Goal: Task Accomplishment & Management: Use online tool/utility

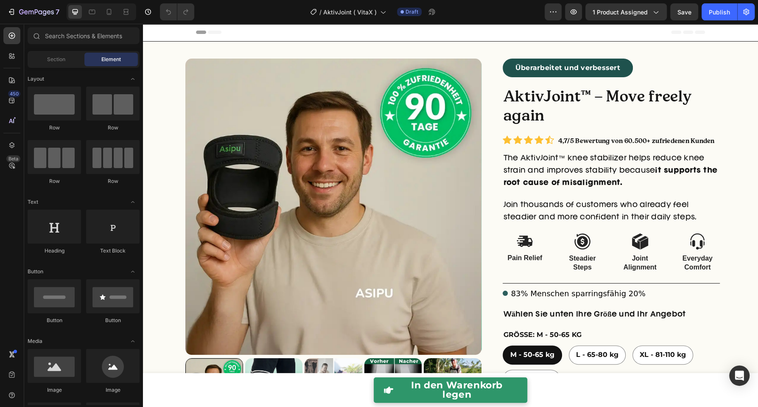
radio input "false"
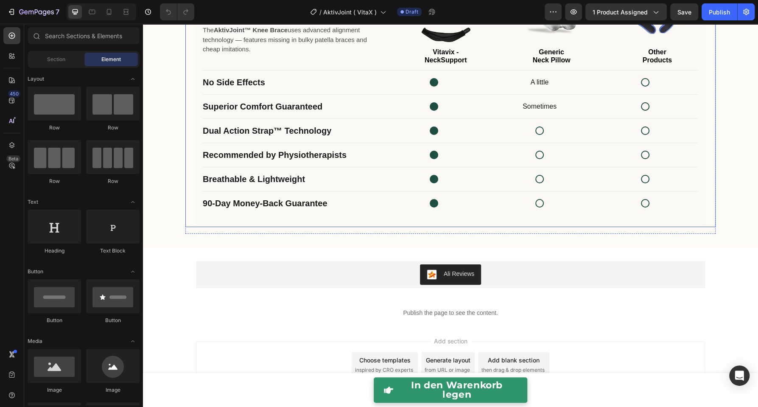
scroll to position [2074, 0]
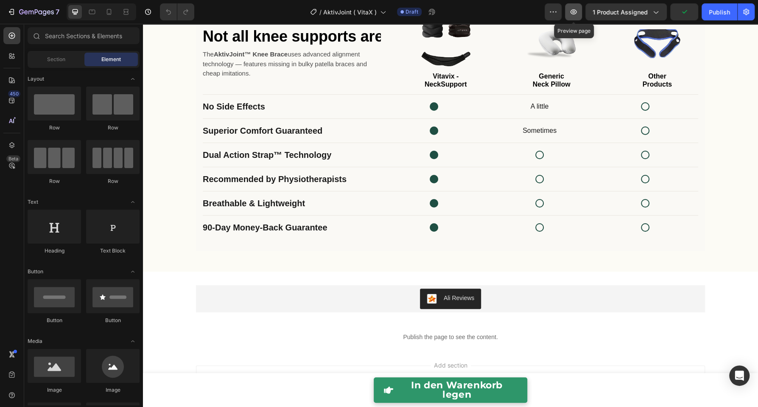
click at [580, 19] on button "button" at bounding box center [573, 11] width 17 height 17
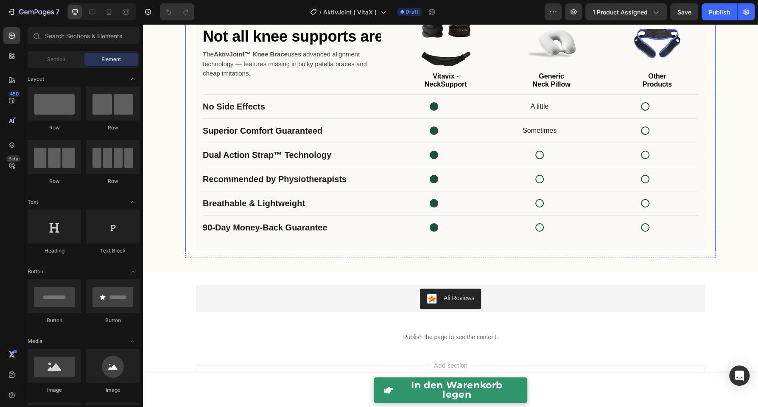
click at [325, 125] on div "Superior Comfort Guaranteed Sometimes" at bounding box center [450, 131] width 495 height 24
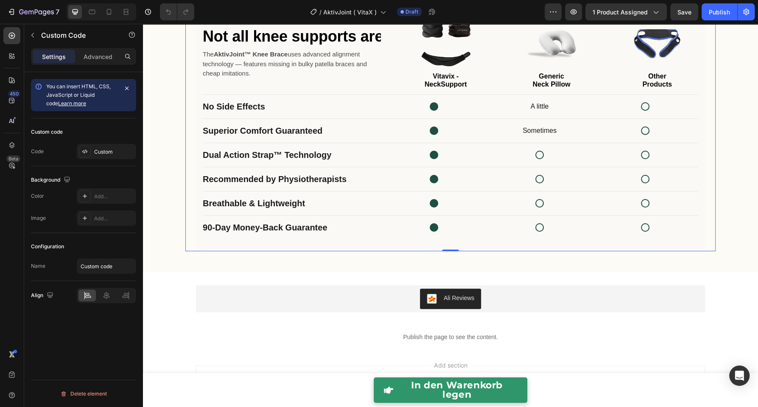
click at [325, 125] on div "Superior Comfort Guaranteed Sometimes" at bounding box center [450, 131] width 495 height 24
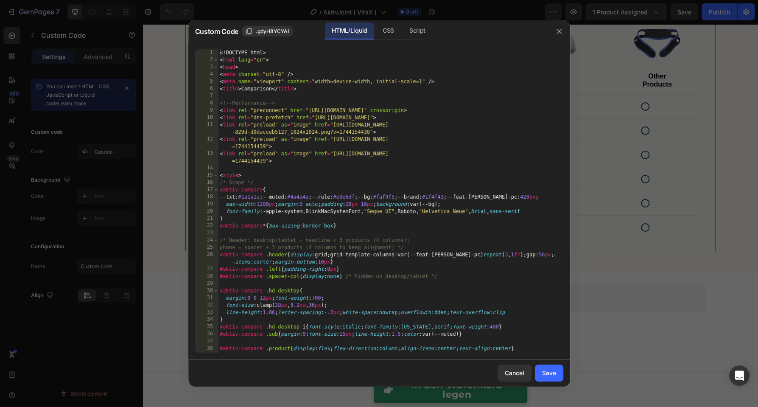
click at [325, 125] on div "<! DOCTYPE html > < html lang = "en" > < head > < meta charset = "utf-8" /> < m…" at bounding box center [386, 211] width 336 height 325
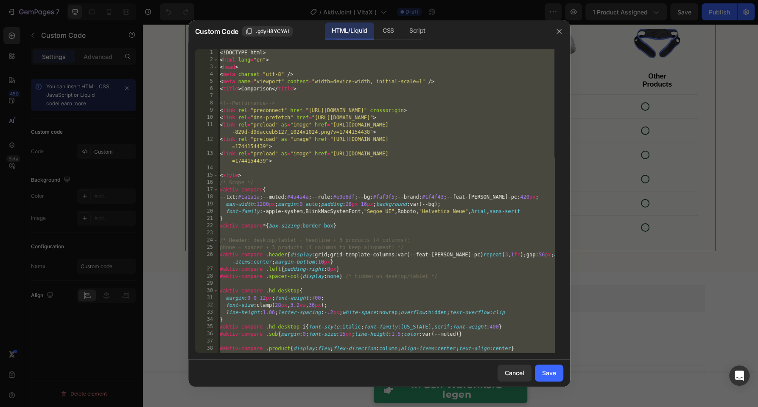
scroll to position [1095, 0]
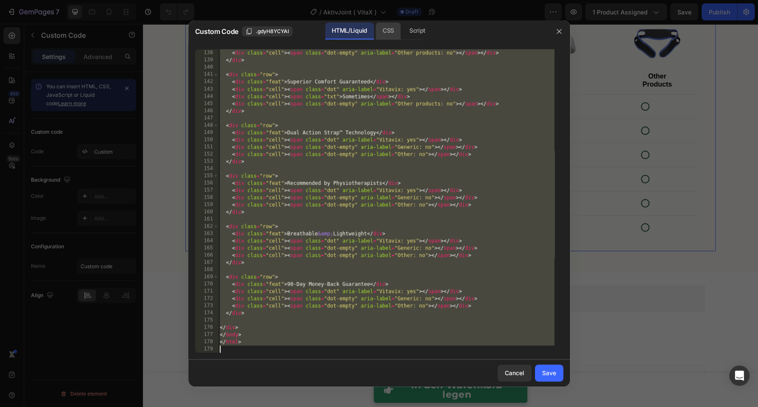
click at [402, 36] on div "CSS" at bounding box center [417, 30] width 30 height 17
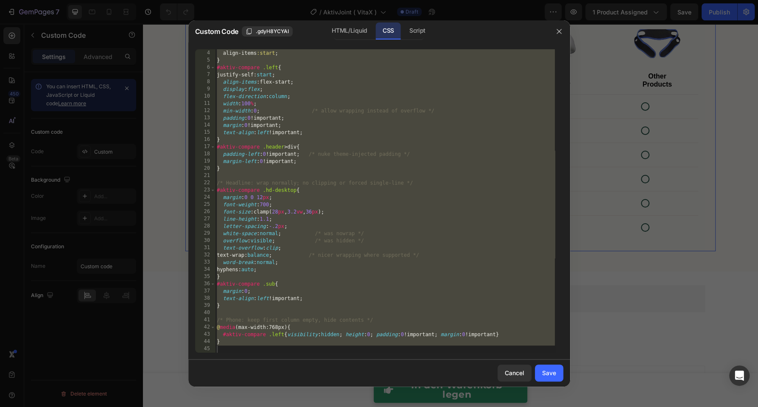
scroll to position [21, 0]
click at [390, 100] on div "grid-template-columns :minmax ( 0 , var ( --feat-col-pc )) repeat ( 3 , 1 fr );…" at bounding box center [385, 201] width 340 height 318
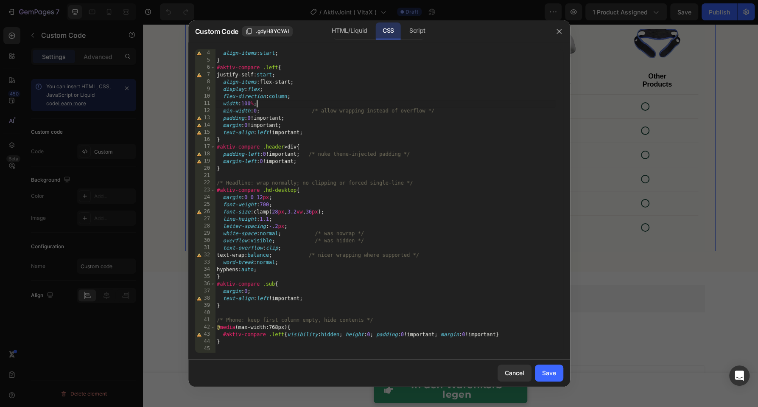
type textarea "}"
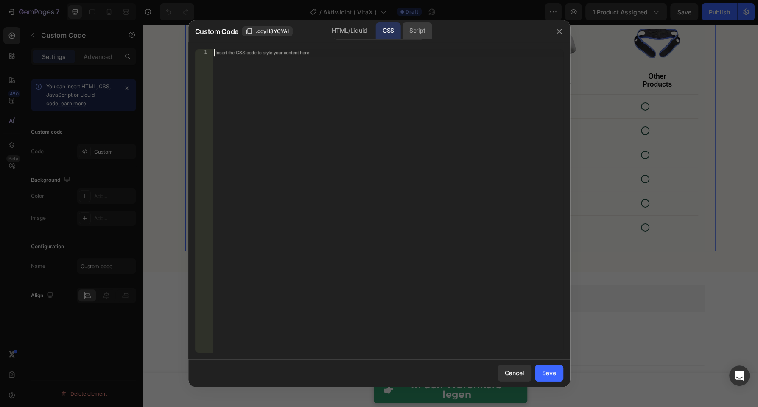
drag, startPoint x: 415, startPoint y: 32, endPoint x: 410, endPoint y: 35, distance: 6.1
click at [415, 32] on div "Script" at bounding box center [417, 30] width 30 height 17
click at [376, 35] on div "HTML/Liquid" at bounding box center [388, 30] width 25 height 17
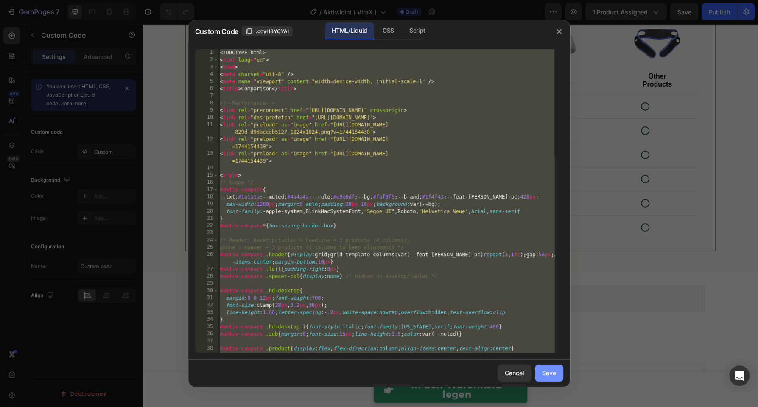
click at [547, 370] on div "Save" at bounding box center [549, 372] width 14 height 9
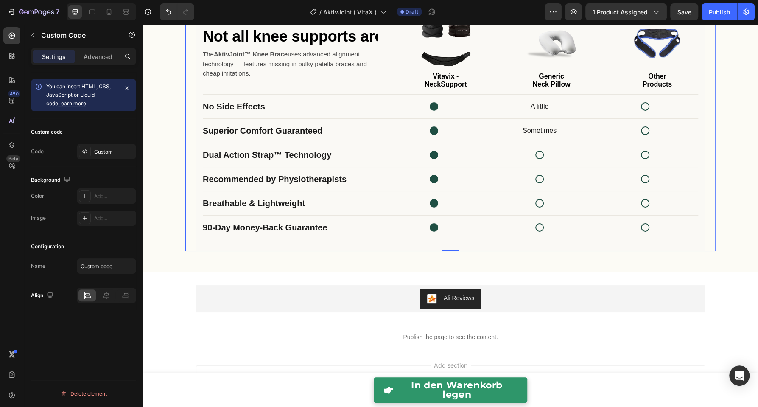
scroll to position [2033, 0]
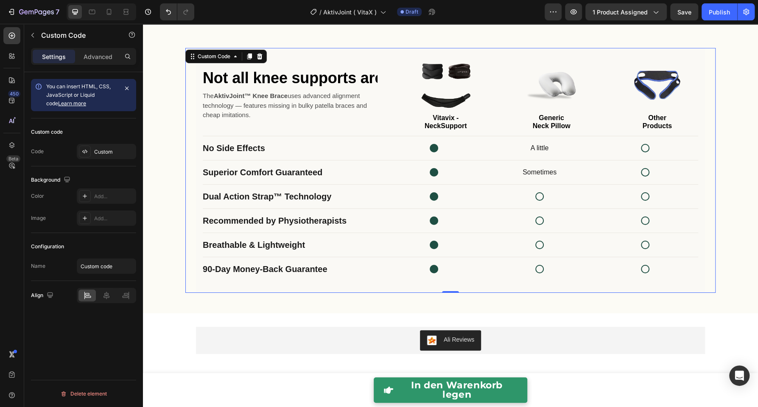
click at [384, 157] on div "No Side Effects A little" at bounding box center [450, 148] width 495 height 24
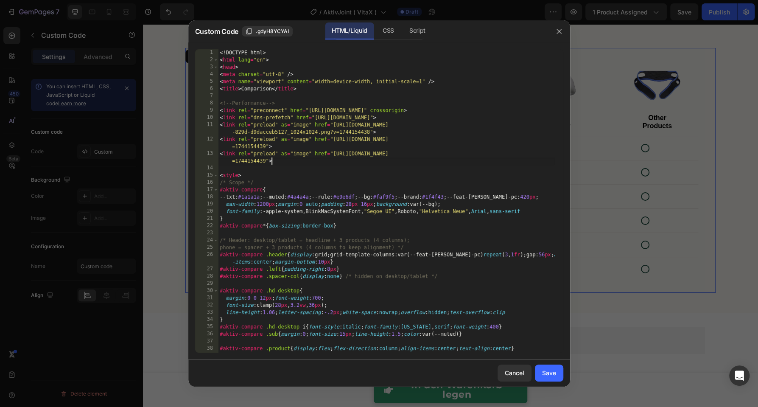
click at [384, 161] on div "<! DOCTYPE html > < html lang = "en" > < head > < meta charset = "utf-8" /> < m…" at bounding box center [386, 211] width 336 height 325
type textarea "</html>"
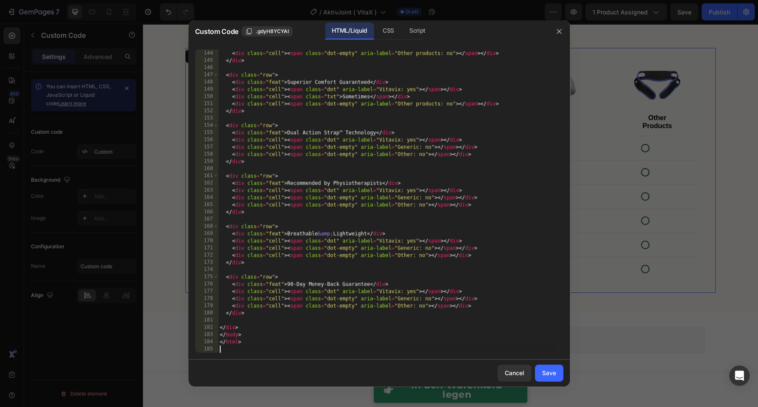
scroll to position [1138, 0]
click at [552, 370] on div "Save" at bounding box center [549, 372] width 14 height 9
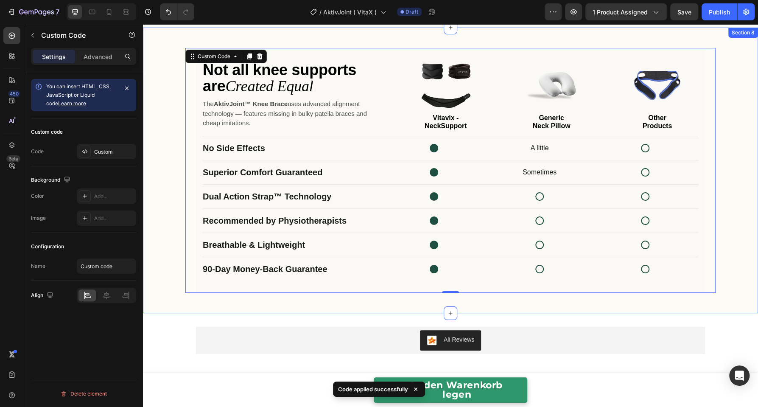
click at [167, 149] on div "Not all knee supports are Created Equal The AktivJoint™ Knee Brace uses advance…" at bounding box center [450, 170] width 615 height 258
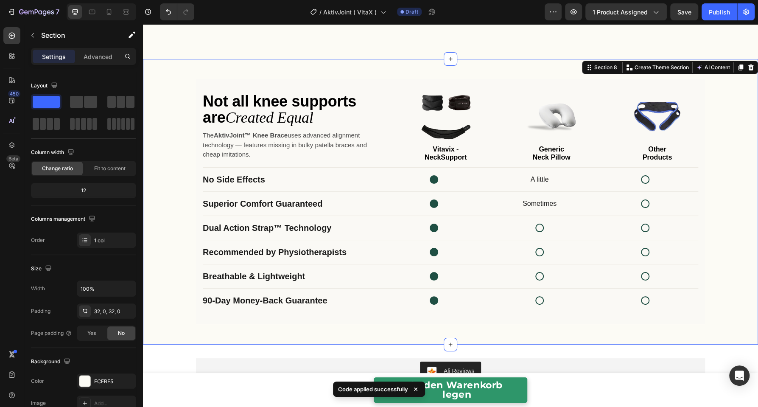
scroll to position [2002, 0]
click at [111, 14] on icon at bounding box center [109, 12] width 8 height 8
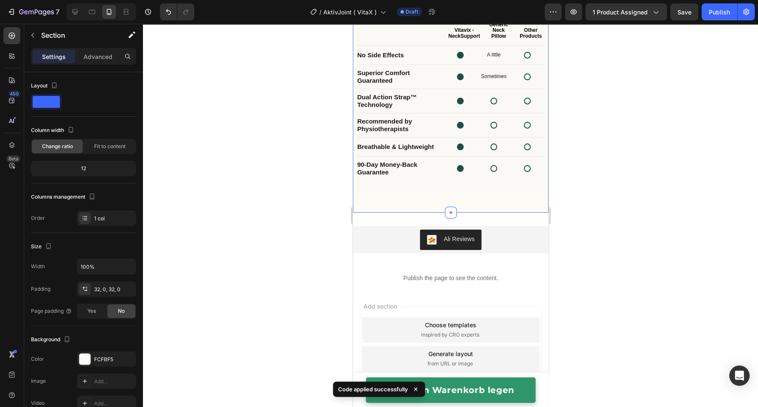
scroll to position [2142, 0]
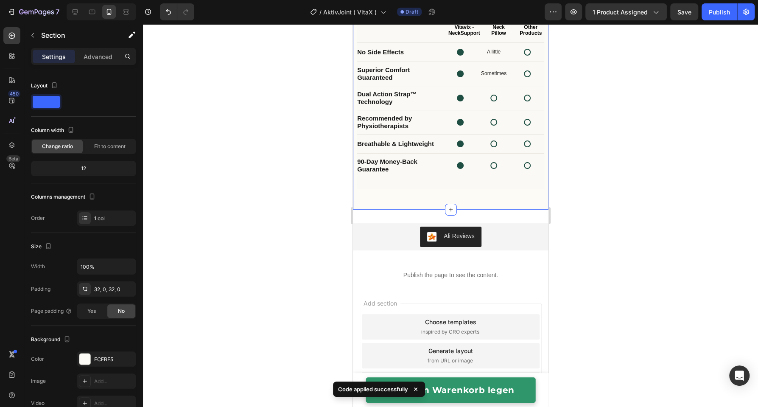
click at [323, 159] on div at bounding box center [450, 215] width 615 height 383
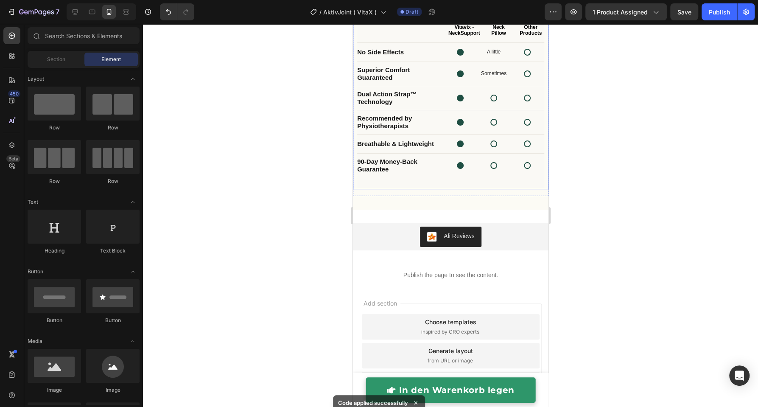
scroll to position [2107, 0]
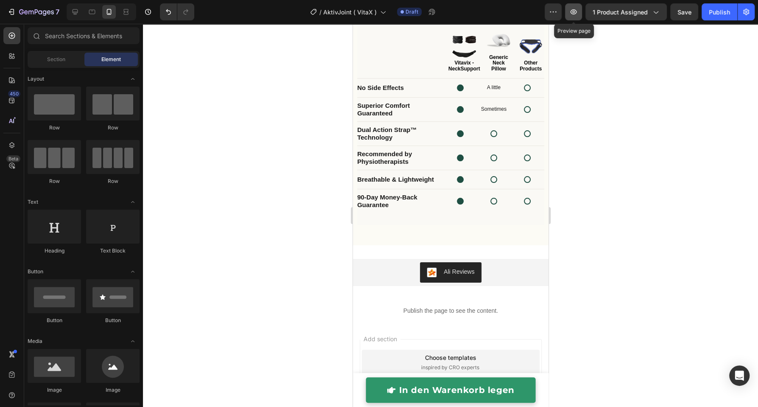
click at [575, 18] on button "button" at bounding box center [573, 11] width 17 height 17
click at [72, 16] on icon at bounding box center [75, 12] width 8 height 8
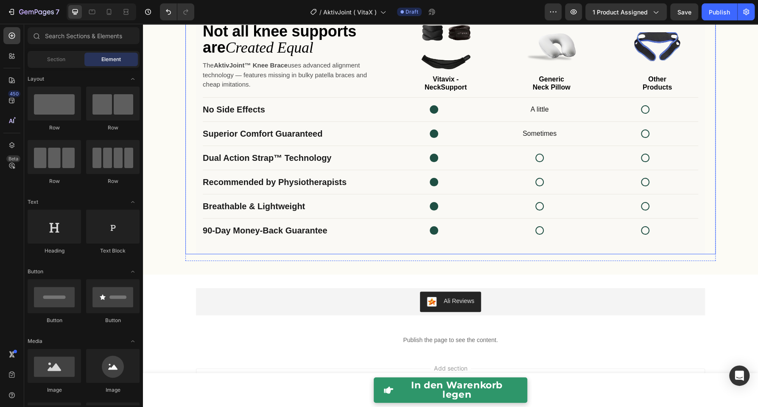
click at [420, 167] on div "Dual Action Strap™ Technology" at bounding box center [450, 158] width 495 height 24
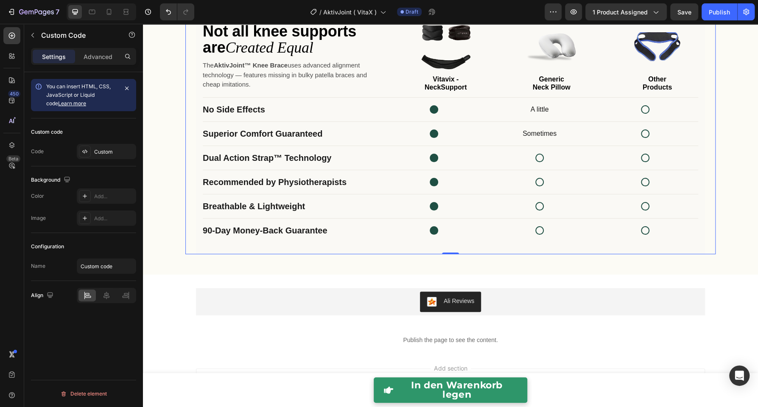
click at [420, 167] on div "Dual Action Strap™ Technology" at bounding box center [450, 158] width 495 height 24
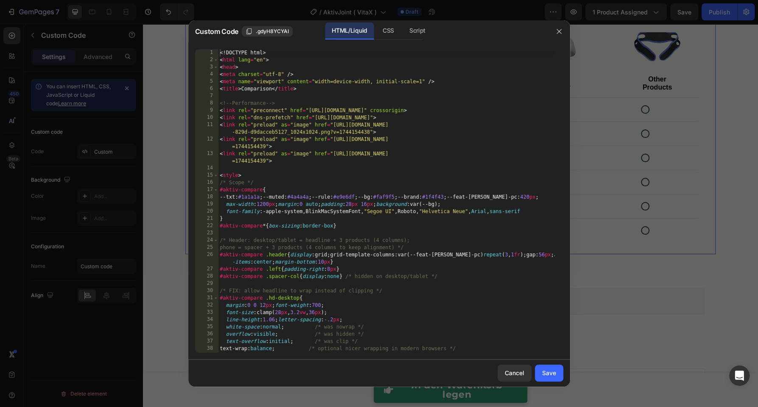
click at [420, 167] on div "<! DOCTYPE html > < html lang = "en" > < head > < meta charset = "utf-8" /> < m…" at bounding box center [386, 208] width 336 height 318
type textarea "</html>"
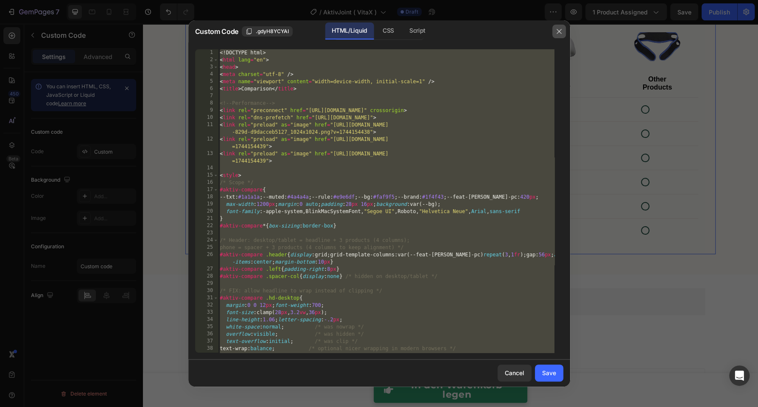
click at [554, 32] on button "button" at bounding box center [559, 32] width 14 height 14
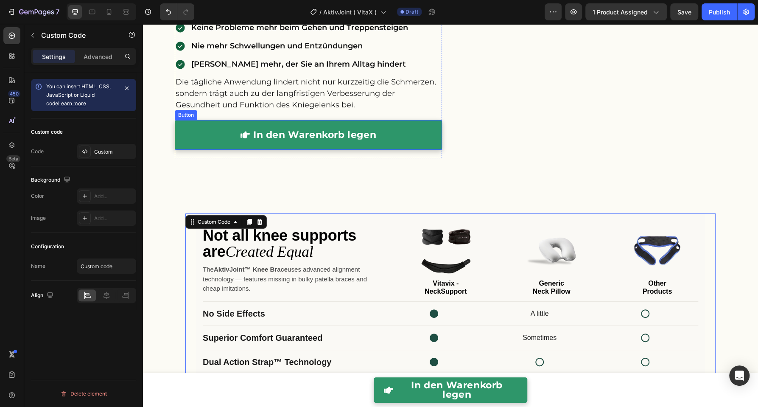
scroll to position [1824, 0]
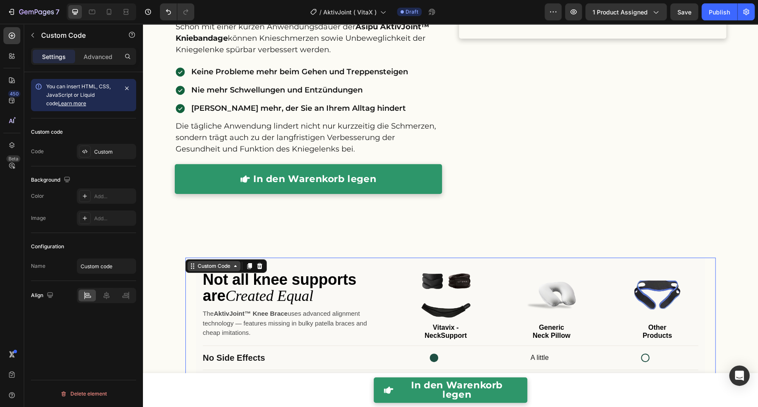
click at [208, 266] on div "Custom Code" at bounding box center [214, 266] width 36 height 8
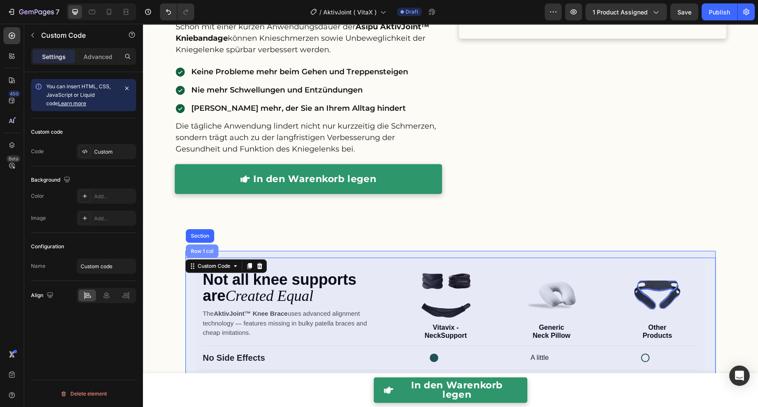
click at [208, 254] on div "Row 1 col" at bounding box center [202, 251] width 33 height 14
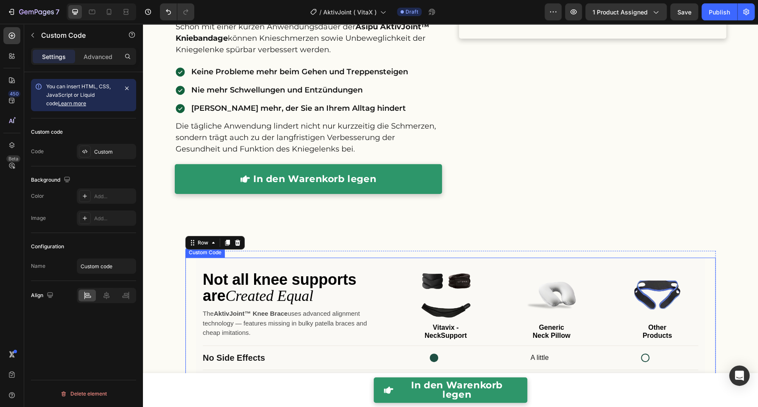
click at [209, 271] on h1 "Not all knee supports are Created Equal" at bounding box center [290, 287] width 175 height 32
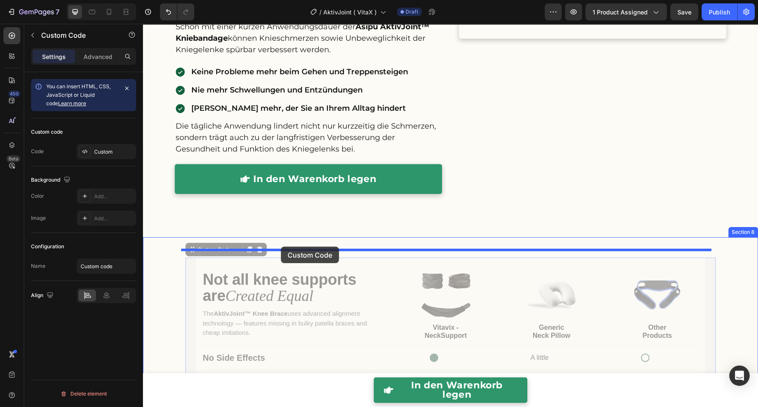
drag, startPoint x: 209, startPoint y: 248, endPoint x: 281, endPoint y: 246, distance: 71.2
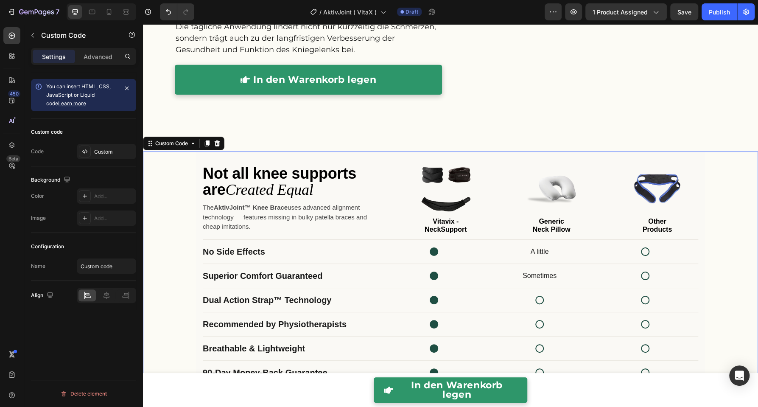
scroll to position [2045, 0]
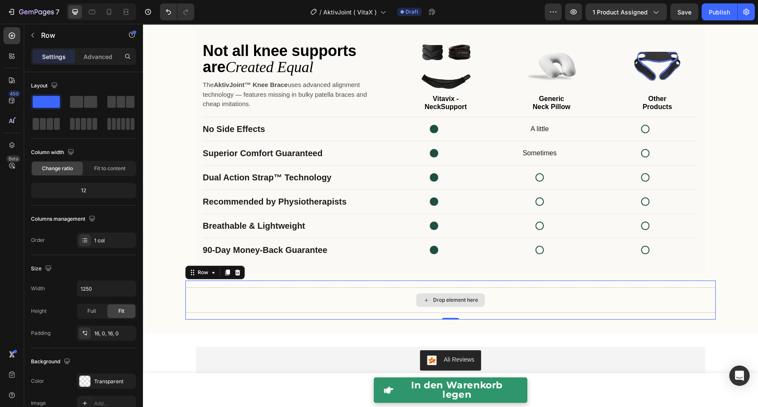
click at [271, 298] on div "Drop element here" at bounding box center [450, 299] width 530 height 25
click at [235, 272] on icon at bounding box center [238, 272] width 6 height 6
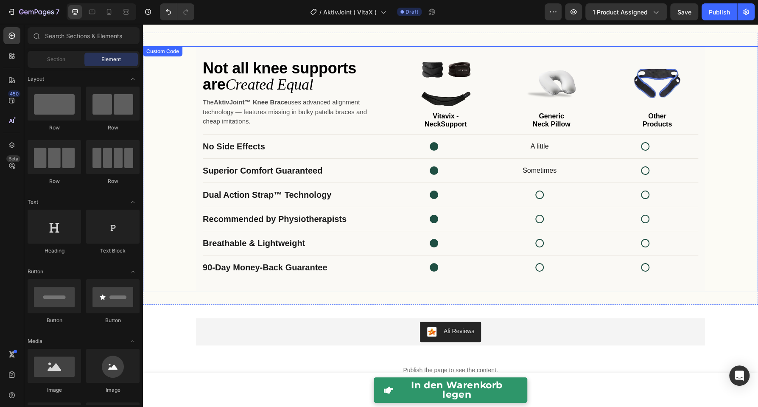
scroll to position [2006, 0]
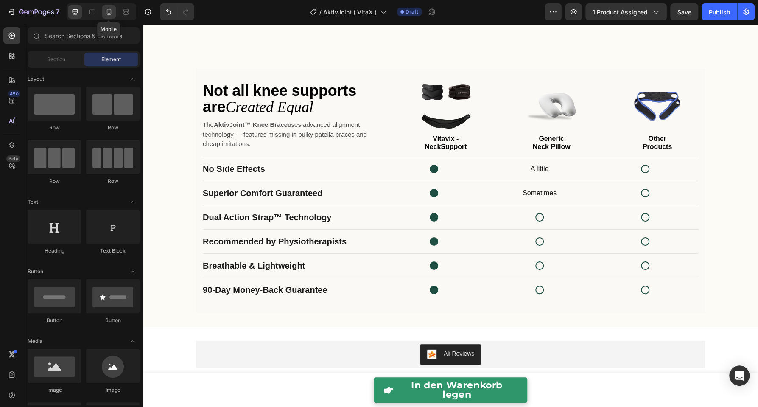
click at [109, 16] on icon at bounding box center [109, 12] width 8 height 8
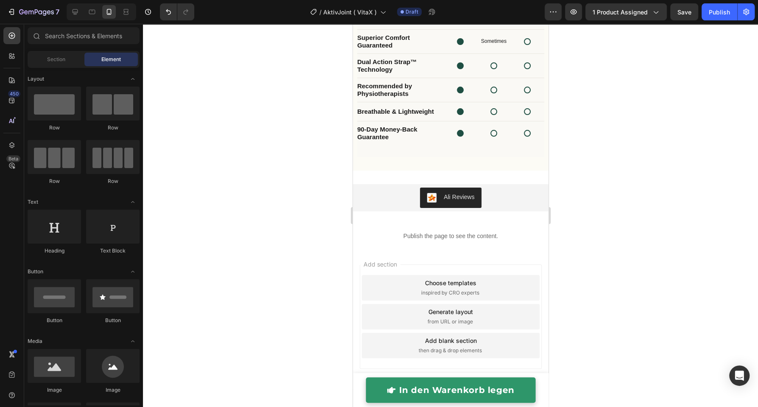
scroll to position [2171, 0]
click at [574, 17] on button "button" at bounding box center [573, 11] width 17 height 17
click at [74, 11] on icon at bounding box center [75, 12] width 8 height 8
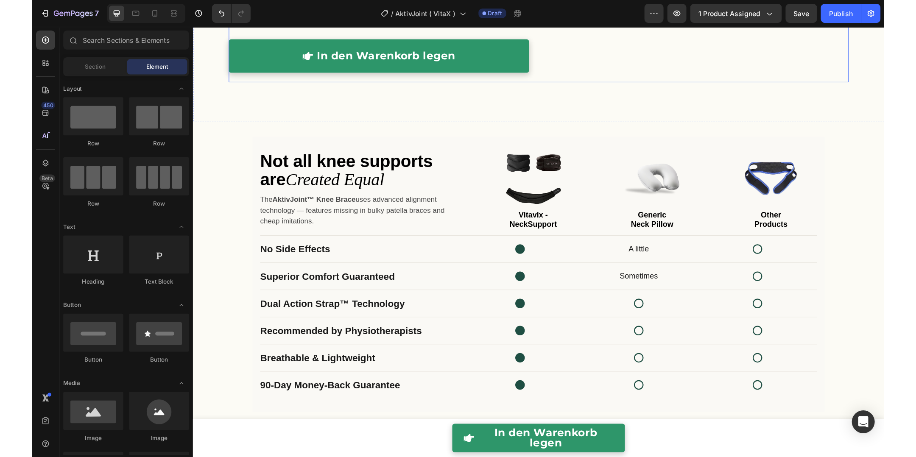
scroll to position [1951, 0]
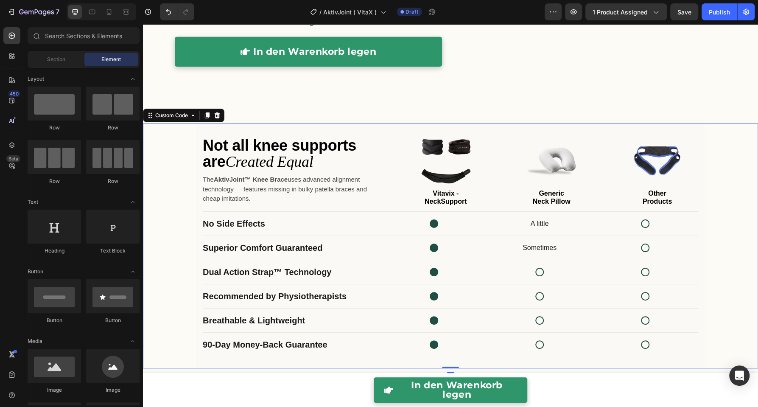
click at [287, 176] on p "The AktivJoint™ Knee Brace uses advanced alignment technology — features missin…" at bounding box center [290, 189] width 175 height 29
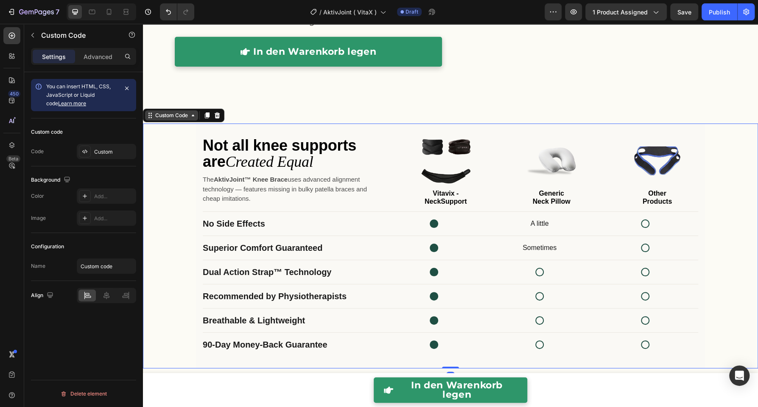
click at [173, 112] on div "Custom Code" at bounding box center [171, 115] width 36 height 8
click at [294, 170] on div "Not all knee supports are Created Equal The AktivJoint™ Knee Brace uses advance…" at bounding box center [292, 170] width 178 height 66
click at [109, 58] on p "Advanced" at bounding box center [98, 56] width 29 height 9
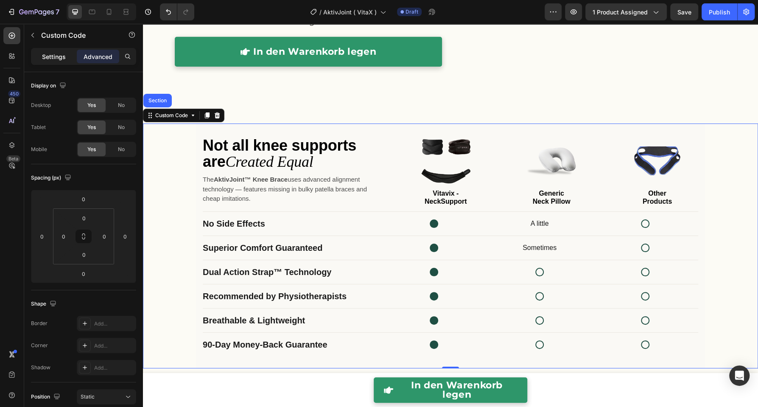
click at [58, 58] on p "Settings" at bounding box center [54, 56] width 24 height 9
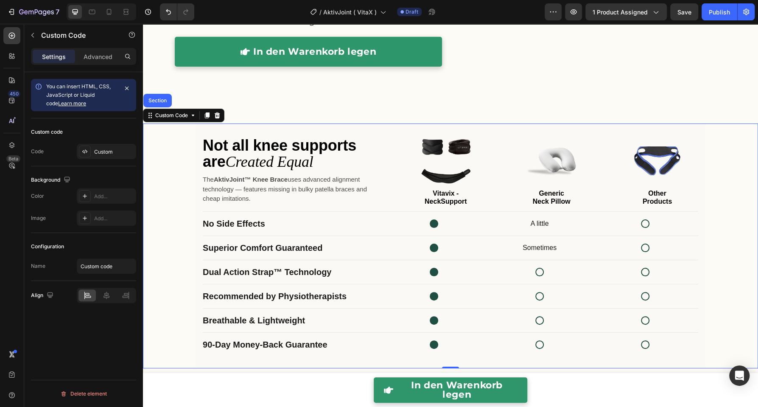
click at [225, 159] on icon "Created Equal" at bounding box center [269, 161] width 88 height 17
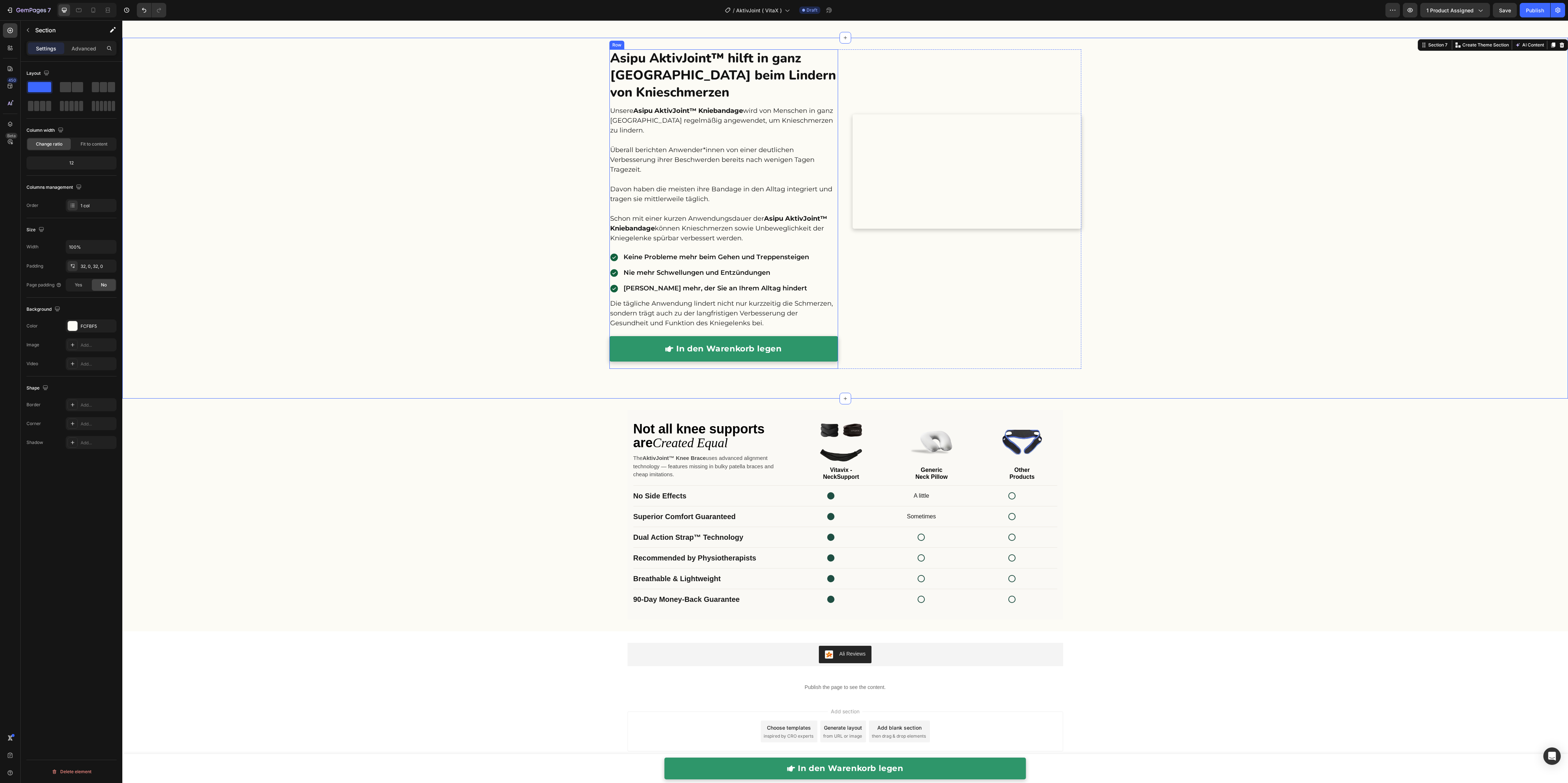
scroll to position [1366, 0]
click at [648, 348] on p "The AktivJoint™ Knee Brace uses advanced alignment technology — features missin…" at bounding box center [708, 467] width 150 height 25
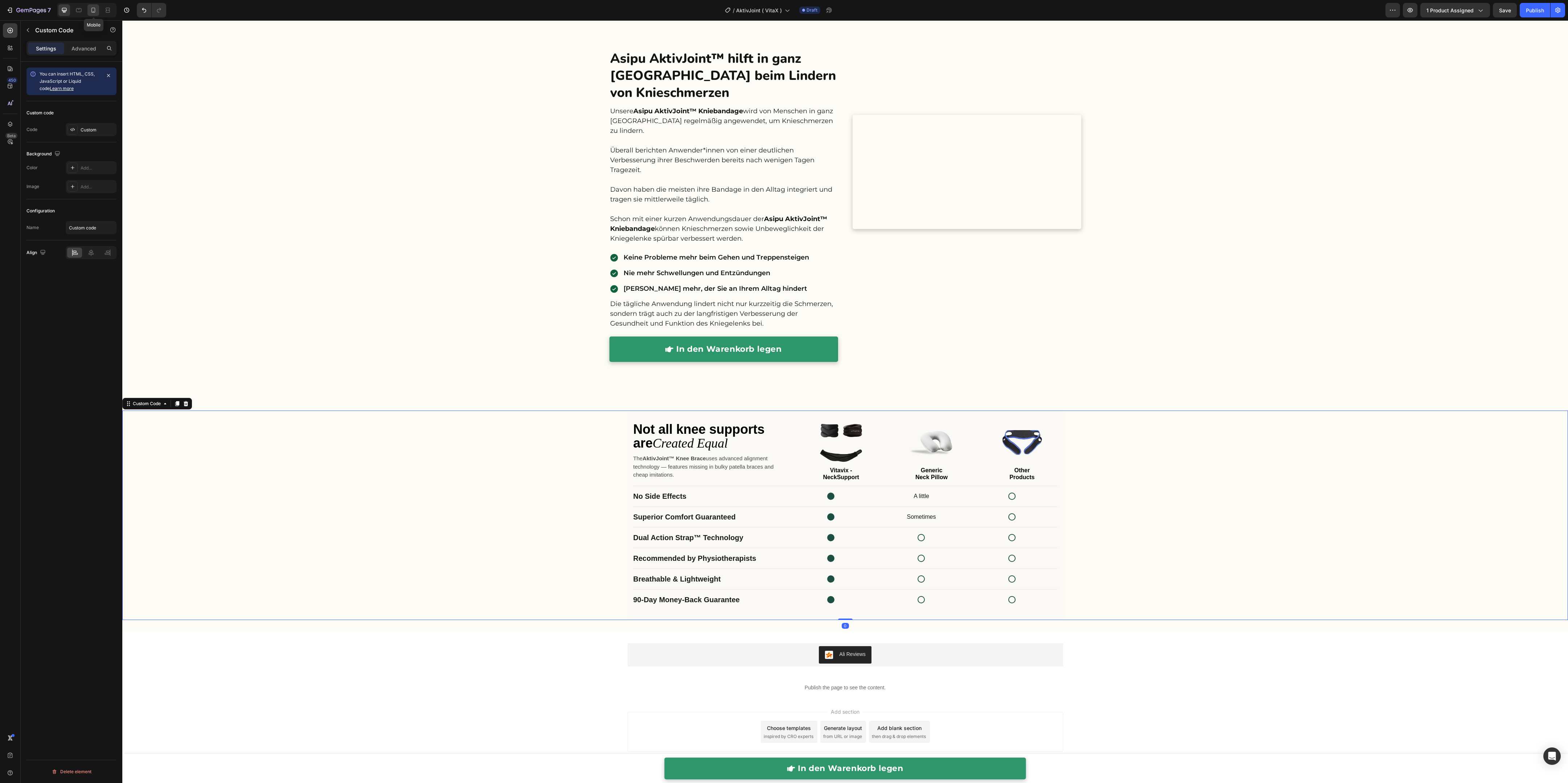
click at [97, 9] on icon at bounding box center [93, 10] width 7 height 7
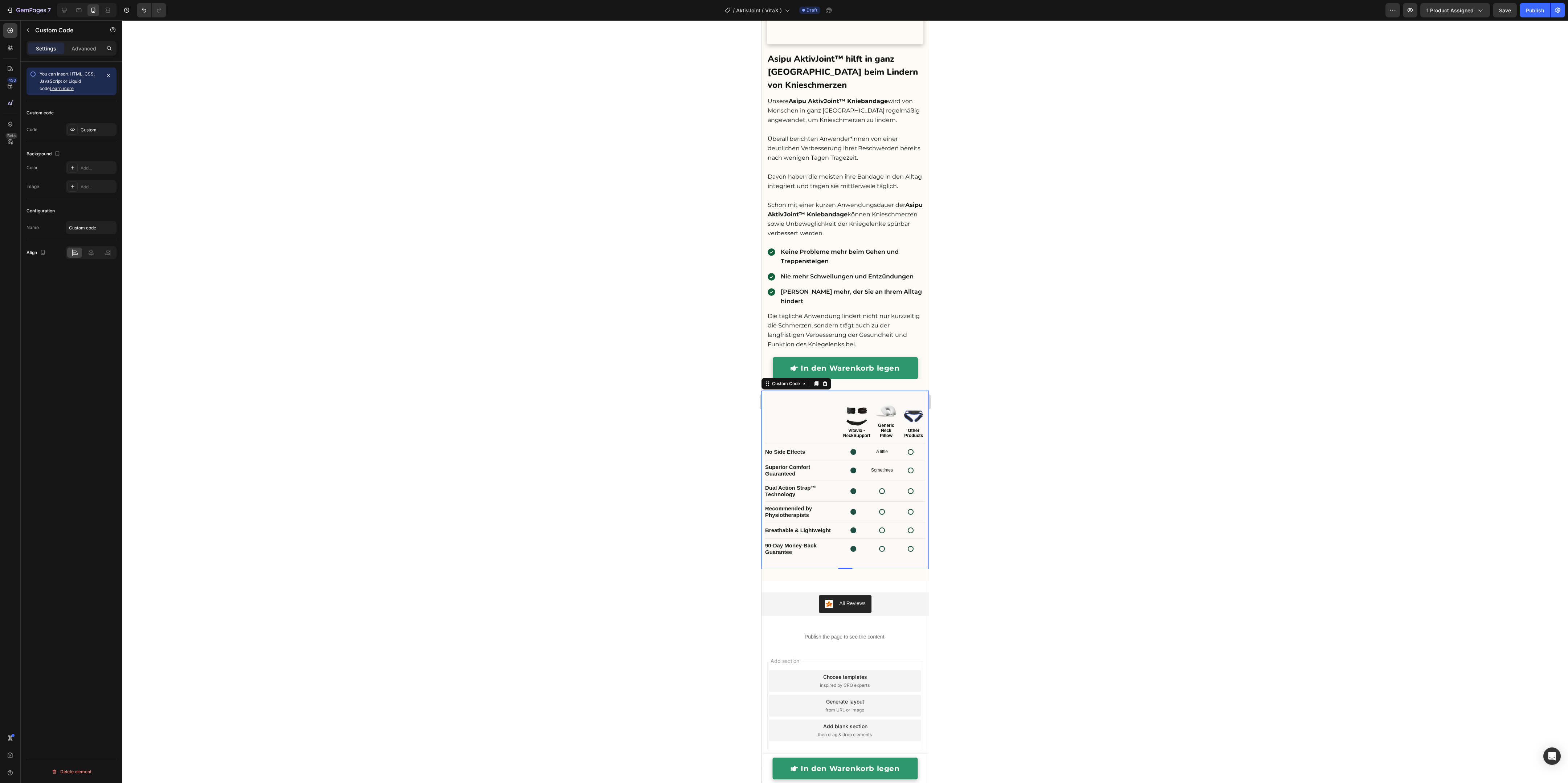
scroll to position [1683, 0]
click at [648, 348] on div at bounding box center [845, 402] width 1446 height 763
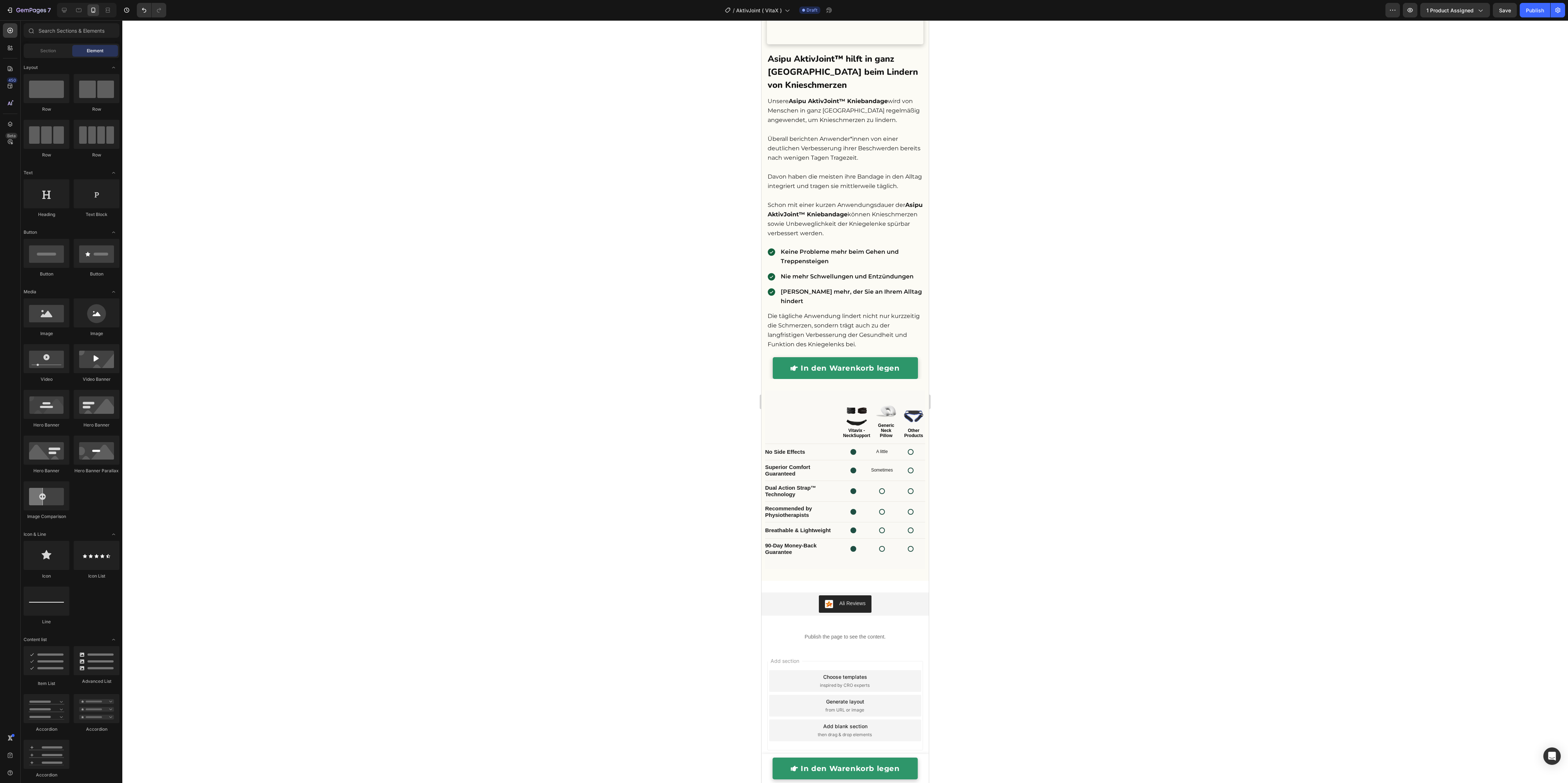
click at [86, 14] on div at bounding box center [87, 9] width 60 height 15
click at [78, 10] on icon at bounding box center [79, 10] width 7 height 7
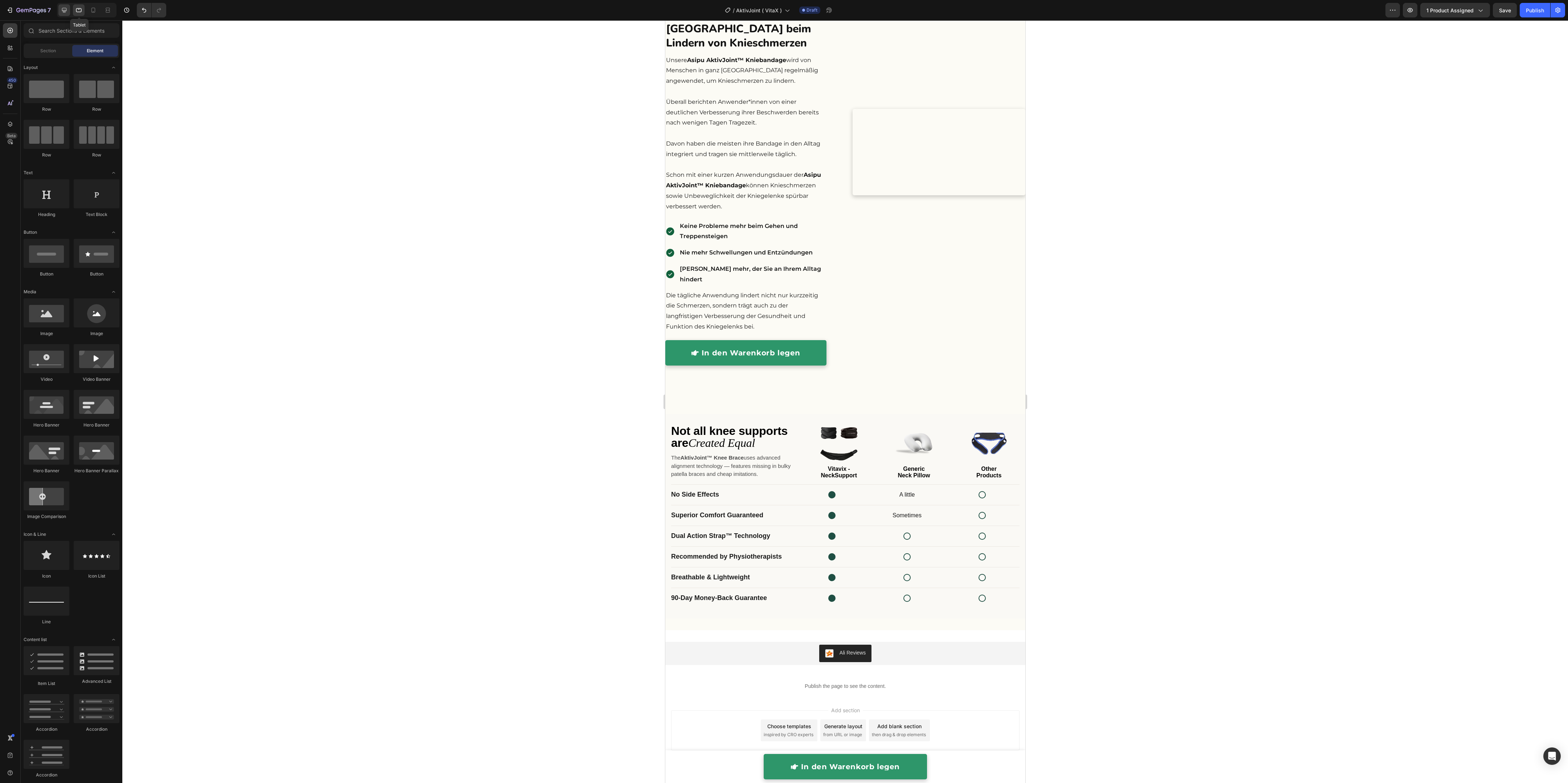
scroll to position [1591, 0]
click at [68, 12] on icon at bounding box center [64, 10] width 7 height 7
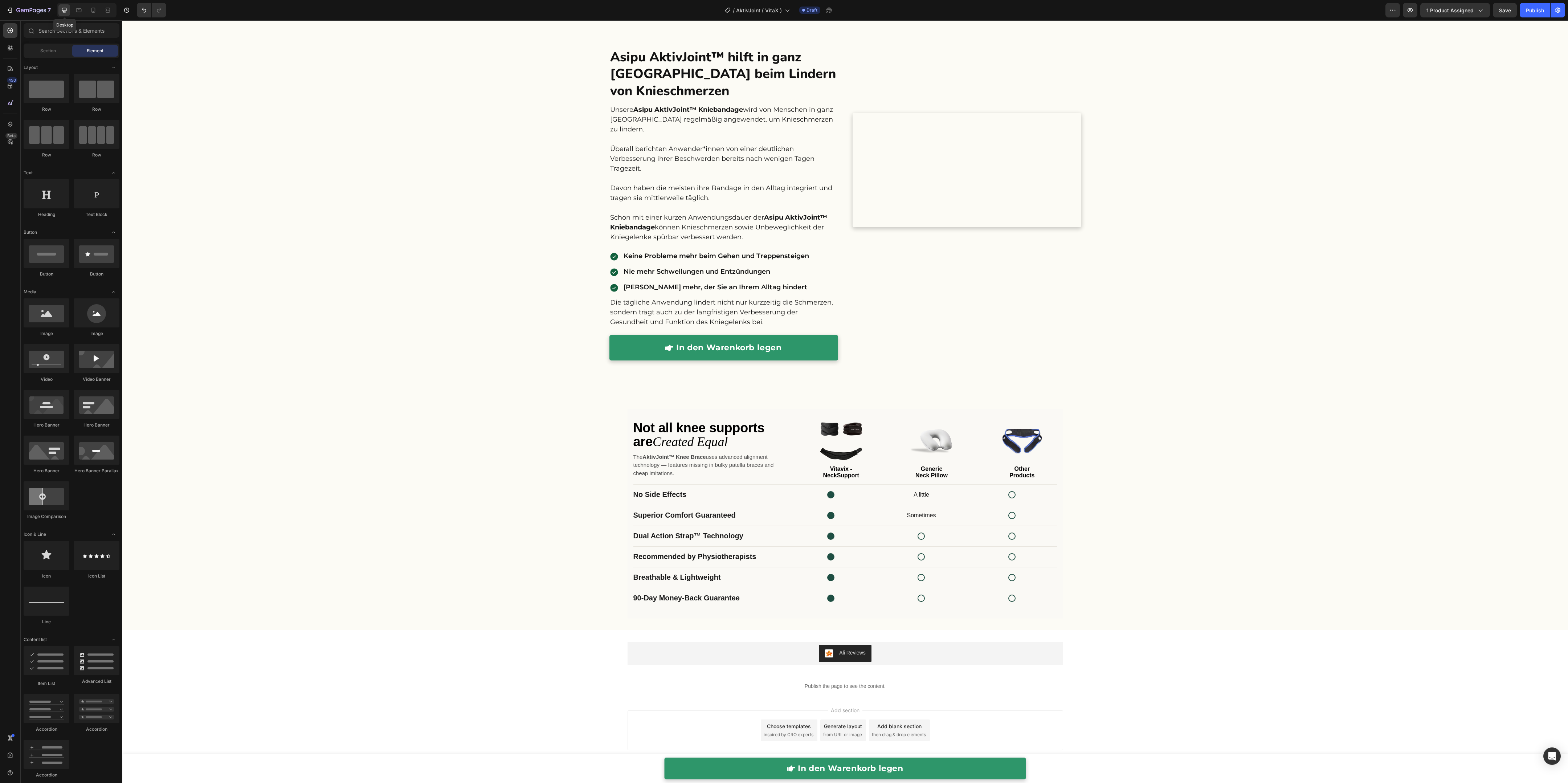
scroll to position [1371, 0]
click at [648, 348] on div "Not all knee supports are Created Equal The AktivJoint™ Knee Brace uses advance…" at bounding box center [845, 450] width 424 height 60
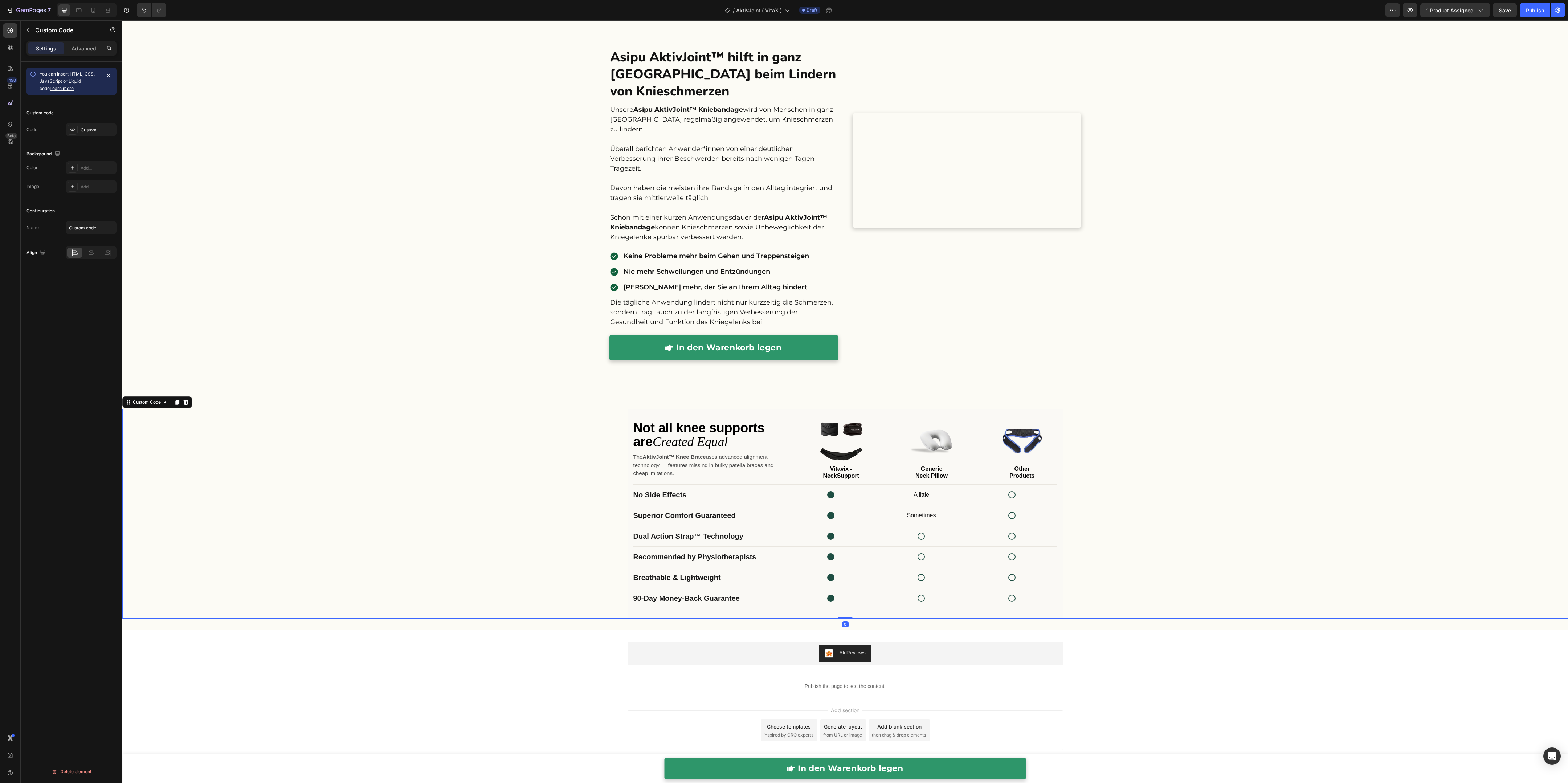
click at [648, 348] on div "Not all knee supports are Created Equal The AktivJoint™ Knee Brace uses advance…" at bounding box center [845, 450] width 424 height 60
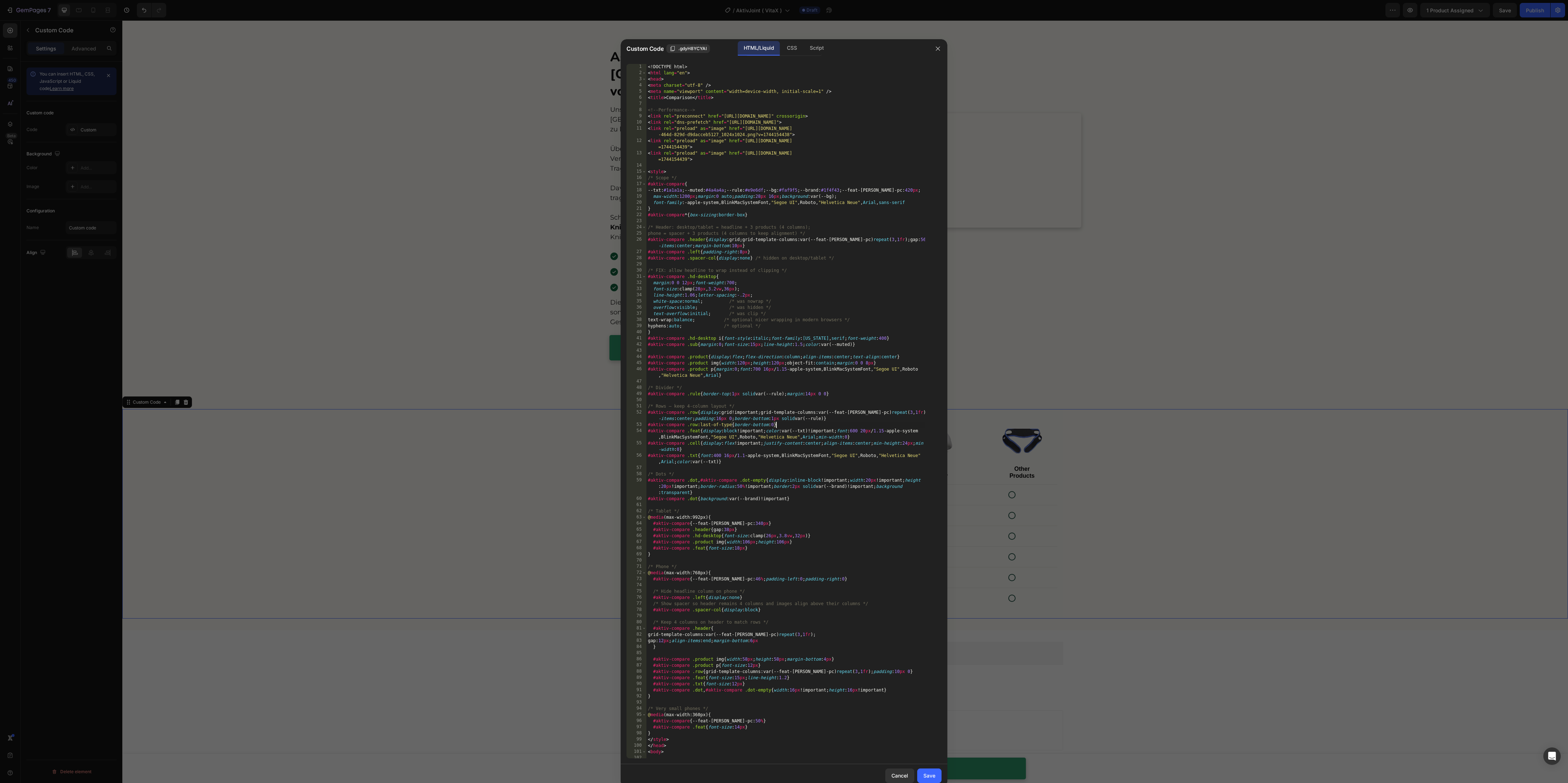
click at [648, 348] on div "<! DOCTYPE html > < html lang = "en" > < head > < meta charset = "utf-8" /> < m…" at bounding box center [786, 417] width 279 height 707
type textarea "</html>"
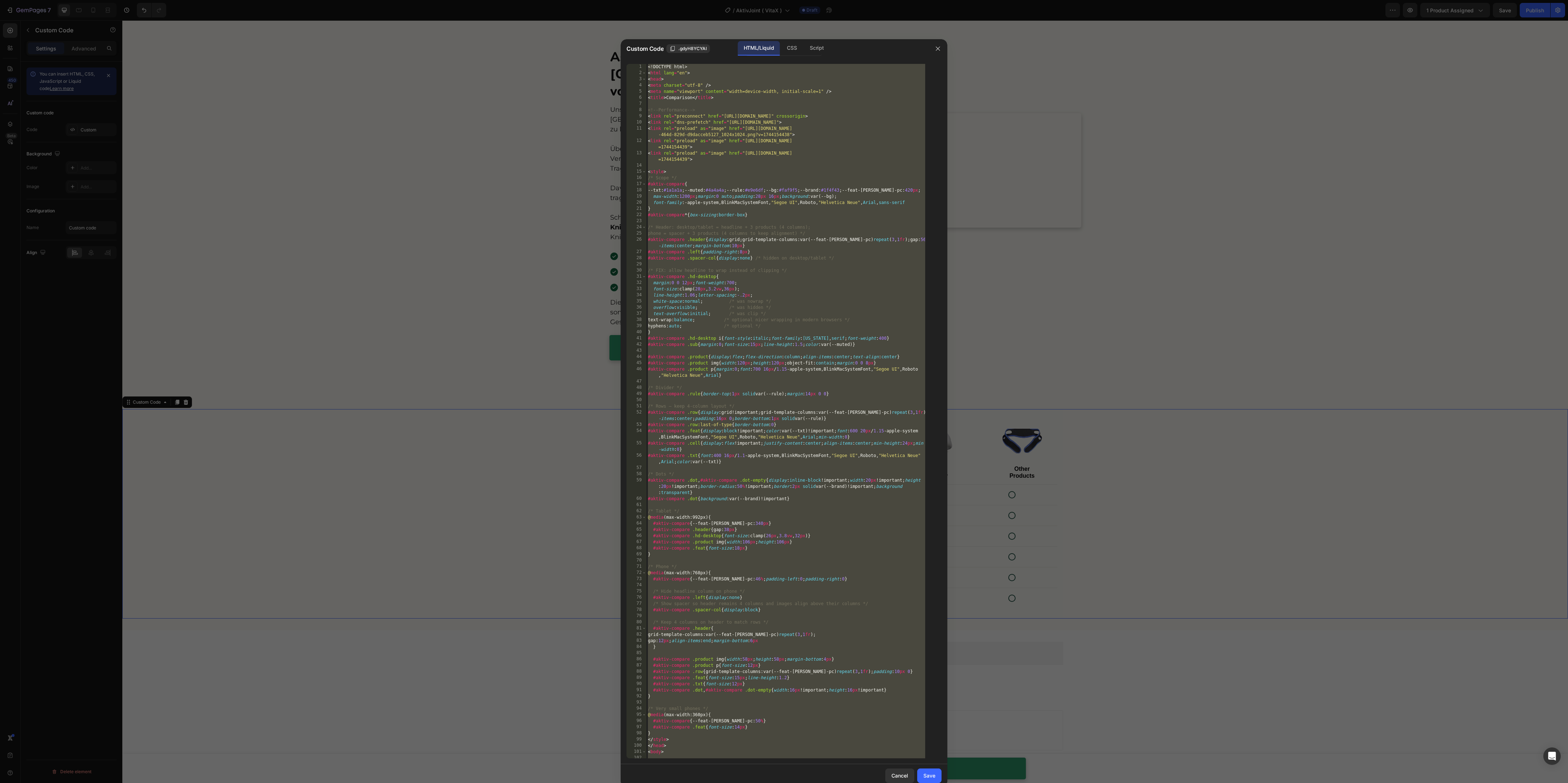
click at [648, 70] on div at bounding box center [784, 392] width 1568 height 783
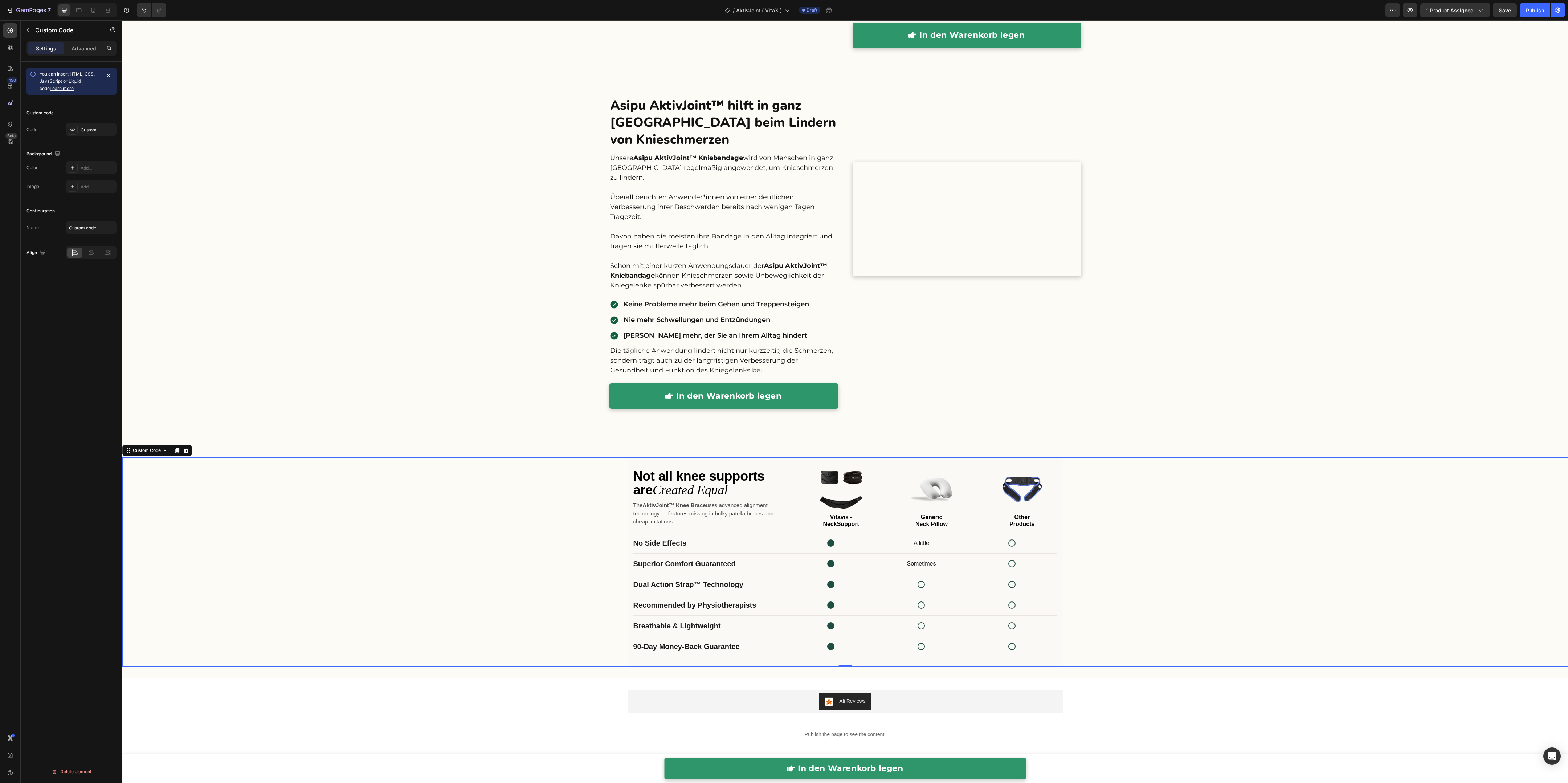
scroll to position [1294, 0]
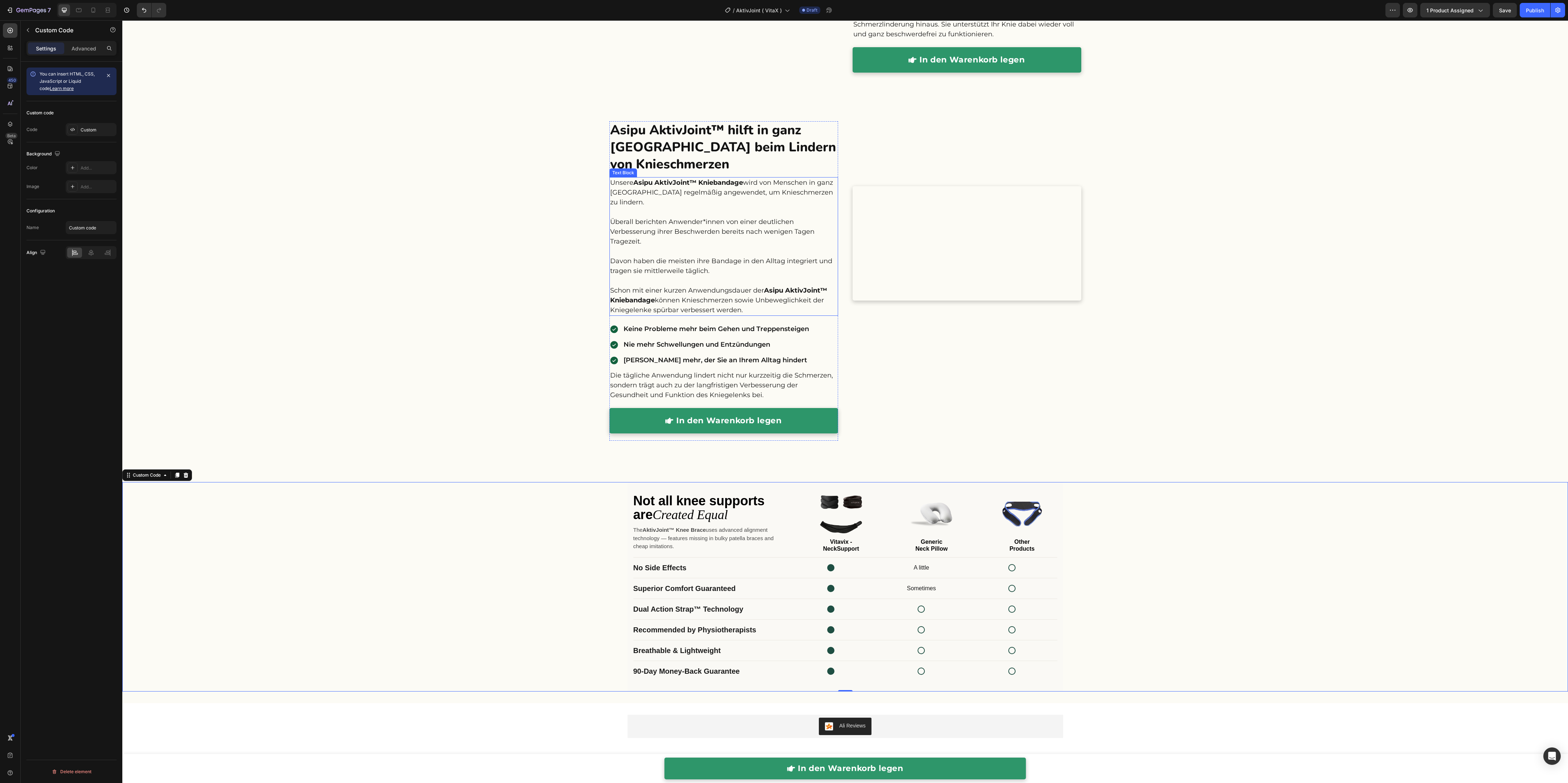
click at [648, 248] on p "Unsere Asipu AktivJoint™ Kniebandage wird von Menschen in ganz Deutschland rege…" at bounding box center [724, 247] width 227 height 137
click at [648, 348] on div "No Side Effects A little" at bounding box center [845, 568] width 424 height 21
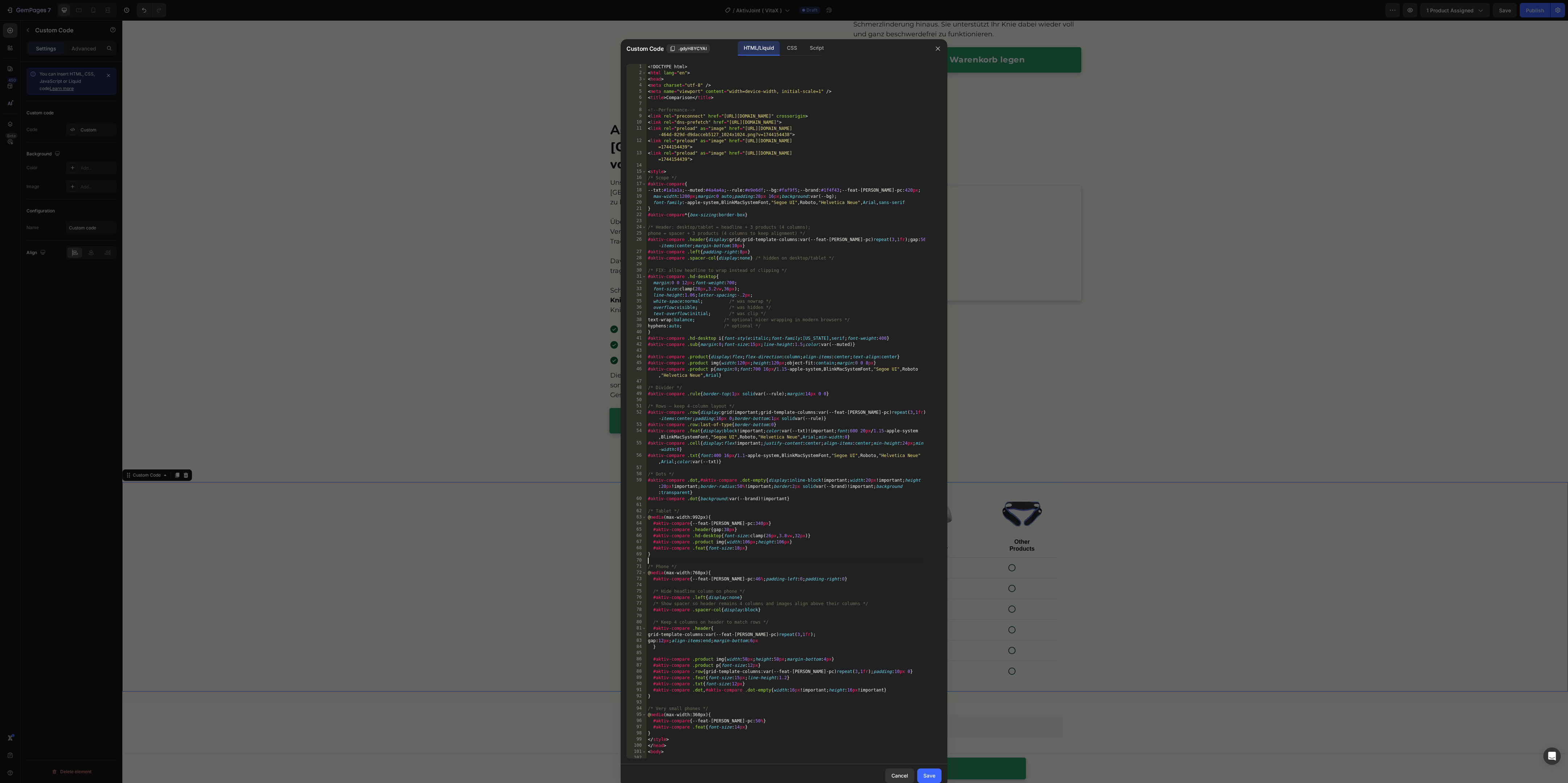
click at [648, 348] on div "<! DOCTYPE html > < html lang = "en" > < head > < meta charset = "utf-8" /> < m…" at bounding box center [786, 417] width 279 height 707
drag, startPoint x: 662, startPoint y: 556, endPoint x: 786, endPoint y: 563, distance: 124.2
click at [648, 348] on div "<! DOCTYPE html > < html lang = "en" > < head > < meta charset = "utf-8" /> < m…" at bounding box center [786, 417] width 279 height 707
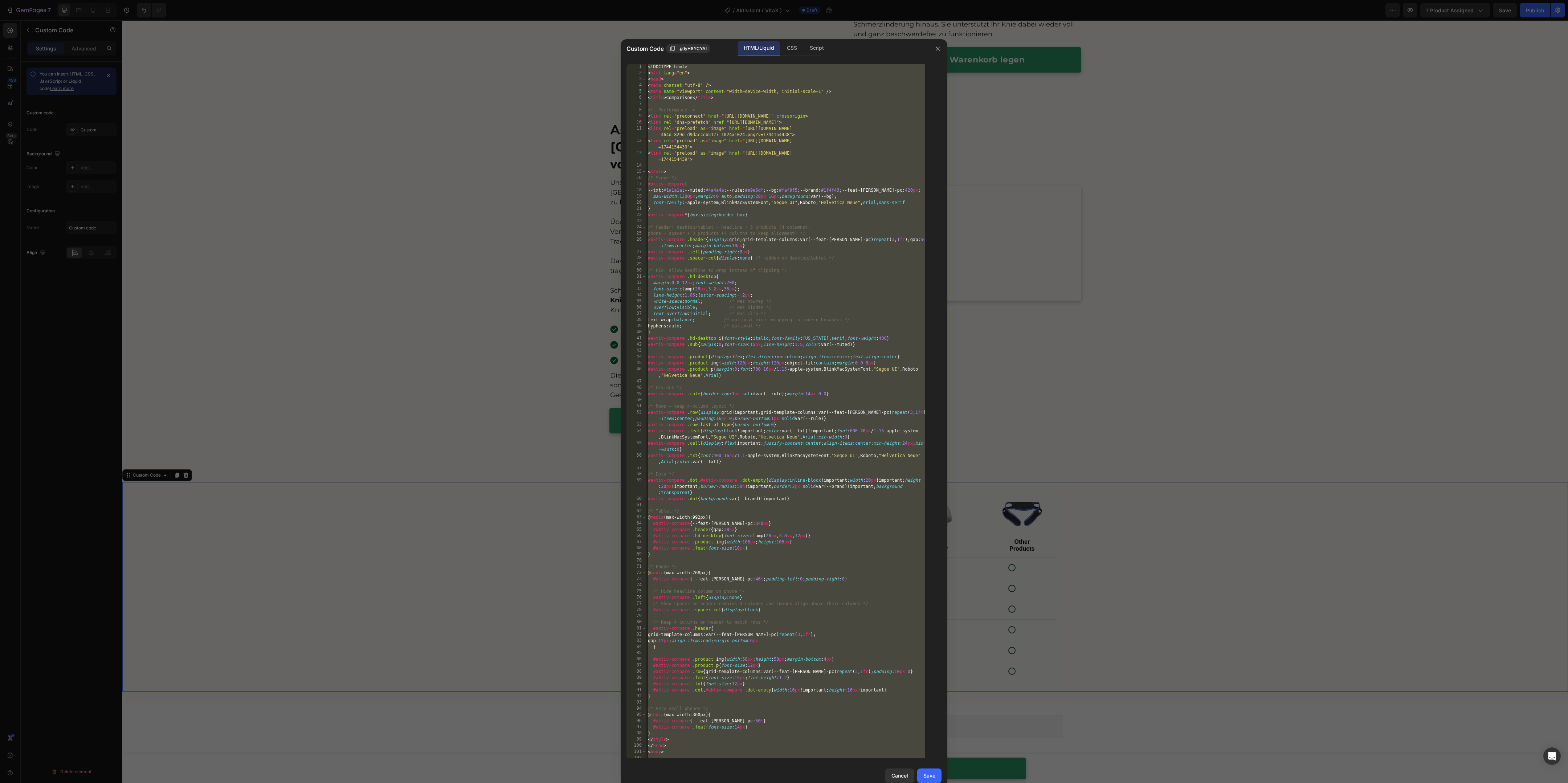
click at [648, 348] on div "<! DOCTYPE html > < html lang = "en" > < head > < meta charset = "utf-8" /> < m…" at bounding box center [786, 417] width 279 height 707
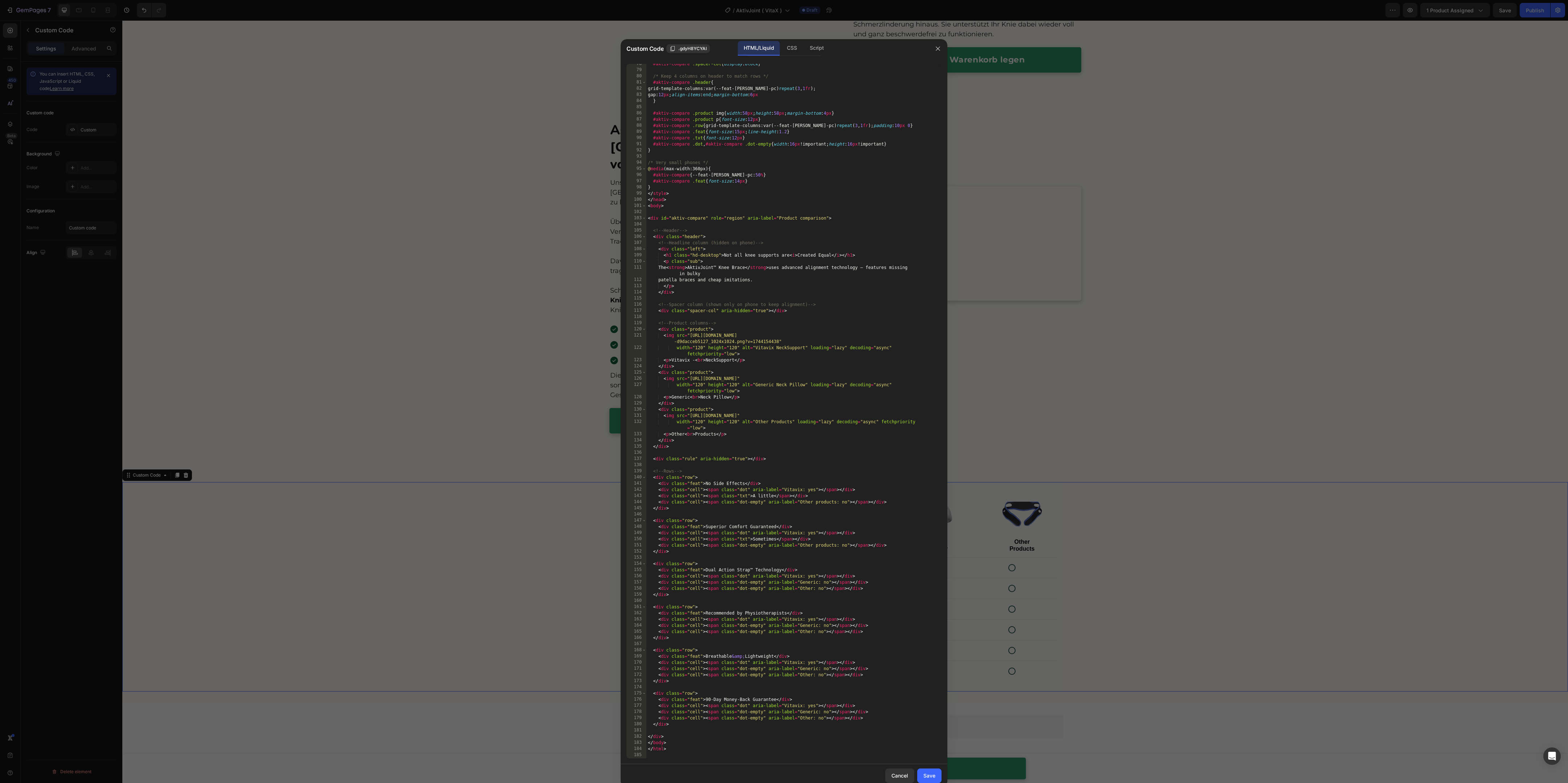
scroll to position [547, 0]
click at [648, 348] on div "#aktiv-compare .spacer-col { display : block } /* Keep 4 columns on header to m…" at bounding box center [786, 414] width 279 height 707
type textarea "</html>"
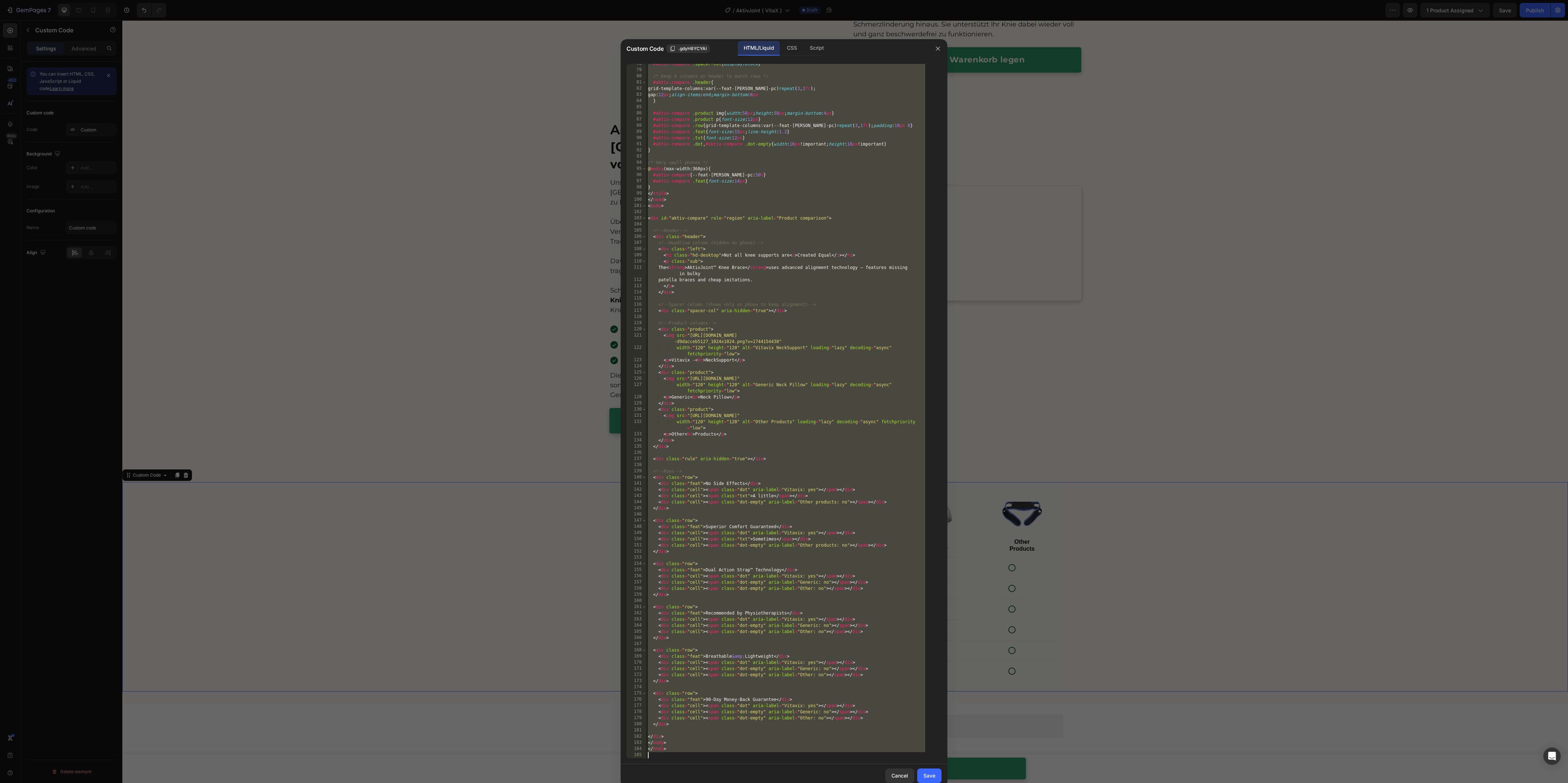
paste textarea
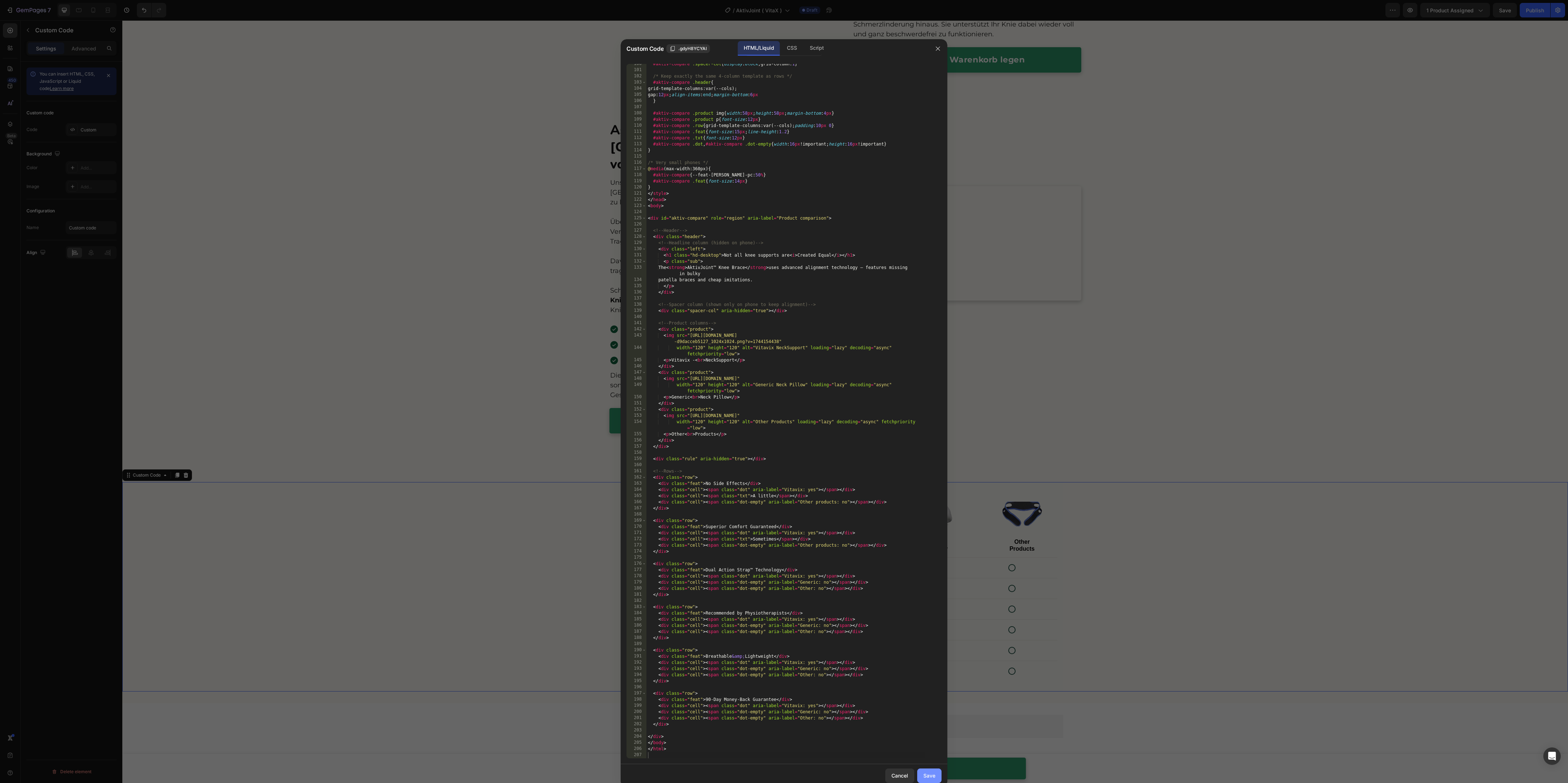
click at [648, 348] on div "Save" at bounding box center [929, 775] width 12 height 8
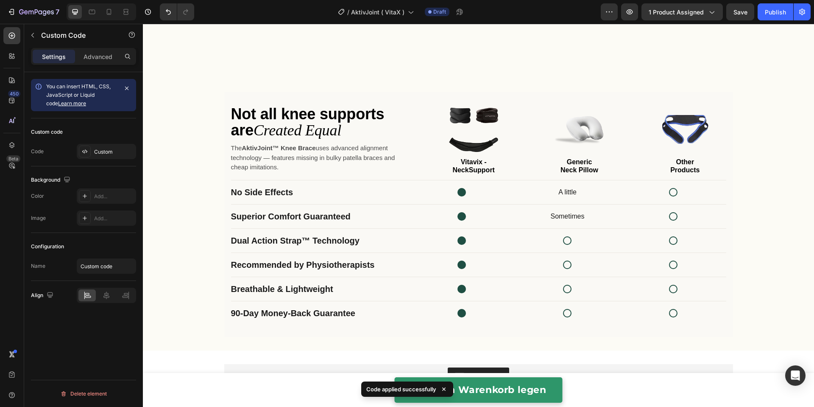
scroll to position [1877, 0]
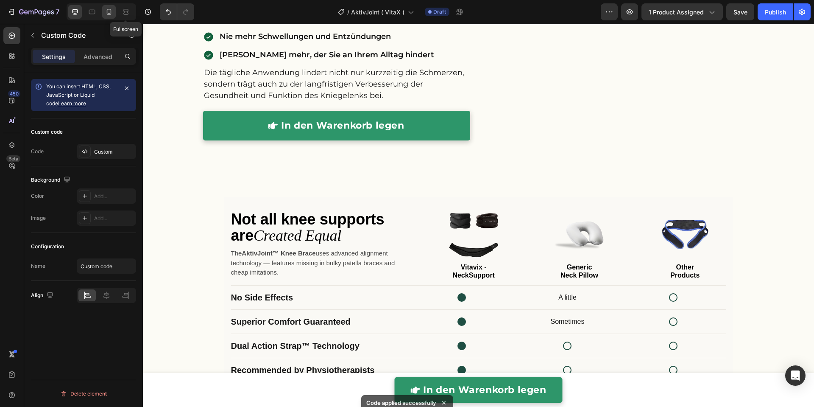
click at [107, 13] on icon at bounding box center [109, 12] width 8 height 8
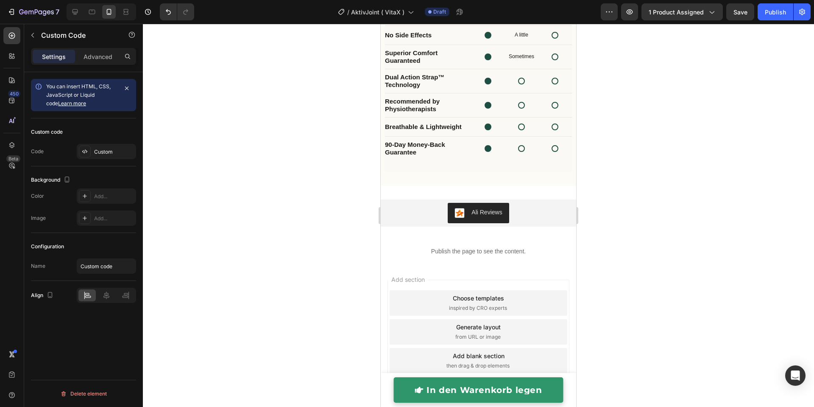
scroll to position [2156, 0]
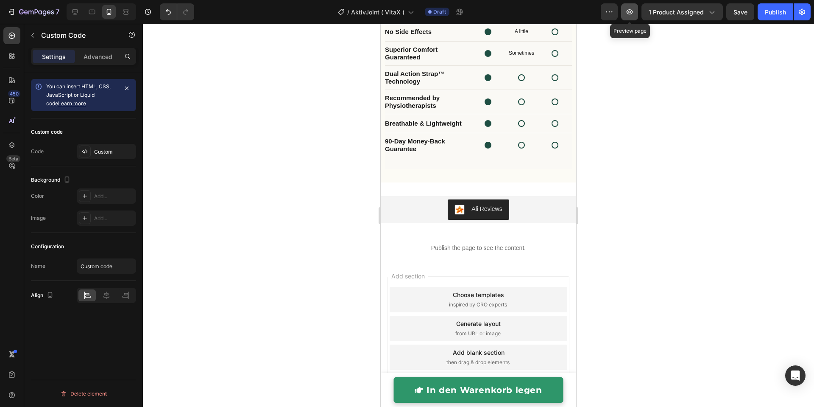
click at [634, 13] on icon "button" at bounding box center [629, 12] width 8 height 8
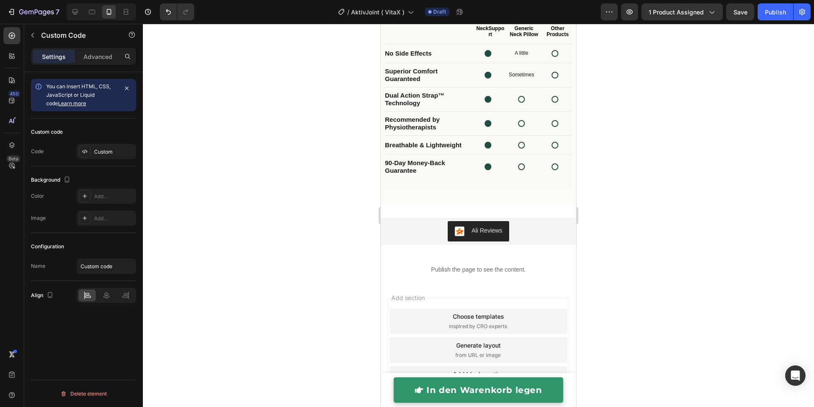
scroll to position [2184, 0]
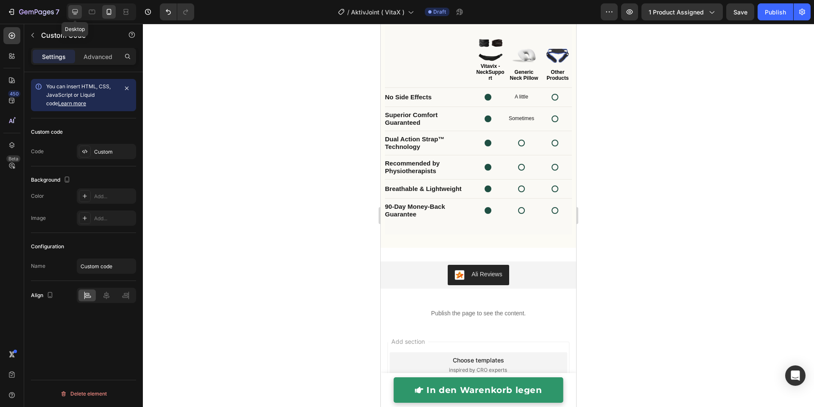
drag, startPoint x: 81, startPoint y: 15, endPoint x: 193, endPoint y: 56, distance: 119.6
click at [81, 15] on div at bounding box center [75, 12] width 14 height 14
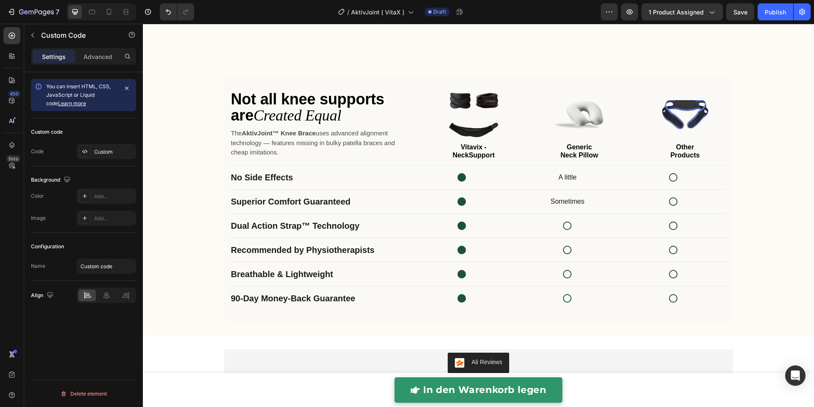
scroll to position [1985, 0]
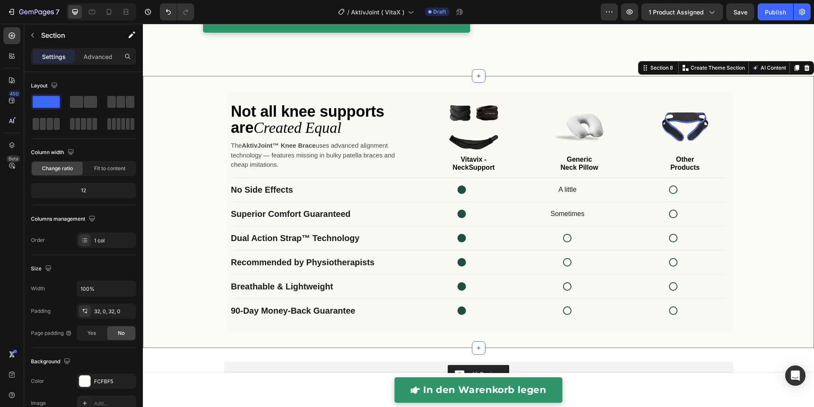
click at [389, 84] on div "Not all knee supports are Created Equal The AktivJoint™ Knee Brace uses advance…" at bounding box center [478, 212] width 671 height 272
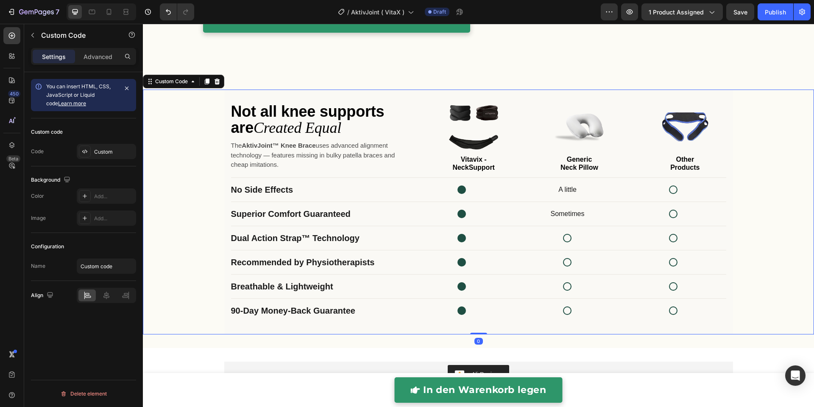
click at [385, 123] on h1 "Not all knee supports are Created Equal" at bounding box center [318, 119] width 175 height 32
click at [100, 53] on p "Advanced" at bounding box center [98, 56] width 29 height 9
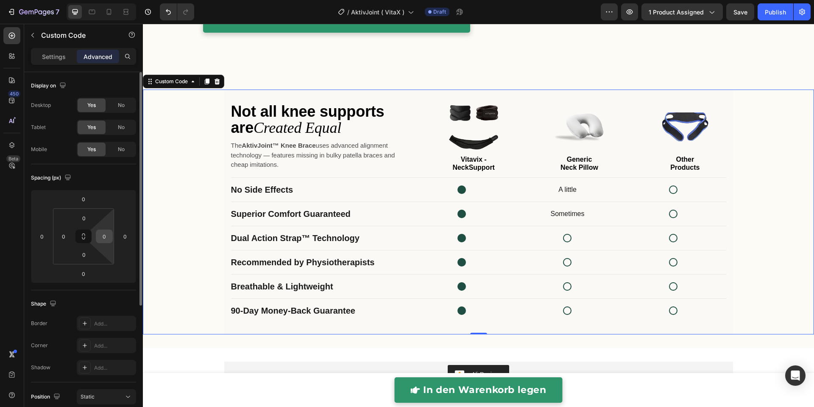
click at [103, 233] on input "0" at bounding box center [104, 236] width 13 height 13
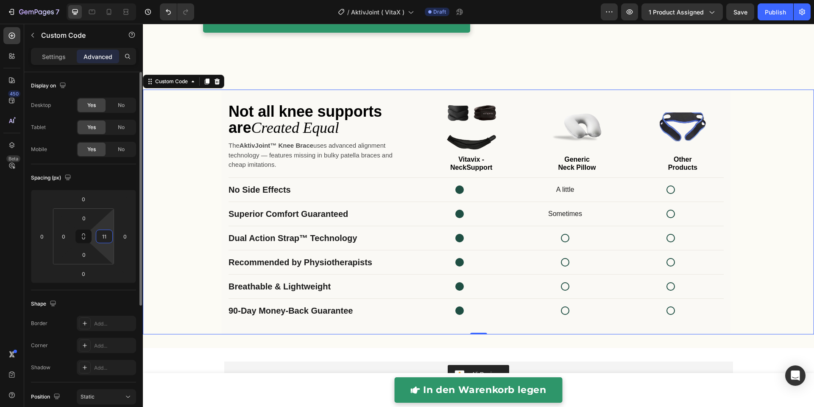
type input "1"
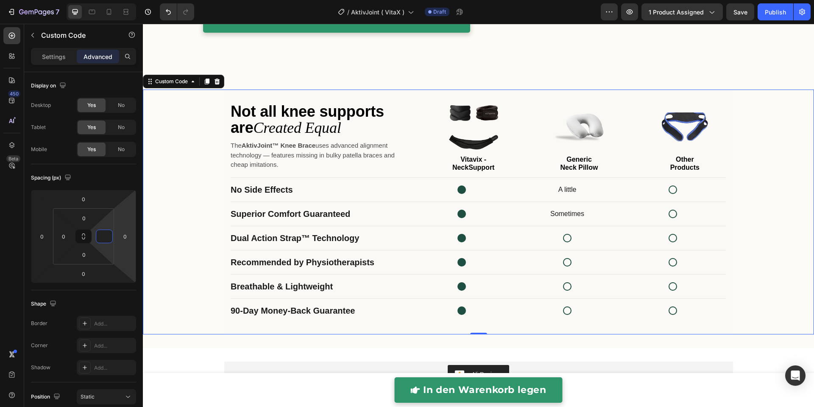
type input "0"
click at [287, 115] on h1 "Not all knee supports are Created Equal" at bounding box center [318, 119] width 175 height 32
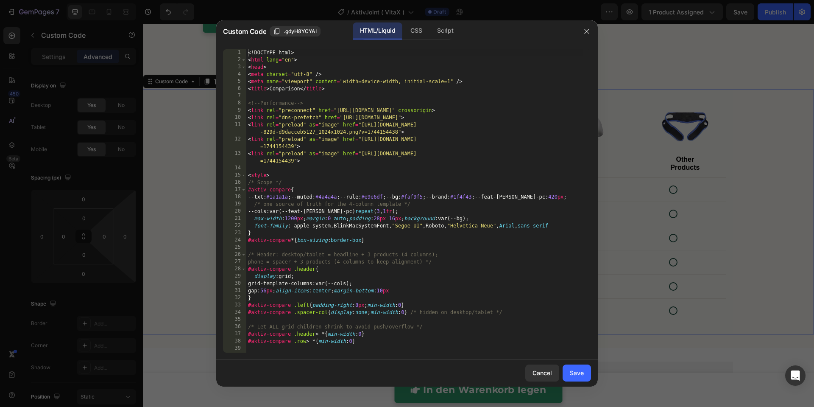
drag, startPoint x: 197, startPoint y: 133, endPoint x: 70, endPoint y: 127, distance: 126.9
click at [197, 133] on div at bounding box center [407, 203] width 814 height 407
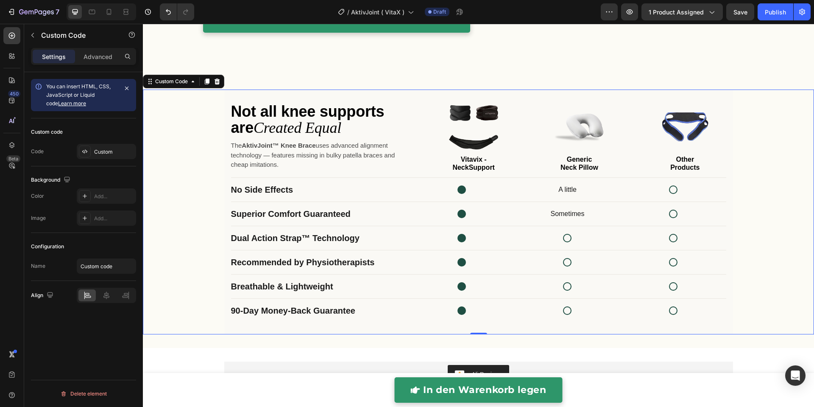
click at [197, 121] on div "Not all knee supports are Created Equal The AktivJoint™ Knee Brace uses advance…" at bounding box center [478, 211] width 671 height 245
click at [180, 78] on div "Custom Code" at bounding box center [171, 82] width 36 height 8
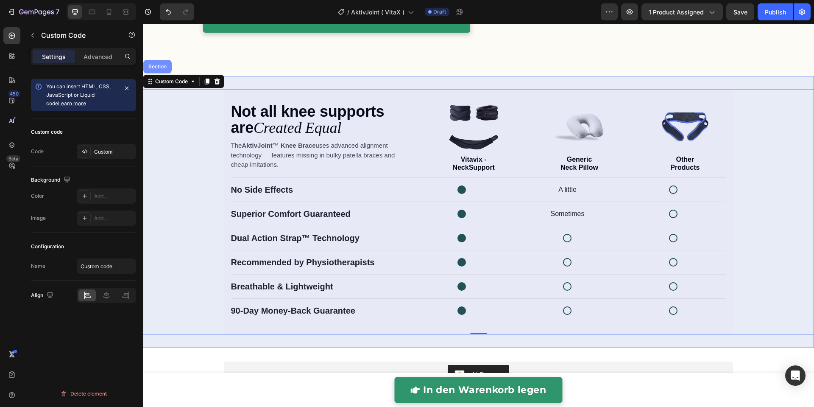
click at [159, 67] on div "Section" at bounding box center [158, 66] width 22 height 5
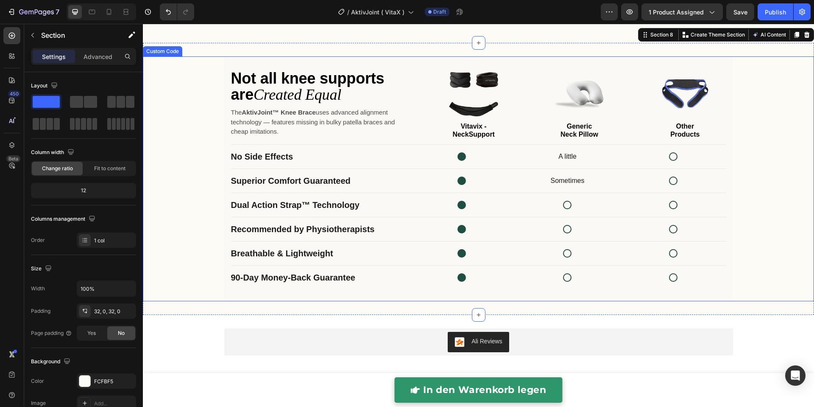
scroll to position [2102, 0]
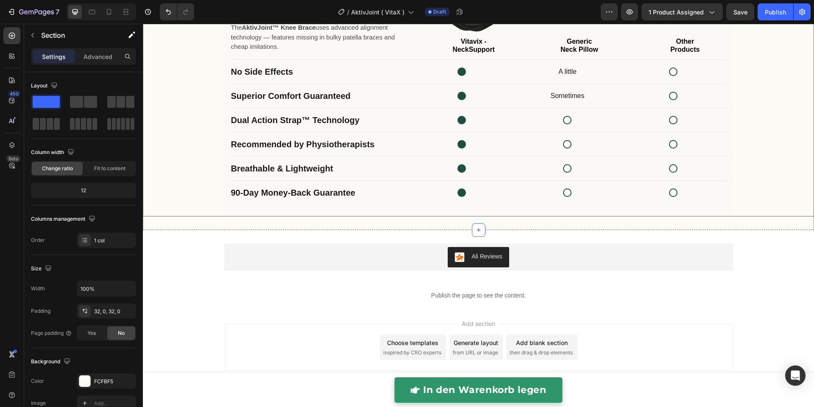
click at [415, 145] on div "Product comparison" at bounding box center [462, 144] width 106 height 10
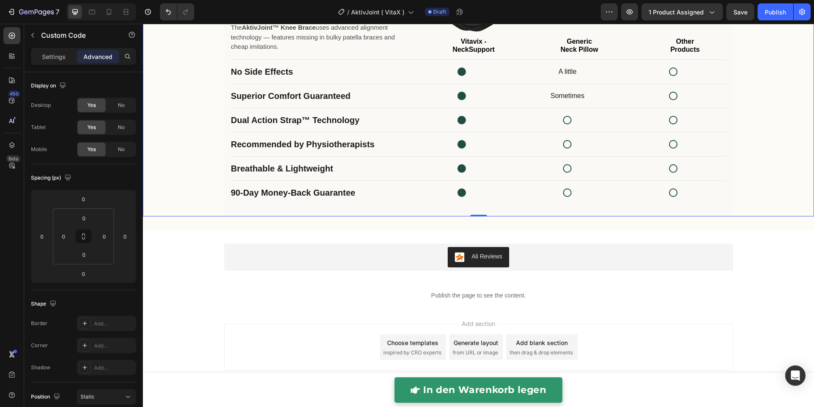
click at [415, 145] on div "Product comparison" at bounding box center [462, 144] width 106 height 10
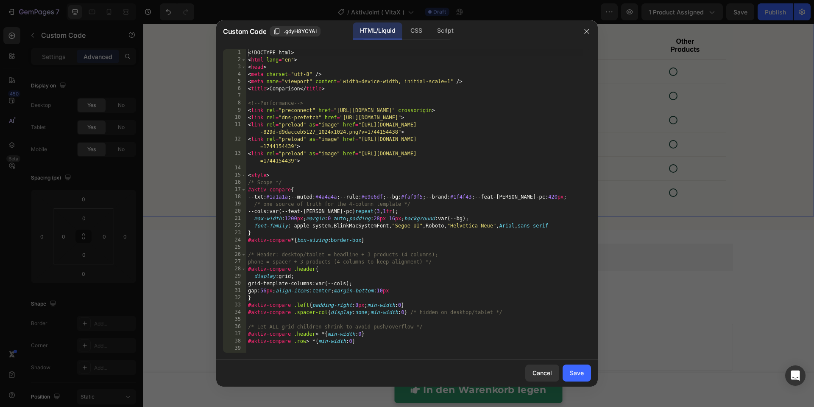
click at [413, 146] on div "<! DOCTYPE html > < html lang = "en" > < head > < meta charset = "utf-8" /> < m…" at bounding box center [414, 208] width 336 height 318
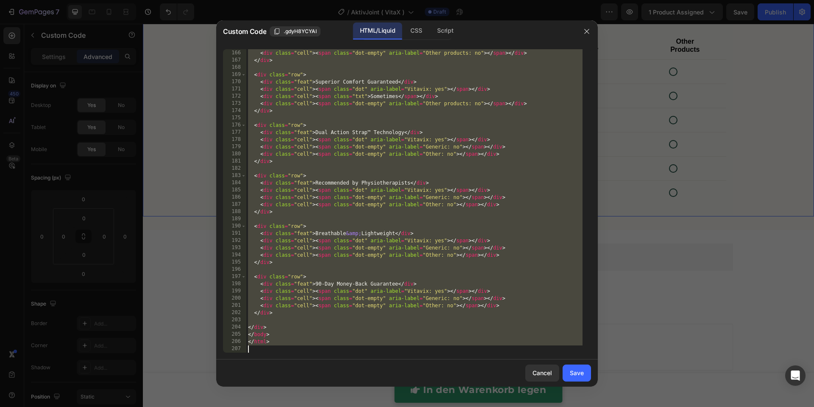
scroll to position [1268, 0]
click at [384, 241] on div "< div class = "cell" > < span class = "txt" > A little </ span > </ div > < div…" at bounding box center [414, 201] width 336 height 318
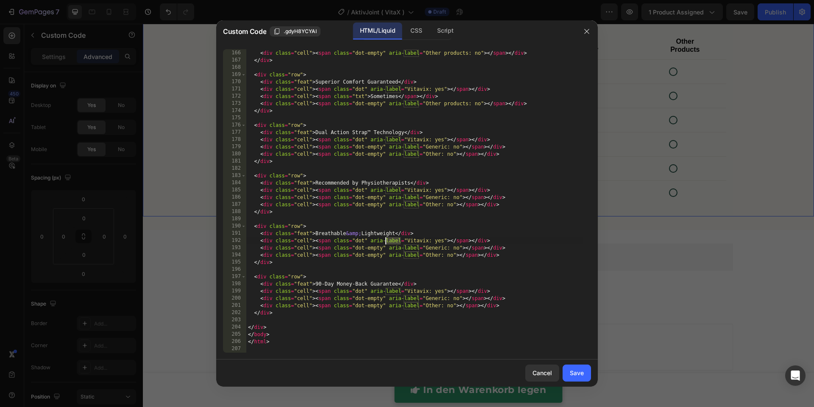
click at [384, 241] on div "< div class = "cell" > < span class = "txt" > A little </ span > </ div > < div…" at bounding box center [414, 201] width 336 height 318
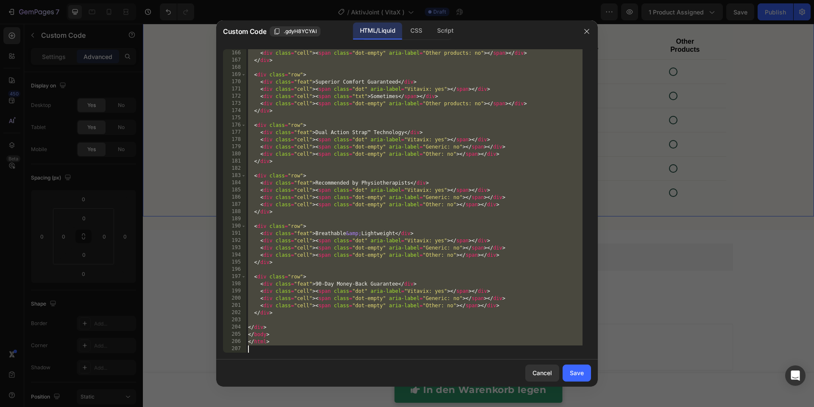
paste textarea
type textarea "</html>"
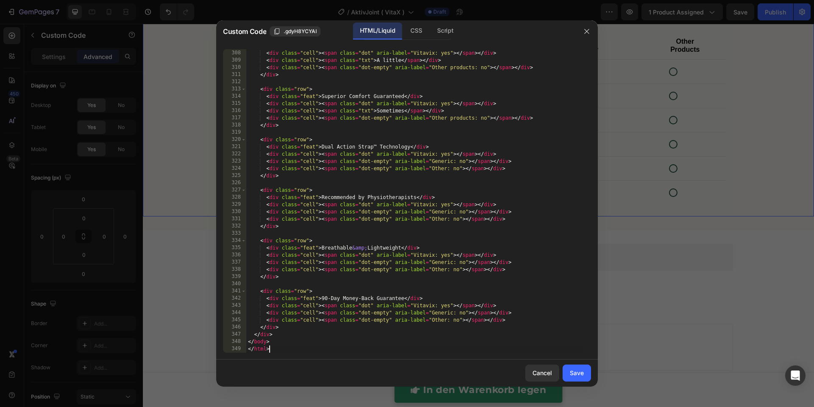
scroll to position [2298, 0]
drag, startPoint x: 577, startPoint y: 374, endPoint x: 450, endPoint y: 320, distance: 137.9
click at [577, 374] on div "Save" at bounding box center [577, 372] width 14 height 9
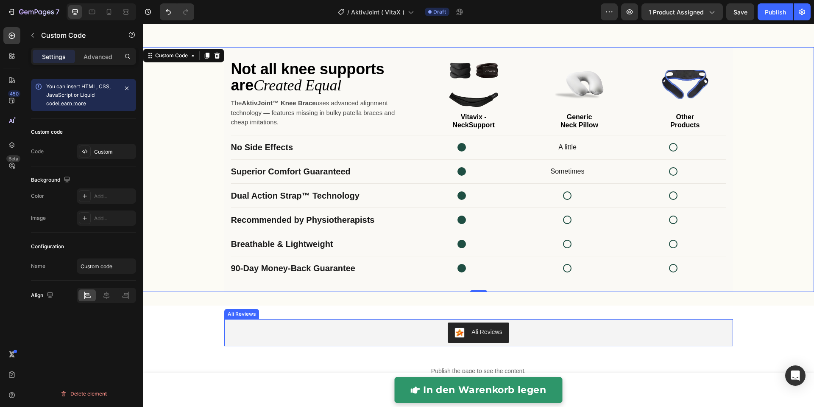
scroll to position [1997, 0]
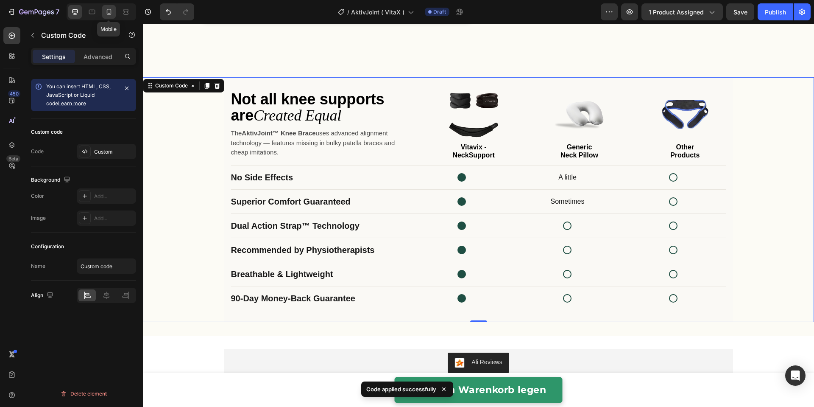
click at [113, 14] on div at bounding box center [109, 12] width 14 height 14
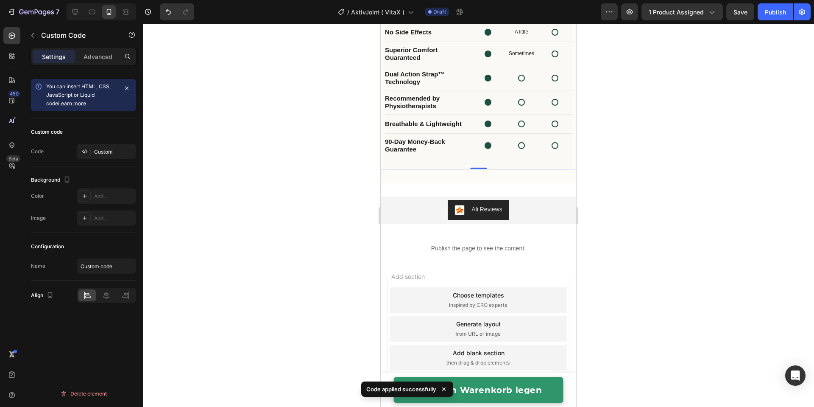
scroll to position [2156, 0]
click at [625, 15] on button "button" at bounding box center [629, 11] width 17 height 17
click at [89, 14] on icon at bounding box center [92, 12] width 6 height 5
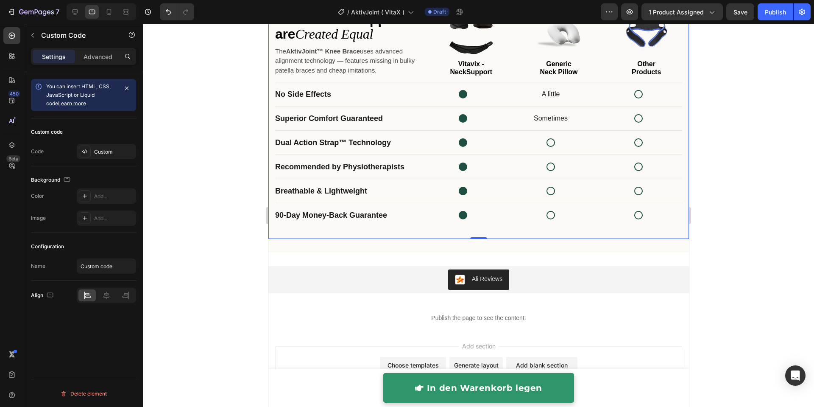
scroll to position [2098, 0]
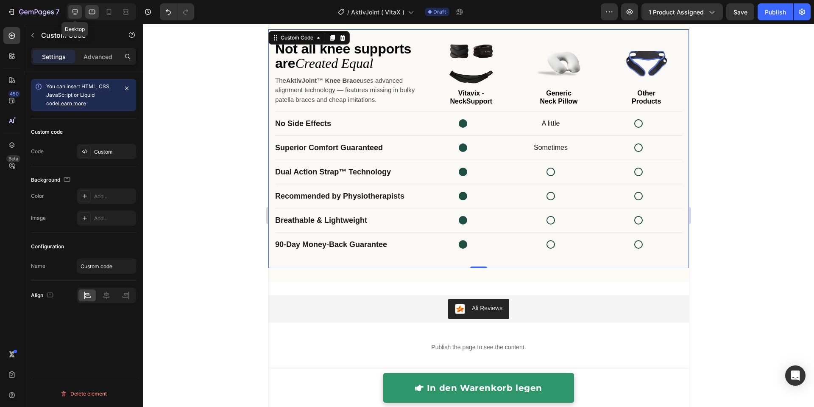
click at [75, 12] on icon at bounding box center [75, 12] width 6 height 6
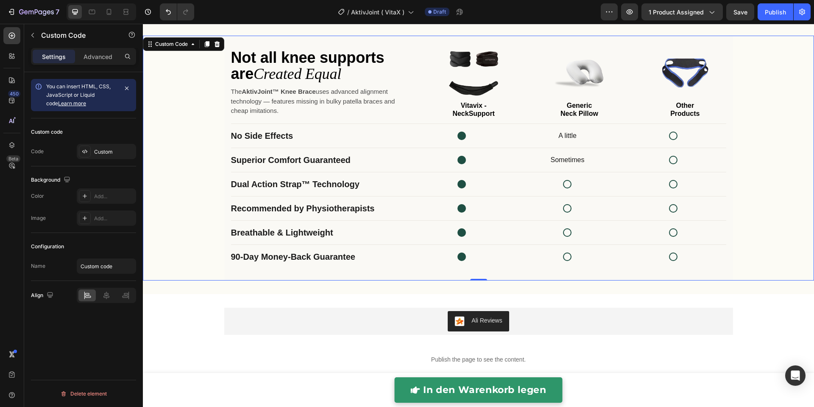
scroll to position [2037, 0]
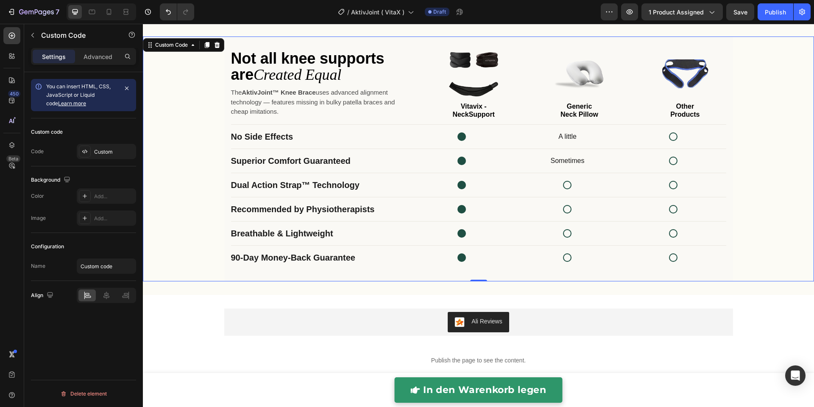
click at [211, 142] on div "Not all knee supports are Created Equal The AktivJoint™ Knee Brace uses advance…" at bounding box center [478, 158] width 671 height 245
click at [376, 29] on div "Not all knee supports are Created Equal The AktivJoint™ Knee Brace uses advance…" at bounding box center [478, 159] width 671 height 272
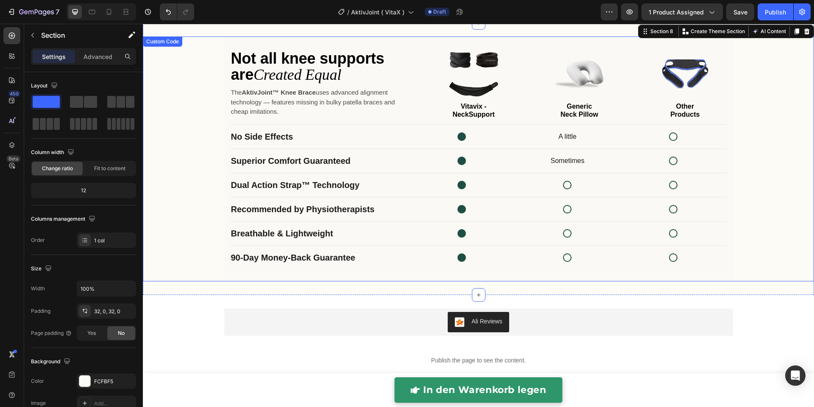
click at [380, 106] on p "The AktivJoint™ Knee Brace uses advanced alignment technology — features missin…" at bounding box center [318, 102] width 175 height 29
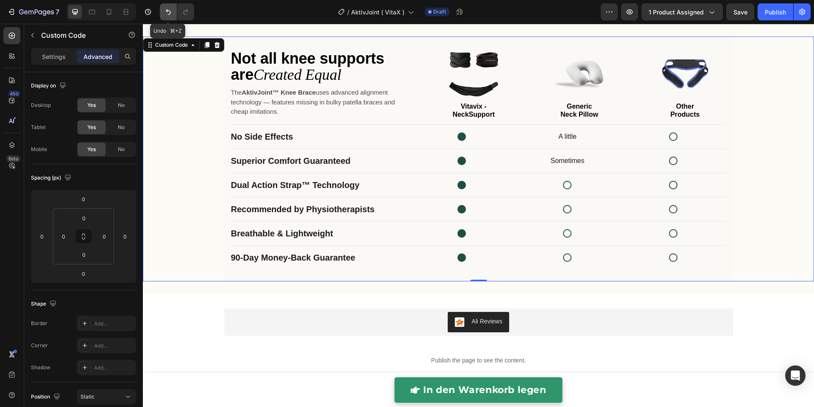
click at [167, 10] on icon "Undo/Redo" at bounding box center [168, 12] width 8 height 8
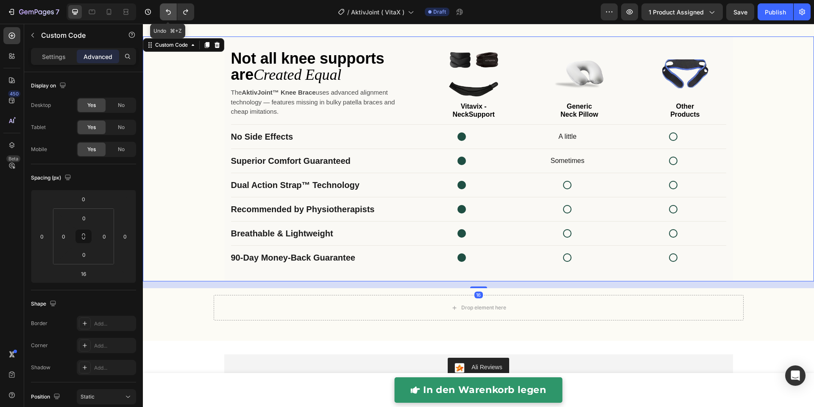
click at [167, 10] on icon "Undo/Redo" at bounding box center [168, 12] width 8 height 8
type input "0"
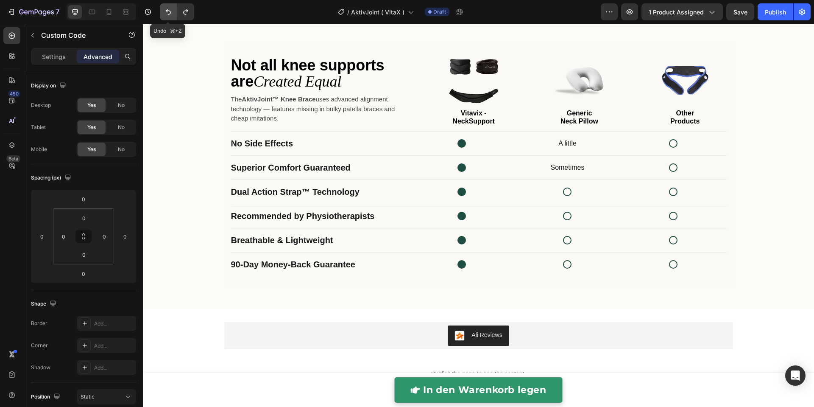
click at [167, 10] on icon "Undo/Redo" at bounding box center [168, 12] width 8 height 8
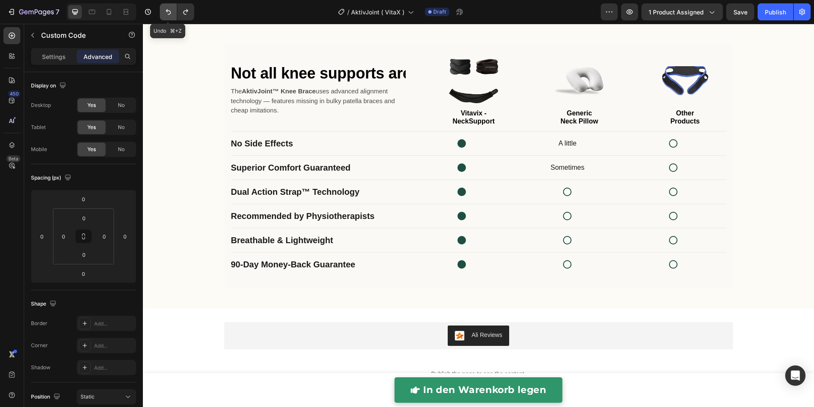
click at [167, 10] on icon "Undo/Redo" at bounding box center [168, 12] width 8 height 8
click at [187, 13] on icon "Undo/Redo" at bounding box center [185, 12] width 8 height 8
click at [175, 12] on button "Undo/Redo" at bounding box center [168, 11] width 17 height 17
click at [189, 13] on icon "Undo/Redo" at bounding box center [185, 12] width 8 height 8
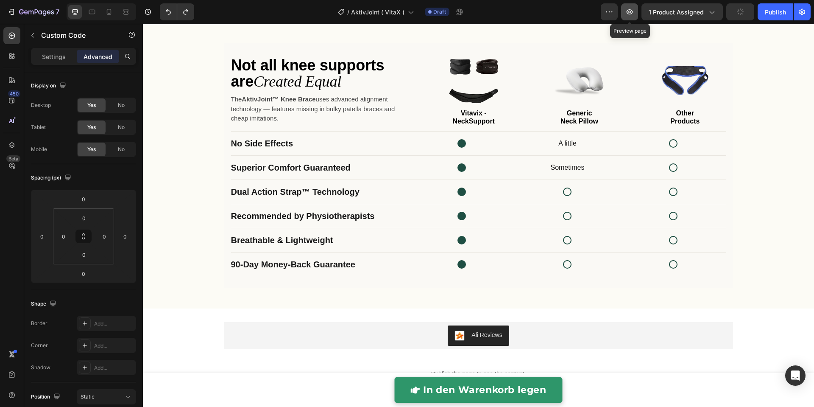
click at [633, 15] on icon "button" at bounding box center [629, 12] width 8 height 8
click at [371, 176] on div "Superior Comfort Guaranteed Sometimes" at bounding box center [478, 168] width 495 height 24
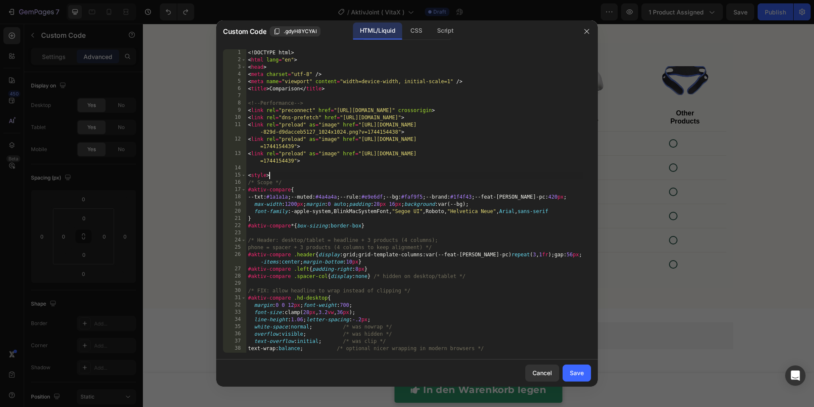
click at [371, 176] on div "<! DOCTYPE html > < html lang = "en" > < head > < meta charset = "utf-8" /> < m…" at bounding box center [414, 208] width 336 height 318
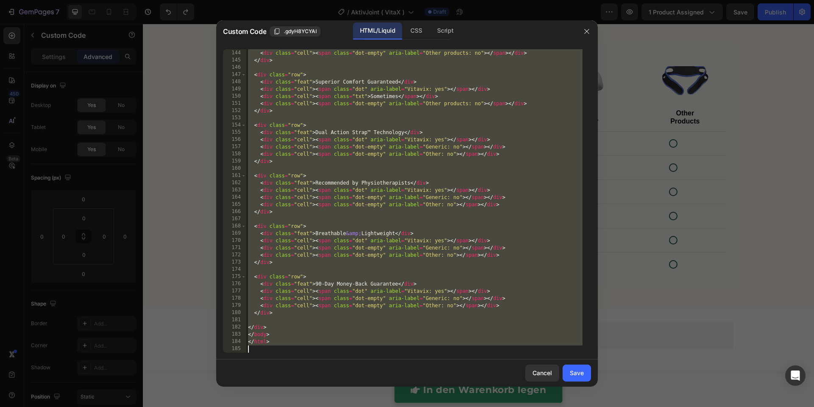
scroll to position [1138, 0]
click at [406, 178] on div "< div class = "cell" > < span class = "txt" > A little </ span > </ div > < div…" at bounding box center [414, 201] width 336 height 318
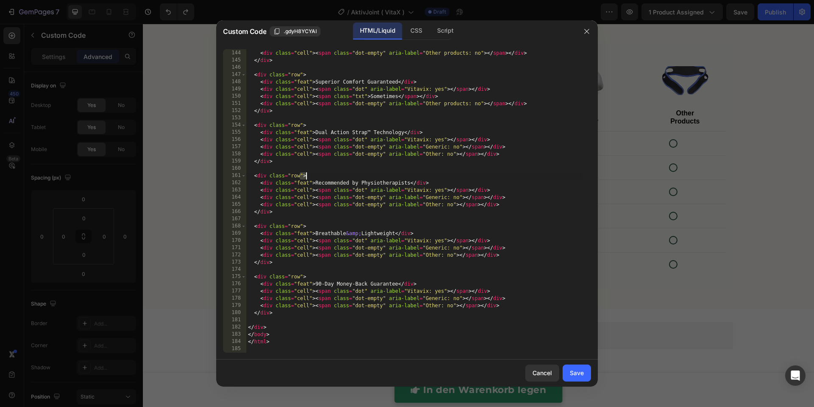
click at [406, 178] on div "< div class = "cell" > < span class = "txt" > A little </ span > </ div > < div…" at bounding box center [414, 201] width 336 height 318
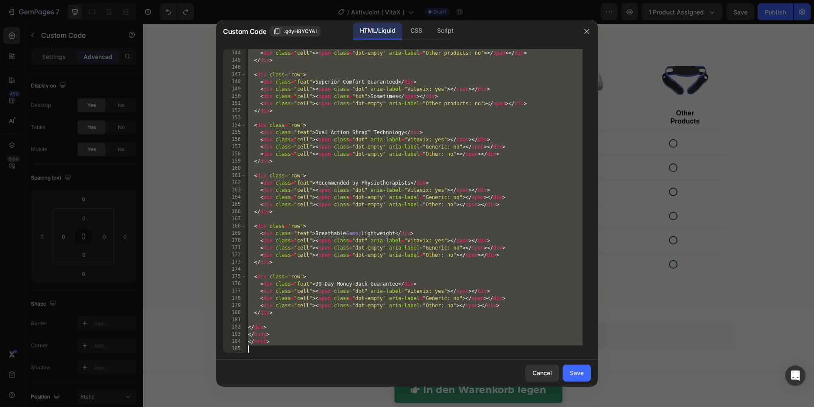
paste textarea
type textarea "</html>"
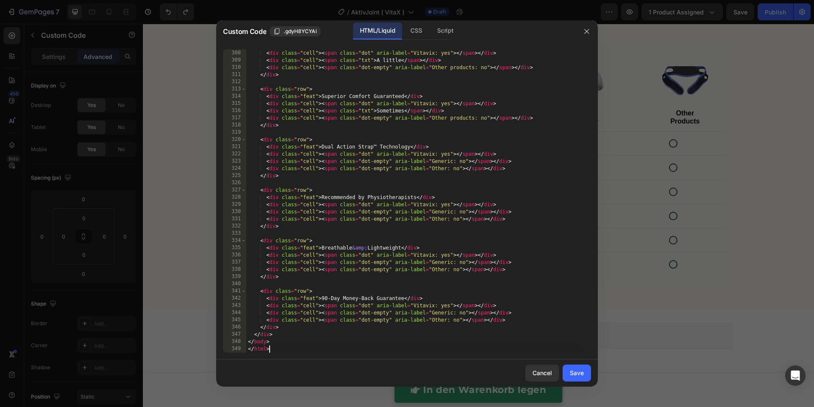
scroll to position [2298, 0]
click at [577, 369] on div "Save" at bounding box center [577, 372] width 14 height 9
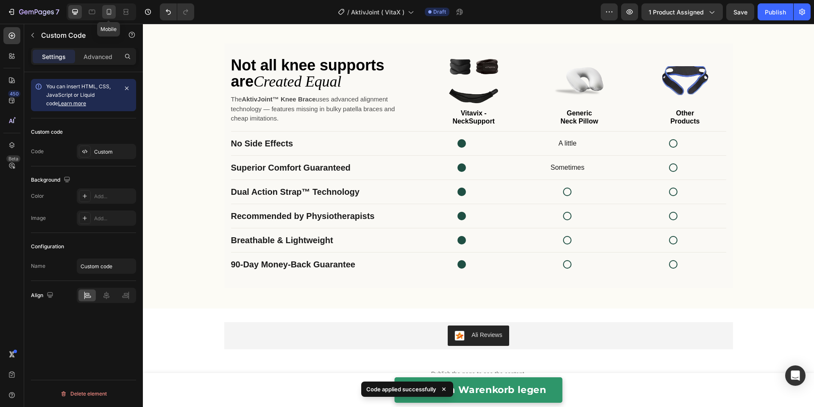
click at [109, 14] on icon at bounding box center [109, 12] width 8 height 8
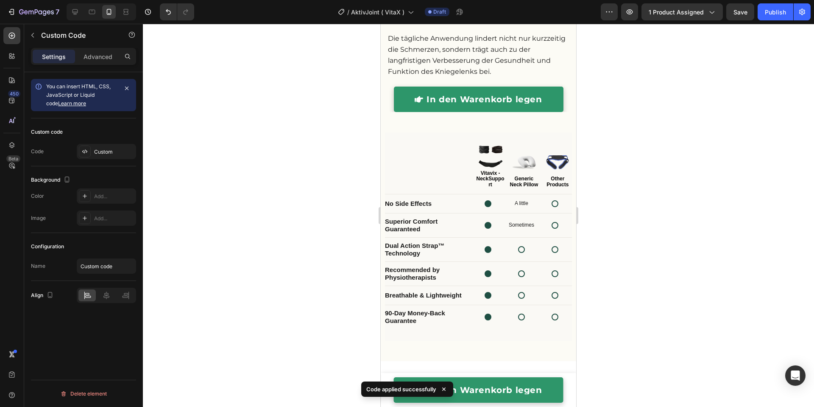
scroll to position [1980, 0]
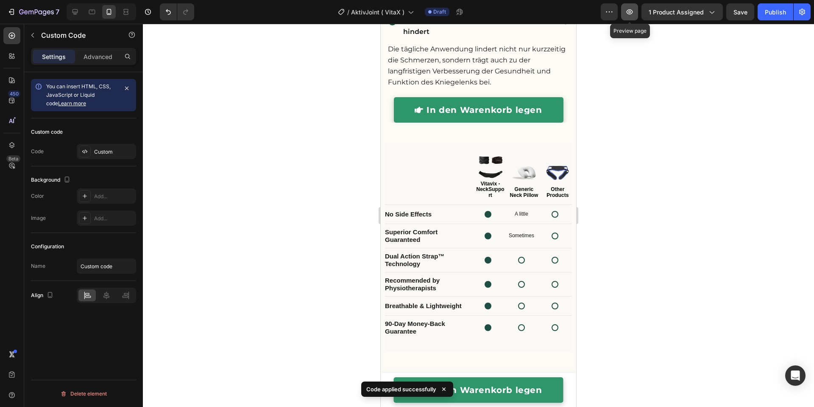
click at [633, 15] on icon "button" at bounding box center [629, 12] width 8 height 8
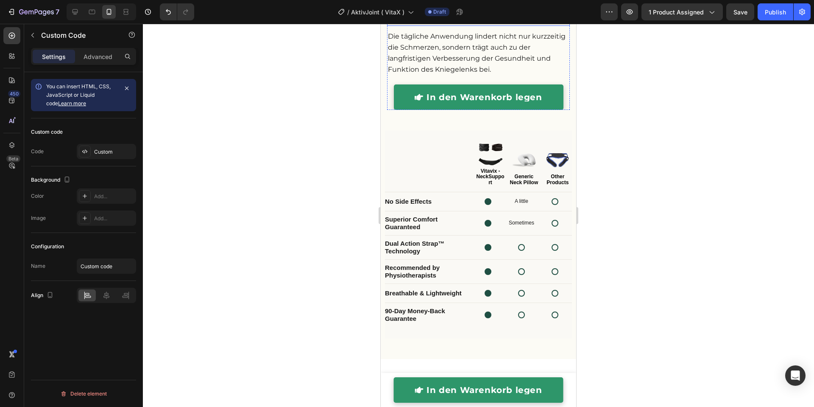
scroll to position [2009, 0]
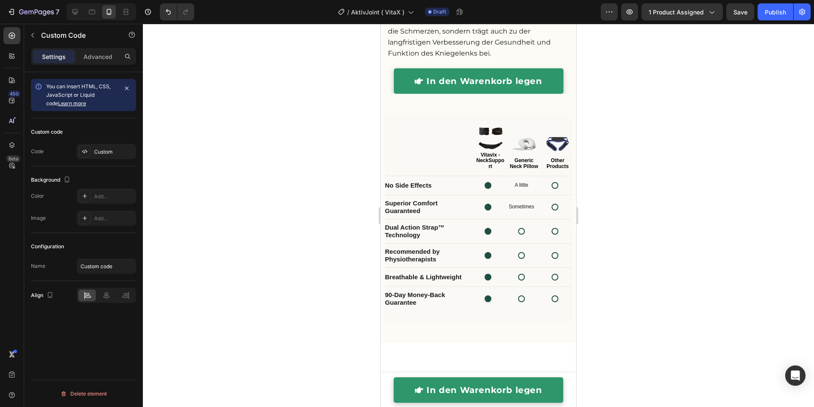
click at [425, 170] on div "Not all knee supports are Created Equal The AktivJoint™ Knee Brace uses advance…" at bounding box center [478, 148] width 187 height 44
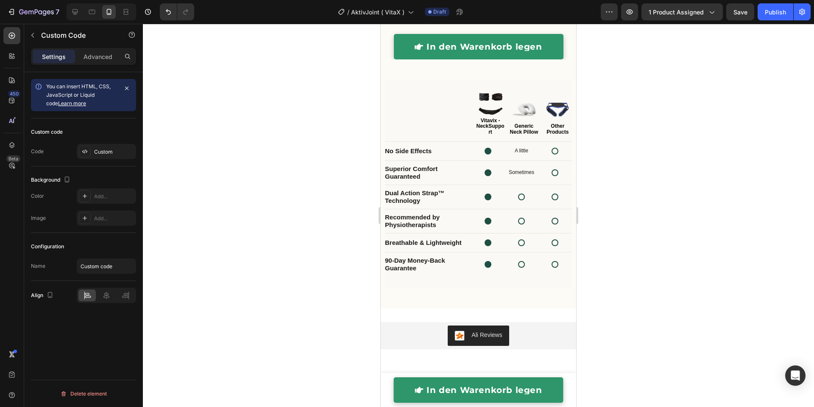
drag, startPoint x: 454, startPoint y: 228, endPoint x: 457, endPoint y: 178, distance: 50.1
click at [454, 135] on div "Not all knee supports are Created Equal The AktivJoint™ Knee Brace uses advance…" at bounding box center [478, 114] width 187 height 44
click at [464, 51] on p "In den Warenkorb legen" at bounding box center [483, 46] width 115 height 8
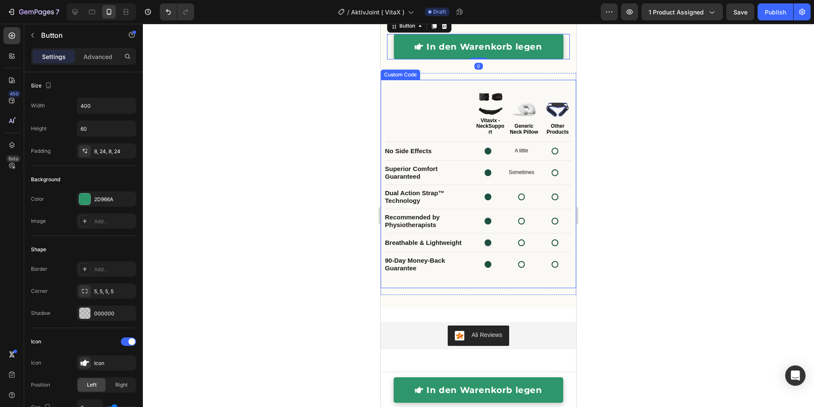
click at [462, 135] on div "Not all knee supports are Created Equal The AktivJoint™ Knee Brace uses advance…" at bounding box center [478, 114] width 187 height 44
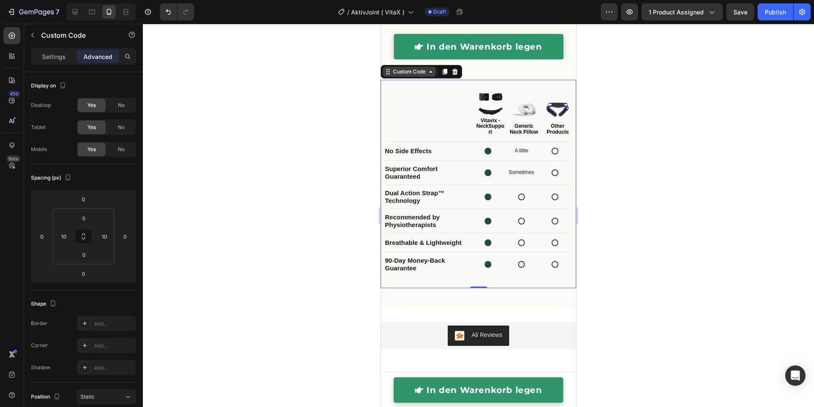
click at [407, 75] on div "Custom Code" at bounding box center [409, 72] width 36 height 8
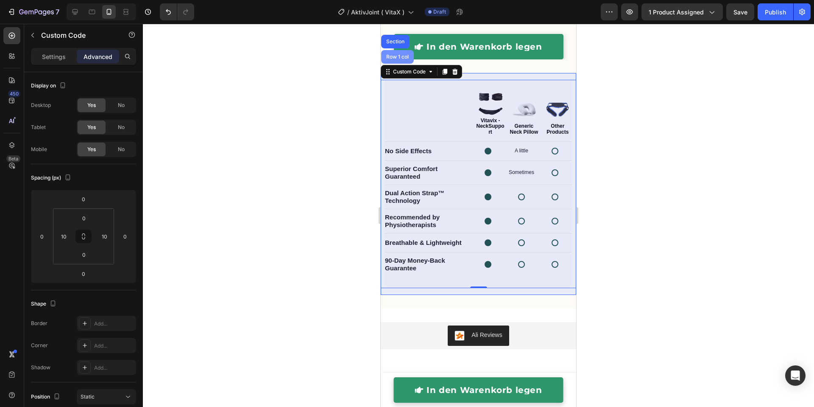
click at [402, 64] on div "Row 1 col" at bounding box center [397, 57] width 33 height 14
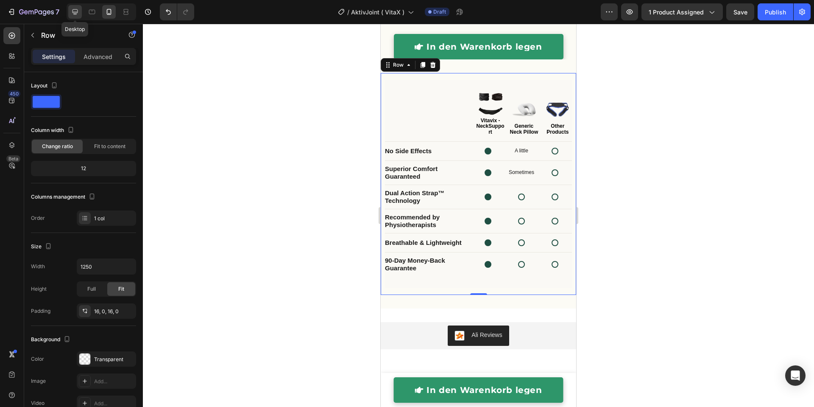
click at [78, 16] on div at bounding box center [75, 12] width 14 height 14
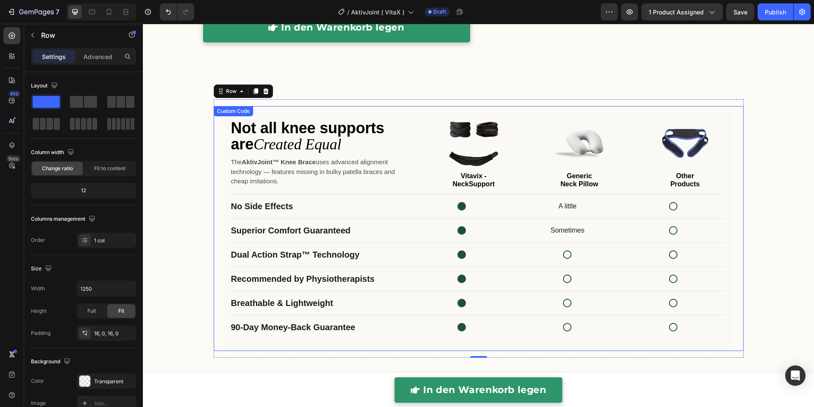
scroll to position [1967, 0]
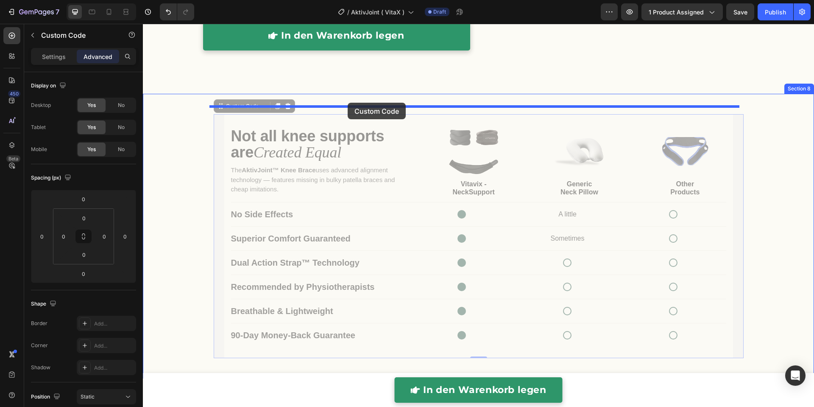
drag, startPoint x: 259, startPoint y: 142, endPoint x: 348, endPoint y: 103, distance: 96.8
type input "16"
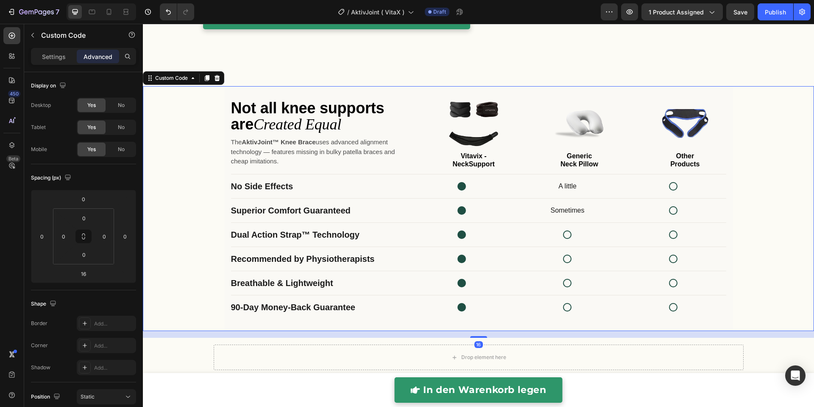
scroll to position [2004, 0]
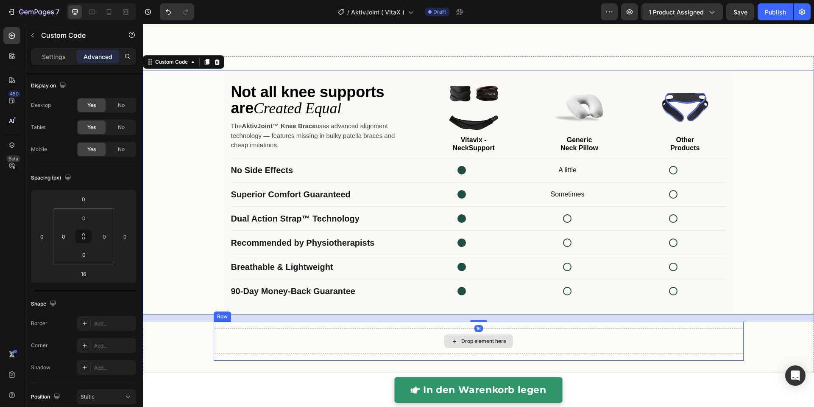
click at [312, 341] on div "Drop element here" at bounding box center [479, 340] width 530 height 25
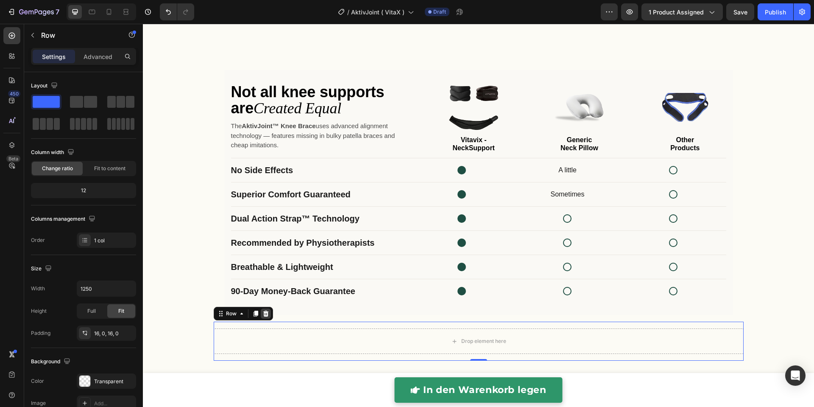
click at [263, 313] on icon at bounding box center [265, 313] width 7 height 7
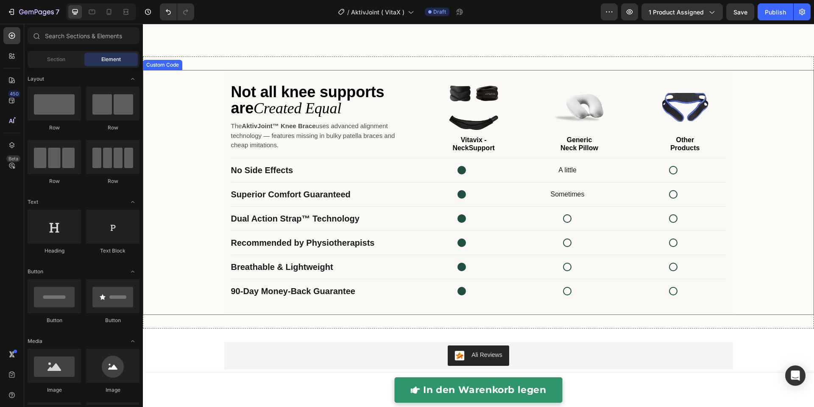
click at [351, 255] on div "Breathable & Lightweight" at bounding box center [478, 267] width 495 height 24
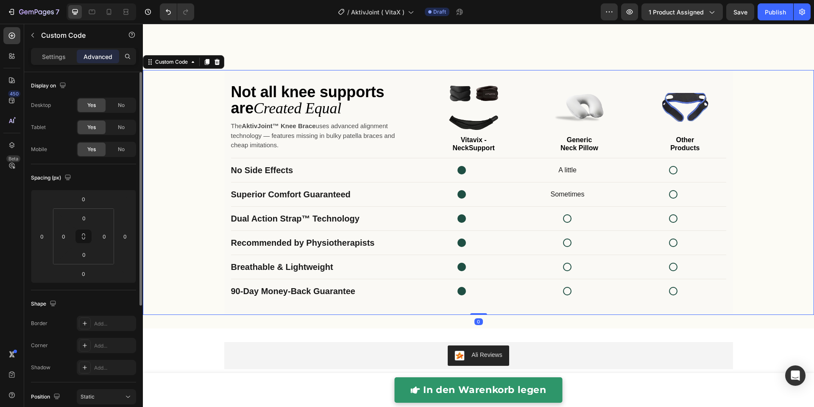
scroll to position [193, 0]
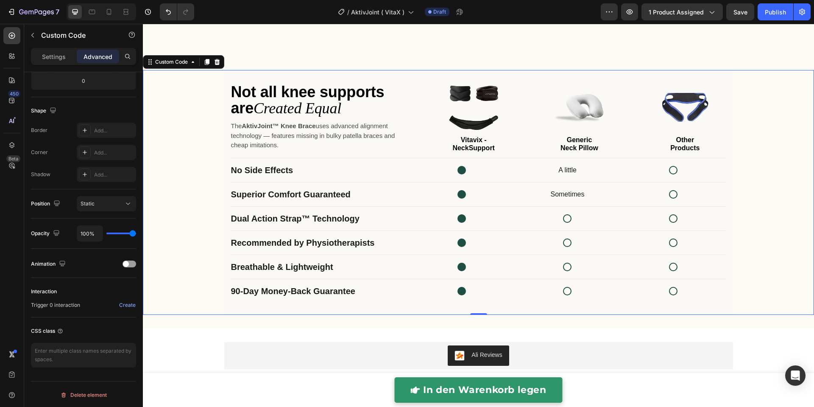
click at [54, 69] on div "Settings Advanced" at bounding box center [83, 60] width 119 height 24
click at [54, 65] on div "Settings Advanced" at bounding box center [83, 60] width 119 height 24
click at [55, 61] on div "Settings" at bounding box center [54, 57] width 42 height 14
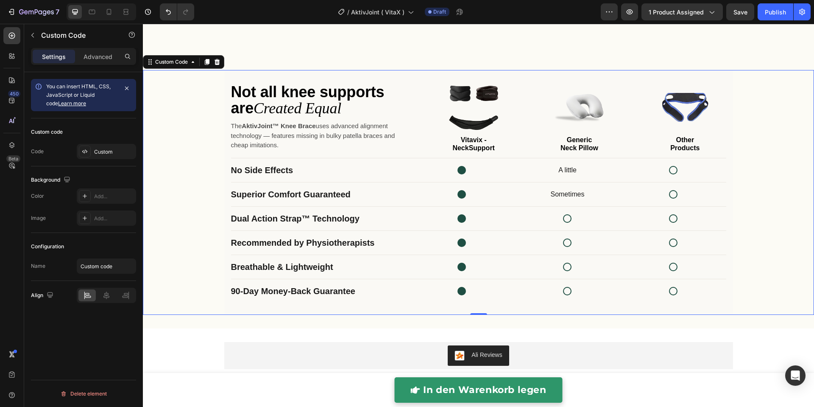
scroll to position [0, 0]
click at [167, 59] on div "Custom Code" at bounding box center [171, 62] width 36 height 8
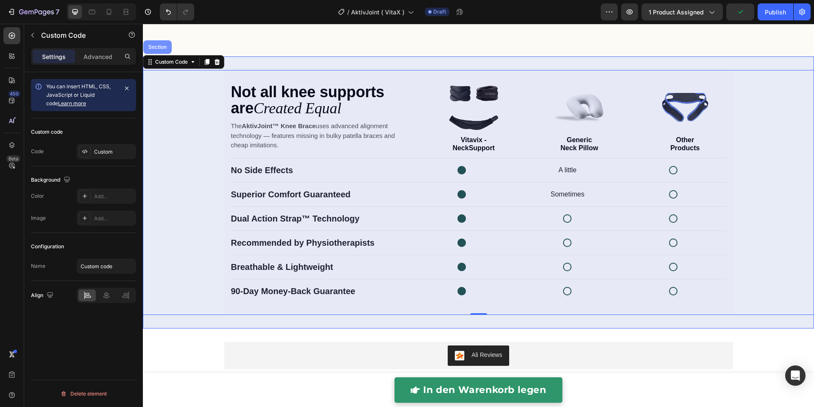
click at [160, 47] on div "Section" at bounding box center [158, 47] width 22 height 5
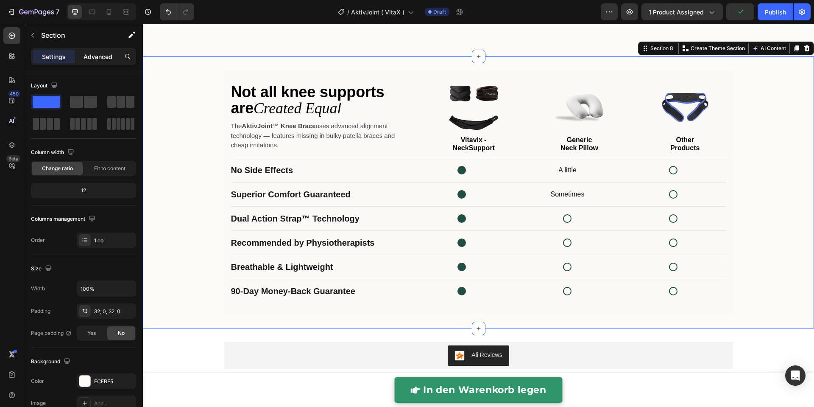
click at [102, 61] on div "Advanced" at bounding box center [98, 57] width 42 height 14
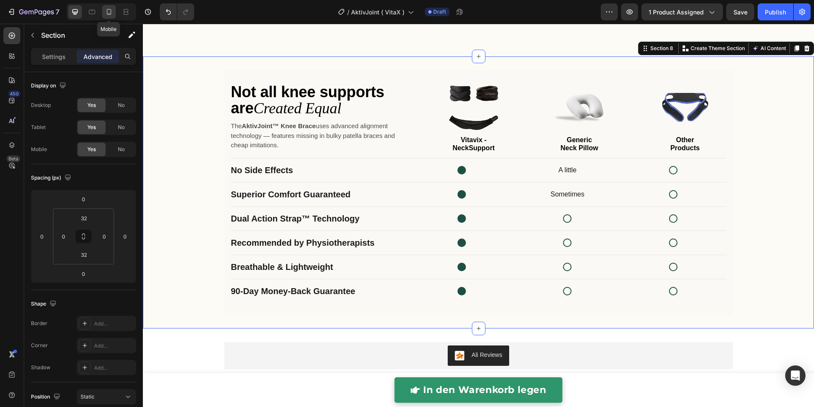
click at [107, 11] on icon at bounding box center [109, 12] width 5 height 6
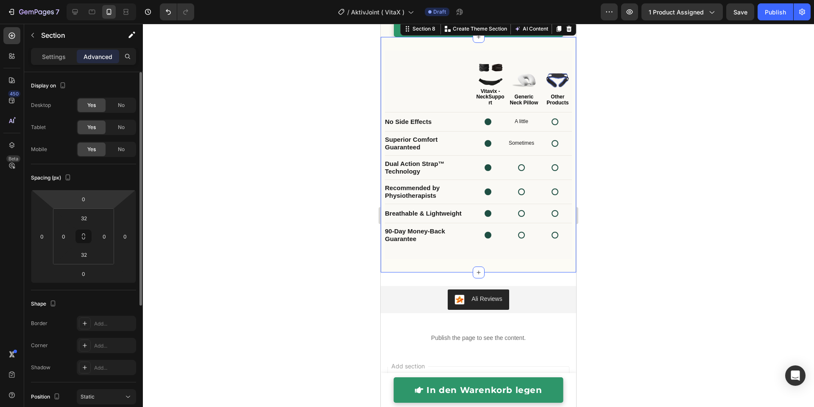
scroll to position [2142, 0]
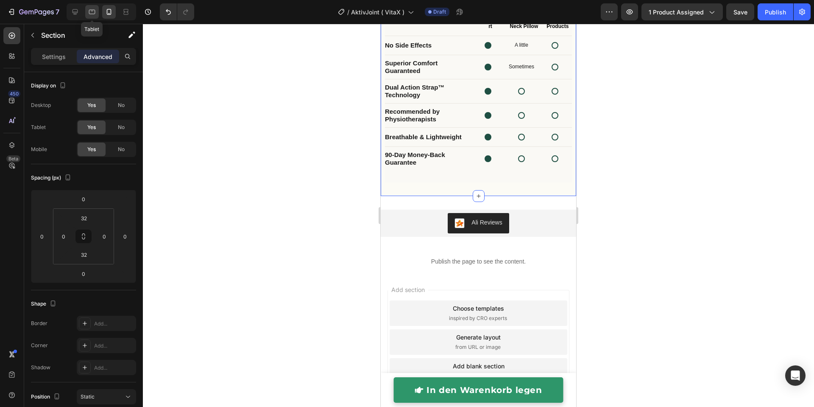
click at [95, 14] on icon at bounding box center [92, 12] width 8 height 8
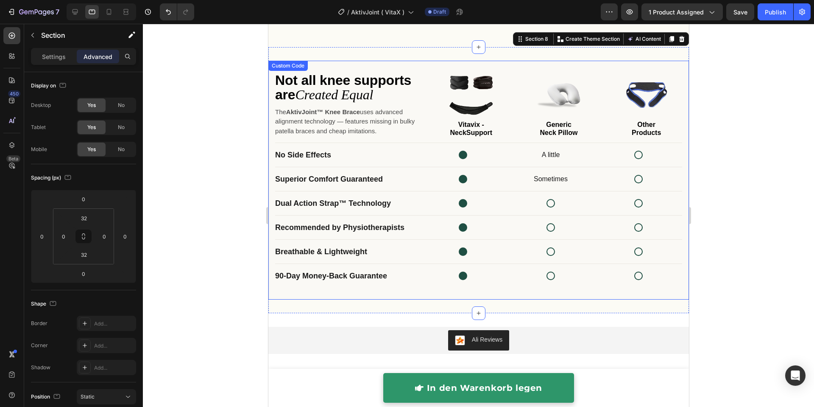
scroll to position [1963, 0]
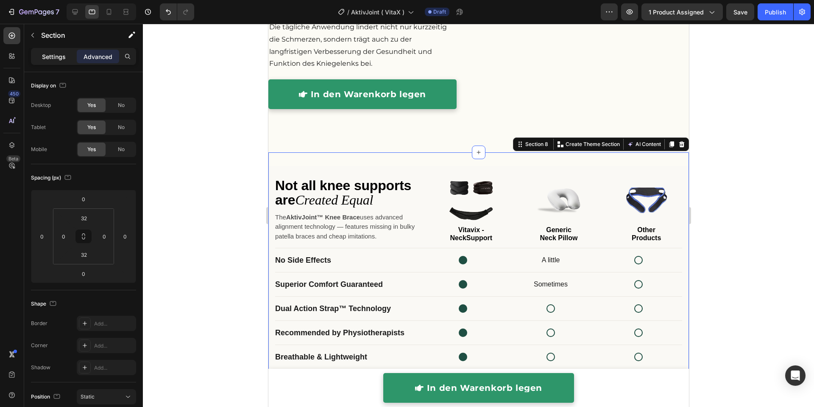
click at [65, 58] on div "Settings" at bounding box center [54, 57] width 42 height 14
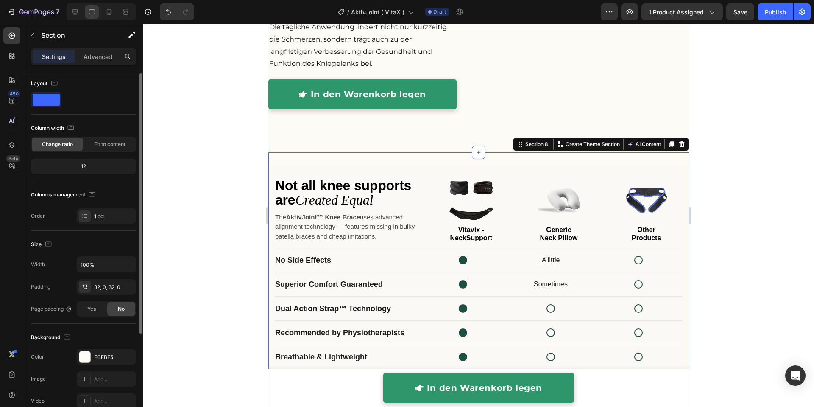
scroll to position [36, 0]
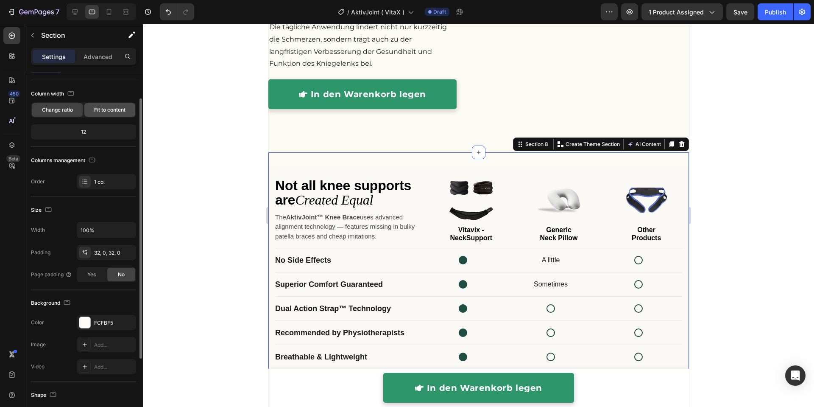
click at [112, 107] on span "Fit to content" at bounding box center [109, 110] width 31 height 8
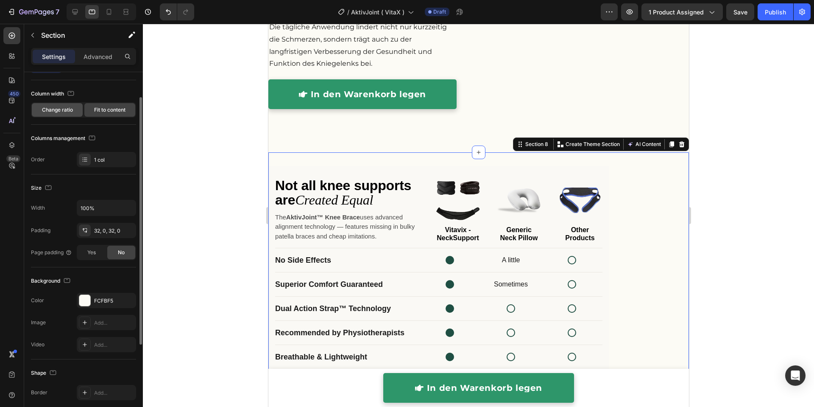
click at [70, 109] on span "Change ratio" at bounding box center [57, 110] width 31 height 8
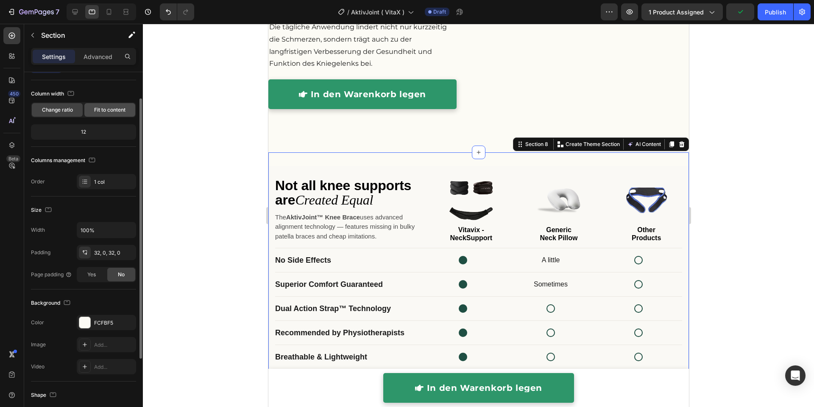
click at [124, 111] on span "Fit to content" at bounding box center [109, 110] width 31 height 8
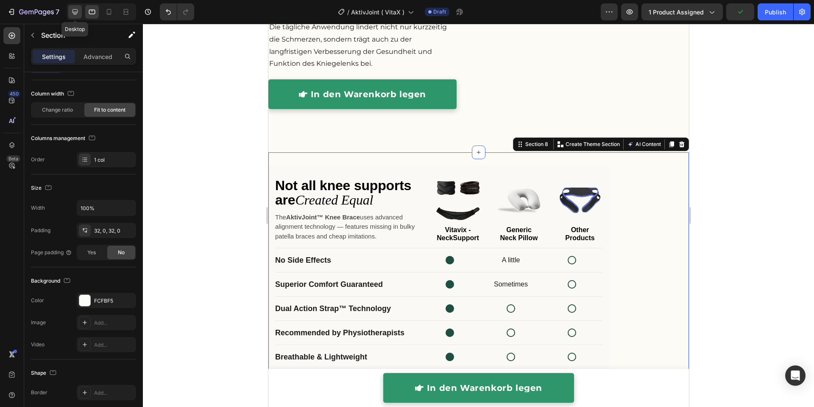
click at [75, 8] on icon at bounding box center [75, 12] width 8 height 8
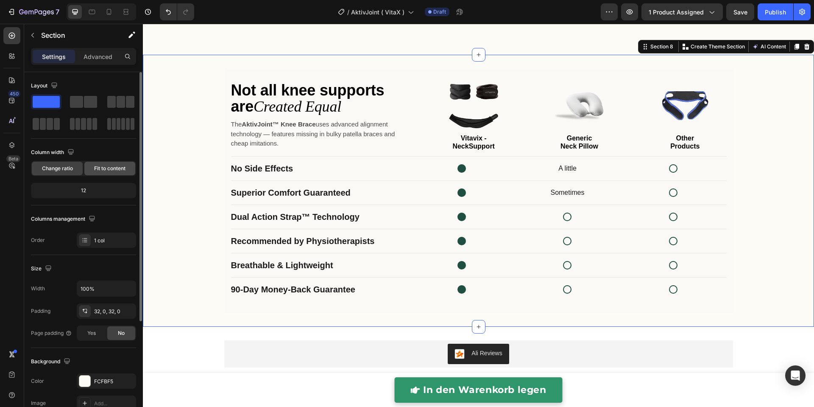
click at [109, 167] on span "Fit to content" at bounding box center [109, 168] width 31 height 8
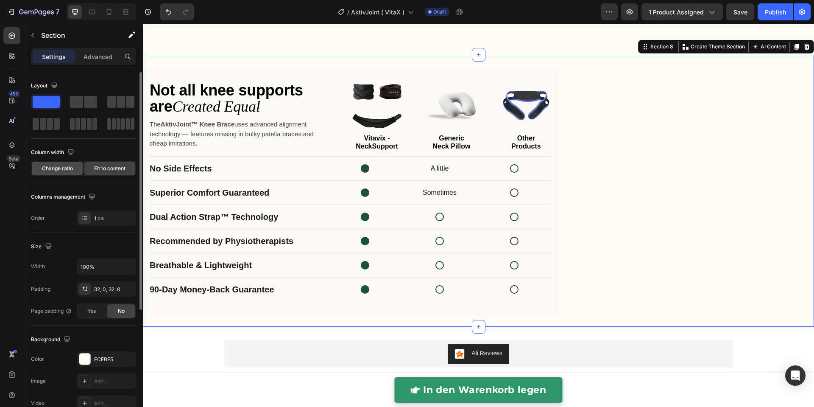
click at [53, 167] on span "Change ratio" at bounding box center [57, 168] width 31 height 8
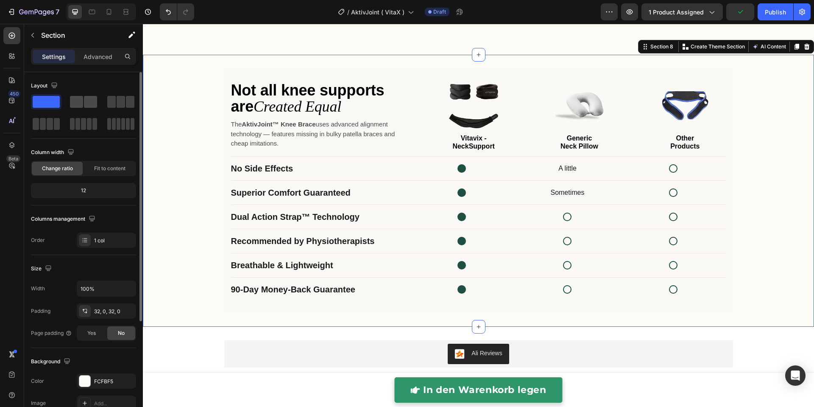
click at [84, 105] on span at bounding box center [90, 102] width 13 height 12
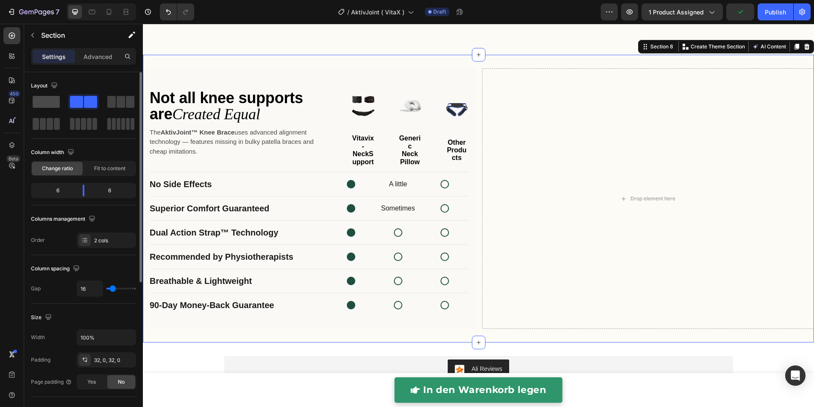
click at [47, 103] on span at bounding box center [46, 102] width 27 height 12
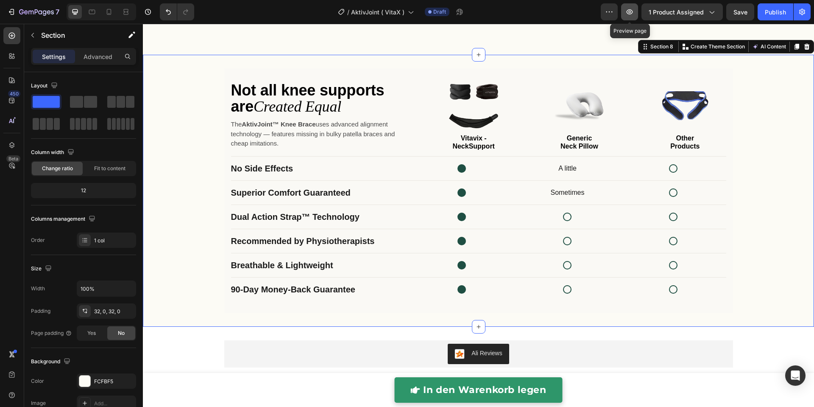
click at [631, 10] on icon "button" at bounding box center [629, 12] width 8 height 8
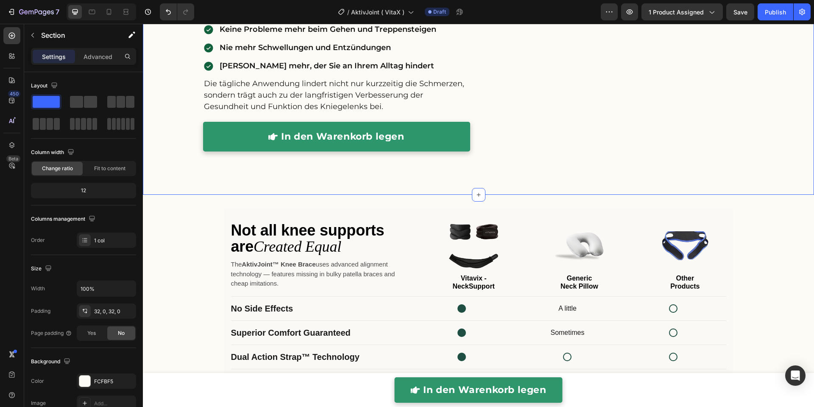
scroll to position [1787, 0]
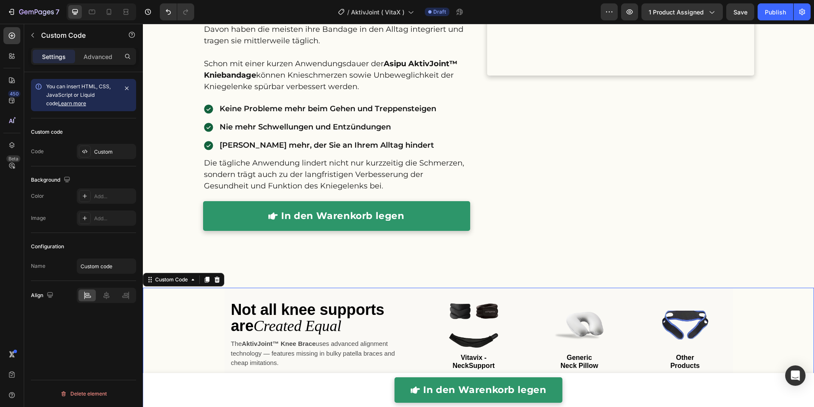
click at [234, 307] on h1 "Not all knee supports are Created Equal" at bounding box center [318, 317] width 175 height 32
click at [37, 31] on button "button" at bounding box center [33, 35] width 14 height 14
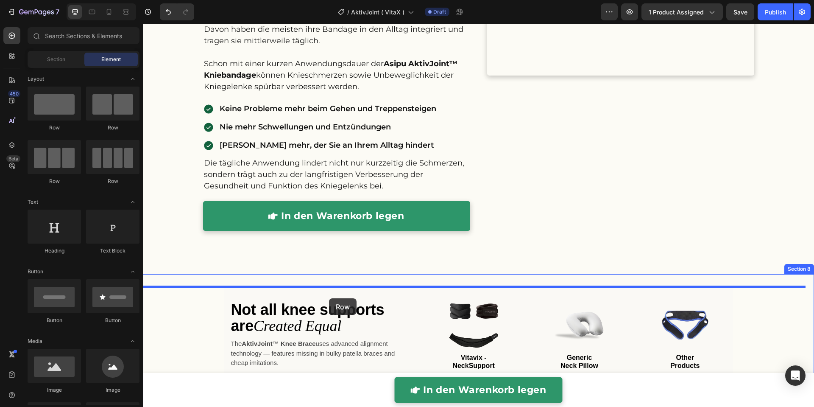
drag, startPoint x: 193, startPoint y: 130, endPoint x: 329, endPoint y: 298, distance: 215.8
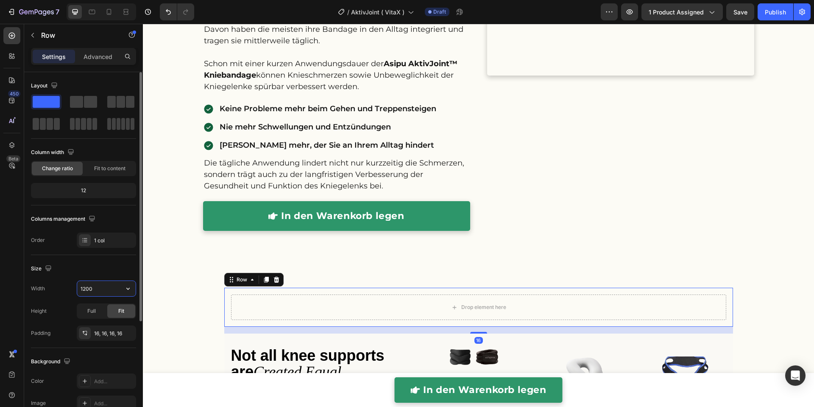
click at [103, 291] on input "1200" at bounding box center [106, 288] width 58 height 15
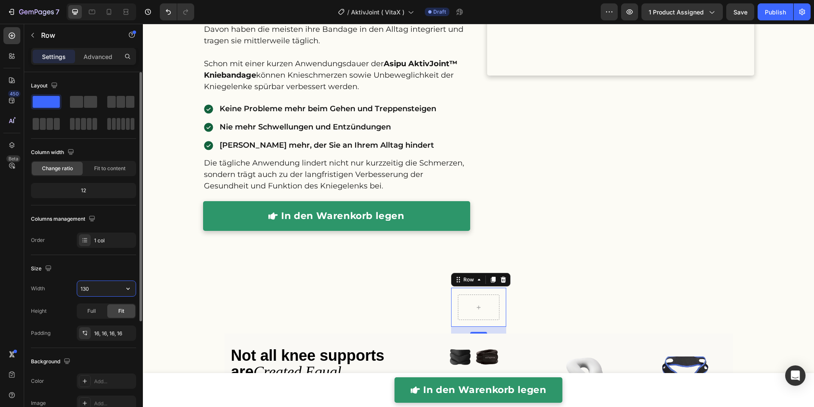
type input "1300"
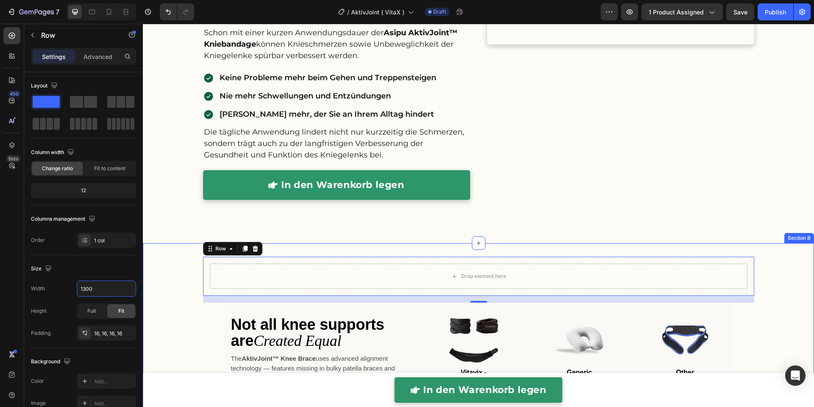
scroll to position [1829, 0]
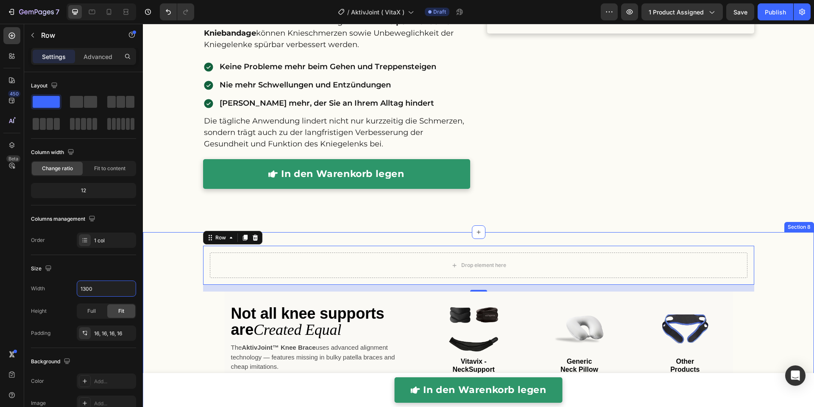
click at [189, 293] on div "Not all knee supports are Created Equal The AktivJoint™ Knee Brace uses advance…" at bounding box center [478, 413] width 671 height 245
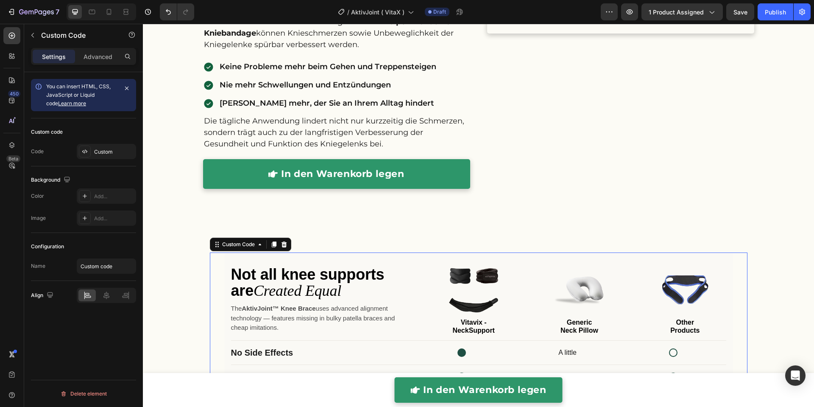
click at [195, 283] on div "Not all knee supports are Created Equal The AktivJoint™ Knee Brace uses advance…" at bounding box center [478, 374] width 671 height 258
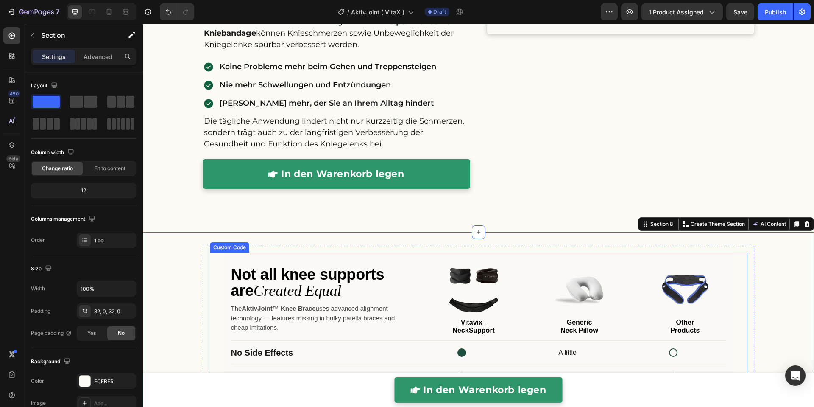
click at [238, 285] on h1 "Not all knee supports are Created Equal" at bounding box center [318, 282] width 175 height 32
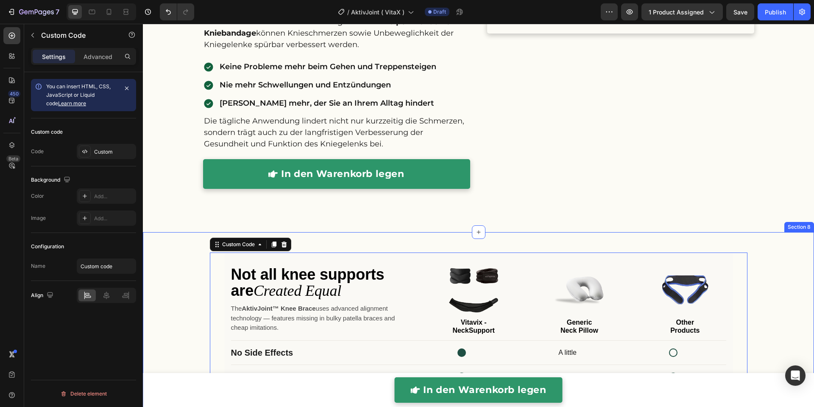
click at [222, 237] on div "Custom Code" at bounding box center [250, 244] width 81 height 14
click at [224, 240] on div "Custom Code" at bounding box center [238, 244] width 36 height 8
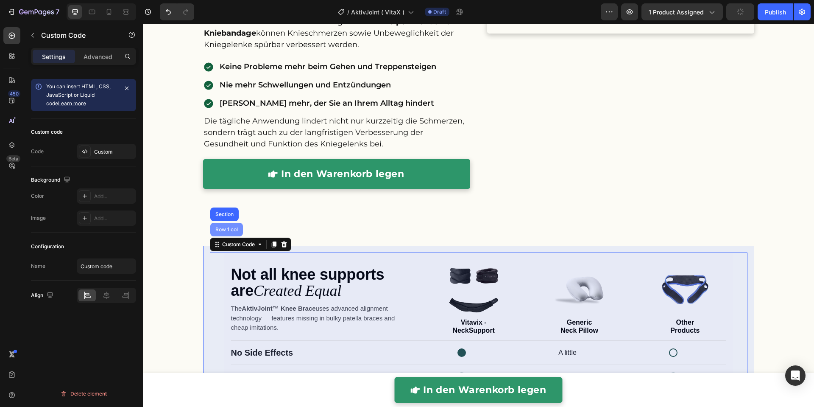
click at [223, 227] on div "Row 1 col" at bounding box center [227, 229] width 26 height 5
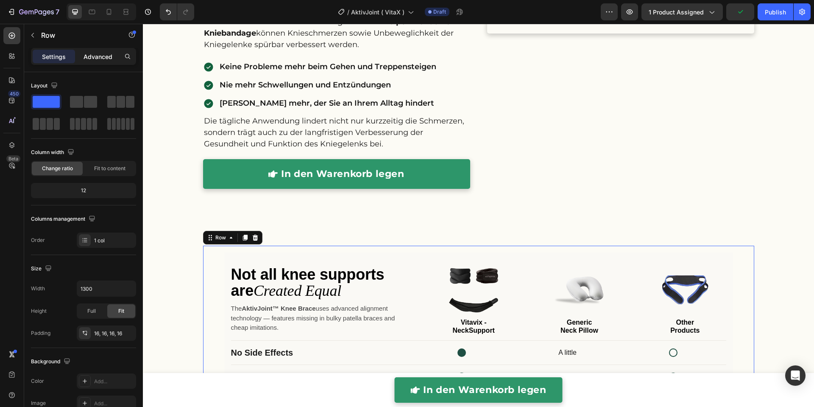
click at [101, 53] on p "Advanced" at bounding box center [98, 56] width 29 height 9
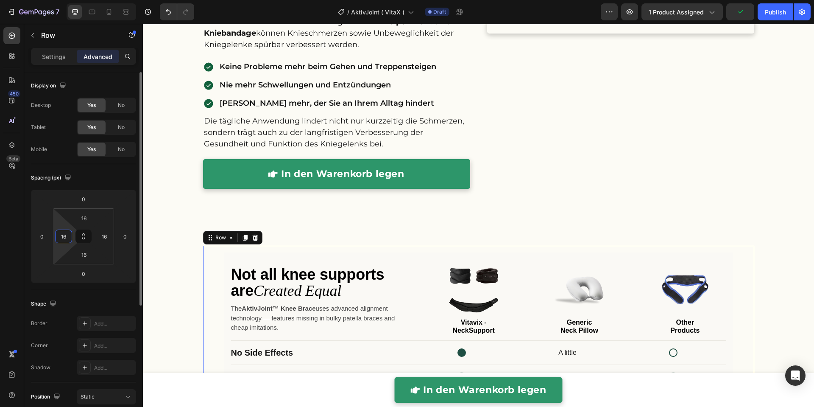
click at [66, 236] on input "16" at bounding box center [63, 236] width 13 height 13
type input "0"
click at [107, 236] on input "16" at bounding box center [104, 236] width 13 height 13
type input "0"
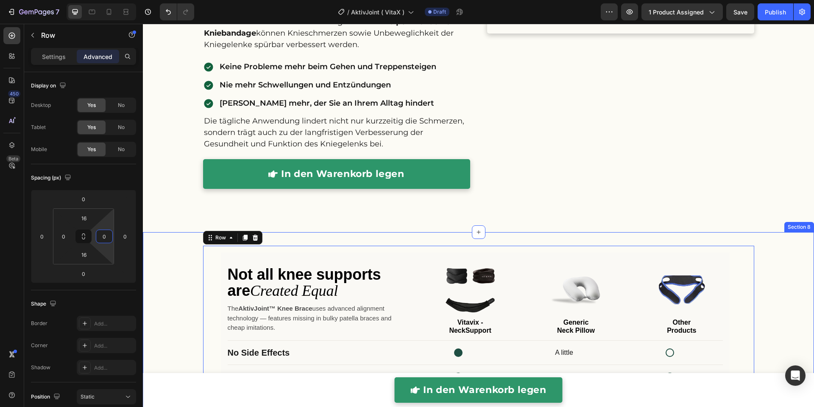
click at [167, 238] on div "Not all knee supports are Created Equal The AktivJoint™ Knee Brace uses advance…" at bounding box center [478, 374] width 671 height 285
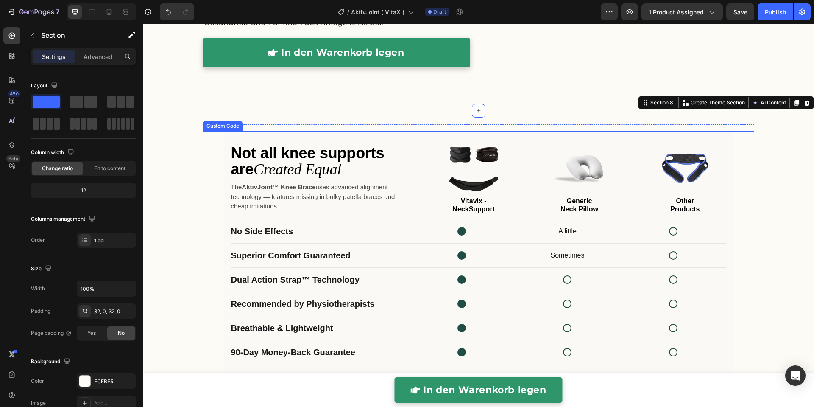
scroll to position [1950, 0]
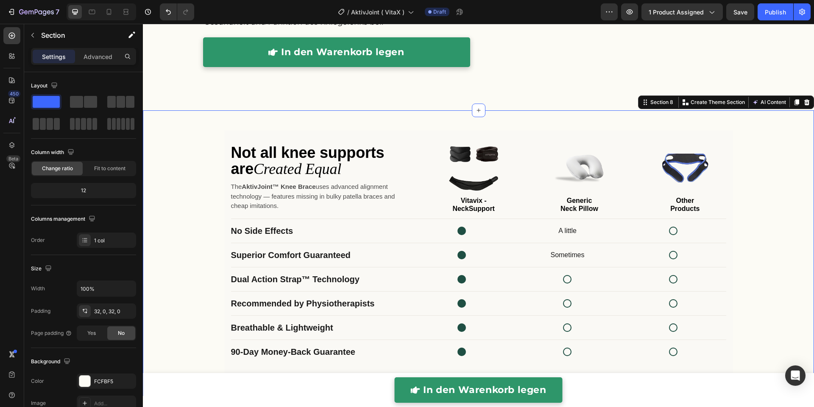
click at [757, 237] on div "Not all knee supports are Created Equal The AktivJoint™ Knee Brace uses advance…" at bounding box center [478, 253] width 671 height 258
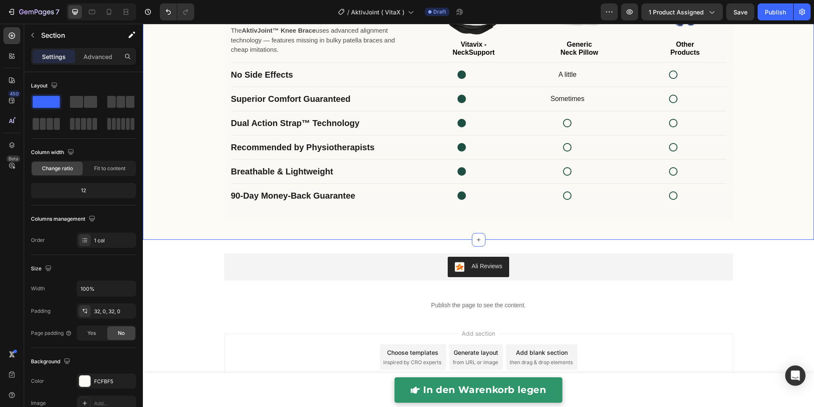
scroll to position [2091, 0]
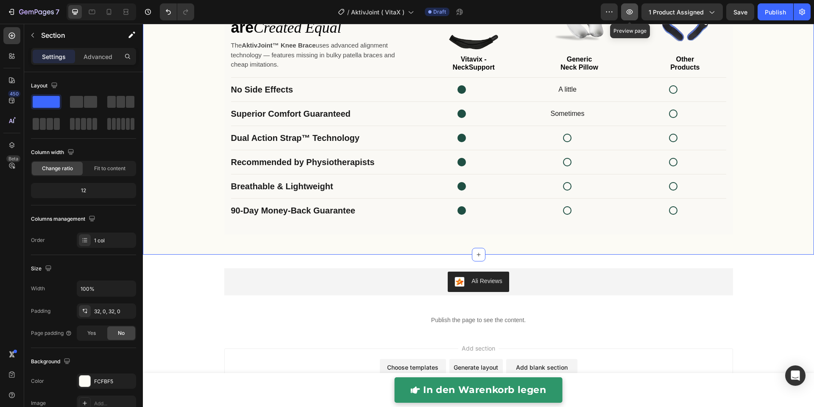
click at [634, 14] on icon "button" at bounding box center [629, 12] width 8 height 8
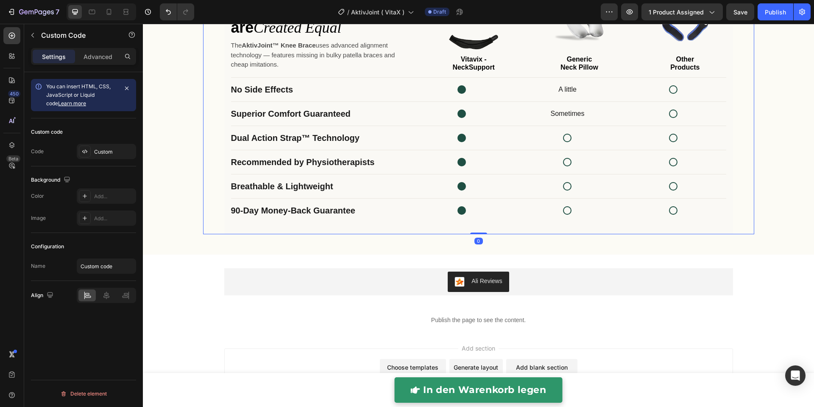
click at [362, 163] on div "Recommended by Physiotherapists" at bounding box center [320, 162] width 178 height 10
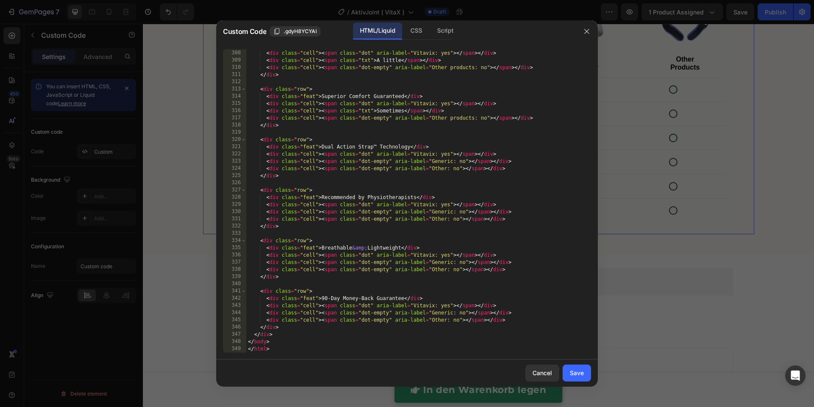
scroll to position [2298, 0]
drag, startPoint x: 190, startPoint y: 158, endPoint x: 181, endPoint y: 85, distance: 73.5
click at [190, 158] on div at bounding box center [407, 203] width 814 height 407
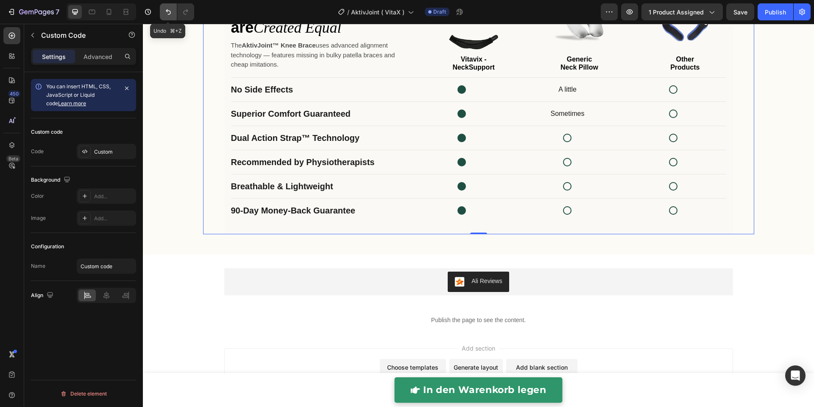
click at [167, 11] on icon "Undo/Redo" at bounding box center [168, 12] width 5 height 6
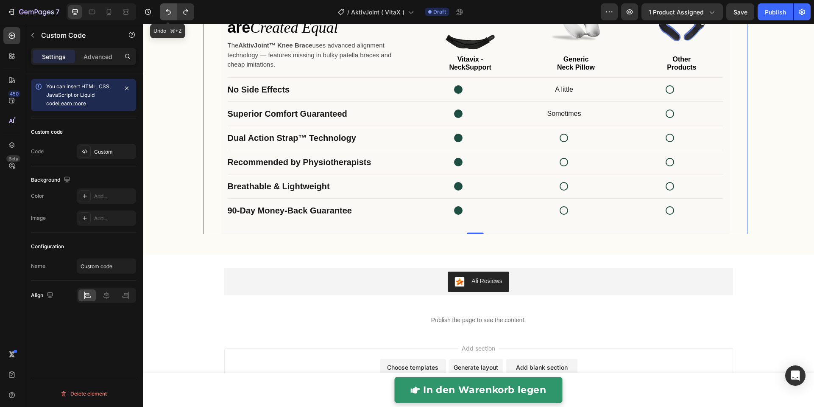
click at [167, 11] on icon "Undo/Redo" at bounding box center [168, 12] width 5 height 6
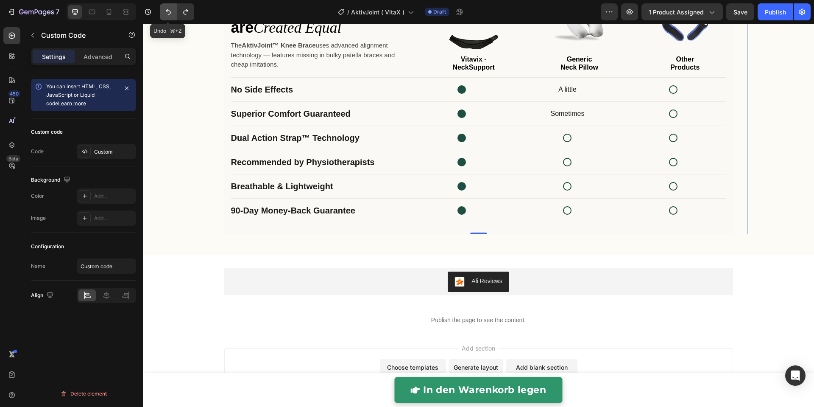
click at [167, 11] on icon "Undo/Redo" at bounding box center [168, 12] width 5 height 6
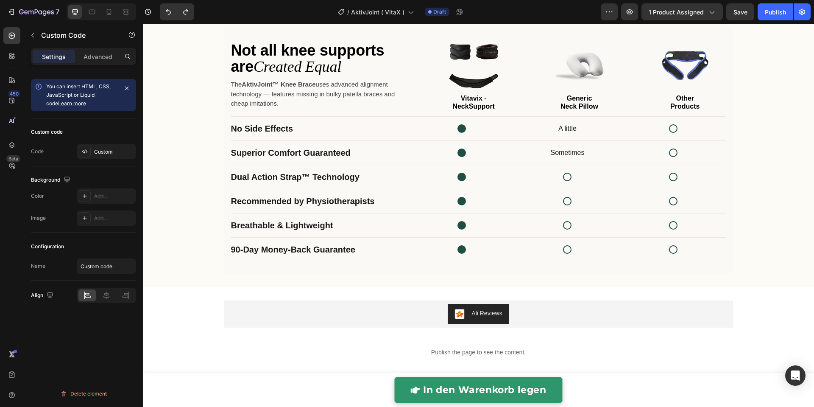
click at [378, 156] on div "Superior Comfort Guaranteed" at bounding box center [320, 153] width 178 height 10
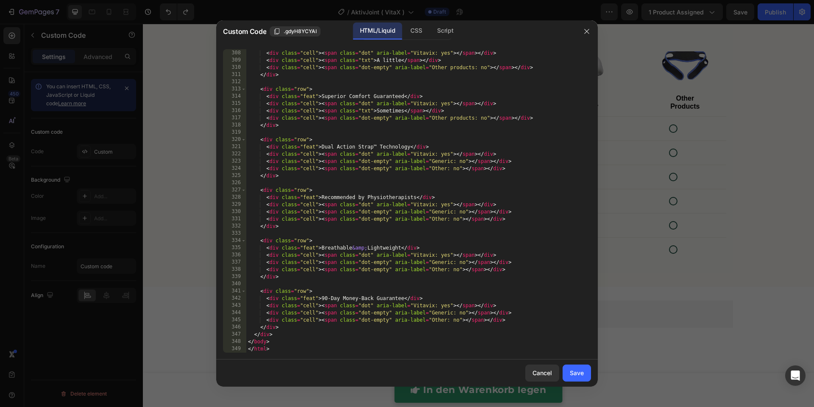
drag, startPoint x: 198, startPoint y: 158, endPoint x: 200, endPoint y: 138, distance: 20.5
click at [198, 158] on div at bounding box center [407, 203] width 814 height 407
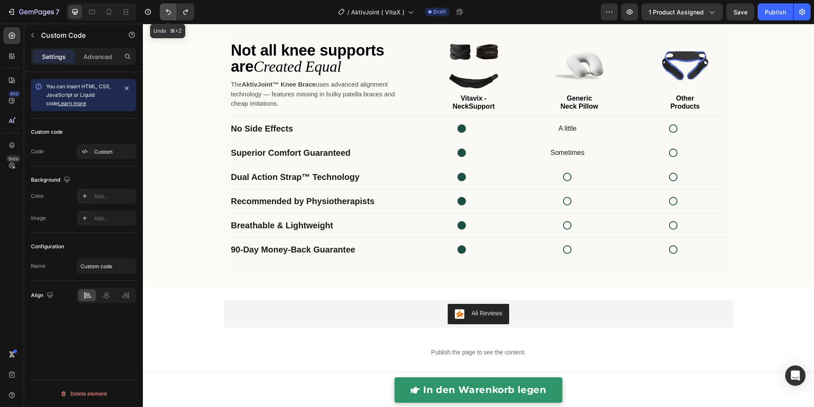
click at [166, 14] on icon "Undo/Redo" at bounding box center [168, 12] width 8 height 8
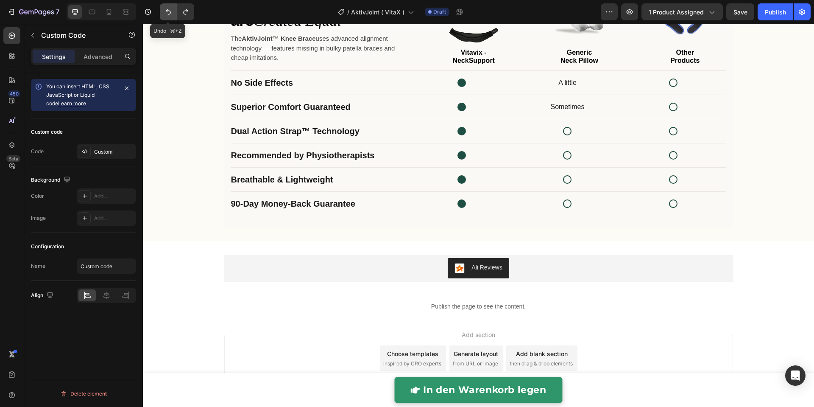
scroll to position [2045, 0]
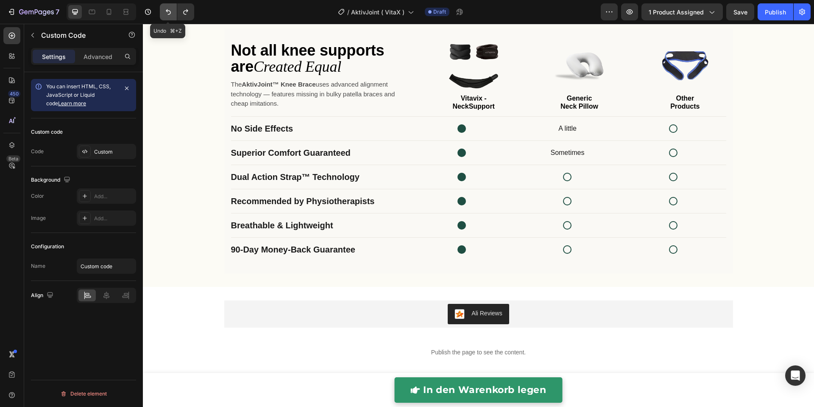
click at [166, 14] on icon "Undo/Redo" at bounding box center [168, 12] width 8 height 8
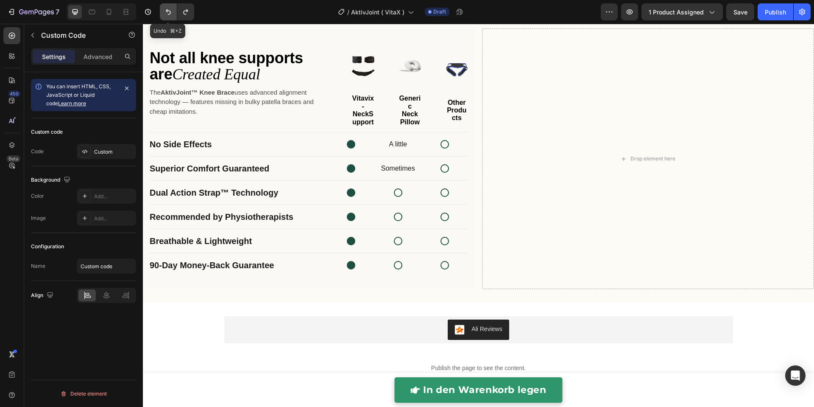
click at [162, 11] on button "Undo/Redo" at bounding box center [168, 11] width 17 height 17
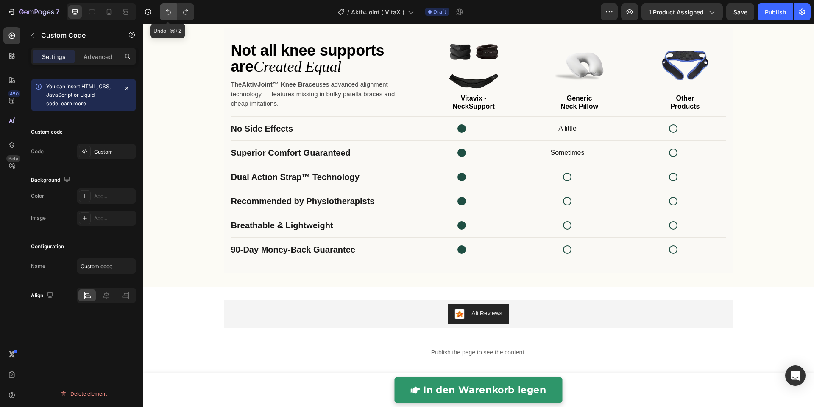
click at [164, 11] on icon "Undo/Redo" at bounding box center [168, 12] width 8 height 8
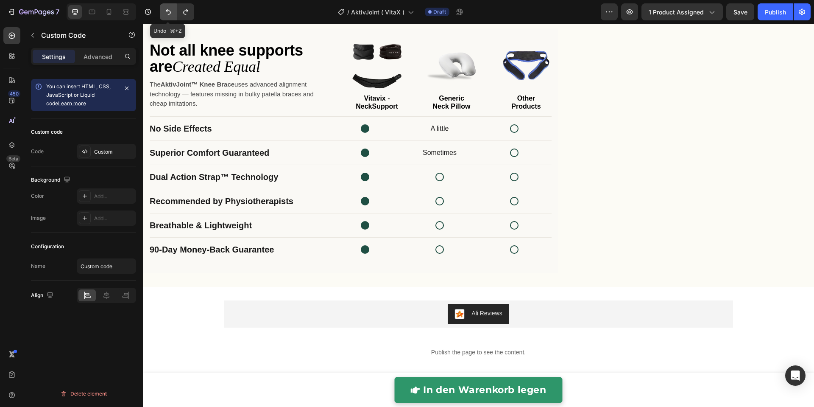
click at [164, 11] on icon "Undo/Redo" at bounding box center [168, 12] width 8 height 8
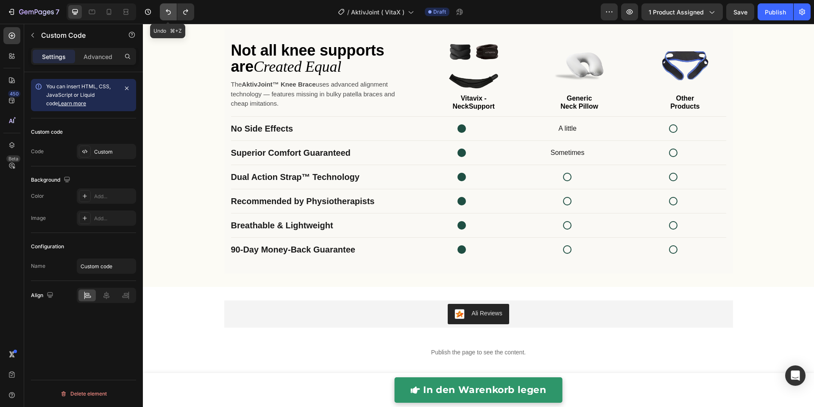
click at [164, 11] on icon "Undo/Redo" at bounding box center [168, 12] width 8 height 8
click at [301, 142] on div "Superior Comfort Guaranteed Sometimes" at bounding box center [478, 153] width 495 height 24
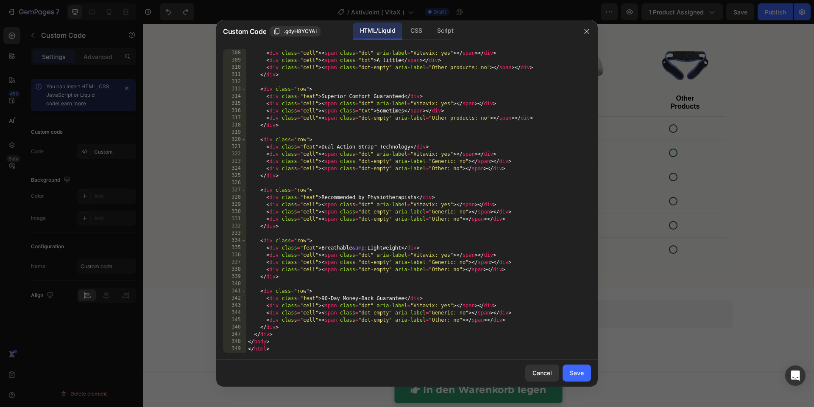
scroll to position [2298, 0]
click at [166, 15] on div at bounding box center [407, 203] width 814 height 407
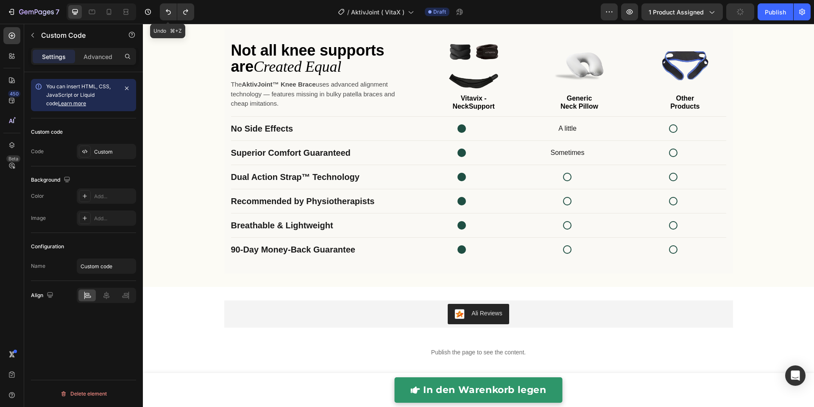
click at [166, 15] on icon "Undo/Redo" at bounding box center [168, 12] width 8 height 8
click at [165, 15] on icon "Undo/Redo" at bounding box center [168, 12] width 8 height 8
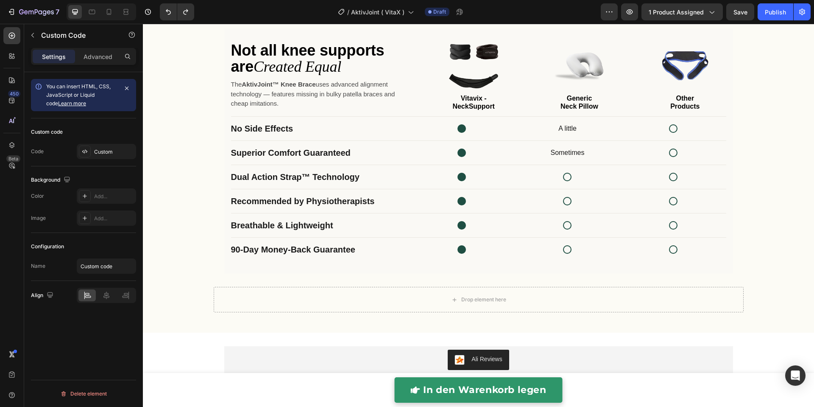
click at [275, 92] on p "The AktivJoint™ Knee Brace uses advanced alignment technology — features missin…" at bounding box center [318, 94] width 175 height 29
click at [275, 93] on p "The AktivJoint™ Knee Brace uses advanced alignment technology — features missin…" at bounding box center [318, 94] width 175 height 29
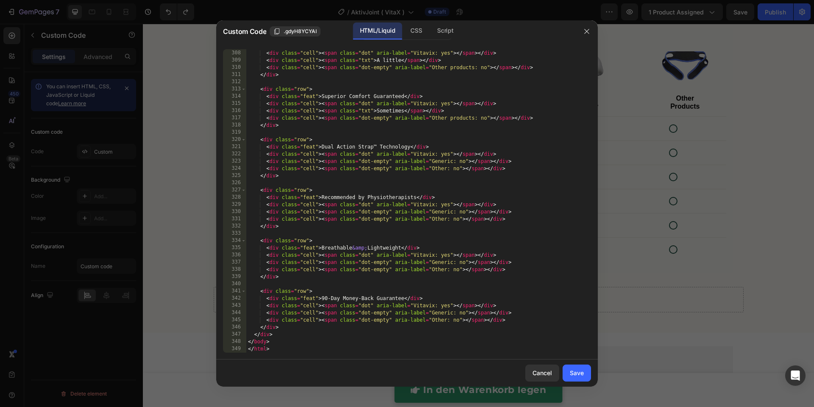
click at [211, 194] on div at bounding box center [407, 203] width 814 height 407
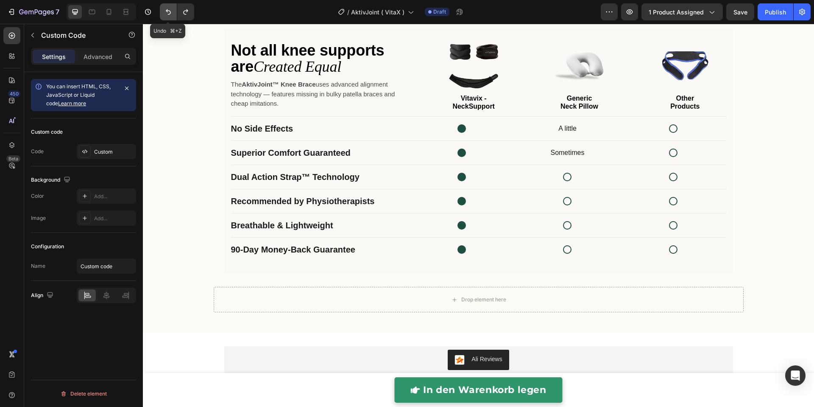
click at [171, 12] on icon "Undo/Redo" at bounding box center [168, 12] width 8 height 8
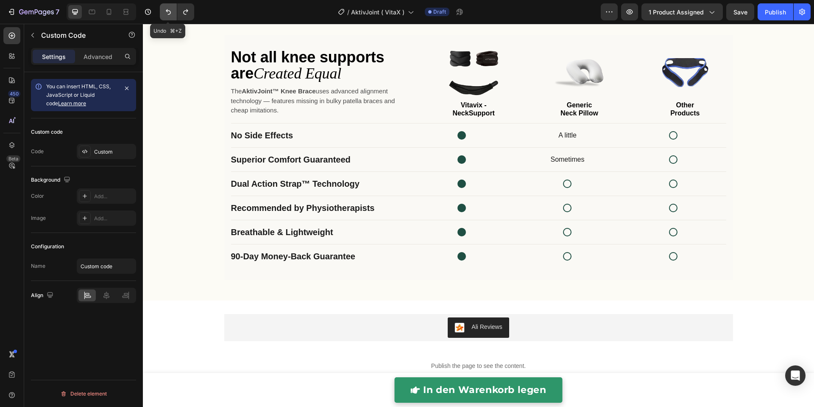
click at [171, 12] on icon "Undo/Redo" at bounding box center [168, 12] width 8 height 8
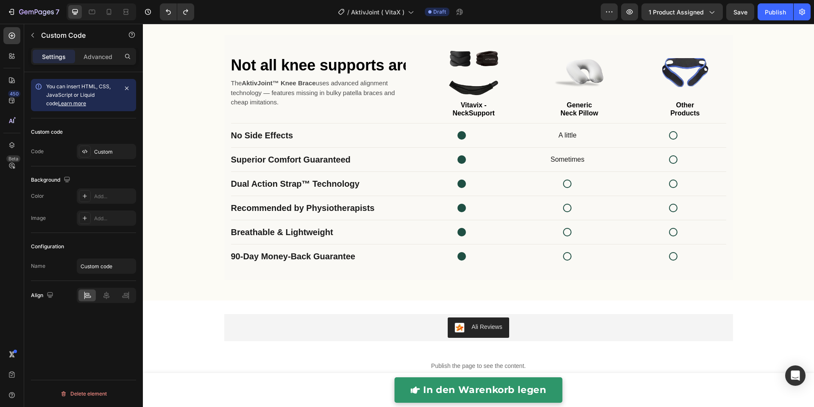
click at [291, 123] on div "No Side Effects A little" at bounding box center [478, 135] width 495 height 24
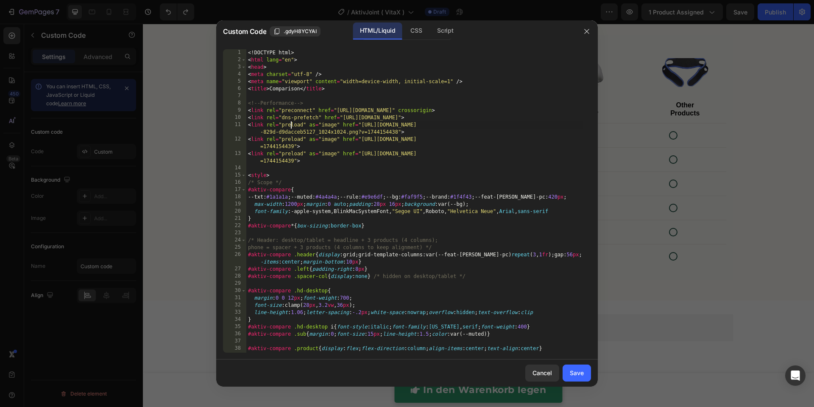
scroll to position [1095, 0]
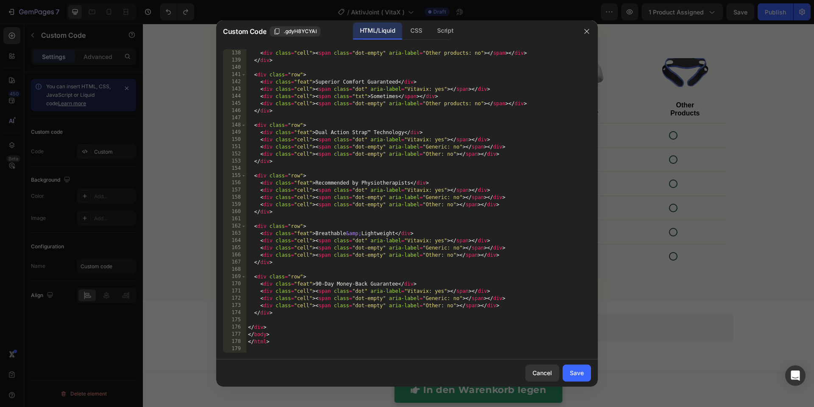
click at [199, 158] on div at bounding box center [407, 203] width 814 height 407
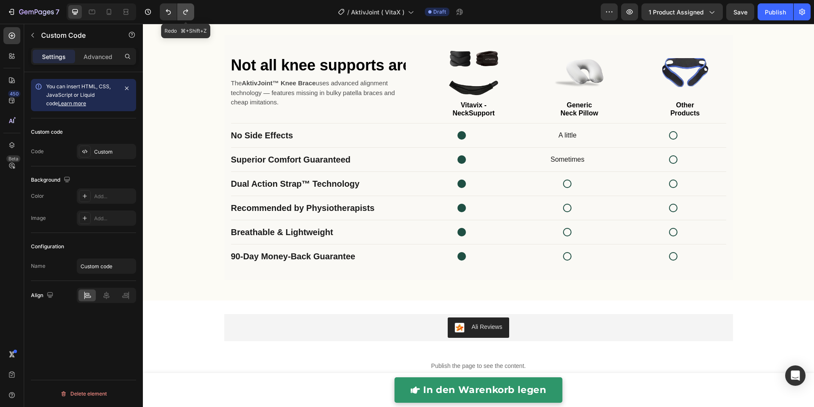
click at [189, 17] on button "Undo/Redo" at bounding box center [185, 11] width 17 height 17
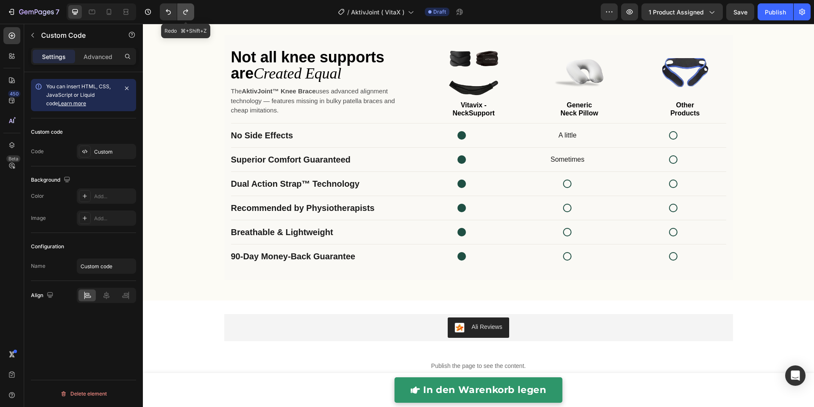
click at [189, 17] on button "Undo/Redo" at bounding box center [185, 11] width 17 height 17
click at [341, 167] on div "Superior Comfort Guaranteed Sometimes" at bounding box center [478, 160] width 495 height 24
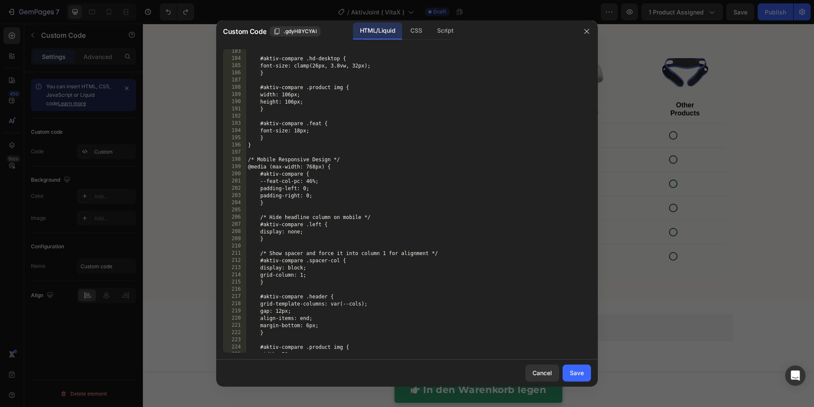
scroll to position [2298, 0]
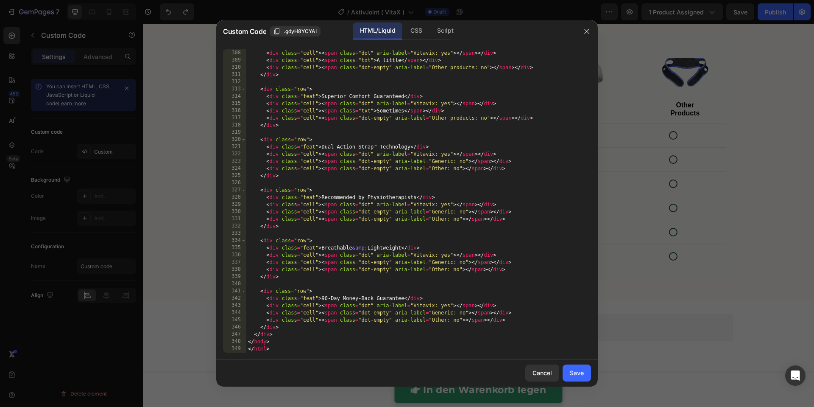
click at [341, 198] on div "< div class = "feat" > No Side Effects </ div > < div class = "cell" > < span c…" at bounding box center [414, 201] width 336 height 318
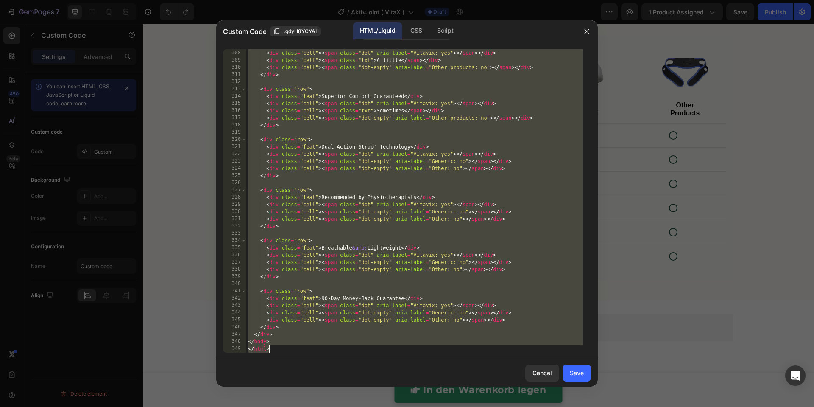
click at [329, 192] on div "< div class = "feat" > No Side Effects </ div > < div class = "cell" > < span c…" at bounding box center [414, 201] width 336 height 318
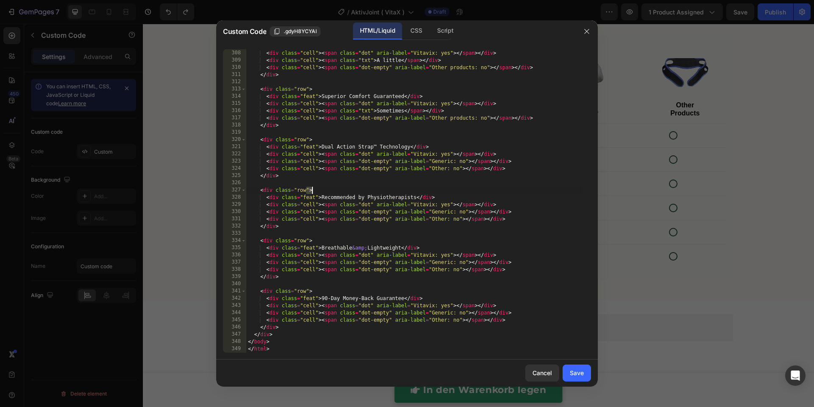
click at [329, 192] on div "< div class = "feat" > No Side Effects </ div > < div class = "cell" > < span c…" at bounding box center [414, 201] width 336 height 318
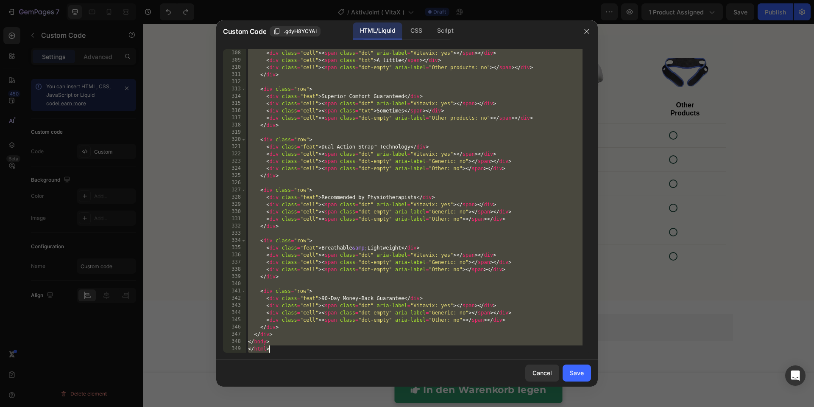
paste textarea
type textarea "</html>"
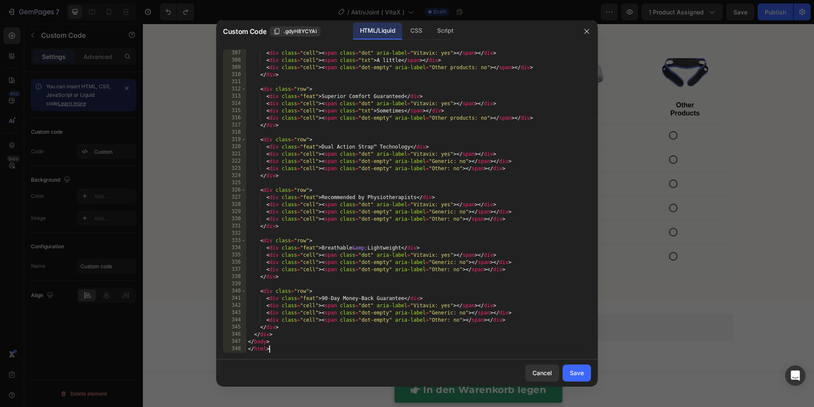
scroll to position [2291, 0]
click at [583, 375] on div "Save" at bounding box center [577, 372] width 14 height 9
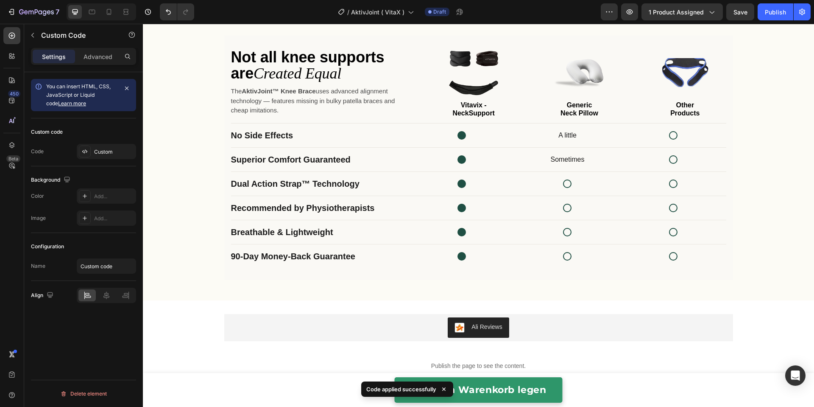
scroll to position [2043, 0]
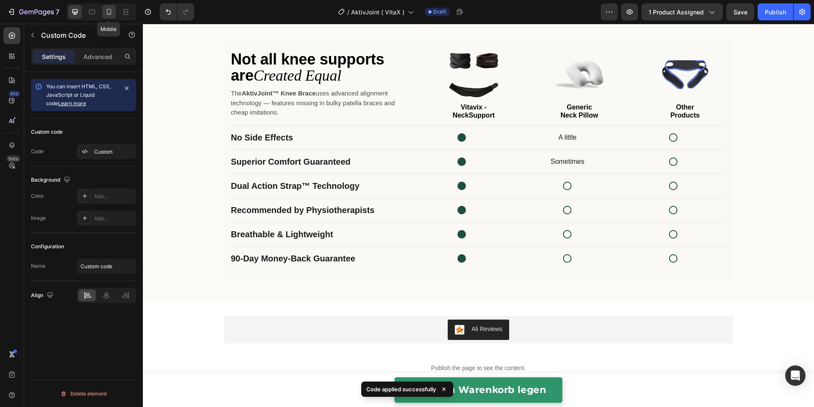
click at [109, 12] on icon at bounding box center [109, 12] width 8 height 8
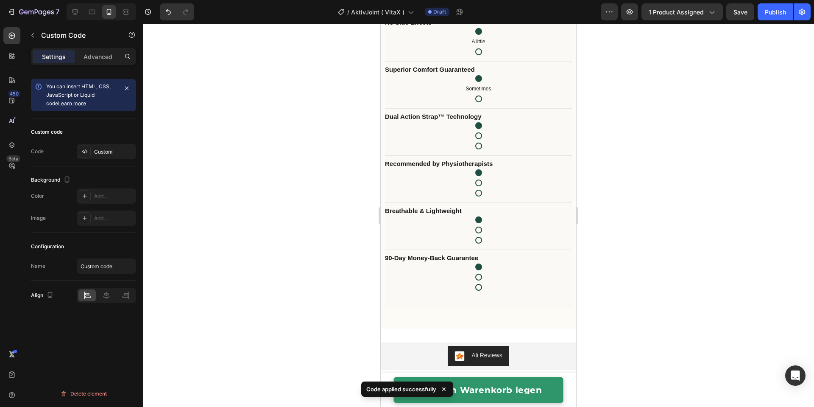
scroll to position [2382, 0]
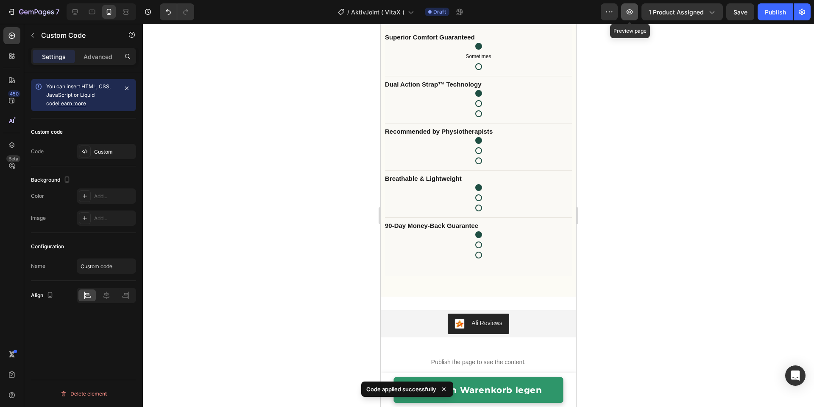
click at [632, 10] on icon "button" at bounding box center [630, 11] width 6 height 5
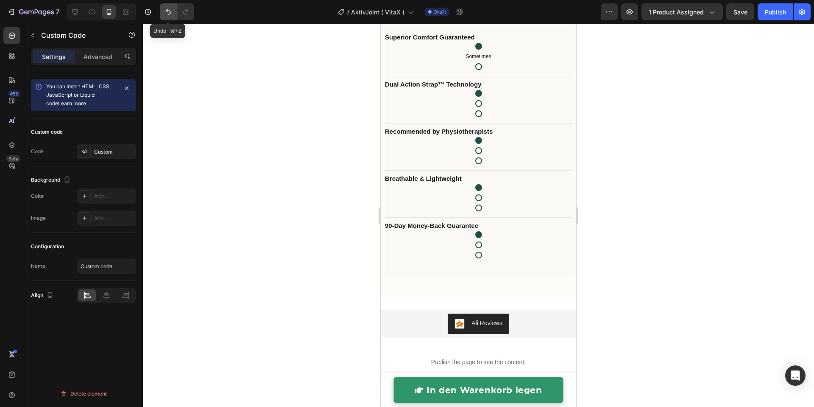
click at [164, 12] on icon "Undo/Redo" at bounding box center [168, 12] width 8 height 8
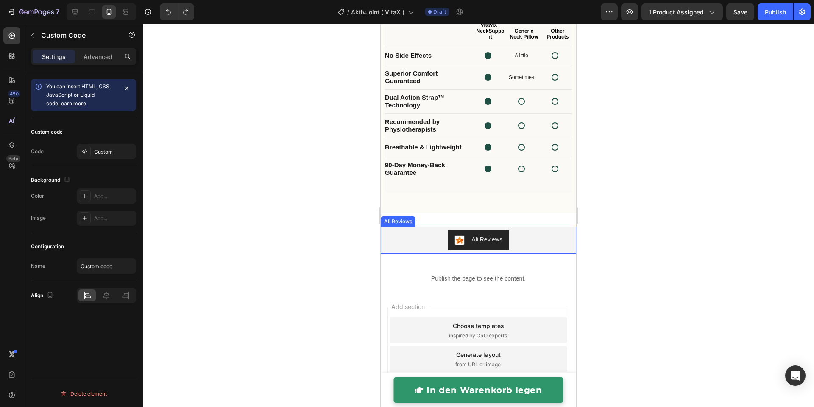
scroll to position [2081, 0]
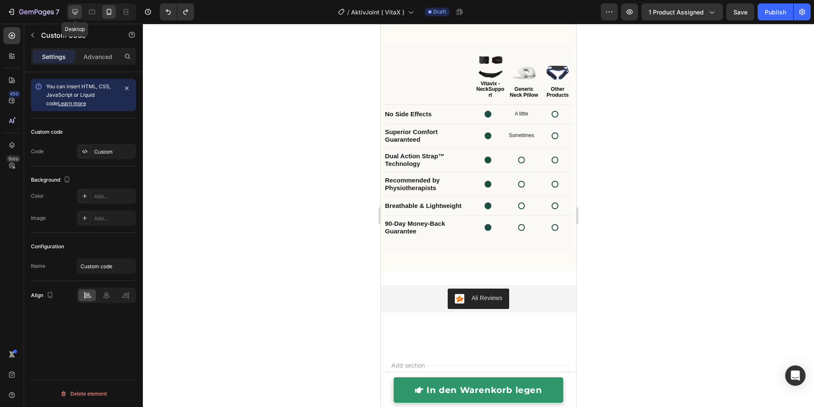
click at [81, 14] on div at bounding box center [75, 12] width 14 height 14
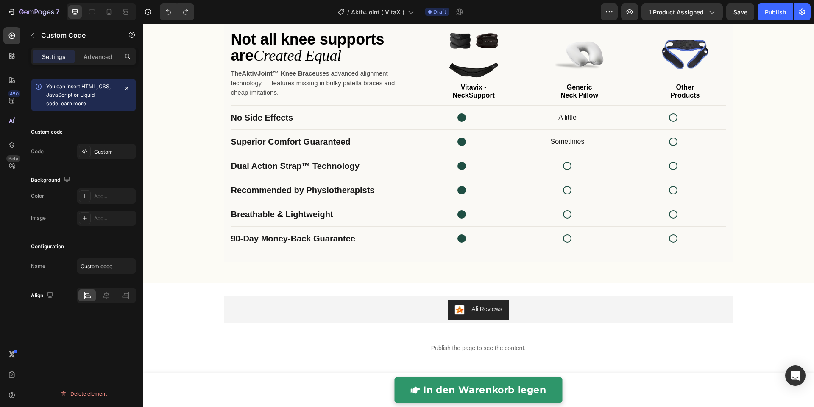
scroll to position [2028, 0]
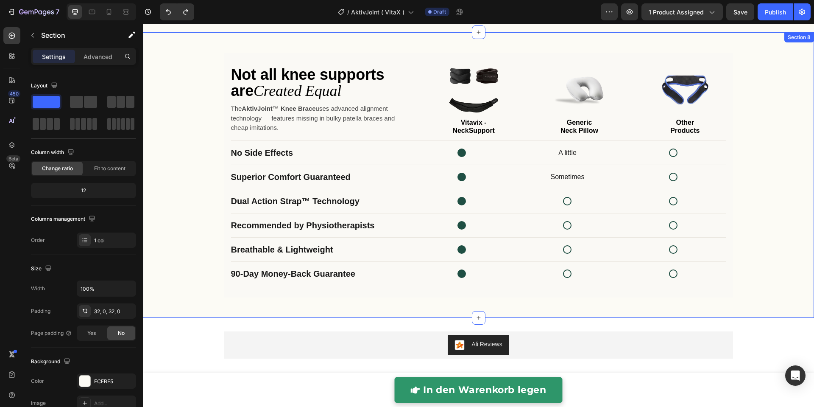
click at [182, 187] on div "Not all knee supports are Created Equal The AktivJoint™ Knee Brace uses advance…" at bounding box center [478, 175] width 671 height 258
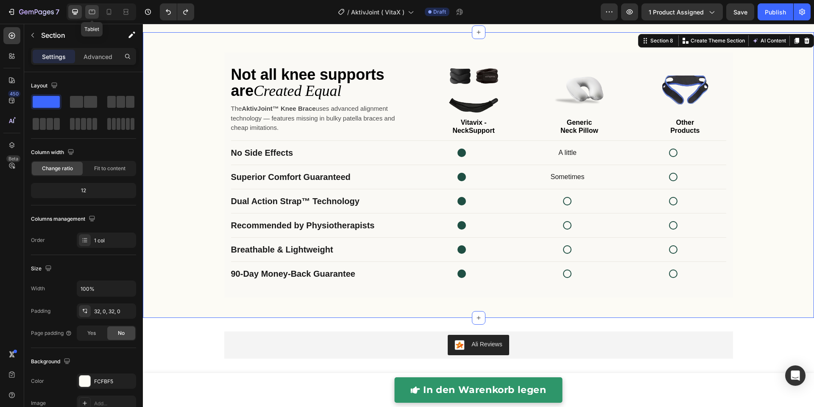
click at [92, 11] on icon at bounding box center [92, 12] width 6 height 5
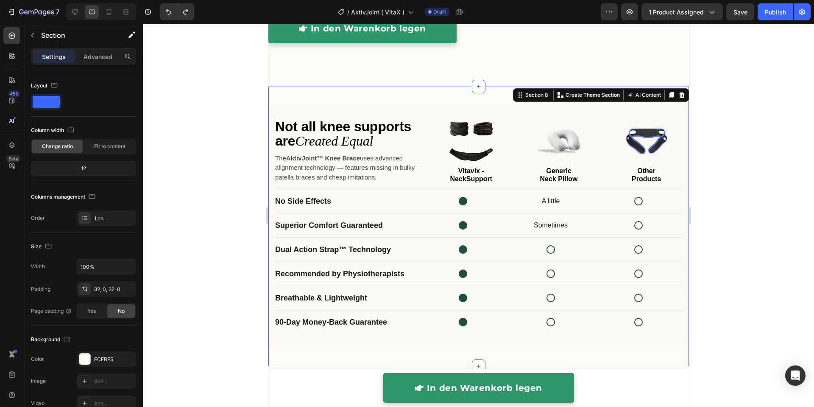
scroll to position [2060, 0]
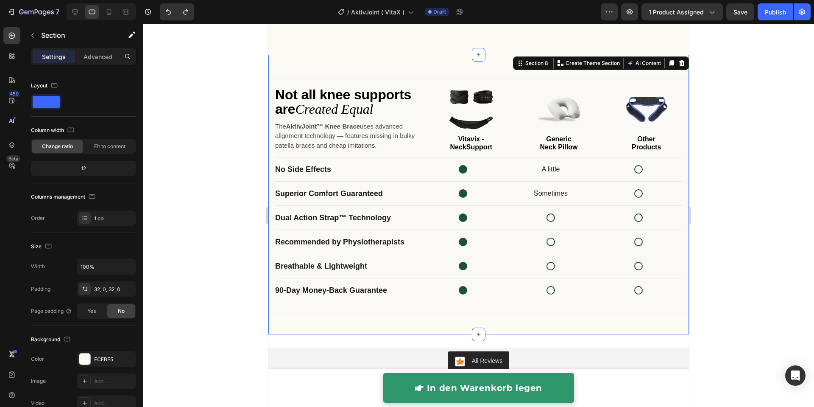
click at [208, 134] on div at bounding box center [478, 215] width 671 height 383
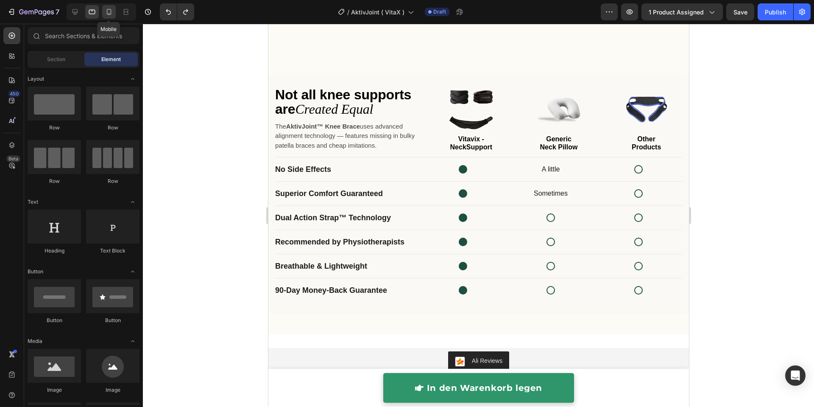
click at [109, 14] on icon at bounding box center [109, 12] width 5 height 6
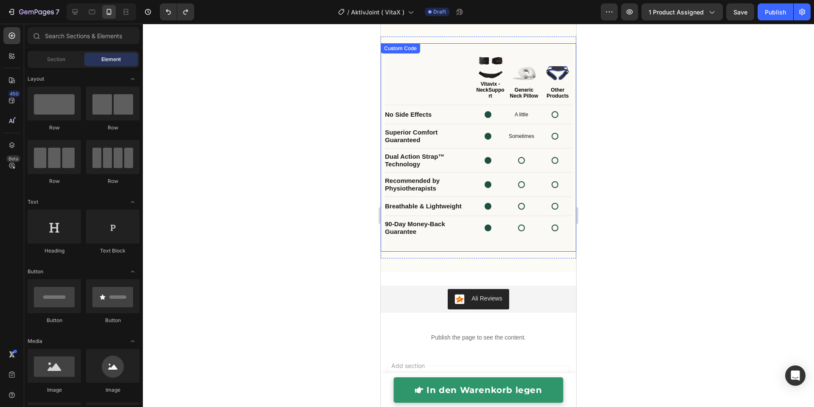
scroll to position [2062, 0]
click at [93, 12] on icon at bounding box center [92, 12] width 8 height 8
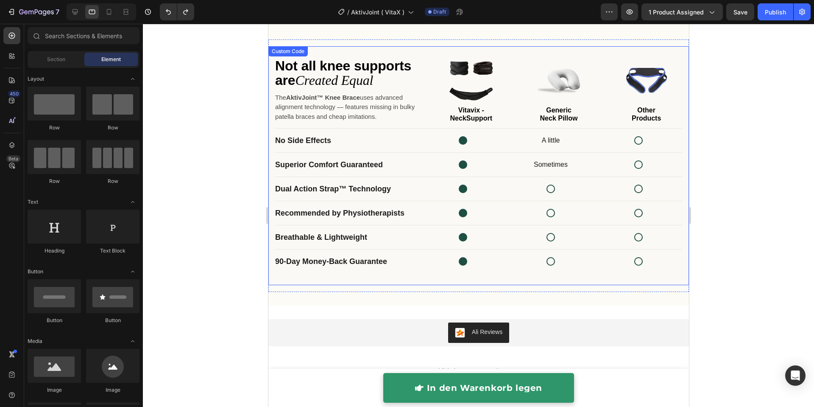
scroll to position [2076, 0]
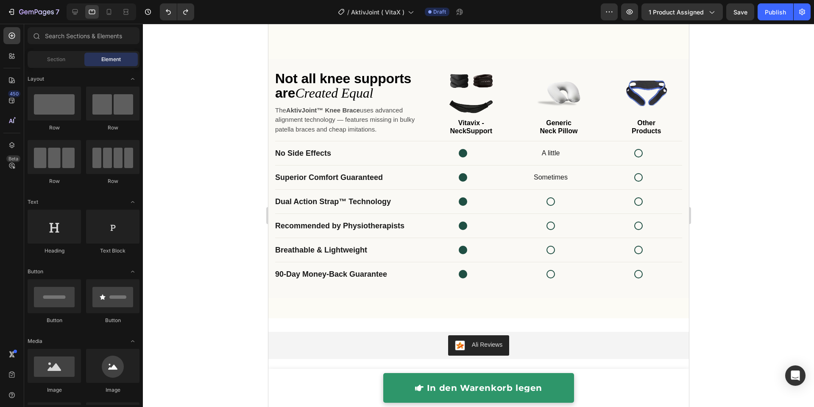
click at [719, 181] on div at bounding box center [478, 215] width 671 height 383
click at [441, 248] on div "Product comparison" at bounding box center [463, 250] width 88 height 10
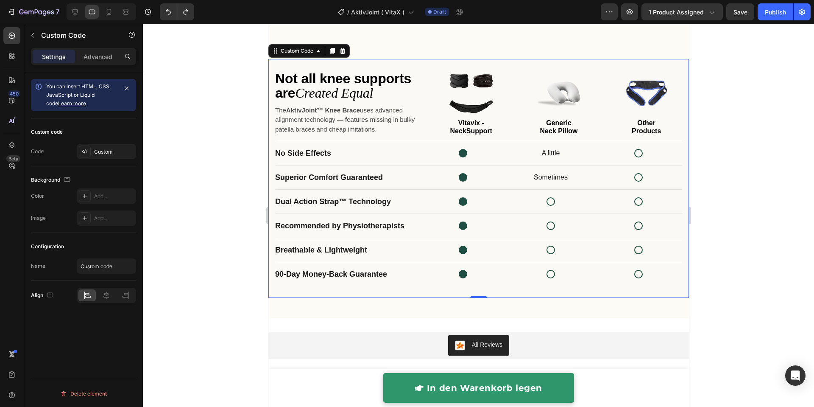
click at [441, 248] on div "Product comparison" at bounding box center [463, 250] width 88 height 10
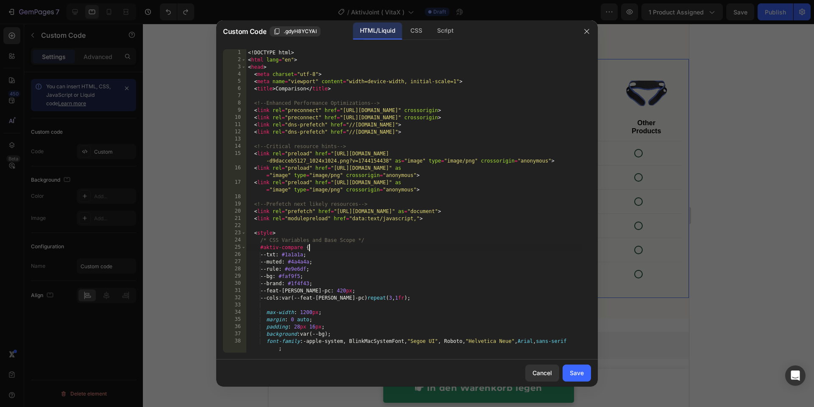
click at [442, 248] on div "<! DOCTYPE html > < html lang = "en" > < head > < meta charset = "utf-8" > < me…" at bounding box center [414, 208] width 336 height 318
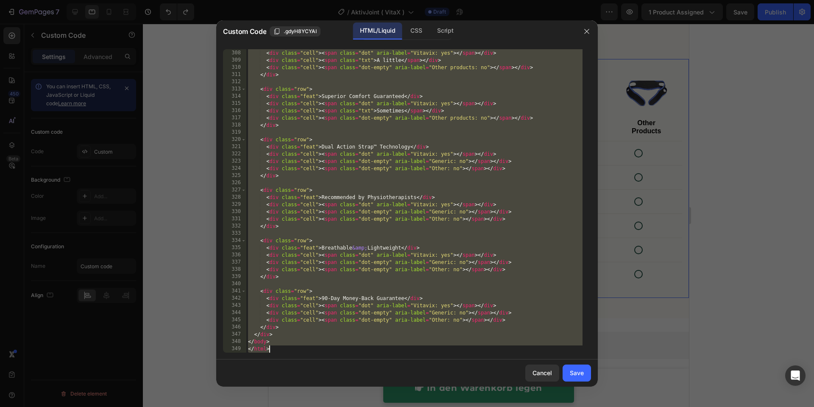
type textarea "</html>"
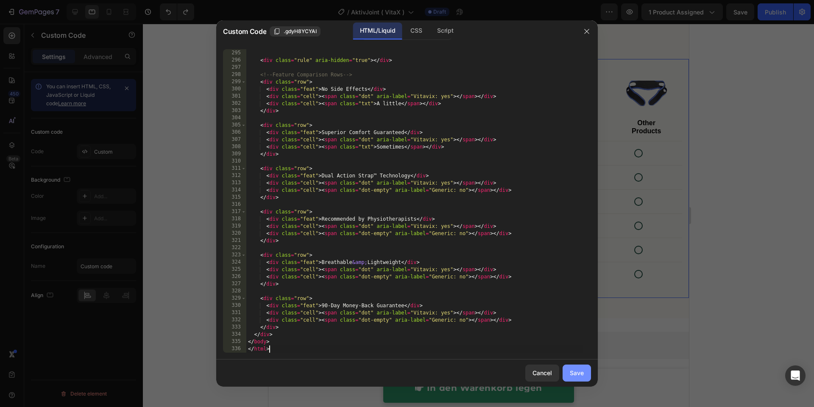
click at [587, 375] on button "Save" at bounding box center [577, 372] width 28 height 17
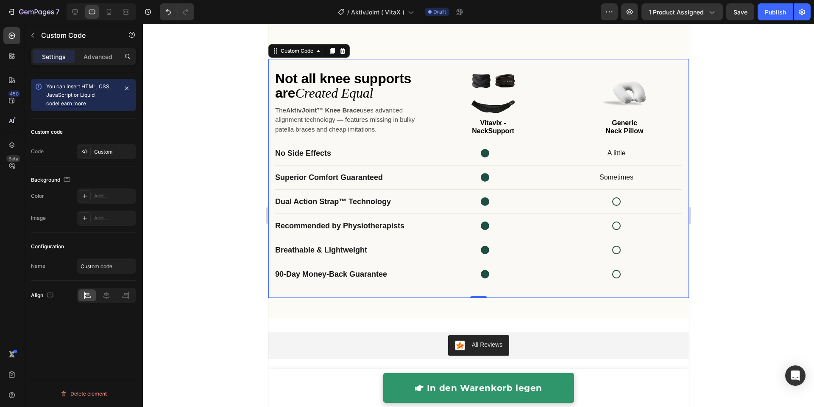
click at [748, 223] on div at bounding box center [478, 215] width 671 height 383
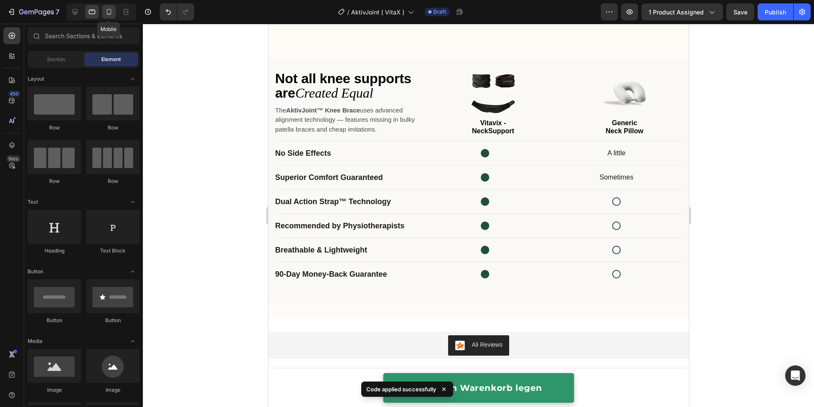
click at [111, 10] on icon at bounding box center [109, 12] width 8 height 8
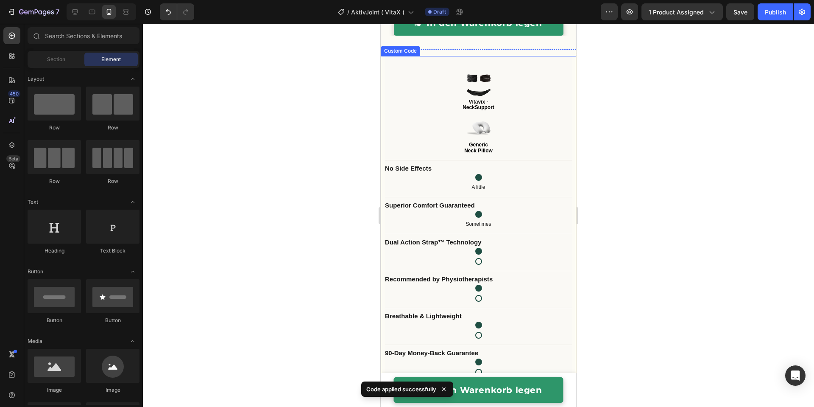
scroll to position [2092, 0]
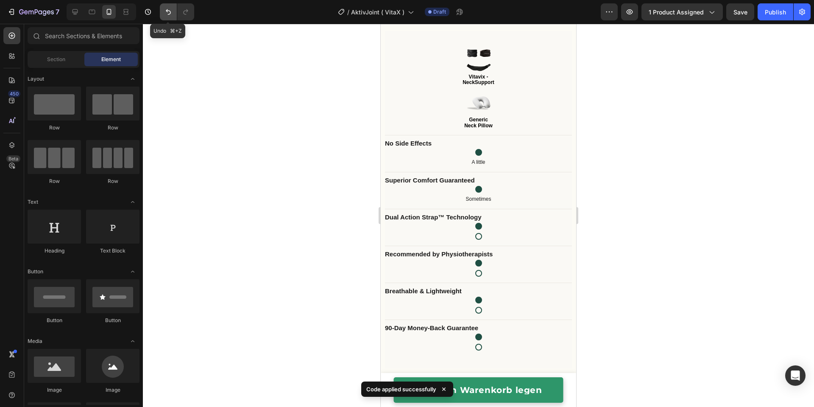
click at [168, 13] on icon "Undo/Redo" at bounding box center [168, 12] width 8 height 8
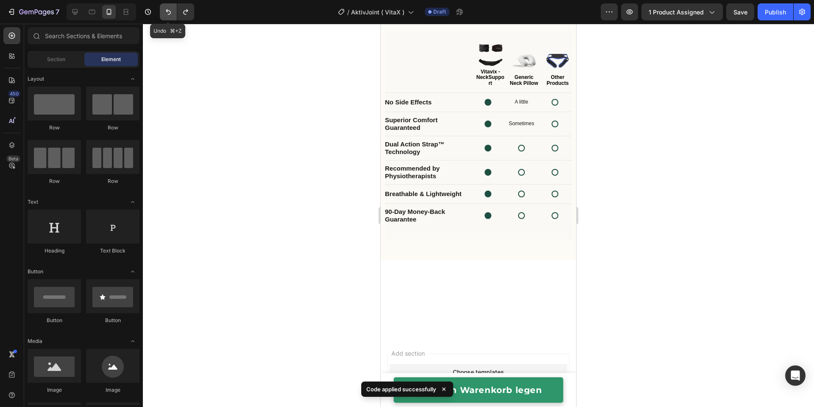
click at [168, 13] on icon "Undo/Redo" at bounding box center [168, 12] width 8 height 8
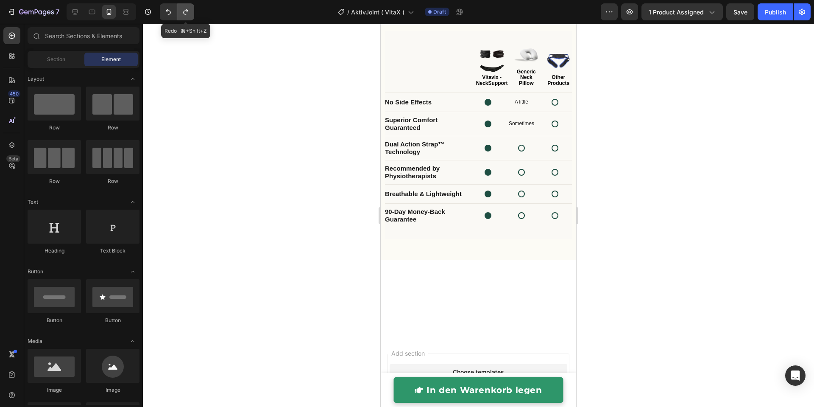
click at [191, 12] on button "Undo/Redo" at bounding box center [185, 11] width 17 height 17
click at [175, 13] on button "Undo/Redo" at bounding box center [168, 11] width 17 height 17
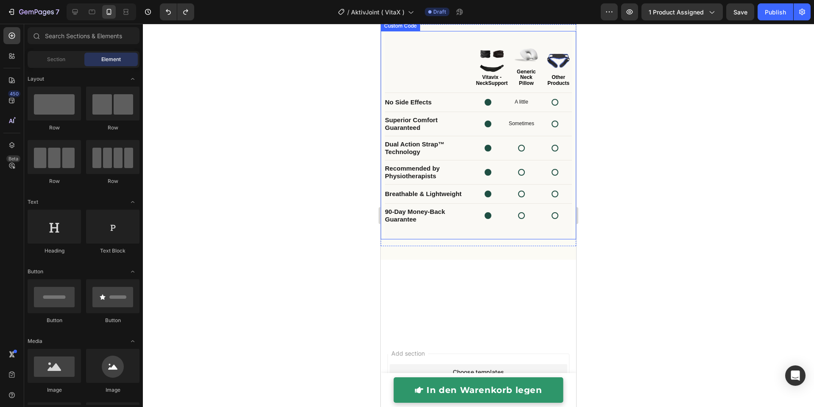
click at [443, 86] on div "Not all knee supports are Created Equal The AktivJoint™ Knee Brace uses advance…" at bounding box center [478, 65] width 187 height 44
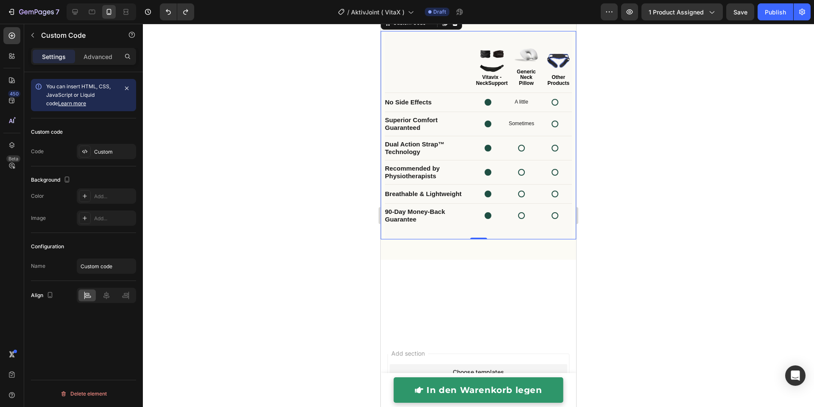
click at [443, 86] on div "Not all knee supports are Created Equal The AktivJoint™ Knee Brace uses advance…" at bounding box center [478, 65] width 187 height 44
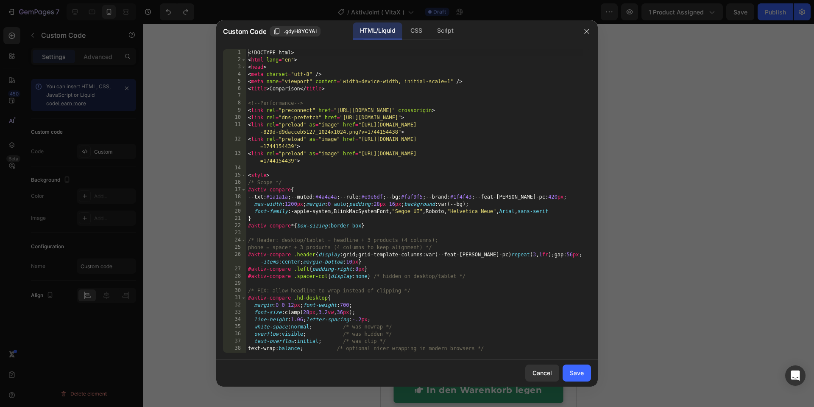
click at [443, 177] on div "<! DOCTYPE html > < html lang = "en" > < head > < meta charset = "utf-8" /> < m…" at bounding box center [414, 208] width 336 height 318
type textarea "</html>"
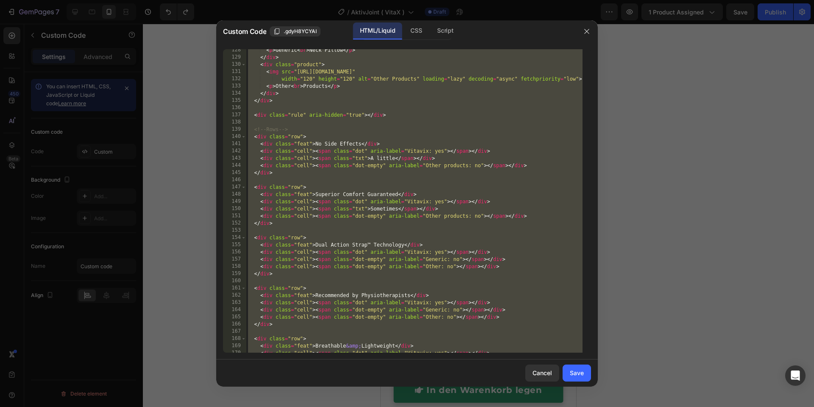
scroll to position [1026, 0]
click at [662, 165] on div at bounding box center [407, 203] width 814 height 407
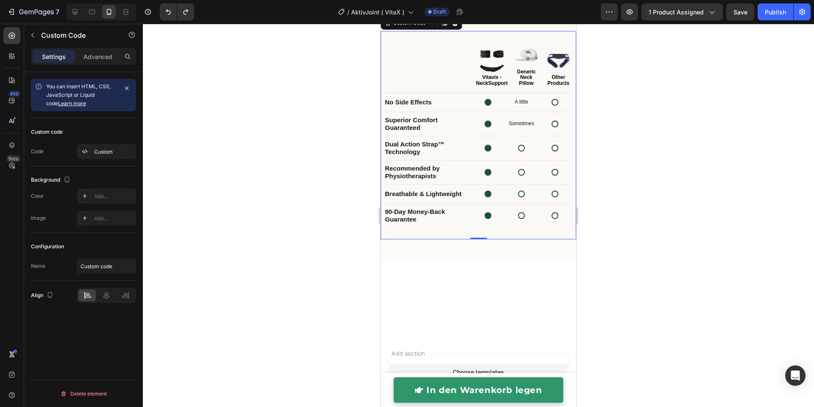
click at [457, 86] on div "Not all knee supports are Created Equal The AktivJoint™ Knee Brace uses advance…" at bounding box center [478, 65] width 187 height 44
click at [443, 86] on div "Not all knee supports are Created Equal The AktivJoint™ Knee Brace uses advance…" at bounding box center [478, 65] width 187 height 44
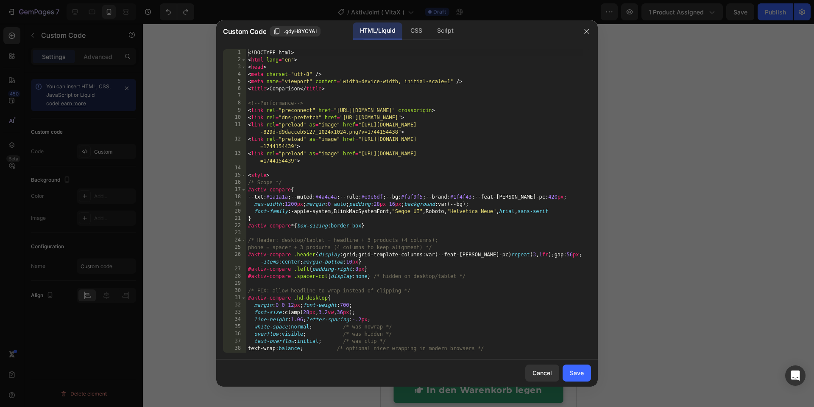
click at [446, 162] on div "<! DOCTYPE html > < html lang = "en" > < head > < meta charset = "utf-8" /> < m…" at bounding box center [414, 208] width 336 height 318
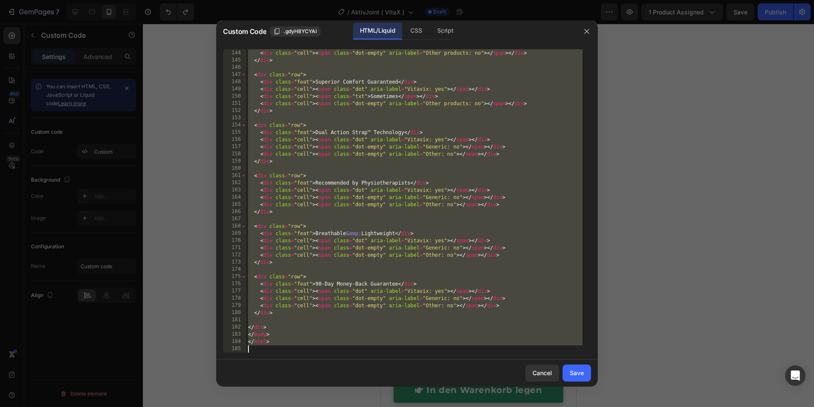
paste textarea
type textarea "</html>"
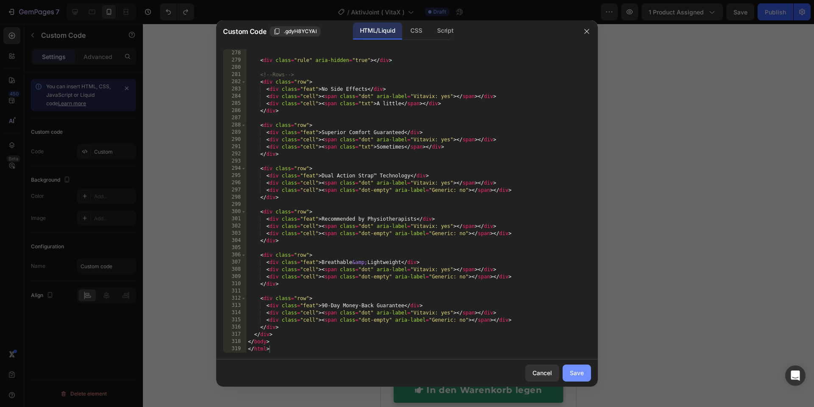
click at [585, 370] on button "Save" at bounding box center [577, 372] width 28 height 17
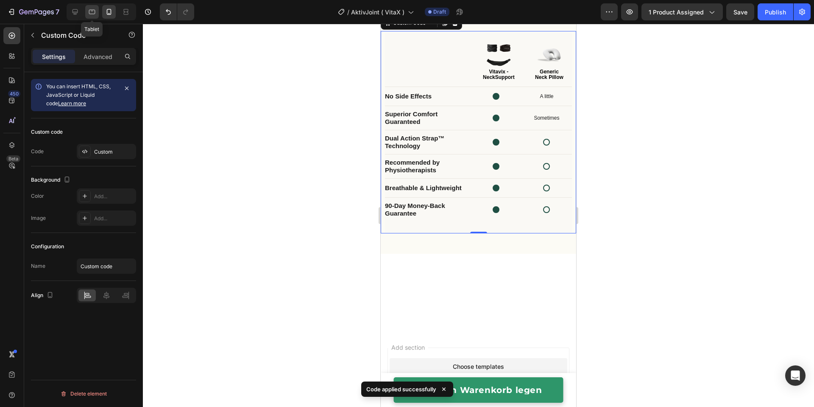
click at [90, 13] on icon at bounding box center [92, 12] width 8 height 8
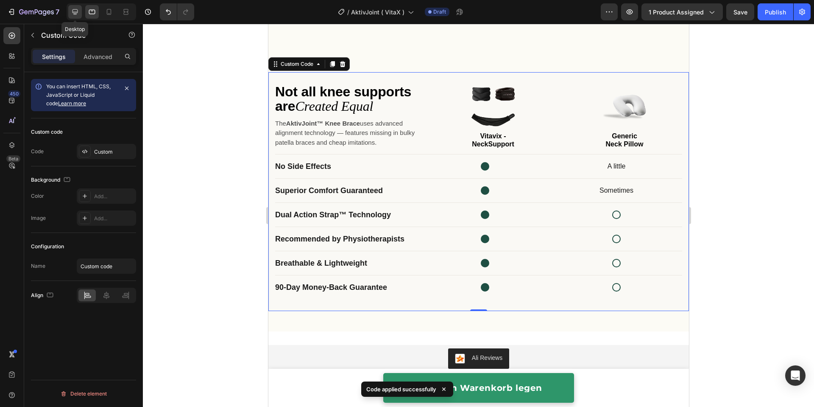
scroll to position [2081, 0]
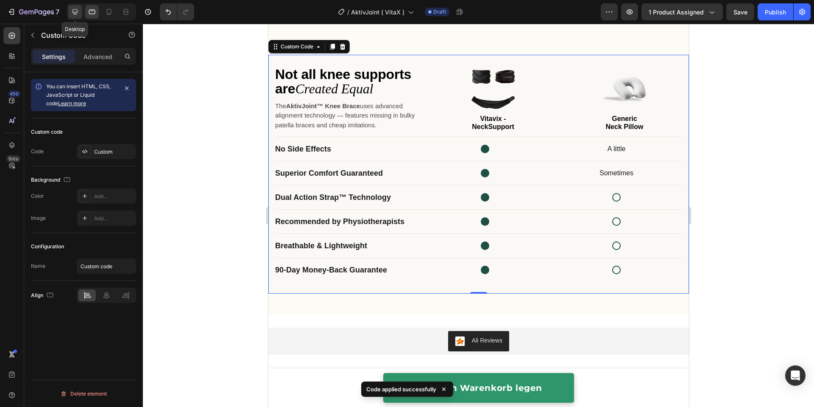
click at [79, 12] on div at bounding box center [75, 12] width 14 height 14
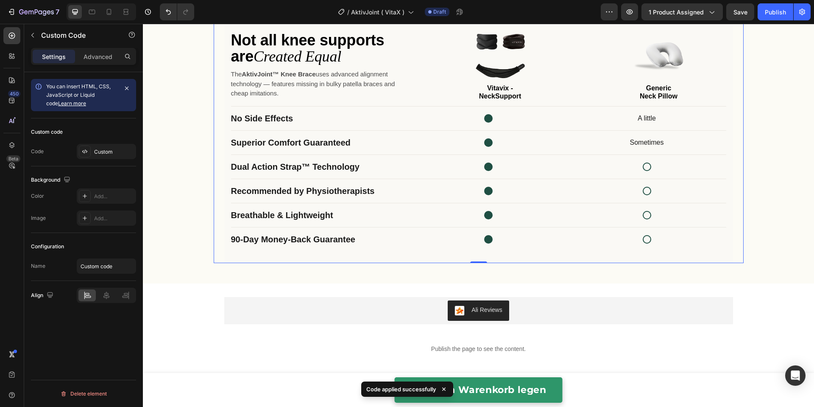
scroll to position [2061, 0]
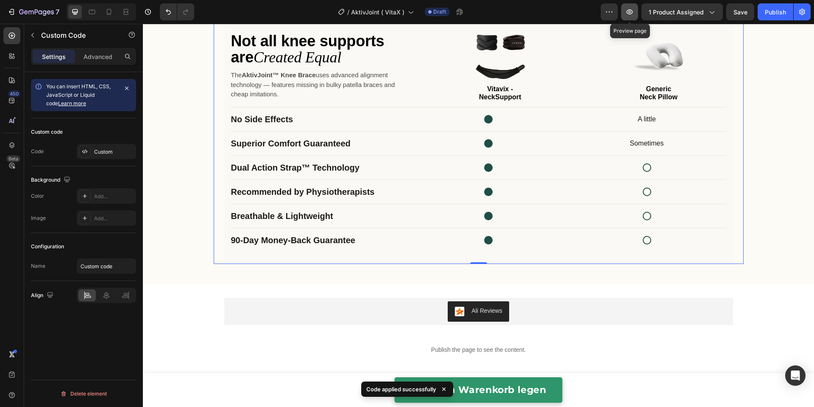
click at [631, 17] on button "button" at bounding box center [629, 11] width 17 height 17
click at [369, 133] on div "Superior Comfort Guaranteed Sometimes" at bounding box center [478, 143] width 495 height 24
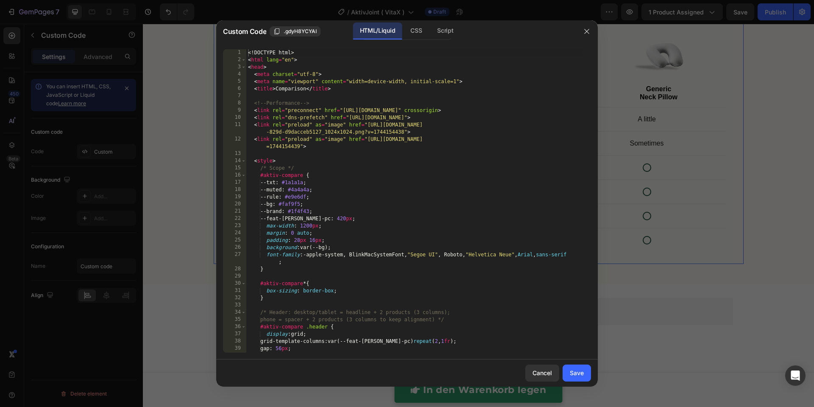
click at [373, 135] on div "<! DOCTYPE html > < html lang = "en" > < head > < meta charset = "utf-8" > < me…" at bounding box center [414, 208] width 336 height 318
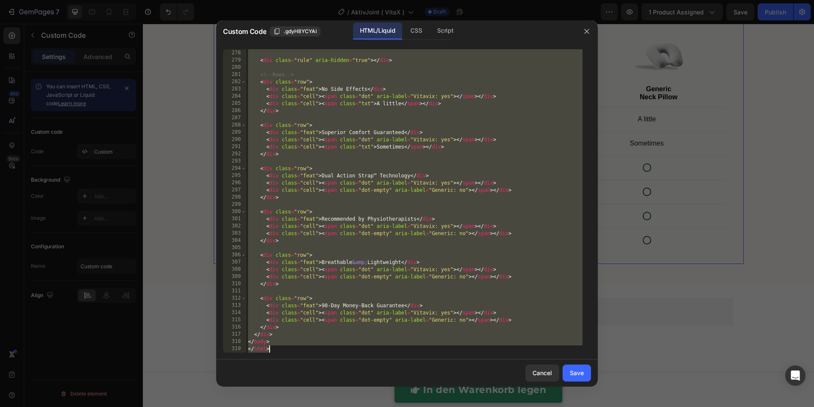
paste textarea
type textarea "</html>"
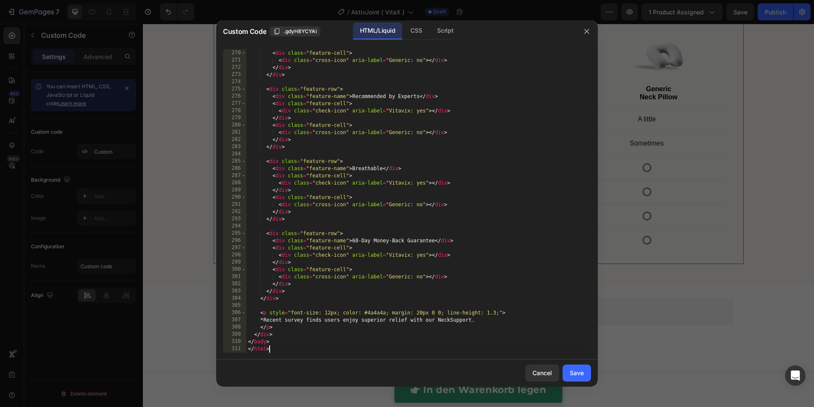
scroll to position [1981, 0]
click at [581, 369] on div "Save" at bounding box center [577, 372] width 14 height 9
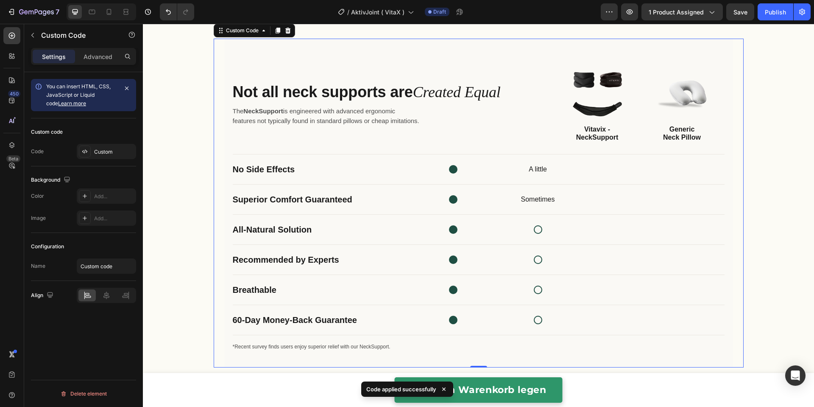
scroll to position [2059, 0]
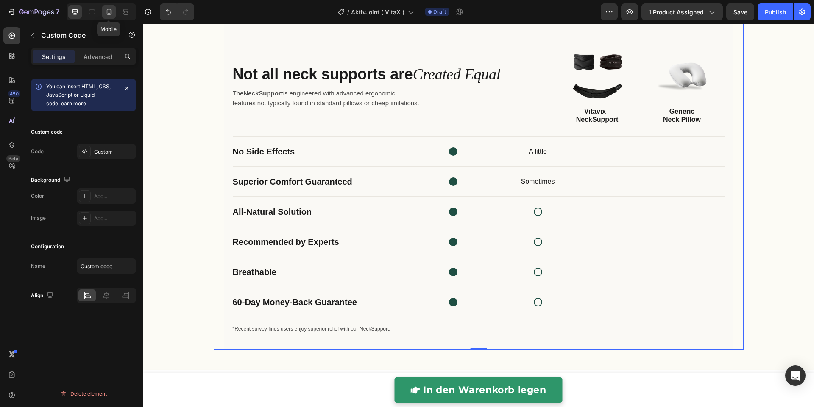
click at [114, 13] on div at bounding box center [109, 12] width 14 height 14
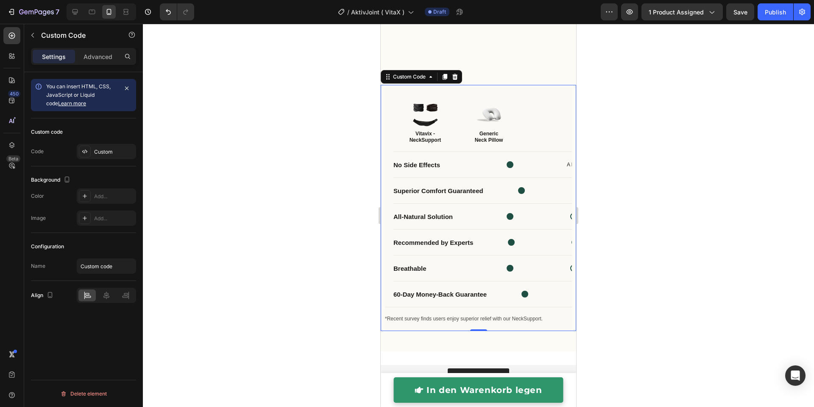
scroll to position [2206, 0]
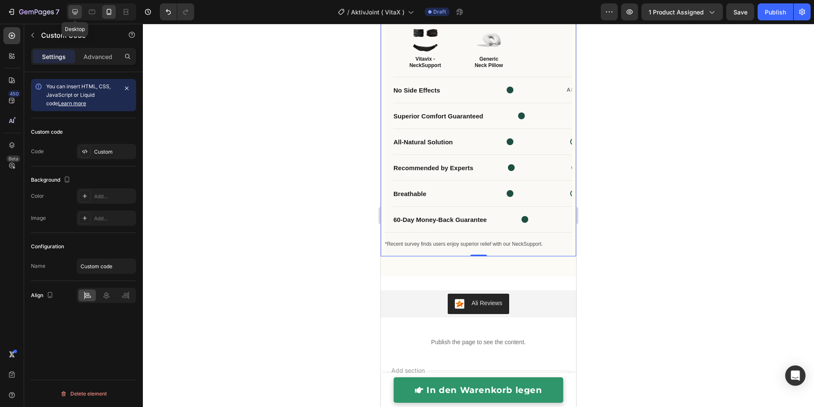
click at [79, 11] on div at bounding box center [75, 12] width 14 height 14
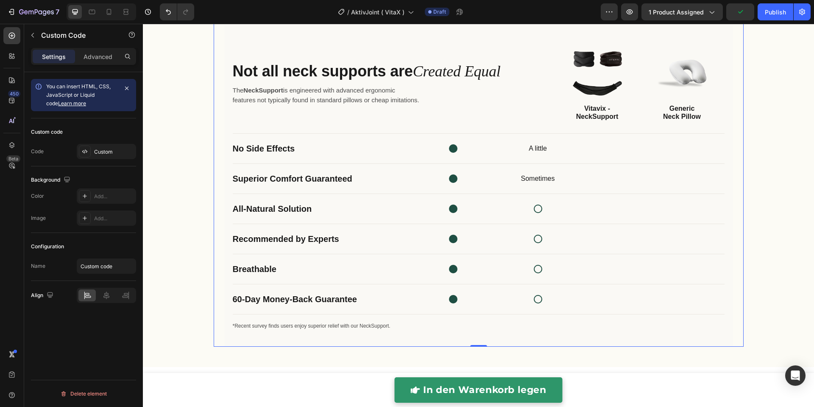
scroll to position [2061, 0]
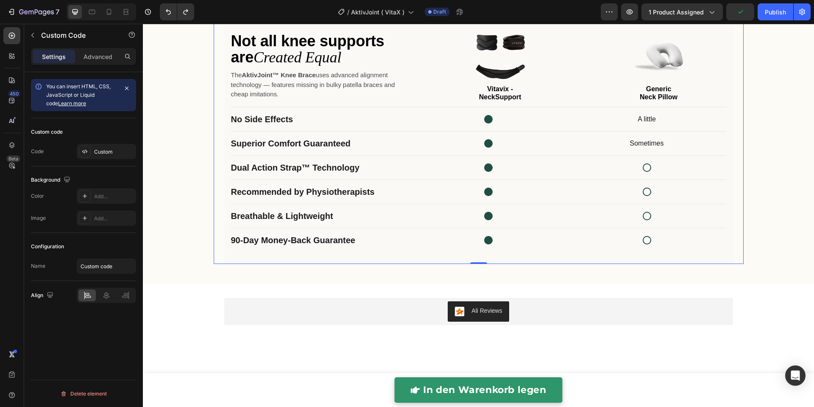
click at [519, 162] on div "Product comparison" at bounding box center [488, 167] width 159 height 10
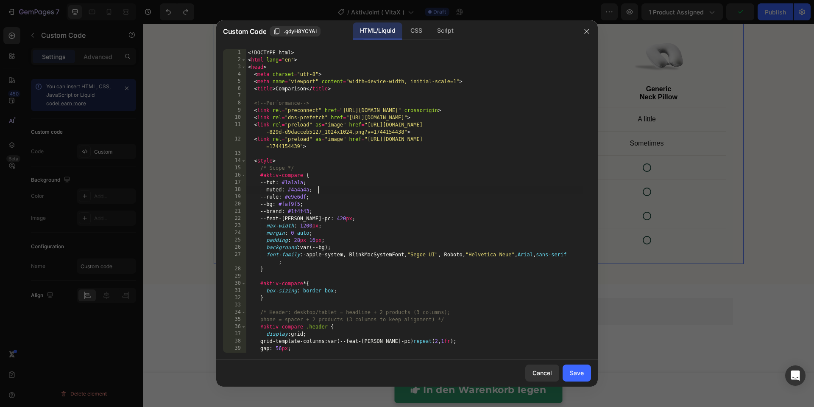
click at [403, 187] on div "<! DOCTYPE html > < html lang = "en" > < head > < meta charset = "utf-8" > < me…" at bounding box center [414, 208] width 336 height 318
type textarea "</body> </html>"
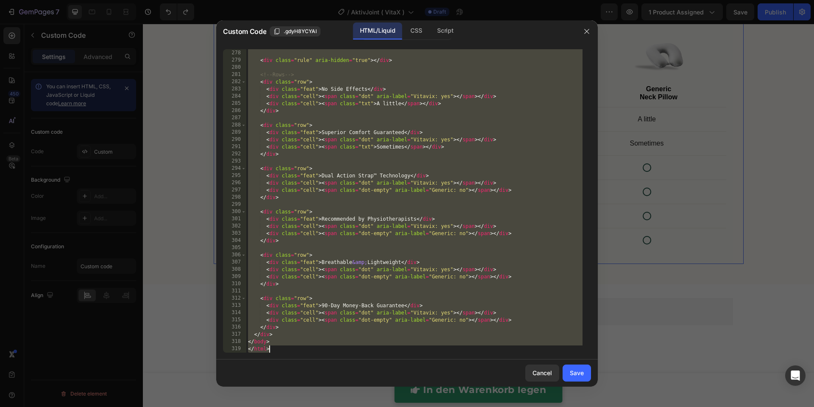
scroll to position [2068, 0]
click at [251, 131] on div "</ div > < div class = "rule" aria-hidden = "true" > </ div > <!-- Rows --> < d…" at bounding box center [414, 201] width 336 height 318
type textarea "<div class="feat">Superior Comfort Guaranteed</div>"
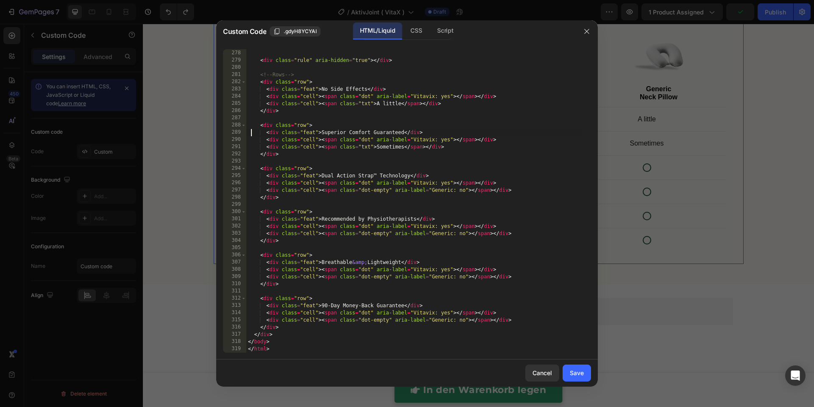
click at [194, 90] on div at bounding box center [407, 203] width 814 height 407
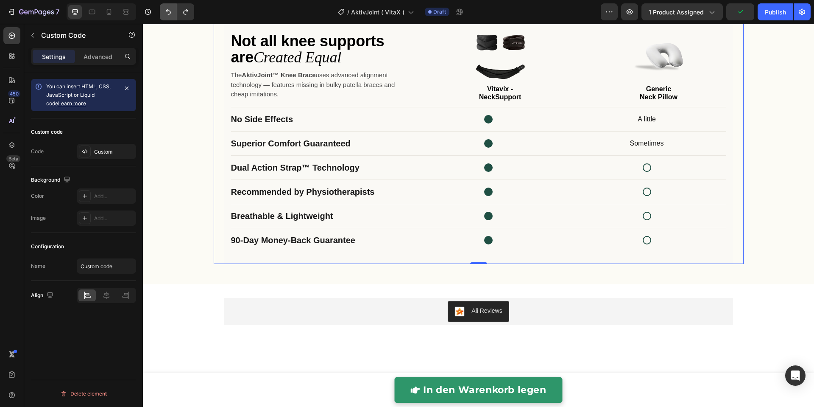
drag, startPoint x: 158, startPoint y: 10, endPoint x: 163, endPoint y: 11, distance: 5.2
click at [159, 10] on div at bounding box center [175, 11] width 38 height 17
click at [163, 11] on button "Undo/Redo" at bounding box center [168, 11] width 17 height 17
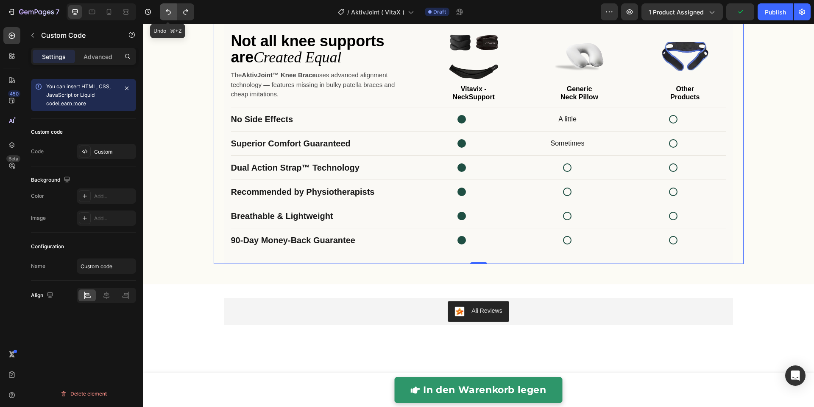
click at [163, 11] on button "Undo/Redo" at bounding box center [168, 11] width 17 height 17
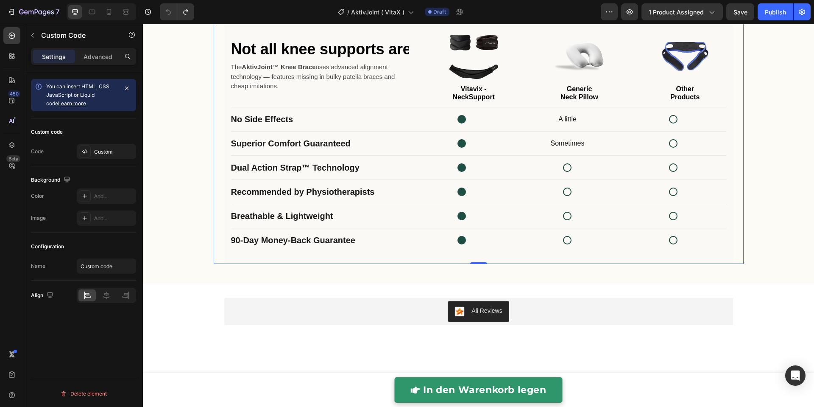
click at [276, 71] on p "The AktivJoint™ Knee Brace uses advanced alignment technology — features missin…" at bounding box center [320, 76] width 178 height 29
click at [276, 70] on strong "AktivJoint™ Knee Brace" at bounding box center [279, 66] width 74 height 7
click at [187, 12] on icon "Undo/Redo" at bounding box center [185, 12] width 8 height 8
click at [351, 107] on div "No Side Effects A little" at bounding box center [478, 119] width 495 height 24
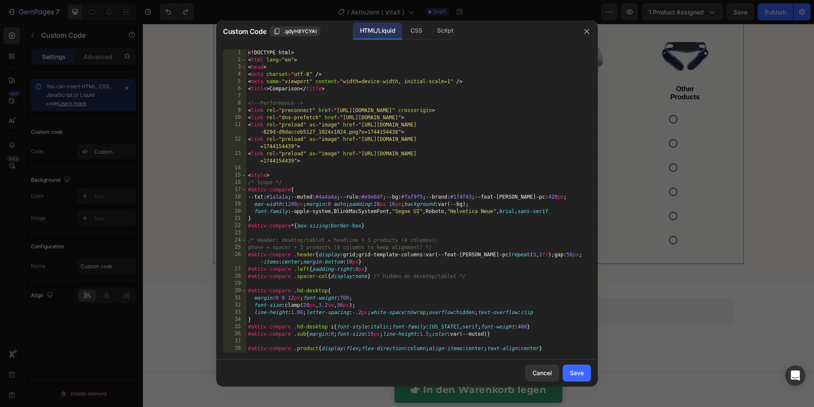
click at [194, 77] on div at bounding box center [407, 203] width 814 height 407
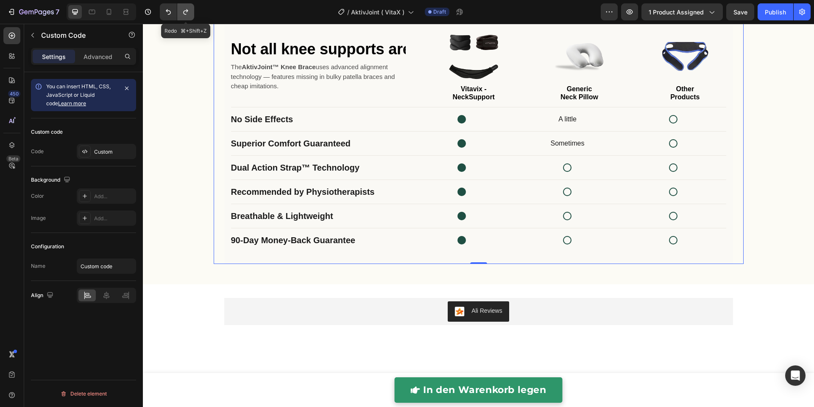
click at [184, 10] on icon "Undo/Redo" at bounding box center [185, 12] width 8 height 8
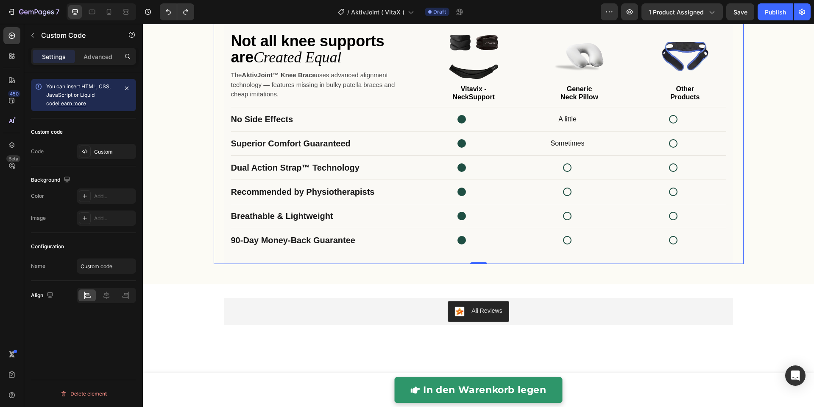
click at [335, 111] on div "No Side Effects A little" at bounding box center [478, 119] width 495 height 24
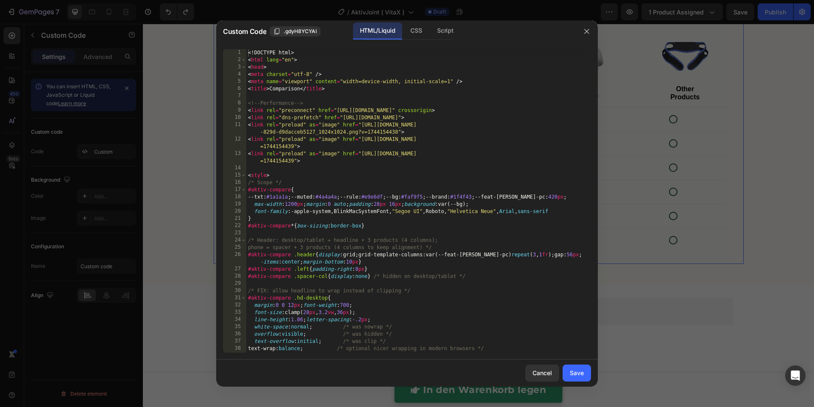
click at [335, 115] on div "<! DOCTYPE html > < html lang = "en" > < head > < meta charset = "utf-8" /> < m…" at bounding box center [414, 208] width 336 height 318
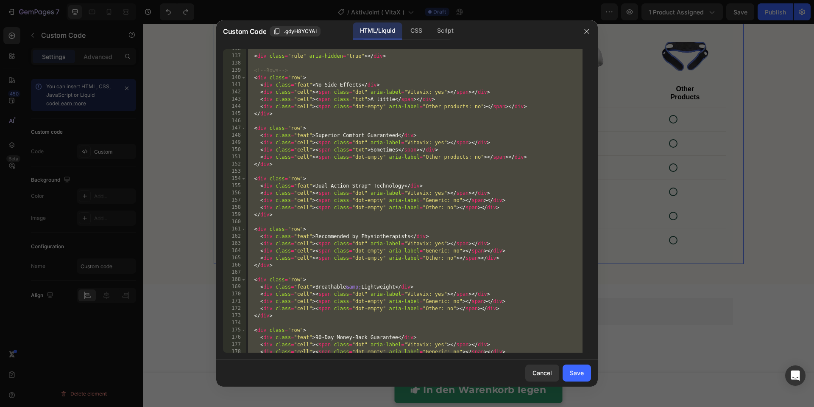
scroll to position [1138, 0]
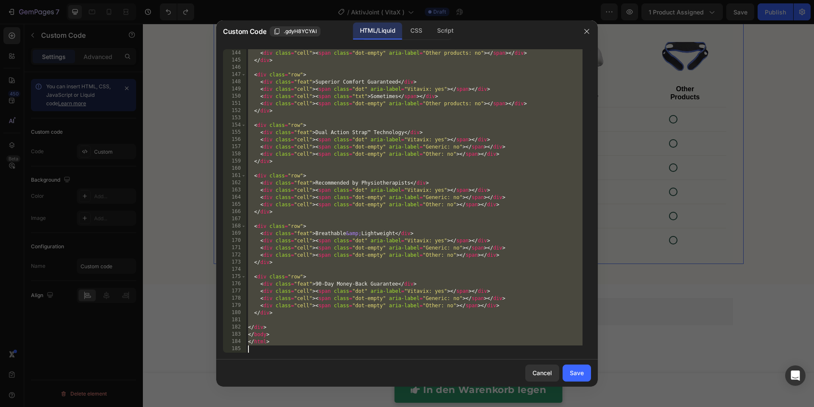
click at [337, 201] on div "< div class = "cell" > < span class = "txt" > A little </ span > </ div > < div…" at bounding box center [414, 201] width 336 height 318
paste textarea
type textarea "</html>"
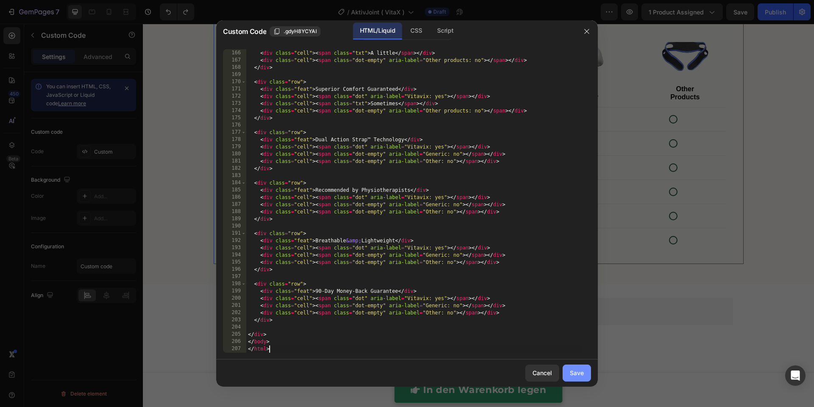
click at [574, 376] on div "Save" at bounding box center [577, 372] width 14 height 9
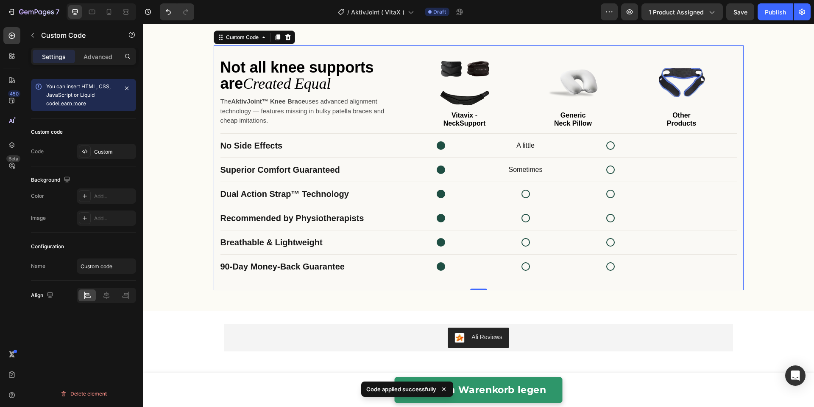
scroll to position [2036, 0]
click at [89, 11] on icon at bounding box center [92, 12] width 8 height 8
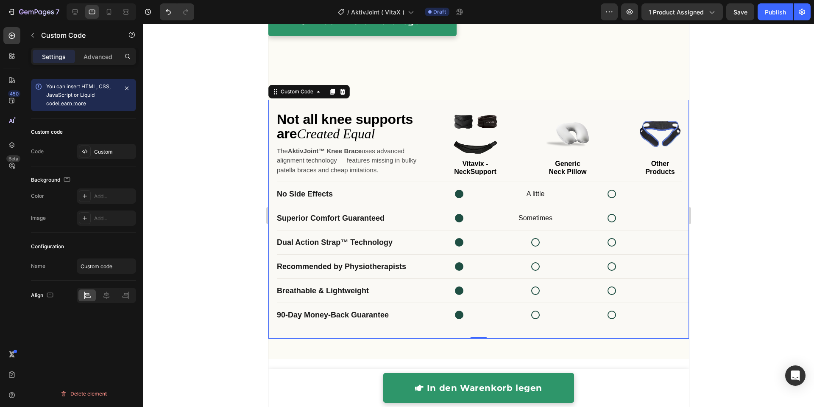
scroll to position [2081, 0]
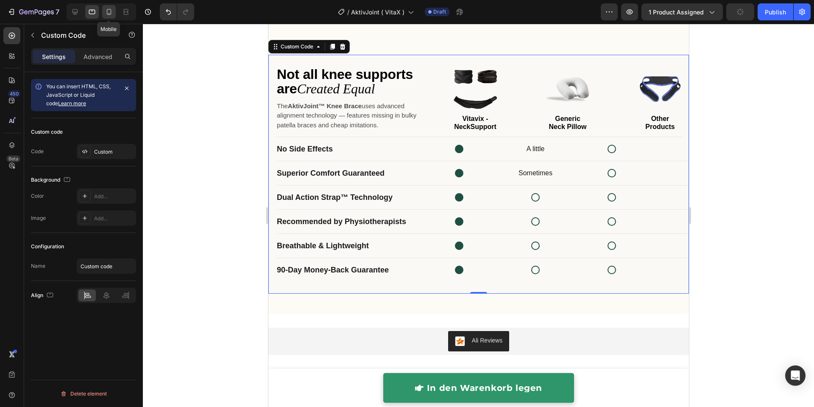
click at [108, 12] on icon at bounding box center [109, 12] width 8 height 8
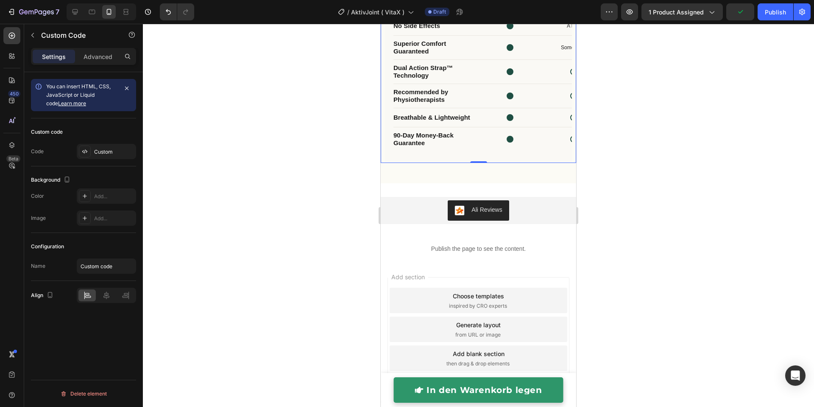
scroll to position [2136, 0]
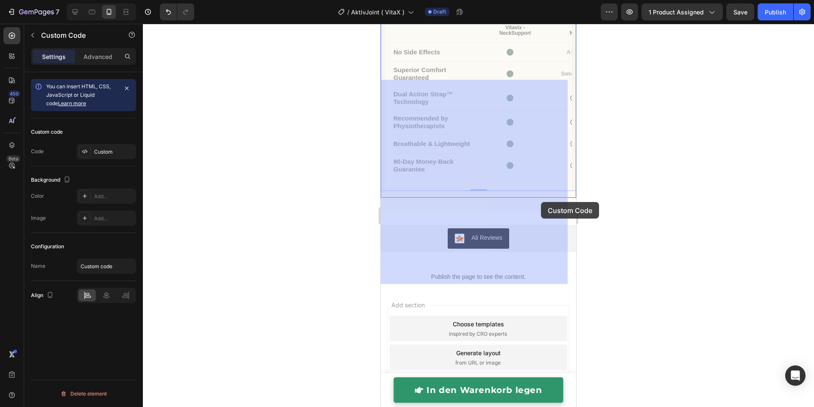
drag, startPoint x: 496, startPoint y: 198, endPoint x: 602, endPoint y: 199, distance: 105.1
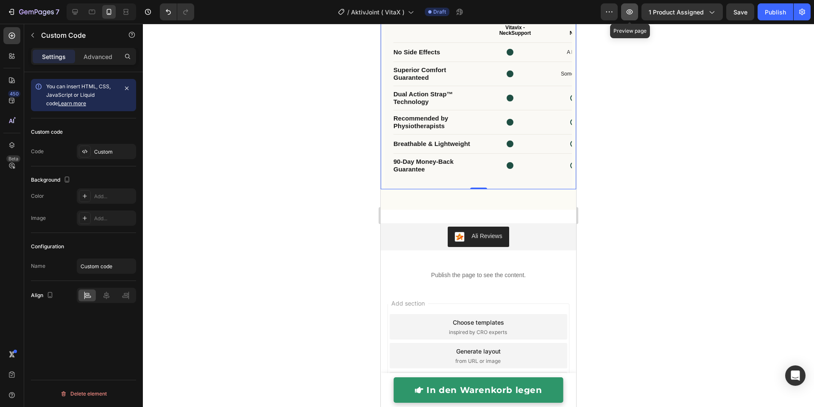
click at [636, 18] on button "button" at bounding box center [629, 11] width 17 height 17
click at [80, 16] on div at bounding box center [75, 12] width 14 height 14
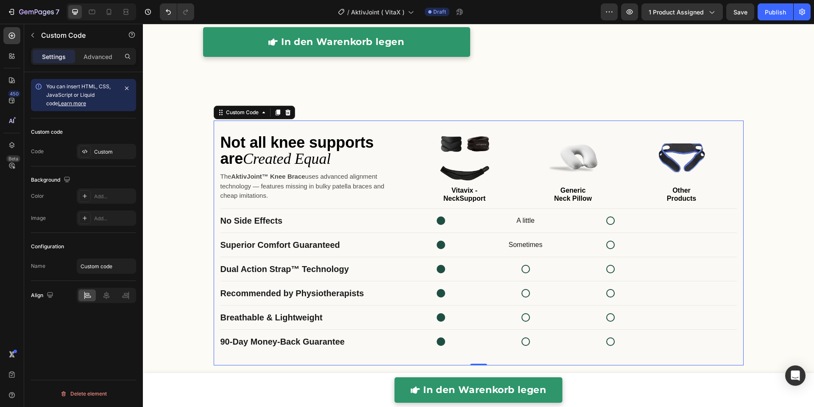
scroll to position [1961, 0]
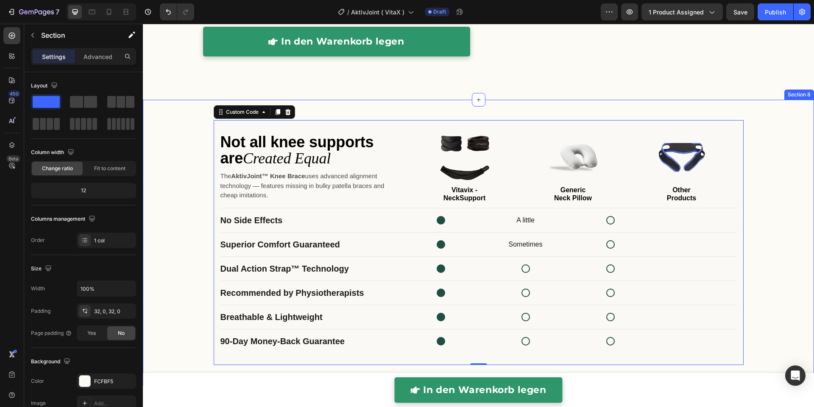
click at [182, 141] on div "Not all knee supports are Created Equal The AktivJoint™ Knee Brace uses advance…" at bounding box center [478, 242] width 671 height 258
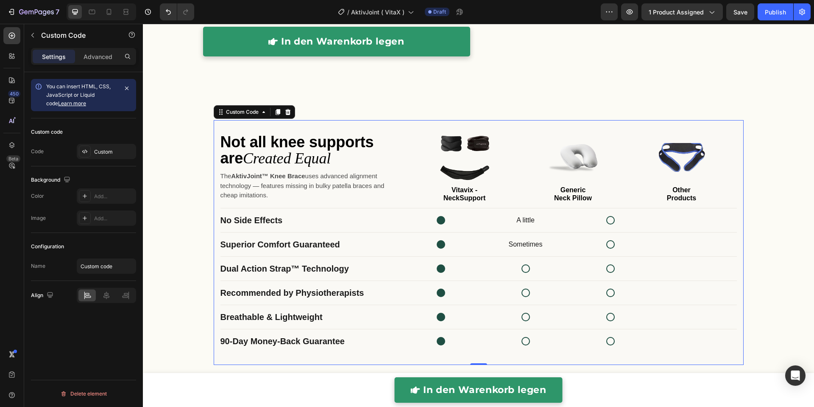
click at [319, 202] on div "Not all knee supports are Created Equal The AktivJoint™ Knee Brace uses advance…" at bounding box center [479, 242] width 530 height 245
click at [162, 15] on button "Undo/Redo" at bounding box center [168, 11] width 17 height 17
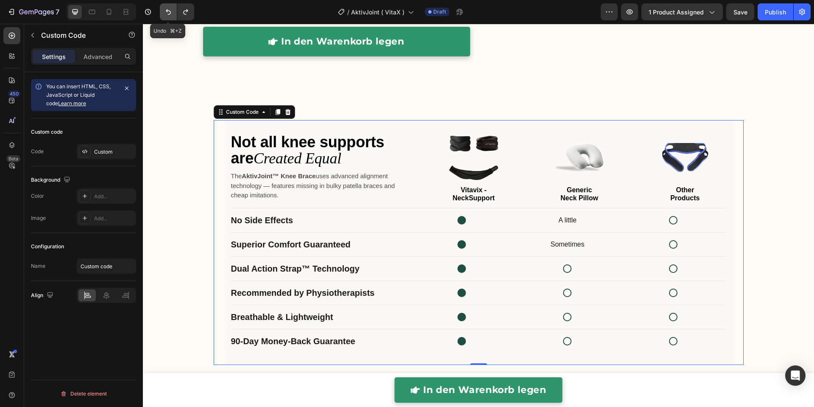
click at [162, 15] on button "Undo/Redo" at bounding box center [168, 11] width 17 height 17
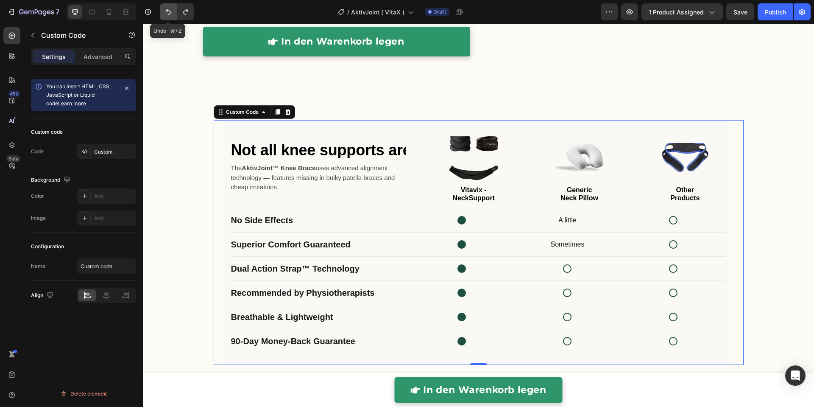
click at [162, 15] on button "Undo/Redo" at bounding box center [168, 11] width 17 height 17
click at [184, 16] on button "Undo/Redo" at bounding box center [185, 11] width 17 height 17
click at [186, 15] on icon "Undo/Redo" at bounding box center [185, 12] width 8 height 8
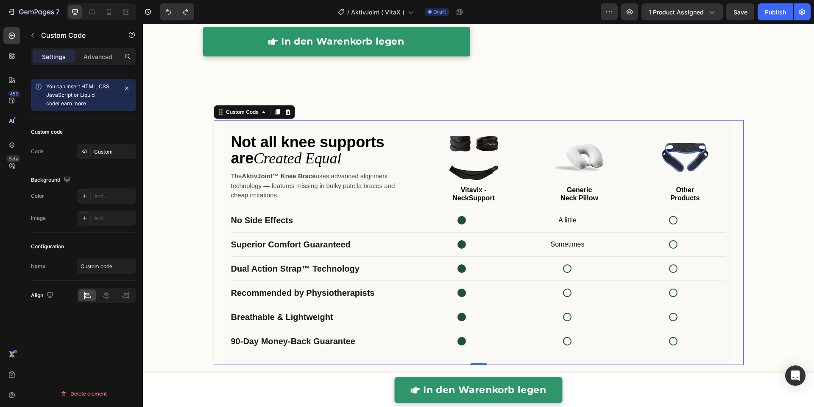
click at [306, 178] on strong "AktivJoint™ Knee Brace" at bounding box center [279, 175] width 74 height 7
click at [306, 179] on p "The AktivJoint™ Knee Brace uses advanced alignment technology — features missin…" at bounding box center [318, 185] width 175 height 29
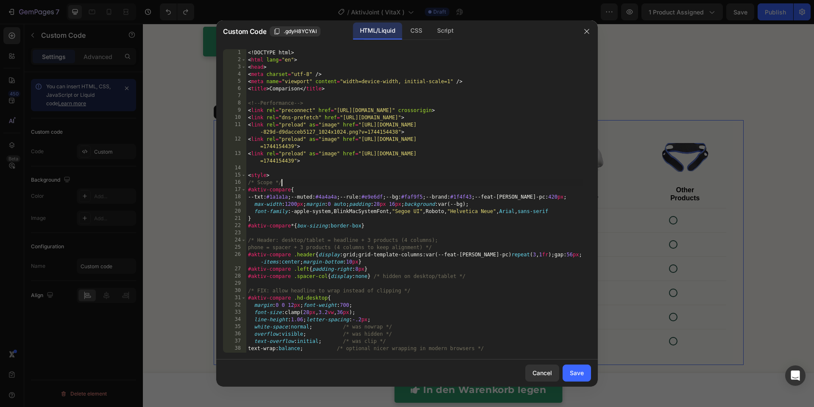
click at [306, 179] on div "<! DOCTYPE html > < html lang = "en" > < head > < meta charset = "utf-8" /> < m…" at bounding box center [414, 208] width 336 height 318
type textarea "</html>"
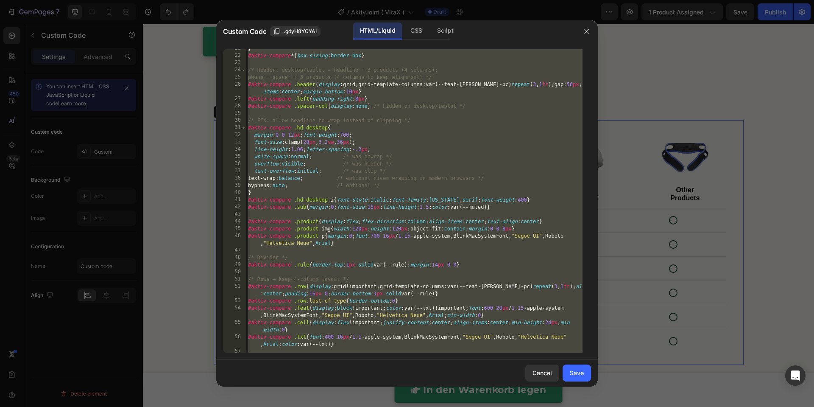
scroll to position [1138, 0]
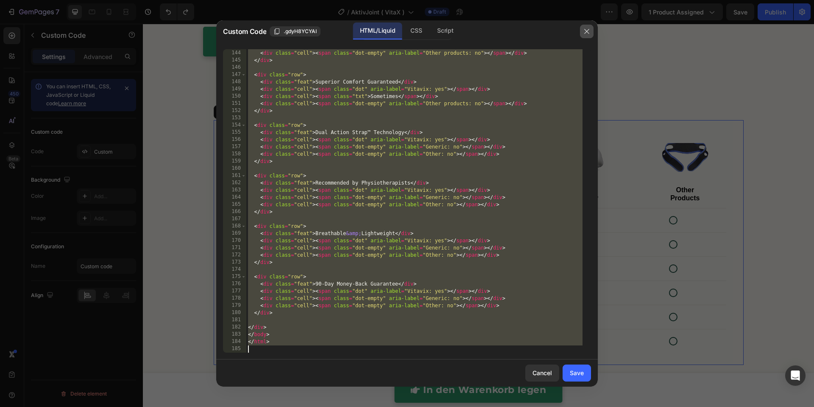
click at [585, 29] on icon "button" at bounding box center [586, 31] width 7 height 7
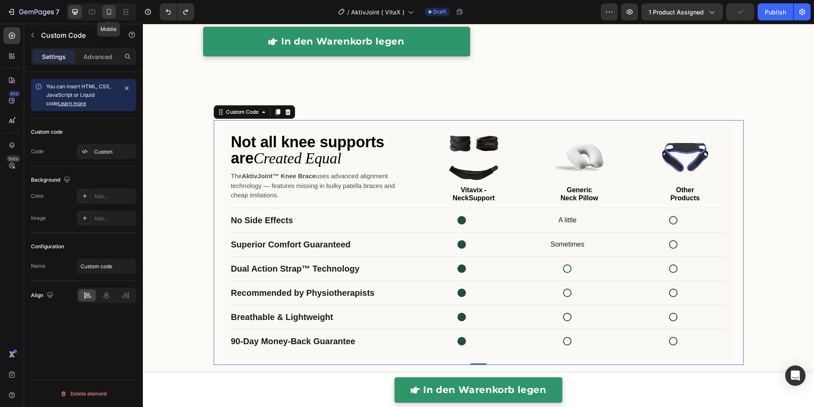
click at [111, 14] on icon at bounding box center [109, 12] width 8 height 8
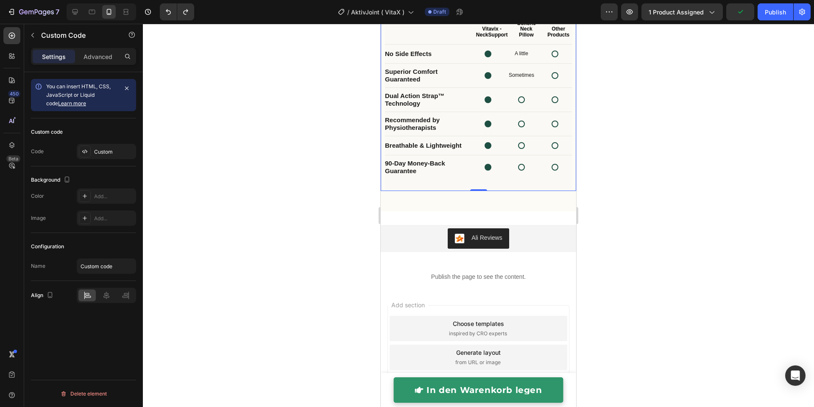
scroll to position [2163, 0]
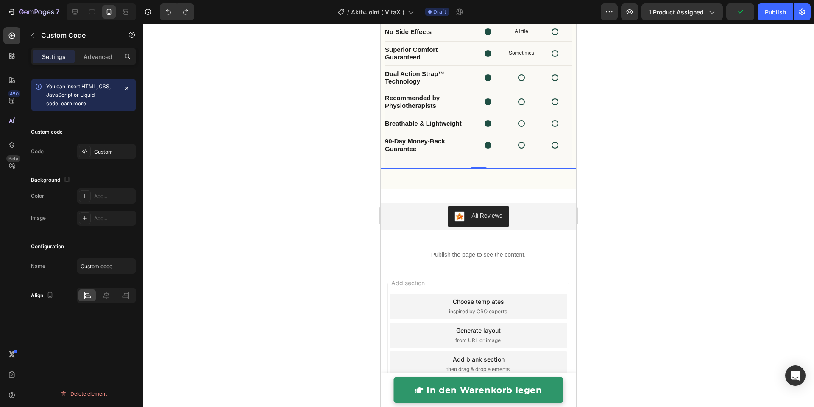
click at [329, 170] on div at bounding box center [478, 215] width 671 height 383
click at [406, 90] on div "Dual Action Strap™ Technology" at bounding box center [478, 78] width 187 height 24
click at [111, 56] on p "Advanced" at bounding box center [98, 56] width 29 height 9
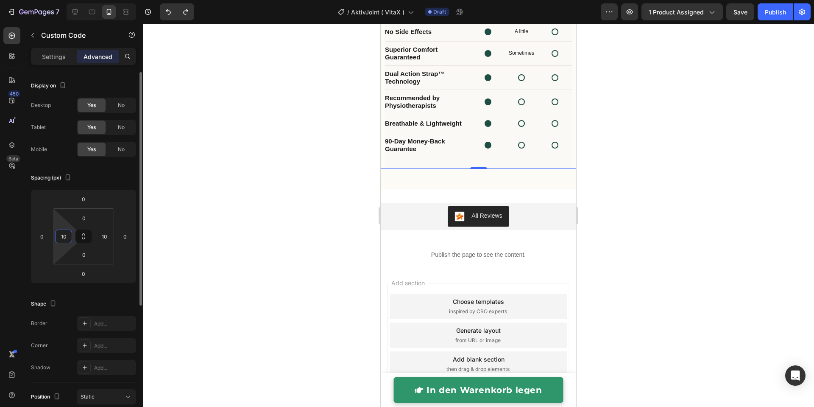
click at [69, 237] on input "10" at bounding box center [63, 236] width 13 height 13
type input "0"
click at [107, 237] on input "10" at bounding box center [104, 236] width 13 height 13
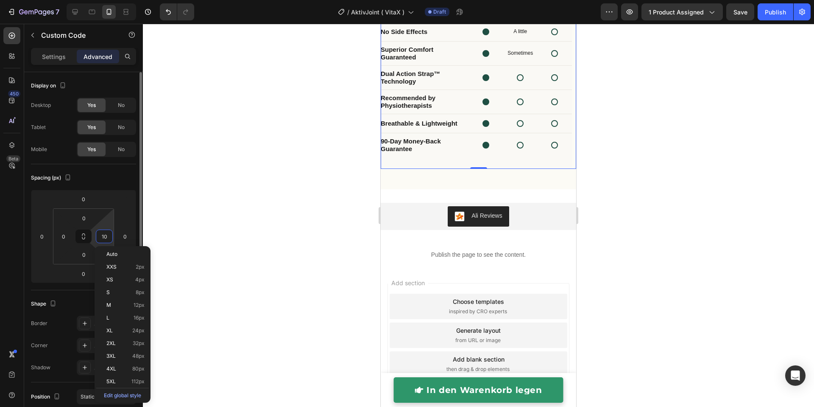
type input "0"
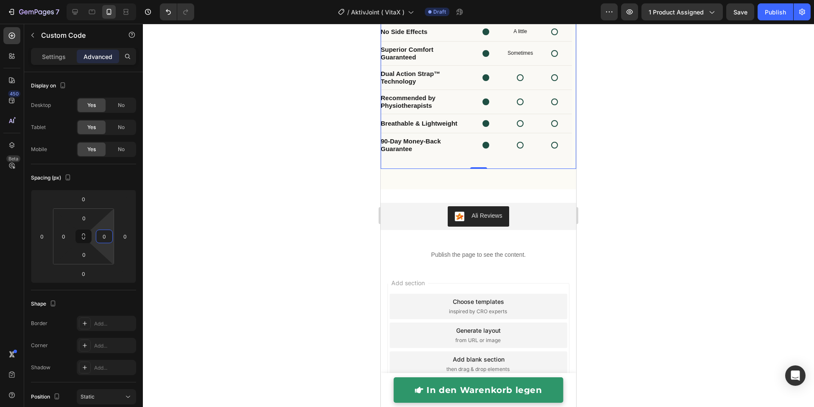
click at [206, 183] on div at bounding box center [478, 215] width 671 height 383
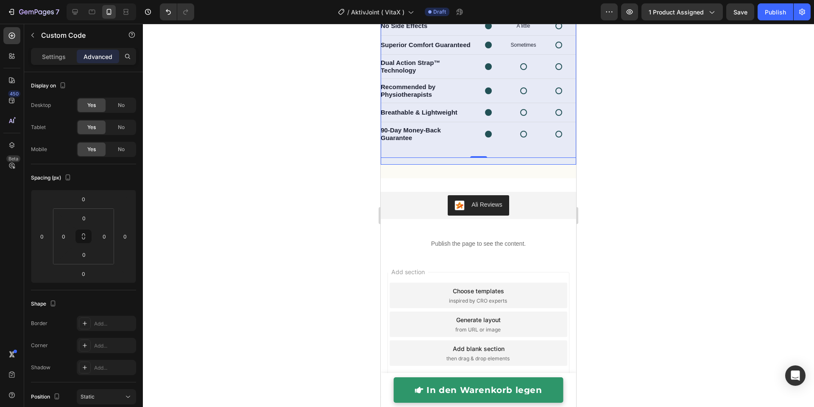
drag, startPoint x: 398, startPoint y: 60, endPoint x: 758, endPoint y: 97, distance: 361.8
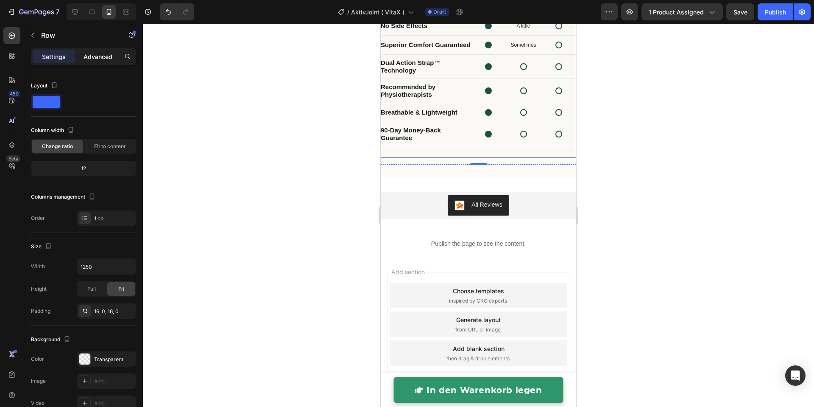
click at [103, 60] on p "Advanced" at bounding box center [98, 56] width 29 height 9
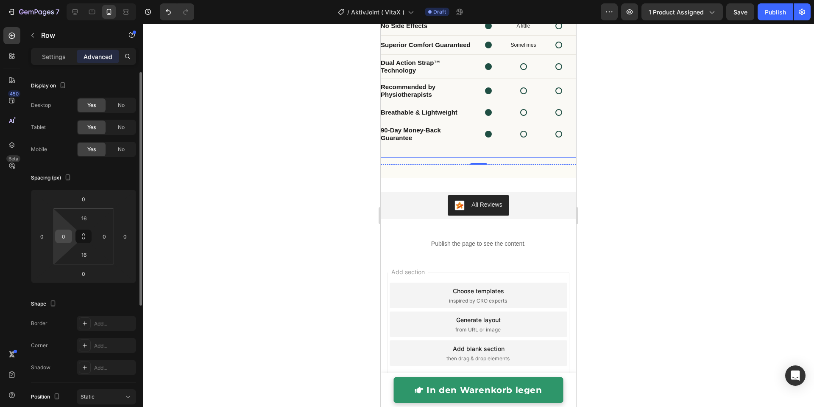
click at [65, 233] on input "0" at bounding box center [63, 236] width 13 height 13
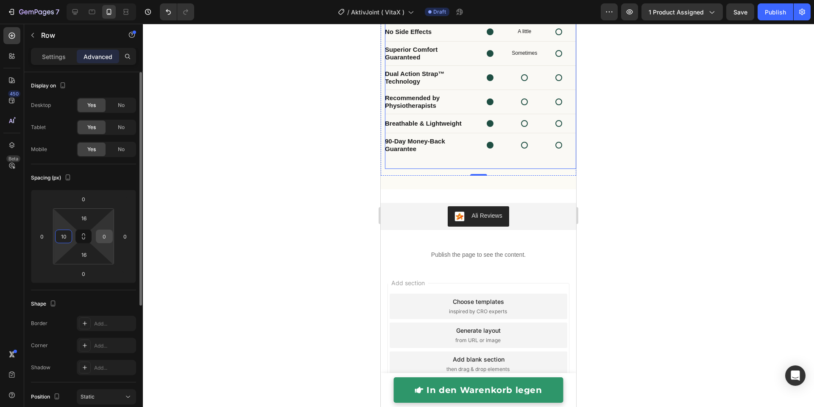
type input "10"
click at [106, 238] on input "0" at bounding box center [104, 236] width 13 height 13
type input "10"
click at [294, 195] on div at bounding box center [478, 215] width 671 height 383
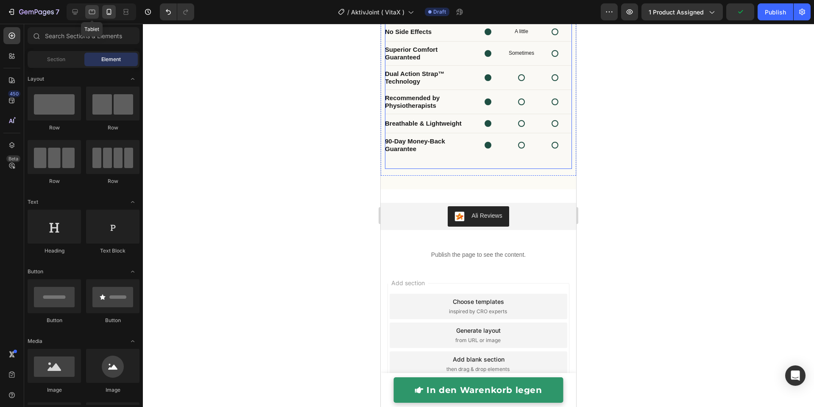
click at [95, 16] on div at bounding box center [92, 12] width 14 height 14
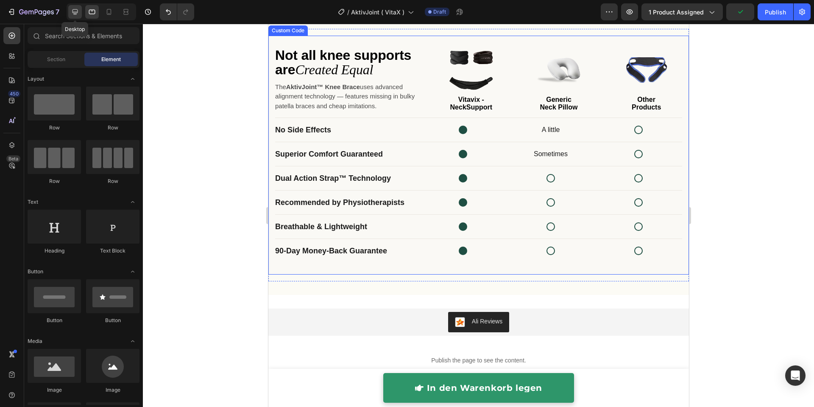
click at [71, 11] on icon at bounding box center [75, 12] width 8 height 8
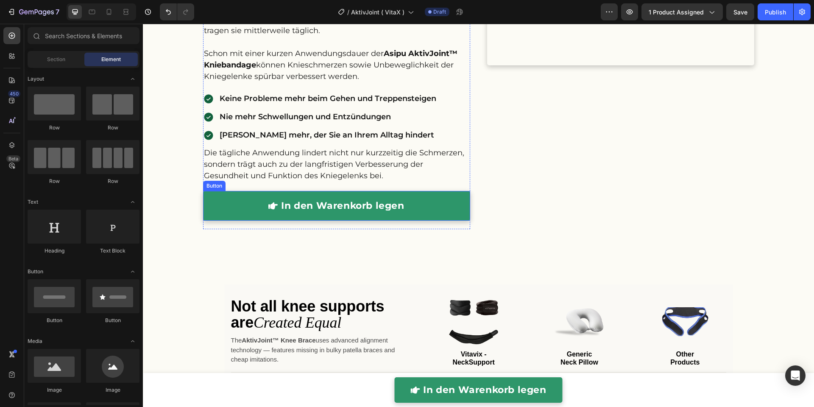
scroll to position [1774, 0]
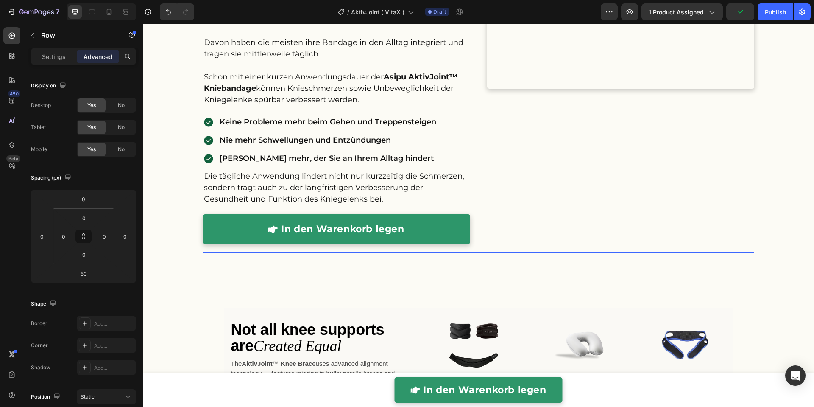
click at [522, 227] on div "Custom Code" at bounding box center [620, 65] width 267 height 373
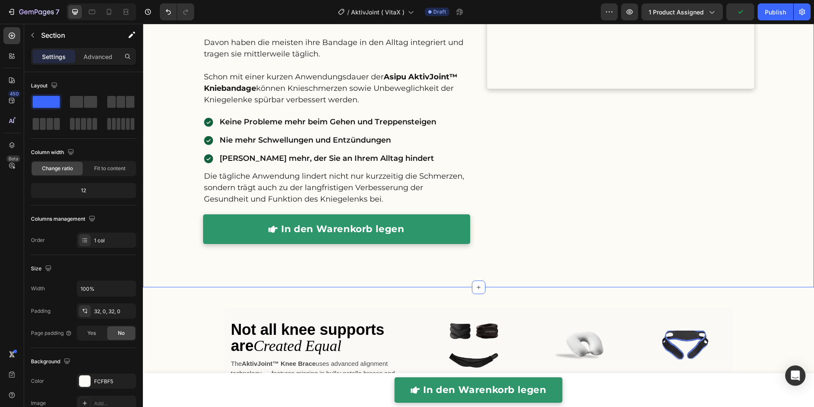
click at [338, 281] on div "Asipu AktivJoint™ hilft in ganz [GEOGRAPHIC_DATA] beim Lindern von Knieschmerze…" at bounding box center [478, 76] width 671 height 421
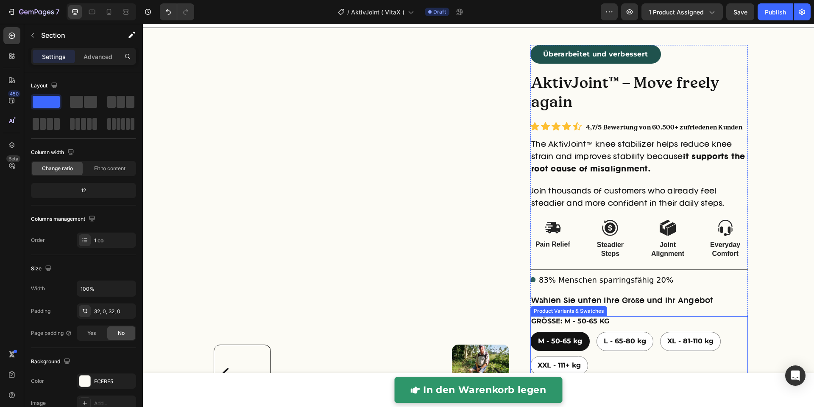
scroll to position [0, 0]
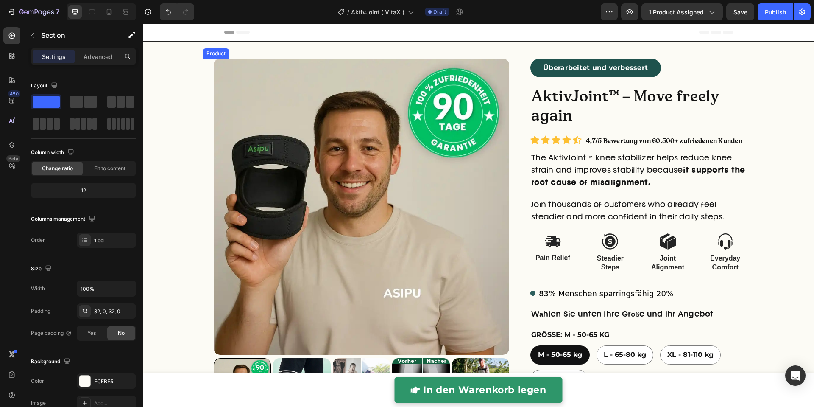
click at [522, 216] on div "right Created with Sketch. right Created with Sketch. Product Images Überarbeit…" at bounding box center [478, 348] width 551 height 580
radio input "false"
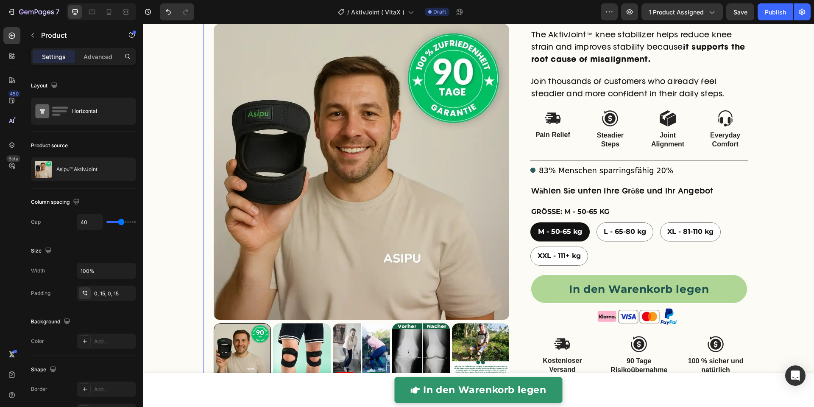
scroll to position [201, 0]
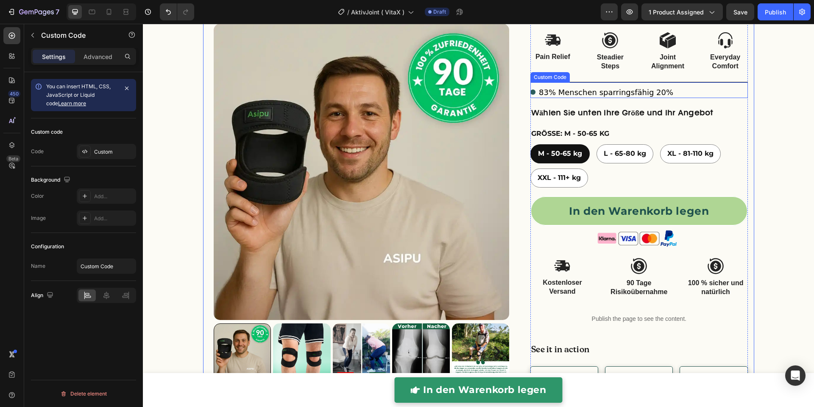
click at [667, 92] on div "83% Menschen sparringsfähig 20%" at bounding box center [638, 91] width 217 height 11
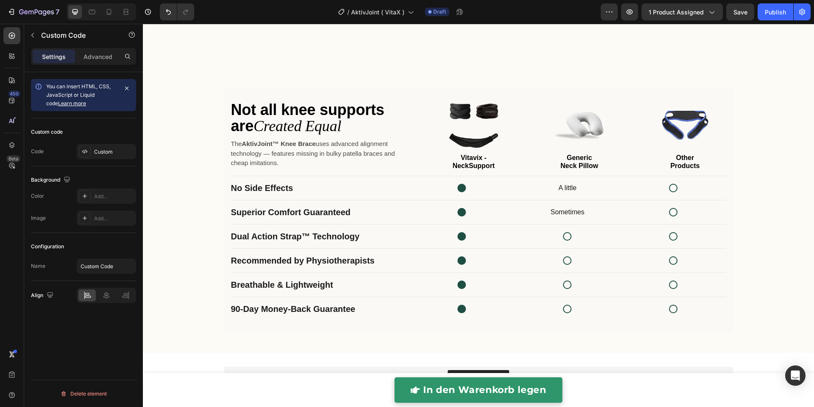
scroll to position [2115, 0]
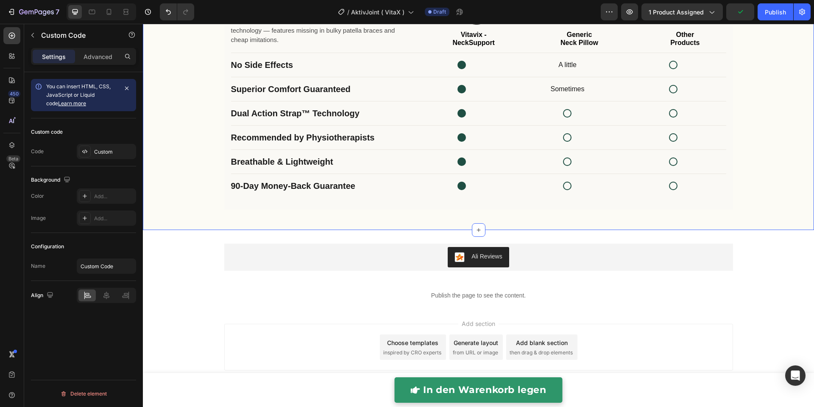
click at [418, 223] on div "Not all knee supports are Created Equal The AktivJoint™ Knee Brace uses advance…" at bounding box center [478, 86] width 671 height 285
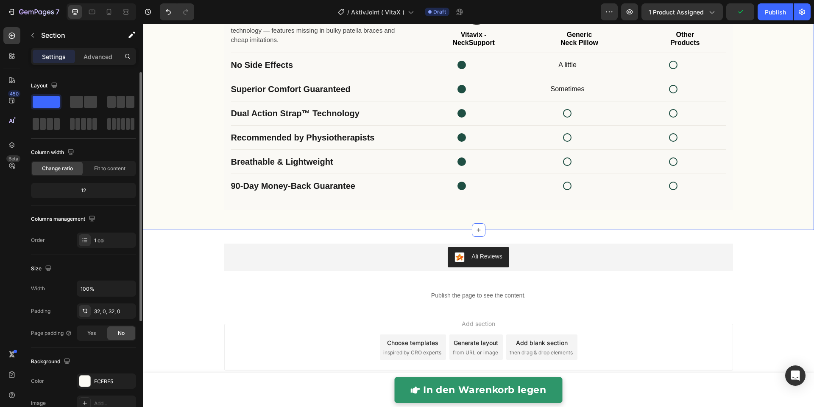
scroll to position [2, 0]
click at [98, 170] on div "Fit to content" at bounding box center [109, 166] width 51 height 14
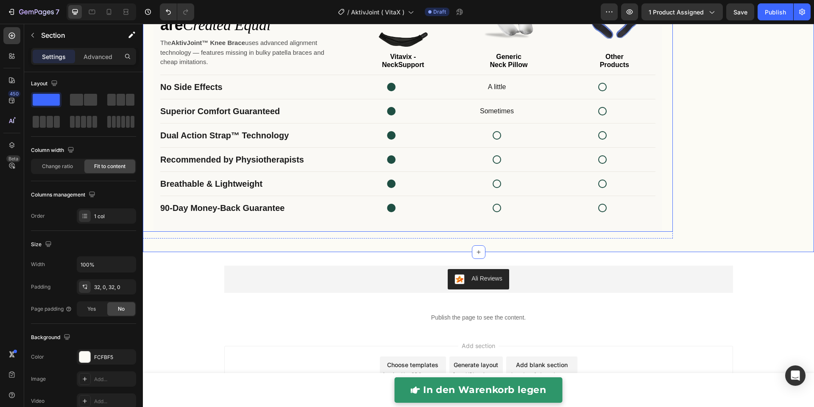
scroll to position [1982, 0]
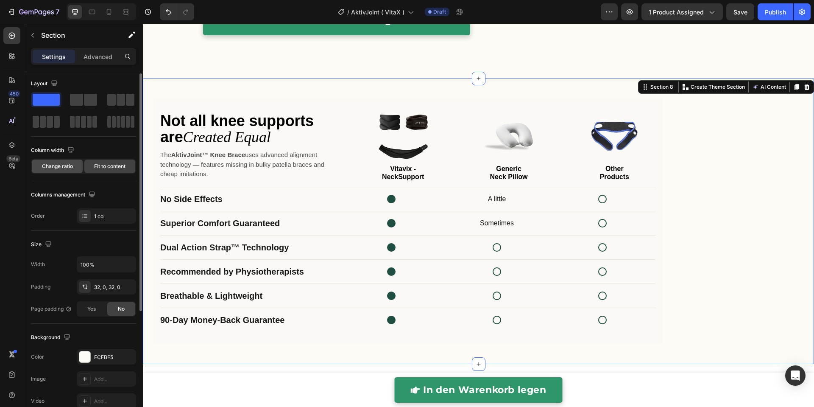
click at [67, 171] on div "Change ratio" at bounding box center [57, 166] width 51 height 14
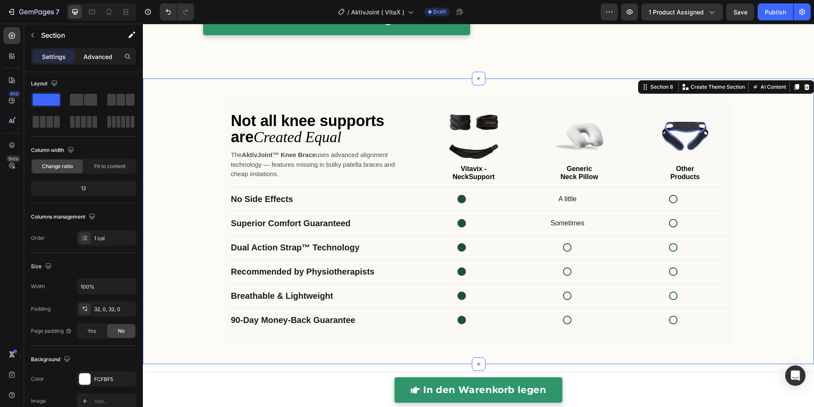
click at [105, 62] on div "Advanced" at bounding box center [98, 57] width 42 height 14
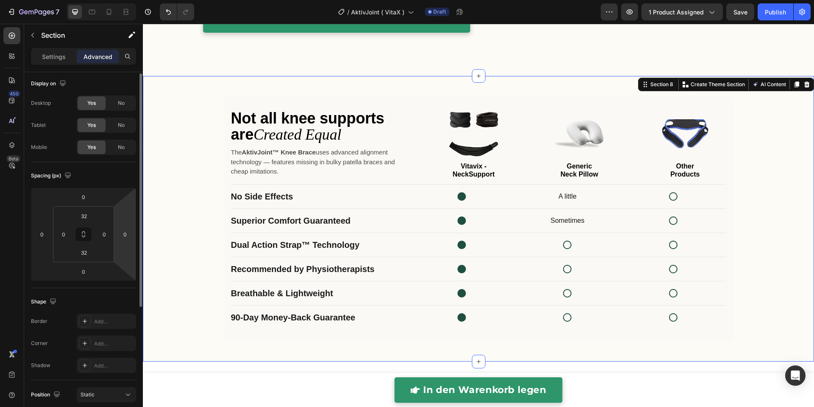
scroll to position [156, 0]
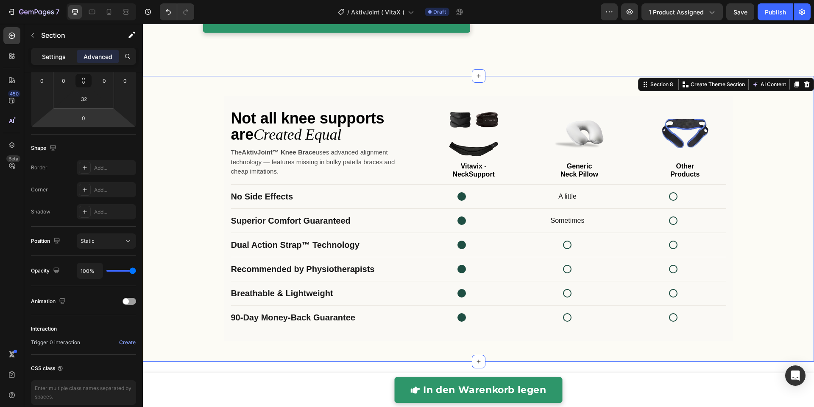
click at [54, 56] on p "Settings" at bounding box center [54, 56] width 24 height 9
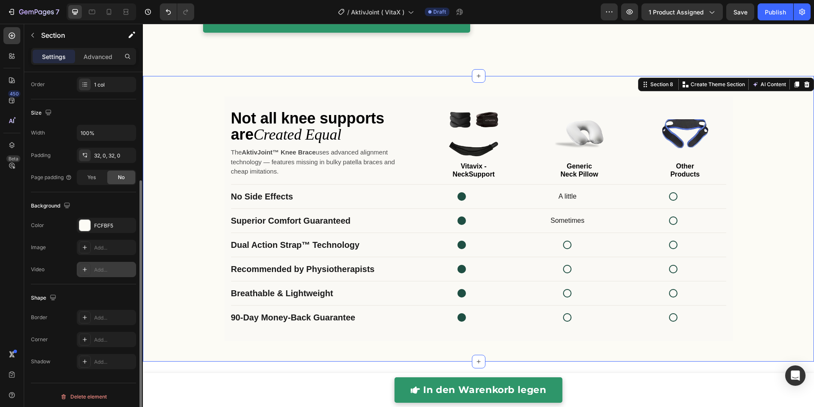
scroll to position [158, 0]
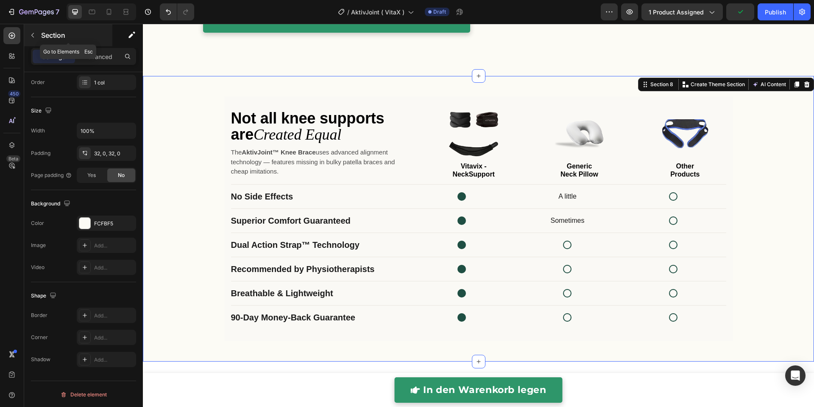
click at [32, 32] on icon "button" at bounding box center [32, 35] width 7 height 7
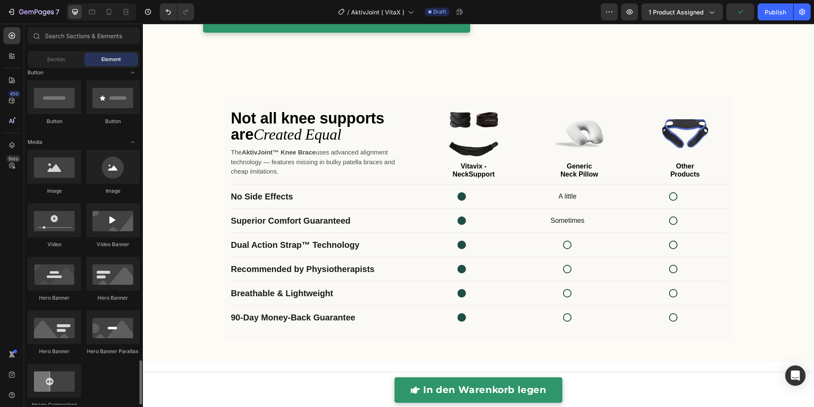
scroll to position [434, 0]
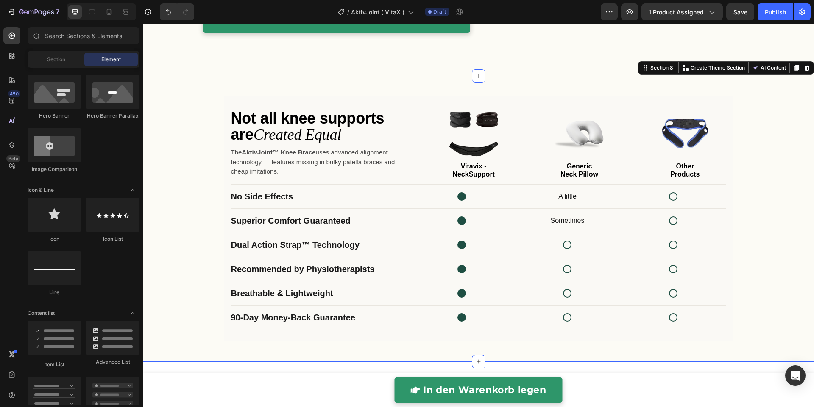
click at [759, 121] on div "Not all knee supports are Created Equal The AktivJoint™ Knee Brace uses advance…" at bounding box center [478, 218] width 671 height 258
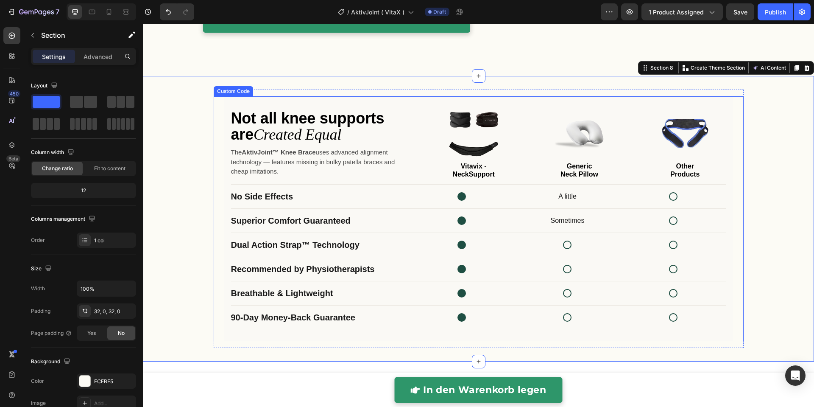
click at [409, 192] on div "Product comparison" at bounding box center [462, 196] width 106 height 10
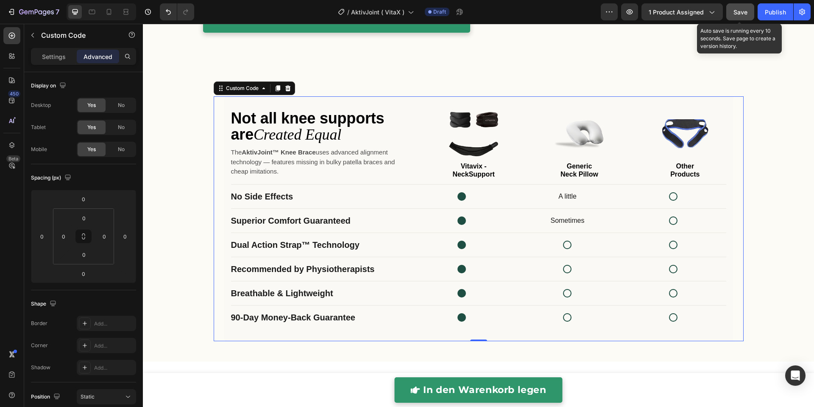
click at [738, 12] on span "Save" at bounding box center [740, 11] width 14 height 7
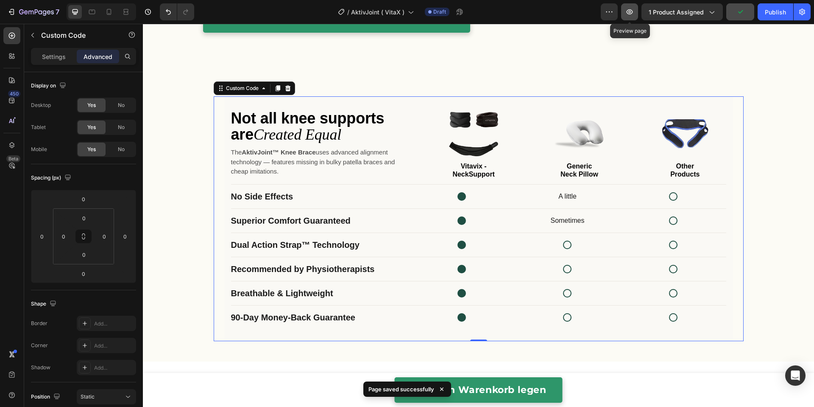
click at [634, 15] on icon "button" at bounding box center [629, 12] width 8 height 8
click at [310, 131] on icon "Created Equal" at bounding box center [297, 134] width 88 height 17
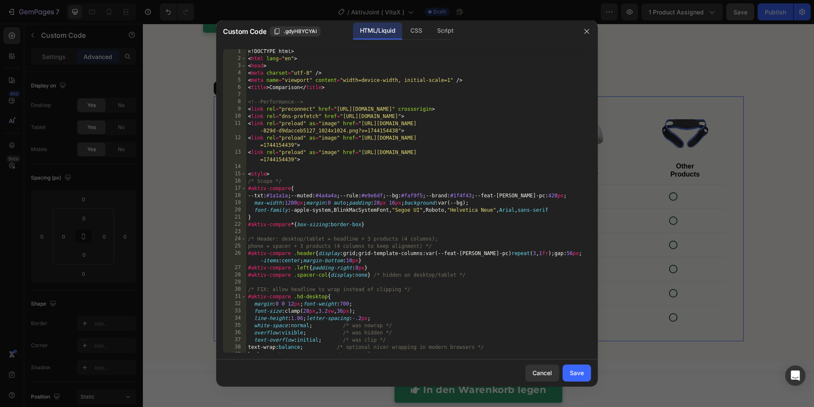
scroll to position [24, 0]
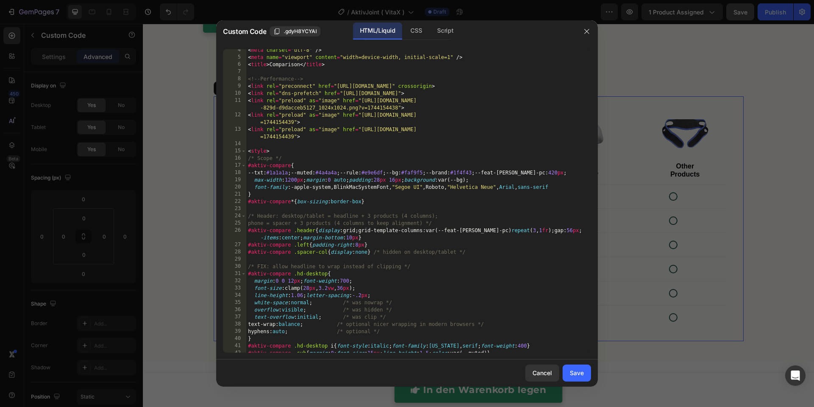
click at [368, 265] on div "< meta charset = "utf-8" /> < meta name = "viewport" content = "width=device-wi…" at bounding box center [414, 206] width 336 height 318
type textarea "#aktiv-compare .hd-desktop{"
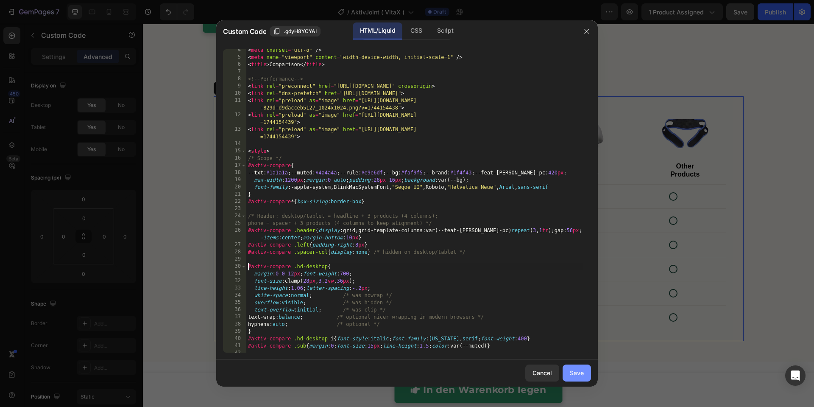
click at [576, 372] on div "Save" at bounding box center [577, 372] width 14 height 9
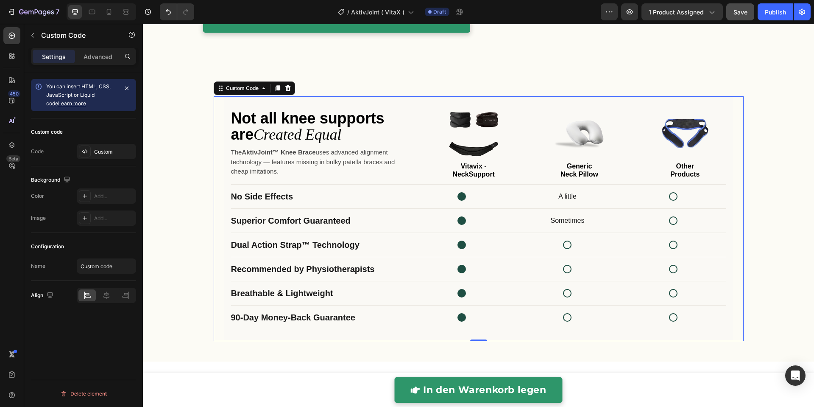
click at [506, 251] on div "Dual Action Strap™ Technology" at bounding box center [478, 245] width 495 height 24
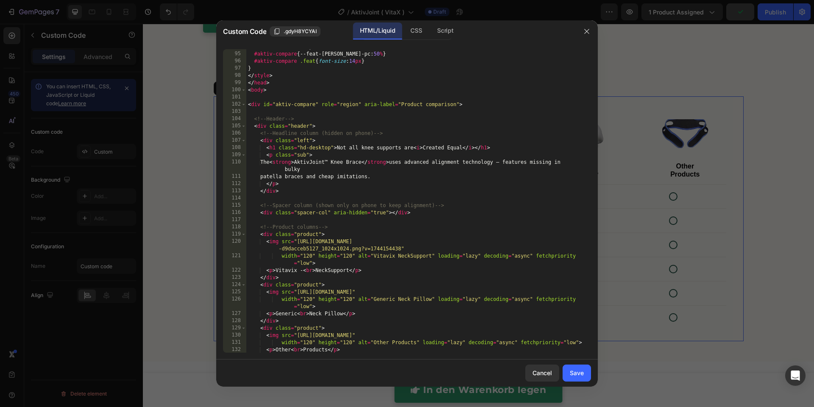
scroll to position [415, 0]
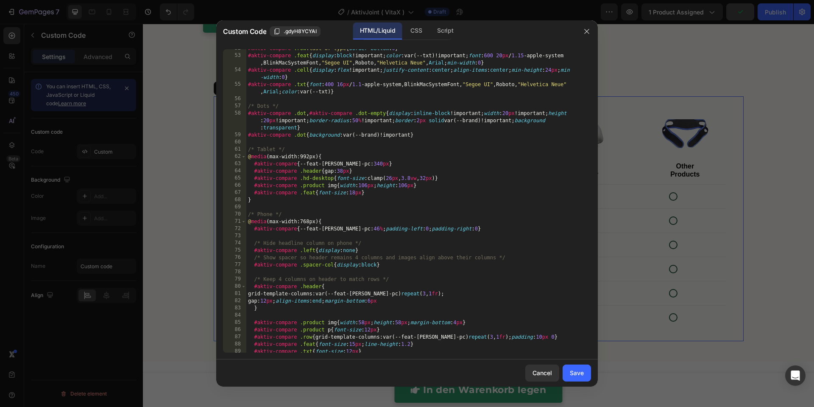
drag, startPoint x: 631, startPoint y: 184, endPoint x: 476, endPoint y: 84, distance: 184.4
click at [631, 183] on div at bounding box center [407, 203] width 814 height 407
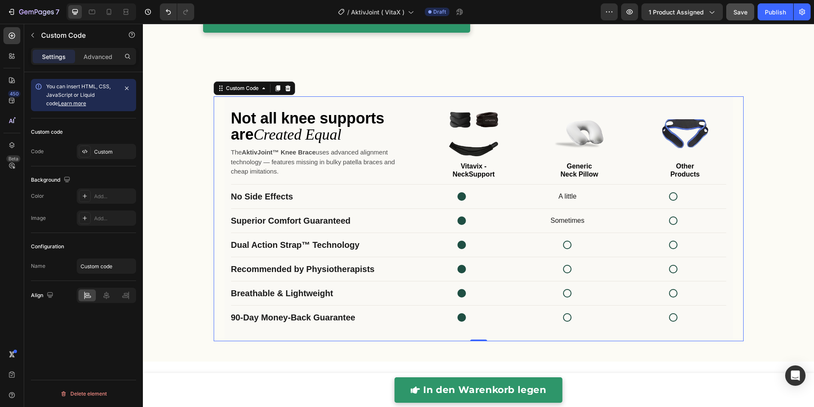
click at [319, 129] on icon "Created Equal" at bounding box center [297, 134] width 88 height 17
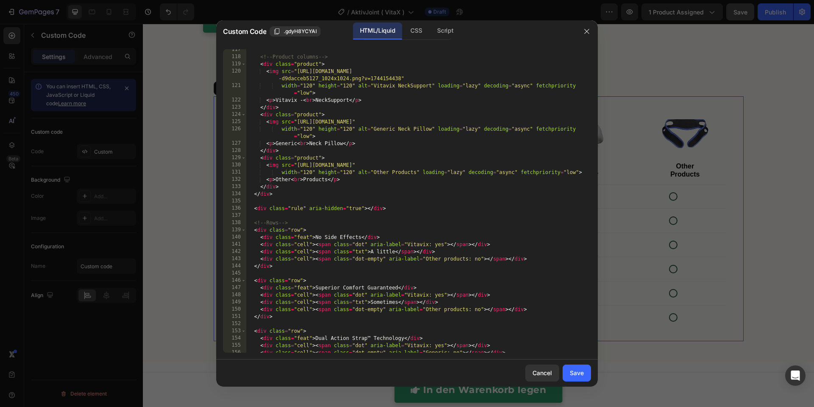
scroll to position [1131, 0]
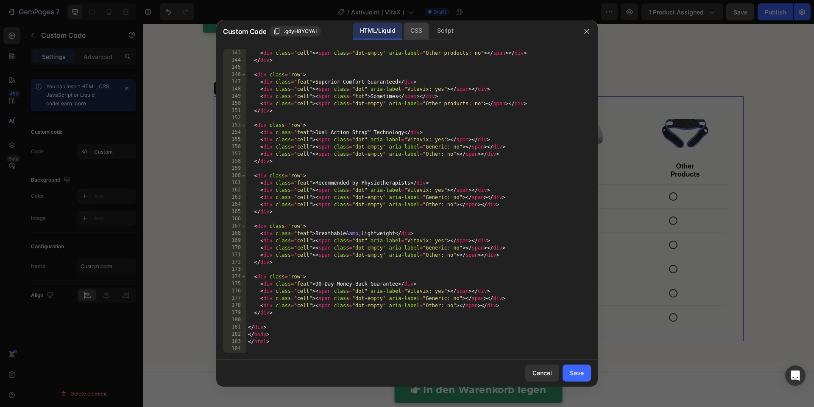
click at [430, 33] on div "CSS" at bounding box center [445, 30] width 30 height 17
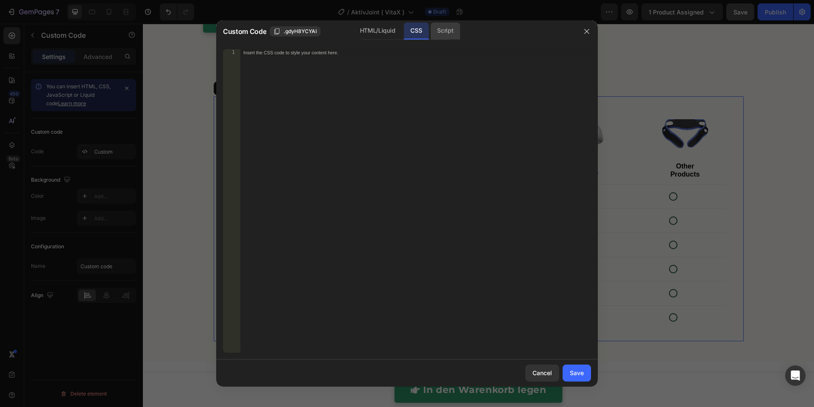
click at [437, 29] on div "Script" at bounding box center [445, 30] width 30 height 17
click at [404, 35] on div "HTML/Liquid" at bounding box center [416, 30] width 25 height 17
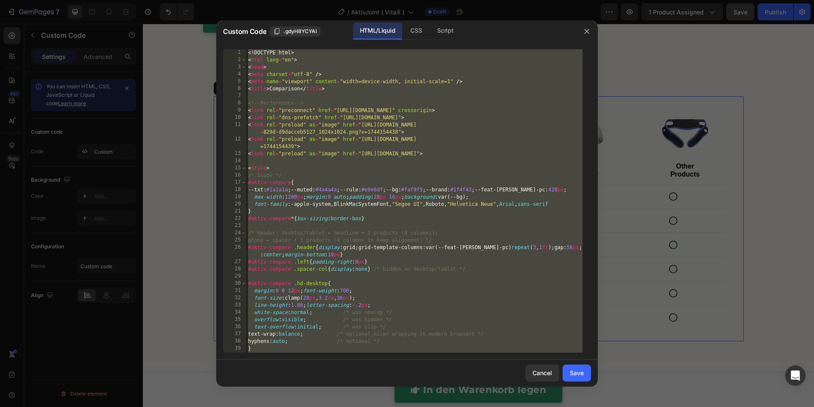
scroll to position [1117, 0]
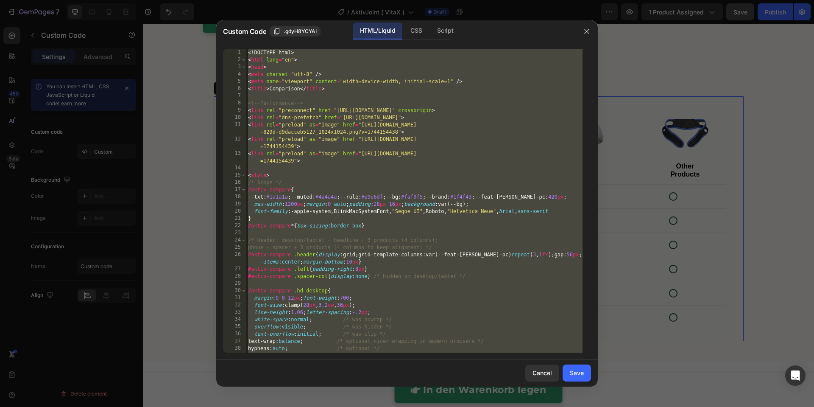
click at [281, 243] on div "<! DOCTYPE html > < html lang = "en" > < head > < meta charset = "utf-8" /> < m…" at bounding box center [414, 208] width 336 height 318
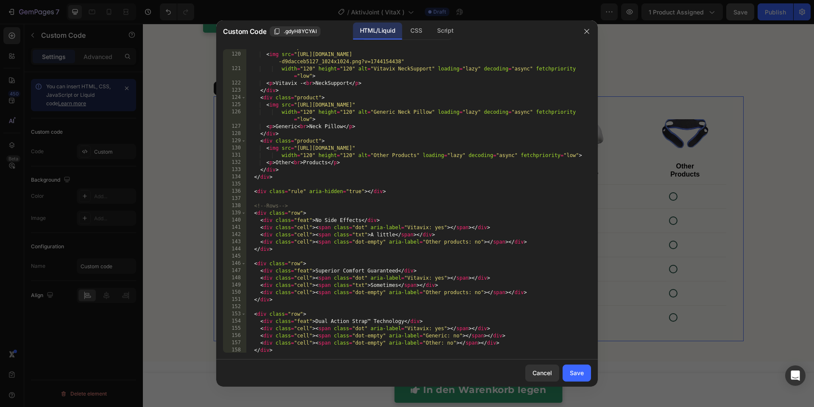
scroll to position [0, 0]
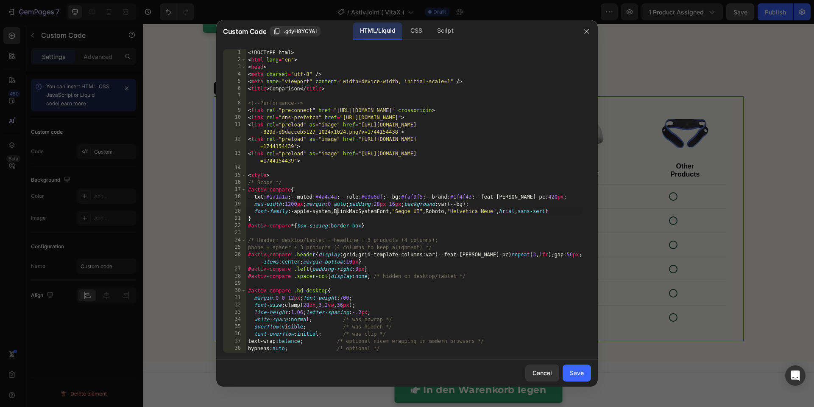
click at [336, 213] on div "<! DOCTYPE html > < html lang = "en" > < head > < meta charset = "utf-8" /> < m…" at bounding box center [414, 208] width 336 height 318
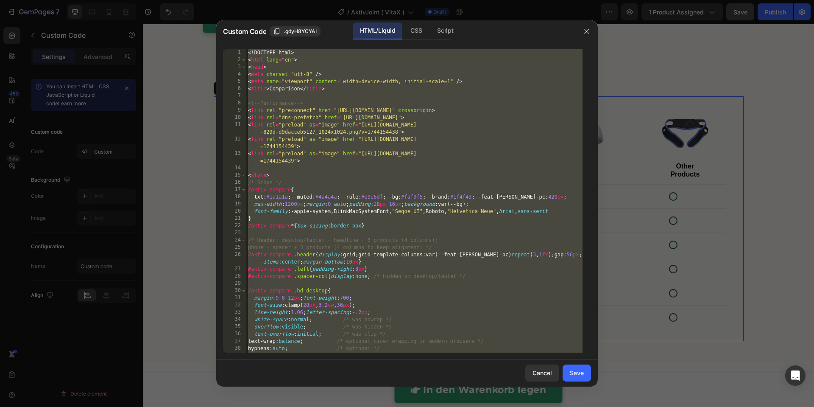
click at [366, 128] on div "<! DOCTYPE html > < html lang = "en" > < head > < meta charset = "utf-8" /> < m…" at bounding box center [414, 208] width 336 height 318
click at [335, 134] on div "<! DOCTYPE html > < html lang = "en" > < head > < meta charset = "utf-8" /> < m…" at bounding box center [414, 208] width 336 height 318
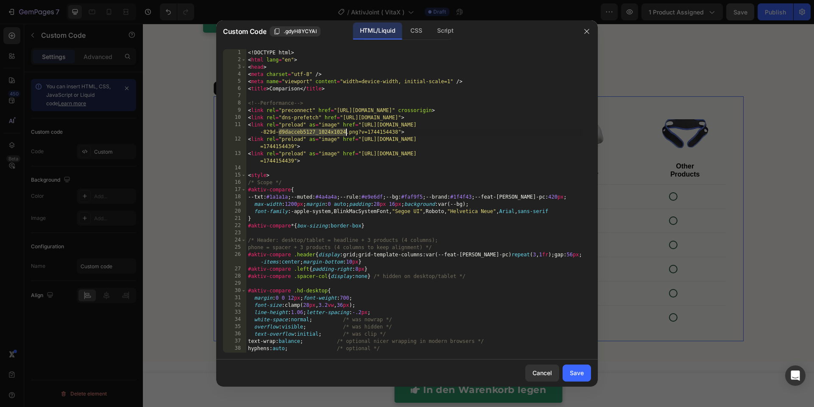
click at [335, 134] on div "<! DOCTYPE html > < html lang = "en" > < head > < meta charset = "utf-8" /> < m…" at bounding box center [414, 208] width 336 height 318
type textarea "</html>"
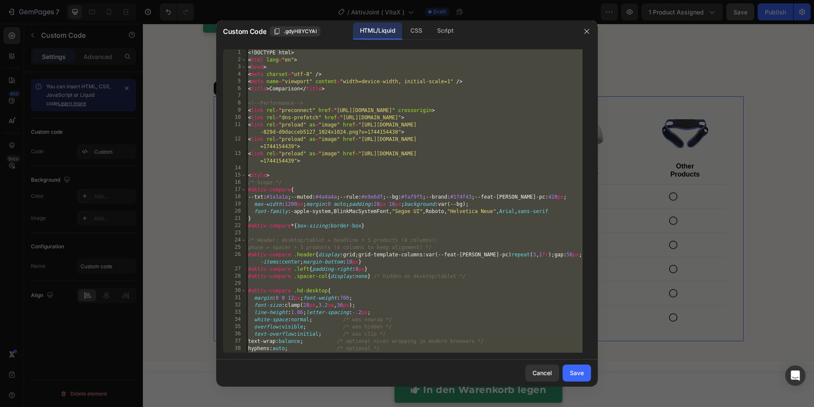
paste textarea
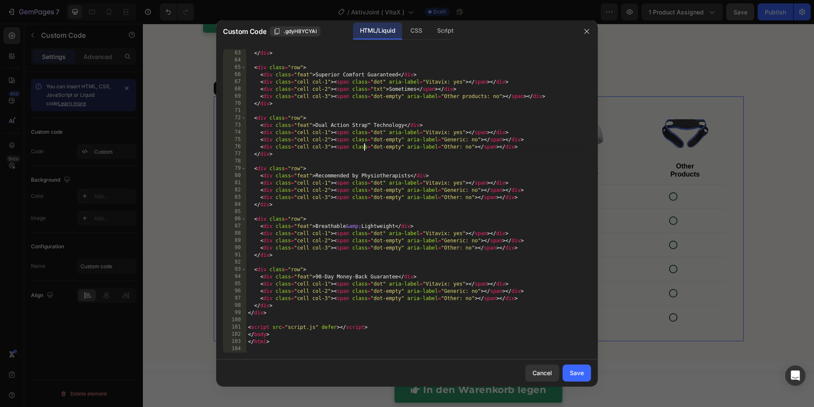
click at [363, 144] on div "< div class = "cell col-3" > < span class = "dot-empty" aria-label = "Other pro…" at bounding box center [414, 201] width 336 height 318
type textarea "<div class="cell col-3"><span class="dot-empty" aria-label="Other: no"></span><…"
click at [430, 34] on div "CSS" at bounding box center [445, 30] width 30 height 17
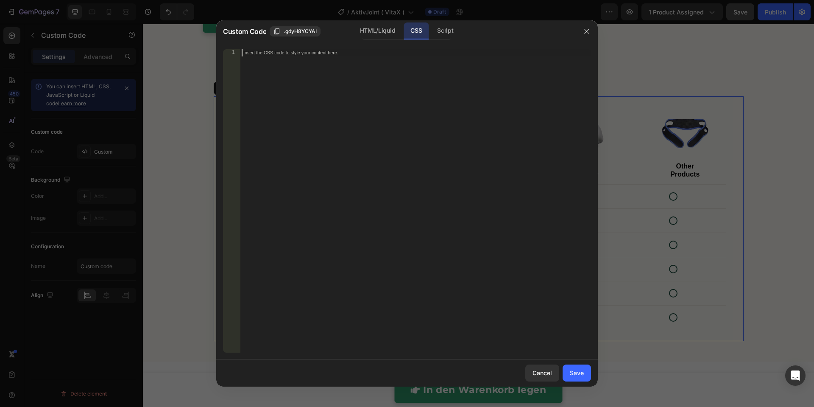
click at [403, 98] on div "Insert the CSS code to style your content here." at bounding box center [415, 208] width 351 height 318
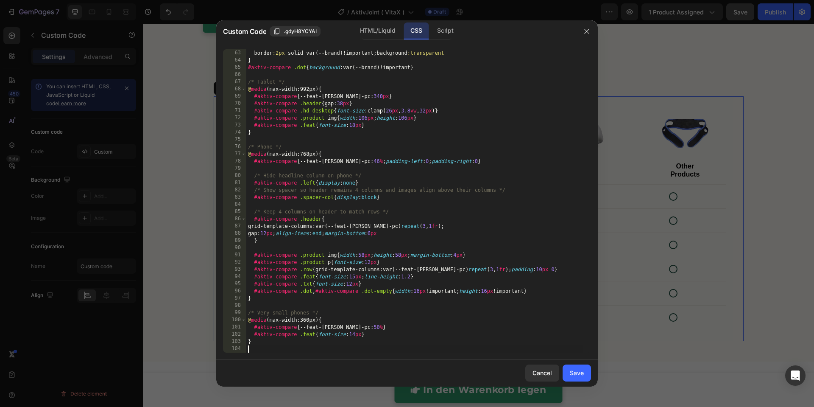
scroll to position [468, 0]
drag, startPoint x: 445, startPoint y: 35, endPoint x: 433, endPoint y: 97, distance: 63.4
click at [445, 35] on div "Script" at bounding box center [445, 30] width 30 height 17
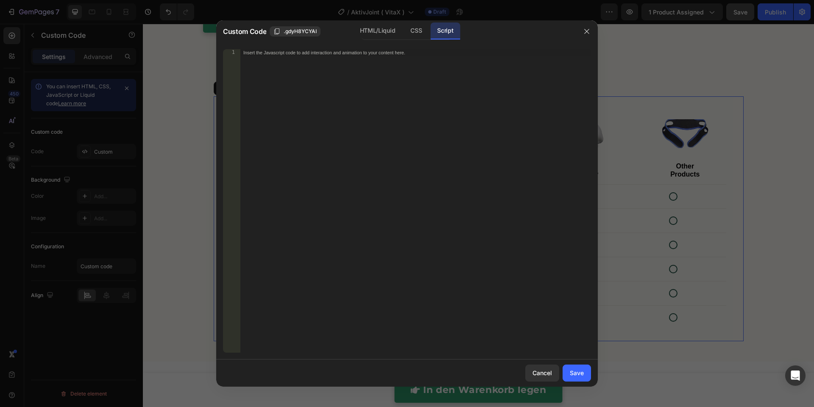
click at [432, 100] on div "Insert the Javascript code to add interaction and animation to your content her…" at bounding box center [415, 208] width 351 height 318
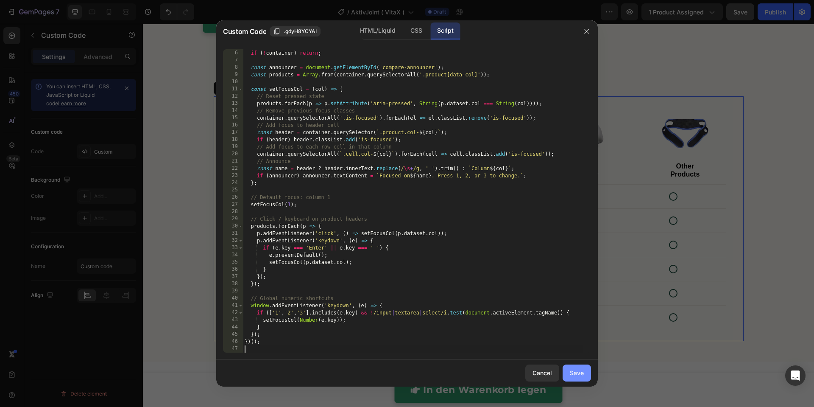
click at [571, 370] on div "Save" at bounding box center [577, 372] width 14 height 9
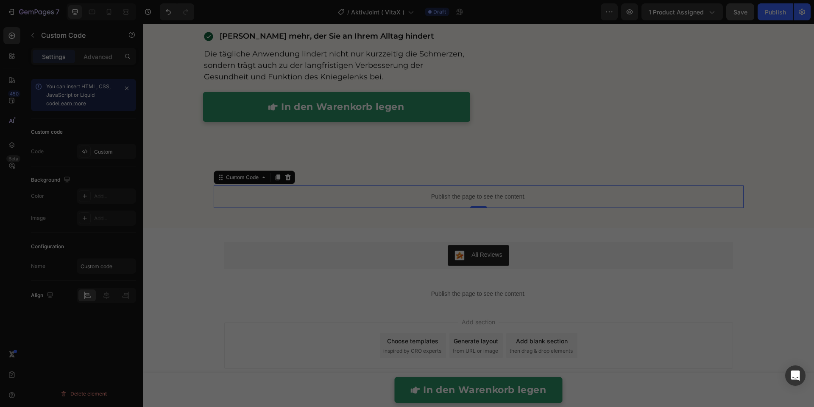
scroll to position [1894, 0]
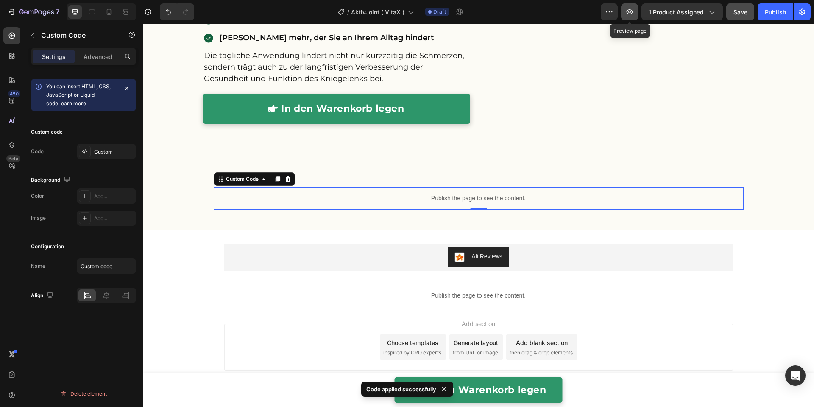
click at [627, 13] on icon "button" at bounding box center [629, 12] width 8 height 8
click at [348, 203] on div "Publish the page to see the content." at bounding box center [479, 198] width 530 height 22
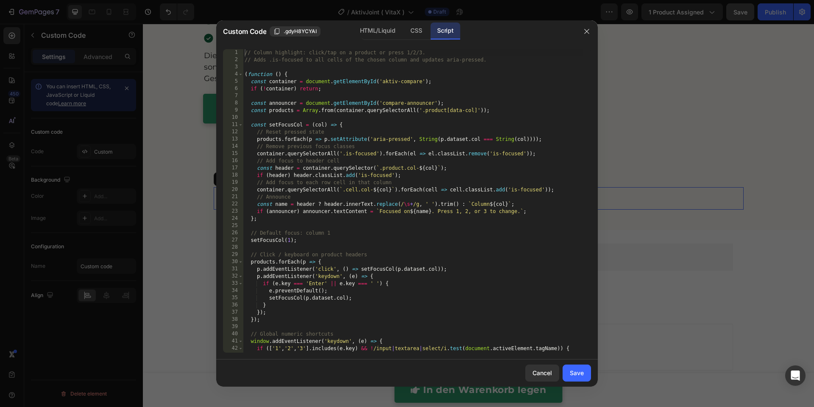
click at [348, 203] on div "// Column highlight: click/tap on a product or press 1/2/3. // Adds .is-focused…" at bounding box center [413, 208] width 340 height 318
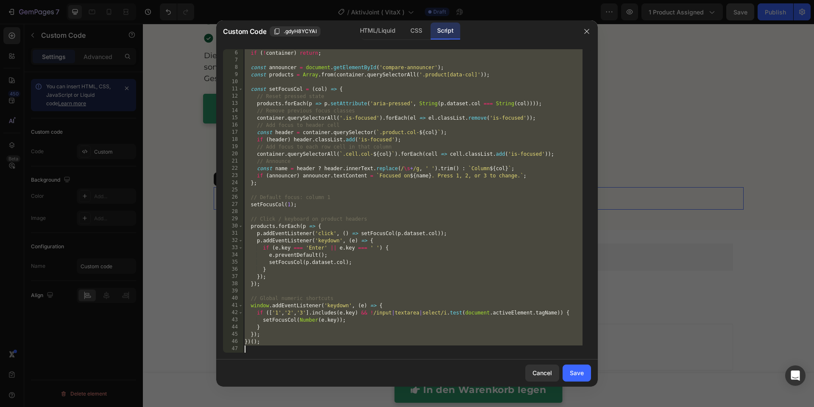
paste textarea "</html>"
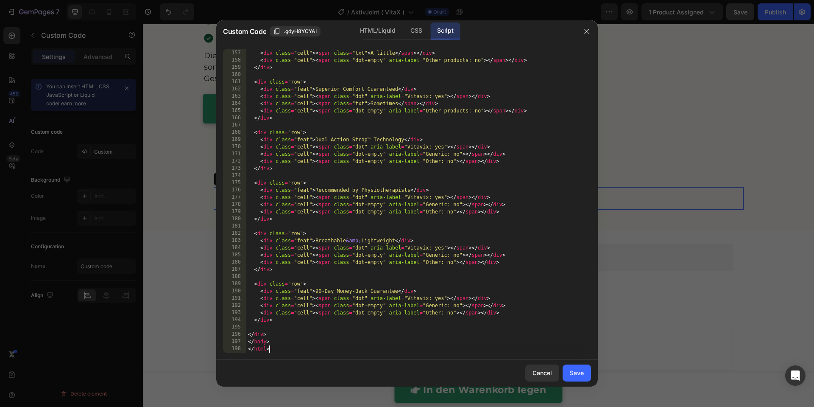
scroll to position [1217, 0]
type textarea "</body> </html>"
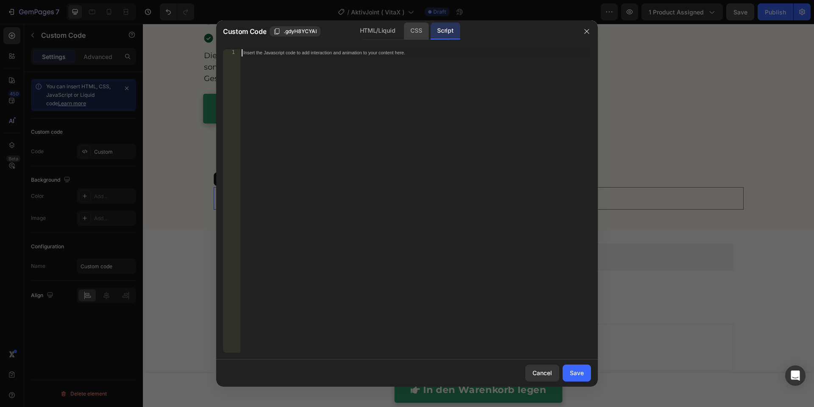
click at [417, 32] on div "CSS" at bounding box center [416, 30] width 25 height 17
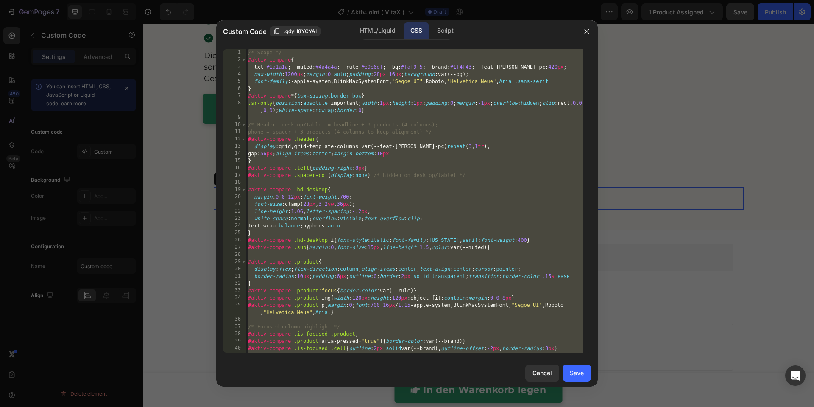
scroll to position [468, 0]
click at [350, 81] on div "/* Scope */ #aktiv-compare { --txt : #1a1a1a ; --muted : #4a4a4a ; --rule : #e9…" at bounding box center [414, 208] width 336 height 318
type textarea "}"
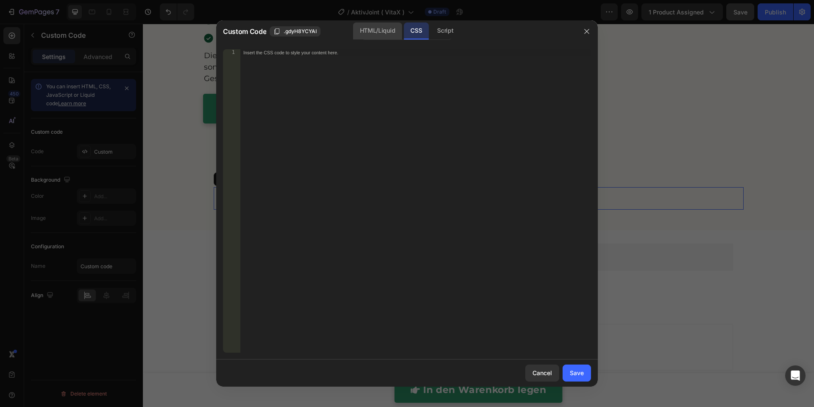
drag, startPoint x: 364, startPoint y: 18, endPoint x: 370, endPoint y: 30, distance: 13.5
click at [365, 22] on div "Custom Code .gdyH8YCYAI HTML/Liquid CSS Script 1 Insert the CSS code to style y…" at bounding box center [407, 203] width 814 height 407
click at [370, 30] on div "HTML/Liquid" at bounding box center [377, 30] width 49 height 17
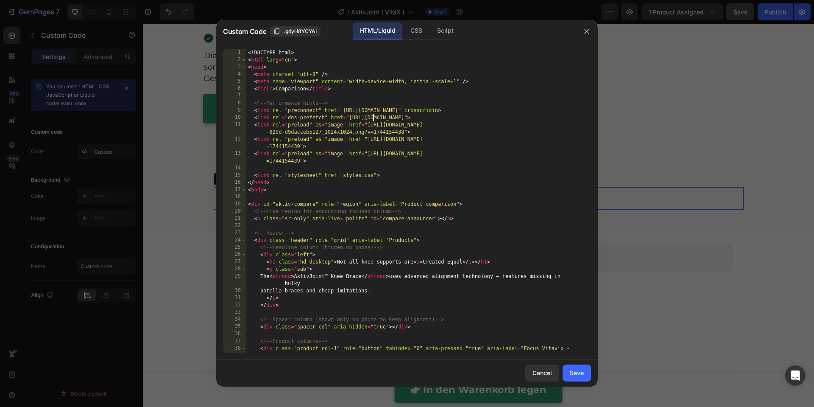
click at [373, 116] on div "<! DOCTYPE html > < html lang = "en" > < head > < meta charset = "utf-8" /> < m…" at bounding box center [414, 211] width 336 height 325
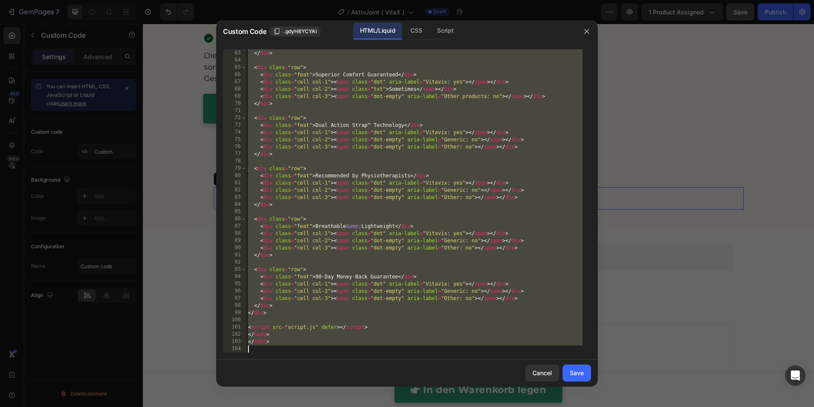
paste textarea
type textarea "</html>"
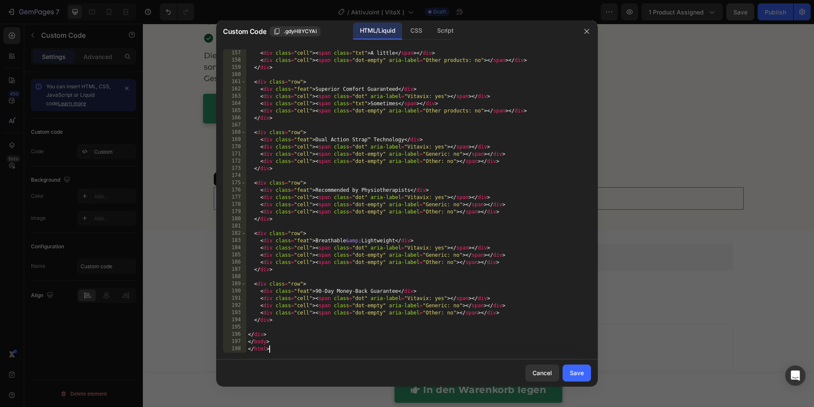
scroll to position [1217, 0]
click at [578, 377] on button "Save" at bounding box center [577, 372] width 28 height 17
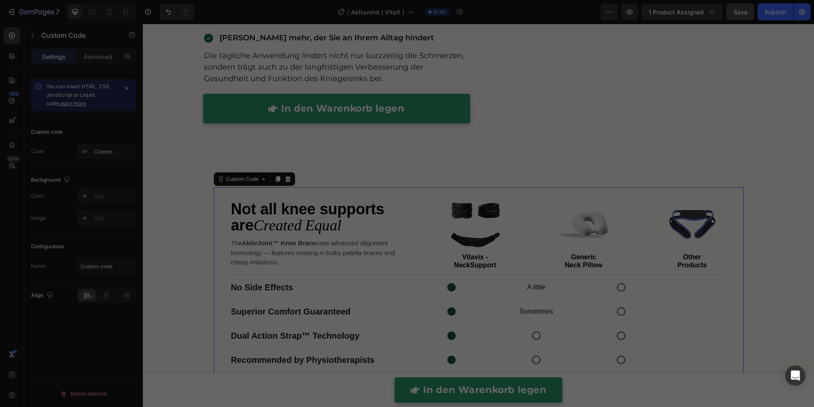
scroll to position [1985, 0]
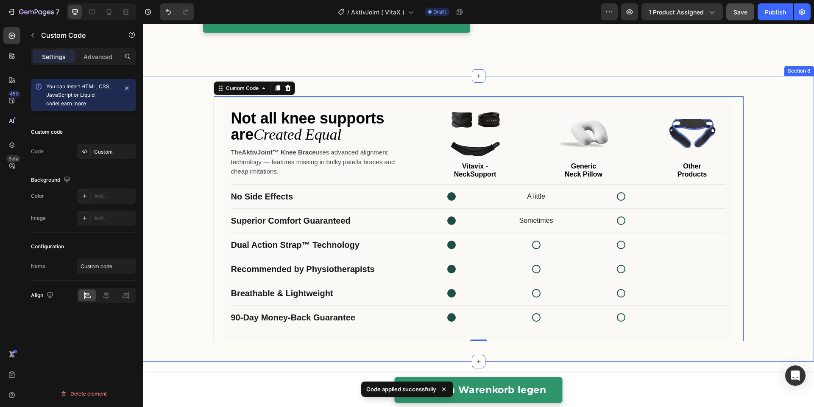
click at [779, 236] on div "Not all knee supports are Created Equal The AktivJoint™ Knee Brace uses advance…" at bounding box center [478, 218] width 671 height 258
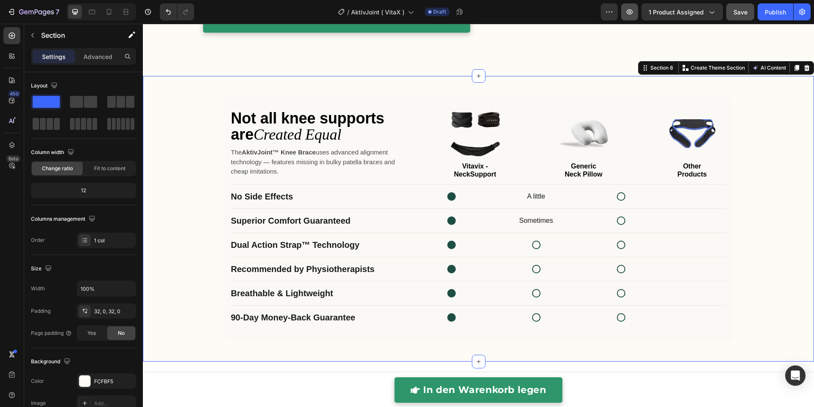
click at [631, 16] on icon "button" at bounding box center [629, 12] width 8 height 8
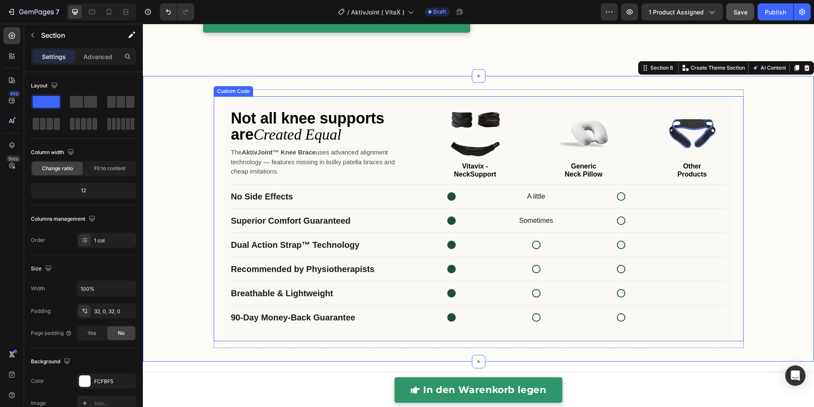
click at [345, 170] on p "The AktivJoint™ Knee Brace uses advanced alignment technology — features missin…" at bounding box center [318, 162] width 175 height 29
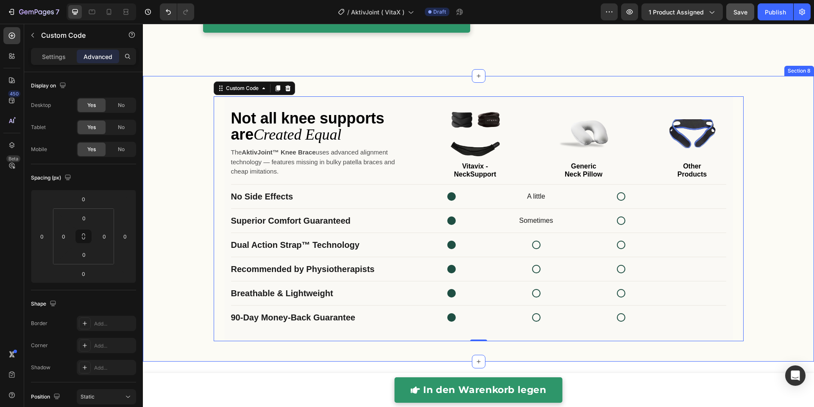
click at [793, 114] on div "Not all knee supports are Created Equal The AktivJoint™ Knee Brace uses advance…" at bounding box center [478, 218] width 671 height 258
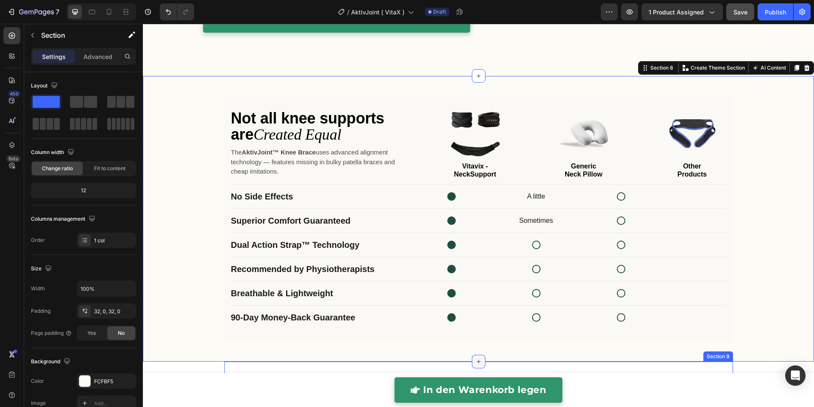
click at [477, 360] on icon at bounding box center [478, 361] width 7 height 7
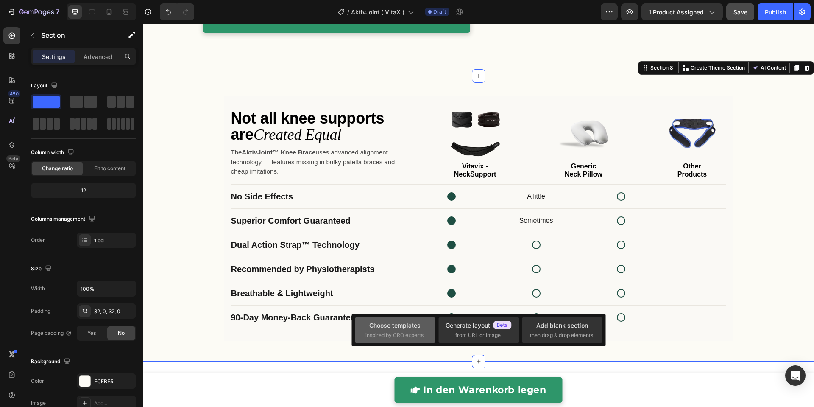
click at [414, 329] on div "Choose templates inspired by CRO experts" at bounding box center [394, 329] width 59 height 18
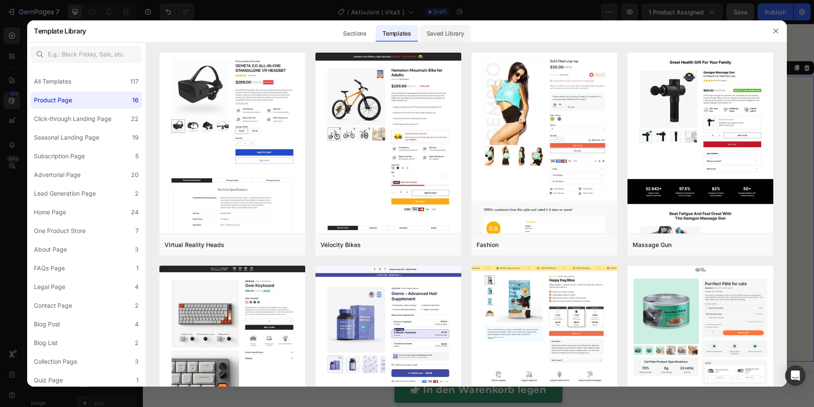
click at [444, 34] on div "Saved Library" at bounding box center [445, 33] width 51 height 17
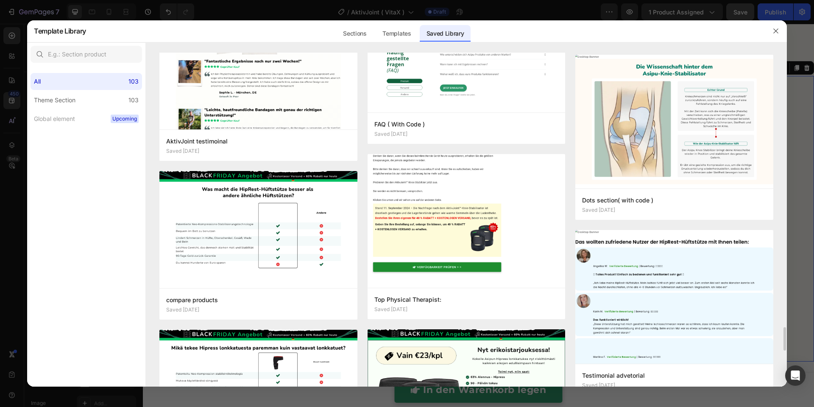
scroll to position [4138, 0]
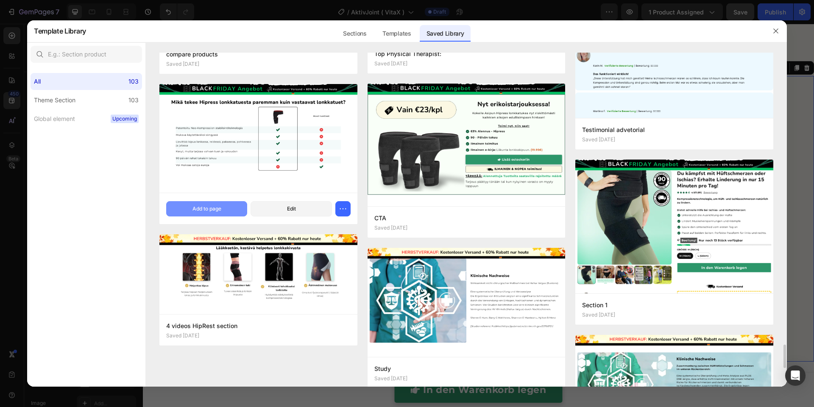
click at [225, 210] on button "Add to page" at bounding box center [206, 208] width 81 height 15
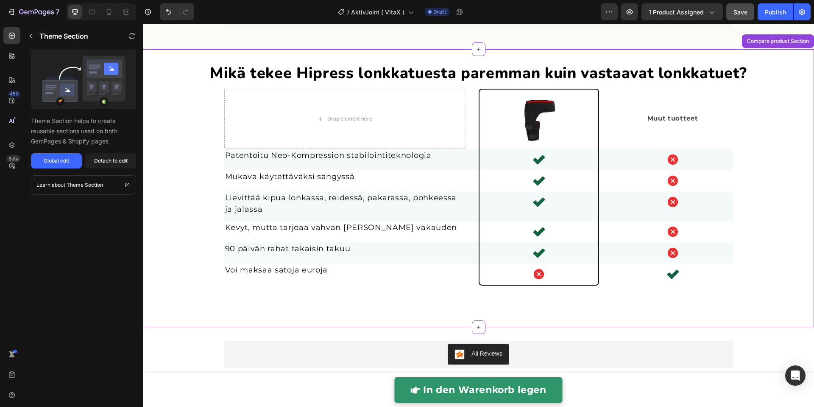
scroll to position [2320, 0]
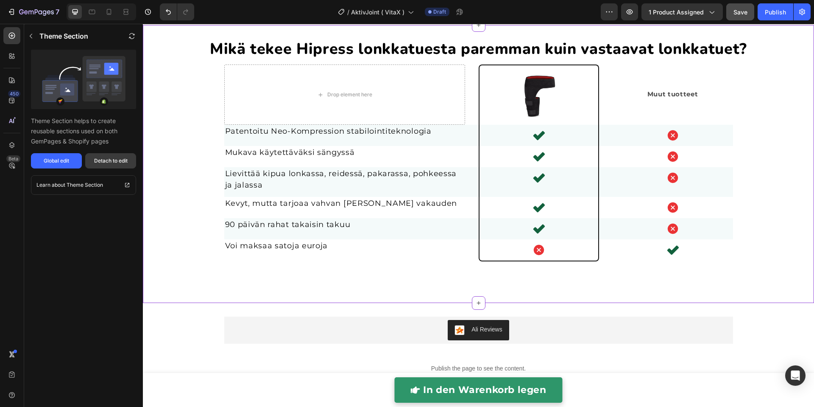
click at [115, 162] on div "Detach to edit" at bounding box center [110, 161] width 33 height 8
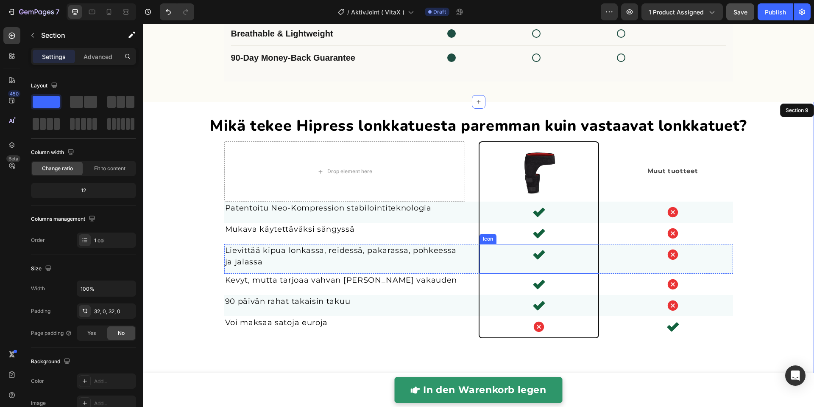
scroll to position [2212, 0]
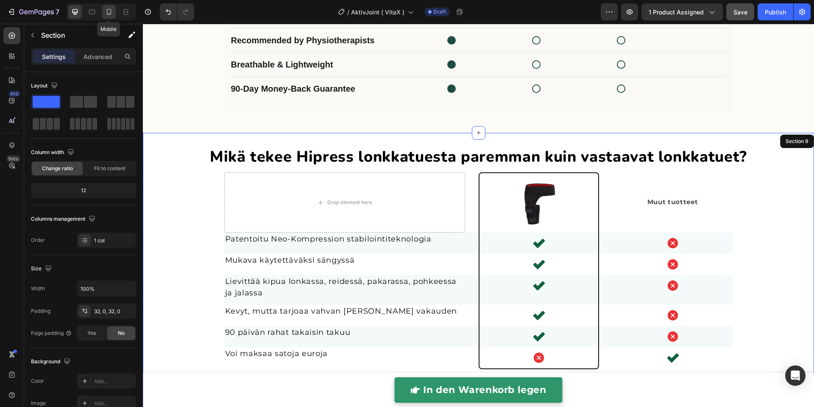
click at [110, 12] on icon at bounding box center [109, 12] width 8 height 8
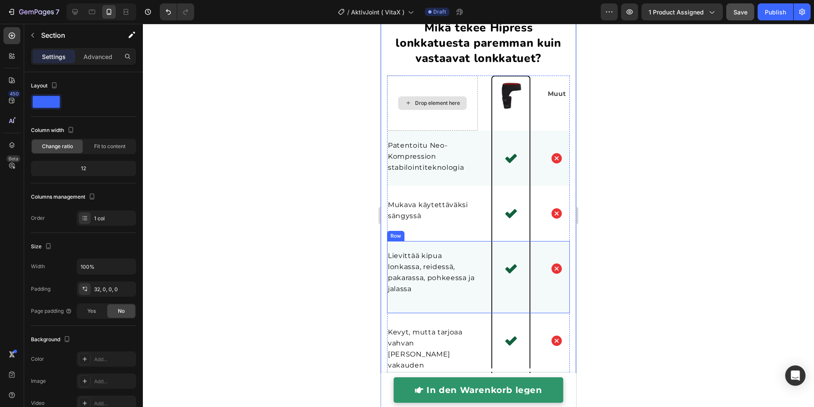
scroll to position [2179, 0]
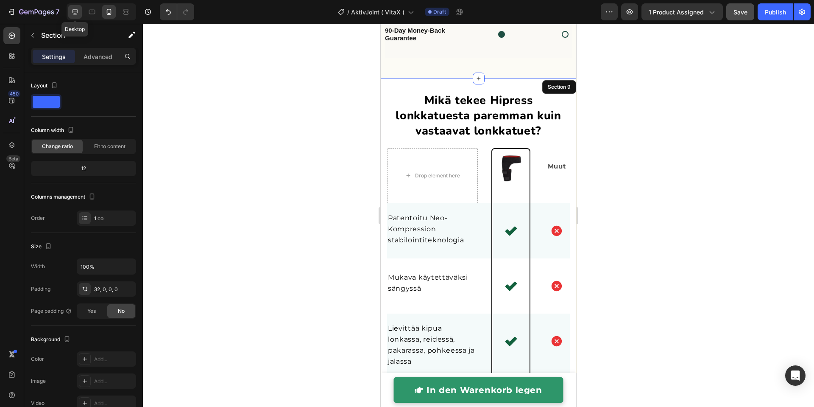
click at [75, 11] on icon at bounding box center [75, 12] width 8 height 8
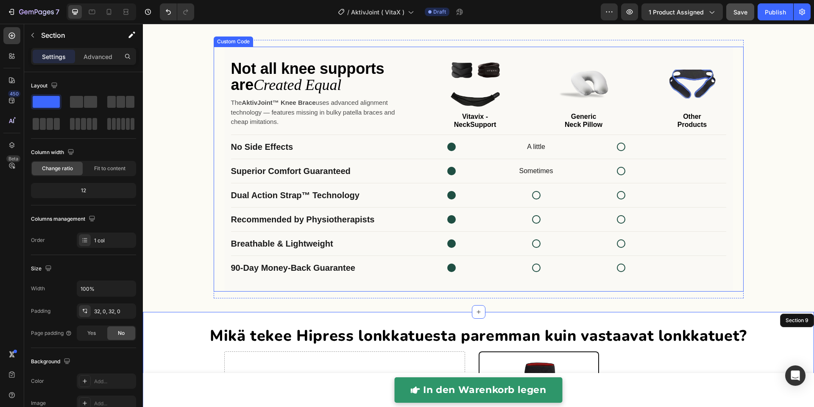
scroll to position [2174, 0]
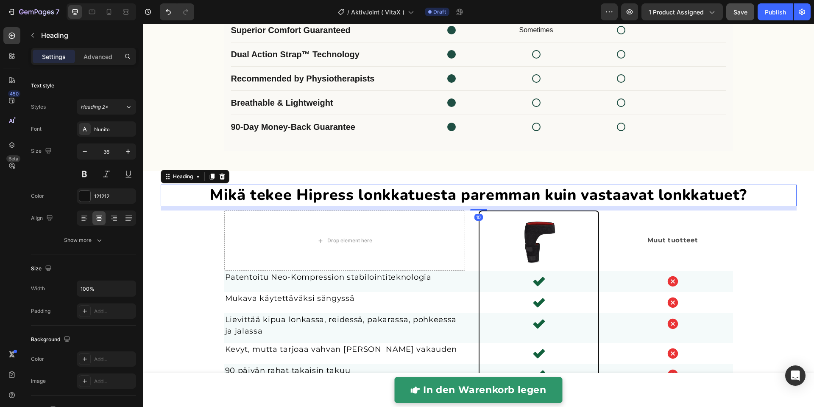
click at [385, 197] on span "Mikä tekee Hipress lonkkatuesta paremman kuin vastaavat lonkkatuet?" at bounding box center [478, 194] width 537 height 21
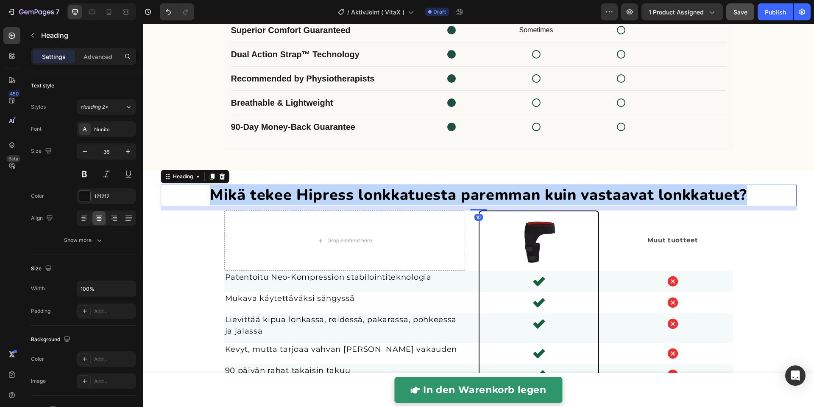
click at [385, 197] on span "Mikä tekee Hipress lonkkatuesta paremman kuin vastaavat lonkkatuet?" at bounding box center [478, 194] width 537 height 21
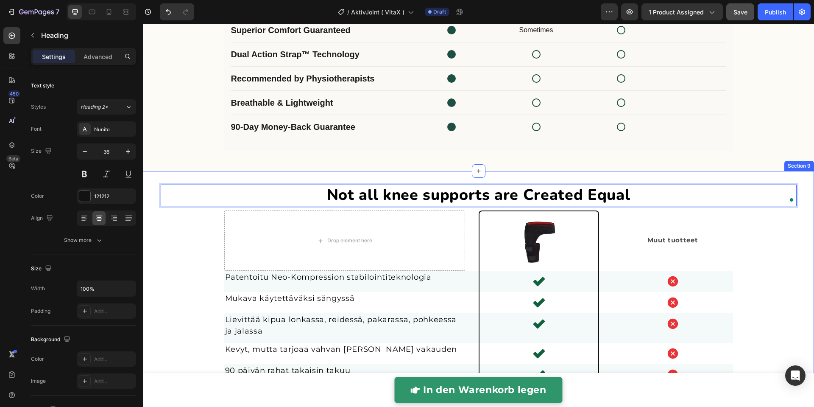
click at [206, 165] on div "Not all knee supports are Created Equal The AktivJoint™ Knee Brace uses advance…" at bounding box center [478, 28] width 671 height 285
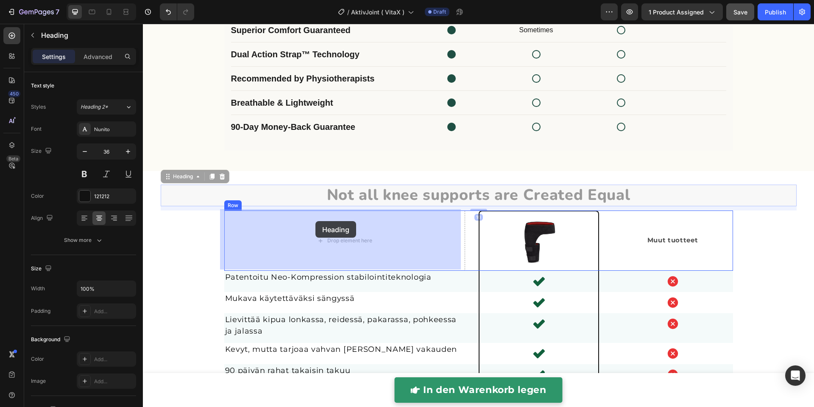
drag, startPoint x: 331, startPoint y: 197, endPoint x: 315, endPoint y: 222, distance: 29.5
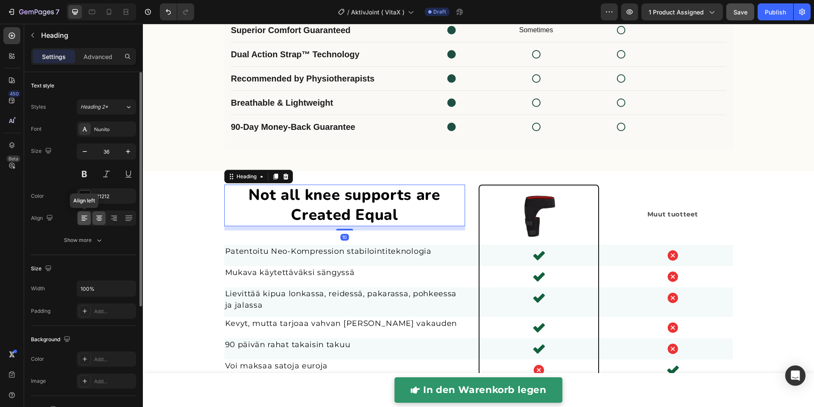
click at [84, 218] on icon at bounding box center [84, 218] width 8 height 8
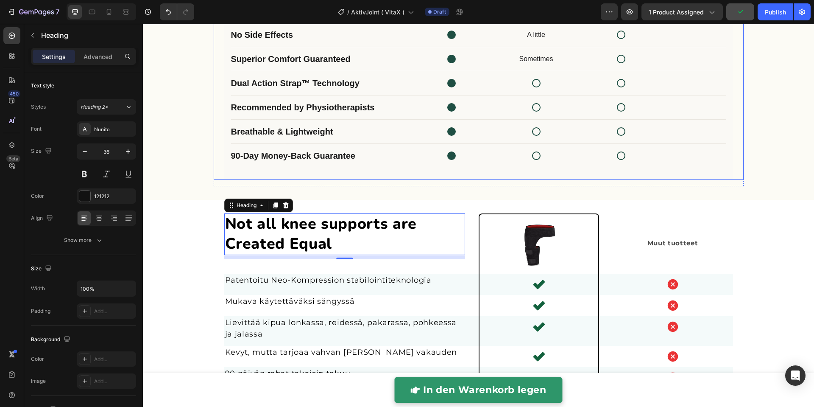
scroll to position [2245, 0]
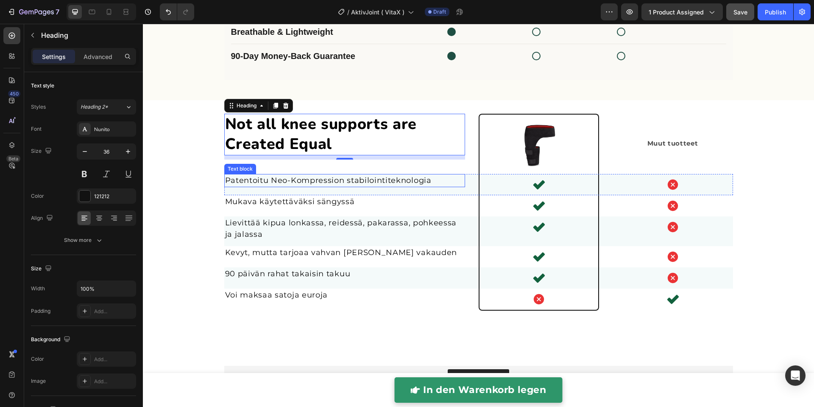
click at [306, 181] on span "Patentoitu Neo-Kompression stabilointiteknologia" at bounding box center [328, 179] width 206 height 9
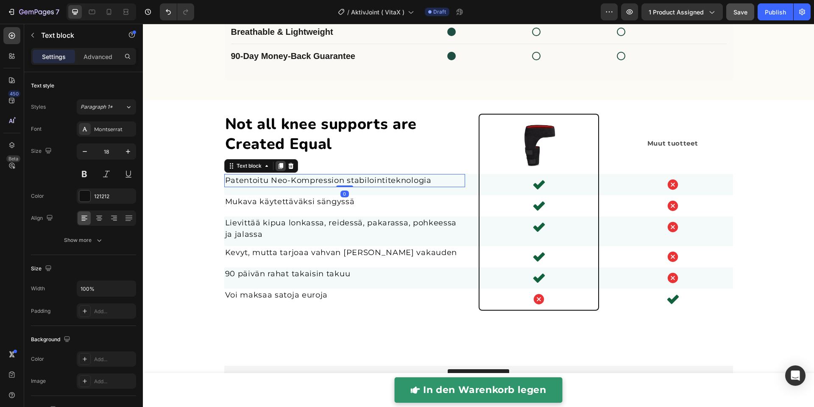
click at [279, 164] on icon at bounding box center [280, 166] width 5 height 6
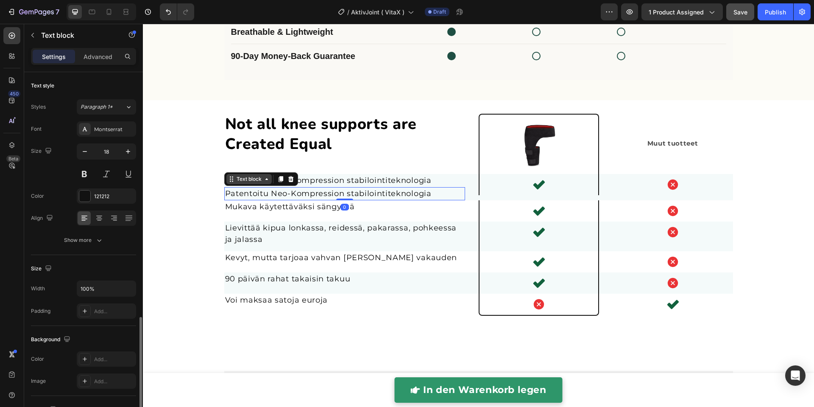
scroll to position [142, 0]
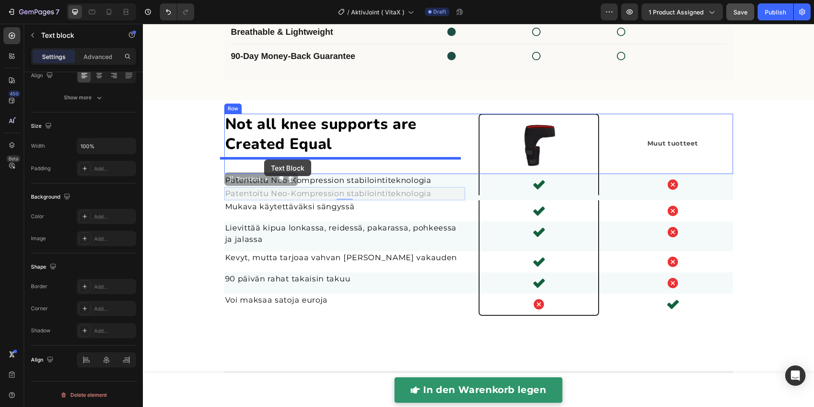
drag, startPoint x: 251, startPoint y: 179, endPoint x: 264, endPoint y: 159, distance: 23.3
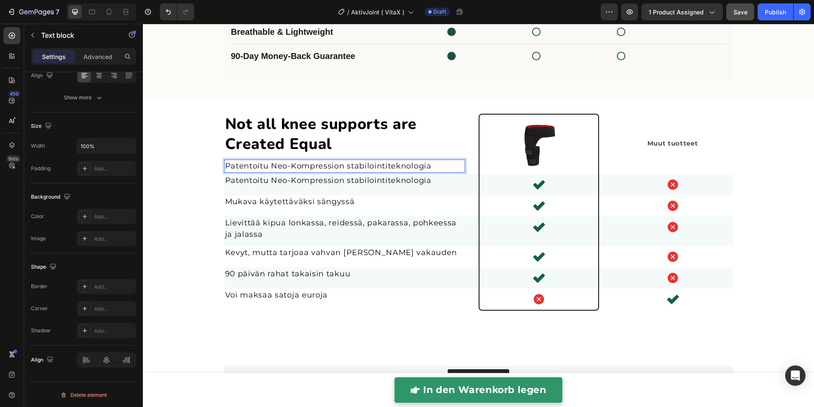
click at [265, 161] on span "Patentoitu Neo-Kompression stabilointiteknologia" at bounding box center [328, 165] width 206 height 9
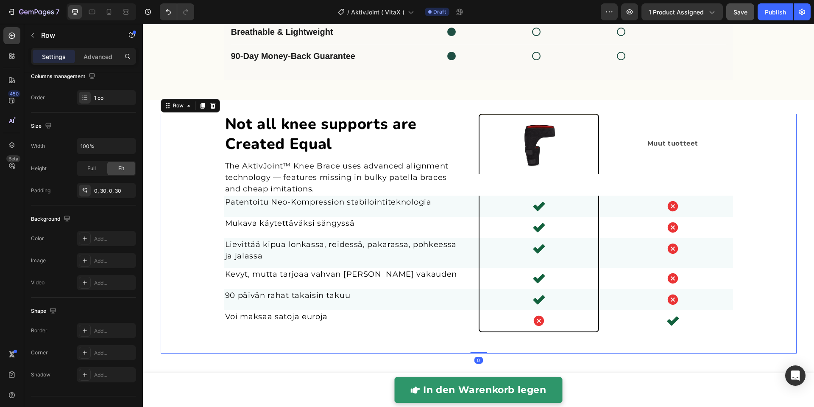
click at [201, 189] on div "Not all knee supports are Created Equal Heading The AktivJoint™ Knee Brace uses…" at bounding box center [478, 234] width 610 height 240
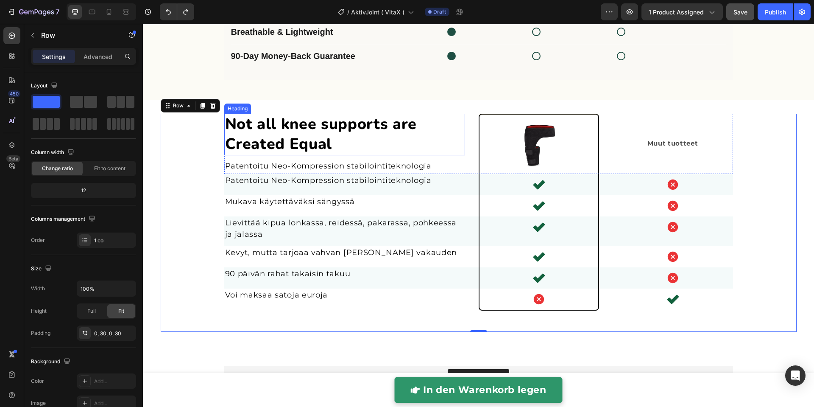
click at [346, 141] on h2 "Not all knee supports are Created Equal" at bounding box center [344, 135] width 241 height 42
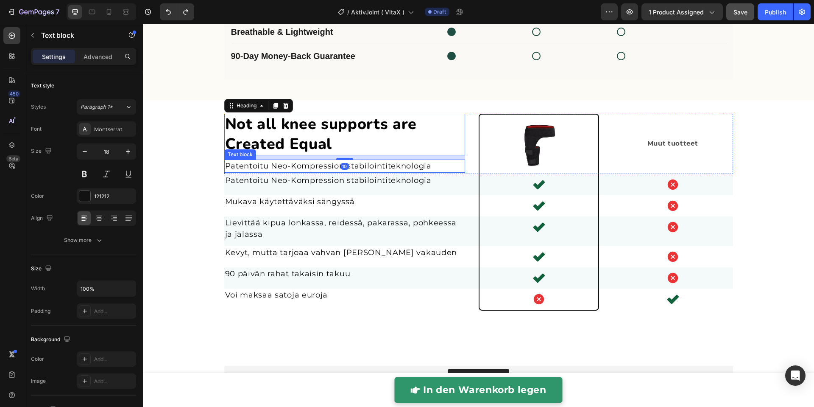
click at [304, 164] on span "Patentoitu Neo-Kompression stabilointiteknologia" at bounding box center [328, 165] width 206 height 9
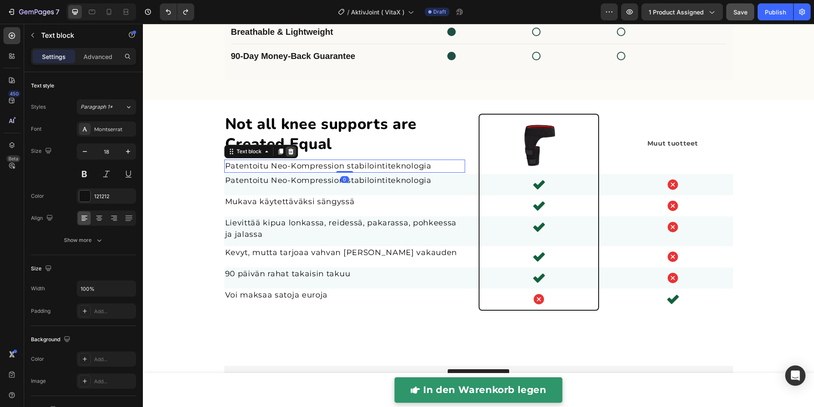
click at [288, 150] on icon at bounding box center [291, 151] width 6 height 6
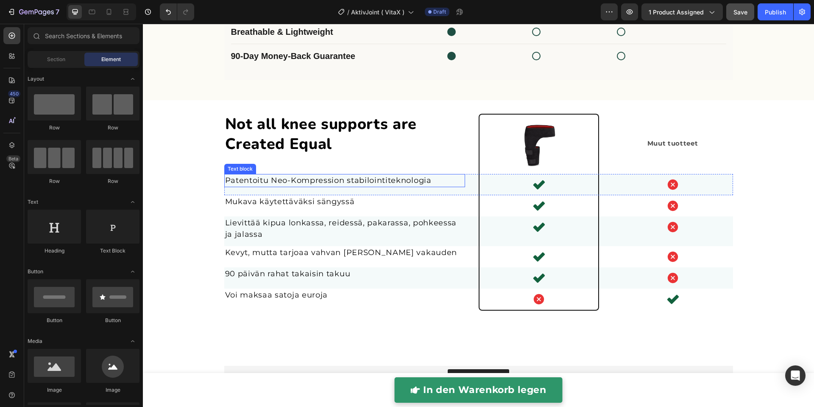
click at [259, 179] on span "Patentoitu Neo-Kompression stabilointiteknologia" at bounding box center [328, 179] width 206 height 9
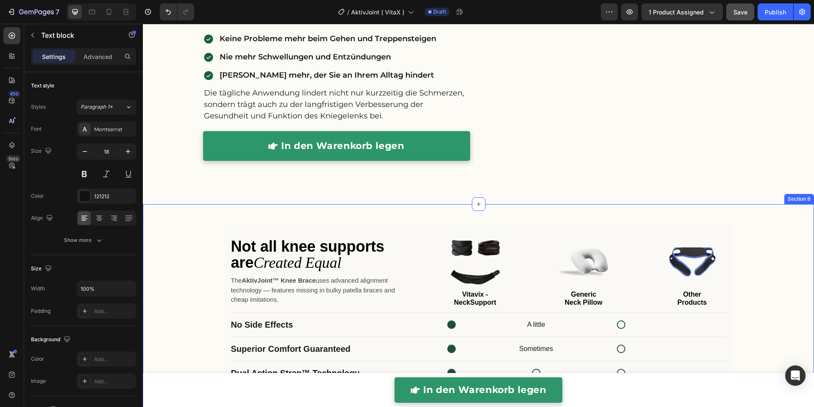
scroll to position [1857, 0]
click at [775, 241] on div "Not all knee supports are Created Equal The AktivJoint™ Knee Brace uses advance…" at bounding box center [478, 346] width 671 height 258
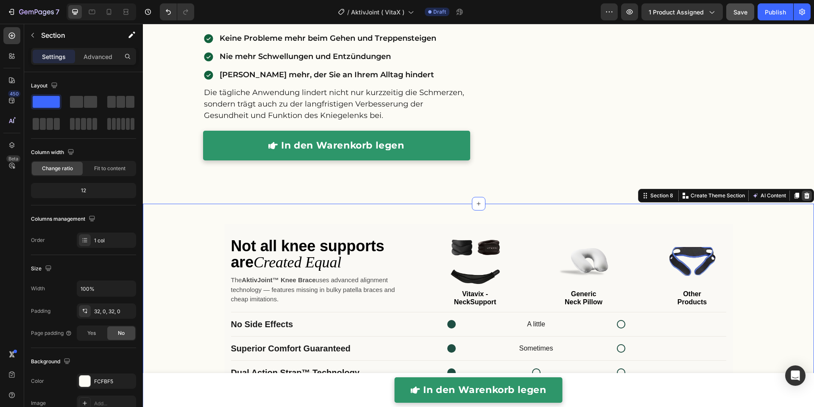
click at [804, 196] on icon at bounding box center [807, 195] width 6 height 6
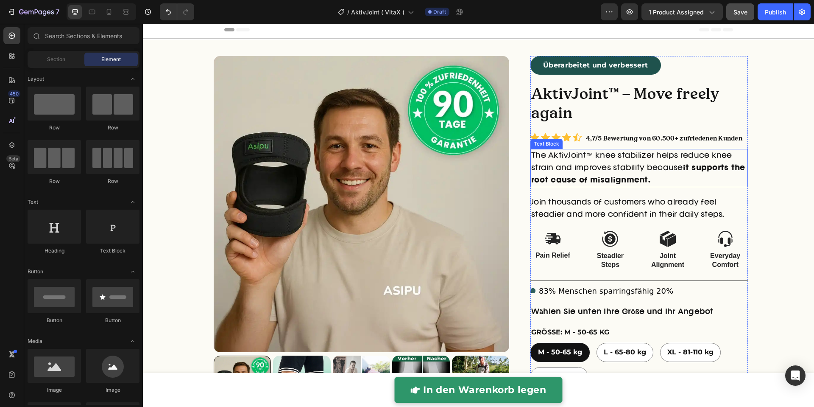
scroll to position [2, 0]
click at [623, 166] on p "The AktivJoint™ knee stabilizer helps reduce knee strain and improves stability…" at bounding box center [639, 168] width 216 height 36
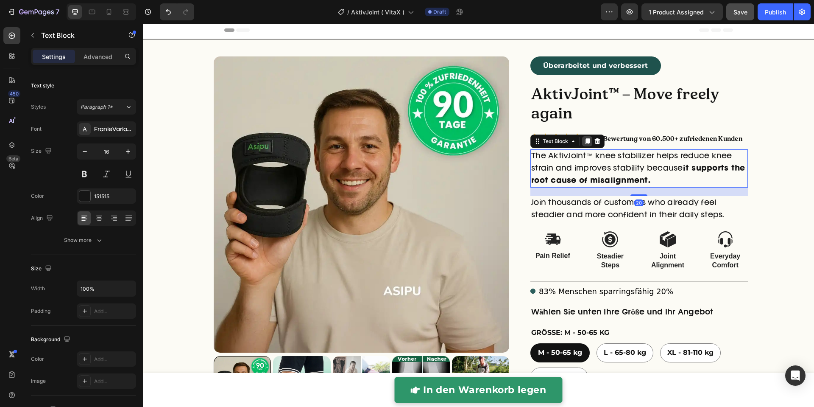
click at [585, 143] on icon at bounding box center [587, 141] width 5 height 6
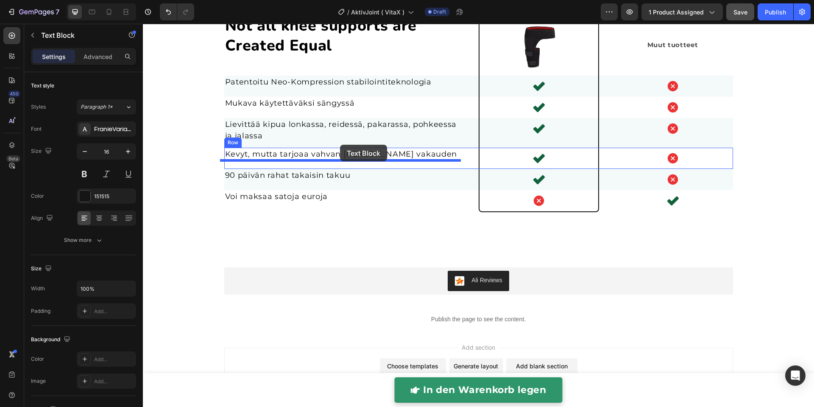
scroll to position [2090, 0]
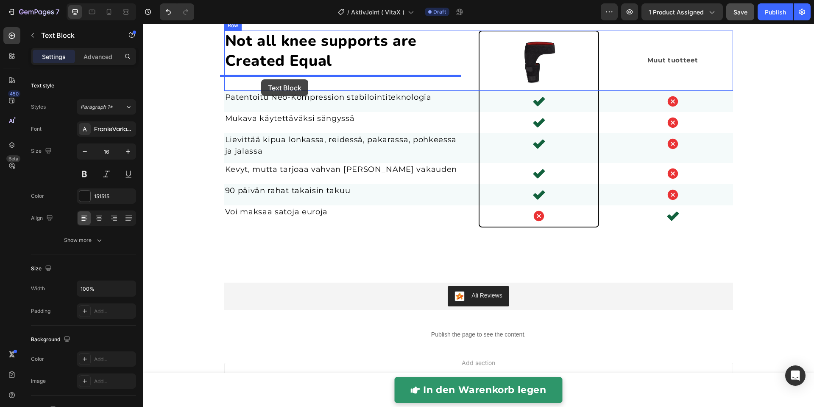
drag, startPoint x: 547, startPoint y: 185, endPoint x: 261, endPoint y: 79, distance: 304.7
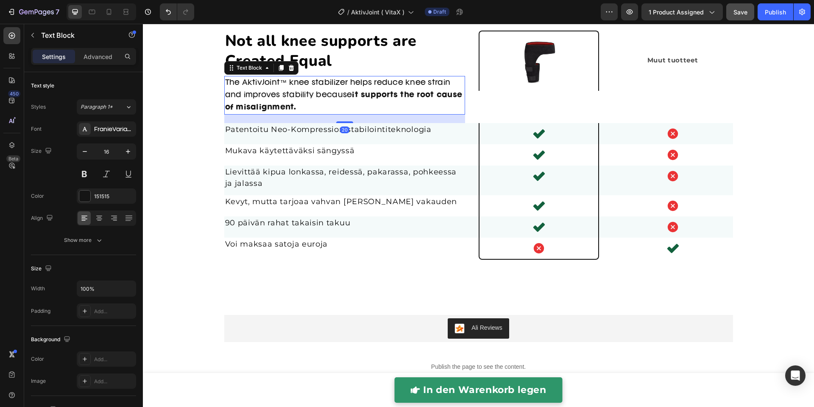
click at [263, 86] on p "The AktivJoint™ knee stabilizer helps reduce knee strain and improves stability…" at bounding box center [344, 95] width 239 height 36
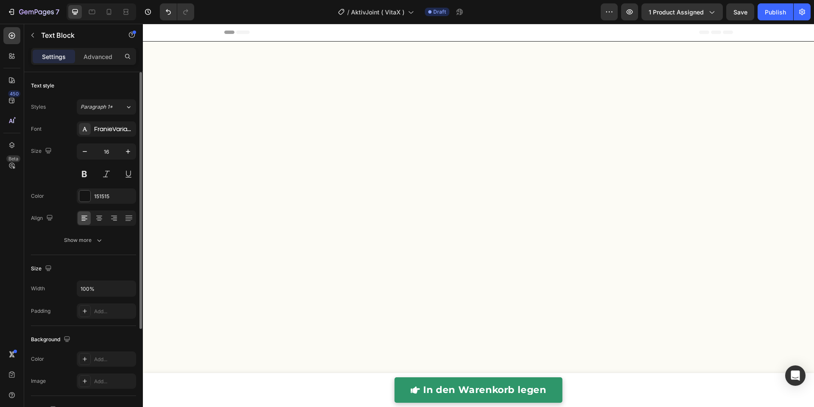
scroll to position [2037, 0]
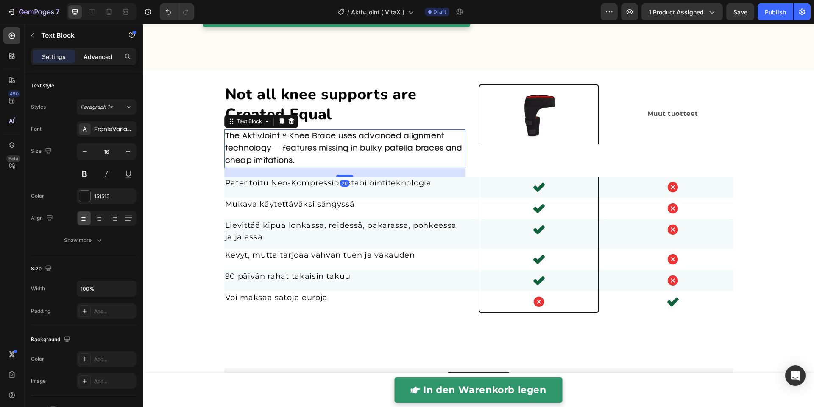
click at [106, 61] on div "Advanced" at bounding box center [98, 57] width 42 height 14
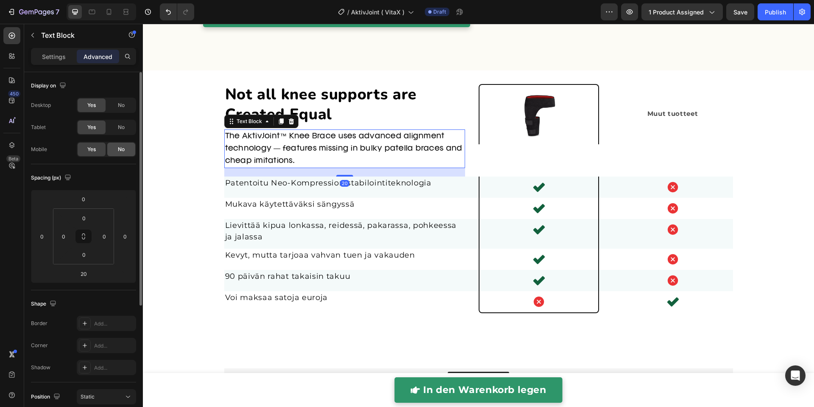
click at [122, 152] on span "No" at bounding box center [121, 149] width 7 height 8
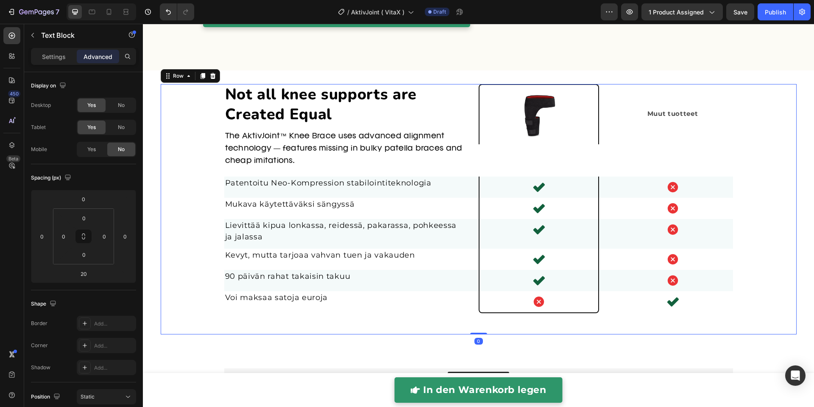
click at [161, 136] on div "Not all knee supports are Created Equal Heading The AktivJoint™ Knee Brace uses…" at bounding box center [479, 209] width 636 height 250
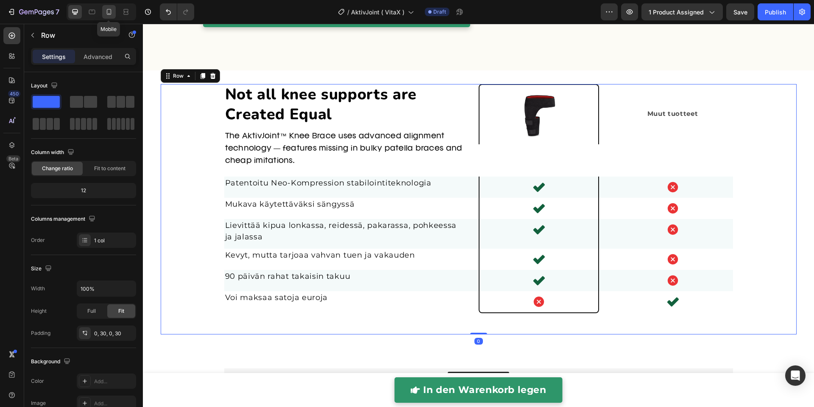
click at [108, 10] on icon at bounding box center [109, 12] width 8 height 8
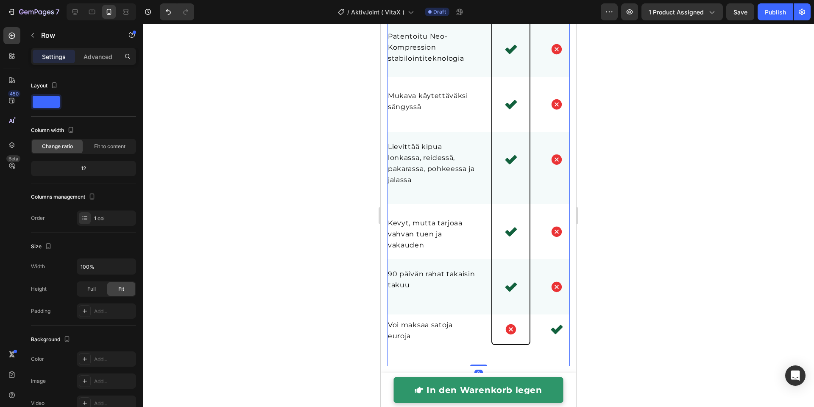
scroll to position [2203, 0]
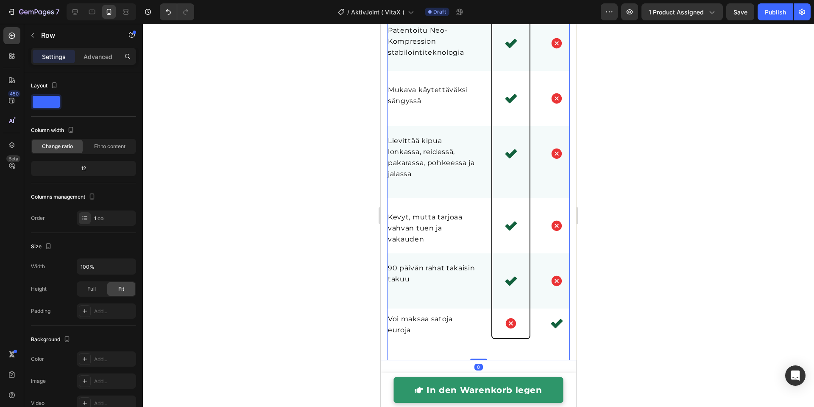
click at [322, 155] on div at bounding box center [478, 215] width 671 height 383
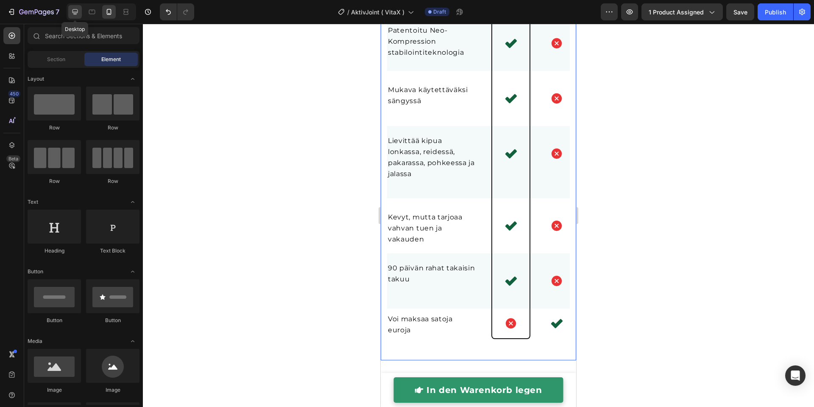
click at [75, 14] on icon at bounding box center [75, 12] width 6 height 6
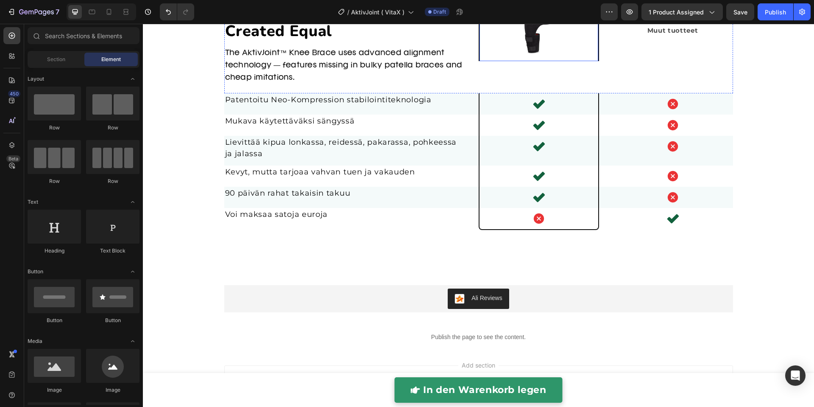
scroll to position [2100, 0]
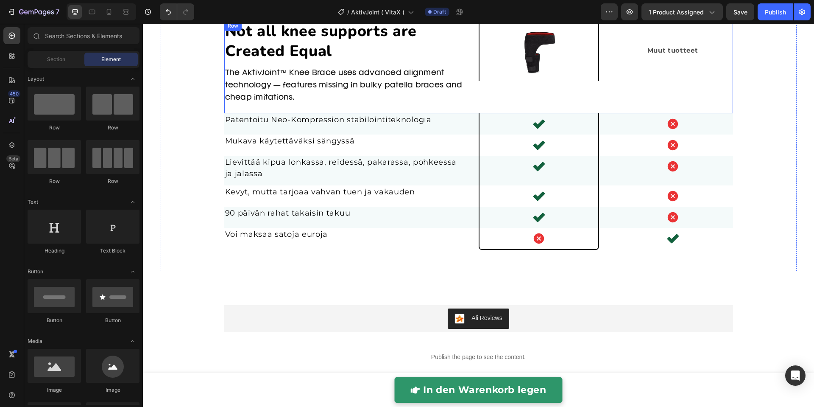
click at [479, 64] on div "Image" at bounding box center [539, 67] width 120 height 92
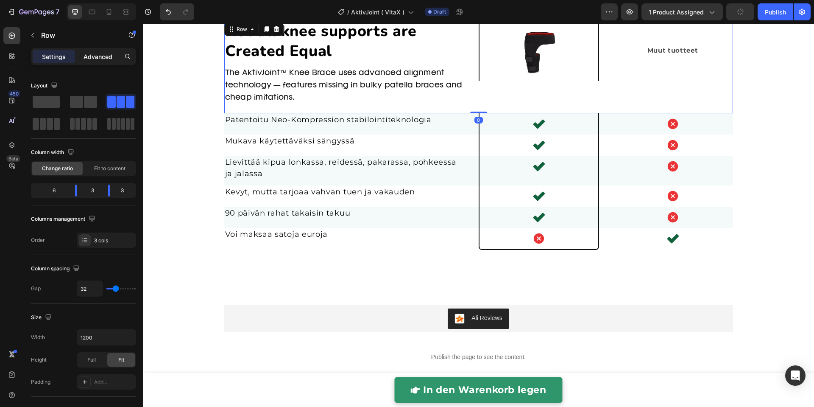
click at [100, 57] on p "Advanced" at bounding box center [98, 56] width 29 height 9
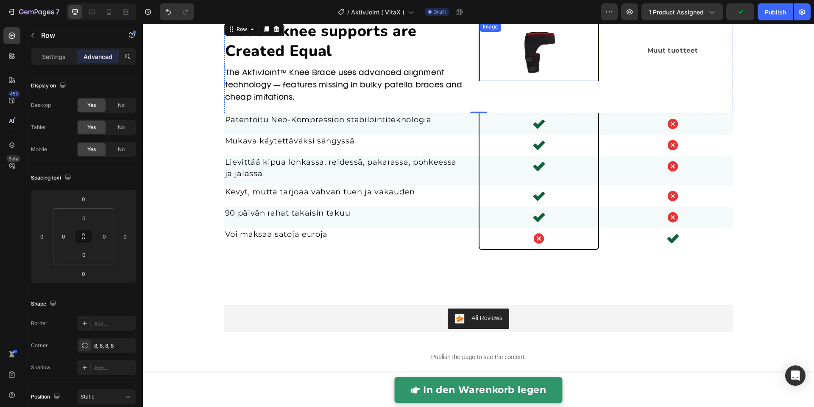
click at [539, 58] on img at bounding box center [538, 51] width 59 height 59
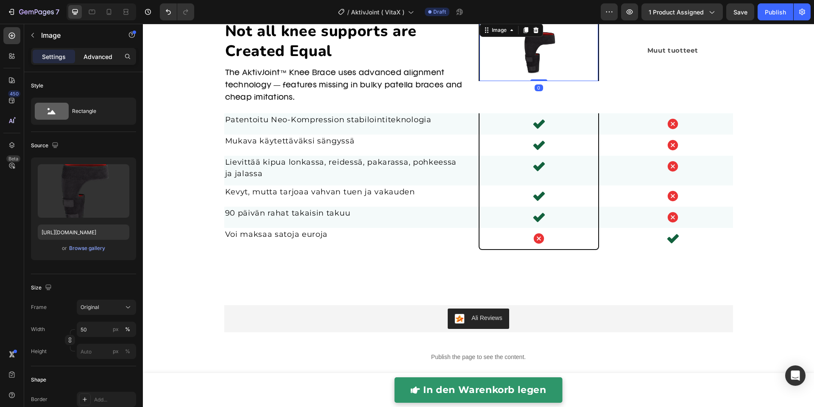
click at [107, 53] on p "Advanced" at bounding box center [98, 56] width 29 height 9
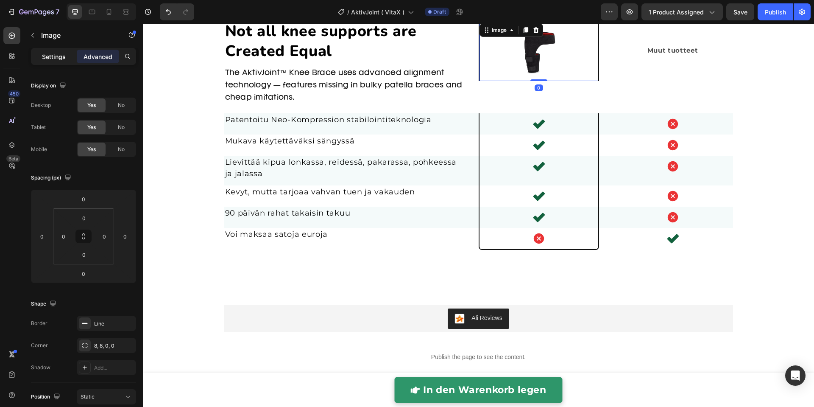
click at [60, 54] on p "Settings" at bounding box center [54, 56] width 24 height 9
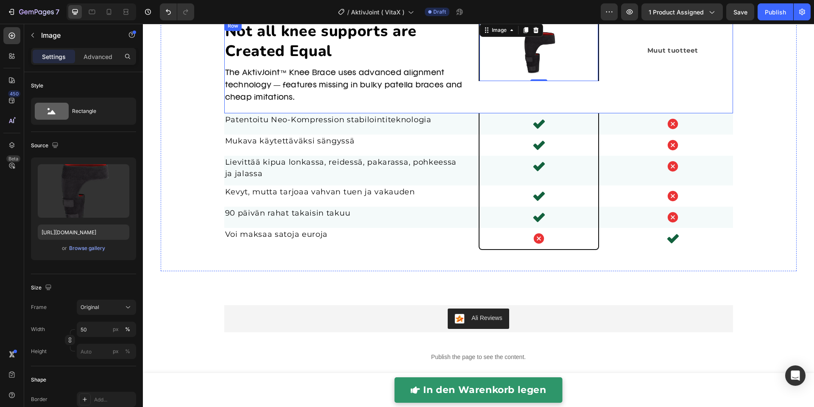
click at [545, 105] on div "Image 0" at bounding box center [539, 67] width 120 height 92
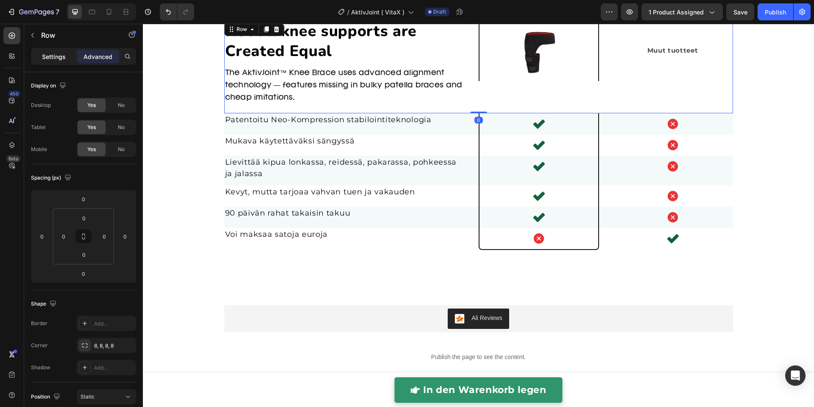
click at [52, 55] on p "Settings" at bounding box center [54, 56] width 24 height 9
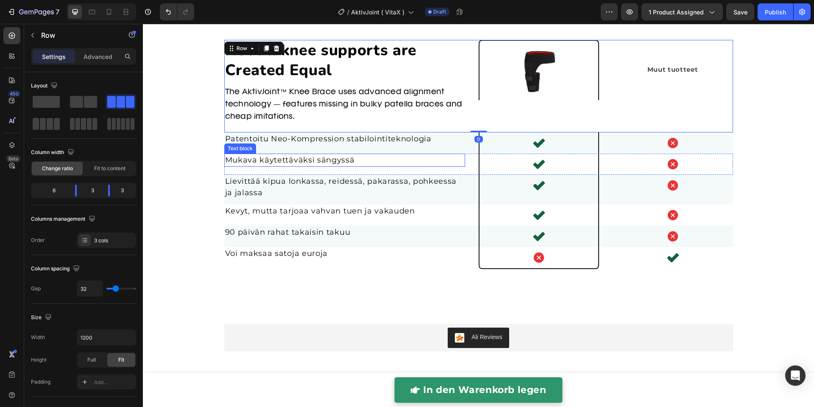
scroll to position [2061, 0]
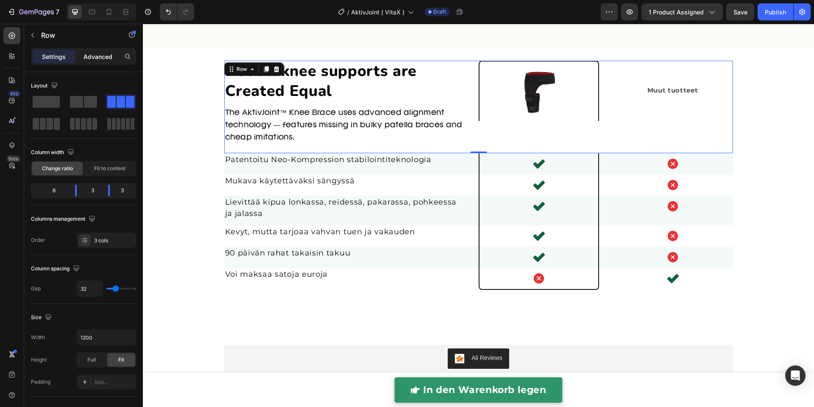
click at [95, 58] on p "Advanced" at bounding box center [98, 56] width 29 height 9
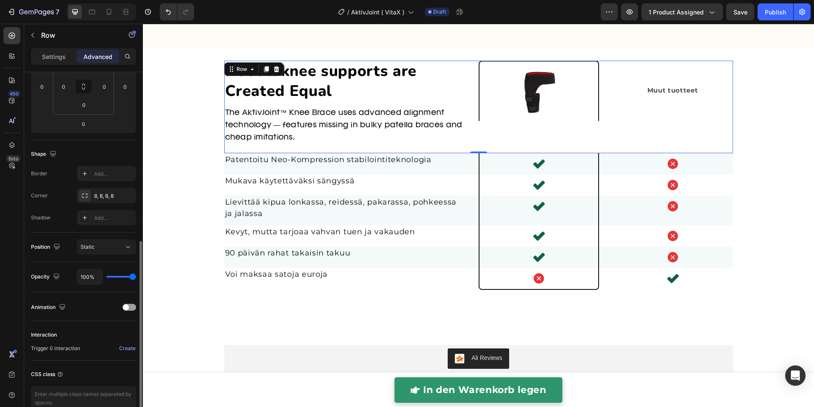
scroll to position [193, 0]
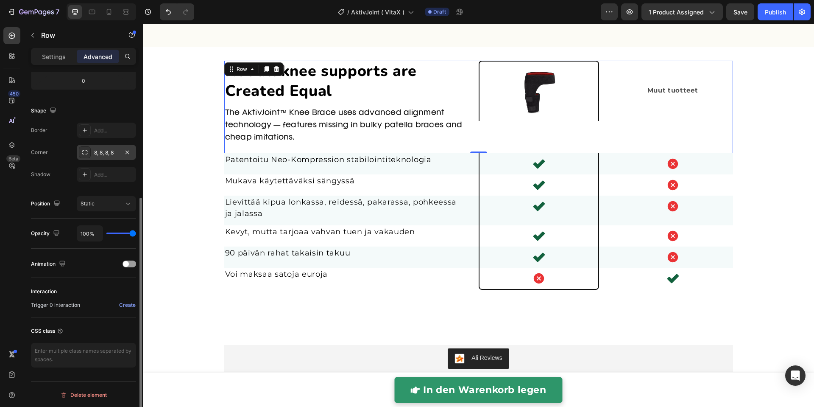
click at [108, 153] on div "8, 8, 8, 8" at bounding box center [106, 153] width 25 height 8
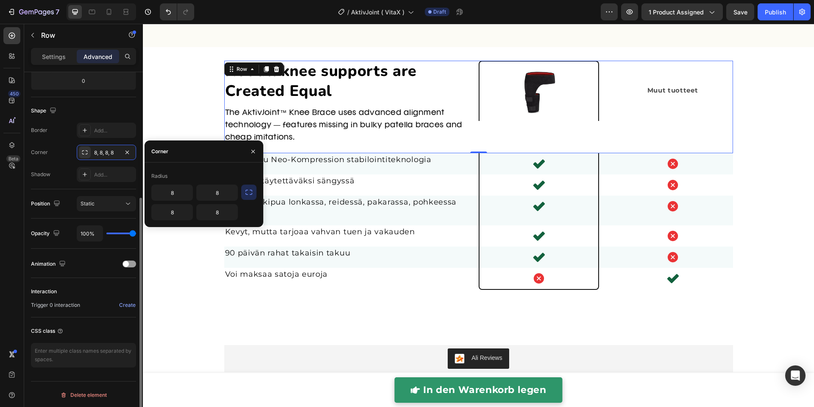
click at [112, 114] on div "Shape" at bounding box center [83, 111] width 105 height 14
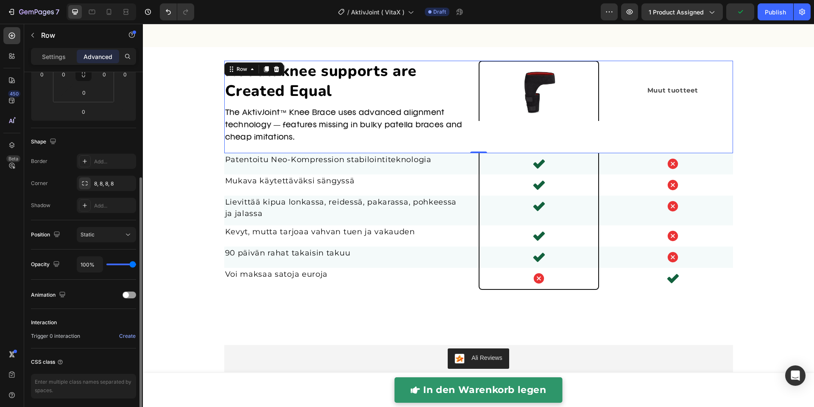
scroll to position [0, 0]
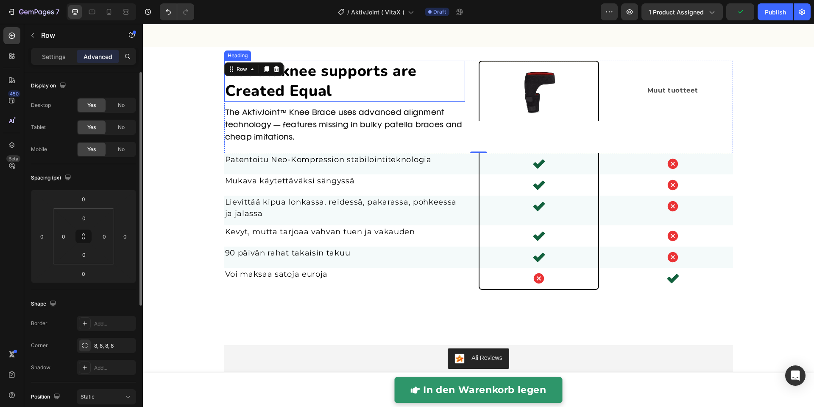
click at [427, 99] on h2 "Not all knee supports are Created Equal" at bounding box center [344, 82] width 241 height 42
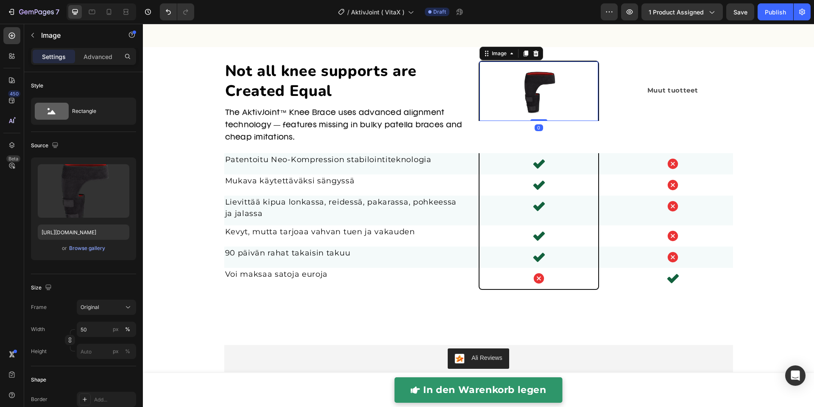
click at [480, 108] on div at bounding box center [538, 90] width 119 height 59
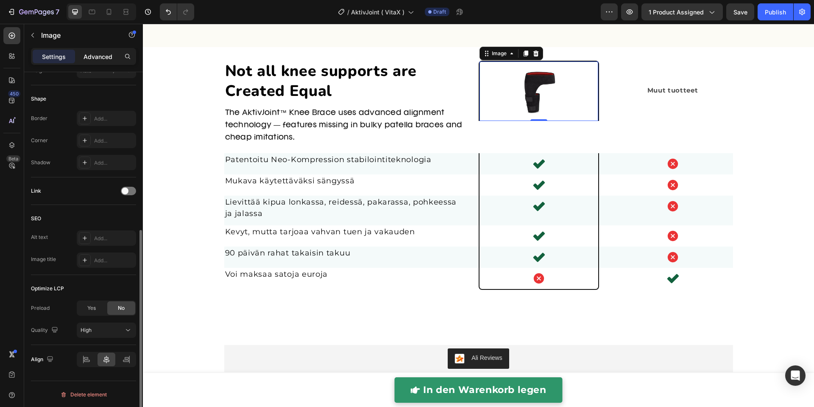
click at [89, 58] on p "Advanced" at bounding box center [98, 56] width 29 height 9
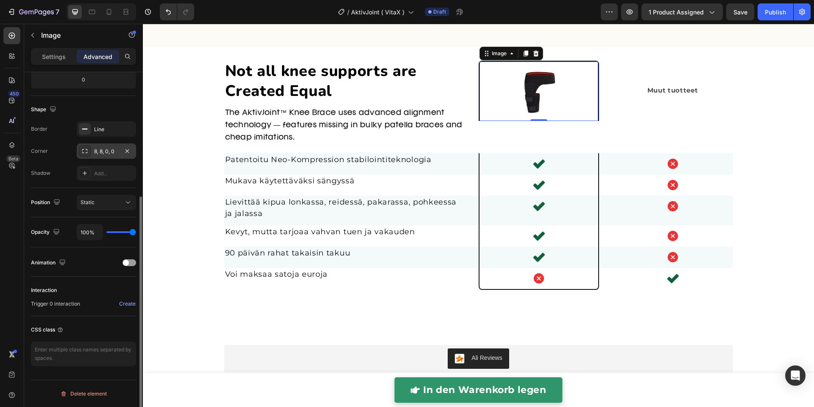
scroll to position [193, 0]
click at [105, 135] on div "Line" at bounding box center [106, 130] width 59 height 15
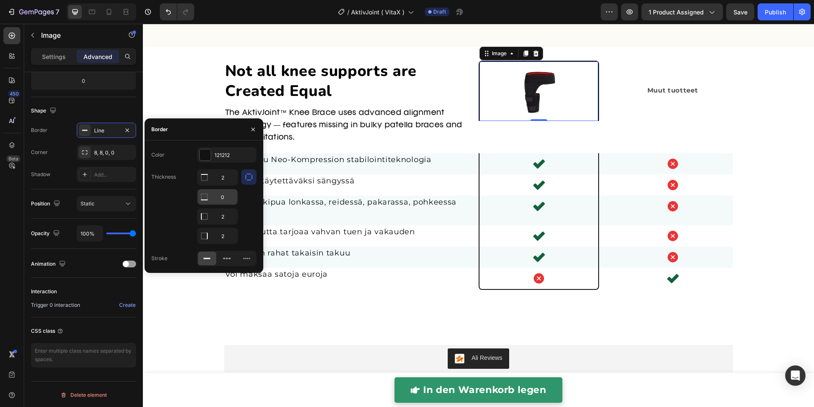
click at [221, 185] on input "0" at bounding box center [218, 177] width 40 height 15
type input "1"
type input "0"
click at [218, 185] on input "2" at bounding box center [218, 177] width 40 height 15
type input "1"
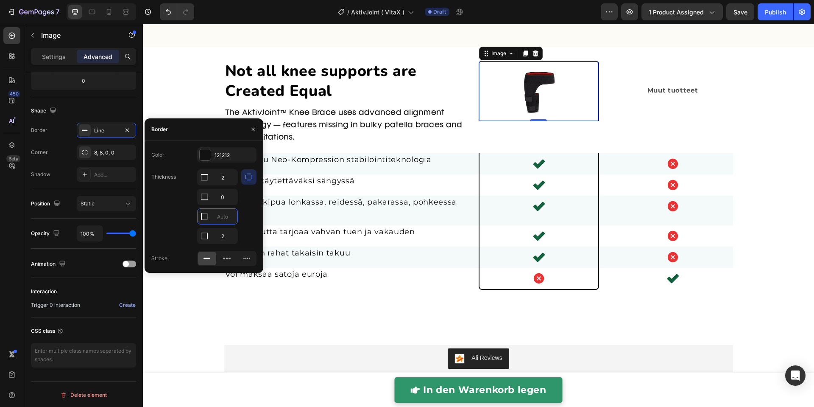
type input "2"
click at [111, 113] on div "Shape" at bounding box center [83, 111] width 105 height 14
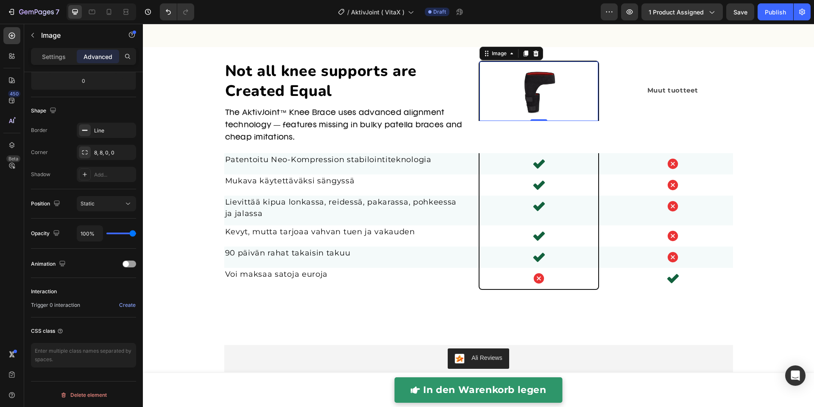
click at [100, 59] on p "Advanced" at bounding box center [98, 56] width 29 height 9
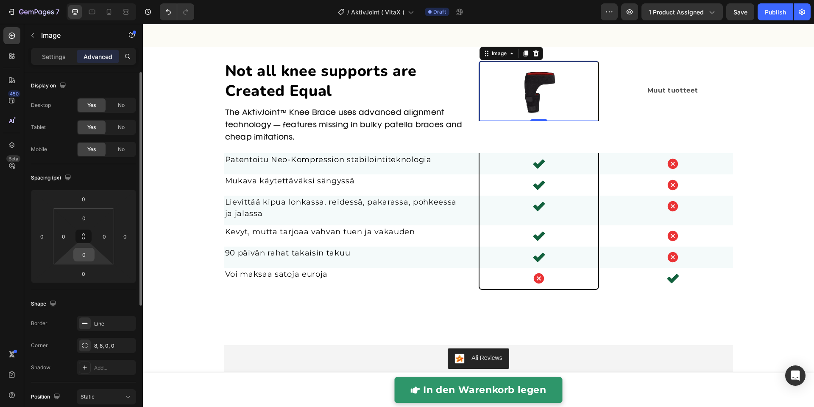
click at [87, 256] on input "0" at bounding box center [83, 254] width 17 height 13
click at [89, 0] on html "7 Version history / AktivJoint ( VitaX ) Draft Preview 1 product assigned Save …" at bounding box center [407, 0] width 814 height 0
click at [89, 258] on input "11" at bounding box center [83, 254] width 17 height 13
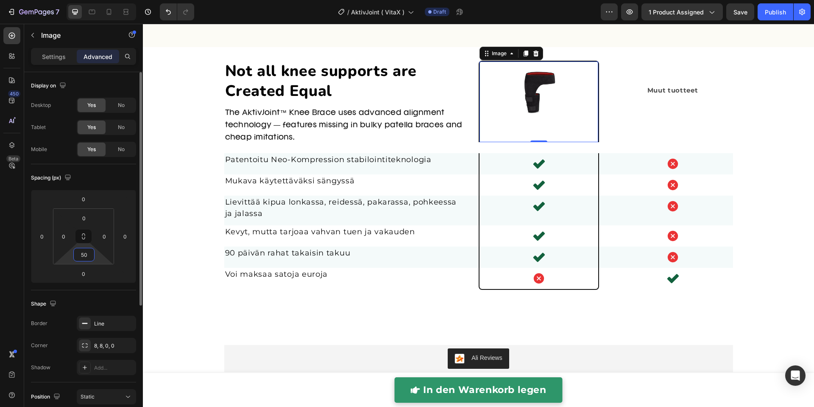
type input "5"
type input "100"
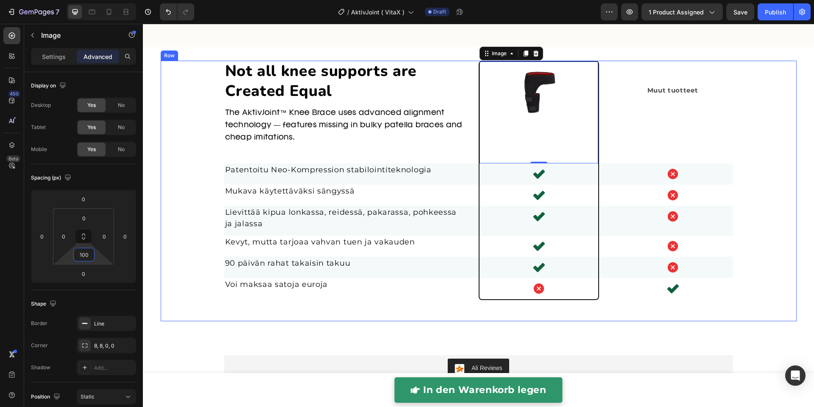
click at [177, 189] on div "Not all knee supports are Created Equal Heading The AktivJoint™ Knee Brace uses…" at bounding box center [478, 191] width 610 height 260
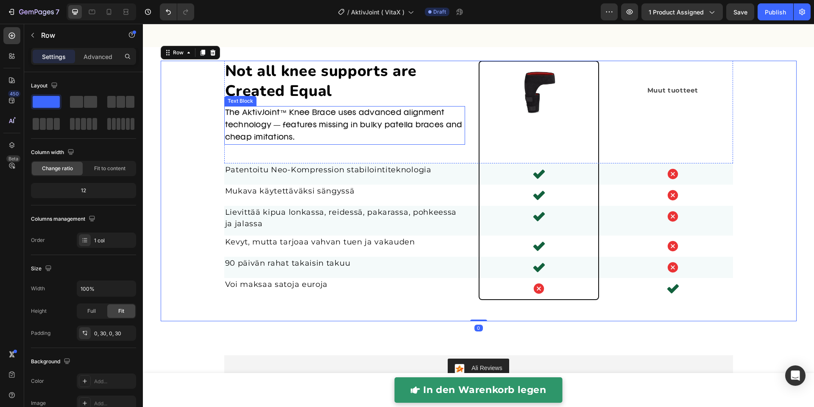
click at [386, 118] on p "The AktivJoint™ Knee Brace uses advanced alignment technology — features missin…" at bounding box center [344, 125] width 239 height 36
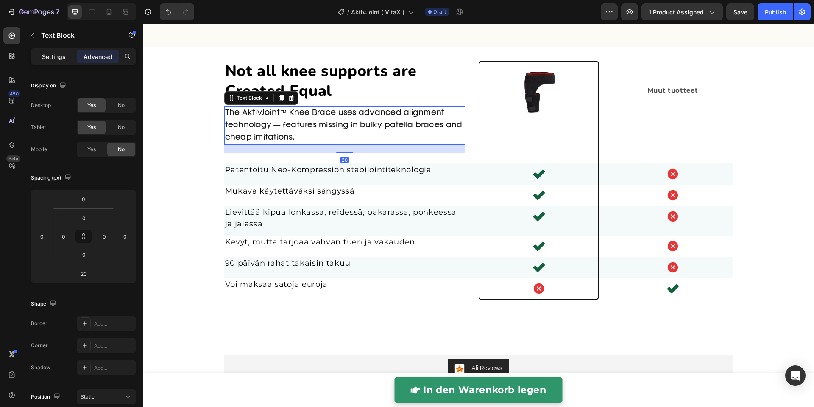
click at [56, 60] on p "Settings" at bounding box center [54, 56] width 24 height 9
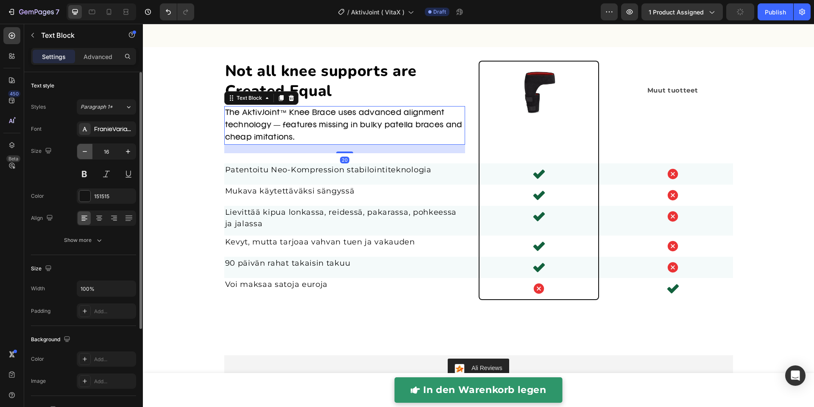
click at [84, 153] on icon "button" at bounding box center [85, 151] width 8 height 8
type input "14"
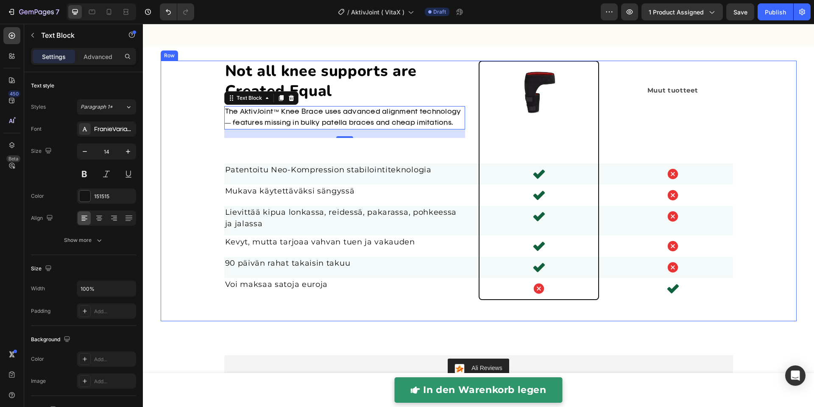
click at [173, 133] on div "Not all knee supports are Created Equal Heading The AktivJoint™ Knee Brace uses…" at bounding box center [478, 191] width 610 height 260
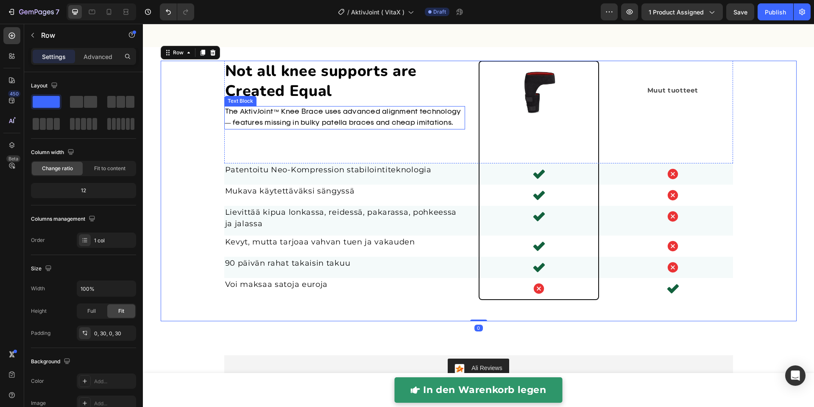
click at [246, 119] on p "The AktivJoint™ Knee Brace uses advanced alignment technology — features missin…" at bounding box center [344, 117] width 239 height 21
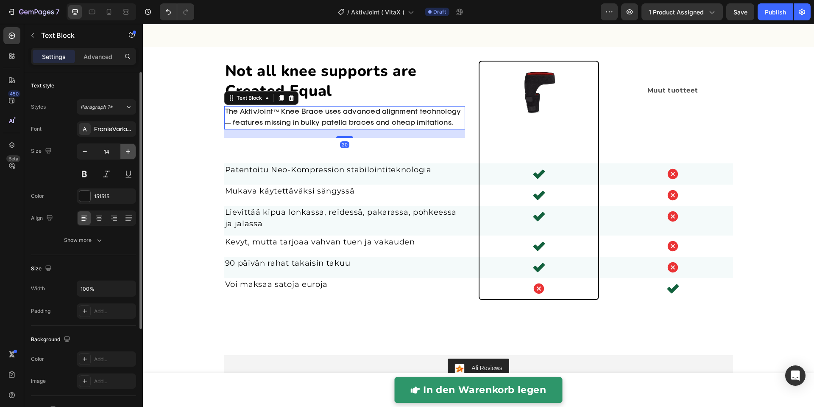
click at [126, 151] on icon "button" at bounding box center [128, 151] width 4 height 4
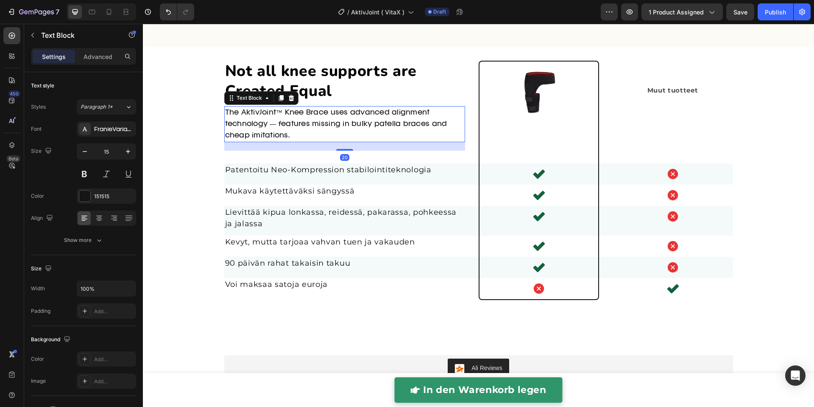
type input "16"
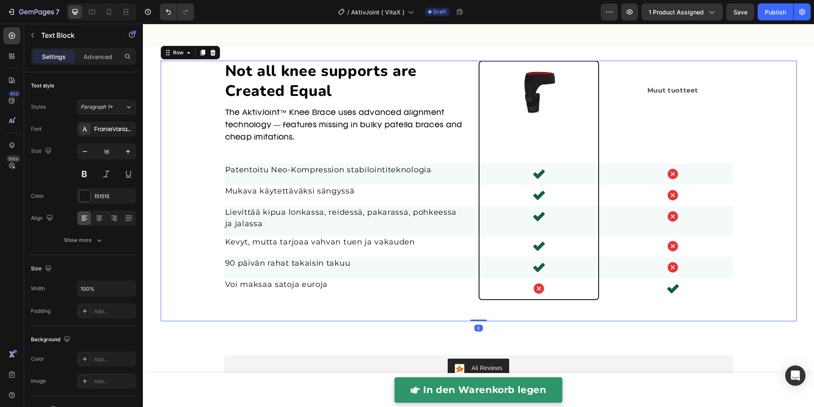
click at [206, 155] on div "Not all knee supports are Created Equal Heading The AktivJoint™ Knee Brace uses…" at bounding box center [478, 191] width 610 height 260
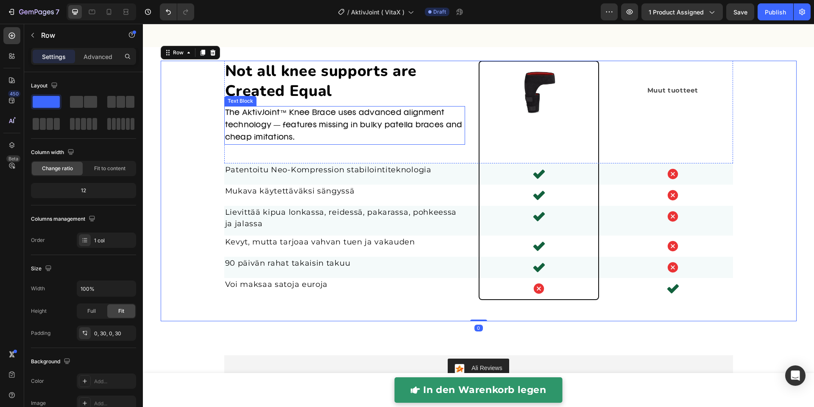
click at [306, 123] on p "The AktivJoint™ Knee Brace uses advanced alignment technology — features missin…" at bounding box center [344, 125] width 239 height 36
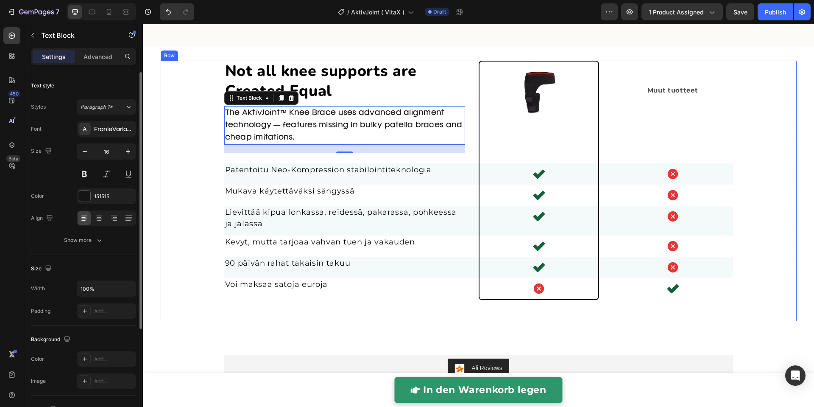
click at [175, 151] on div "Not all knee supports are Created Equal Heading The AktivJoint™ Knee Brace uses…" at bounding box center [478, 191] width 610 height 260
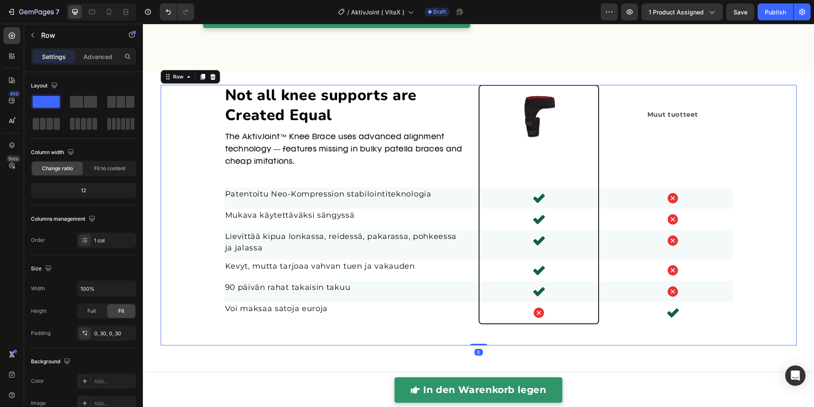
scroll to position [2036, 0]
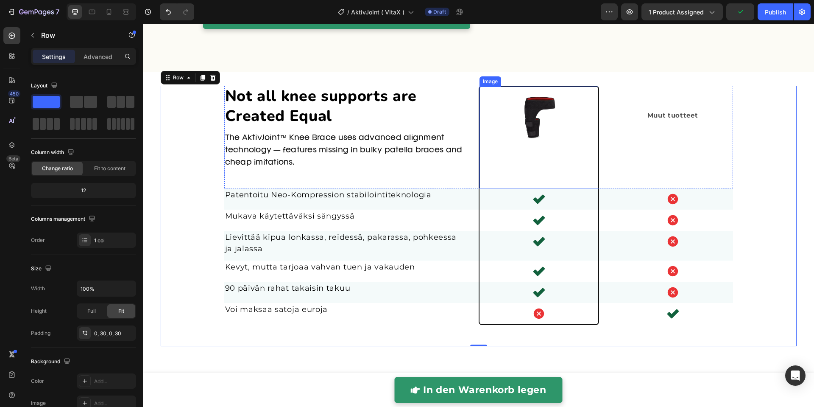
click at [527, 123] on img at bounding box center [538, 115] width 59 height 59
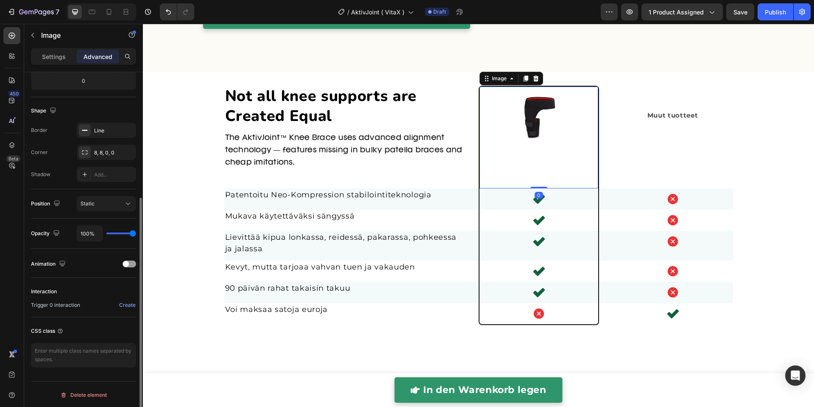
scroll to position [0, 0]
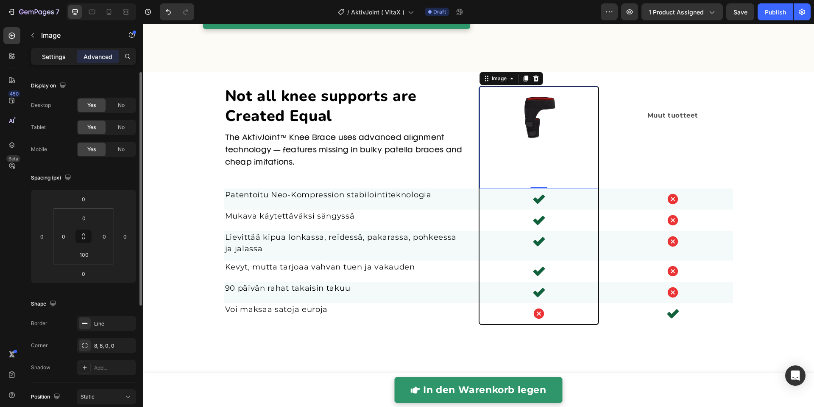
click at [58, 50] on div "Settings" at bounding box center [54, 57] width 42 height 14
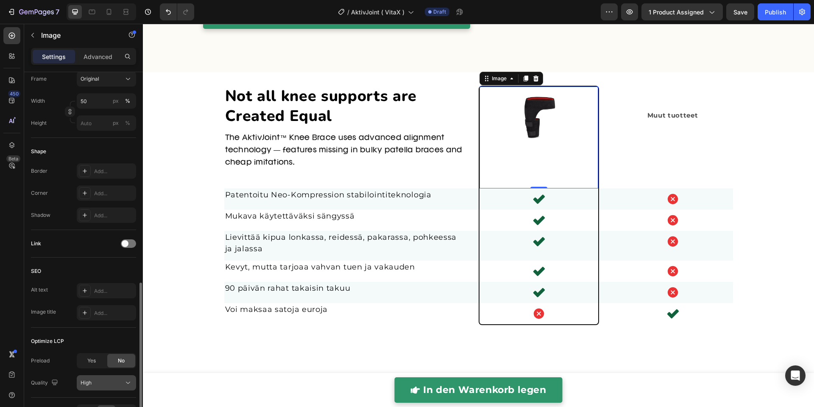
scroll to position [281, 0]
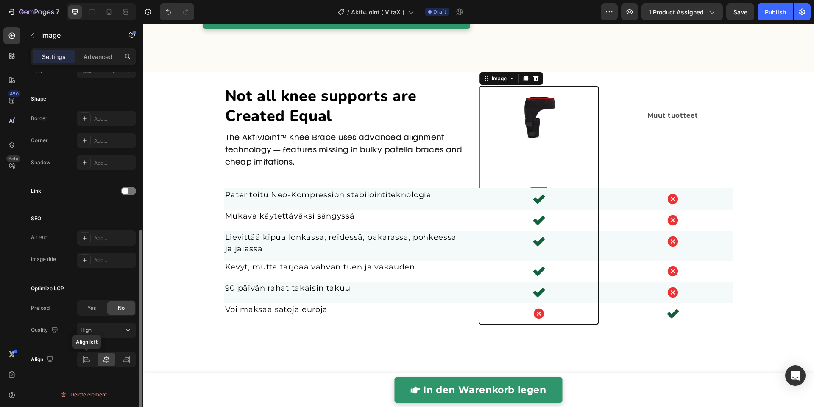
drag, startPoint x: 90, startPoint y: 359, endPoint x: 107, endPoint y: 360, distance: 17.0
click at [90, 359] on icon at bounding box center [86, 359] width 8 height 8
drag, startPoint x: 107, startPoint y: 359, endPoint x: 112, endPoint y: 355, distance: 7.0
click at [107, 359] on icon at bounding box center [106, 359] width 8 height 8
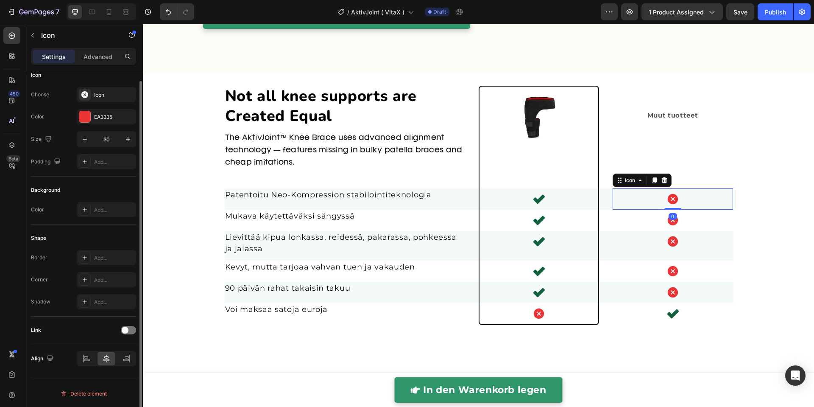
click at [729, 191] on div "Not all knee supports are Created Equal Heading The AktivJoint™ Knee Brace uses…" at bounding box center [478, 216] width 610 height 260
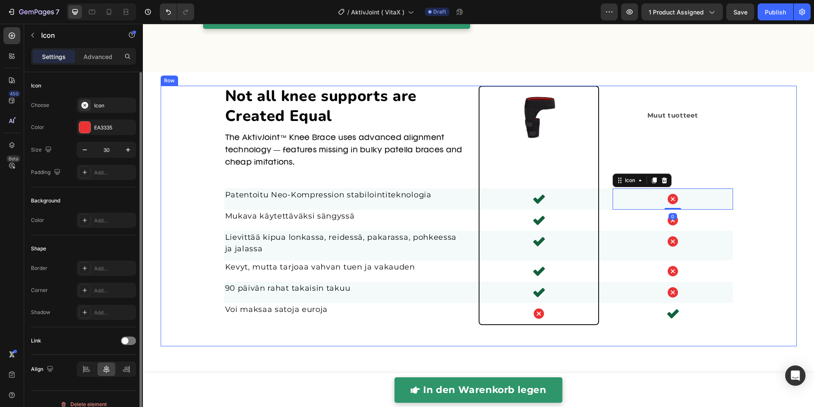
click at [755, 197] on div "Not all knee supports are Created Equal Heading The AktivJoint™ Knee Brace uses…" at bounding box center [478, 216] width 610 height 260
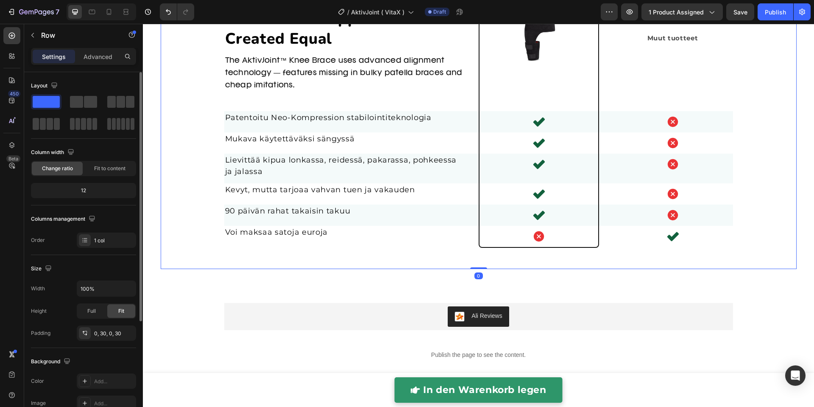
scroll to position [1971, 0]
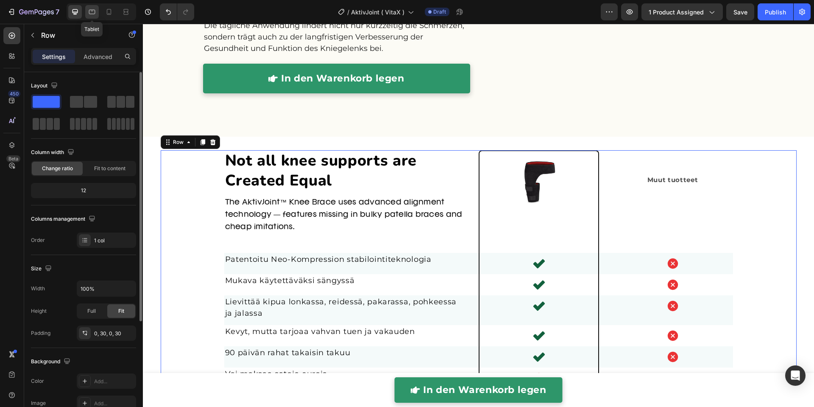
click at [93, 14] on icon at bounding box center [92, 12] width 6 height 5
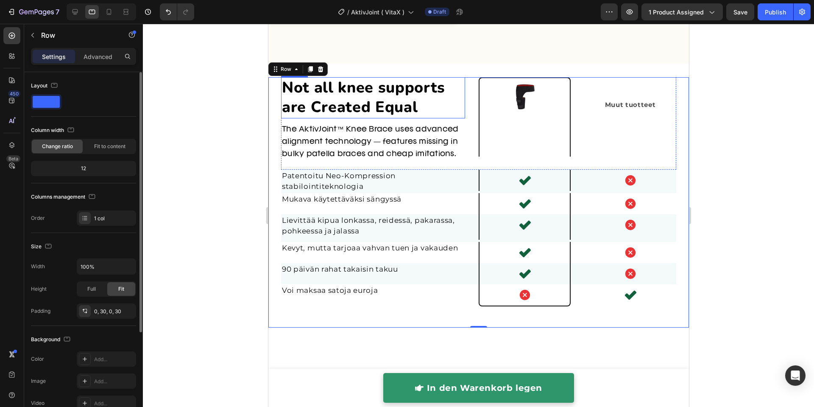
scroll to position [2121, 0]
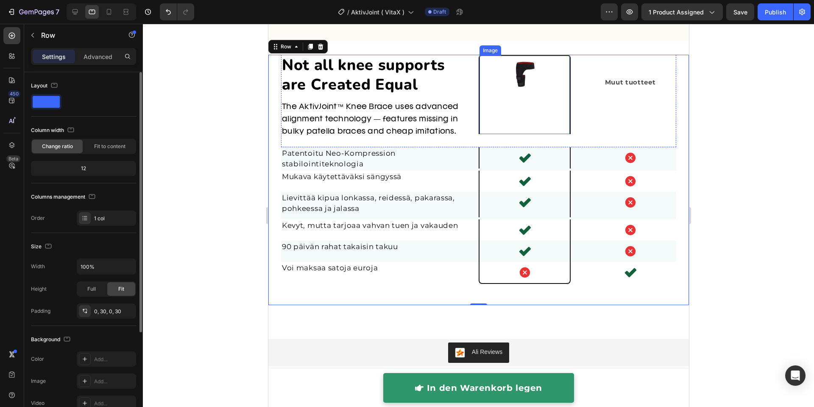
click at [482, 106] on div "Image" at bounding box center [524, 94] width 92 height 79
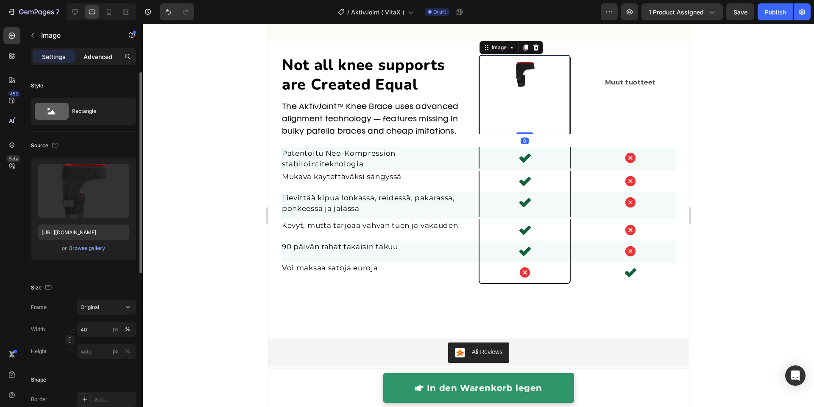
click at [100, 59] on p "Advanced" at bounding box center [98, 56] width 29 height 9
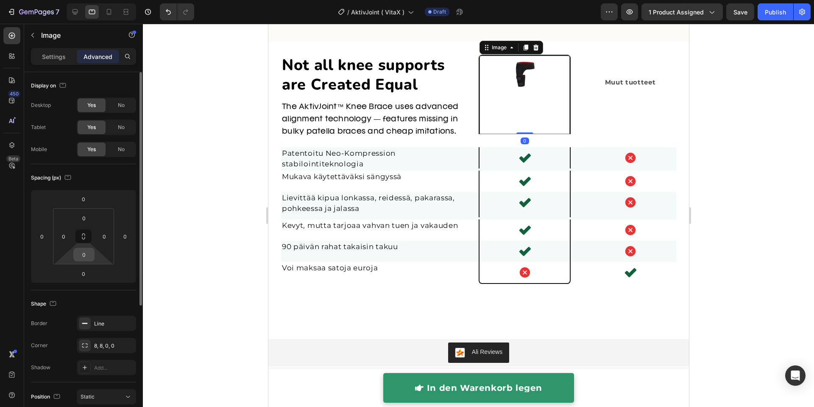
click at [86, 257] on input "0" at bounding box center [83, 254] width 17 height 13
click at [83, 253] on input "22" at bounding box center [83, 254] width 17 height 13
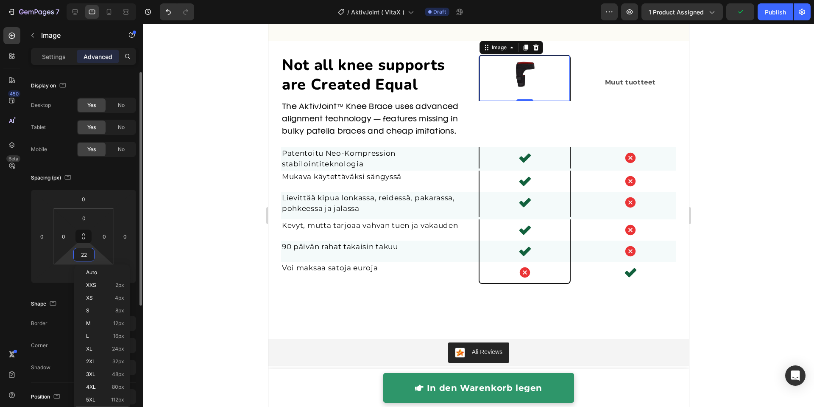
click at [83, 253] on input "22" at bounding box center [83, 254] width 17 height 13
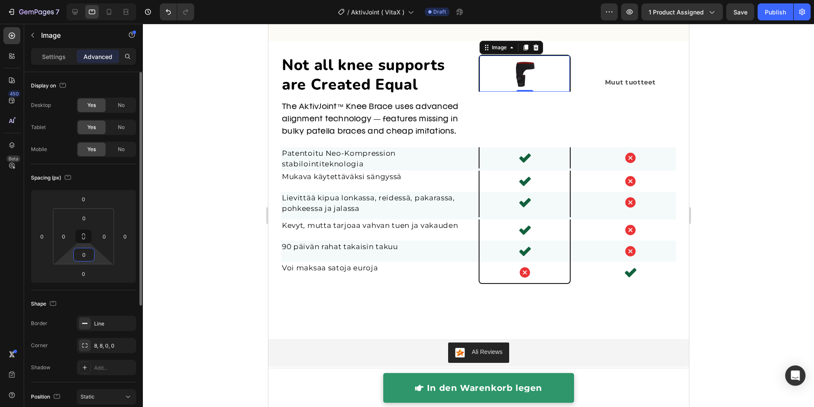
click at [88, 257] on input "0" at bounding box center [83, 254] width 17 height 13
type input "0"
click at [207, 186] on div at bounding box center [478, 215] width 671 height 383
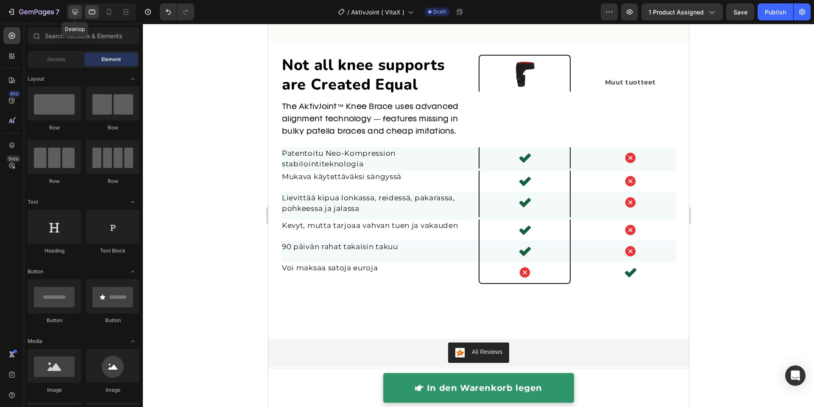
click at [76, 13] on icon at bounding box center [75, 12] width 6 height 6
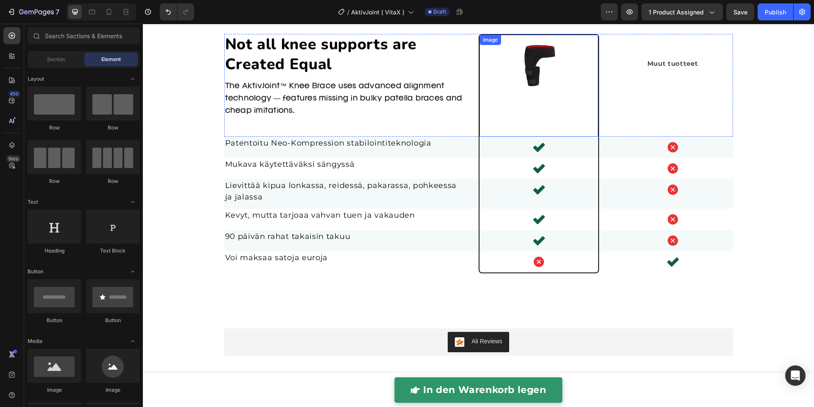
click at [513, 90] on img at bounding box center [538, 64] width 59 height 59
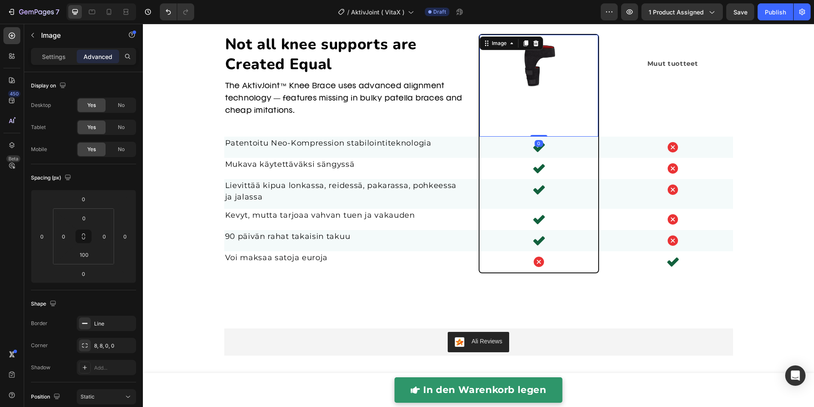
click at [544, 69] on img at bounding box center [538, 64] width 59 height 59
click at [529, 69] on img at bounding box center [538, 64] width 59 height 59
click at [90, 252] on input "100" at bounding box center [83, 254] width 17 height 13
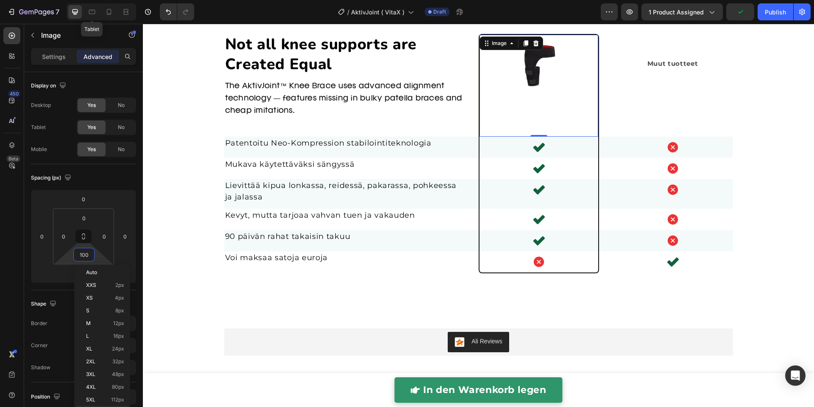
drag, startPoint x: 95, startPoint y: 11, endPoint x: 161, endPoint y: 29, distance: 68.6
click at [95, 11] on icon at bounding box center [92, 12] width 8 height 8
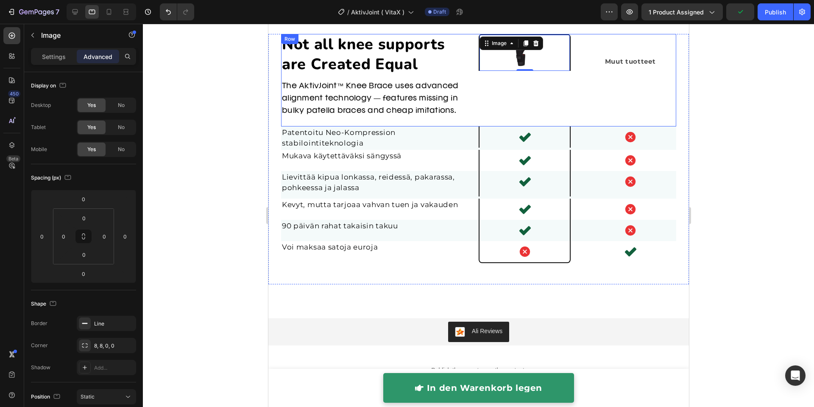
scroll to position [2101, 0]
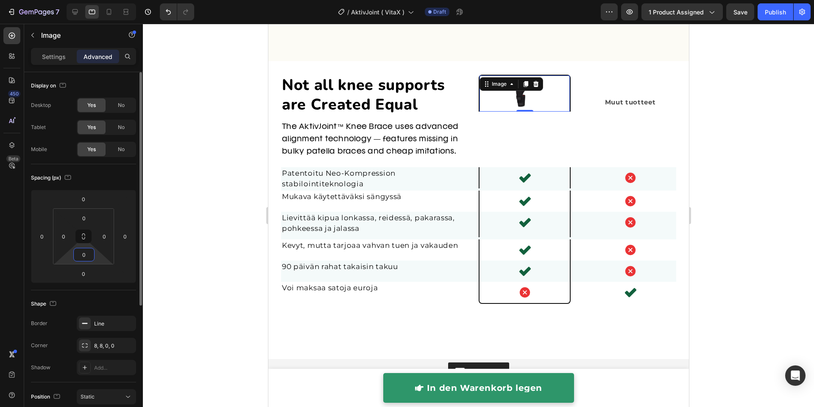
click at [86, 256] on input "0" at bounding box center [83, 254] width 17 height 13
paste input "10"
type input "1"
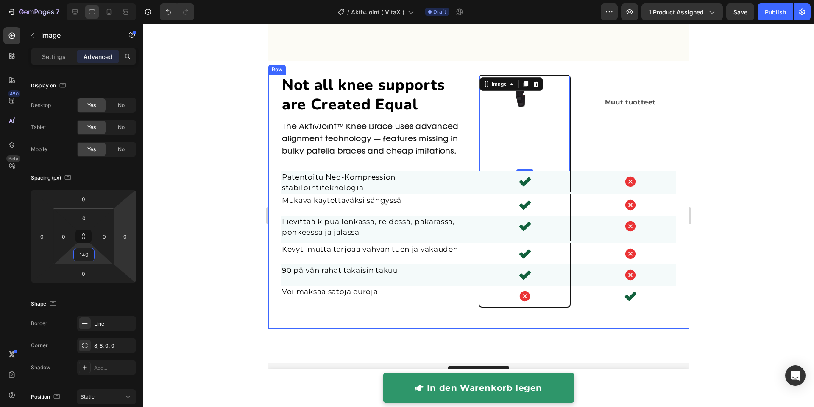
type input "140"
drag, startPoint x: 722, startPoint y: 179, endPoint x: 721, endPoint y: 184, distance: 4.4
click at [723, 179] on div at bounding box center [478, 215] width 671 height 383
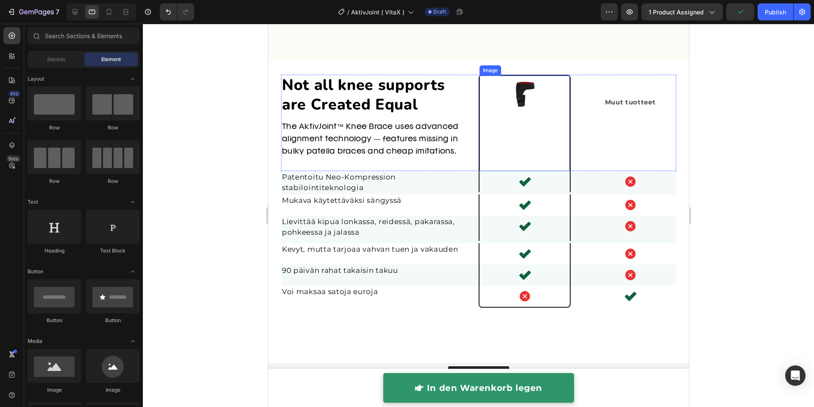
click at [523, 95] on img at bounding box center [524, 93] width 36 height 36
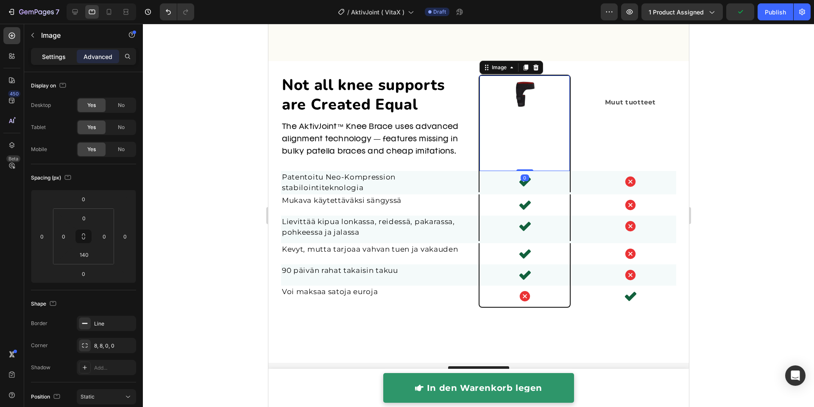
click at [58, 58] on p "Settings" at bounding box center [54, 56] width 24 height 9
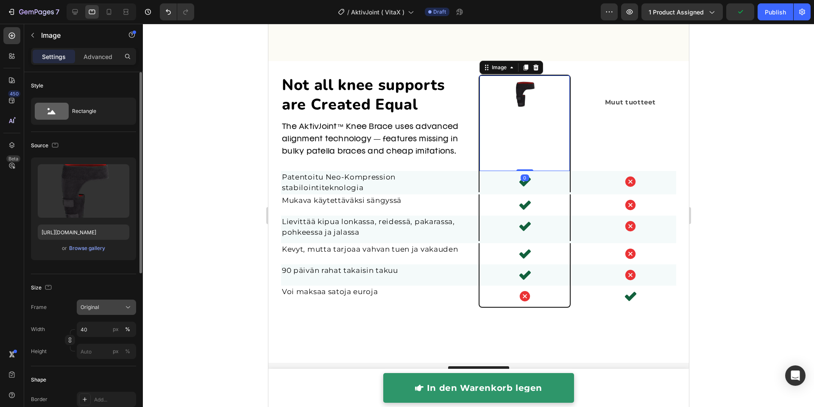
scroll to position [35, 0]
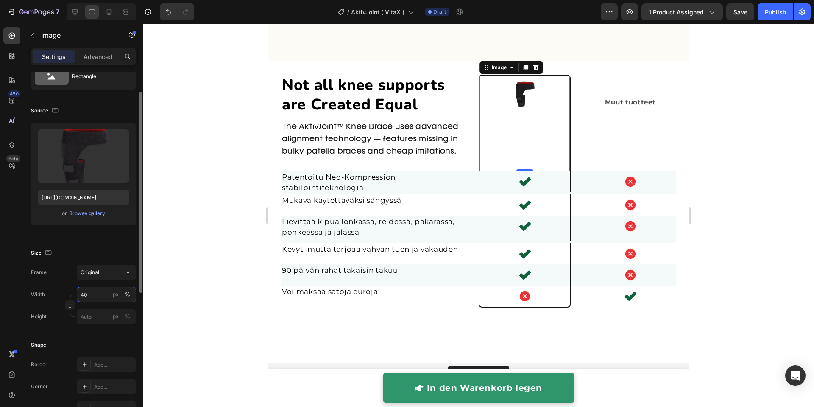
click at [92, 290] on input "40" at bounding box center [106, 294] width 59 height 15
type input "60"
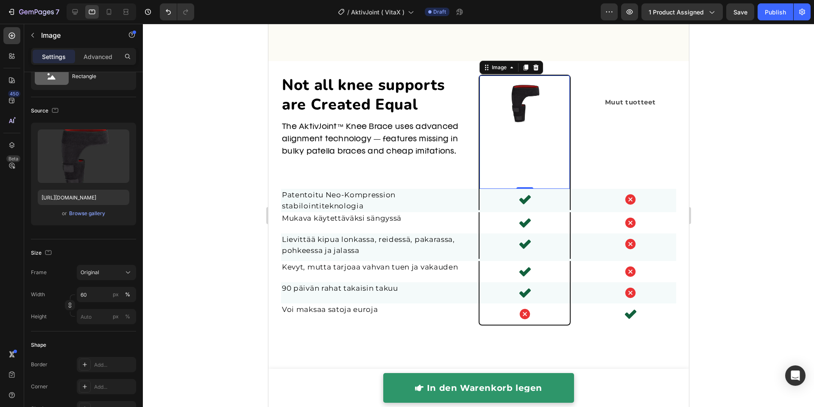
click at [208, 215] on div at bounding box center [478, 215] width 671 height 383
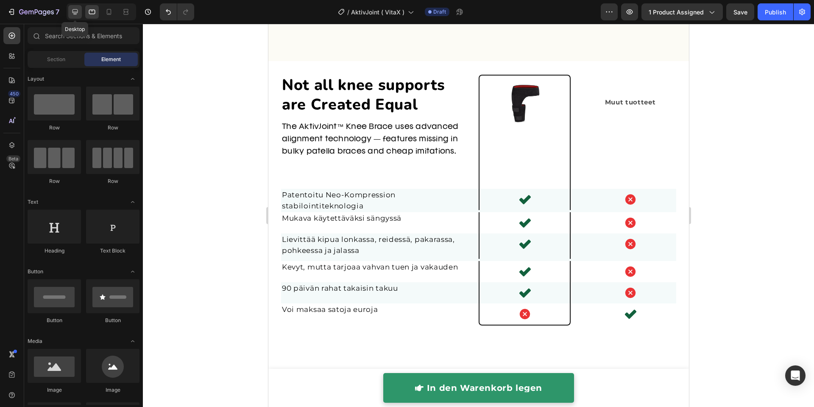
click at [72, 15] on icon at bounding box center [75, 12] width 8 height 8
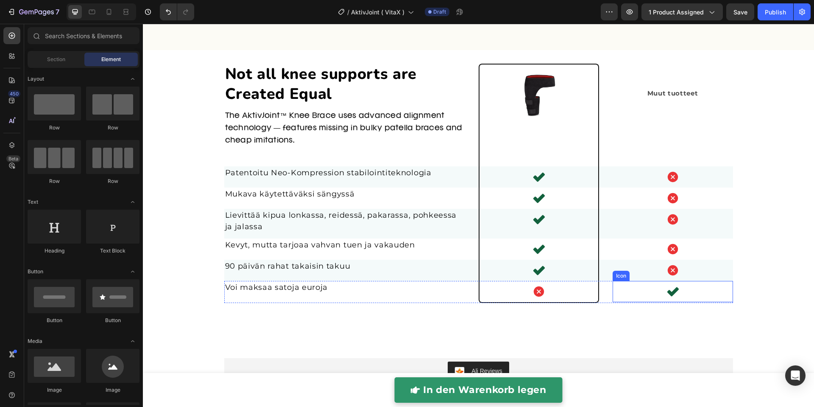
scroll to position [2057, 0]
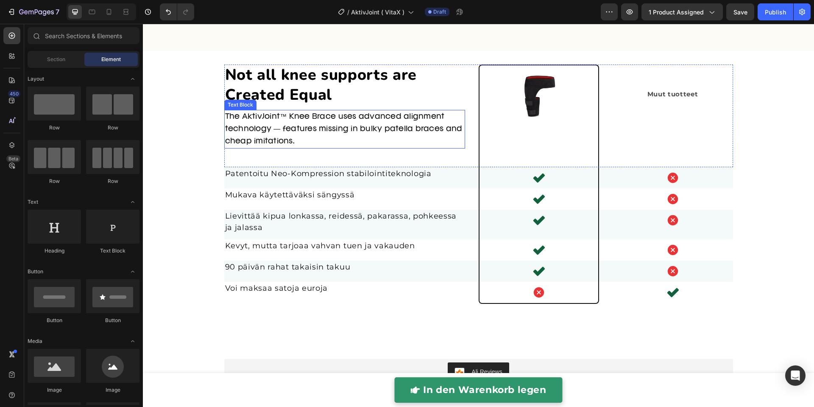
click at [376, 128] on p "The AktivJoint™ Knee Brace uses advanced alignment technology — features missin…" at bounding box center [344, 129] width 239 height 36
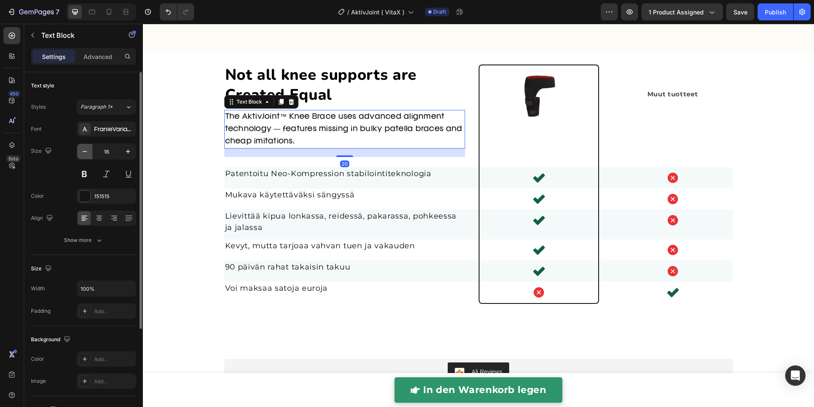
click at [84, 149] on icon "button" at bounding box center [85, 151] width 8 height 8
type input "14"
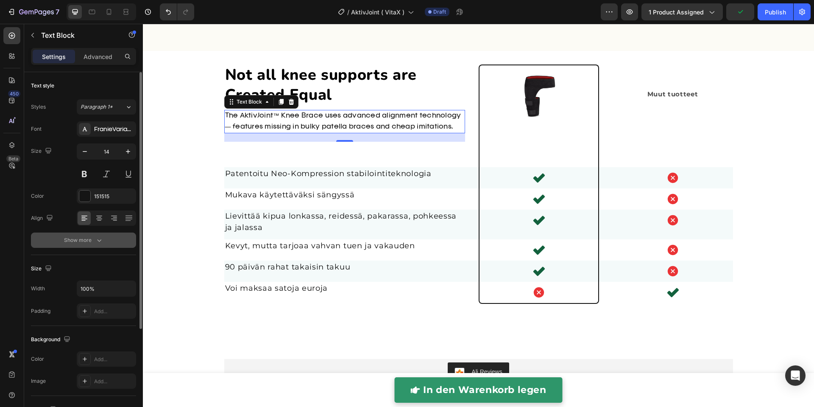
scroll to position [142, 0]
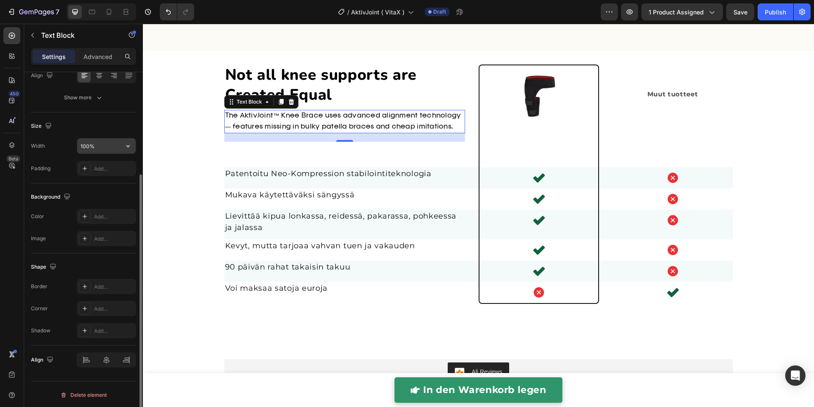
click at [103, 148] on input "100%" at bounding box center [106, 145] width 58 height 15
type input "30%"
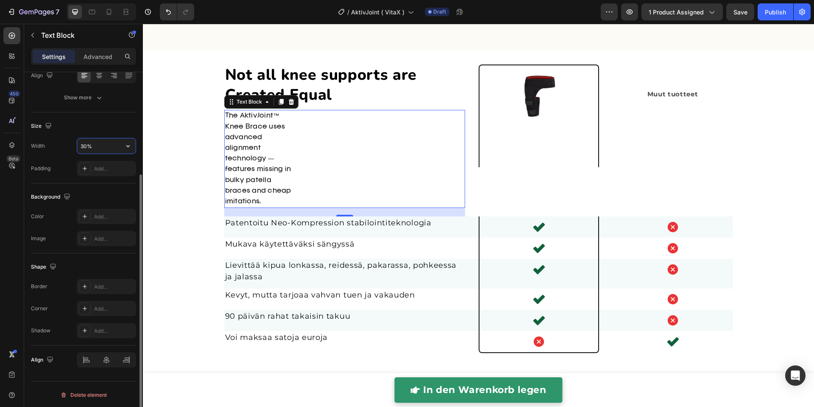
click at [89, 142] on input "30%" at bounding box center [106, 145] width 58 height 15
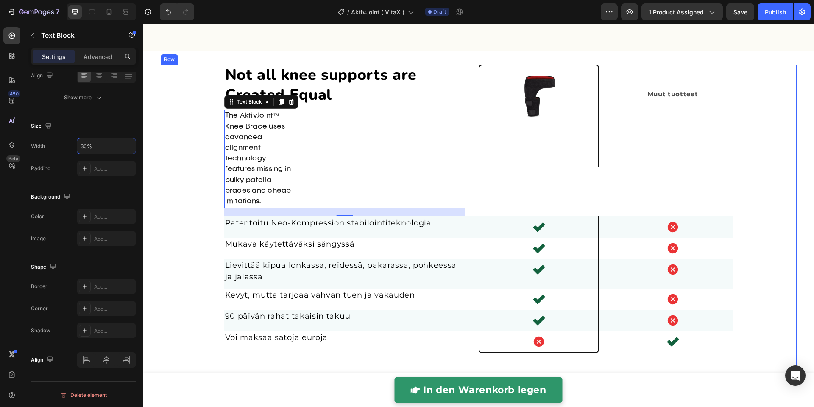
click at [173, 135] on div "Not all knee supports are Created Equal Heading The AktivJoint™ Knee Brace uses…" at bounding box center [478, 218] width 610 height 309
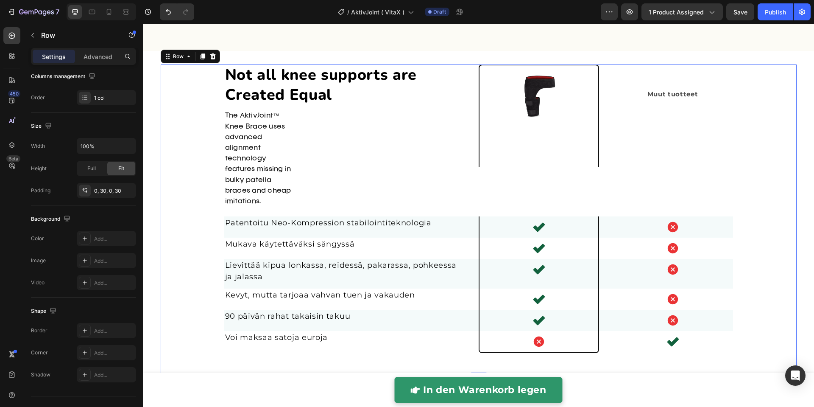
scroll to position [0, 0]
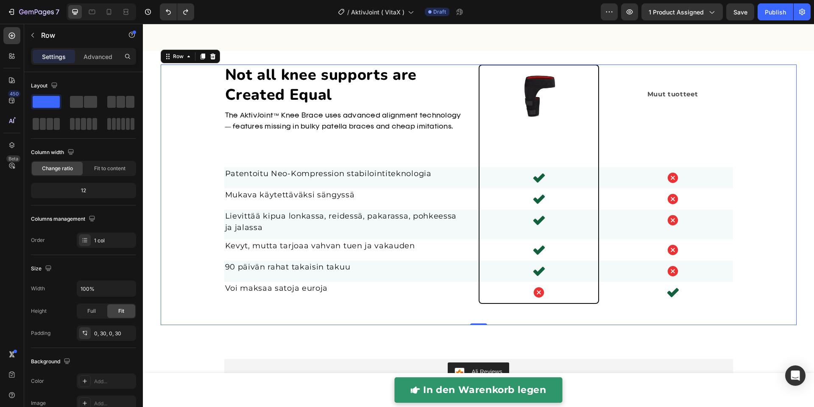
click at [206, 130] on div "Not all knee supports are Created Equal Heading The AktivJoint™ Knee Brace uses…" at bounding box center [478, 194] width 610 height 260
click at [236, 126] on p "The AktivJoint™ Knee Brace uses advanced alignment technology — features missin…" at bounding box center [344, 128] width 239 height 34
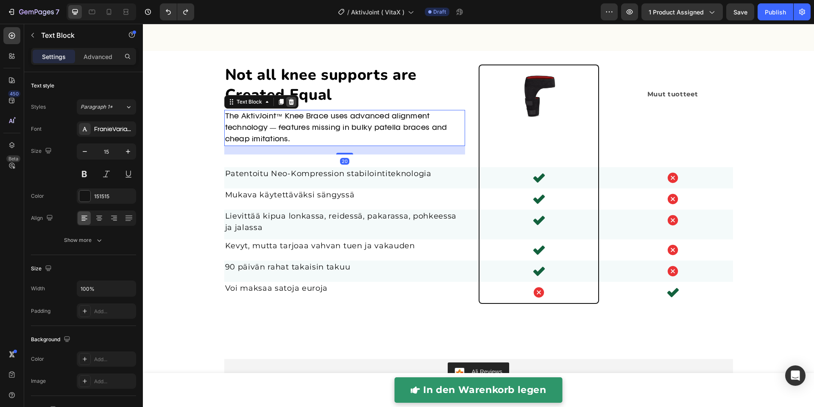
click at [286, 99] on div at bounding box center [291, 102] width 10 height 10
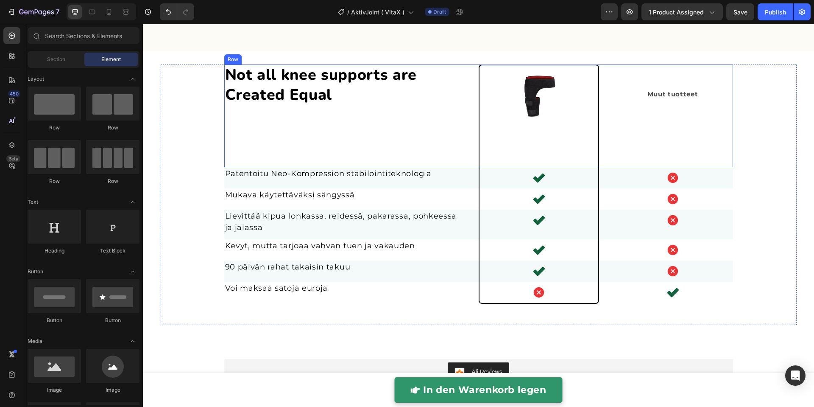
click at [298, 128] on div "Not all knee supports are Created Equal Heading" at bounding box center [344, 115] width 241 height 103
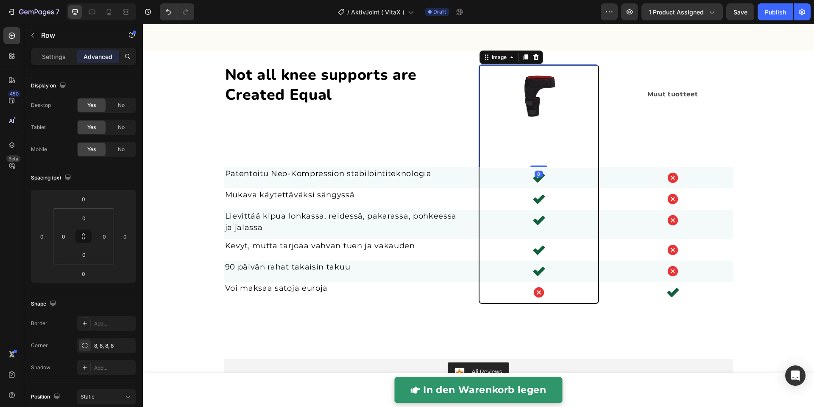
click at [513, 94] on img at bounding box center [538, 94] width 59 height 59
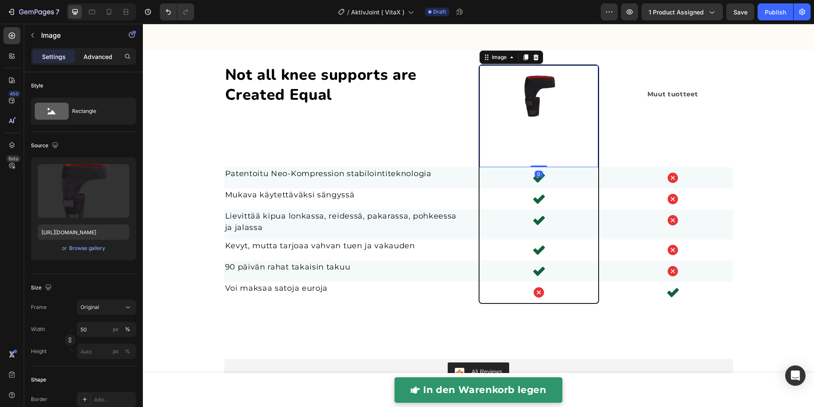
click at [105, 54] on p "Advanced" at bounding box center [98, 56] width 29 height 9
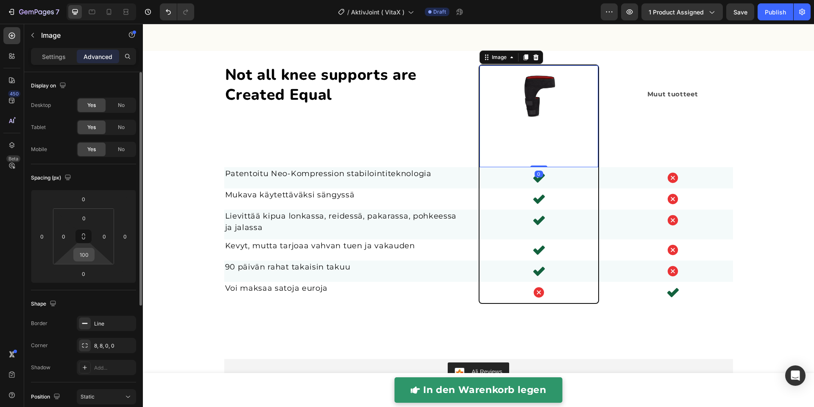
click at [89, 260] on input "100" at bounding box center [83, 254] width 17 height 13
type input "0"
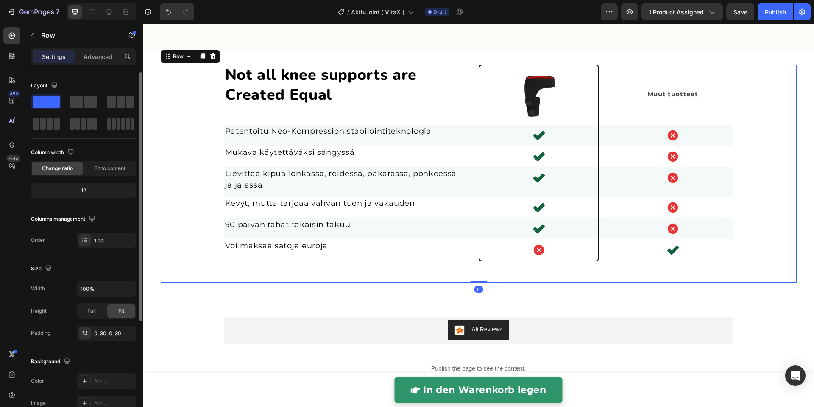
click at [168, 137] on div "Not all knee supports are Created Equal Heading Image Muut Text Block Muut tuot…" at bounding box center [479, 173] width 636 height 218
click at [91, 15] on icon at bounding box center [92, 12] width 8 height 8
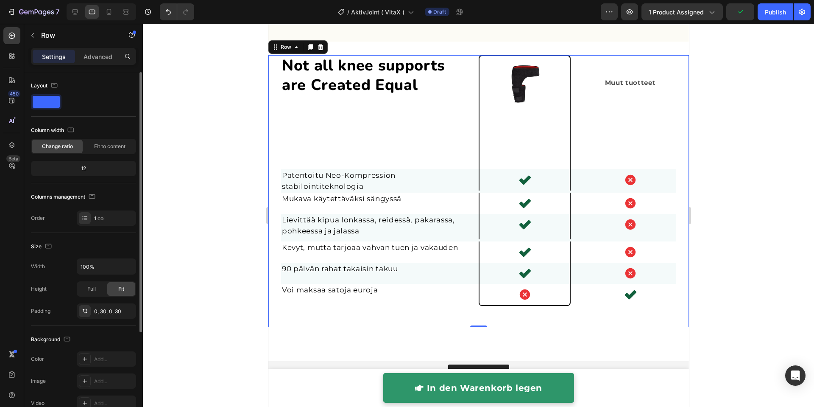
scroll to position [2121, 0]
click at [227, 106] on div at bounding box center [478, 215] width 671 height 383
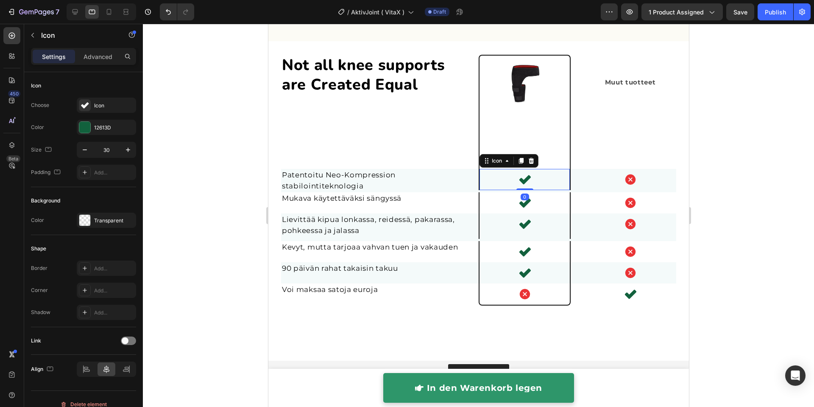
click at [502, 175] on div "Icon 0" at bounding box center [524, 179] width 92 height 21
click at [95, 55] on p "Advanced" at bounding box center [98, 56] width 29 height 9
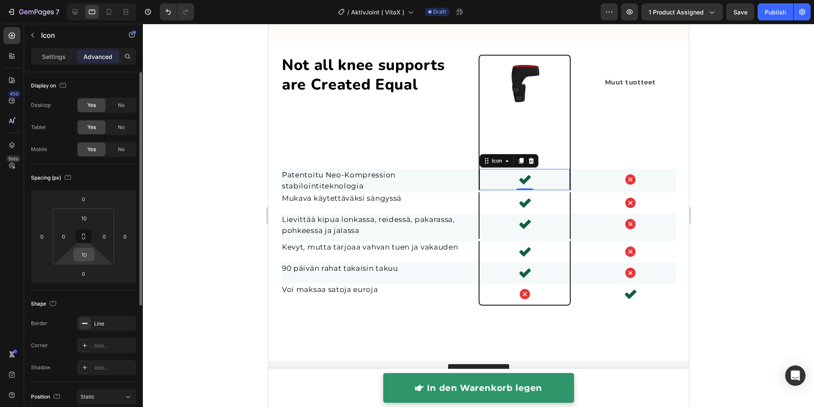
click at [84, 253] on input "10" at bounding box center [83, 254] width 17 height 13
type input "15"
click at [84, 217] on input "10" at bounding box center [83, 218] width 17 height 13
type input "15"
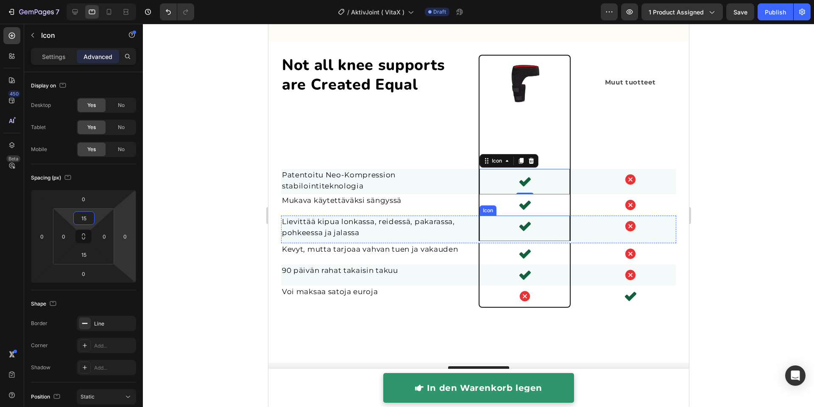
click at [482, 234] on div "Icon" at bounding box center [524, 227] width 92 height 25
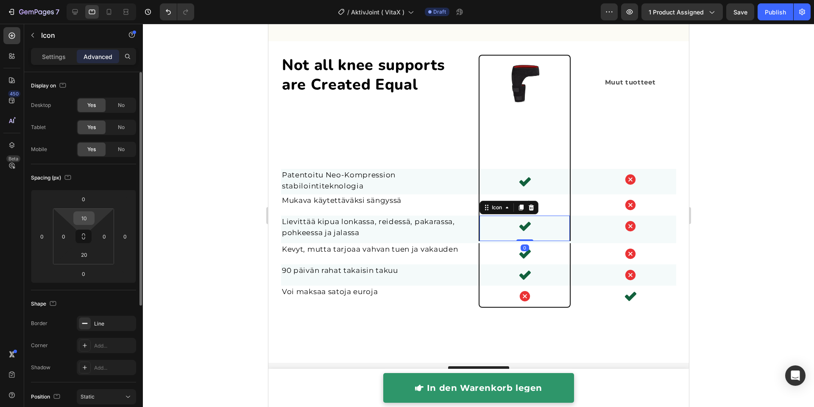
click at [80, 217] on input "10" at bounding box center [83, 218] width 17 height 13
click at [86, 217] on input "10" at bounding box center [83, 218] width 17 height 13
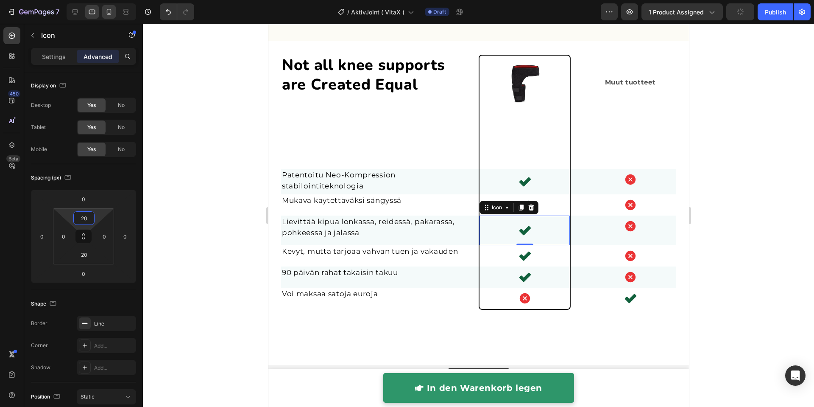
click at [109, 13] on icon at bounding box center [109, 12] width 8 height 8
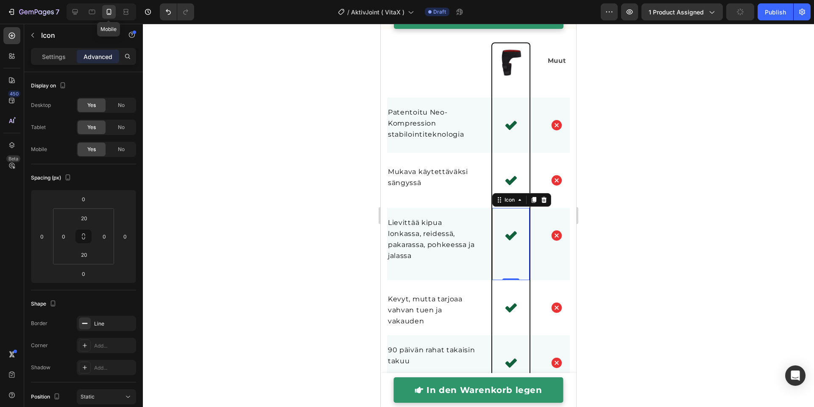
type input "50"
type input "90"
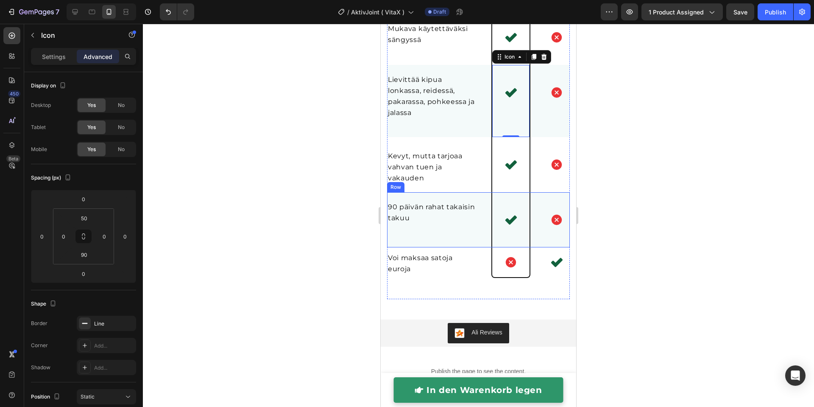
scroll to position [2365, 0]
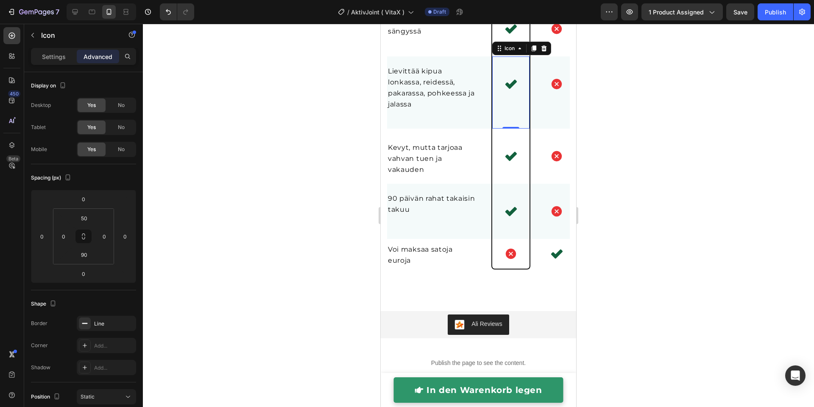
click at [326, 161] on div at bounding box center [478, 215] width 671 height 383
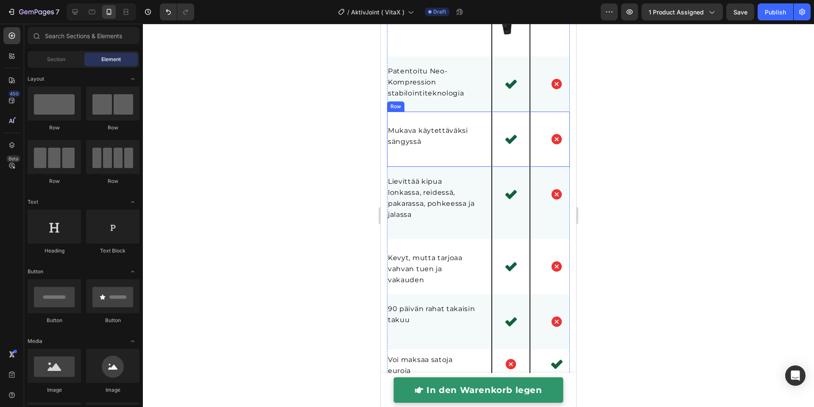
scroll to position [2162, 0]
click at [75, 15] on icon at bounding box center [75, 12] width 8 height 8
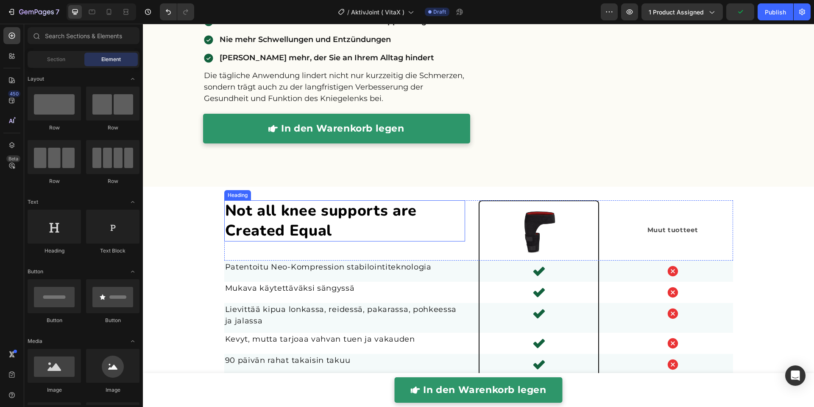
scroll to position [1958, 0]
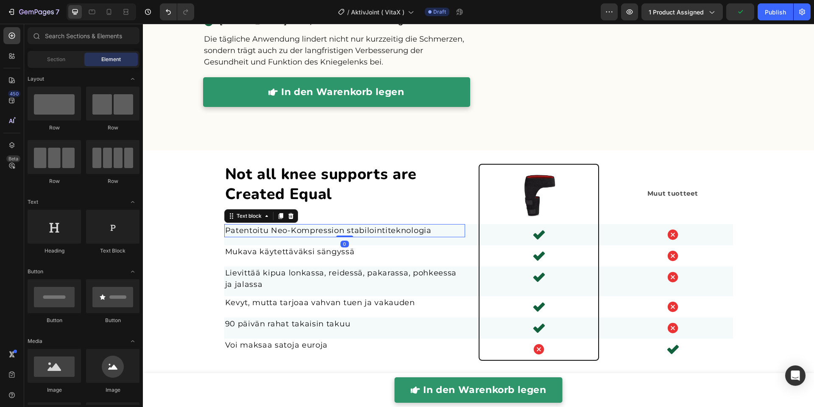
click at [313, 231] on span "Patentoitu Neo-Kompression stabilointiteknologia" at bounding box center [328, 230] width 206 height 9
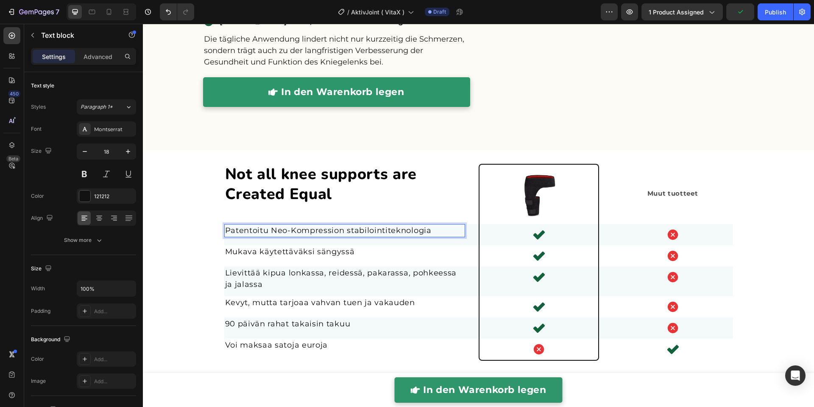
click at [313, 231] on span "Patentoitu Neo-Kompression stabilointiteknologia" at bounding box center [328, 230] width 206 height 9
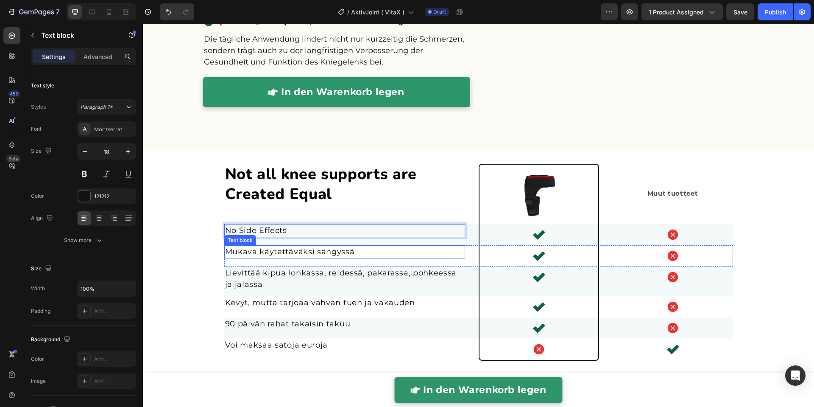
click at [240, 247] on span "Mukava käytettäväksi sängyssä" at bounding box center [290, 251] width 130 height 9
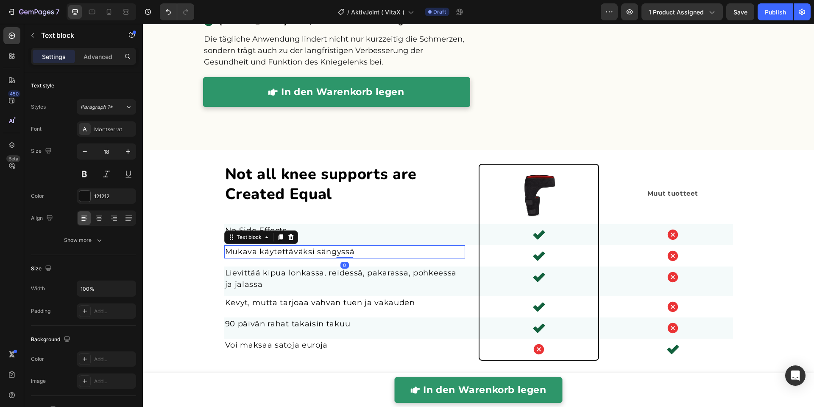
click at [240, 247] on span "Mukava käytettäväksi sängyssä" at bounding box center [290, 251] width 130 height 9
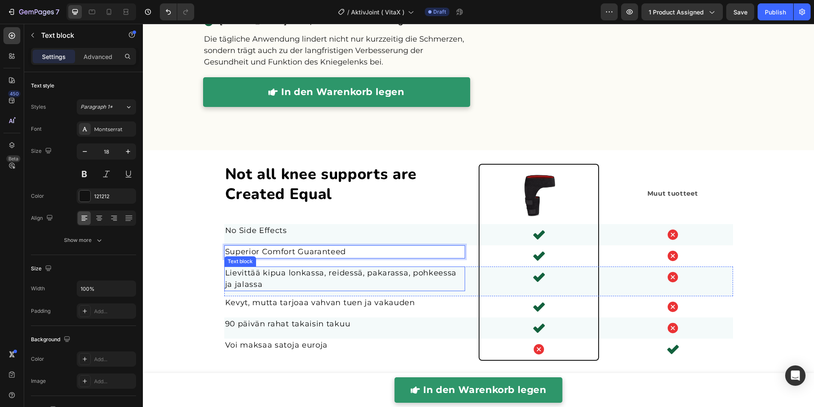
click at [268, 268] on span "Lievittää kipua lonkassa, reidessä, pakarassa, pohkeessa ja jalassa" at bounding box center [341, 278] width 232 height 21
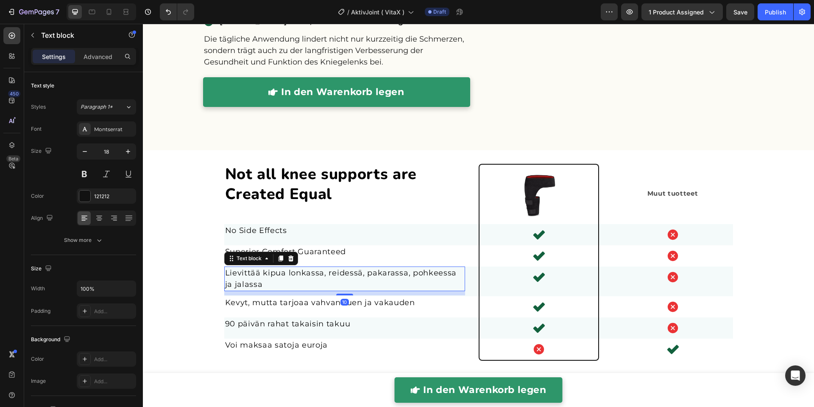
click at [268, 268] on span "Lievittää kipua lonkassa, reidessä, pakarassa, pohkeessa ja jalassa" at bounding box center [341, 278] width 232 height 21
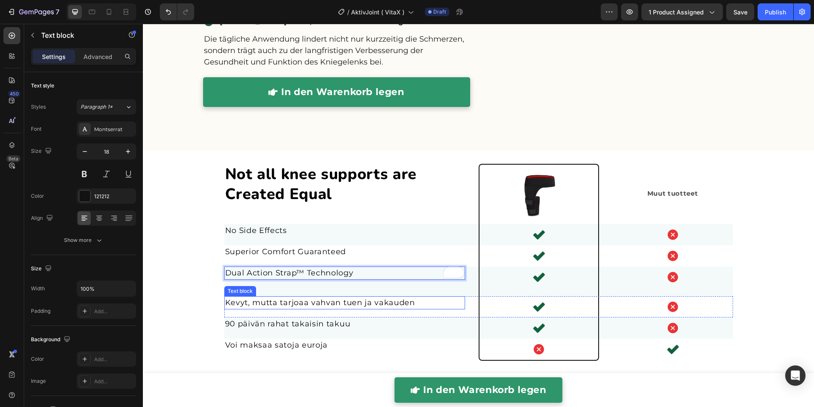
click at [242, 300] on span "Kevyt, mutta tarjoaa vahvan tuen ja vakauden" at bounding box center [320, 302] width 190 height 9
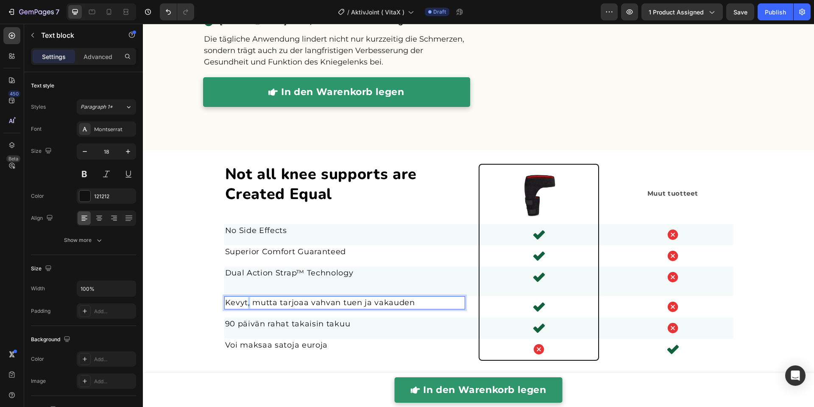
click at [242, 300] on span "Kevyt, mutta tarjoaa vahvan tuen ja vakauden" at bounding box center [320, 302] width 190 height 9
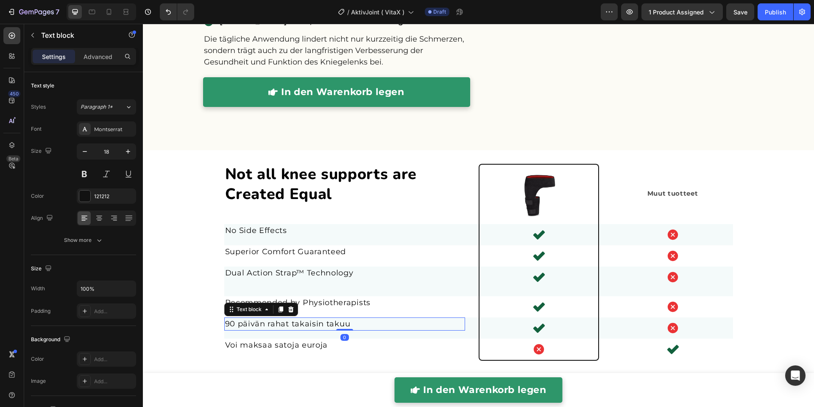
click at [251, 322] on span "90 päivän rahat takaisin takuu" at bounding box center [287, 323] width 125 height 9
click at [255, 343] on span "Voi maksaa satoja euroja" at bounding box center [276, 344] width 103 height 9
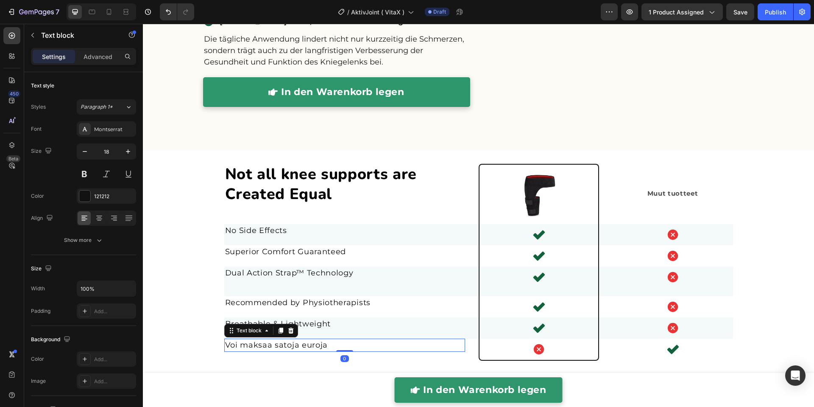
click at [255, 343] on span "Voi maksaa satoja euroja" at bounding box center [276, 344] width 103 height 9
click at [192, 315] on div "Not all knee supports are Created Equal Heading Image Muut Text Block Muut tuot…" at bounding box center [478, 273] width 610 height 218
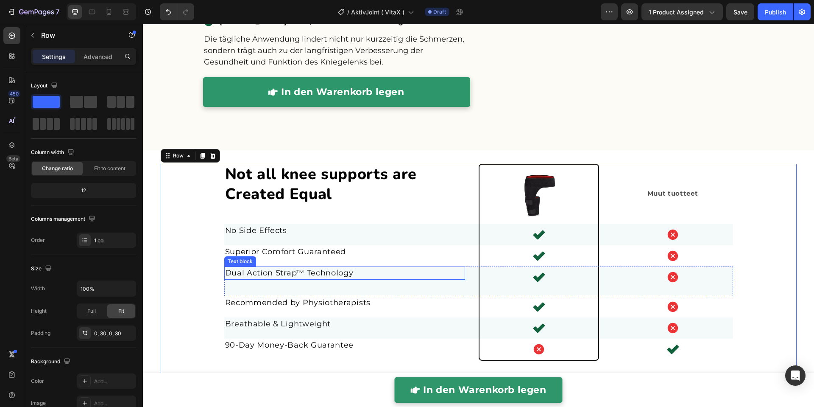
click at [238, 273] on span "Dual Action Strap™ Technology" at bounding box center [289, 272] width 128 height 9
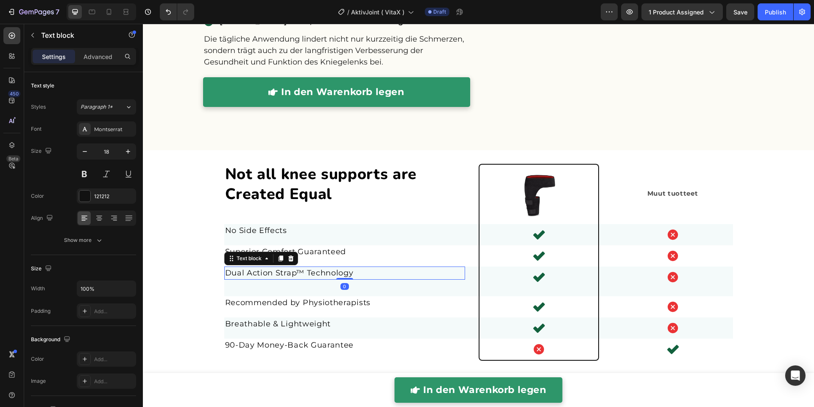
drag, startPoint x: 338, startPoint y: 280, endPoint x: 271, endPoint y: 269, distance: 67.9
click at [348, 248] on div "Not all knee supports are Created Equal Heading Image Muut Text Block Muut tuot…" at bounding box center [478, 273] width 610 height 218
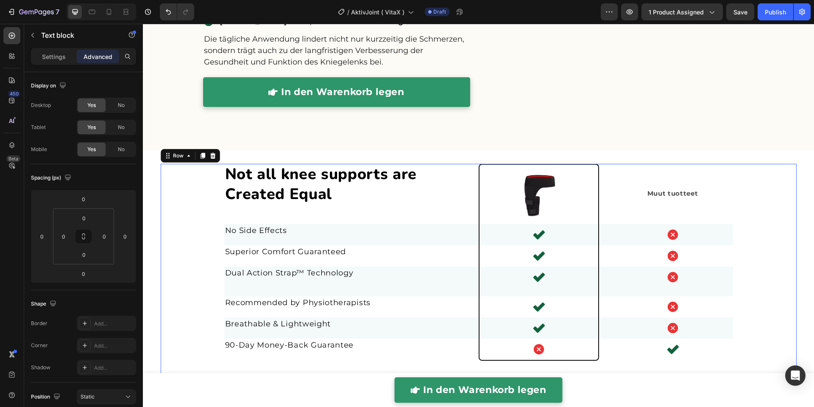
drag, startPoint x: 175, startPoint y: 283, endPoint x: 213, endPoint y: 286, distance: 38.7
click at [176, 283] on div "Not all knee supports are Created Equal Heading Image Muut Text Block Muut tuot…" at bounding box center [478, 273] width 610 height 218
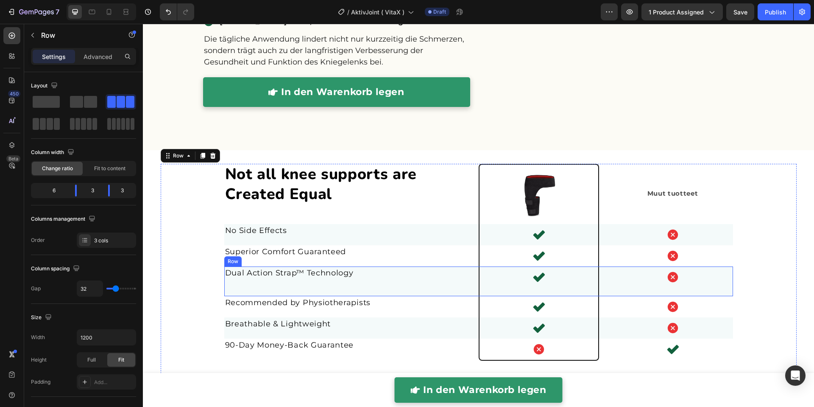
click at [232, 283] on div "Dual Action Strap™ Technology Text block" at bounding box center [344, 281] width 241 height 30
click at [93, 49] on div "Settings Advanced" at bounding box center [83, 56] width 105 height 17
click at [84, 57] on p "Advanced" at bounding box center [98, 56] width 29 height 9
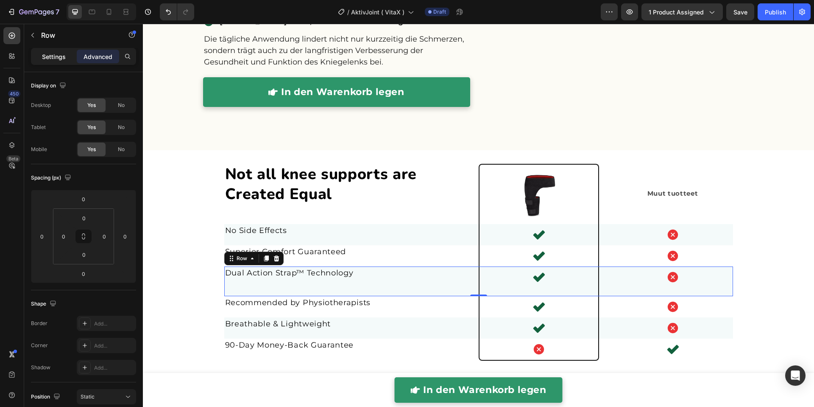
click at [52, 57] on p "Settings" at bounding box center [54, 56] width 24 height 9
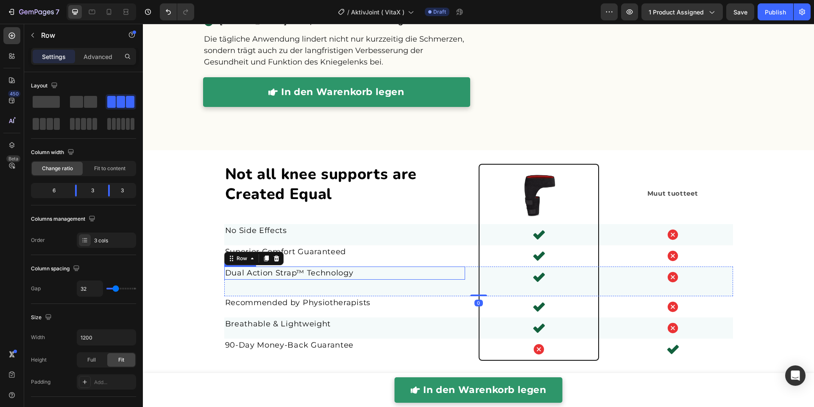
click at [224, 276] on div "Dual Action Strap™ Technology" at bounding box center [344, 272] width 241 height 13
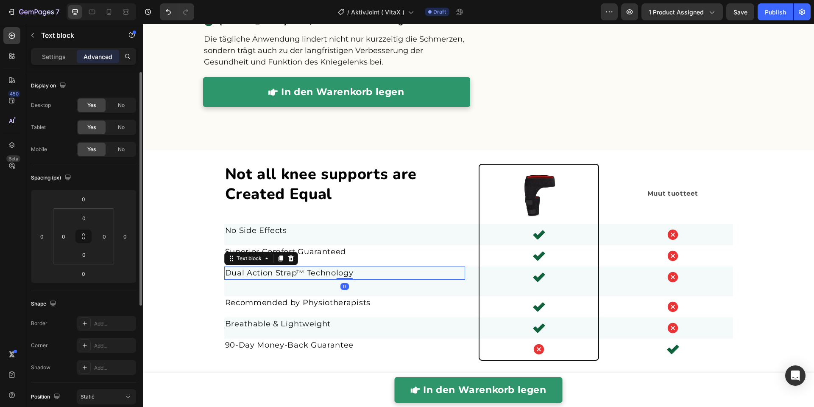
click at [58, 57] on p "Settings" at bounding box center [54, 56] width 24 height 9
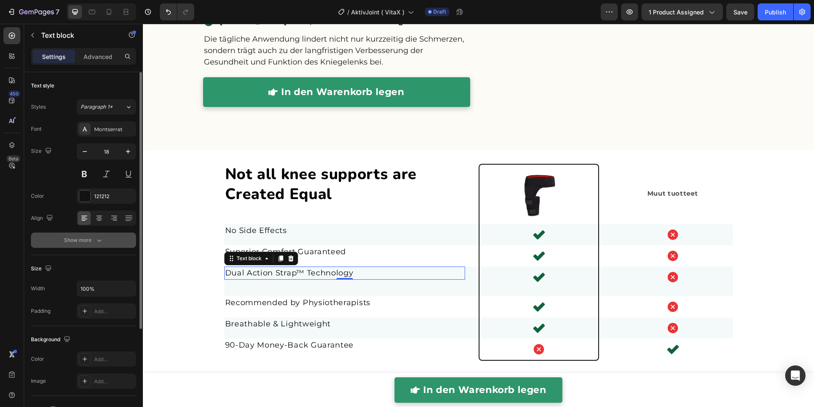
click at [99, 237] on icon "button" at bounding box center [99, 240] width 8 height 8
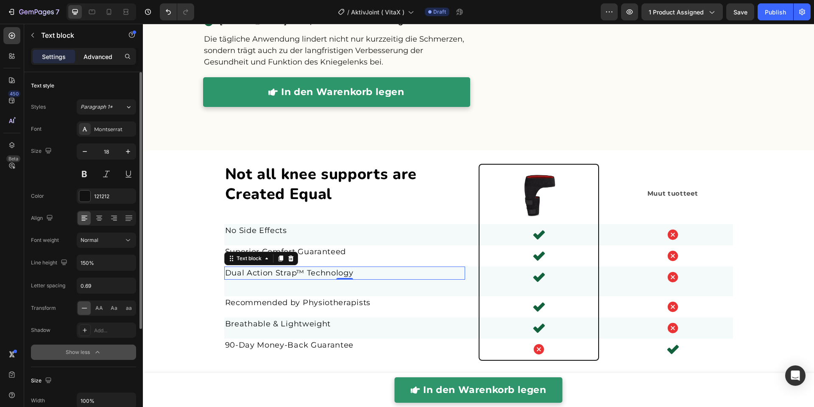
click at [92, 58] on p "Advanced" at bounding box center [98, 56] width 29 height 9
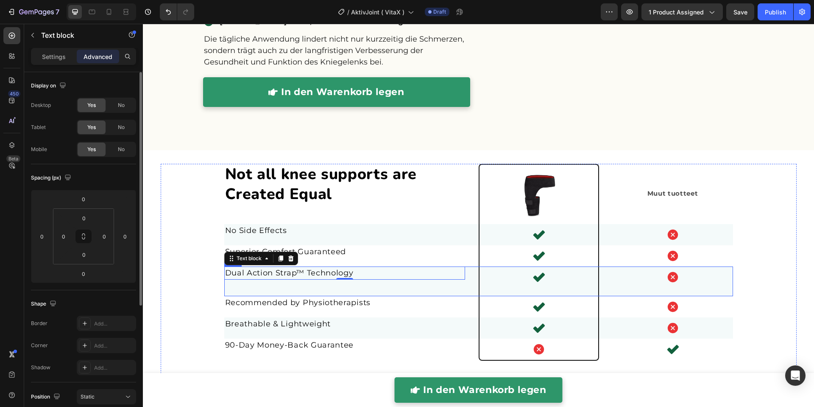
click at [321, 284] on div "Dual Action Strap™ Technology Text block 0" at bounding box center [344, 281] width 241 height 30
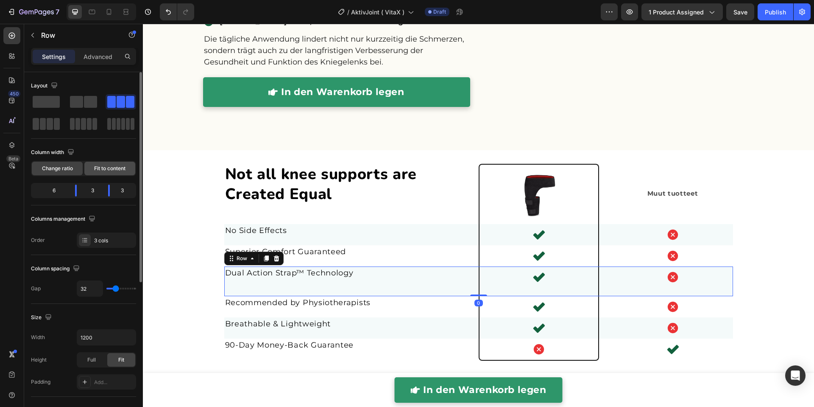
click at [99, 167] on span "Fit to content" at bounding box center [109, 168] width 31 height 8
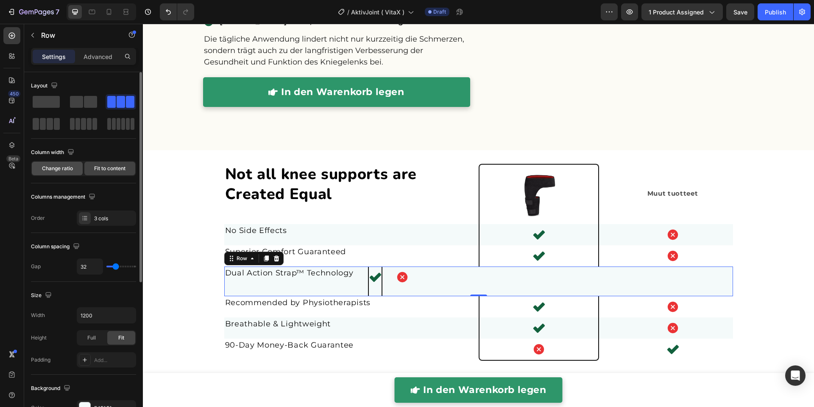
click at [56, 168] on span "Change ratio" at bounding box center [57, 168] width 31 height 8
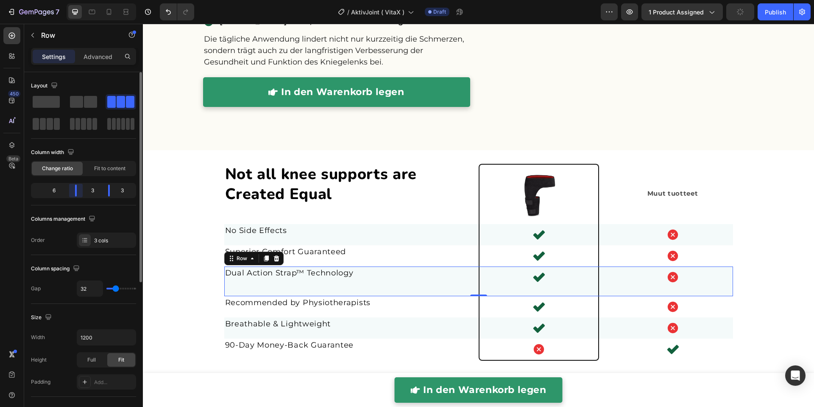
drag, startPoint x: 76, startPoint y: 192, endPoint x: 85, endPoint y: 194, distance: 9.1
click at [85, 194] on div "6 3 3" at bounding box center [83, 190] width 105 height 15
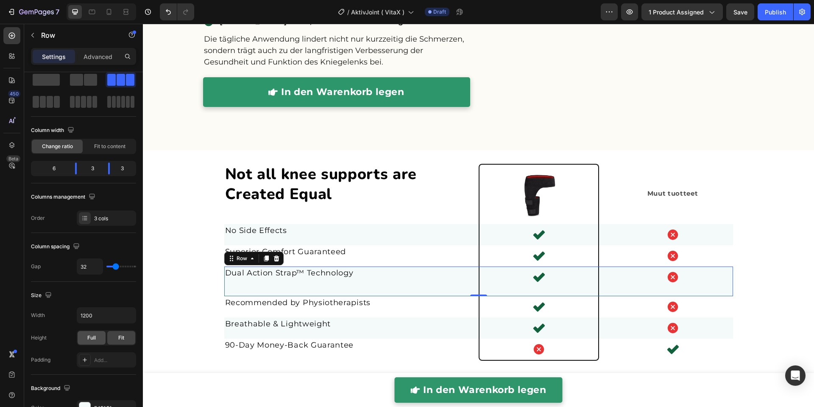
scroll to position [253, 0]
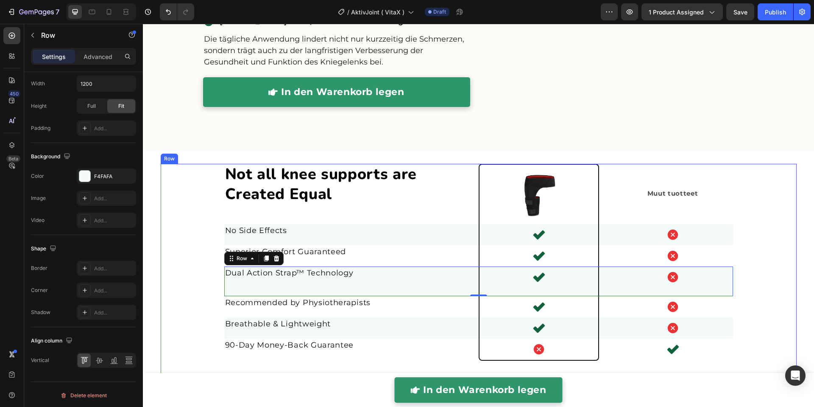
click at [195, 283] on div "Not all knee supports are Created Equal Heading Image Muut Text Block Muut tuot…" at bounding box center [478, 273] width 610 height 218
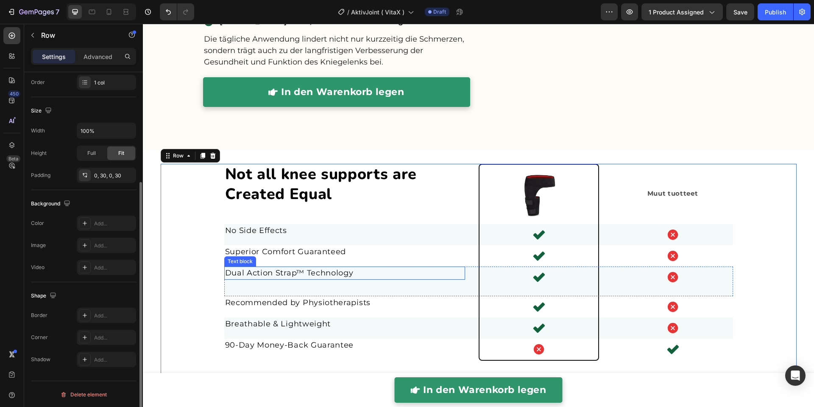
click at [238, 272] on span "Dual Action Strap™ Technology" at bounding box center [289, 272] width 128 height 9
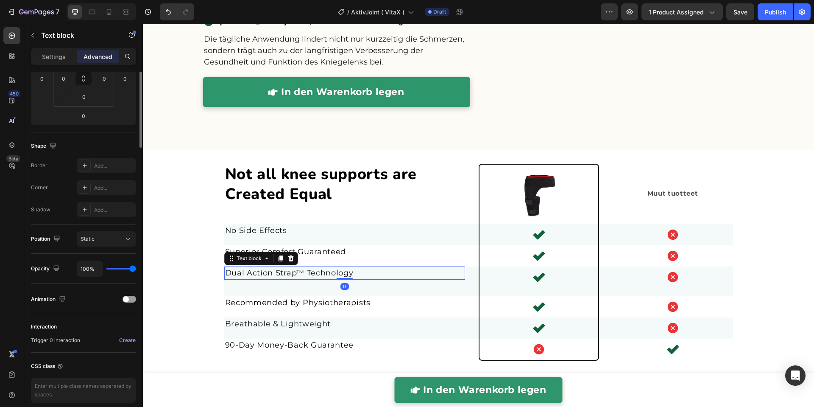
scroll to position [0, 0]
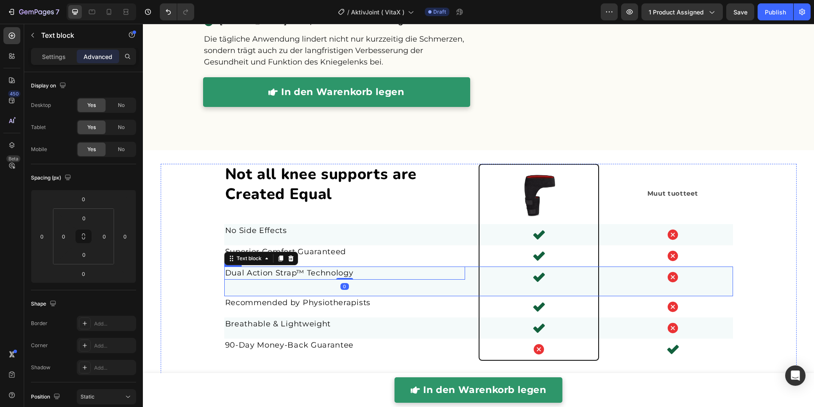
click at [242, 284] on div "Dual Action Strap™ Technology Text block 0" at bounding box center [344, 281] width 241 height 30
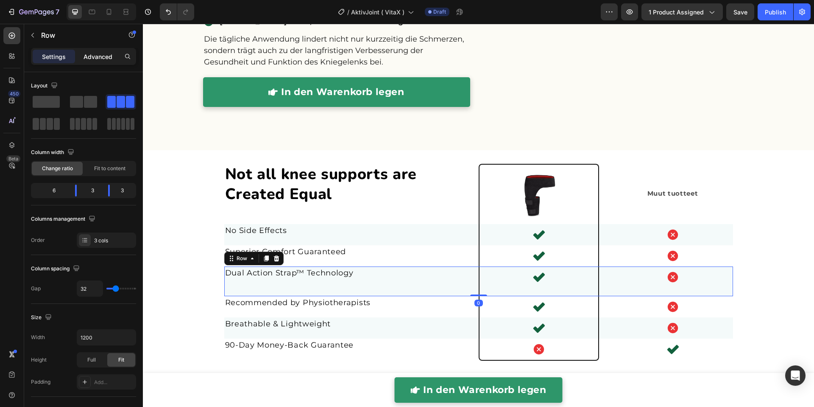
click at [92, 58] on p "Advanced" at bounding box center [98, 56] width 29 height 9
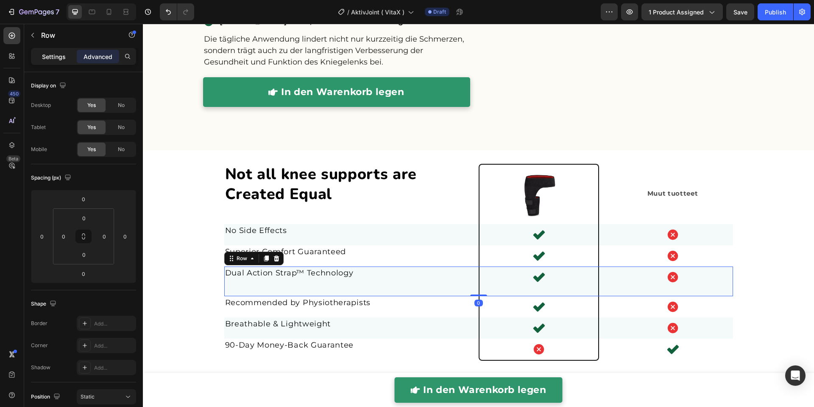
click at [68, 59] on div "Settings" at bounding box center [54, 57] width 42 height 14
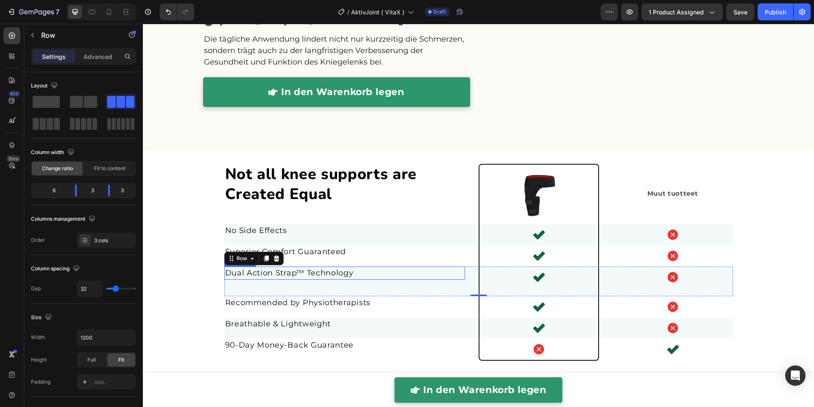
click at [233, 270] on span "Dual Action Strap™ Technology" at bounding box center [289, 272] width 128 height 9
click at [248, 287] on div "Dual Action Strap™ Technology Text block 0" at bounding box center [344, 281] width 241 height 30
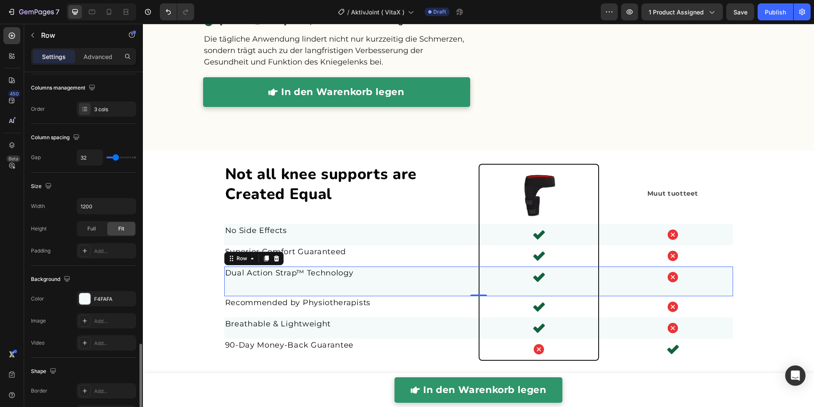
scroll to position [253, 0]
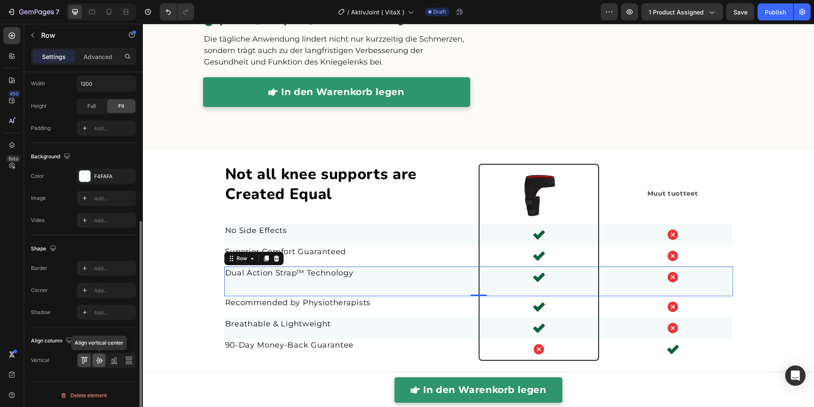
click at [102, 359] on icon at bounding box center [99, 360] width 8 height 8
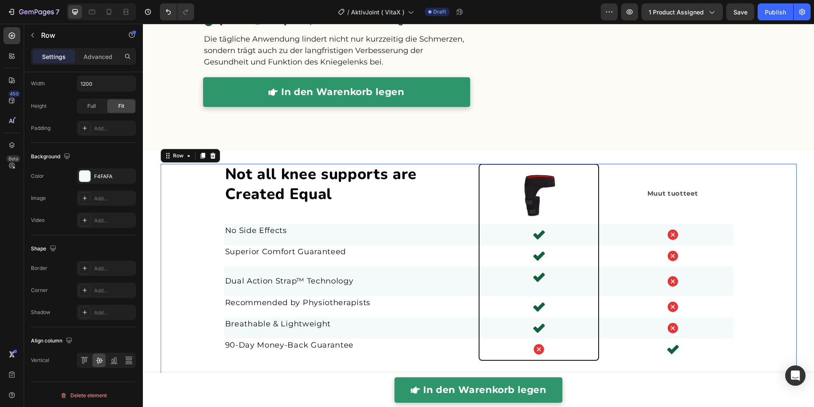
click at [161, 286] on div "Not all knee supports are Created Equal Heading Image Muut Text Block Muut tuot…" at bounding box center [479, 273] width 636 height 218
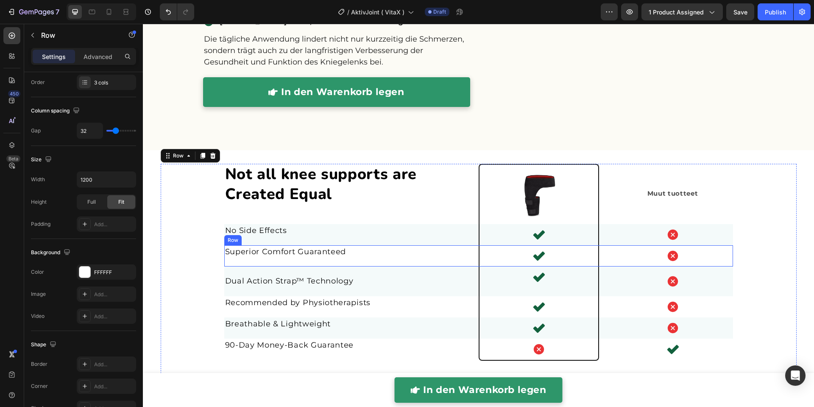
click at [353, 260] on div "Superior Comfort Guaranteed Text block" at bounding box center [344, 255] width 241 height 21
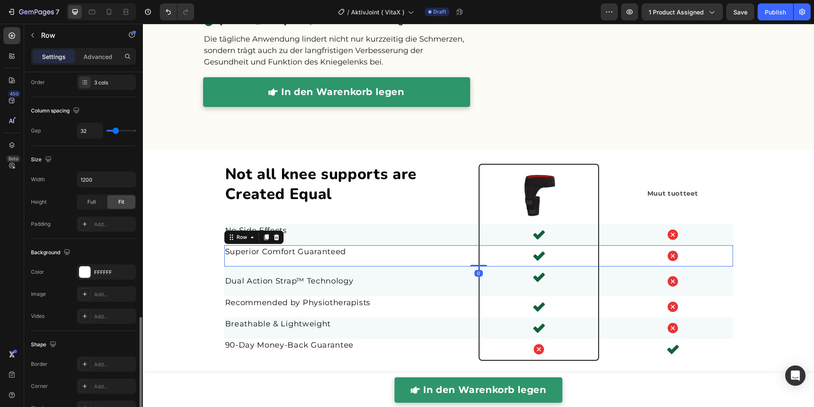
scroll to position [253, 0]
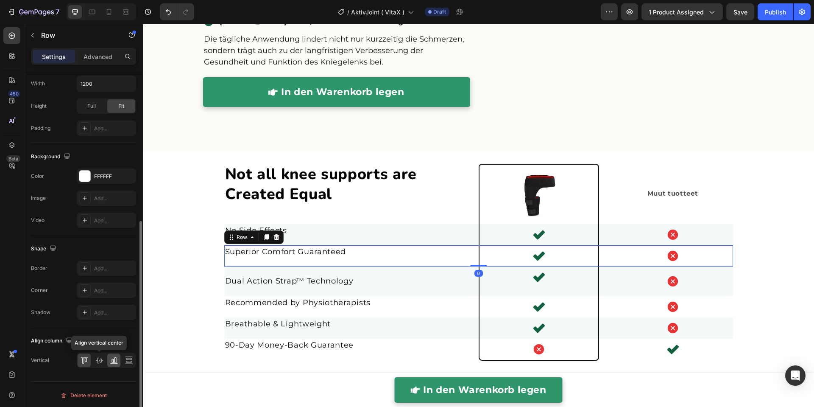
click at [99, 357] on icon at bounding box center [99, 360] width 7 height 6
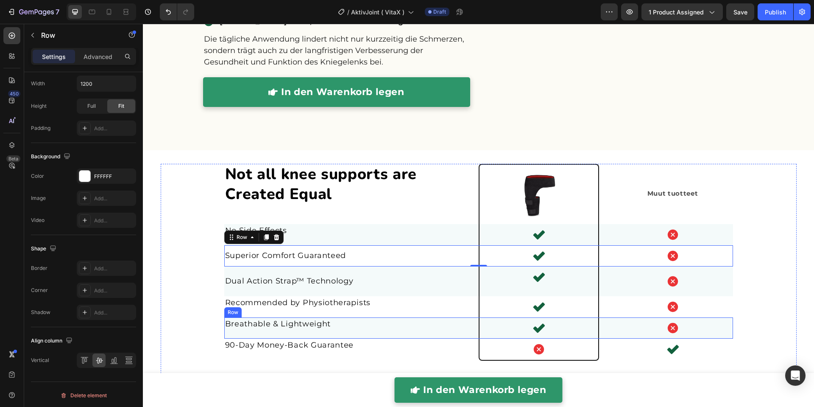
click at [333, 332] on div "Breathable & Lightweight Text block" at bounding box center [344, 327] width 241 height 21
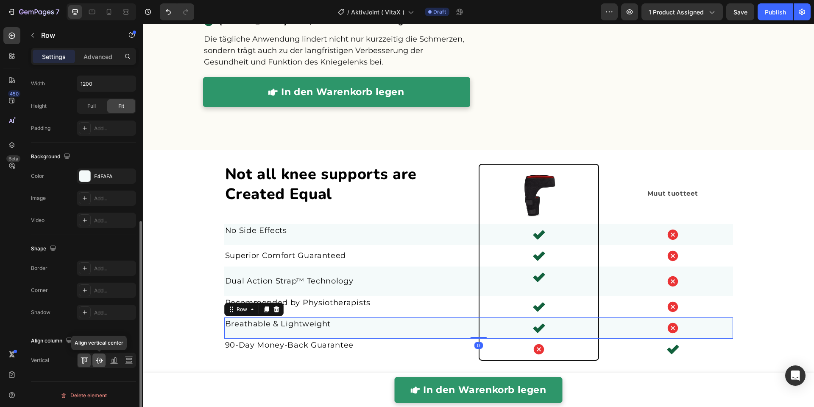
click at [97, 357] on icon at bounding box center [99, 360] width 7 height 6
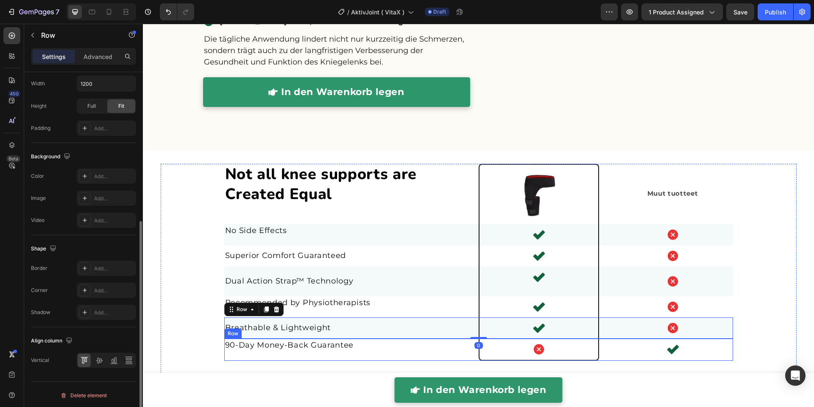
click at [321, 351] on div "90-Day Money-Back Guarantee Text block" at bounding box center [344, 349] width 241 height 22
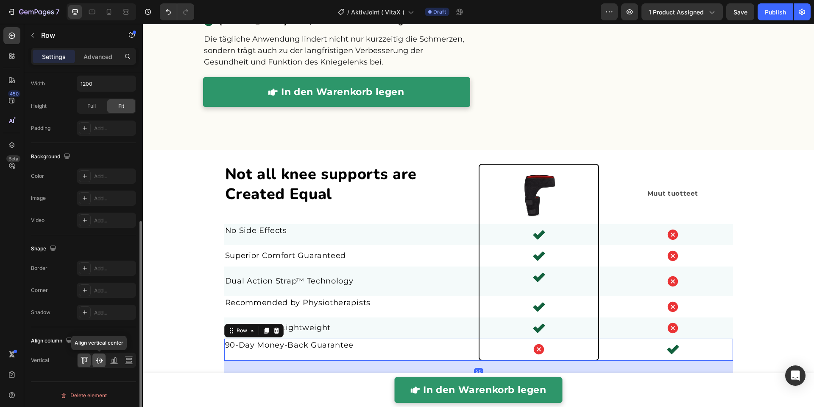
click at [96, 358] on icon at bounding box center [99, 360] width 8 height 8
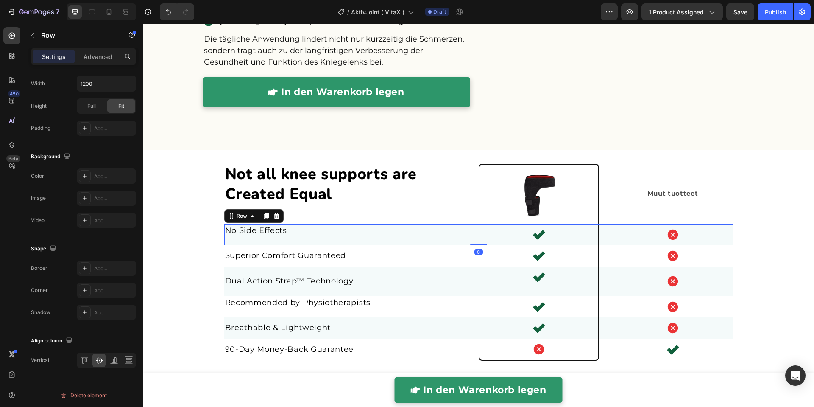
click at [315, 241] on div "No Side Effects Text block" at bounding box center [344, 234] width 241 height 21
click at [97, 356] on icon at bounding box center [99, 360] width 8 height 8
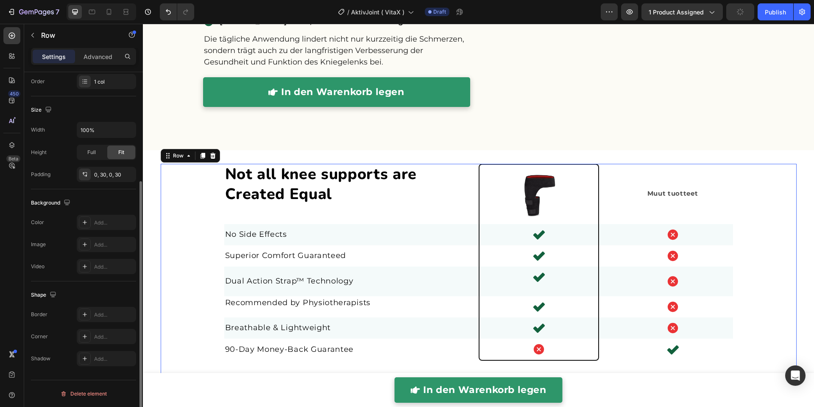
scroll to position [158, 0]
click at [193, 259] on div "Not all knee supports are Created Equal Heading Image Muut Text Block Muut tuot…" at bounding box center [478, 273] width 610 height 218
click at [468, 254] on div "Superior Comfort Guaranteed Text block Icon Icon Row" at bounding box center [478, 255] width 509 height 21
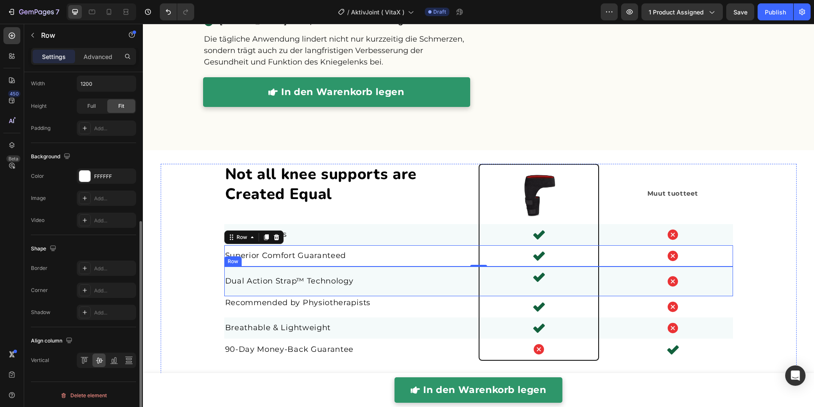
scroll to position [253, 0]
click at [228, 290] on div "Dual Action Strap™ Technology Text block" at bounding box center [344, 281] width 241 height 30
click at [94, 173] on div "F4FAFA" at bounding box center [106, 177] width 25 height 8
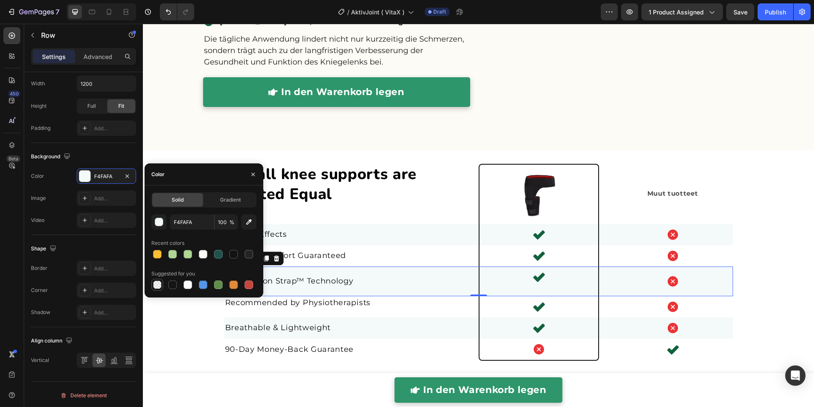
click at [159, 283] on div at bounding box center [157, 284] width 8 height 8
type input "000000"
type input "0"
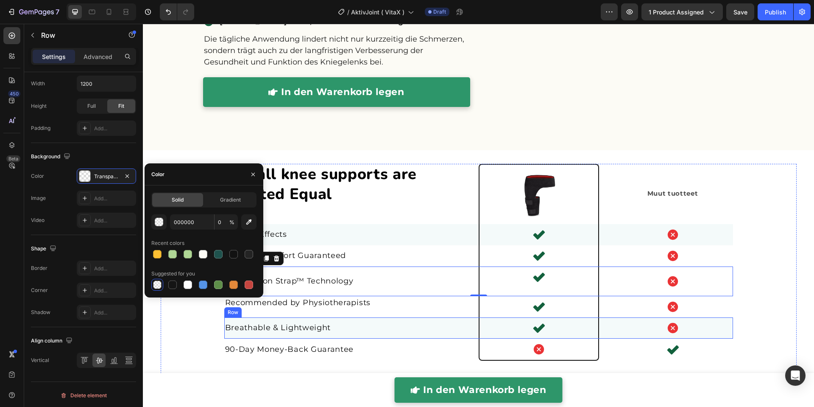
click at [362, 335] on div "Breathable & Lightweight Text block" at bounding box center [344, 327] width 241 height 21
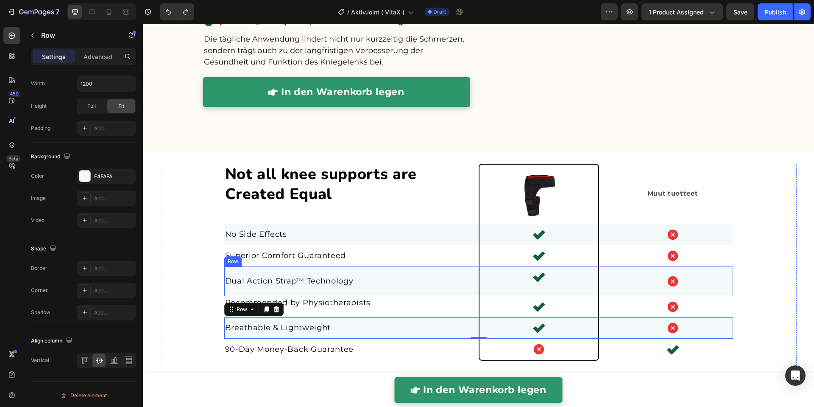
click at [295, 292] on div "Dual Action Strap™ Technology Text block" at bounding box center [344, 281] width 241 height 30
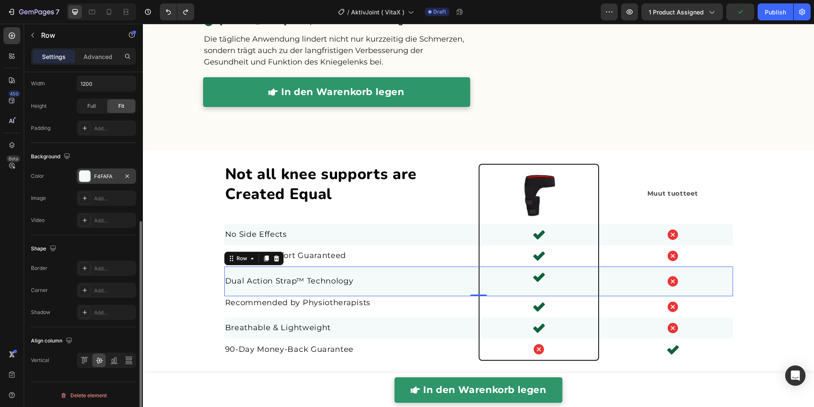
click at [103, 175] on div "F4FAFA" at bounding box center [106, 177] width 25 height 8
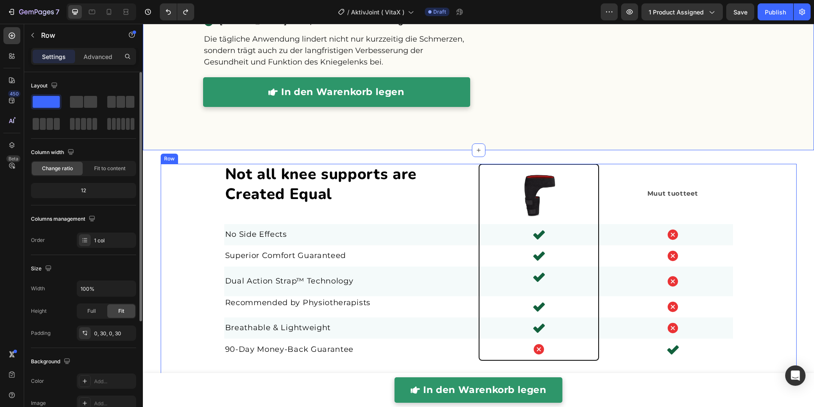
click at [181, 198] on div "Not all knee supports are Created Equal Heading Image Muut Text Block Muut tuot…" at bounding box center [478, 273] width 610 height 218
click at [251, 208] on div "Not all knee supports are Created Equal Heading" at bounding box center [344, 194] width 241 height 60
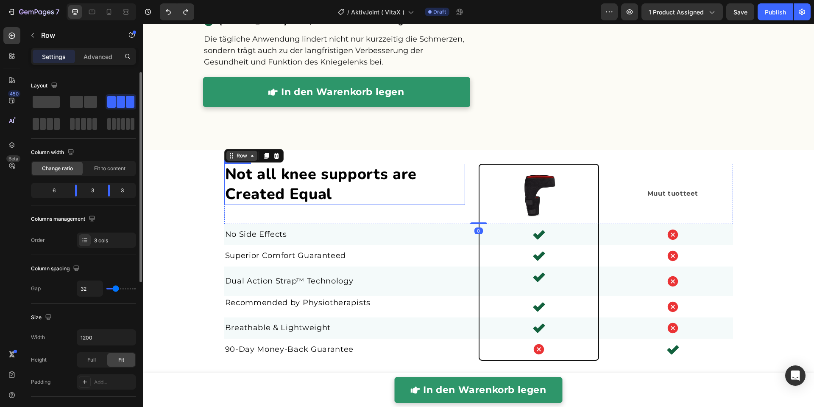
click at [249, 152] on icon at bounding box center [252, 155] width 7 height 7
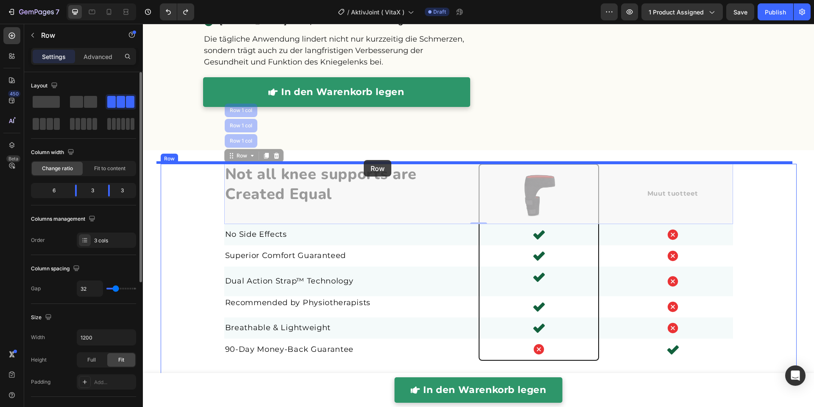
drag, startPoint x: 239, startPoint y: 142, endPoint x: 364, endPoint y: 160, distance: 126.4
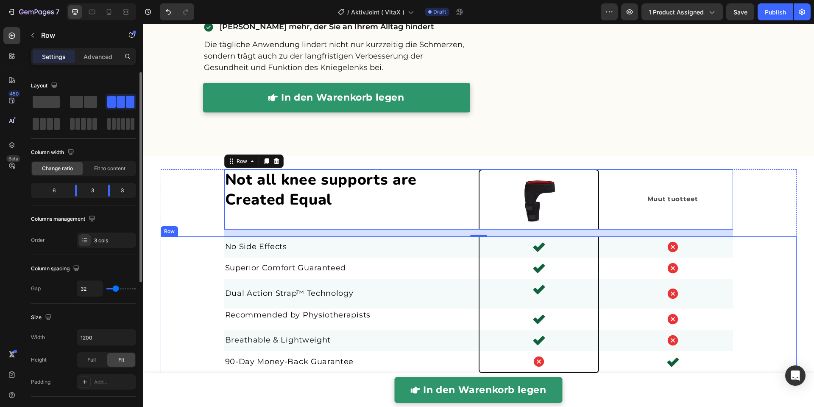
scroll to position [1944, 0]
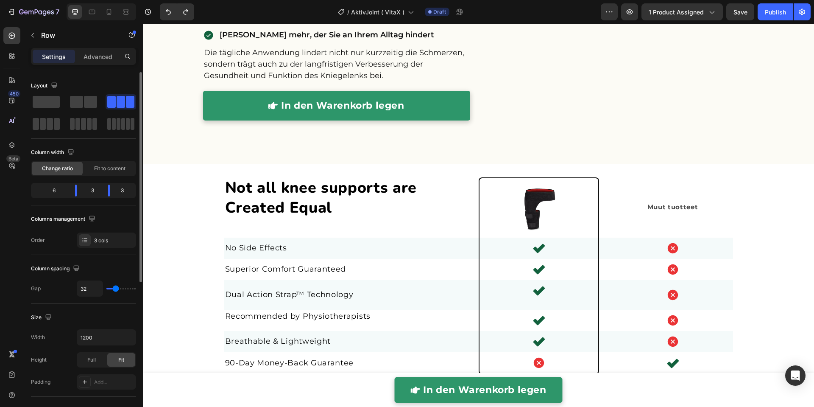
click at [242, 233] on div "Not all knee supports are Created Equal Heading" at bounding box center [344, 207] width 241 height 60
click at [244, 230] on div "Not all knee supports are Created Equal Heading" at bounding box center [344, 207] width 241 height 60
click at [245, 225] on div "Not all knee supports are Created Equal Heading" at bounding box center [344, 207] width 241 height 60
click at [248, 209] on span "Not all knee supports are Created Equal" at bounding box center [321, 197] width 192 height 41
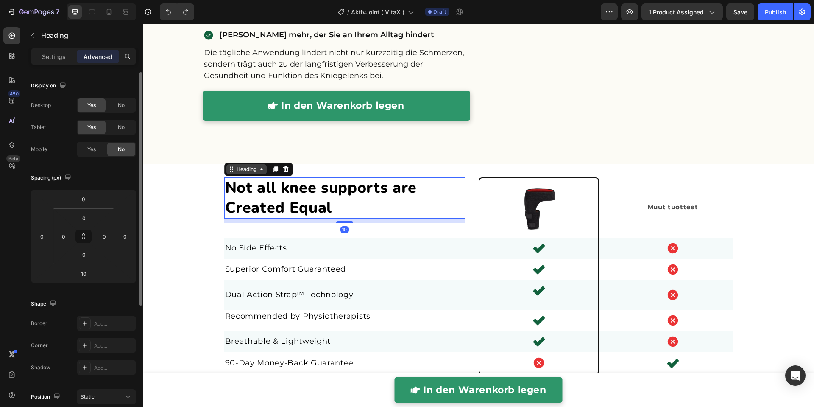
click at [244, 172] on div "Heading" at bounding box center [246, 169] width 40 height 10
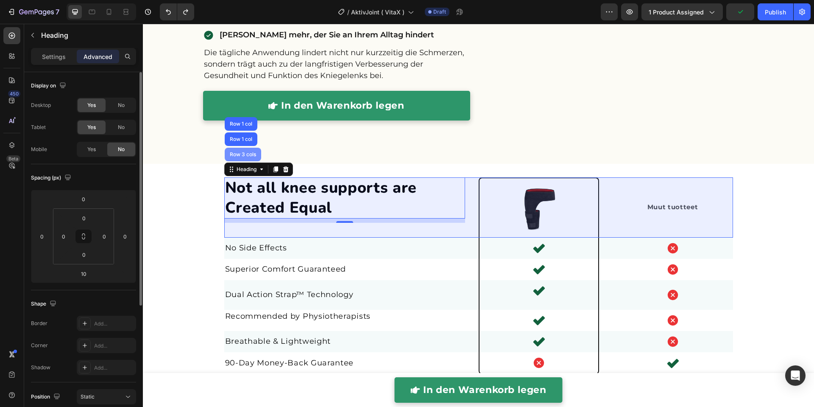
click at [239, 152] on div "Row 3 cols" at bounding box center [243, 154] width 30 height 5
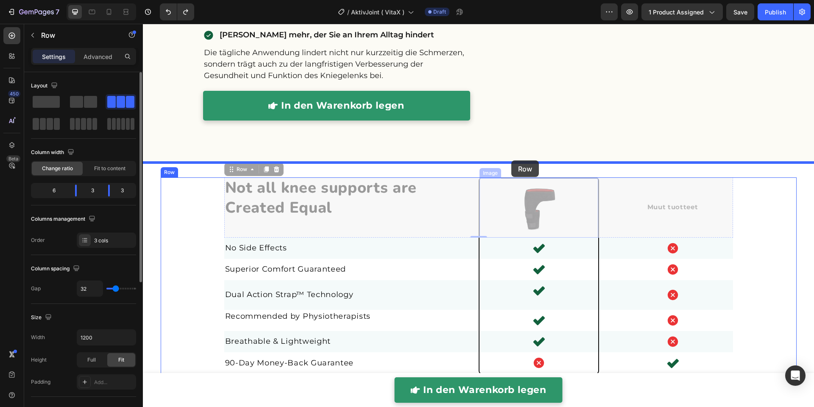
drag, startPoint x: 238, startPoint y: 168, endPoint x: 511, endPoint y: 160, distance: 273.1
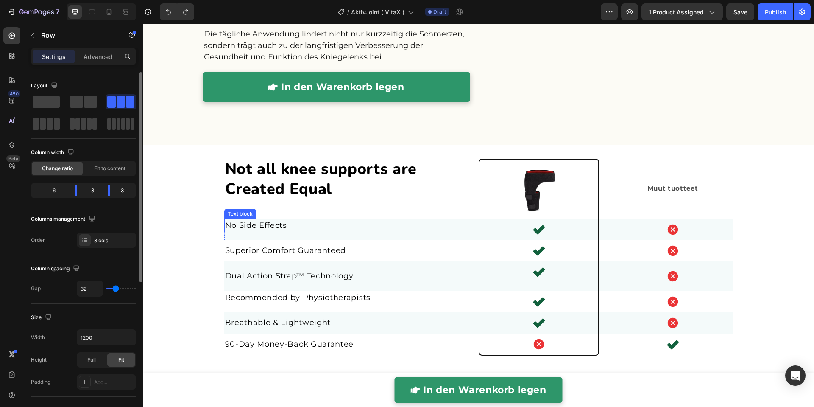
scroll to position [1980, 0]
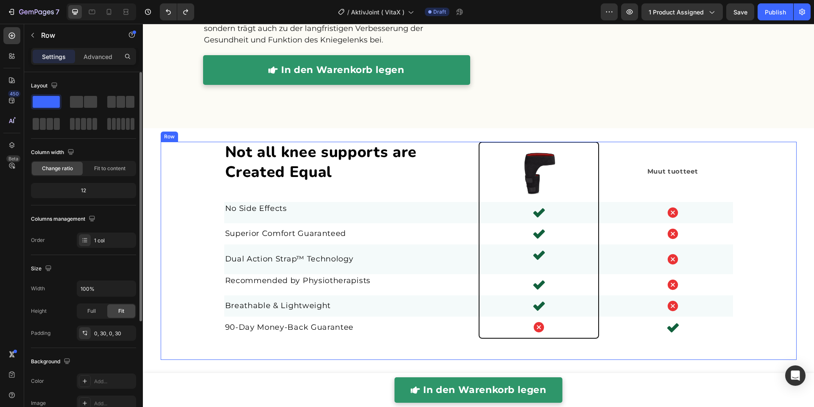
click at [270, 339] on div "Not all knee supports are Created Equal Heading Image Muut Text Block Muut tuot…" at bounding box center [478, 251] width 610 height 218
click at [172, 134] on div "Row" at bounding box center [178, 134] width 14 height 8
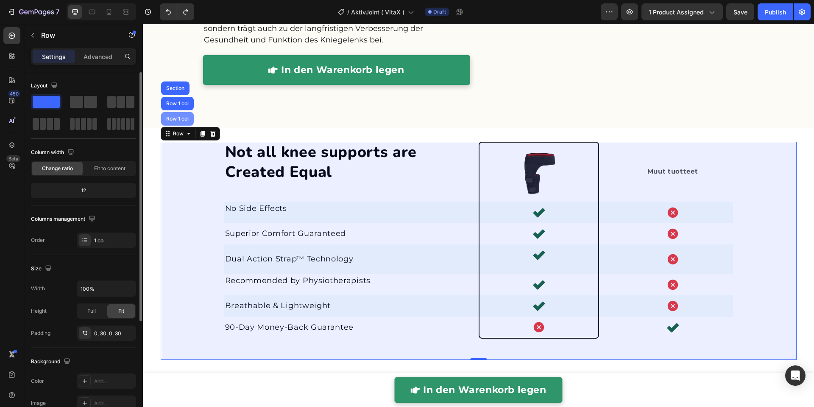
click at [171, 116] on div "Row 1 col" at bounding box center [177, 118] width 26 height 5
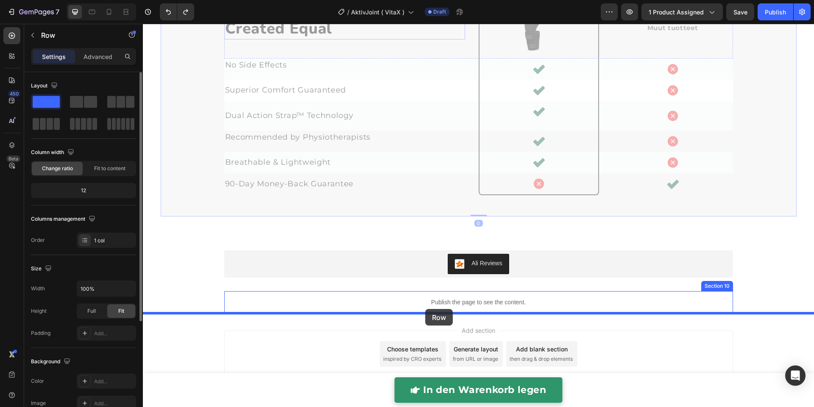
scroll to position [2130, 0]
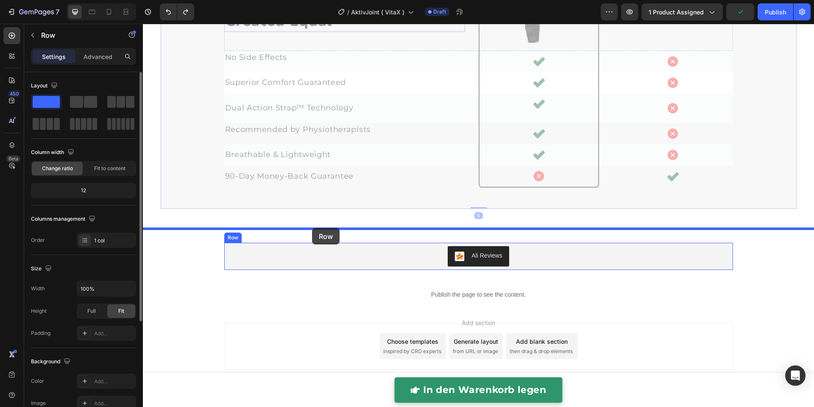
drag, startPoint x: 174, startPoint y: 132, endPoint x: 340, endPoint y: 231, distance: 192.9
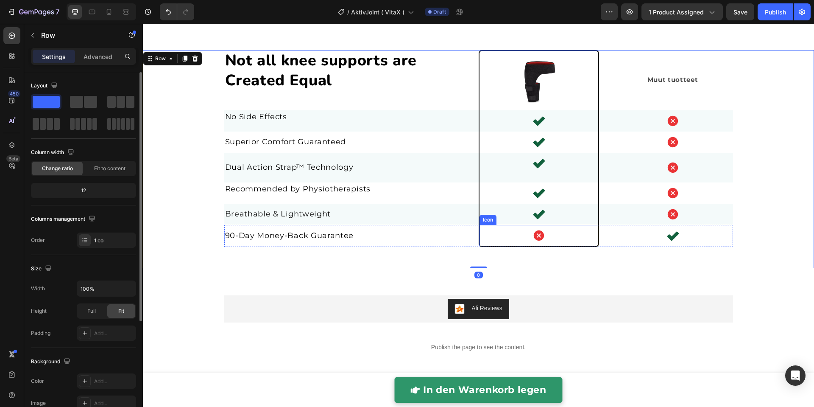
scroll to position [1916, 0]
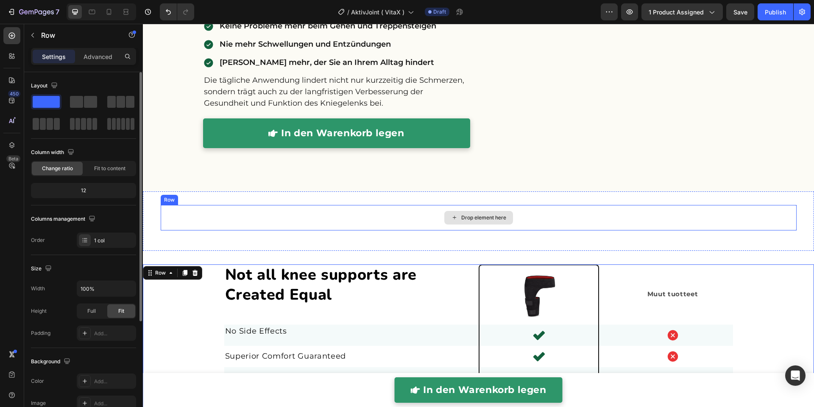
click at [415, 219] on div "Drop element here" at bounding box center [479, 217] width 636 height 25
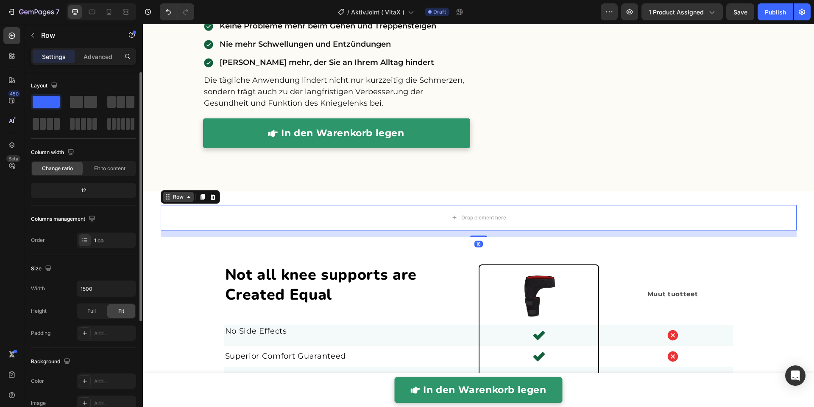
click at [171, 195] on div "Row" at bounding box center [178, 197] width 14 height 8
click at [210, 195] on icon at bounding box center [213, 197] width 6 height 6
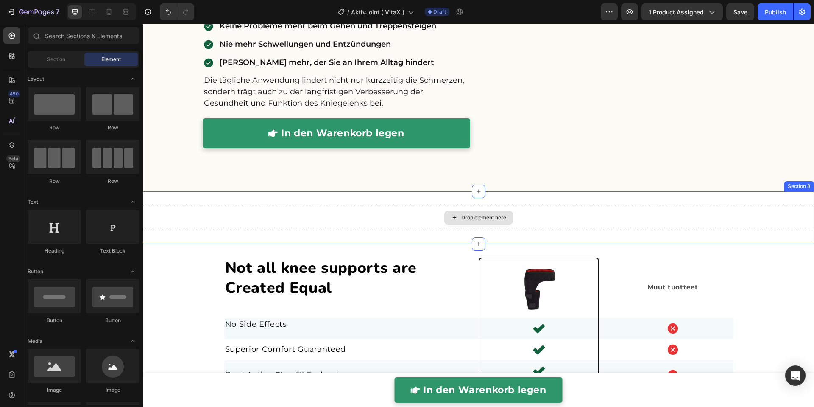
click at [217, 216] on div "Drop element here" at bounding box center [478, 217] width 671 height 25
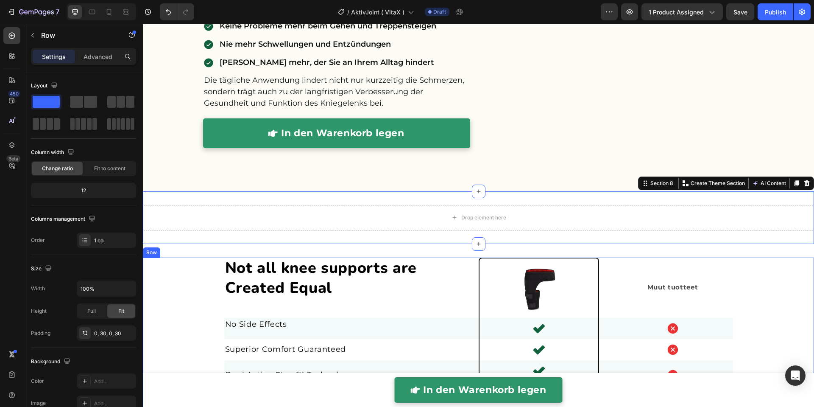
click at [206, 293] on div "Not all knee supports are Created Equal Heading Image Muut Text Block Muut tuot…" at bounding box center [479, 366] width 646 height 218
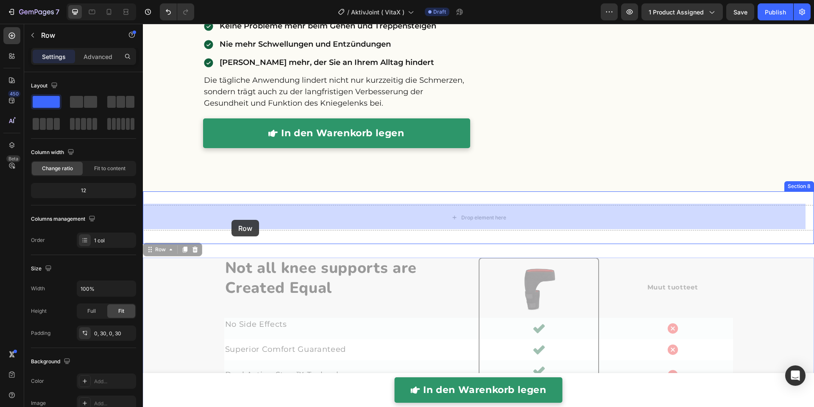
drag, startPoint x: 166, startPoint y: 249, endPoint x: 231, endPoint y: 220, distance: 72.1
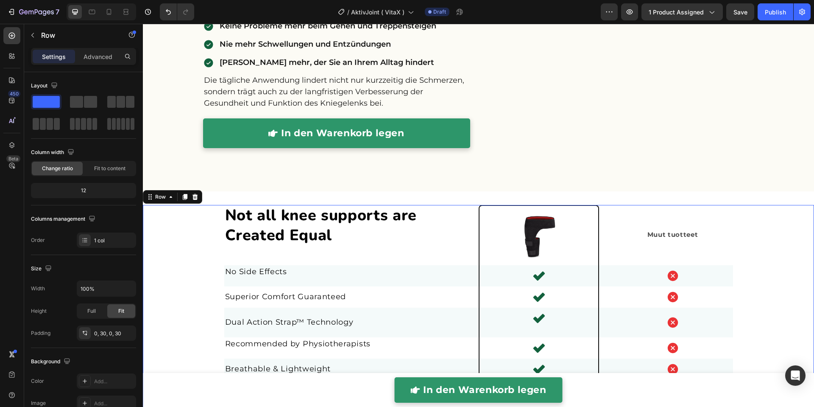
click at [191, 243] on div "Not all knee supports are Created Equal Heading Image Muut Text Block Muut tuot…" at bounding box center [479, 314] width 646 height 218
click at [167, 269] on div "Not all knee supports are Created Equal Heading Image Muut Text Block Muut tuot…" at bounding box center [479, 314] width 646 height 218
click at [164, 195] on div "Row" at bounding box center [160, 197] width 14 height 8
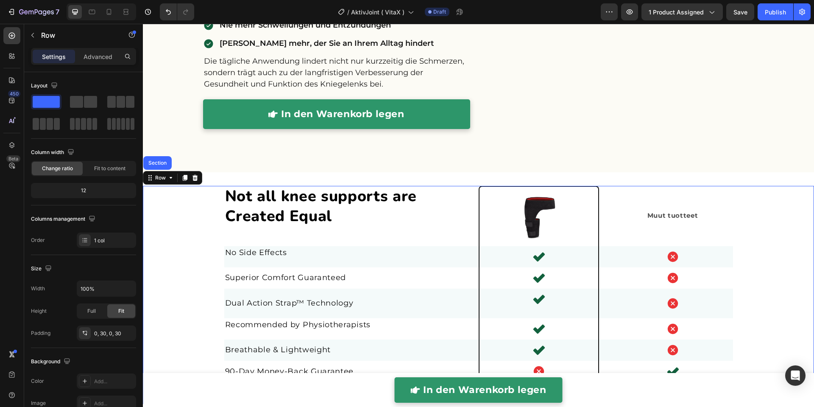
scroll to position [2053, 0]
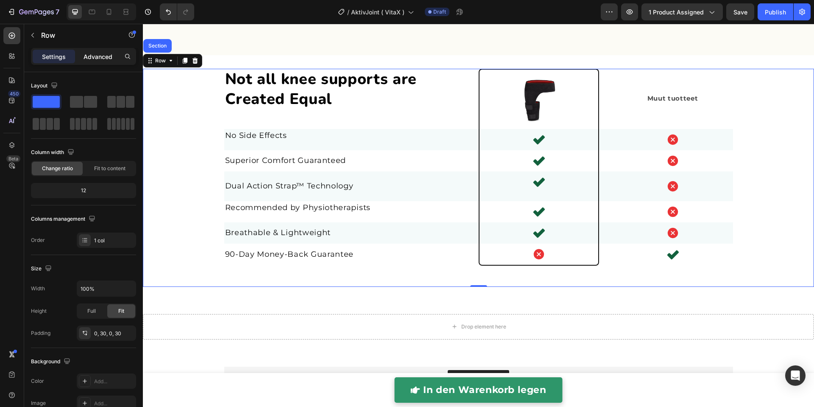
click at [83, 58] on div "Advanced" at bounding box center [98, 57] width 42 height 14
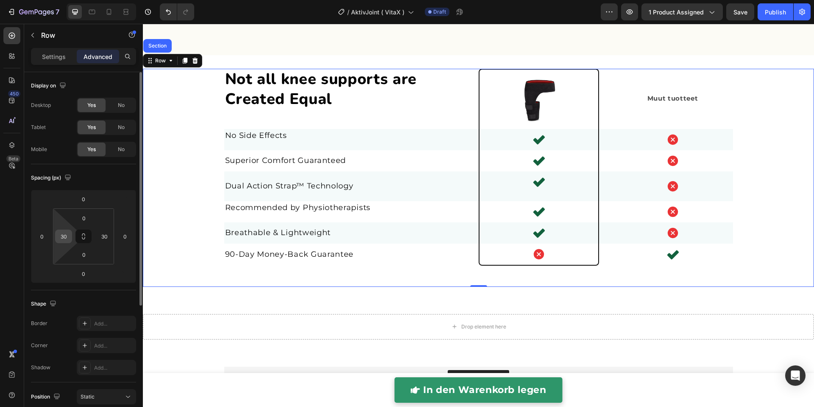
click at [69, 238] on input "30" at bounding box center [63, 236] width 13 height 13
type input "0"
click at [103, 239] on input "30" at bounding box center [104, 236] width 13 height 13
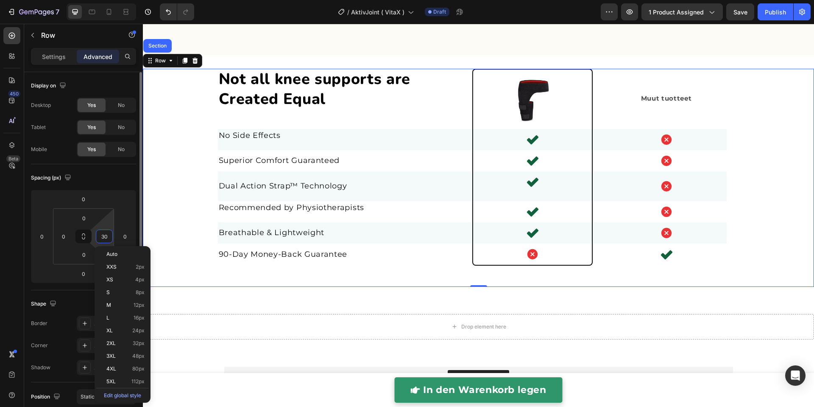
type input "0"
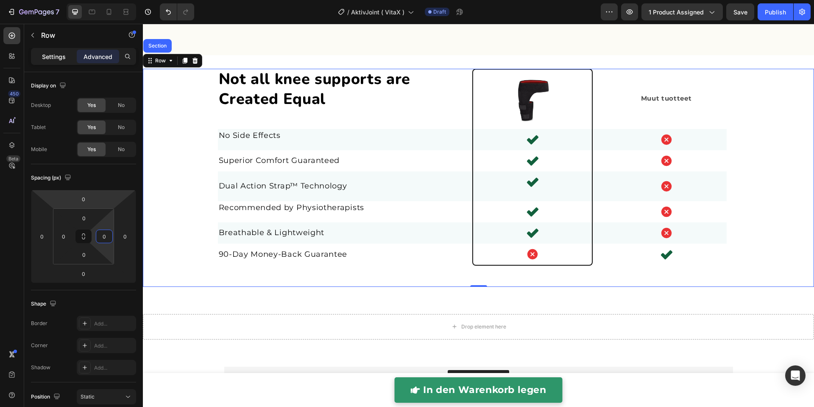
click at [50, 57] on p "Settings" at bounding box center [54, 56] width 24 height 9
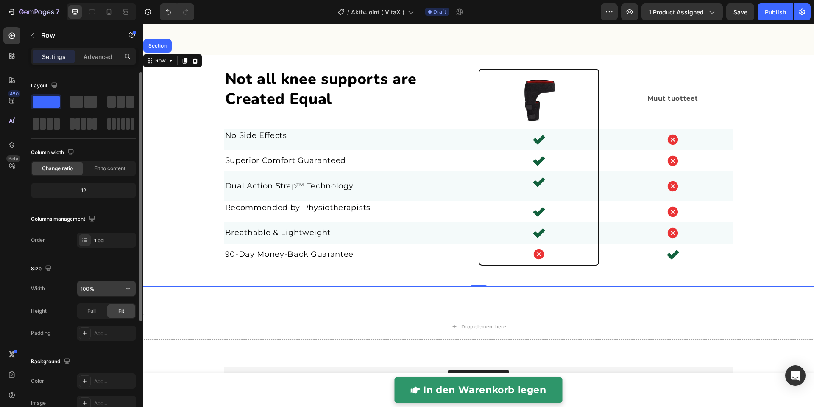
click at [92, 284] on input "100%" at bounding box center [106, 288] width 58 height 15
click at [99, 267] on div "Size" at bounding box center [83, 269] width 105 height 14
click at [97, 312] on div "Full" at bounding box center [92, 311] width 28 height 14
click at [121, 312] on span "Fit" at bounding box center [121, 311] width 6 height 8
click at [104, 286] on input "100%" at bounding box center [106, 288] width 58 height 15
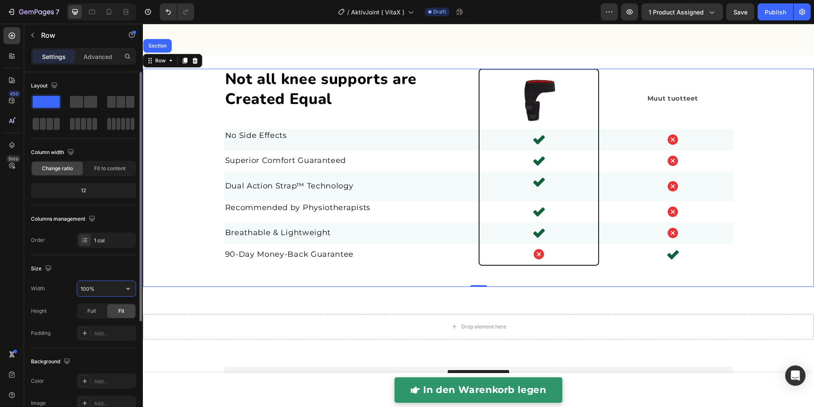
click at [104, 286] on input "100%" at bounding box center [106, 288] width 58 height 15
click at [110, 265] on div "Size" at bounding box center [83, 269] width 105 height 14
click at [237, 107] on span "Not all knee supports are Created Equal" at bounding box center [321, 89] width 192 height 41
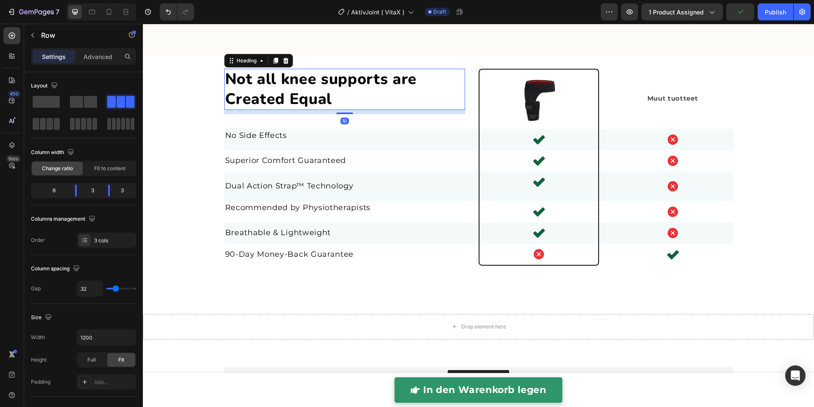
click at [236, 115] on div "Not all knee supports are Created Equal Heading 10" at bounding box center [344, 99] width 241 height 60
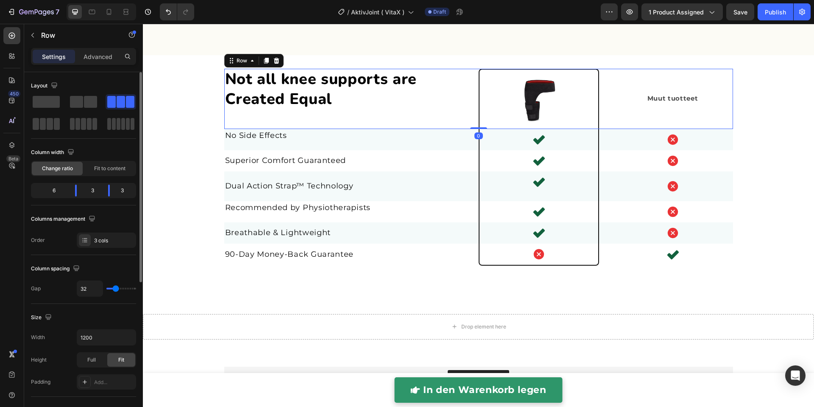
scroll to position [253, 0]
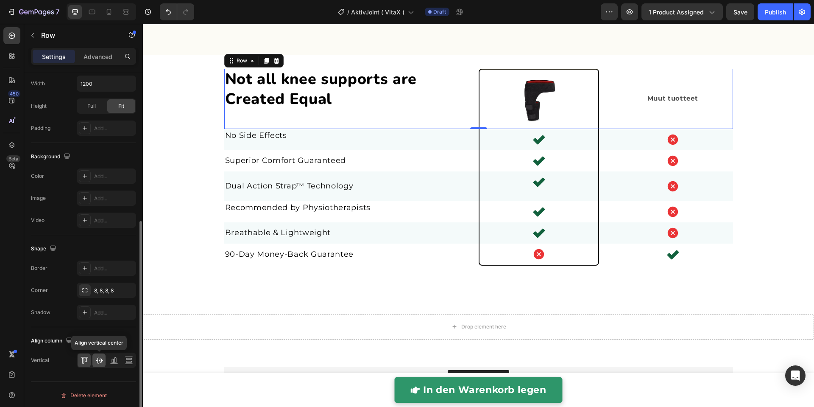
click at [102, 359] on icon at bounding box center [99, 360] width 8 height 8
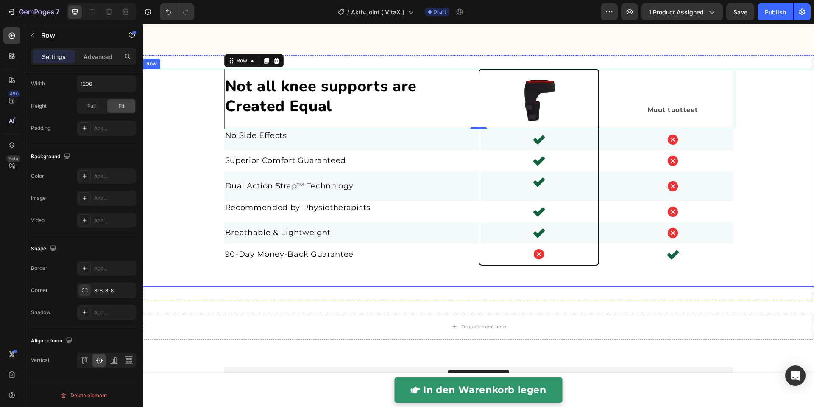
click at [165, 193] on div "Not all knee supports are Created Equal Heading Image Muut Text Block Muut tuot…" at bounding box center [478, 178] width 671 height 218
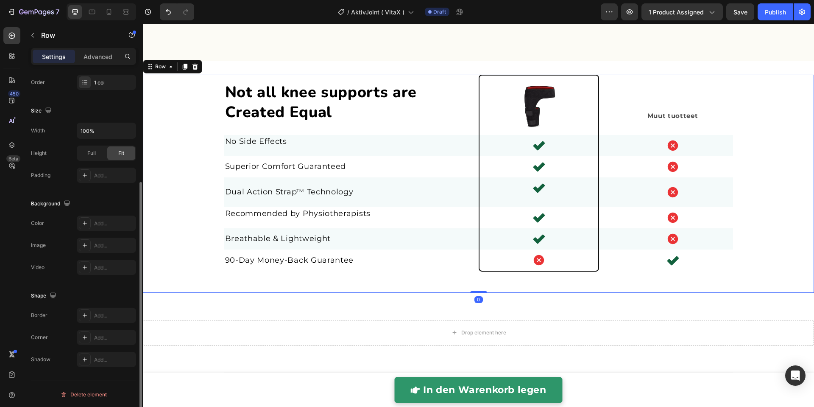
scroll to position [2046, 0]
click at [783, 264] on div "Not all knee supports are Created Equal Heading Image Muut Text Block Muut tuot…" at bounding box center [478, 184] width 671 height 218
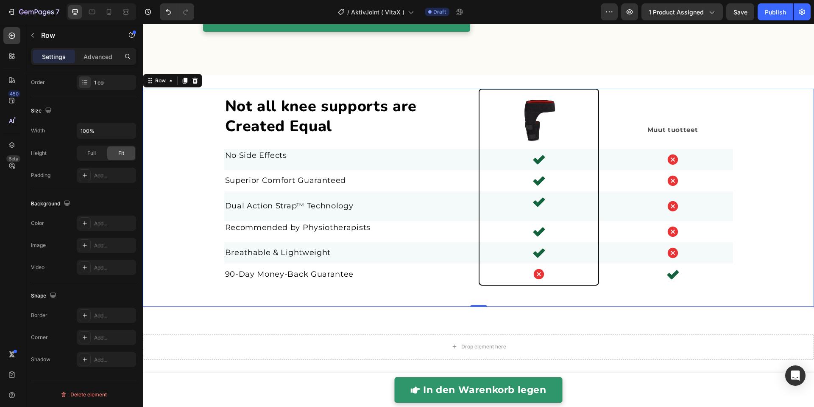
scroll to position [2032, 0]
click at [533, 253] on icon at bounding box center [538, 253] width 11 height 9
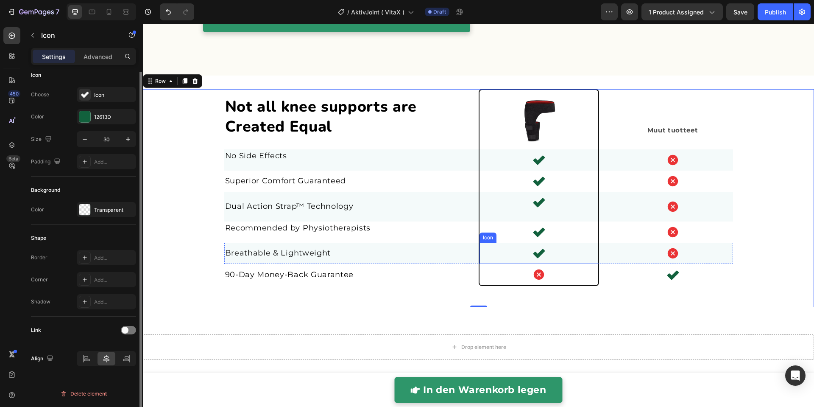
scroll to position [0, 0]
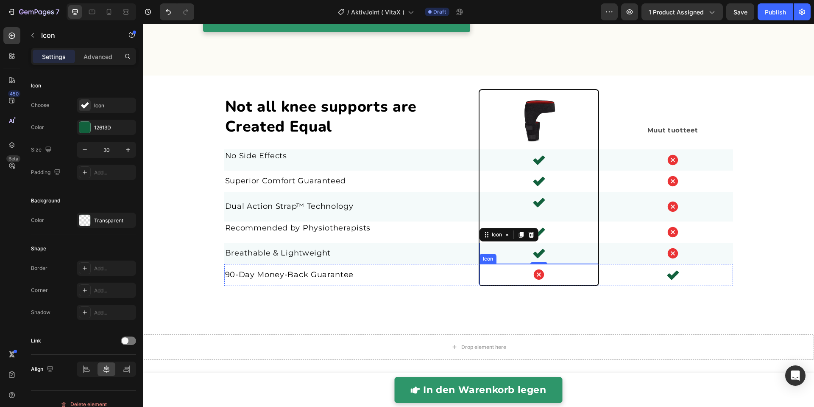
click at [537, 273] on icon at bounding box center [538, 274] width 10 height 10
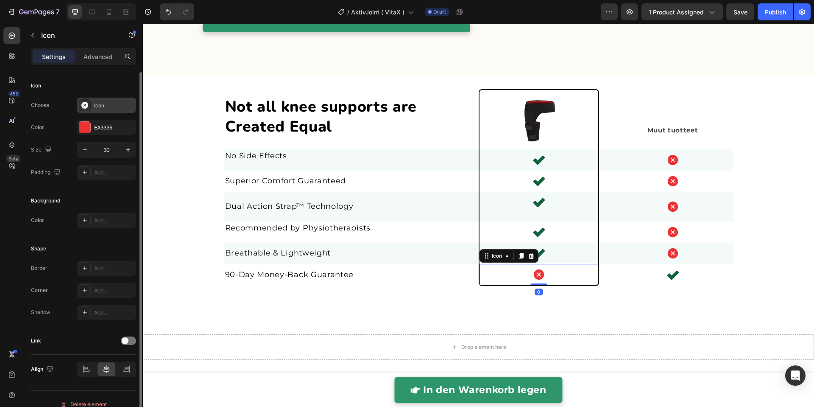
click at [106, 104] on div "Icon" at bounding box center [114, 106] width 40 height 8
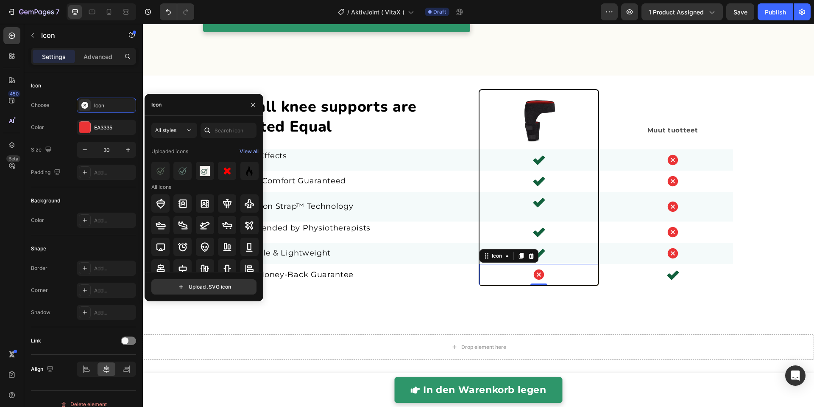
click at [186, 103] on div "Icon" at bounding box center [204, 105] width 119 height 22
click at [228, 131] on input "text" at bounding box center [229, 130] width 56 height 15
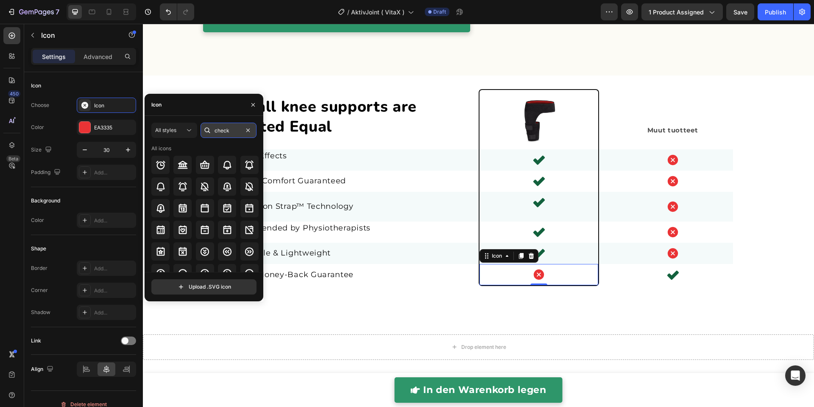
type input "check"
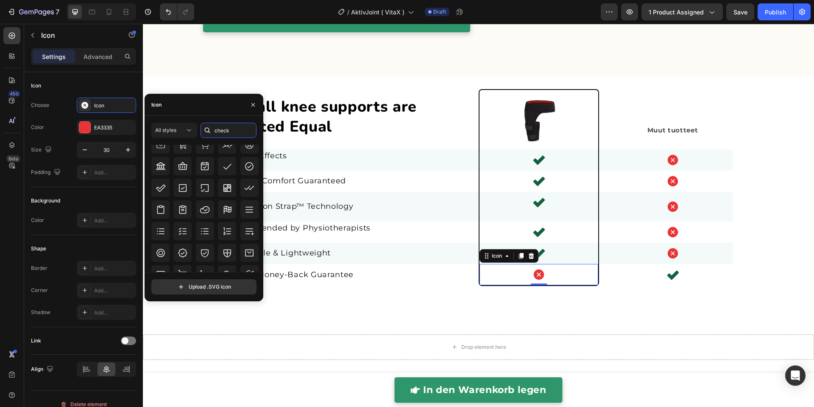
scroll to position [276, 0]
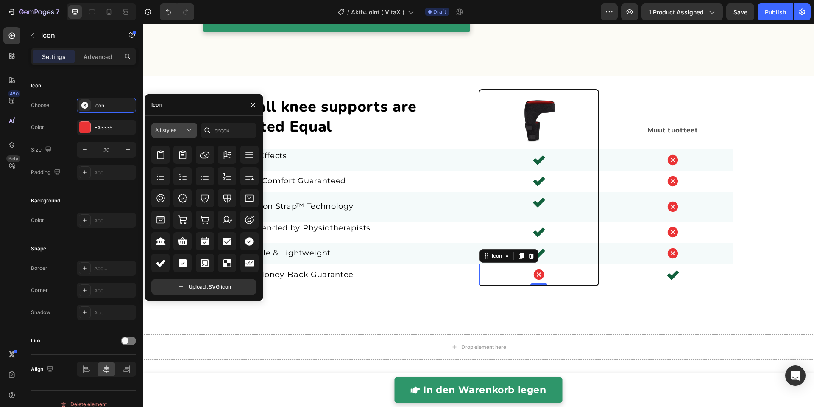
click at [186, 127] on icon at bounding box center [189, 130] width 8 height 8
click at [142, 228] on span "Uploaded" at bounding box center [153, 232] width 23 height 8
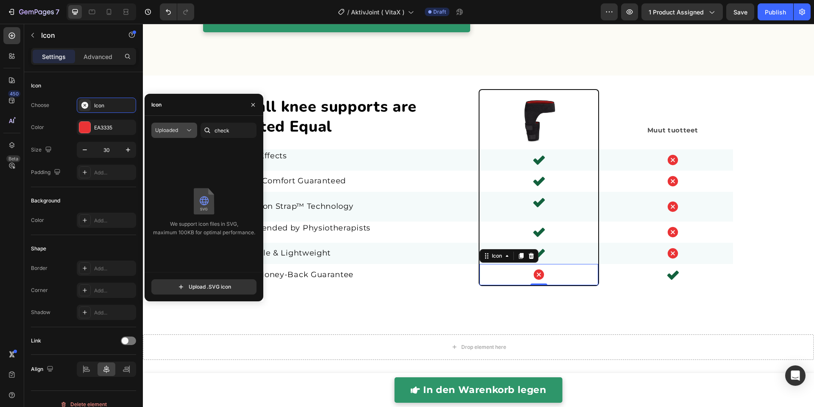
click at [175, 129] on span "Uploaded" at bounding box center [166, 130] width 23 height 6
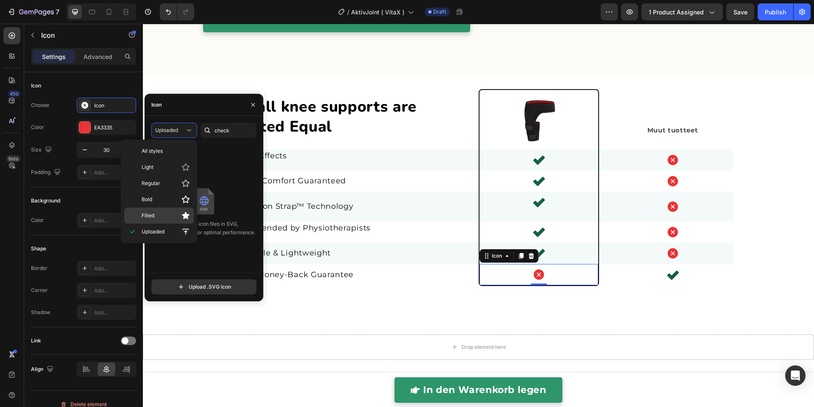
click at [170, 208] on div "Filled" at bounding box center [159, 215] width 70 height 16
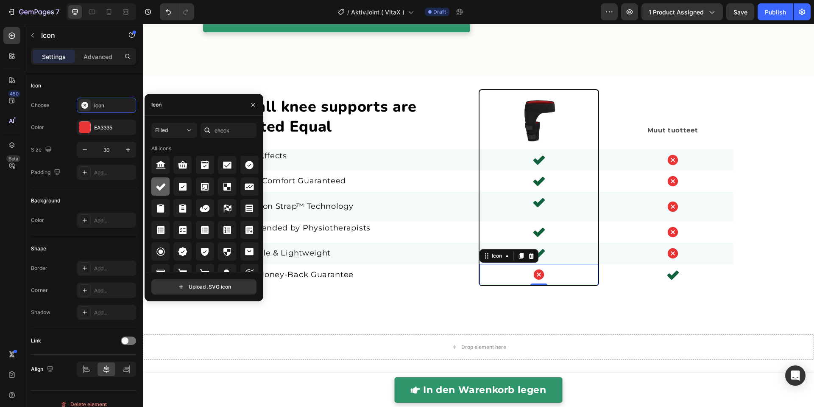
click at [163, 187] on icon at bounding box center [161, 186] width 10 height 10
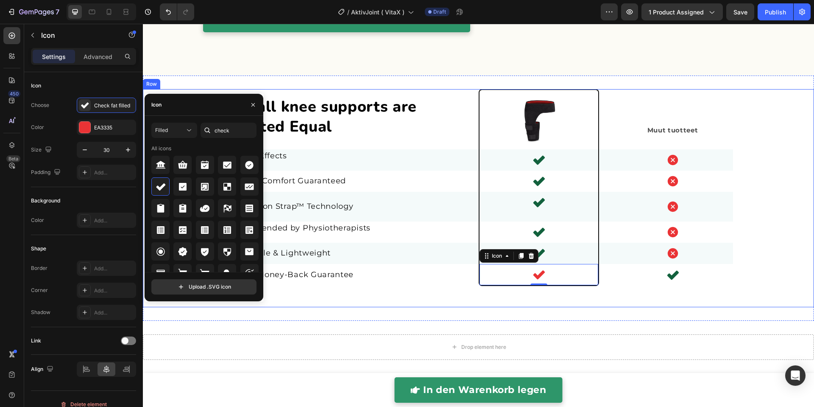
click at [503, 303] on div "Not all knee supports are Created Equal Heading Image Muut Text Block Muut tuot…" at bounding box center [478, 198] width 671 height 218
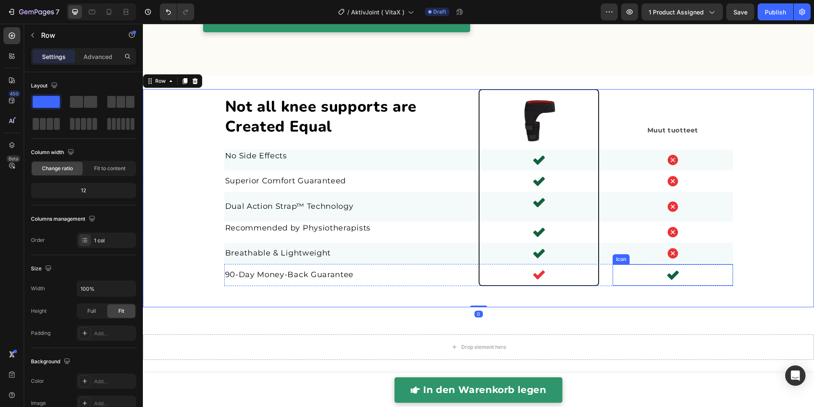
click at [667, 274] on icon at bounding box center [672, 274] width 11 height 9
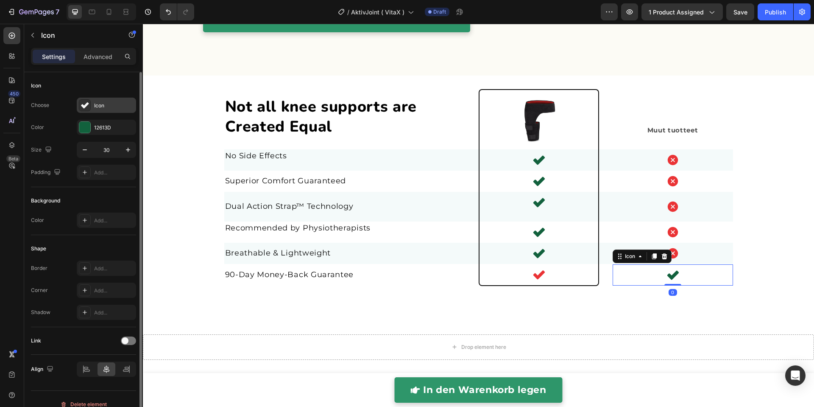
click at [99, 106] on div "Icon" at bounding box center [114, 106] width 40 height 8
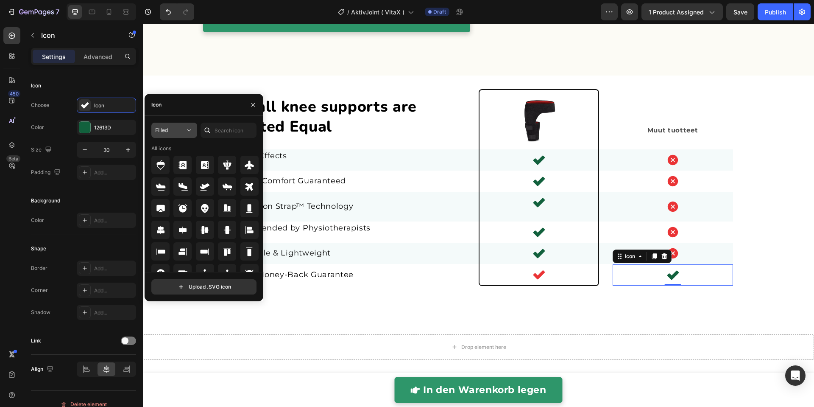
click at [187, 132] on icon at bounding box center [189, 130] width 8 height 8
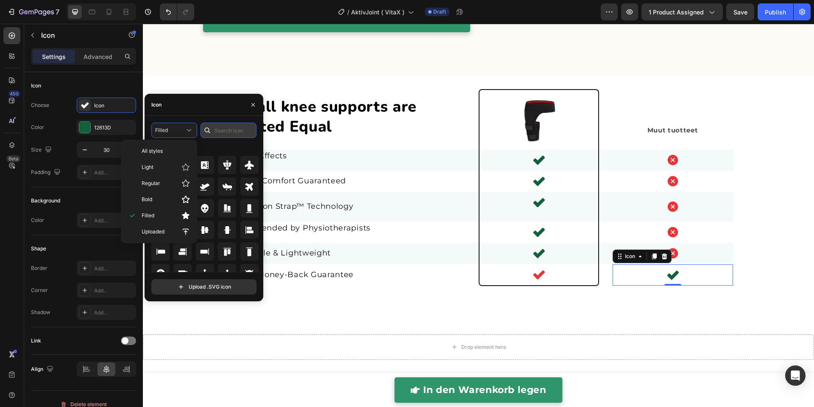
click at [222, 133] on input "text" at bounding box center [229, 130] width 56 height 15
type input "x"
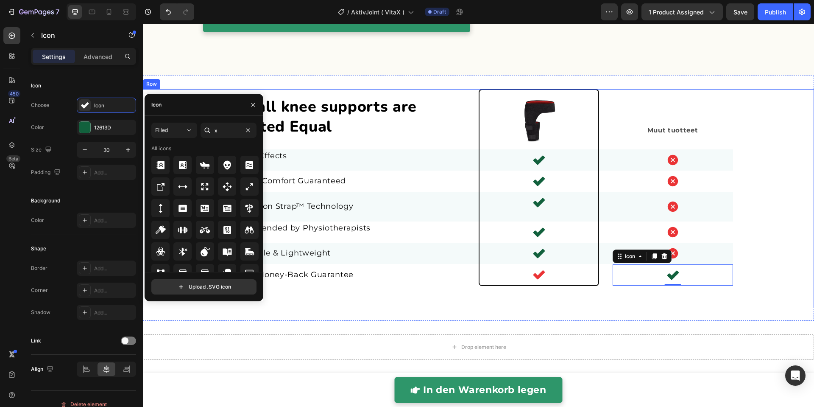
click at [323, 300] on div "Not all knee supports are Created Equal Heading Image Muut Text Block Muut tuot…" at bounding box center [478, 198] width 671 height 218
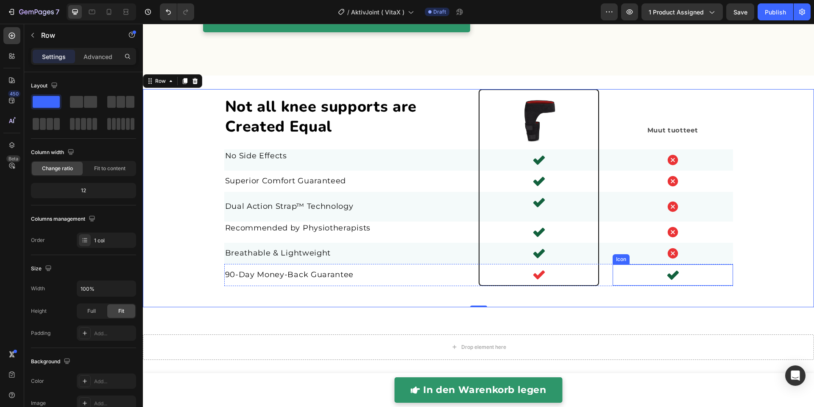
click at [676, 270] on div "Icon" at bounding box center [673, 274] width 120 height 21
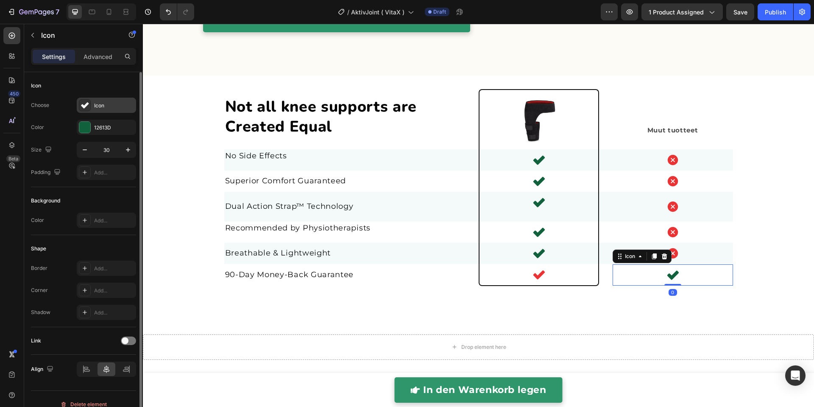
click at [99, 105] on div "Icon" at bounding box center [114, 106] width 40 height 8
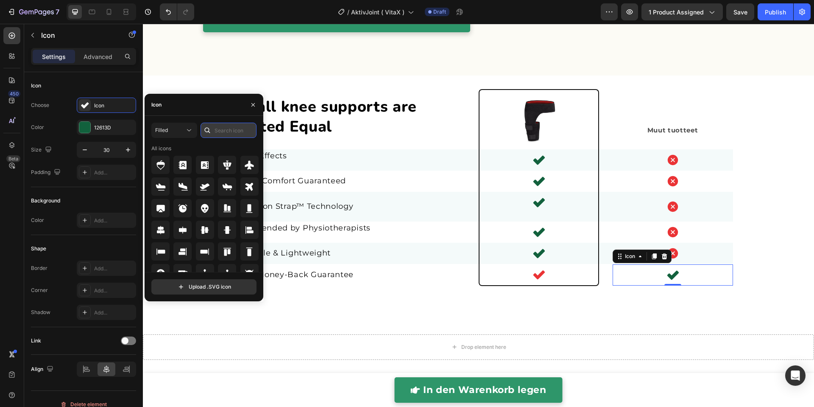
click at [240, 130] on input "text" at bounding box center [229, 130] width 56 height 15
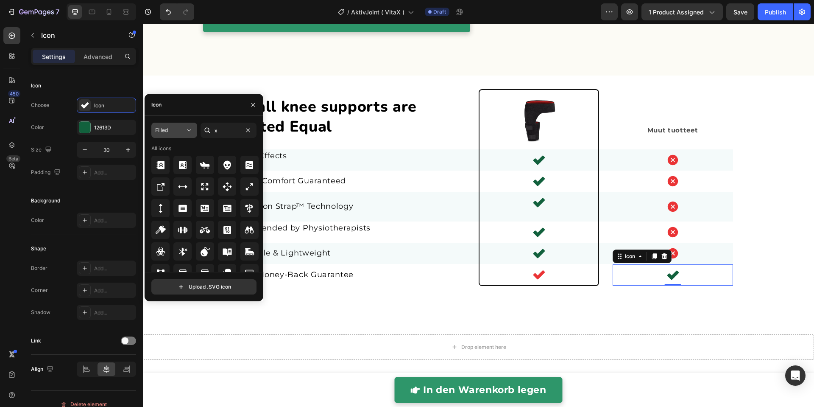
drag, startPoint x: 184, startPoint y: 130, endPoint x: 181, endPoint y: 134, distance: 5.1
click at [184, 130] on div "Filled" at bounding box center [170, 130] width 30 height 8
click at [161, 211] on p "Filled" at bounding box center [166, 215] width 48 height 8
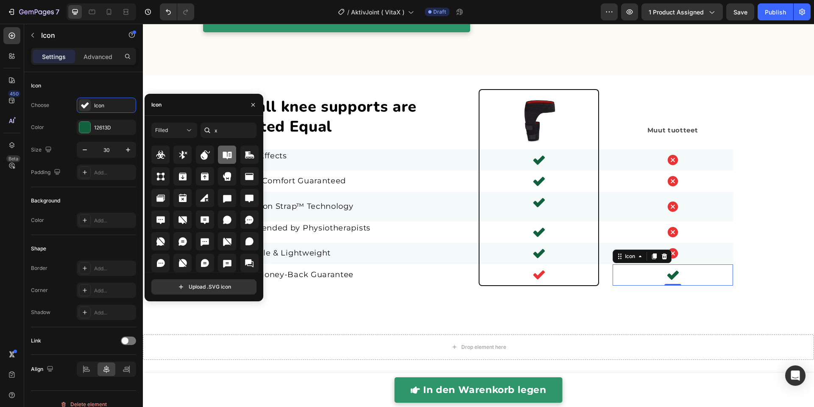
scroll to position [266, 0]
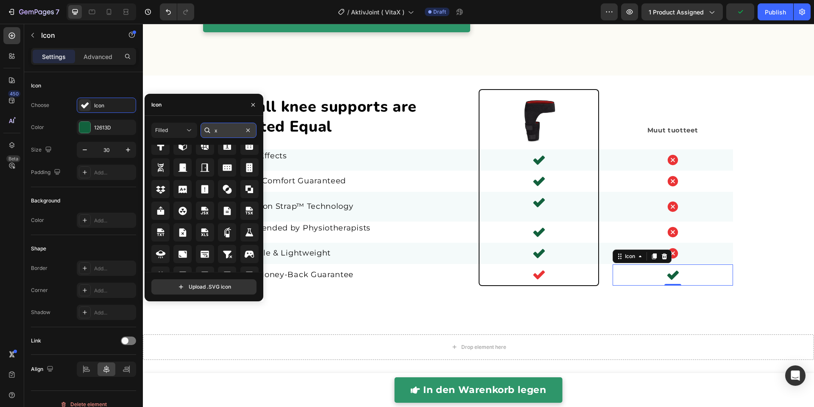
click at [225, 131] on input "x" at bounding box center [229, 130] width 56 height 15
type input "x mark"
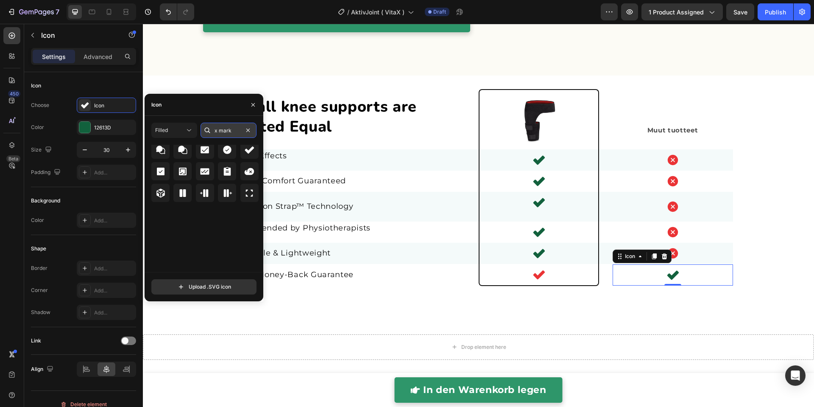
scroll to position [0, 0]
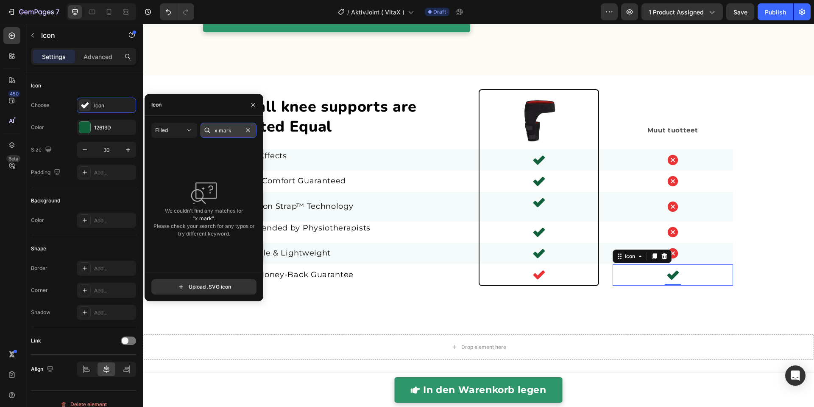
click at [235, 129] on input "x mark" at bounding box center [229, 130] width 56 height 15
click at [234, 129] on input "x mark" at bounding box center [229, 130] width 56 height 15
type input "x"
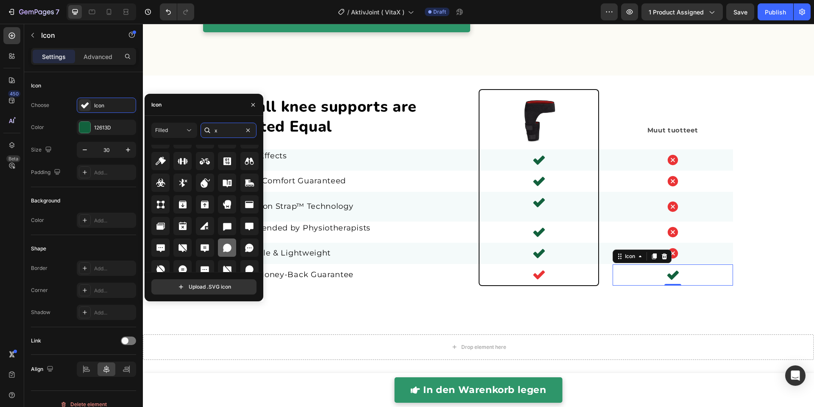
scroll to position [100, 0]
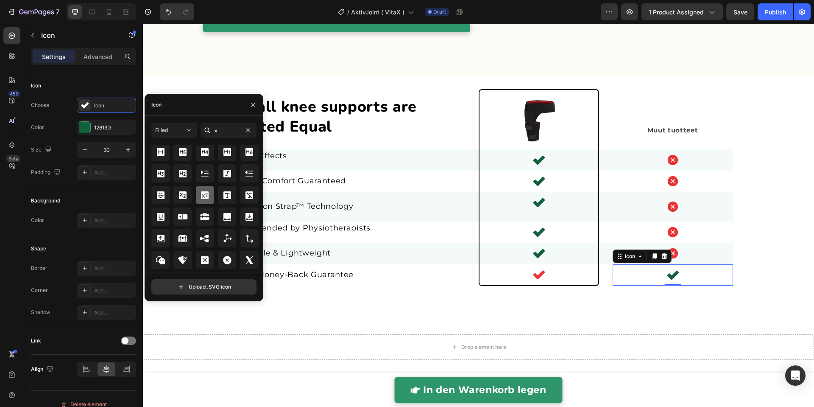
scroll to position [695, 0]
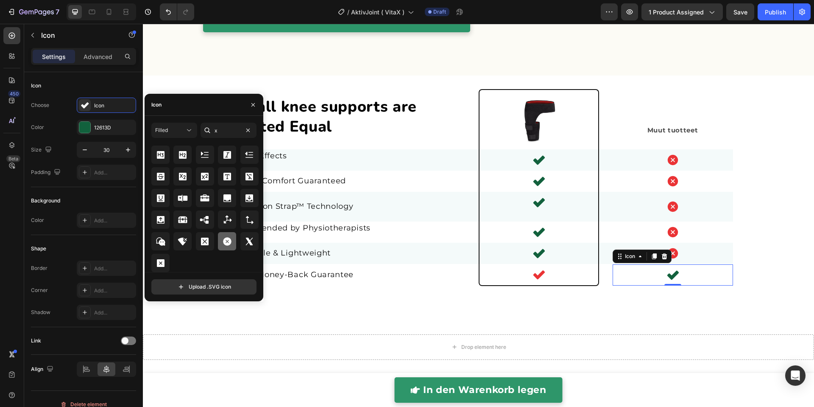
click at [226, 240] on icon at bounding box center [227, 241] width 10 height 10
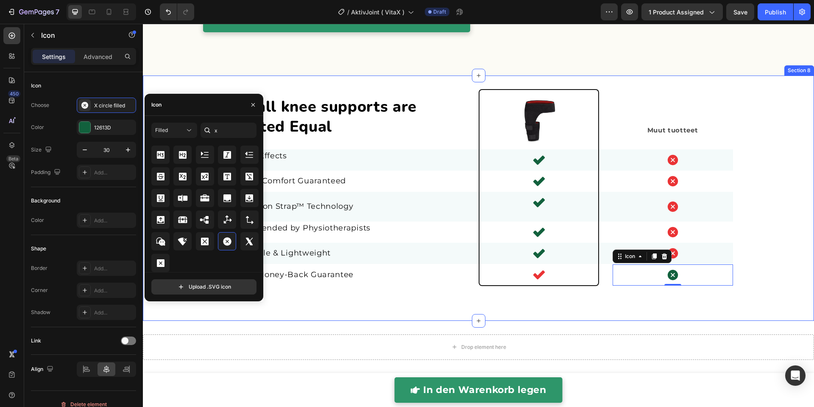
click at [694, 307] on div "Not all knee supports are Created Equal Heading Image Muut Text Block Muut tuot…" at bounding box center [478, 197] width 671 height 245
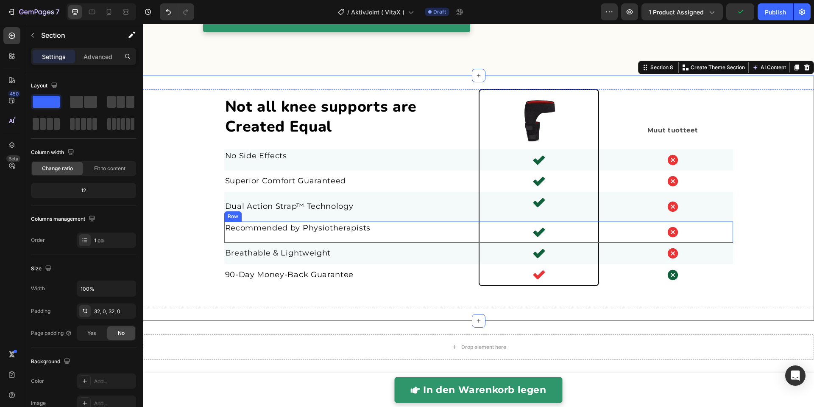
click at [290, 234] on div "Recommended by Physiotherapists Text block" at bounding box center [344, 231] width 241 height 21
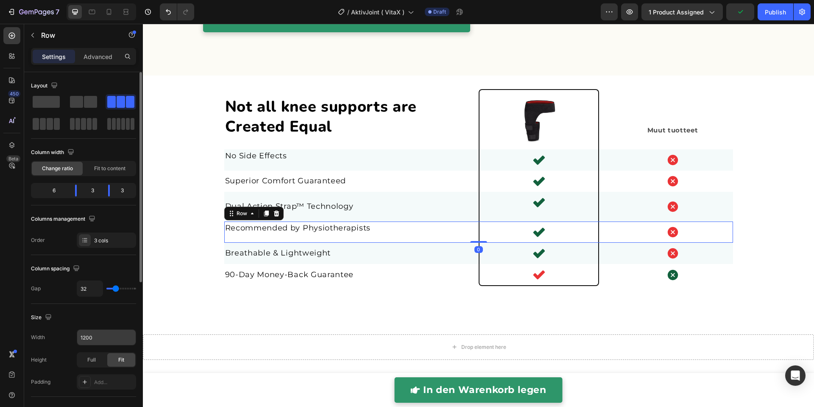
scroll to position [253, 0]
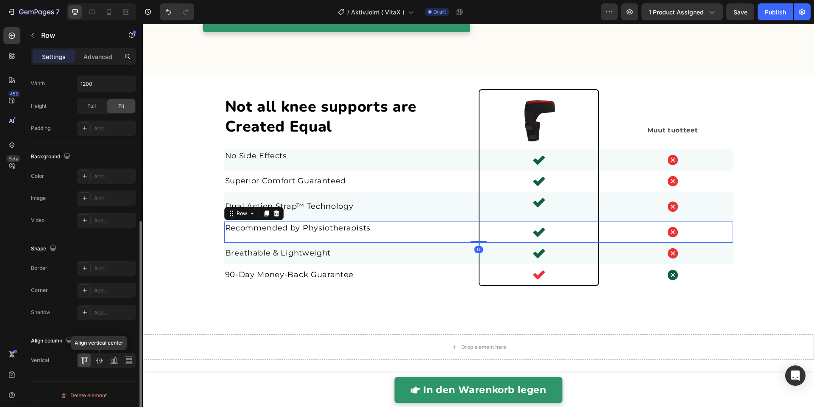
click at [99, 356] on icon at bounding box center [99, 360] width 8 height 8
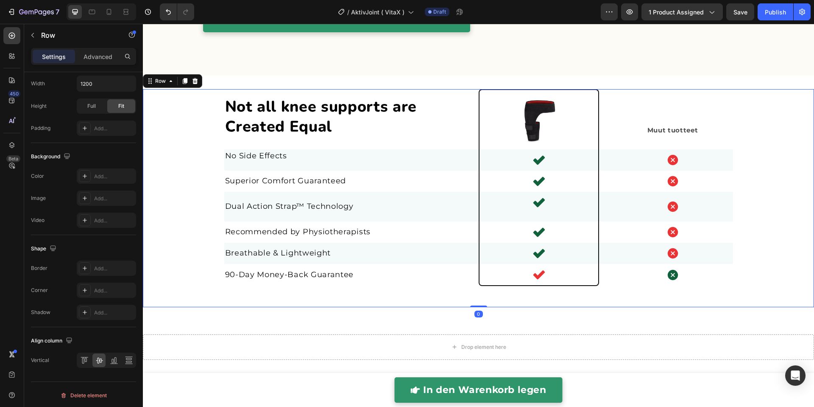
click at [184, 240] on div "Not all knee supports are Created Equal Heading Image Muut Text Block Muut tuot…" at bounding box center [478, 198] width 671 height 218
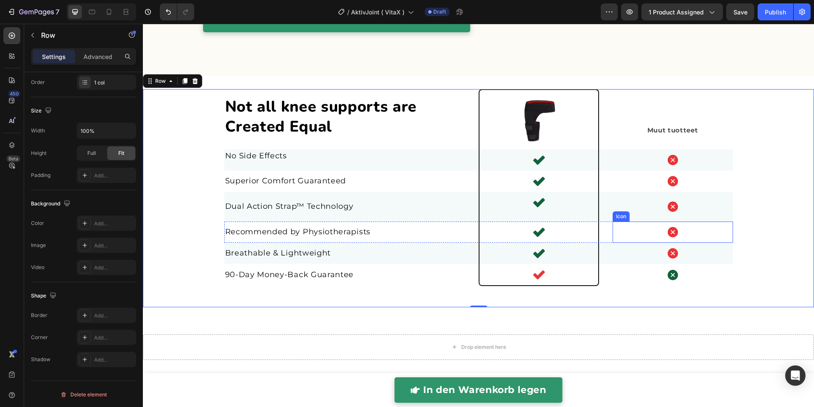
click at [670, 232] on icon at bounding box center [672, 232] width 10 height 10
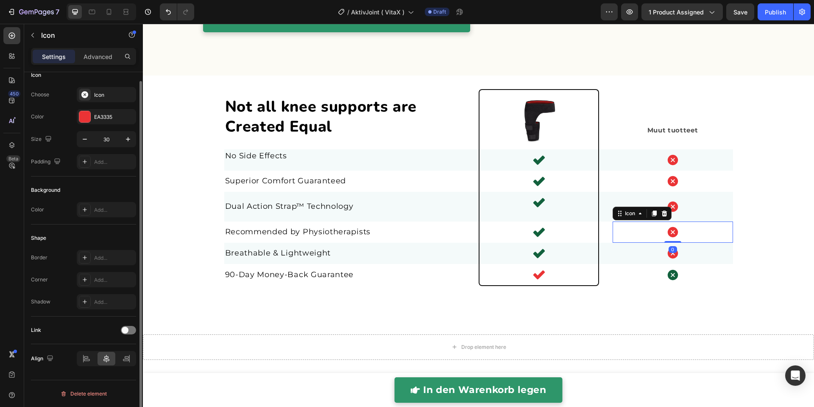
scroll to position [0, 0]
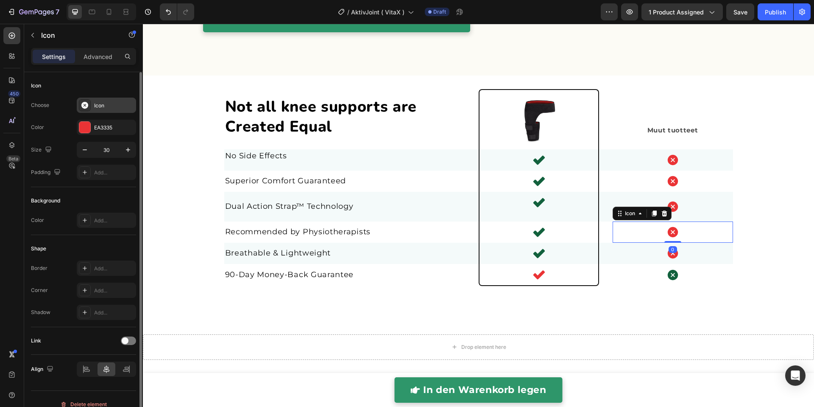
click at [88, 105] on icon at bounding box center [85, 105] width 8 height 8
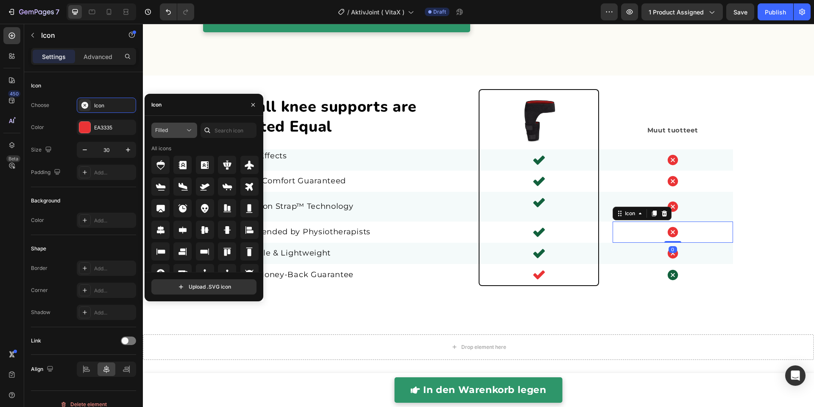
click at [180, 129] on div "Filled" at bounding box center [170, 130] width 30 height 8
click at [150, 212] on span "Filled" at bounding box center [148, 216] width 13 height 8
click at [225, 132] on input "text" at bounding box center [229, 130] width 56 height 15
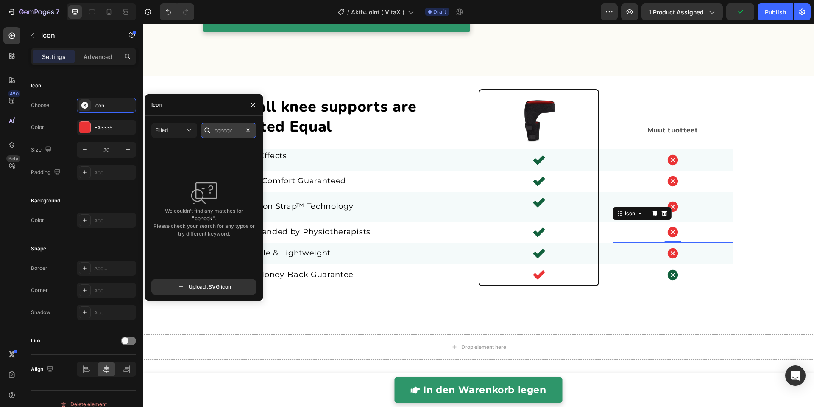
click at [214, 125] on input "cehcek" at bounding box center [229, 130] width 56 height 15
drag, startPoint x: 214, startPoint y: 125, endPoint x: 218, endPoint y: 128, distance: 4.8
click at [214, 125] on input "cehcek" at bounding box center [229, 130] width 56 height 15
type input "c"
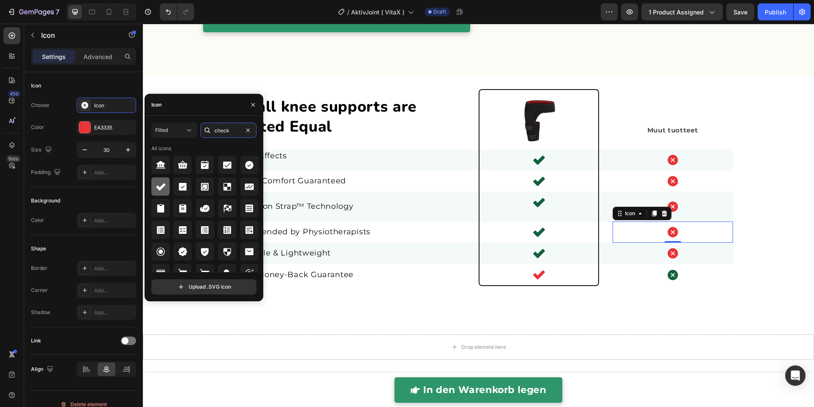
type input "check"
click at [168, 188] on div at bounding box center [160, 186] width 18 height 18
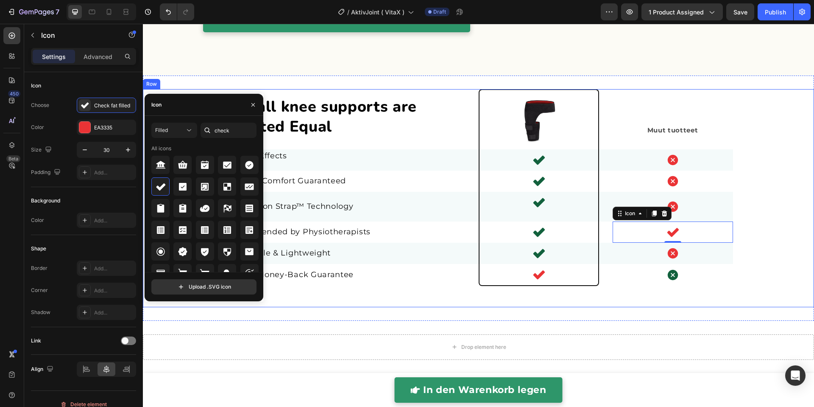
click at [789, 264] on div "Not all knee supports are Created Equal Heading Image Muut Text Block Muut tuot…" at bounding box center [478, 198] width 671 height 218
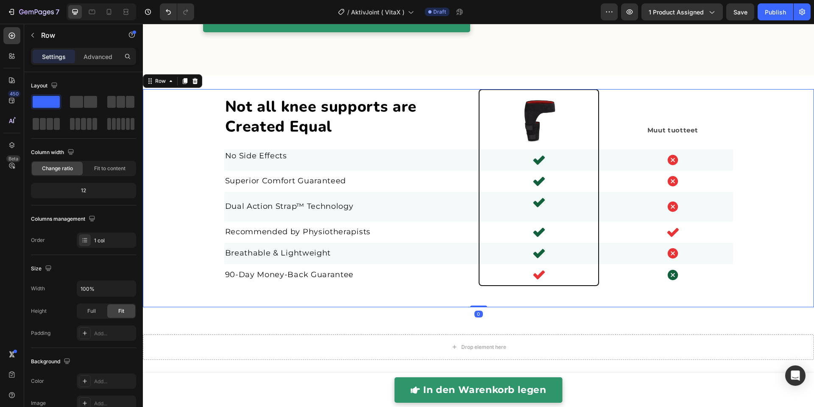
click at [765, 258] on div "Not all knee supports are Created Equal Heading Image Muut Text Block Muut tuot…" at bounding box center [478, 198] width 671 height 218
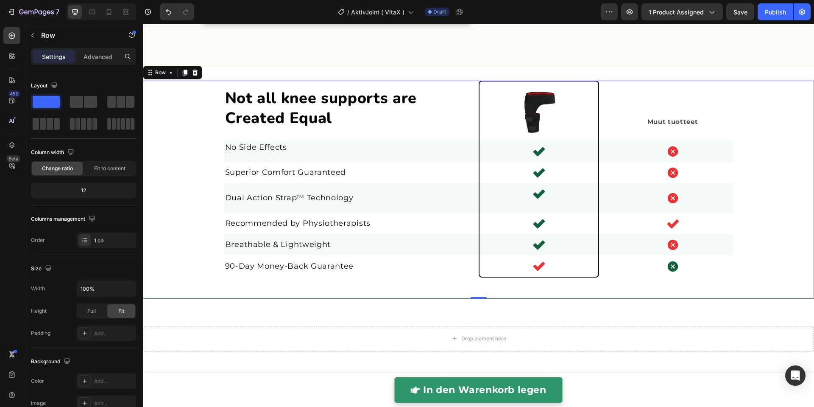
scroll to position [2039, 0]
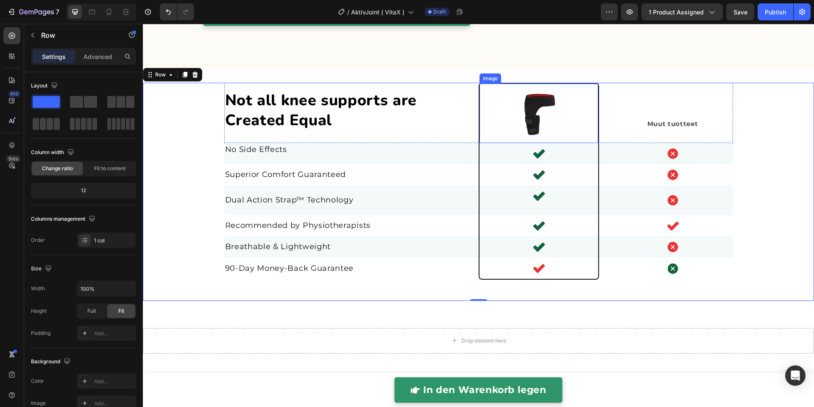
click at [539, 106] on img at bounding box center [538, 113] width 59 height 59
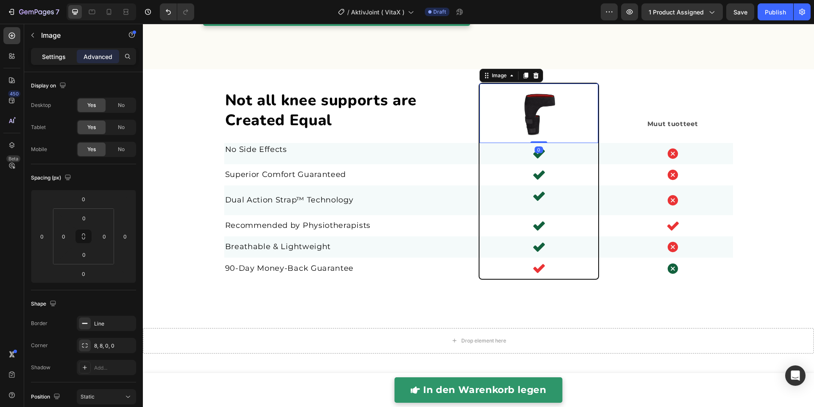
click at [56, 54] on p "Settings" at bounding box center [54, 56] width 24 height 9
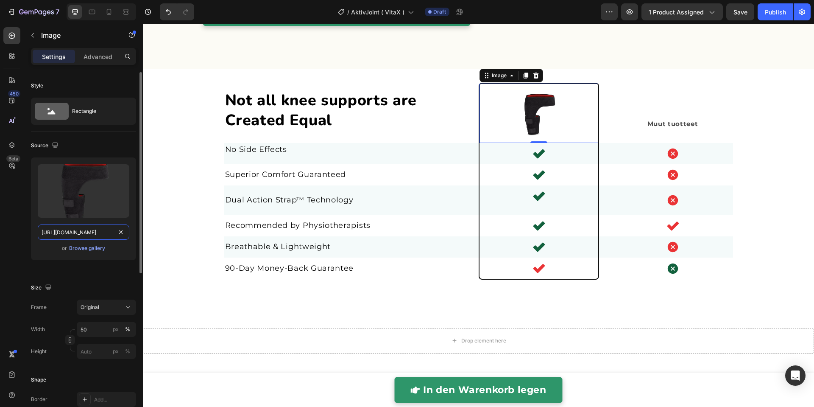
click at [71, 233] on input "[URL][DOMAIN_NAME]" at bounding box center [84, 231] width 92 height 15
paste input "b9177545-0c6d-4742-acb6-b41572e9a10b.webp?v=1732921275"
type input "https://cdn.shopify.com/s/files/1/0849/7256/8913/files/gempages_520508095315575…"
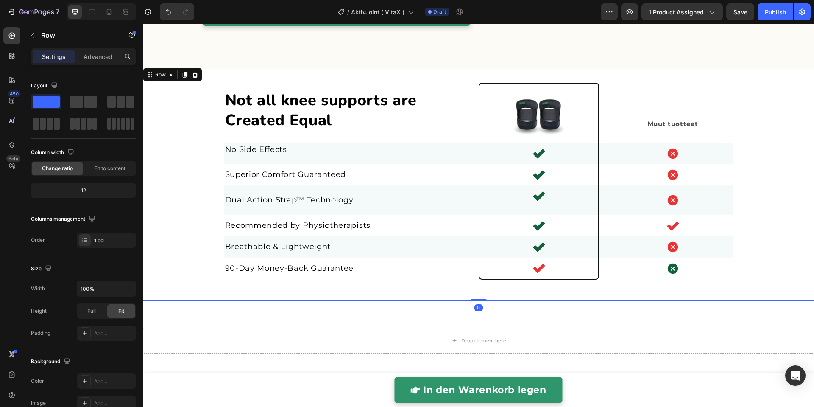
click at [759, 114] on div "Not all knee supports are Created Equal Heading Image Muut Text Block Muut tuot…" at bounding box center [478, 192] width 671 height 218
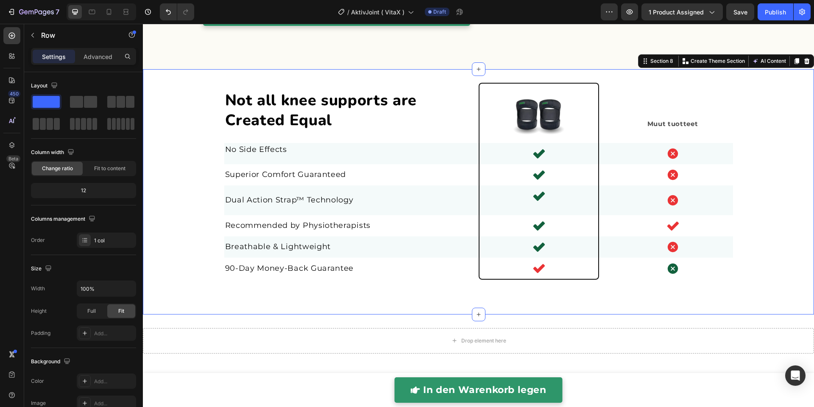
click at [643, 72] on div "Not all knee supports are Created Equal Heading Image Muut Text Block Muut tuot…" at bounding box center [478, 191] width 671 height 245
drag, startPoint x: 109, startPoint y: 11, endPoint x: 116, endPoint y: 16, distance: 9.2
click at [109, 11] on icon at bounding box center [109, 12] width 8 height 8
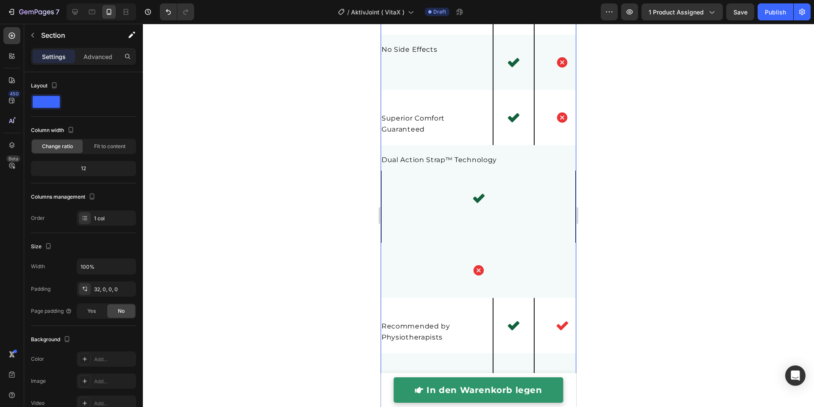
scroll to position [2189, 0]
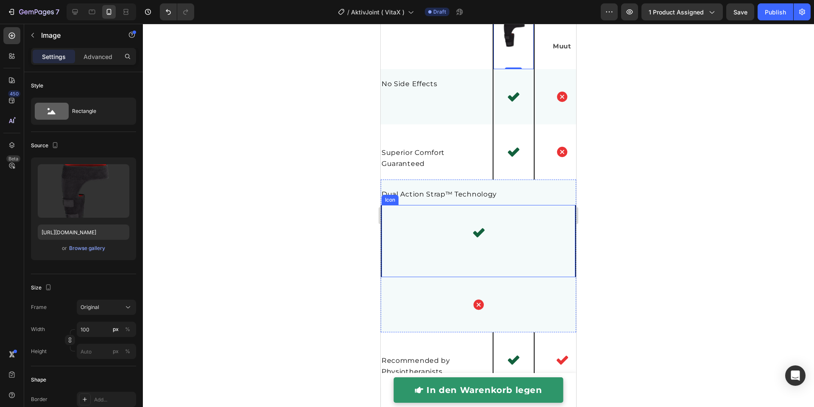
scroll to position [2268, 0]
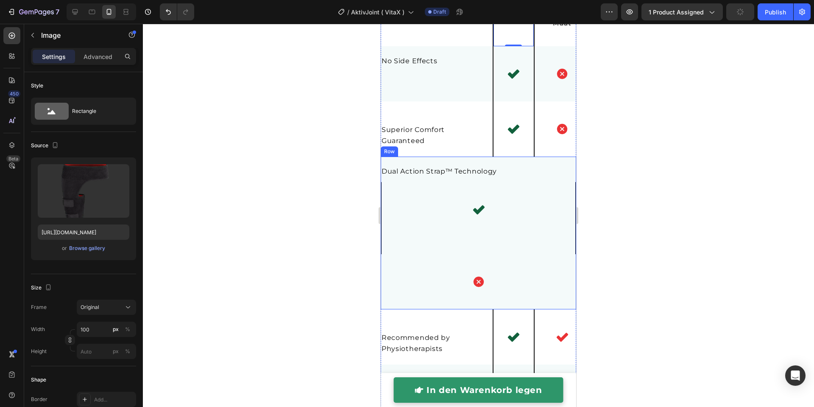
click at [440, 178] on div "Dual Action Strap™ Technology Text block" at bounding box center [478, 168] width 195 height 25
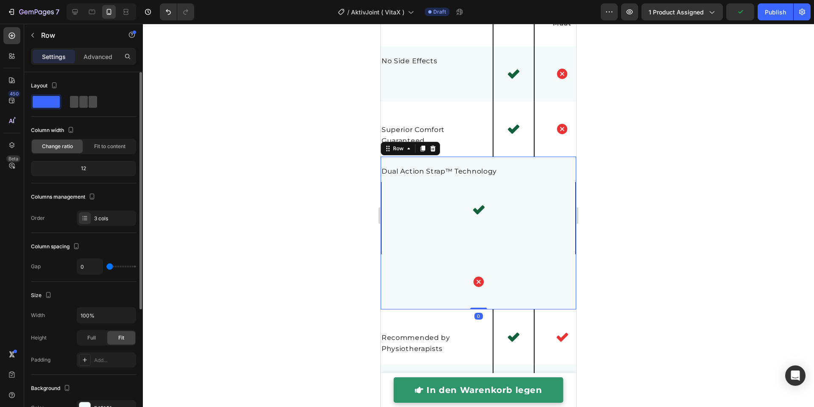
click at [78, 105] on div at bounding box center [83, 102] width 27 height 12
type input "32"
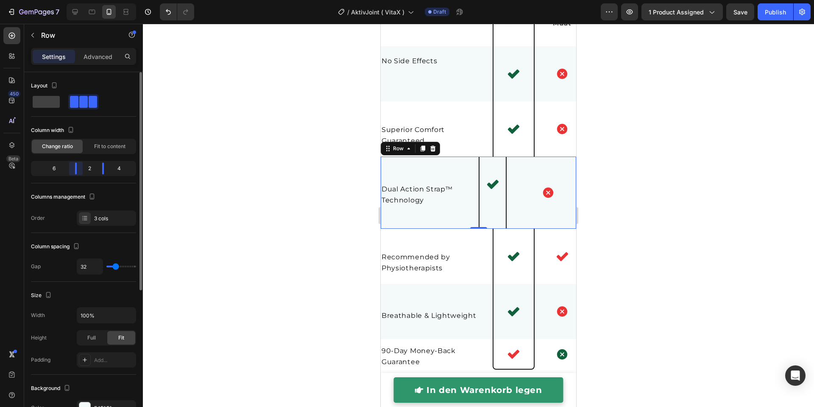
drag, startPoint x: 63, startPoint y: 167, endPoint x: 87, endPoint y: 167, distance: 23.7
click at [87, 167] on div "6 2 4" at bounding box center [83, 168] width 105 height 15
drag, startPoint x: 101, startPoint y: 170, endPoint x: 119, endPoint y: 170, distance: 17.8
click at [119, 170] on div at bounding box center [114, 168] width 15 height 12
drag, startPoint x: 79, startPoint y: 168, endPoint x: 91, endPoint y: 168, distance: 11.4
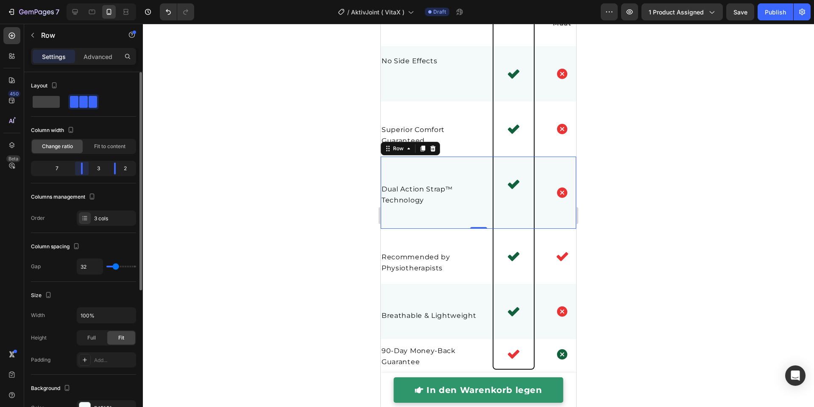
click at [91, 168] on div "7 3 2" at bounding box center [83, 168] width 105 height 15
click at [229, 191] on div at bounding box center [478, 215] width 671 height 383
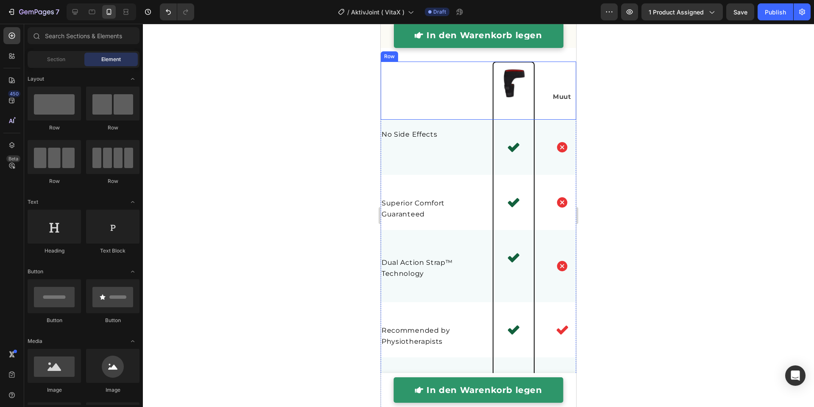
scroll to position [2085, 0]
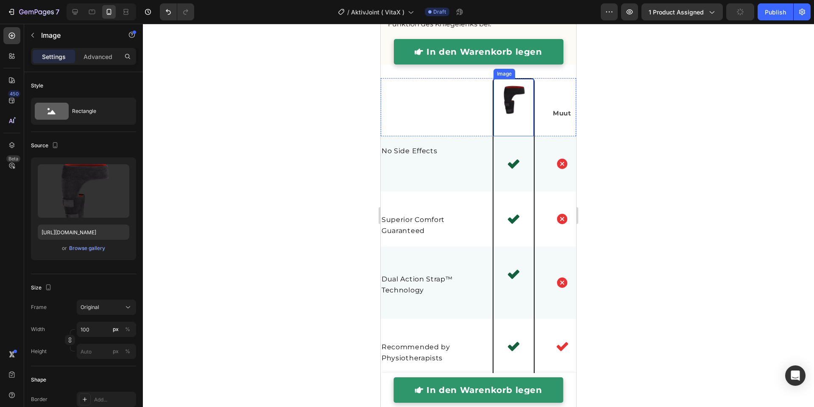
click at [509, 119] on img at bounding box center [513, 99] width 40 height 40
click at [95, 227] on input "[URL][DOMAIN_NAME]" at bounding box center [84, 231] width 92 height 15
paste input "b9177545-0c6d-4742-acb6-b41572e9a10b.webp?v=1732921275"
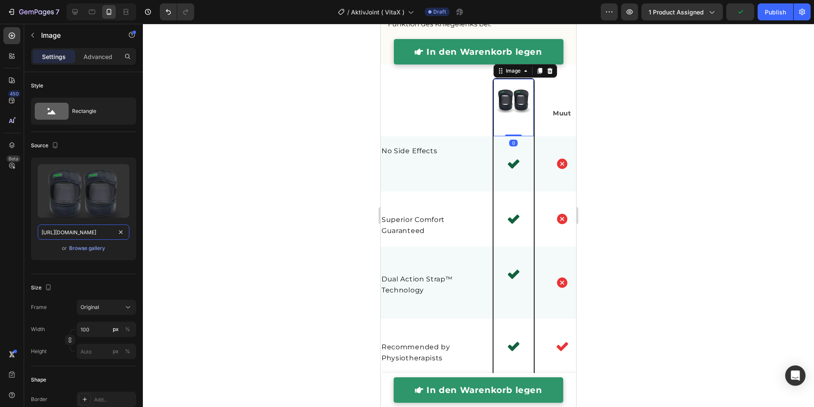
scroll to position [0, 303]
type input "https://cdn.shopify.com/s/files/1/0849/7256/8913/files/gempages_520508095315575…"
click at [320, 223] on div at bounding box center [478, 215] width 671 height 383
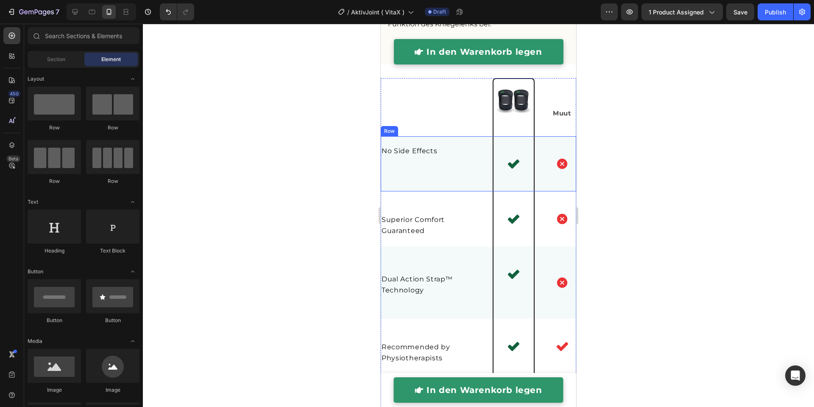
click at [401, 191] on div "No Side Effects Text block" at bounding box center [430, 163] width 98 height 55
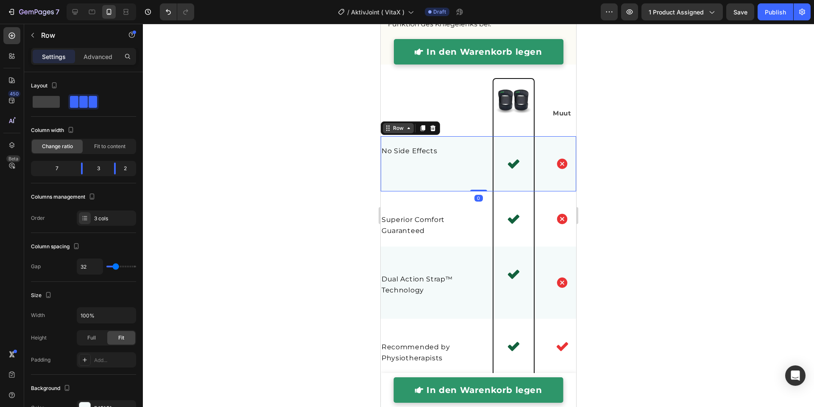
click at [401, 132] on div "Row" at bounding box center [398, 128] width 14 height 8
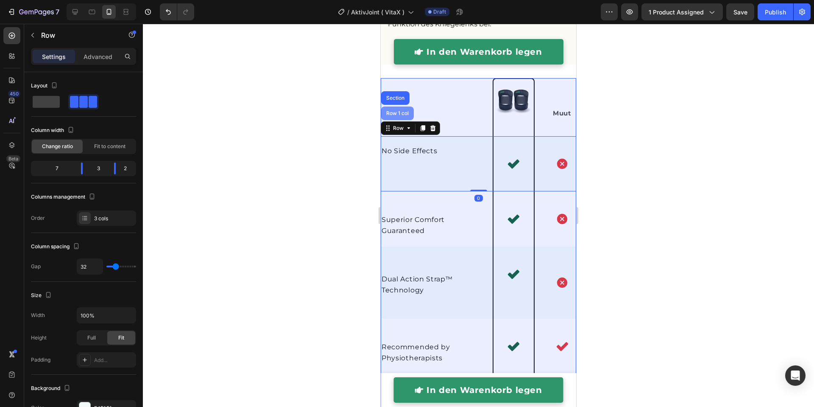
click at [399, 116] on div "Row 1 col" at bounding box center [397, 113] width 26 height 5
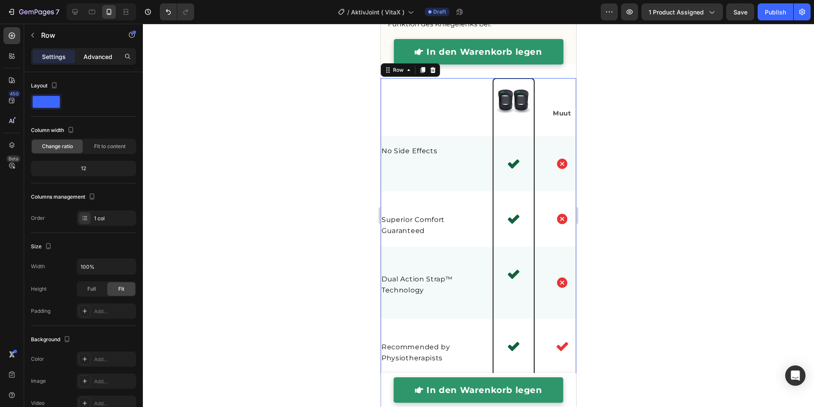
click at [99, 56] on p "Advanced" at bounding box center [98, 56] width 29 height 9
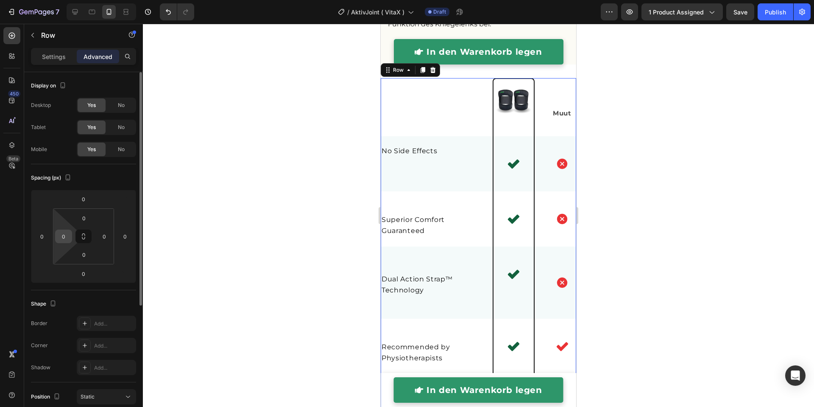
click at [62, 242] on input "0" at bounding box center [63, 236] width 13 height 13
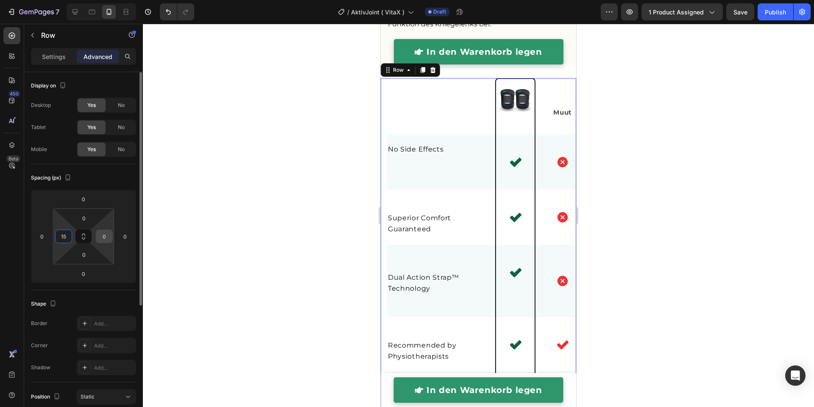
type input "15"
click at [108, 236] on input "0" at bounding box center [104, 236] width 13 height 13
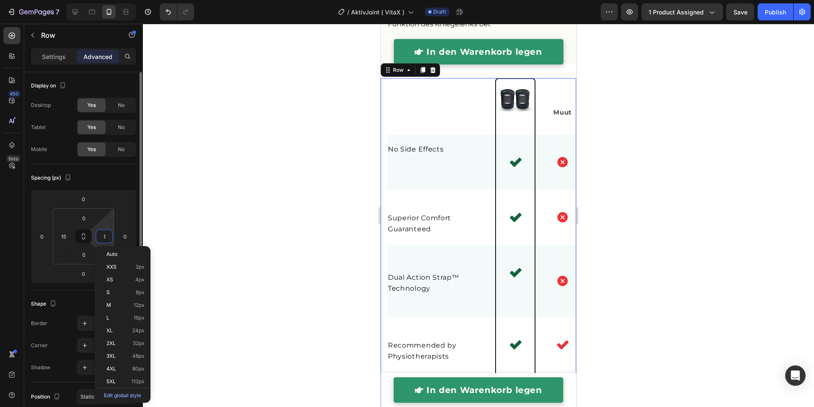
type input "15"
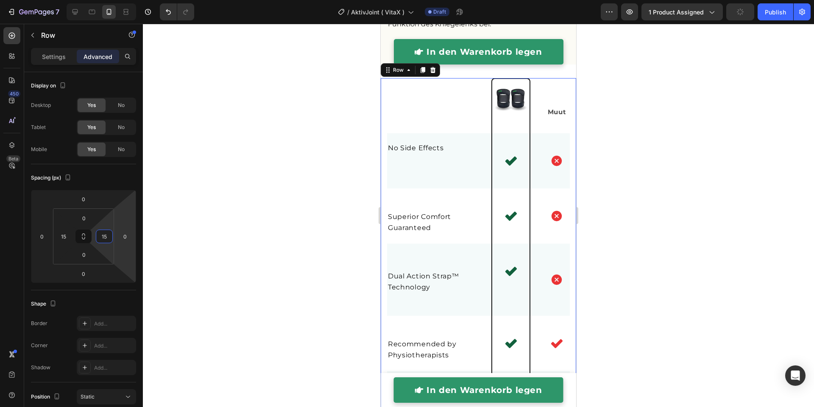
click at [249, 227] on div at bounding box center [478, 215] width 671 height 383
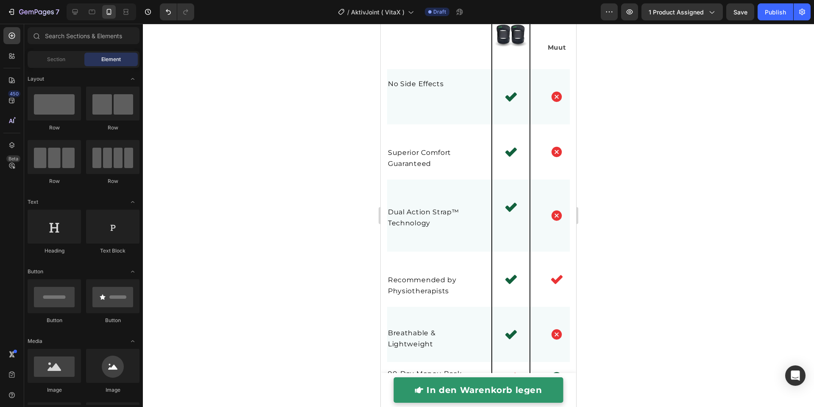
scroll to position [2227, 0]
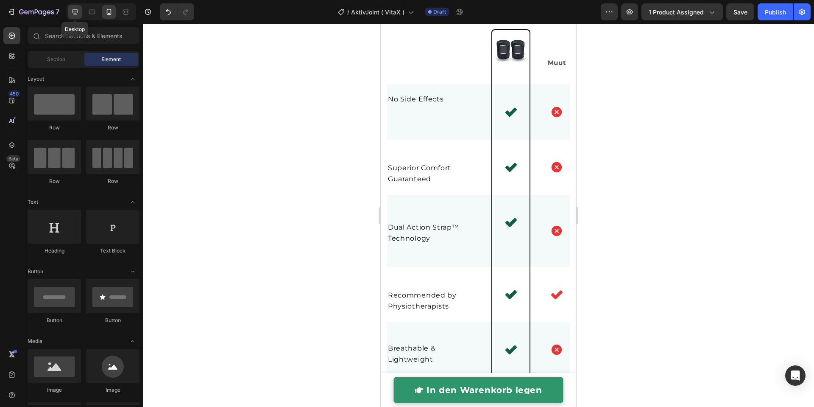
click at [78, 13] on icon at bounding box center [75, 12] width 8 height 8
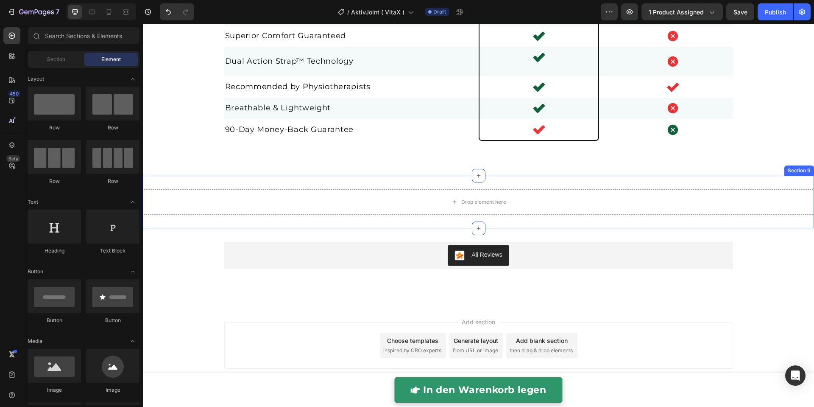
scroll to position [1972, 0]
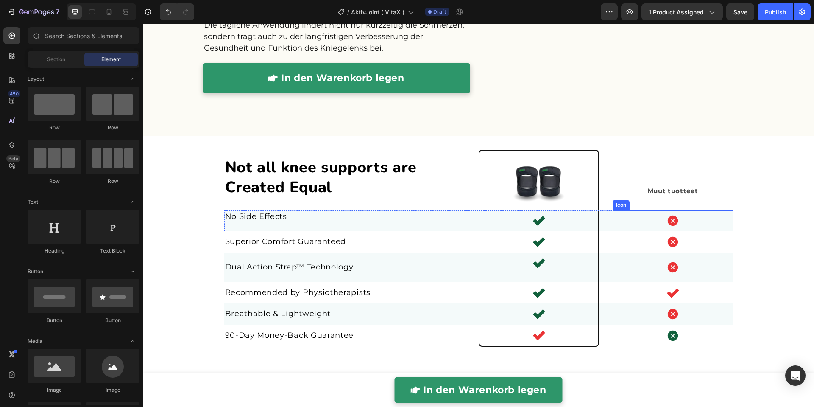
click at [723, 227] on div "Icon" at bounding box center [673, 220] width 120 height 21
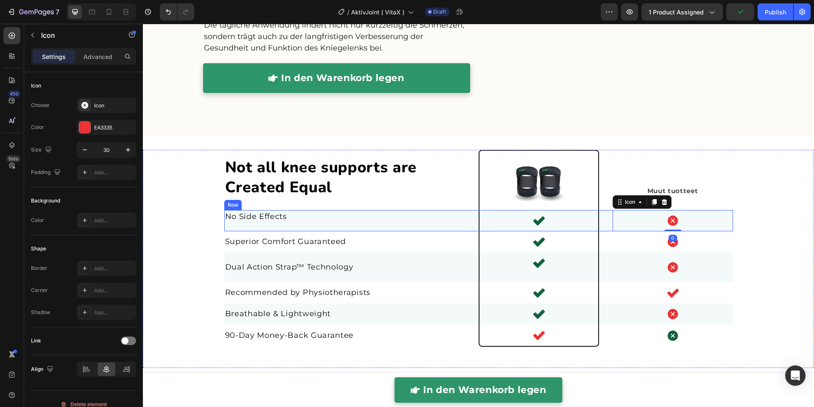
click at [254, 227] on div "No Side Effects Text block" at bounding box center [344, 220] width 241 height 21
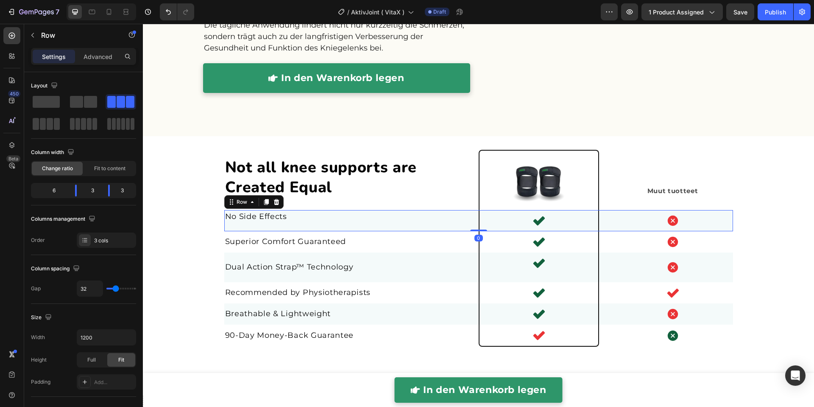
click at [252, 225] on div "No Side Effects Text block" at bounding box center [344, 220] width 241 height 21
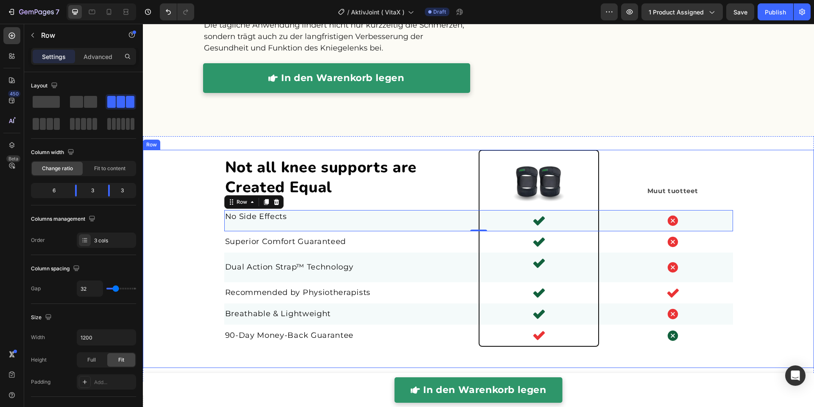
scroll to position [253, 0]
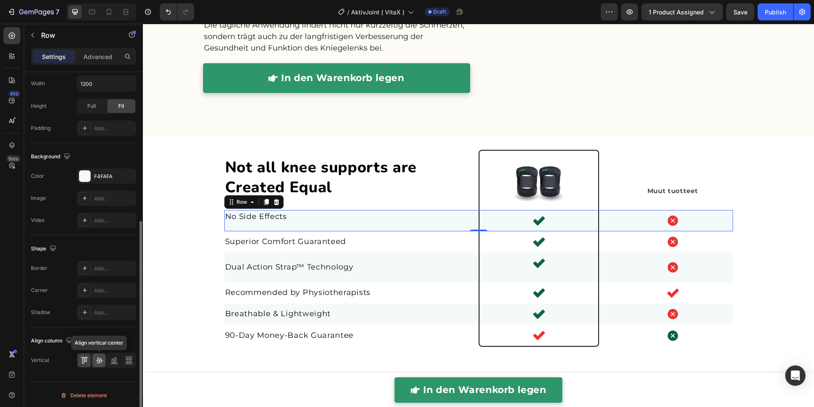
click at [102, 356] on icon at bounding box center [99, 360] width 8 height 8
click at [267, 276] on div "Dual Action Strap™ Technology Text block" at bounding box center [344, 267] width 241 height 30
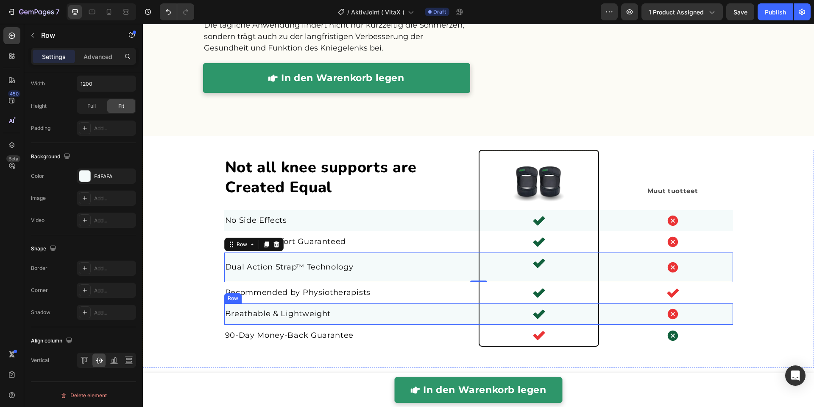
click at [386, 321] on div "Breathable & Lightweight Text block" at bounding box center [344, 313] width 241 height 21
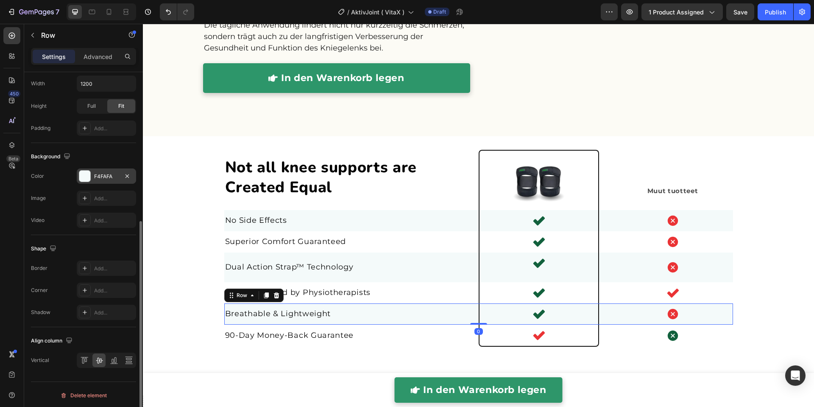
click at [90, 178] on div "F4FAFA" at bounding box center [106, 175] width 59 height 15
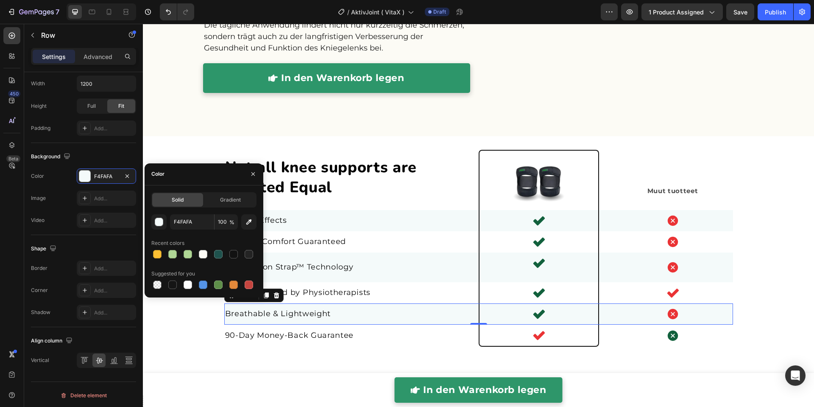
drag, startPoint x: 158, startPoint y: 282, endPoint x: 245, endPoint y: 293, distance: 87.2
click at [159, 282] on div at bounding box center [157, 284] width 8 height 8
type input "000000"
type input "0"
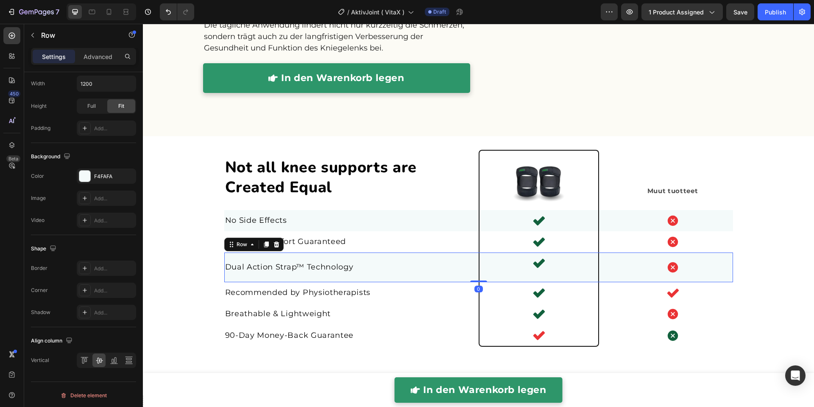
click at [348, 280] on div "Dual Action Strap™ Technology Text block" at bounding box center [344, 267] width 241 height 30
click at [121, 178] on div "F4FAFA" at bounding box center [106, 175] width 59 height 15
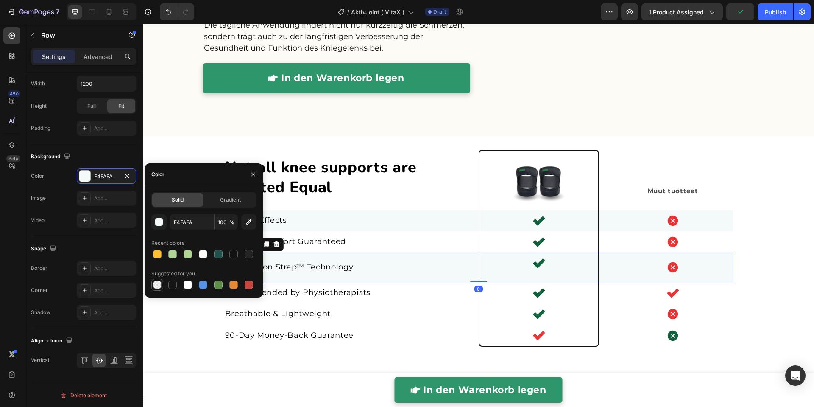
click at [160, 279] on div at bounding box center [157, 284] width 10 height 10
type input "000000"
type input "0"
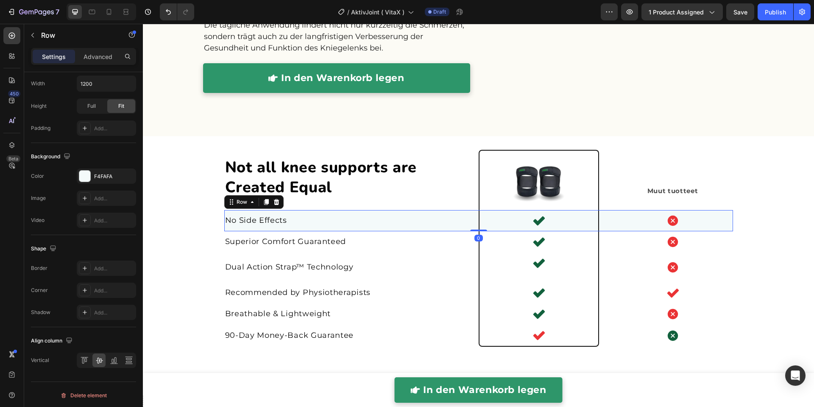
click at [351, 228] on div "No Side Effects Text block" at bounding box center [344, 220] width 241 height 21
click at [103, 173] on div "F4FAFA" at bounding box center [106, 177] width 25 height 8
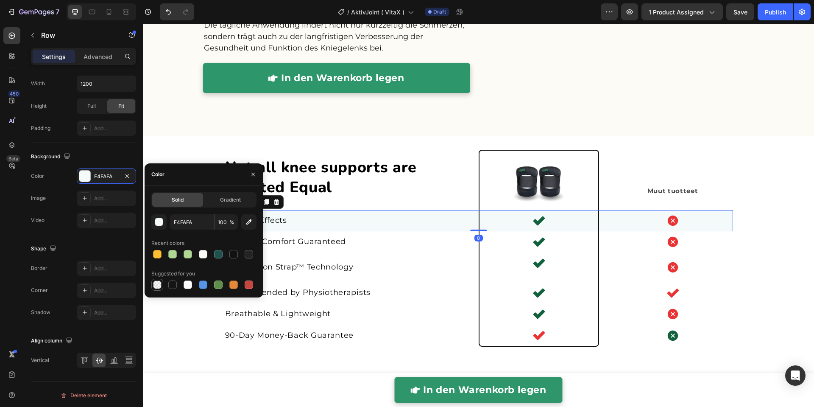
click at [158, 282] on div at bounding box center [157, 284] width 8 height 8
type input "000000"
type input "0"
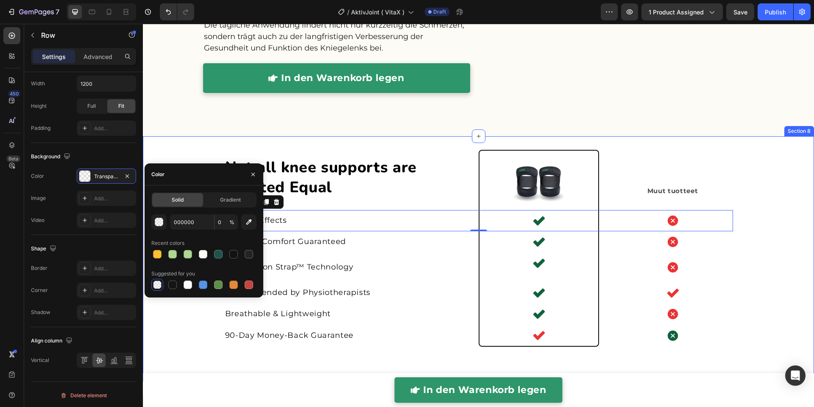
click at [645, 139] on div "Not all knee supports are Created Equal Heading Image Muut Text Block Muut tuot…" at bounding box center [478, 258] width 671 height 245
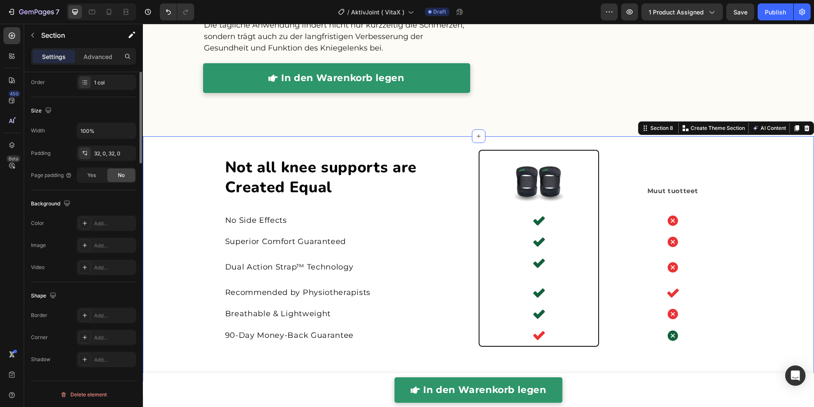
scroll to position [0, 0]
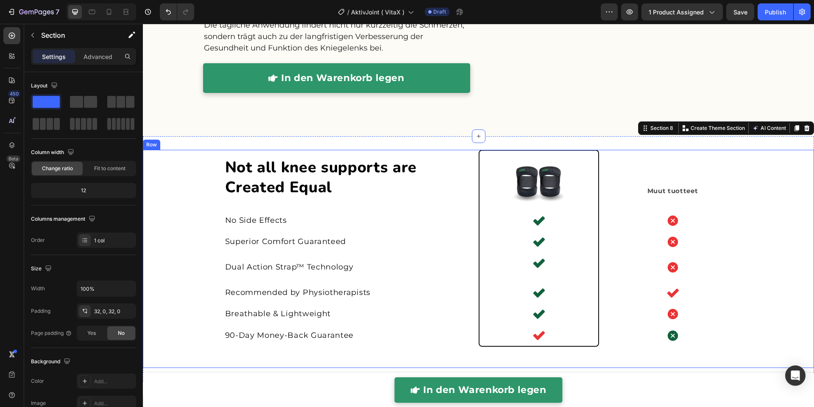
click at [774, 158] on div "Not all knee supports are Created Equal Heading Image Muut Text Block Muut tuot…" at bounding box center [478, 259] width 671 height 218
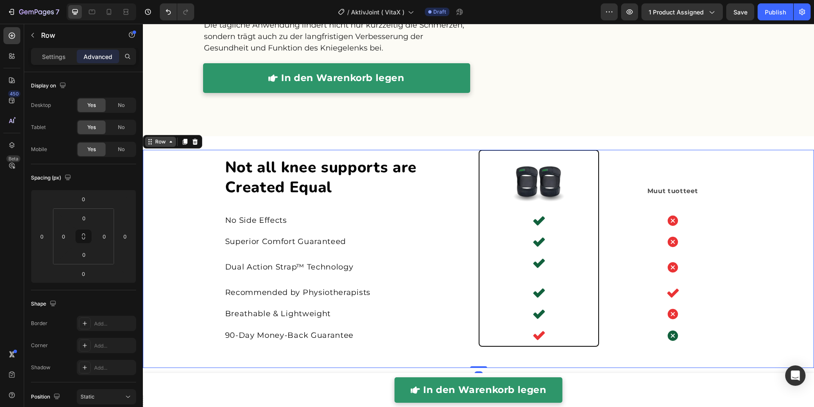
click at [171, 141] on icon at bounding box center [170, 141] width 7 height 7
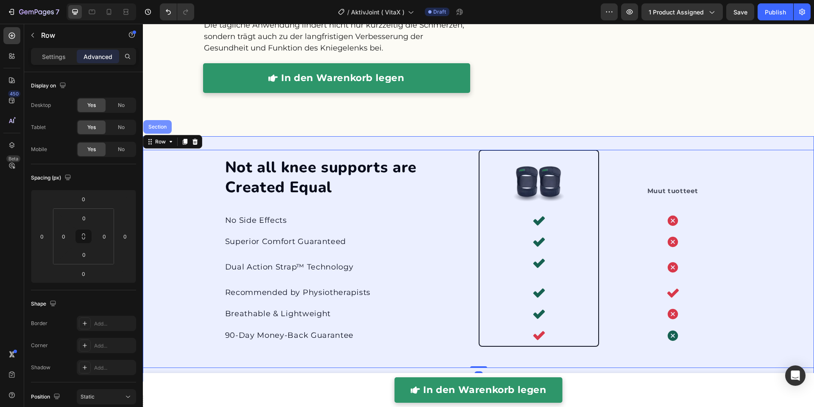
click at [163, 127] on div "Section" at bounding box center [158, 126] width 22 height 5
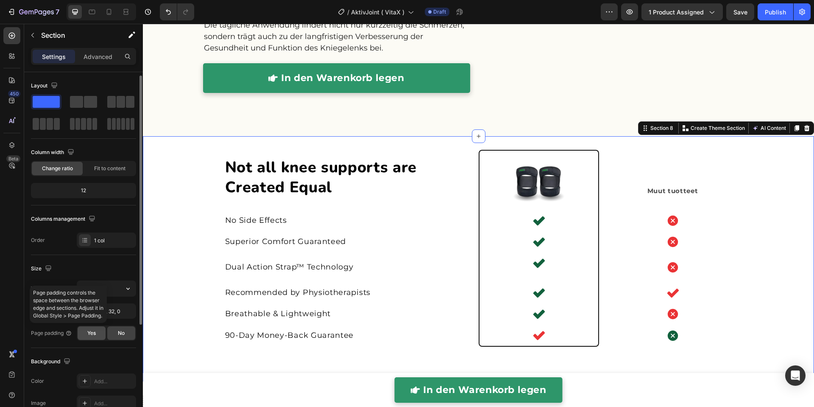
scroll to position [45, 0]
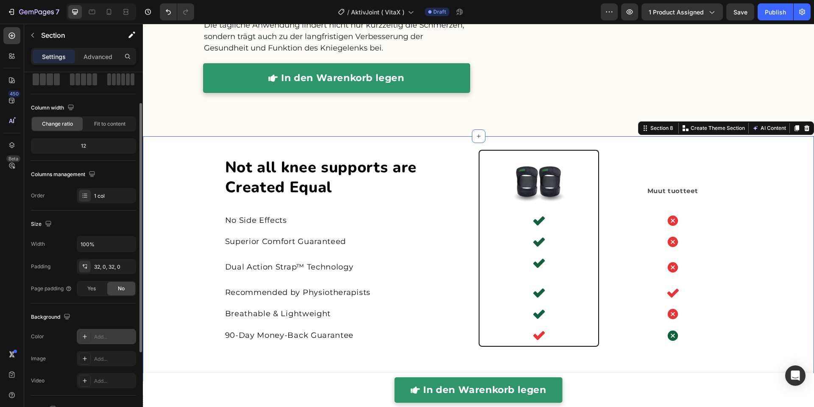
click at [95, 333] on div "Add..." at bounding box center [114, 337] width 40 height 8
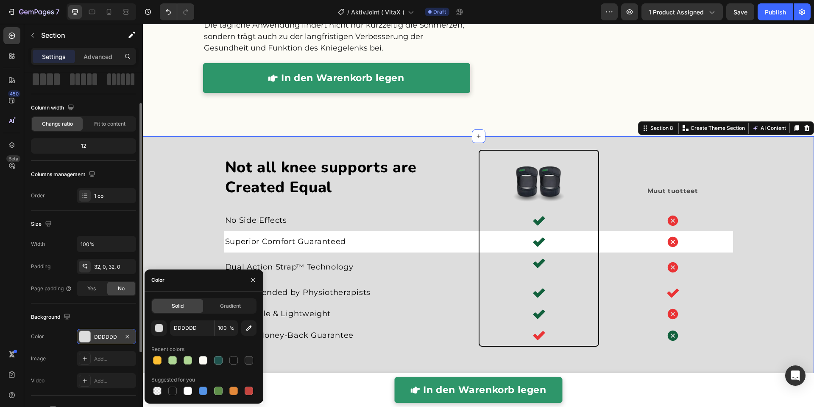
drag, startPoint x: 252, startPoint y: 328, endPoint x: 249, endPoint y: 290, distance: 38.7
click at [252, 326] on icon "button" at bounding box center [249, 327] width 8 height 8
type input "FCFBF5"
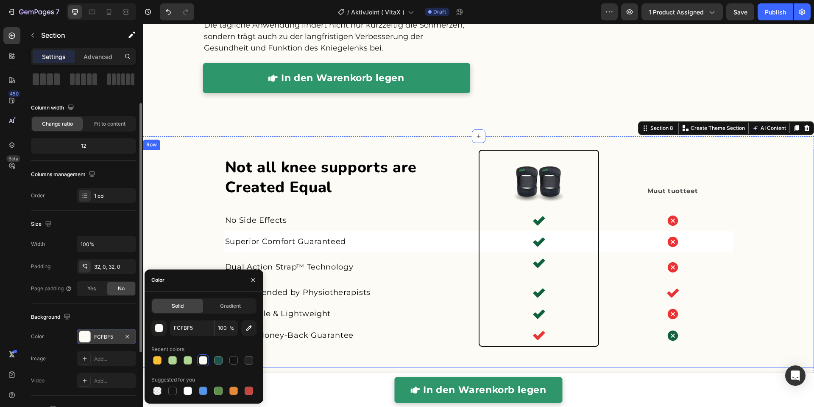
click at [178, 223] on div "Not all knee supports are Created Equal Heading Image Muut Text Block Muut tuot…" at bounding box center [478, 259] width 671 height 218
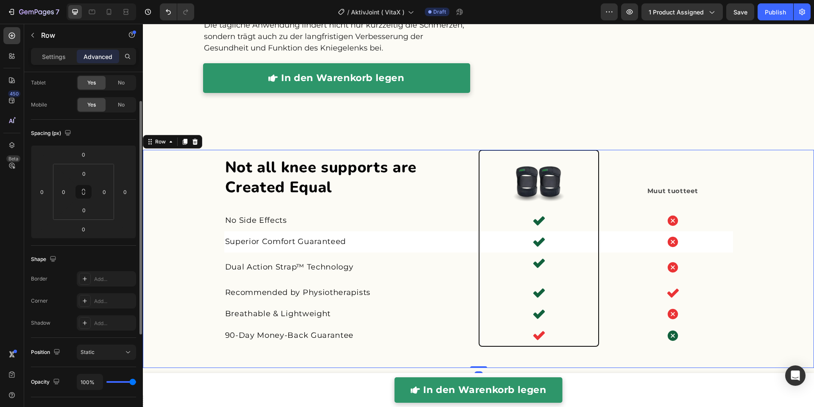
scroll to position [0, 0]
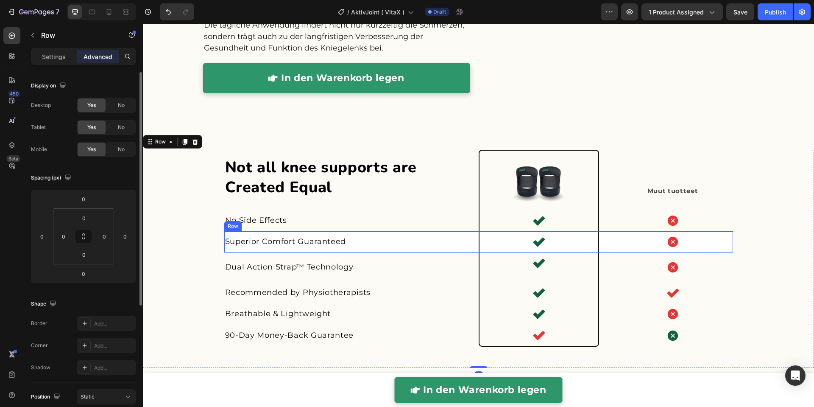
click at [332, 248] on div "Superior Comfort Guaranteed Text block" at bounding box center [344, 241] width 241 height 21
click at [48, 60] on p "Settings" at bounding box center [54, 56] width 24 height 9
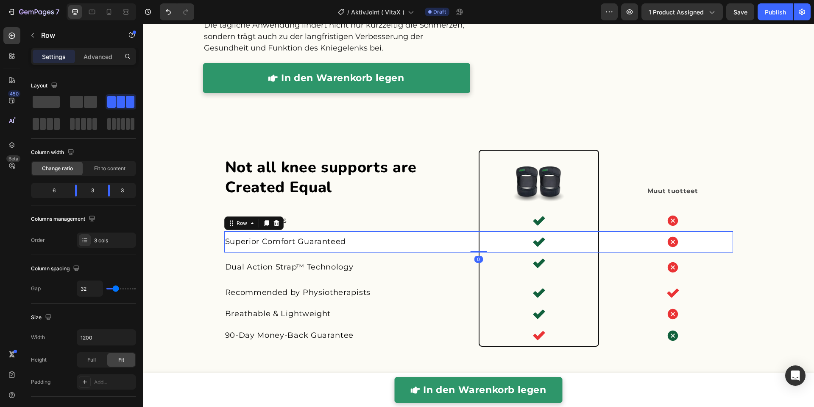
scroll to position [253, 0]
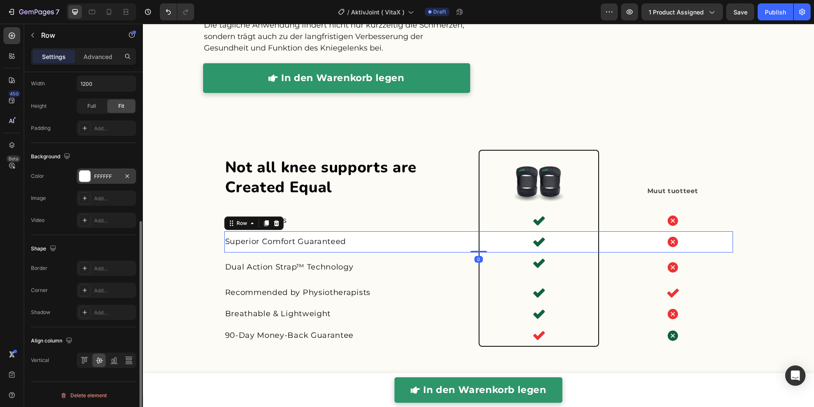
click at [103, 173] on div "FFFFFF" at bounding box center [106, 177] width 25 height 8
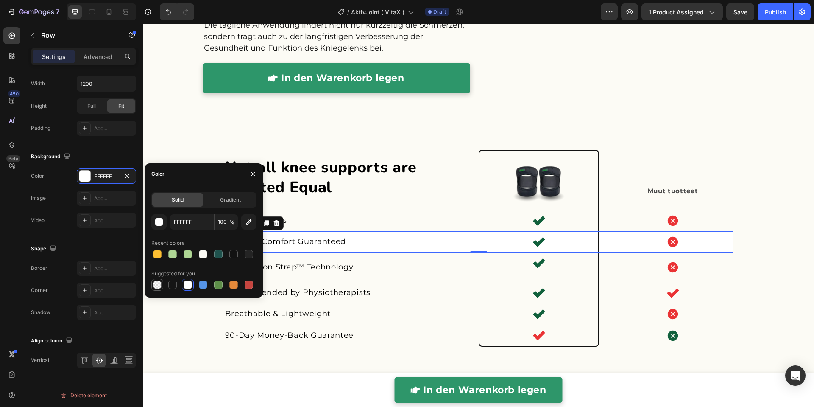
click at [155, 284] on div at bounding box center [157, 284] width 8 height 8
type input "000000"
type input "0"
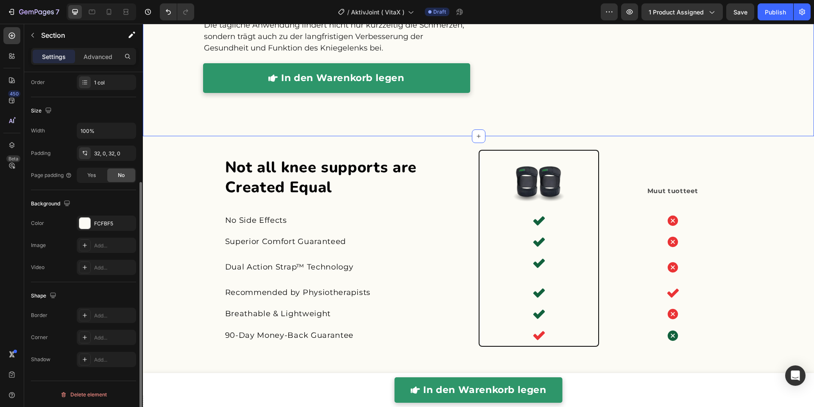
scroll to position [0, 0]
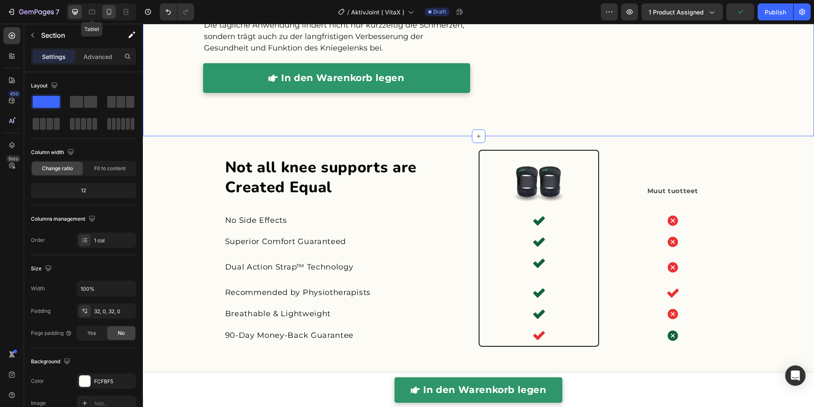
drag, startPoint x: 93, startPoint y: 13, endPoint x: 104, endPoint y: 14, distance: 11.1
click at [93, 13] on icon at bounding box center [92, 12] width 8 height 8
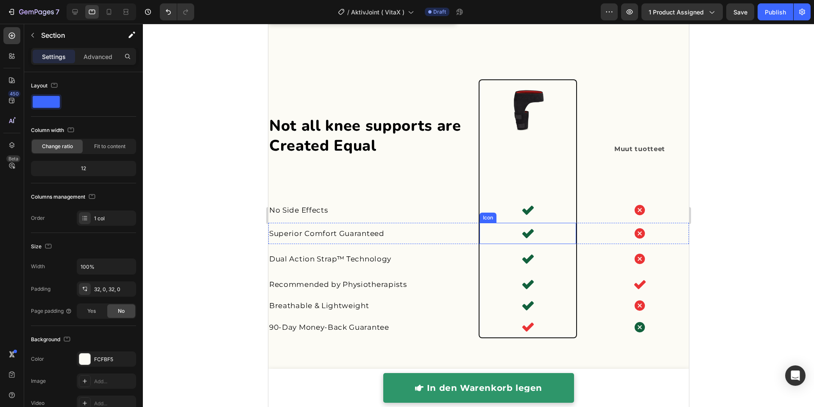
scroll to position [2270, 0]
click at [72, 13] on icon at bounding box center [75, 12] width 6 height 6
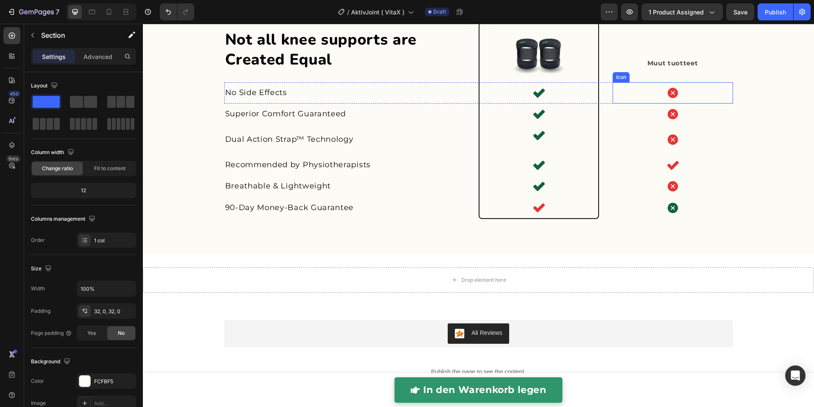
scroll to position [2173, 0]
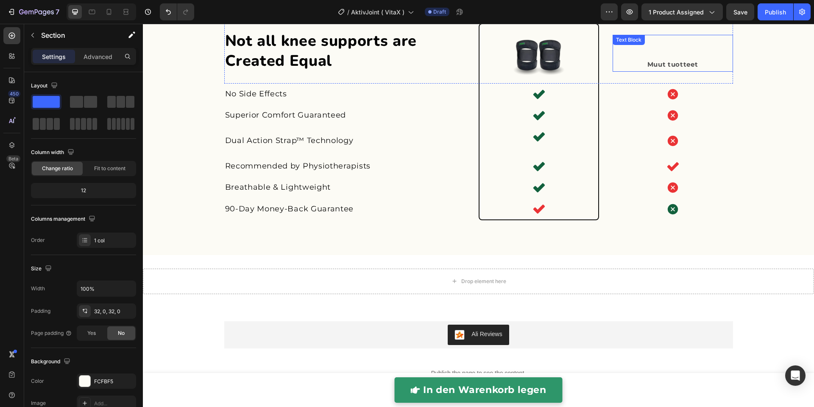
click at [664, 55] on div "Muut tuotteet Text Block" at bounding box center [673, 53] width 120 height 37
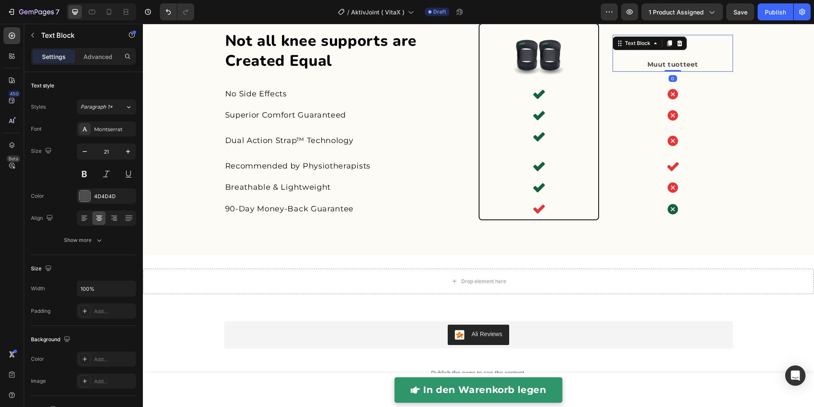
click at [664, 63] on strong "Muut tuotteet" at bounding box center [672, 64] width 51 height 8
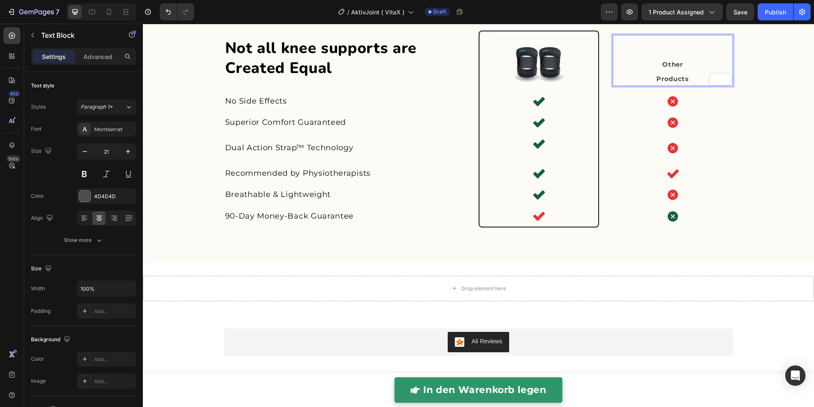
click at [650, 78] on p "Other Products" at bounding box center [672, 71] width 119 height 28
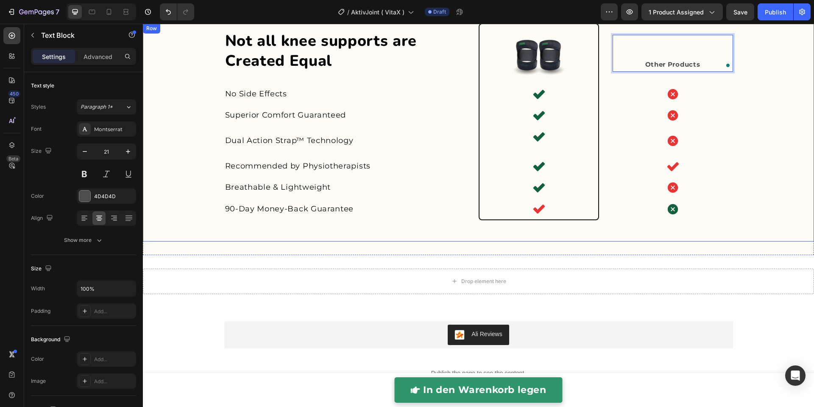
click at [788, 114] on div "Not all knee supports are Created Equal Heading Image Muut Text Block Other Pro…" at bounding box center [478, 132] width 671 height 218
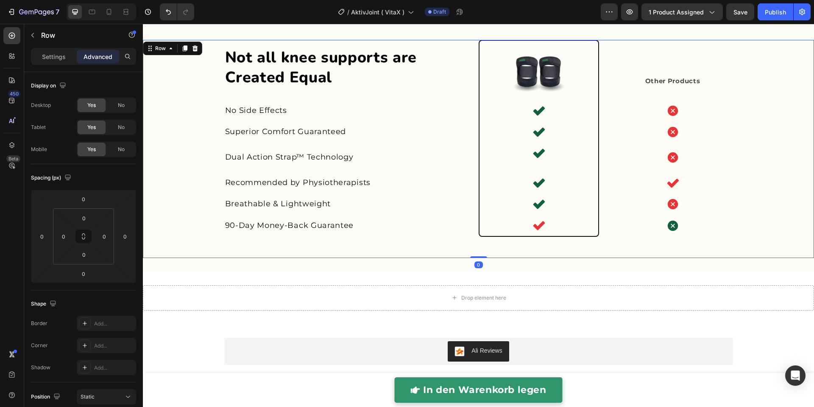
scroll to position [2026, 0]
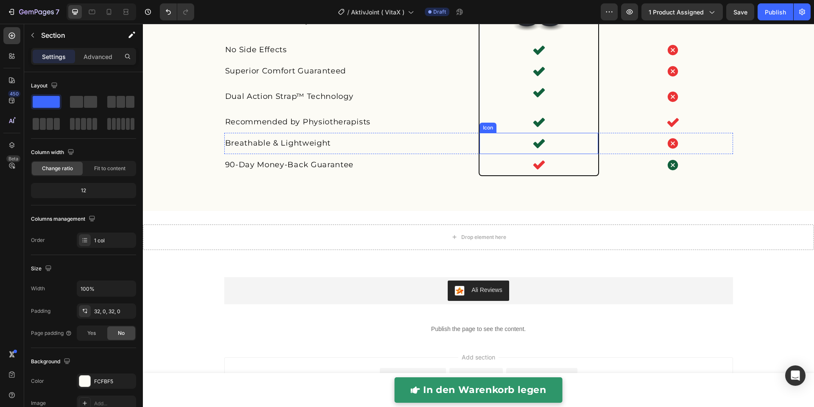
scroll to position [2228, 0]
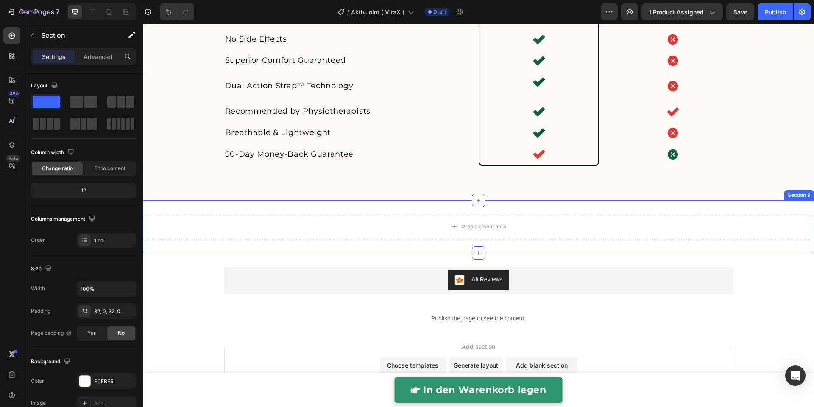
drag, startPoint x: 311, startPoint y: 209, endPoint x: 495, endPoint y: 203, distance: 184.1
click at [311, 209] on div "Drop element here Row Section 9" at bounding box center [478, 226] width 671 height 53
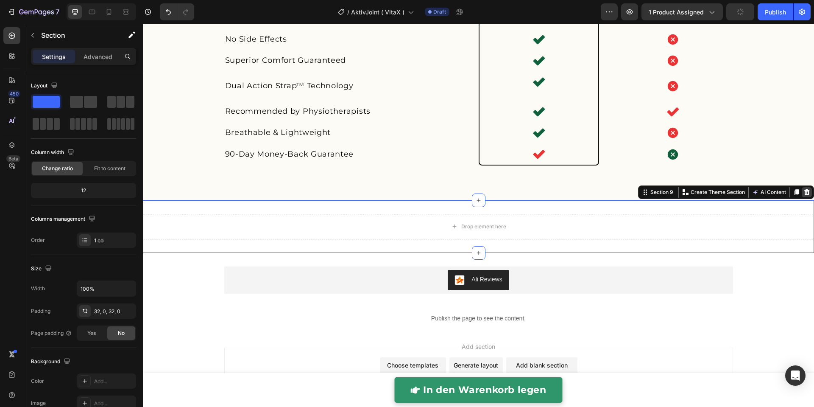
click at [803, 192] on icon at bounding box center [806, 192] width 7 height 7
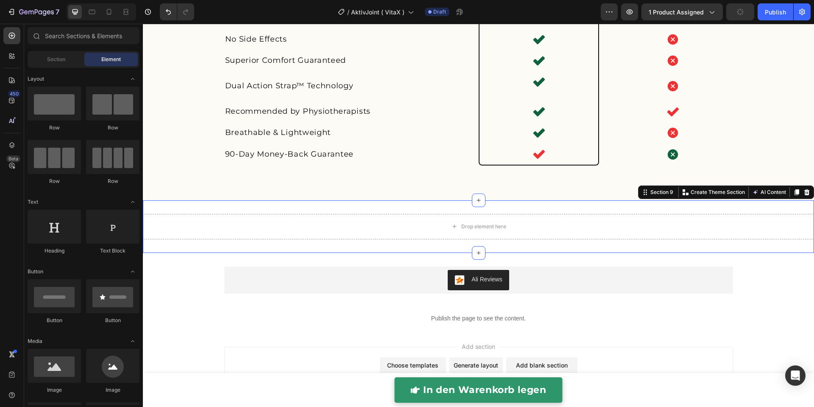
scroll to position [2198, 0]
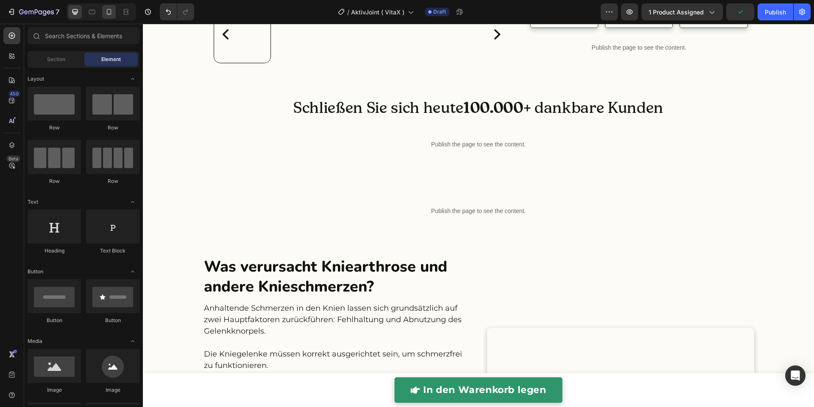
click at [108, 13] on icon at bounding box center [109, 12] width 8 height 8
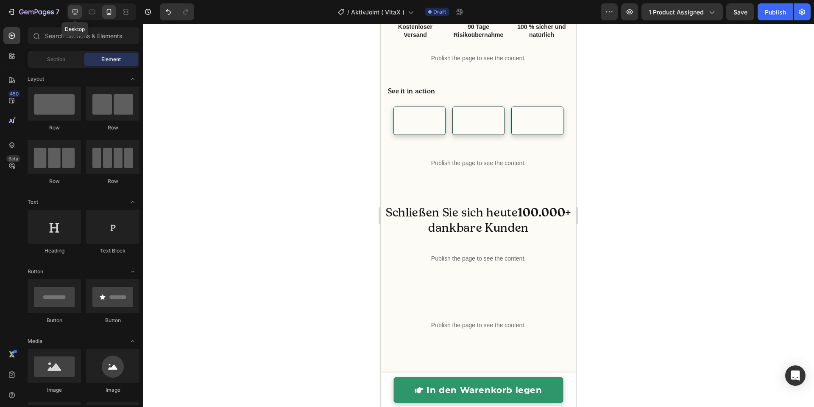
click at [79, 13] on icon at bounding box center [75, 12] width 8 height 8
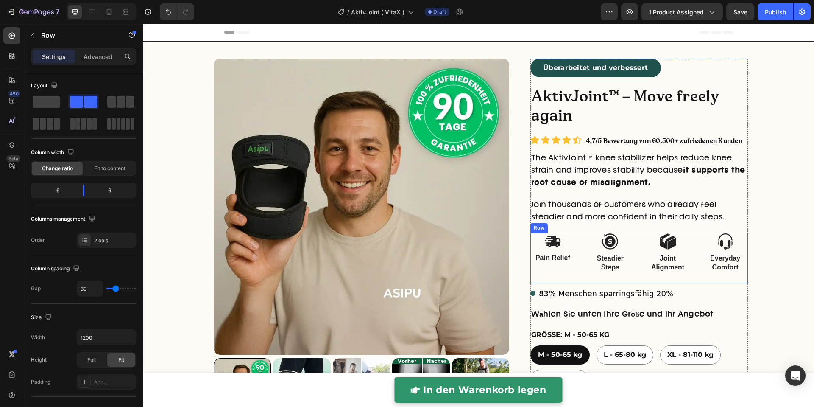
click at [621, 281] on div "Image Pain Relief Text Block Image Steadier Steps Text Block Row" at bounding box center [581, 258] width 102 height 50
click at [785, 196] on div "right Created with Sketch. right Created with Sketch. Product Images Überarbeit…" at bounding box center [478, 348] width 671 height 580
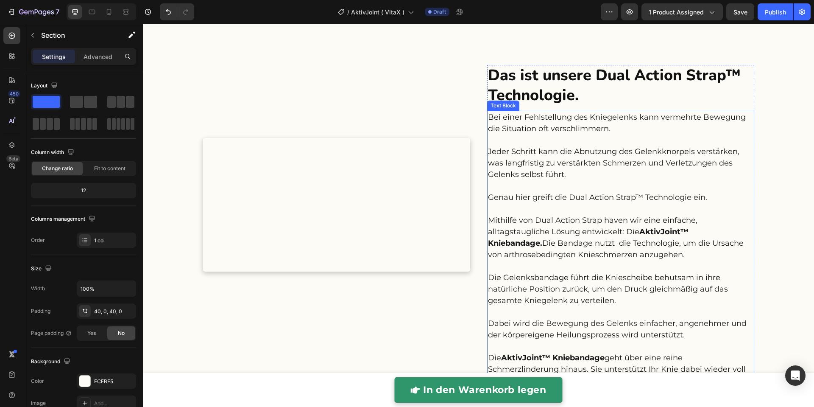
scroll to position [1192, 0]
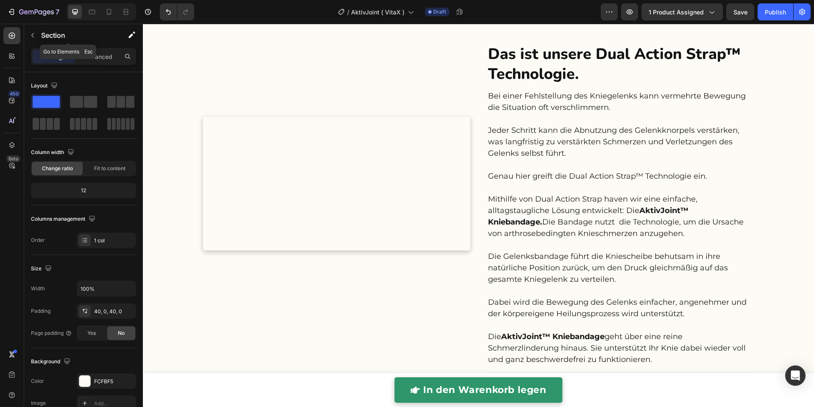
click at [32, 33] on icon "button" at bounding box center [32, 35] width 7 height 7
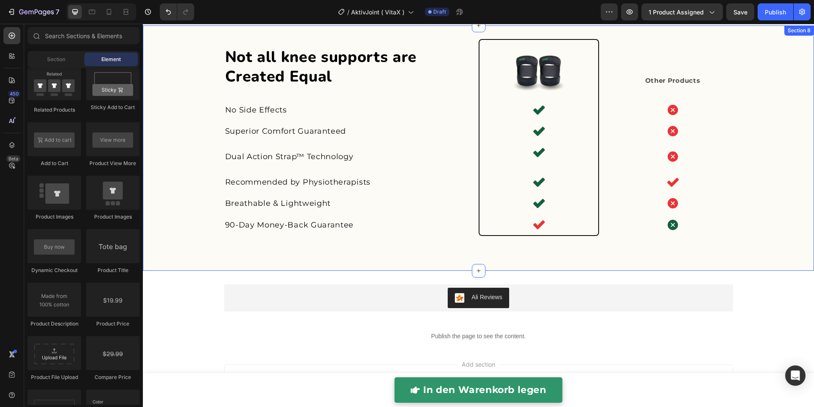
scroll to position [1838, 0]
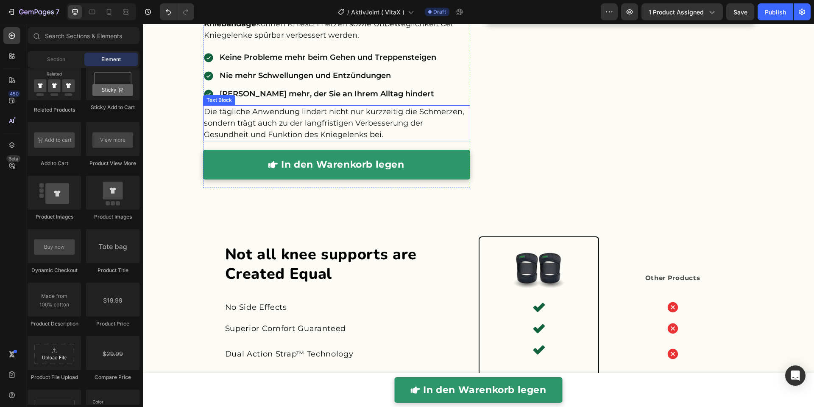
click at [390, 108] on p "Die tägliche Anwendung lindert nicht nur kurzzeitig die Schmerzen, sondern träg…" at bounding box center [336, 123] width 265 height 34
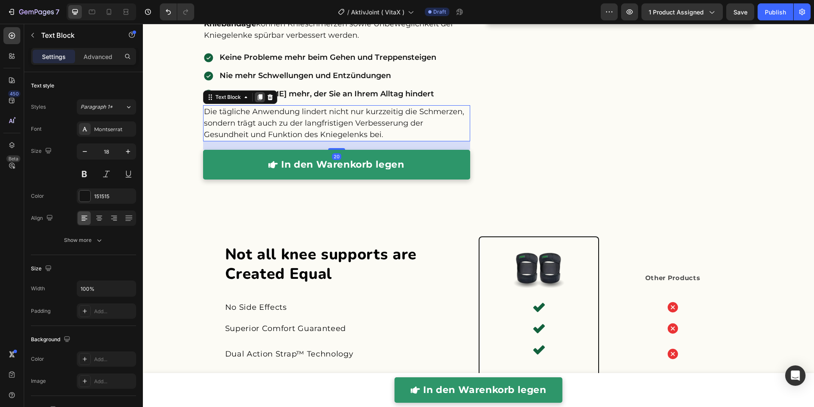
click at [257, 97] on icon at bounding box center [259, 98] width 5 height 6
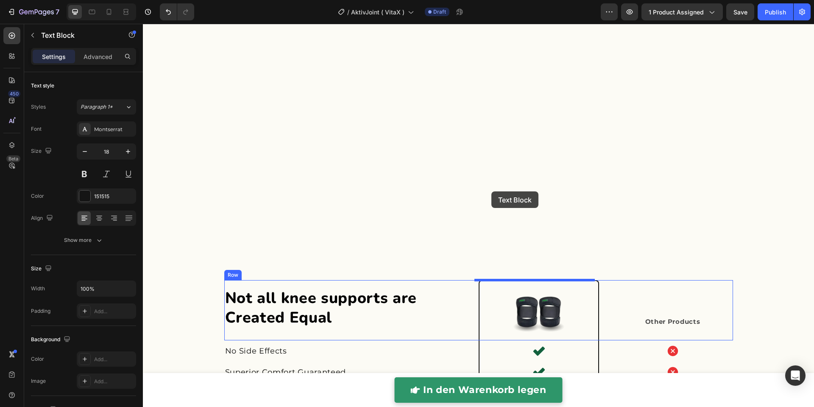
scroll to position [2120, 0]
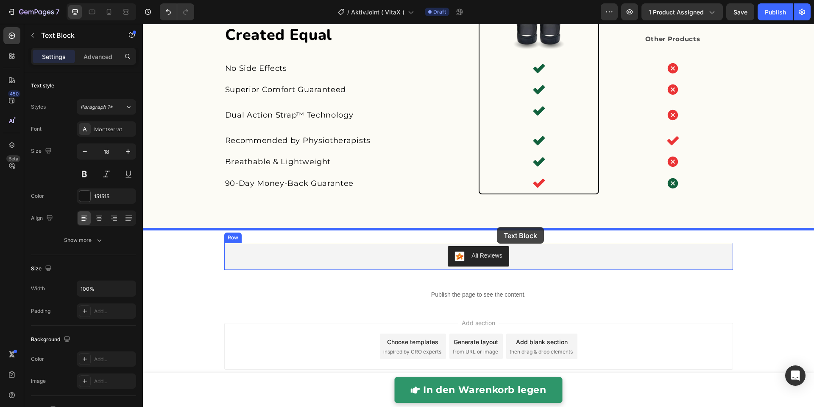
drag, startPoint x: 226, startPoint y: 145, endPoint x: 497, endPoint y: 227, distance: 283.5
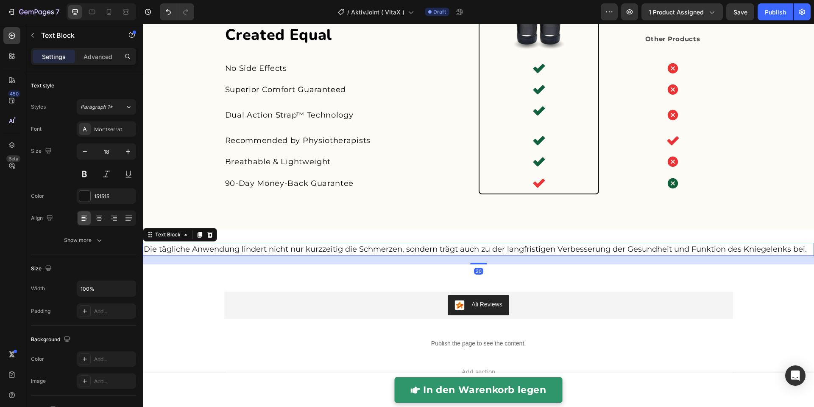
click at [482, 251] on p "Die tägliche Anwendung lindert nicht nur kurzzeitig die Schmerzen, sondern träg…" at bounding box center [478, 248] width 669 height 11
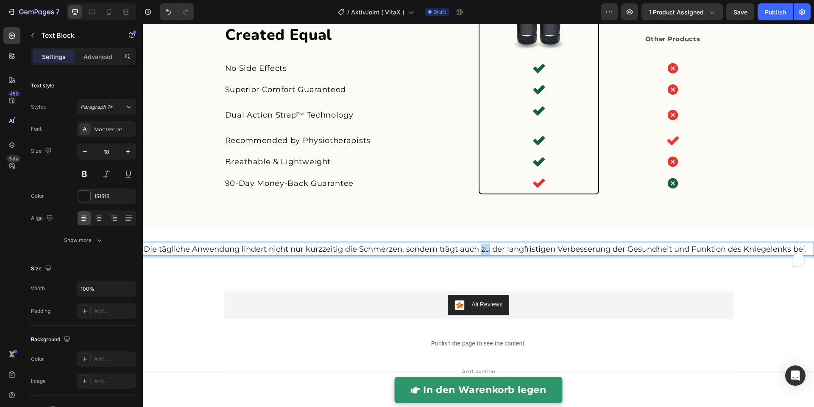
click at [482, 251] on p "Die tägliche Anwendung lindert nicht nur kurzzeitig die Schmerzen, sondern träg…" at bounding box center [478, 248] width 669 height 11
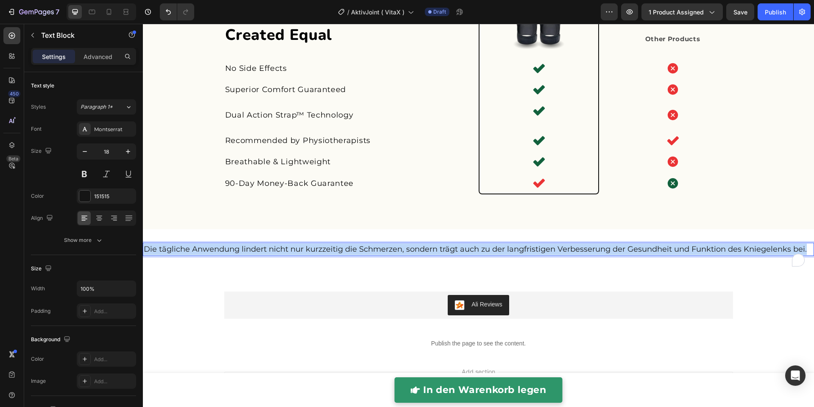
click at [482, 251] on p "Die tägliche Anwendung lindert nicht nur kurzzeitig die Schmerzen, sondern träg…" at bounding box center [478, 248] width 669 height 11
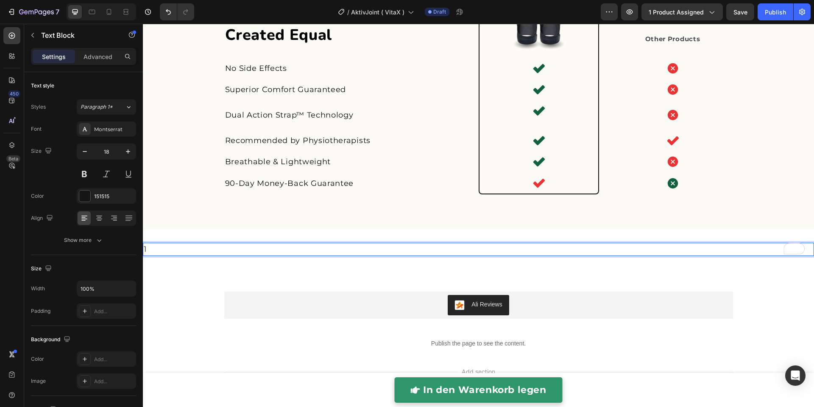
click at [449, 245] on p "1" at bounding box center [478, 248] width 669 height 11
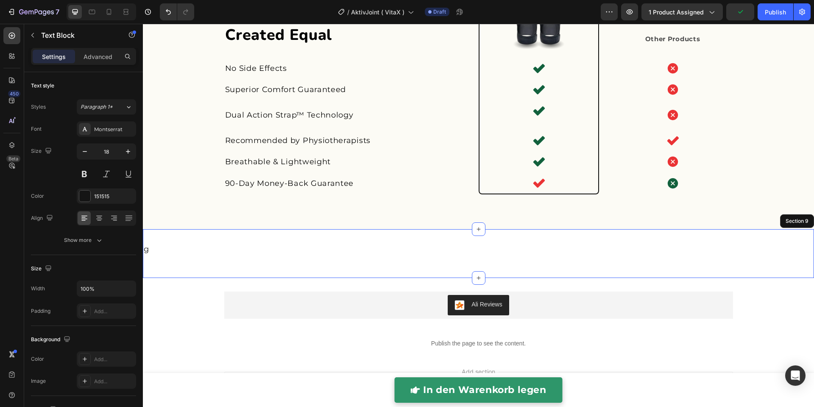
click at [212, 264] on div "g Text Block 20 Section 9" at bounding box center [478, 253] width 671 height 49
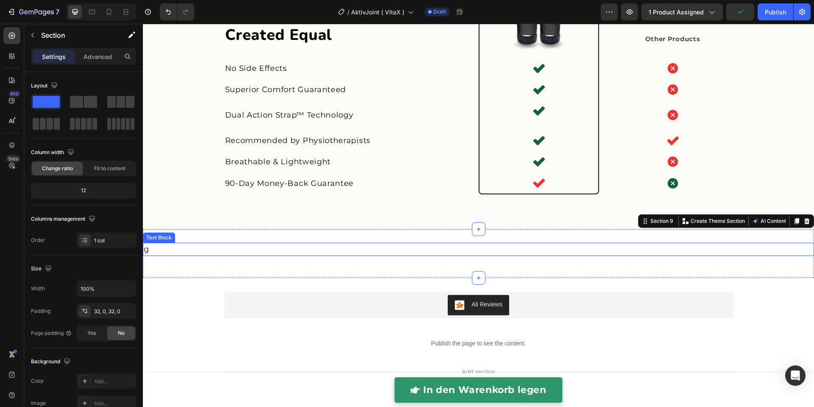
click at [209, 247] on p "g" at bounding box center [478, 248] width 669 height 11
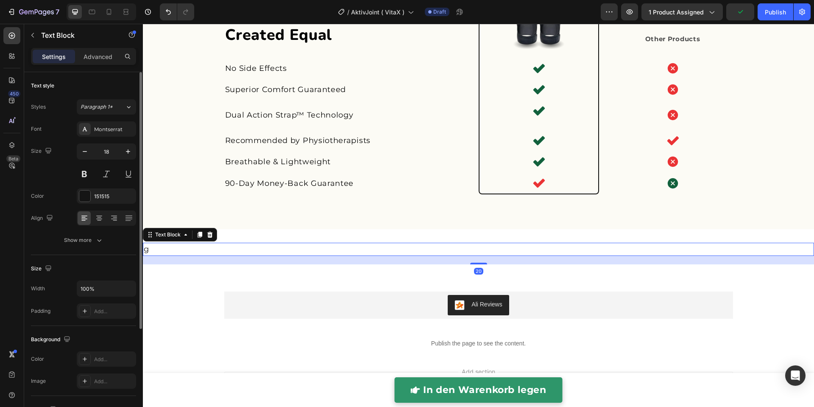
drag, startPoint x: 104, startPoint y: 56, endPoint x: 104, endPoint y: 82, distance: 26.3
click at [104, 56] on p "Advanced" at bounding box center [98, 56] width 29 height 9
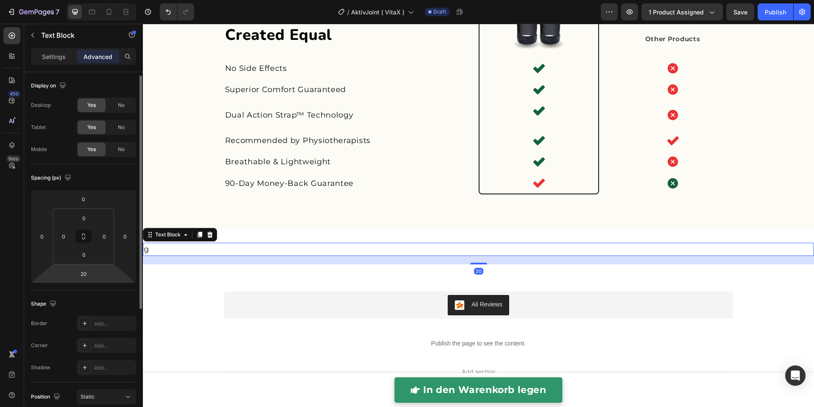
scroll to position [193, 0]
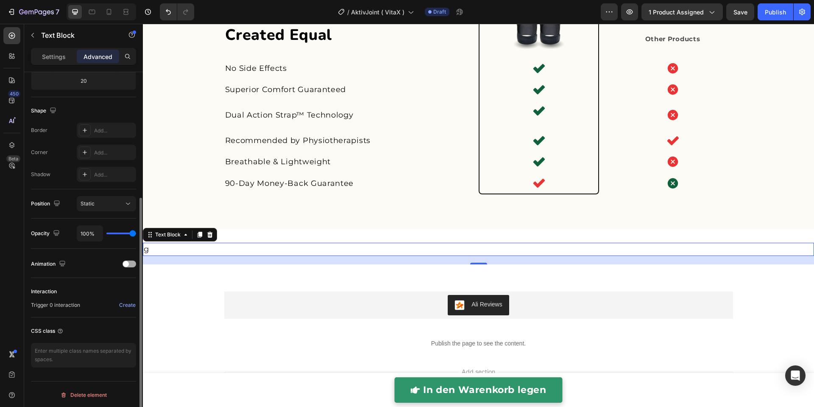
click at [131, 263] on div at bounding box center [130, 263] width 14 height 7
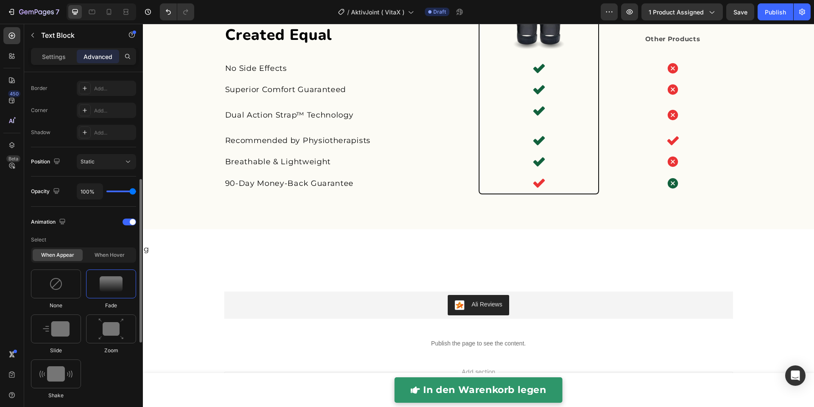
scroll to position [343, 0]
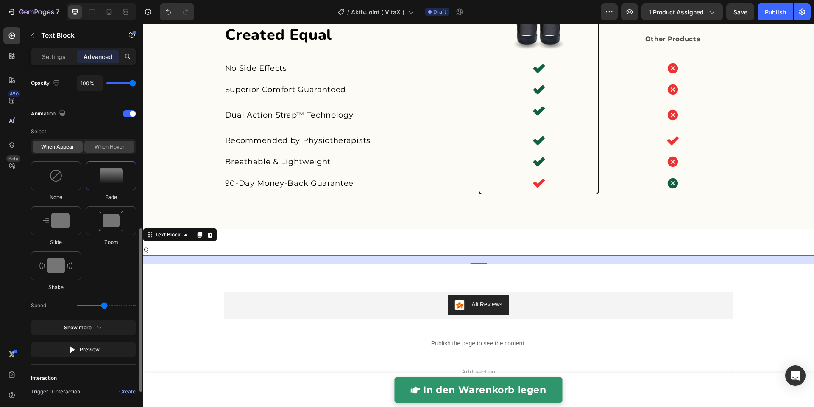
click at [97, 147] on div "When hover" at bounding box center [109, 147] width 50 height 12
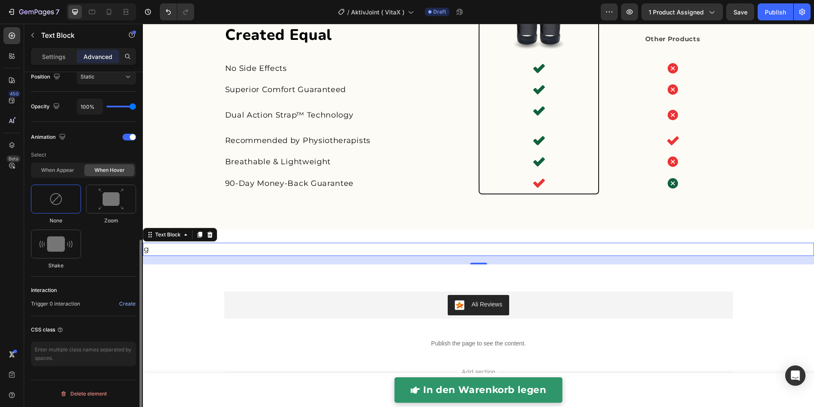
scroll to position [318, 0]
click at [56, 170] on div "When appear" at bounding box center [58, 171] width 50 height 12
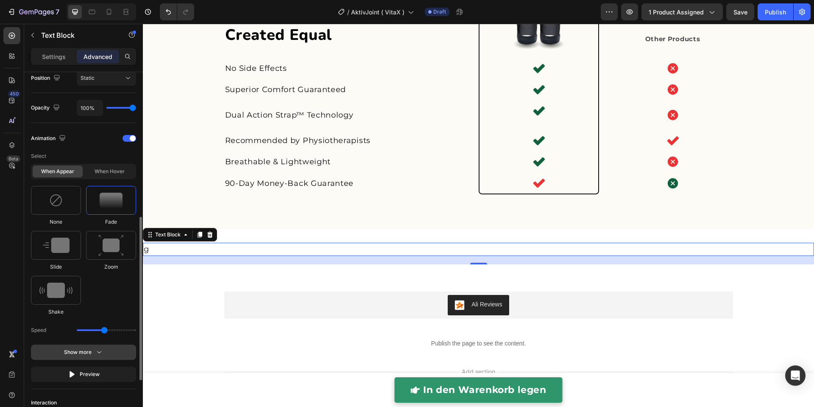
click at [91, 351] on div "Show more" at bounding box center [83, 352] width 39 height 8
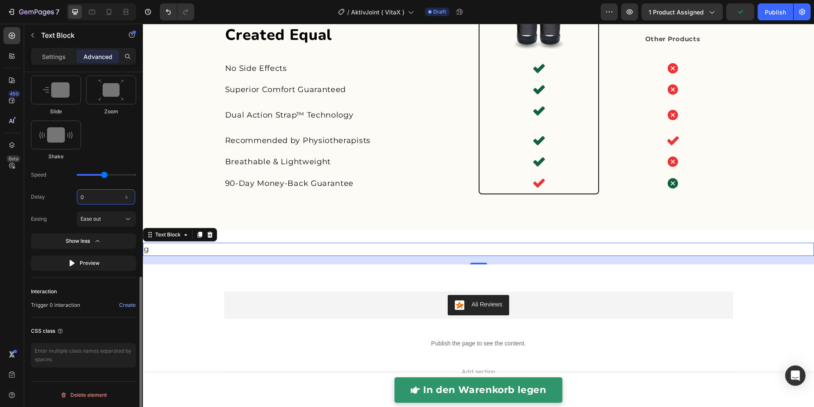
click at [92, 199] on input "0" at bounding box center [106, 196] width 58 height 15
click at [98, 197] on input "011" at bounding box center [106, 196] width 58 height 15
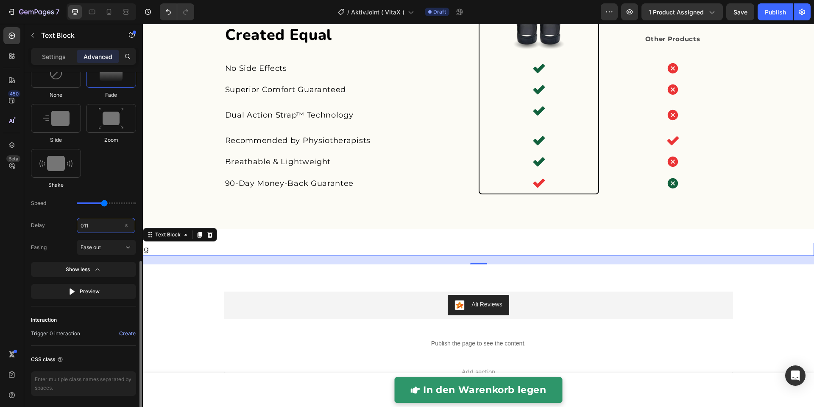
scroll to position [443, 0]
type input "11"
click at [209, 234] on div "g Text Block 20 Section 9" at bounding box center [478, 253] width 671 height 49
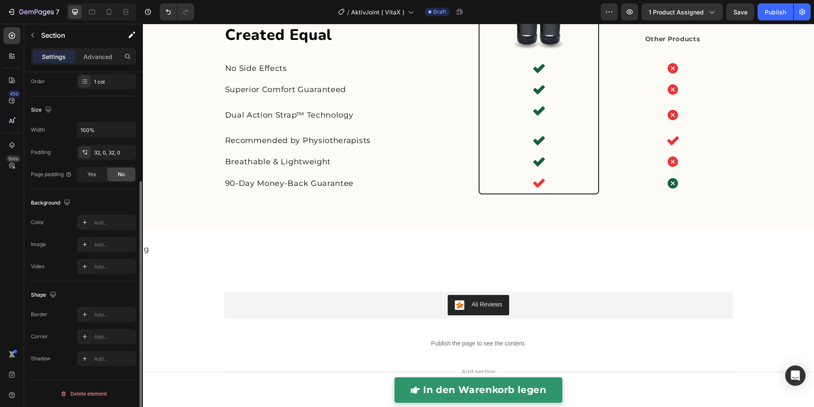
click at [290, 240] on div "g Text Block 20 Section 9" at bounding box center [478, 253] width 671 height 49
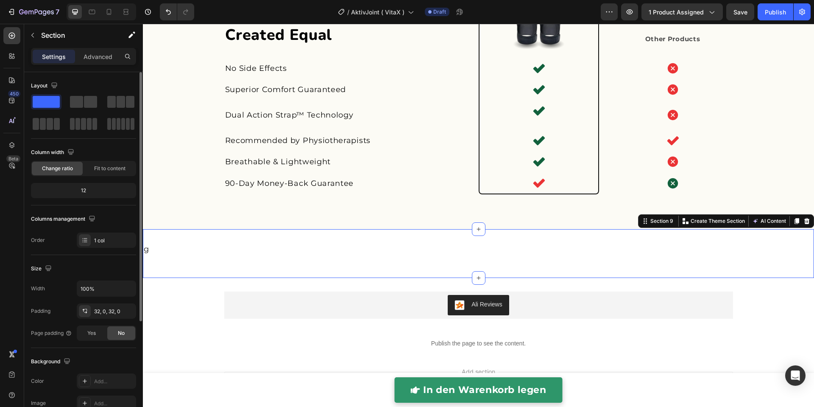
drag, startPoint x: 799, startPoint y: 220, endPoint x: 685, endPoint y: 232, distance: 114.6
click at [804, 221] on icon at bounding box center [807, 221] width 6 height 6
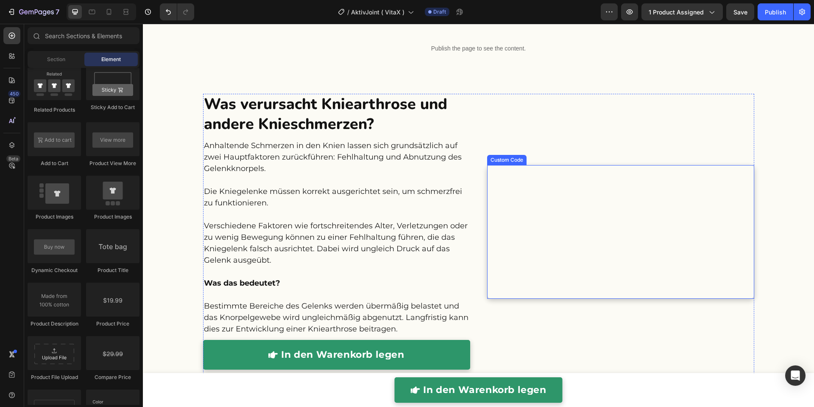
scroll to position [774, 0]
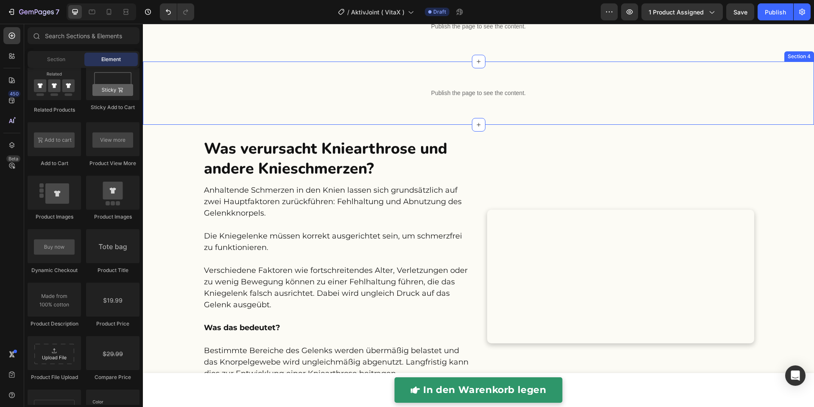
click at [749, 100] on div "Publish the page to see the content. Custom Code Row" at bounding box center [478, 93] width 671 height 36
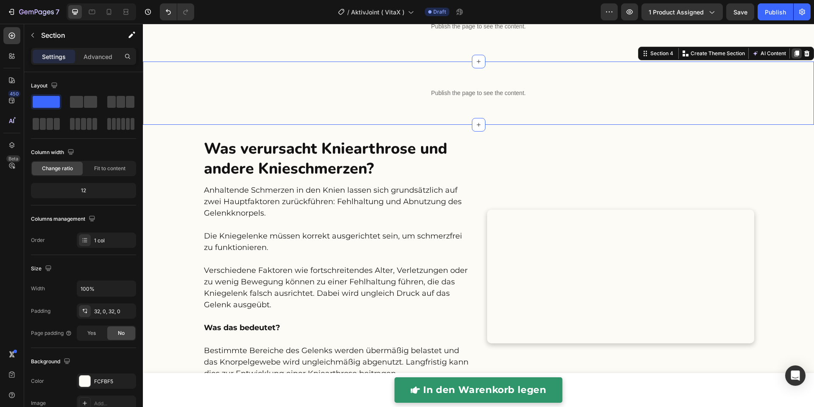
click at [793, 56] on icon at bounding box center [796, 53] width 7 height 7
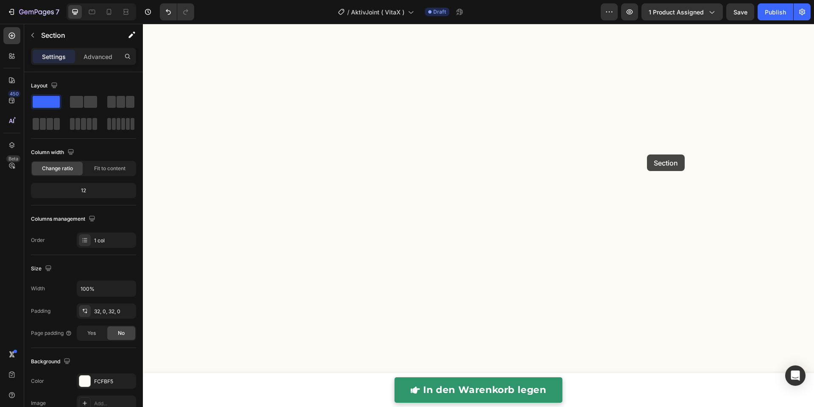
scroll to position [2132, 0]
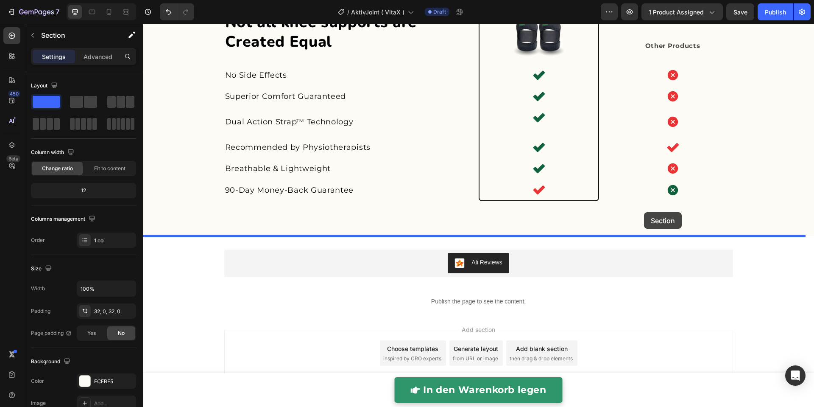
drag, startPoint x: 640, startPoint y: 114, endPoint x: 644, endPoint y: 212, distance: 98.0
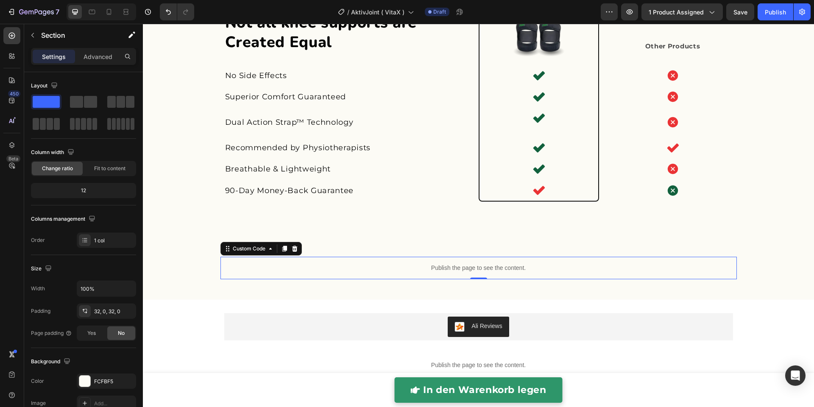
click at [521, 266] on p "Publish the page to see the content." at bounding box center [478, 267] width 516 height 9
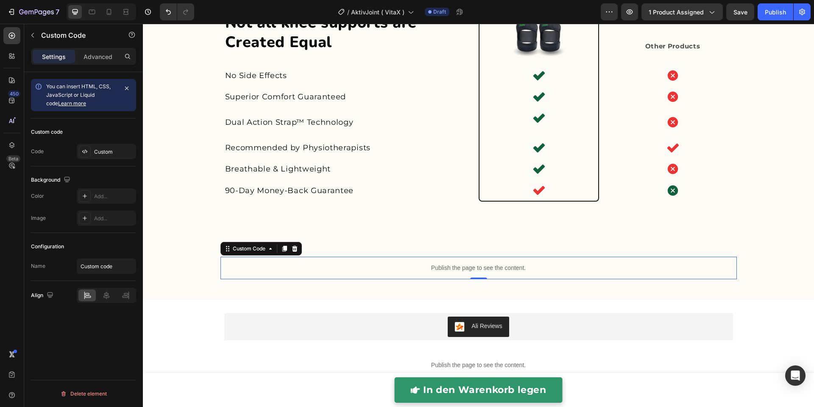
click at [521, 266] on p "Publish the page to see the content." at bounding box center [478, 267] width 516 height 9
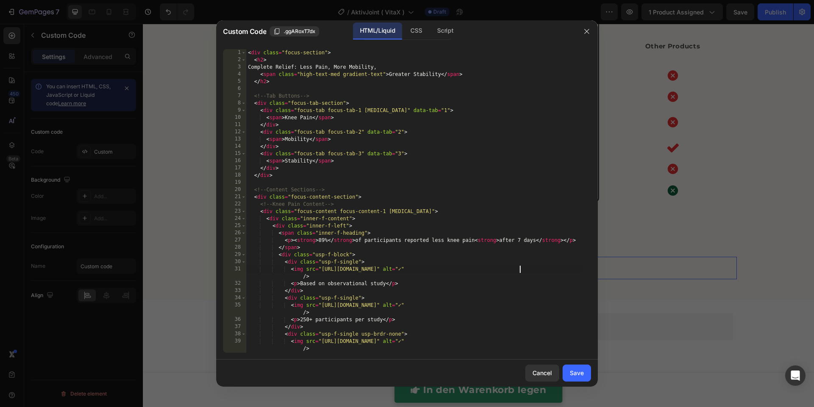
click at [521, 266] on div "< div class = "focus-section" > < h2 > Complete Relief: Less Pain, More Mobilit…" at bounding box center [414, 208] width 336 height 318
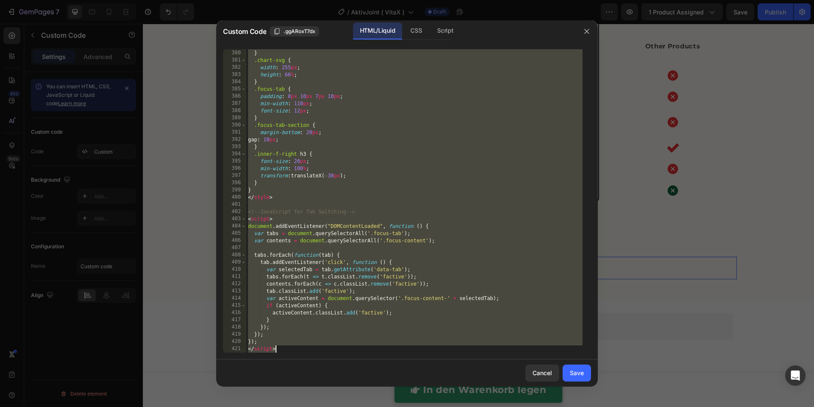
type textarea "</html>"
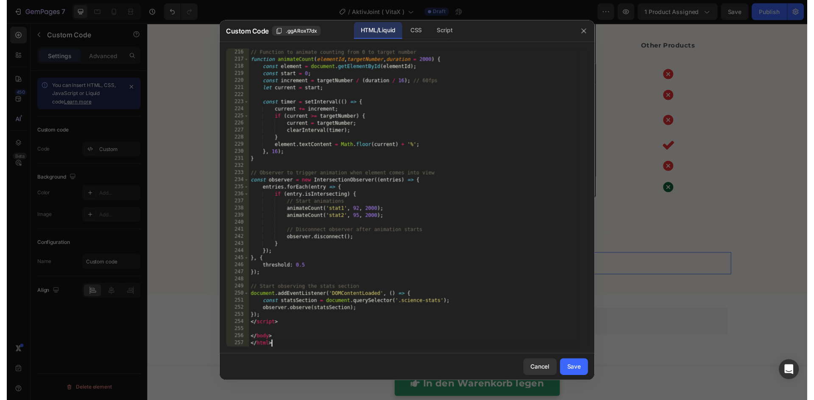
scroll to position [1549, 0]
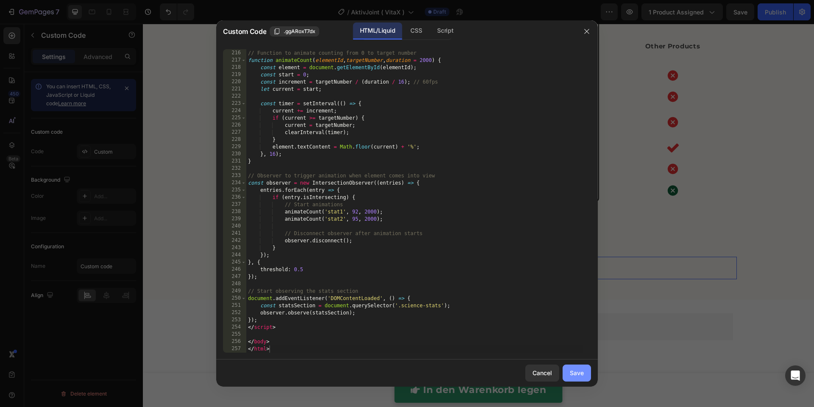
click at [581, 370] on div "Save" at bounding box center [577, 372] width 14 height 9
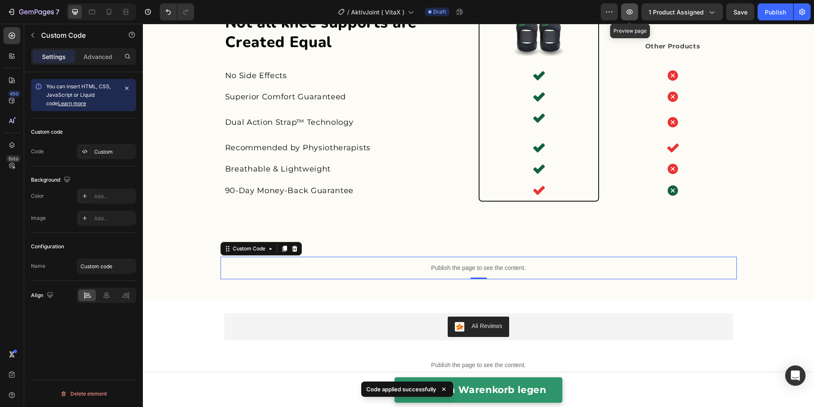
click at [632, 11] on icon "button" at bounding box center [629, 12] width 8 height 8
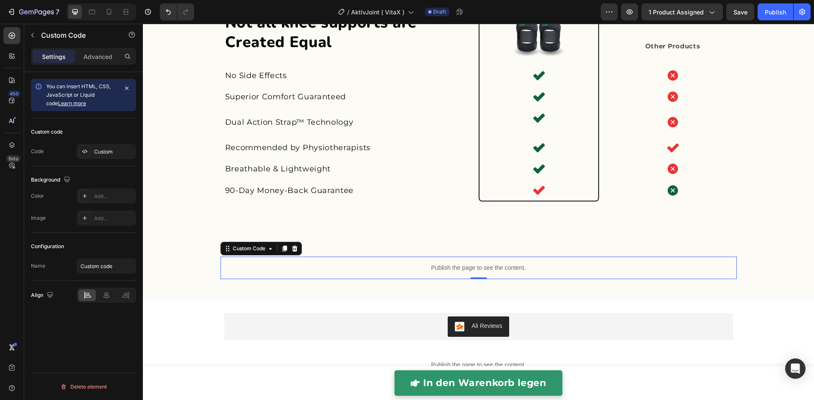
click at [407, 273] on div "Publish the page to see the content." at bounding box center [478, 267] width 516 height 22
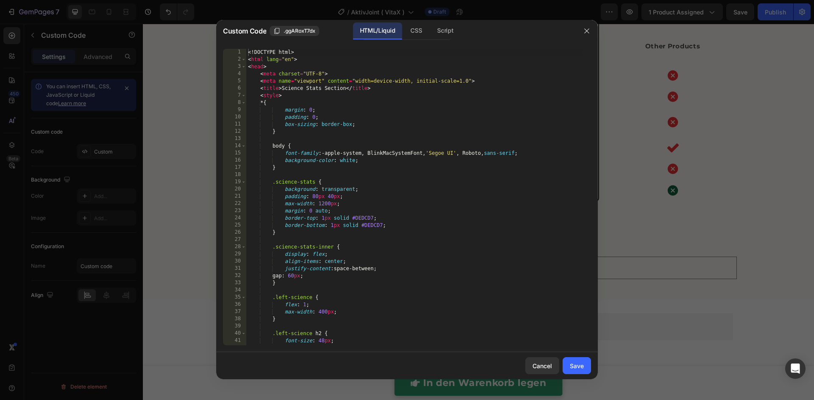
click at [412, 262] on div "<! DOCTYPE html > < html lang = "en" > < head > < meta charset = "UTF-8" > < me…" at bounding box center [414, 204] width 336 height 311
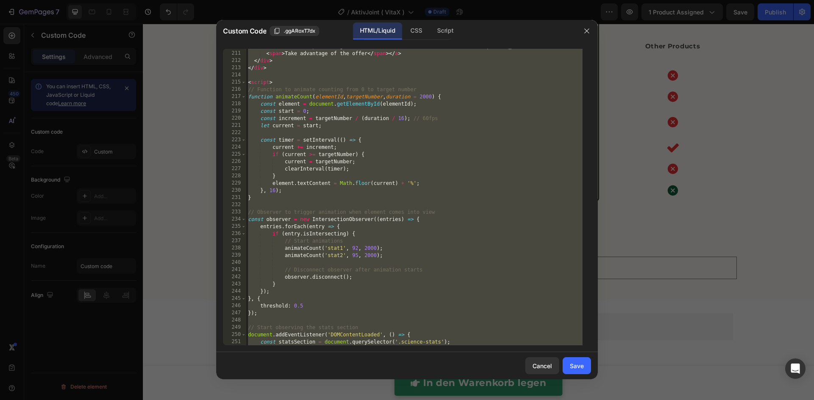
paste textarea
type textarea "</html>"
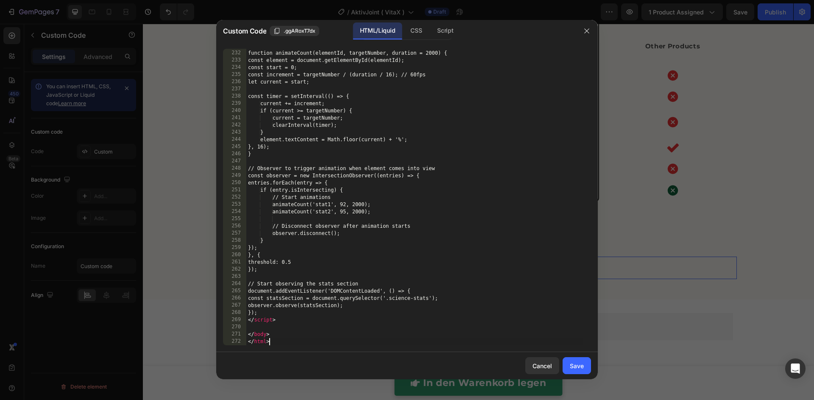
scroll to position [1664, 0]
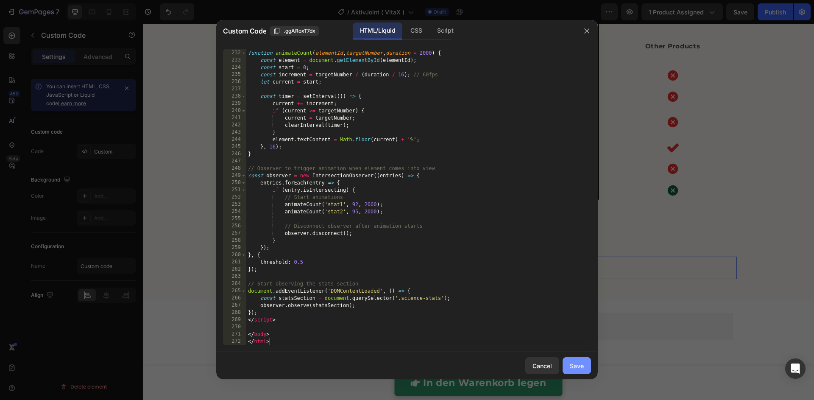
click at [574, 366] on div "Save" at bounding box center [577, 365] width 14 height 9
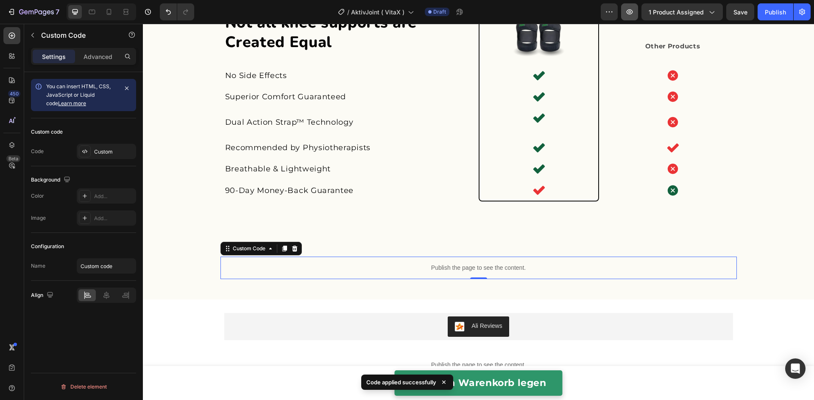
click at [629, 11] on icon "button" at bounding box center [629, 12] width 8 height 8
click at [634, 10] on icon "button" at bounding box center [629, 12] width 8 height 8
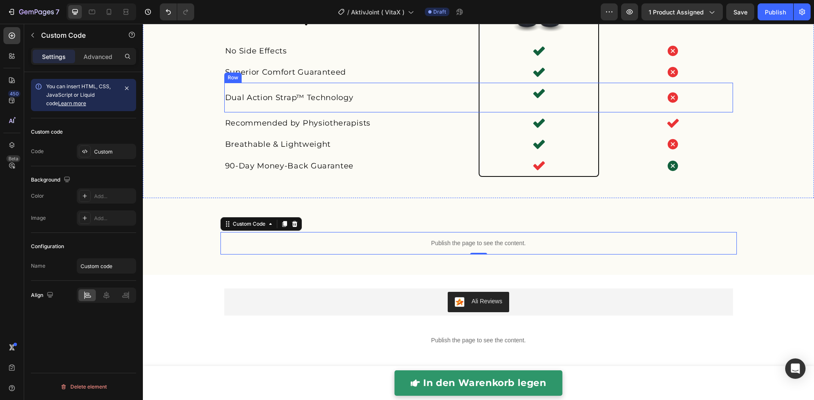
scroll to position [2113, 0]
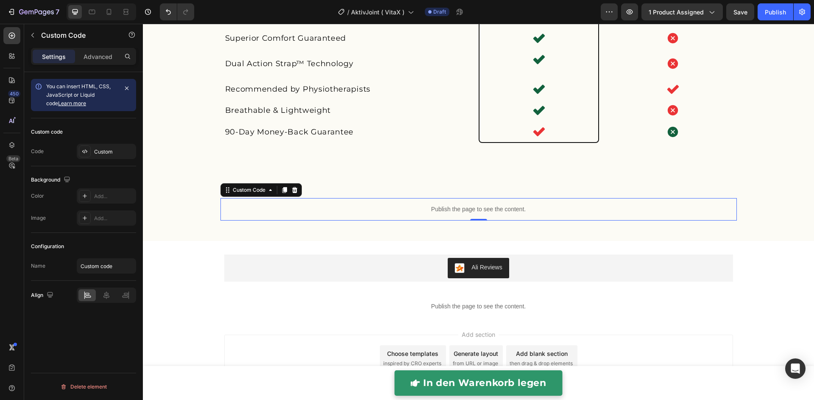
scroll to position [2113, 0]
click at [314, 214] on p "Publish the page to see the content." at bounding box center [478, 209] width 516 height 9
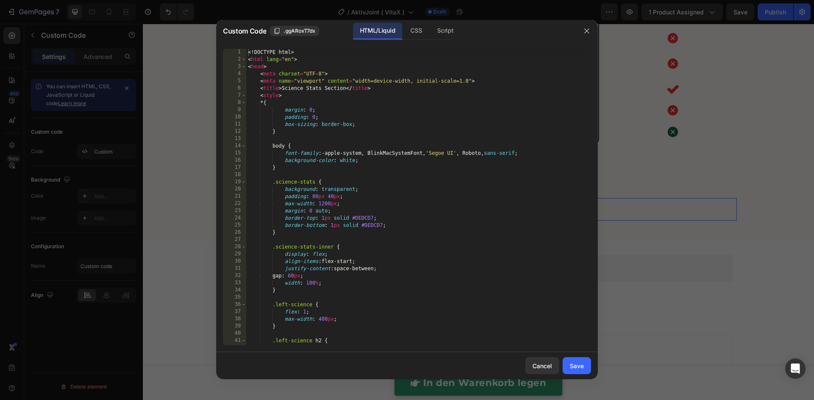
click at [320, 226] on div "<! DOCTYPE html > < html lang = "en" > < head > < meta charset = "UTF-8" > < me…" at bounding box center [414, 204] width 336 height 311
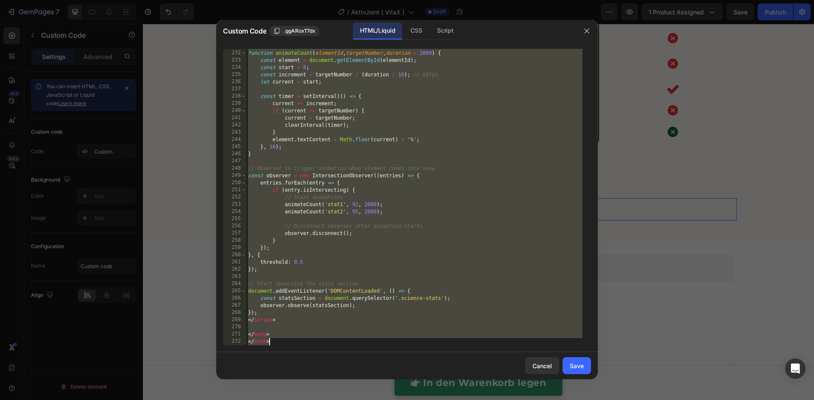
paste textarea
type textarea "</html>"
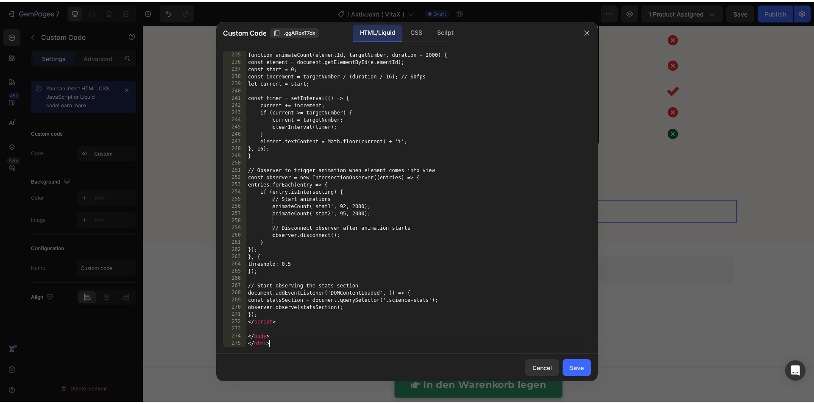
scroll to position [1685, 0]
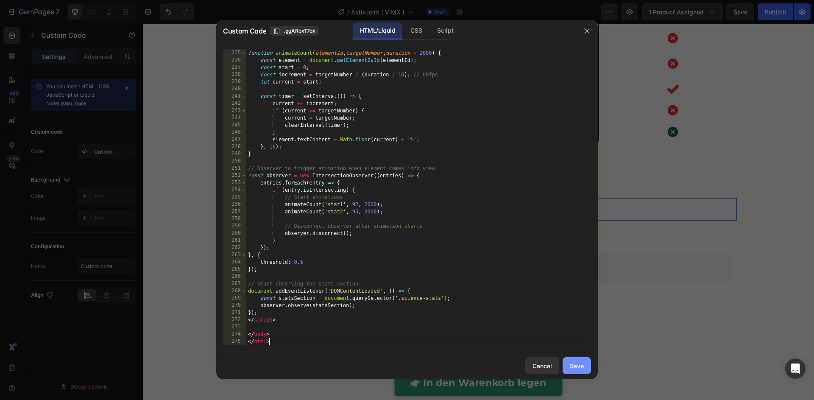
click at [580, 365] on div "Save" at bounding box center [577, 365] width 14 height 9
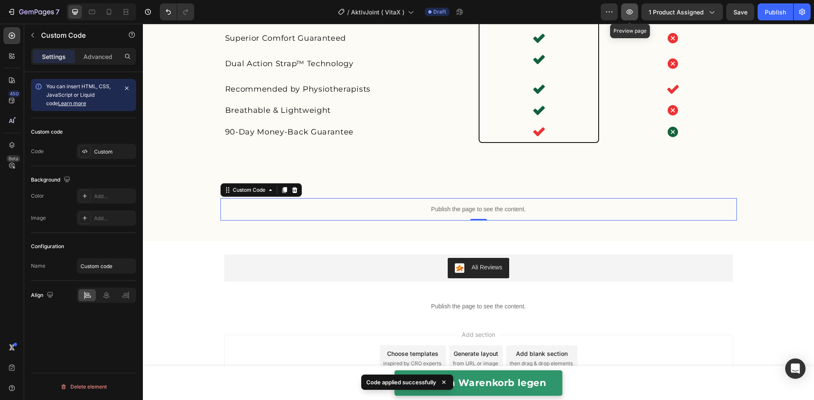
click at [636, 18] on button "button" at bounding box center [629, 11] width 17 height 17
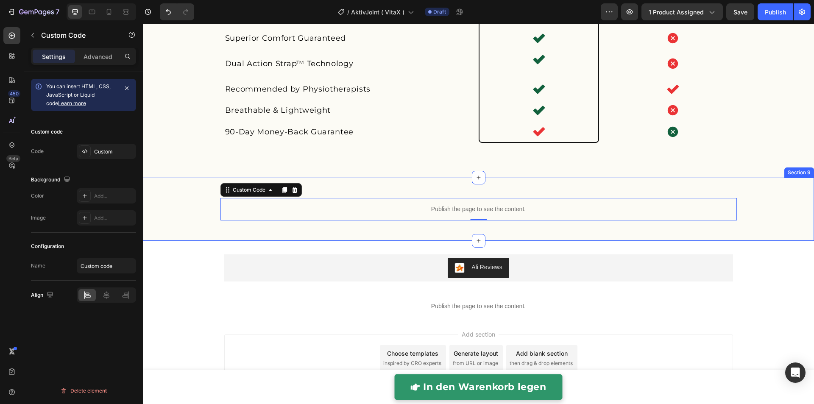
click at [425, 192] on div "Publish the page to see the content. Custom Code 0 Row Section 9" at bounding box center [478, 209] width 671 height 63
click at [398, 214] on p "Publish the page to see the content." at bounding box center [478, 209] width 516 height 9
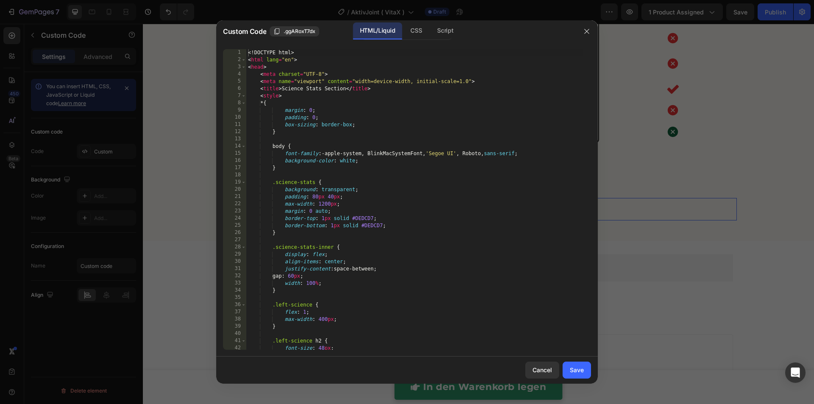
click at [398, 222] on div "<! DOCTYPE html > < html lang = "en" > < head > < meta charset = "UTF-8" > < me…" at bounding box center [414, 206] width 336 height 315
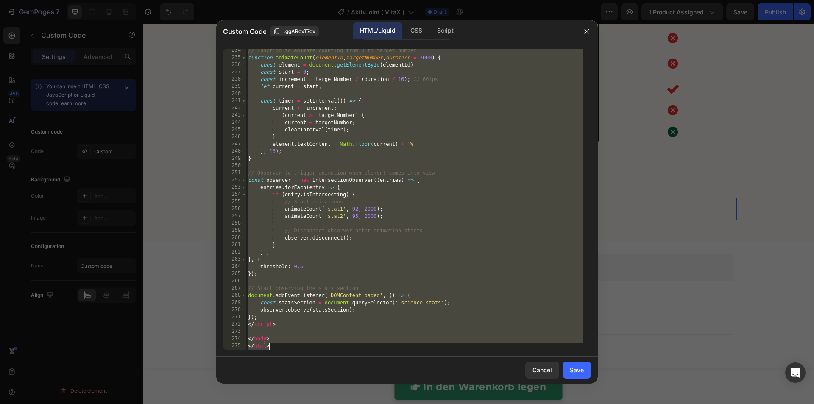
paste textarea
type textarea "</html>"
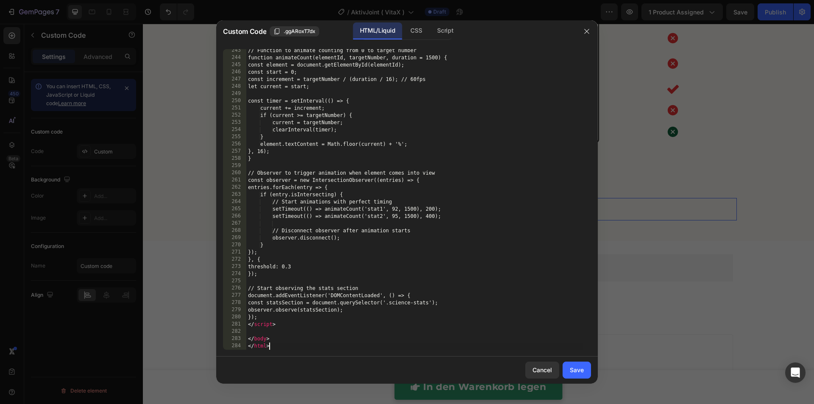
scroll to position [1746, 0]
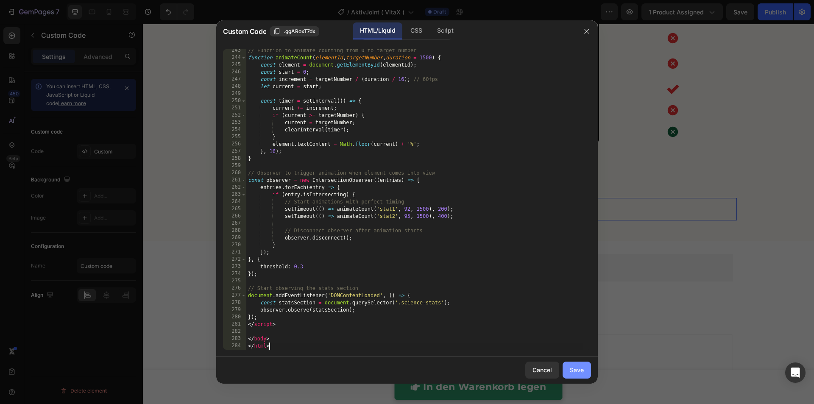
click at [579, 372] on div "Save" at bounding box center [577, 369] width 14 height 9
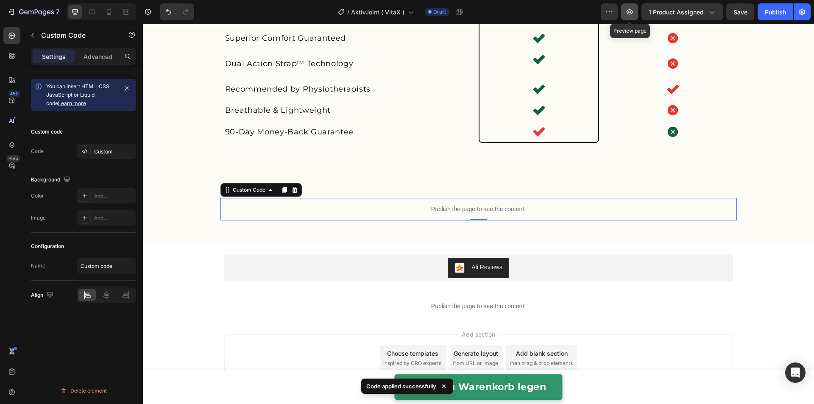
click at [631, 15] on icon "button" at bounding box center [629, 12] width 8 height 8
click at [397, 214] on p "Publish the page to see the content." at bounding box center [478, 209] width 516 height 9
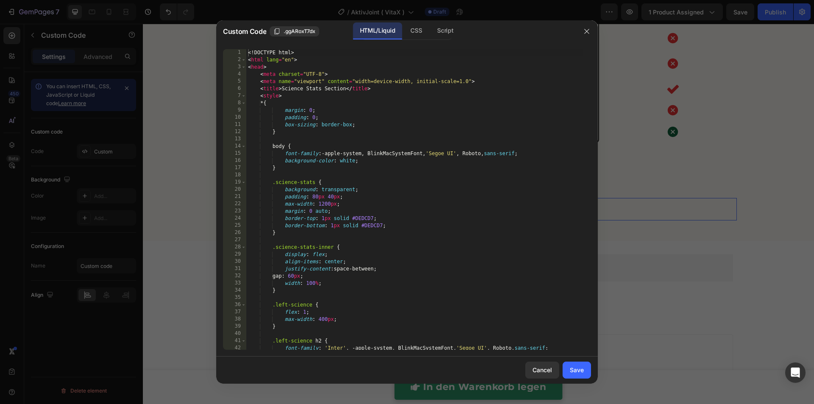
click at [397, 220] on div "<! DOCTYPE html > < html lang = "en" > < head > < meta charset = "UTF-8" > < me…" at bounding box center [414, 206] width 336 height 315
type textarea "</body> </html>"
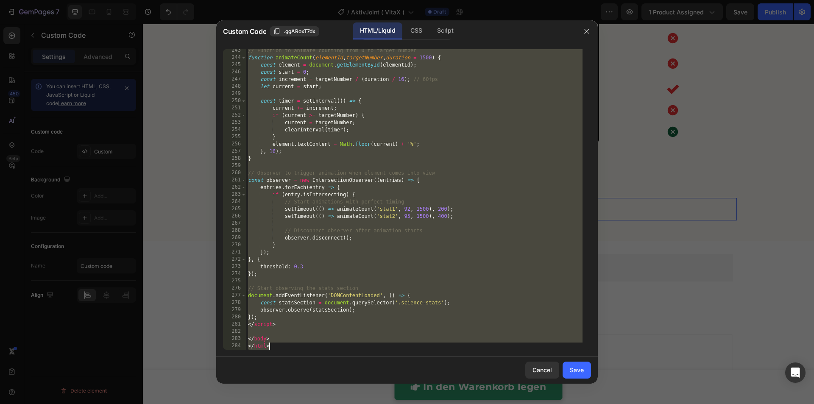
paste textarea
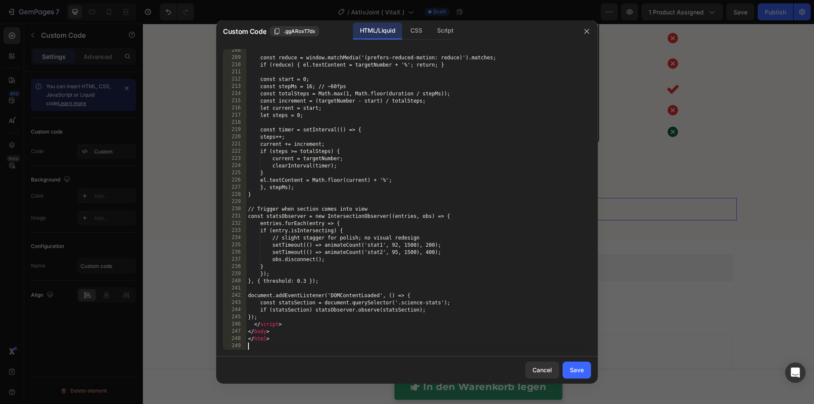
scroll to position [1494, 0]
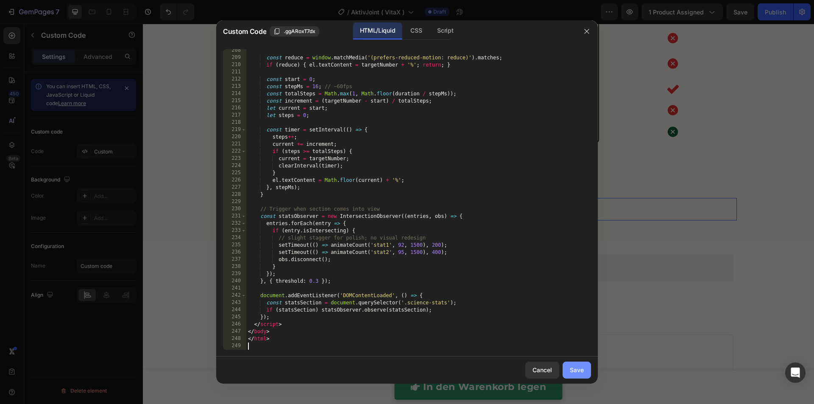
click at [585, 370] on button "Save" at bounding box center [577, 370] width 28 height 17
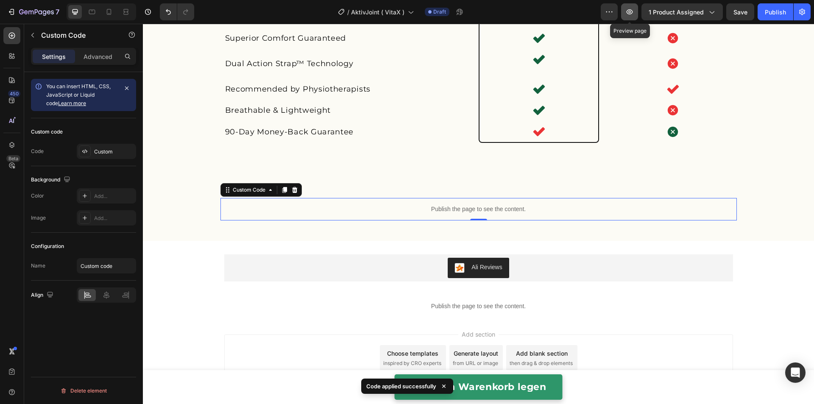
click at [629, 12] on icon "button" at bounding box center [629, 12] width 8 height 8
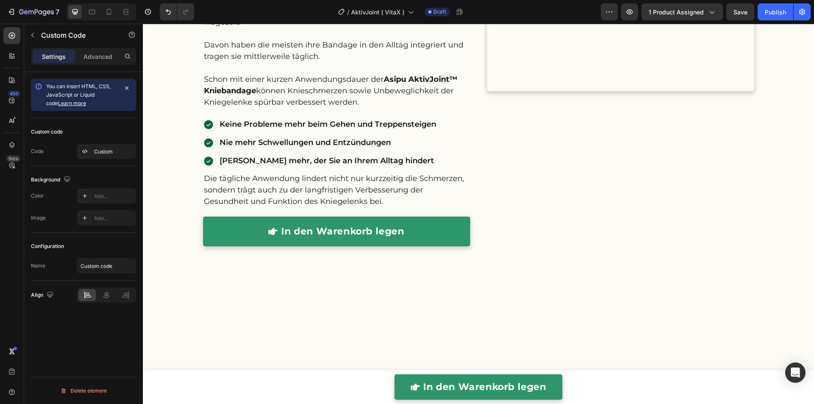
scroll to position [1487, 0]
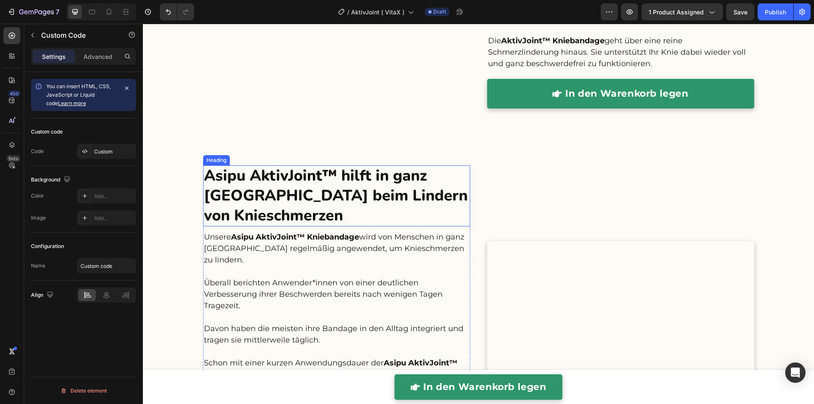
click at [248, 183] on h2 "Asipu AktivJoint™ hilft in ganz Deutschland beim Lindern von Knieschmerzen" at bounding box center [336, 195] width 267 height 61
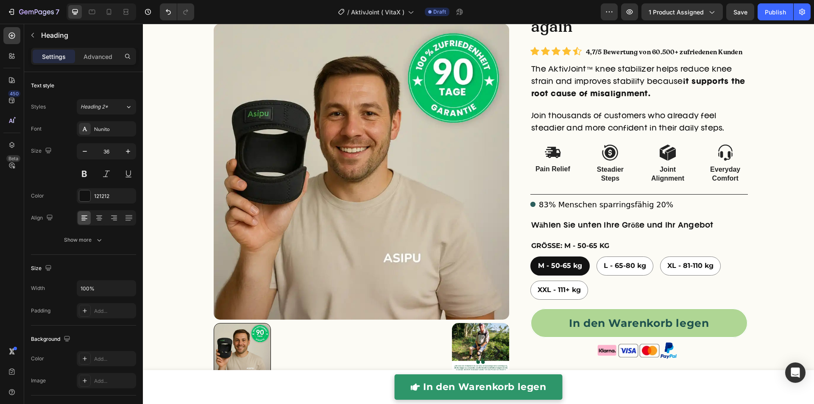
scroll to position [0, 0]
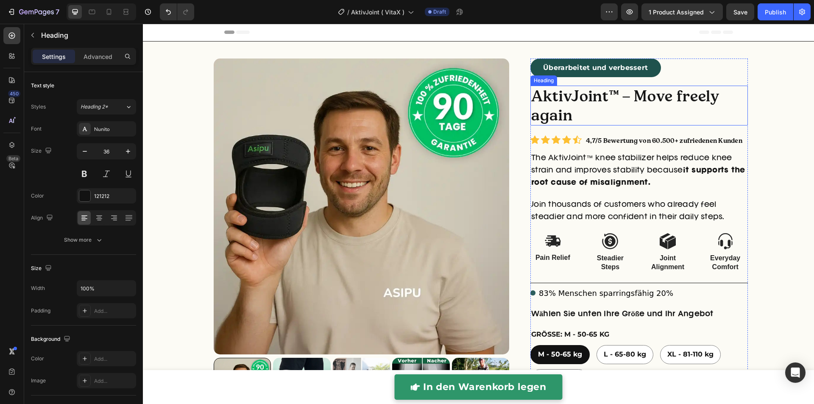
click at [552, 113] on h2 "AktivJoint™ – Move freely again" at bounding box center [638, 106] width 217 height 40
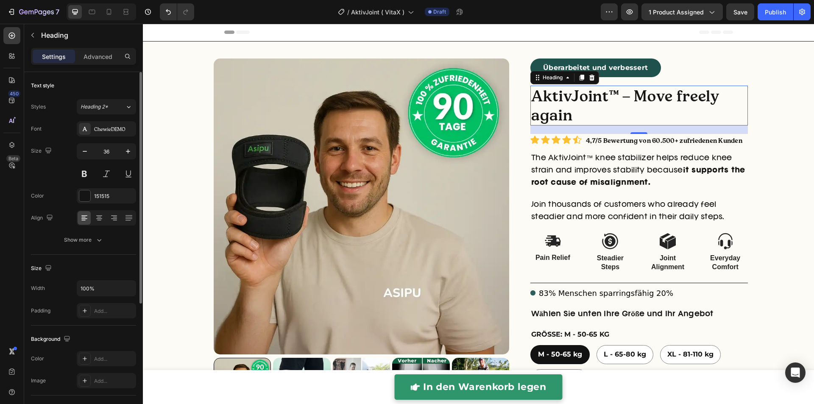
drag, startPoint x: 67, startPoint y: 128, endPoint x: 105, endPoint y: 138, distance: 39.0
click at [105, 138] on div "Font ChewieDEMO Size 36 Color 151515 Align Show more" at bounding box center [83, 184] width 105 height 126
click at [160, 130] on div "right Created with Sketch. right Created with Sketch. Product Images Überarbeit…" at bounding box center [478, 348] width 671 height 580
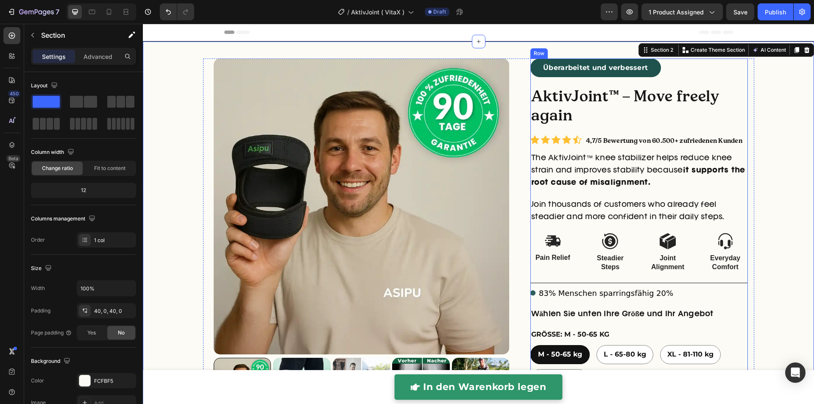
click at [612, 107] on h2 "AktivJoint™ – Move freely again" at bounding box center [638, 106] width 217 height 40
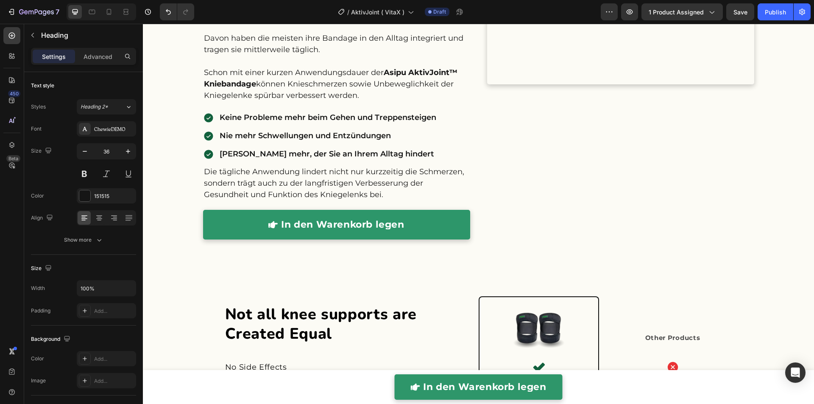
scroll to position [2140, 0]
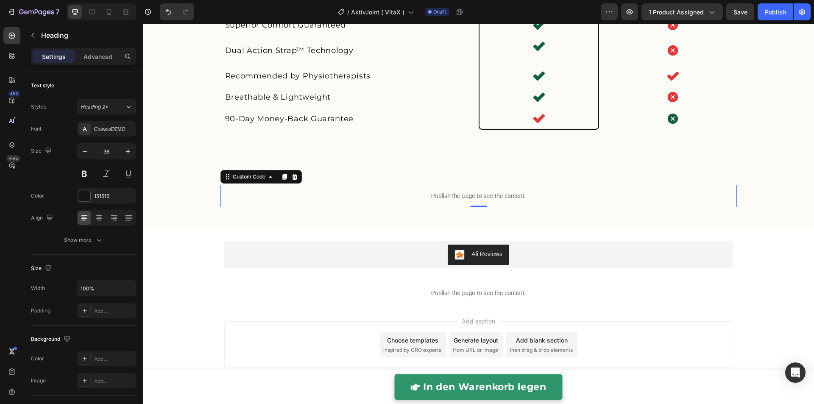
click at [426, 186] on div "Publish the page to see the content." at bounding box center [478, 196] width 516 height 22
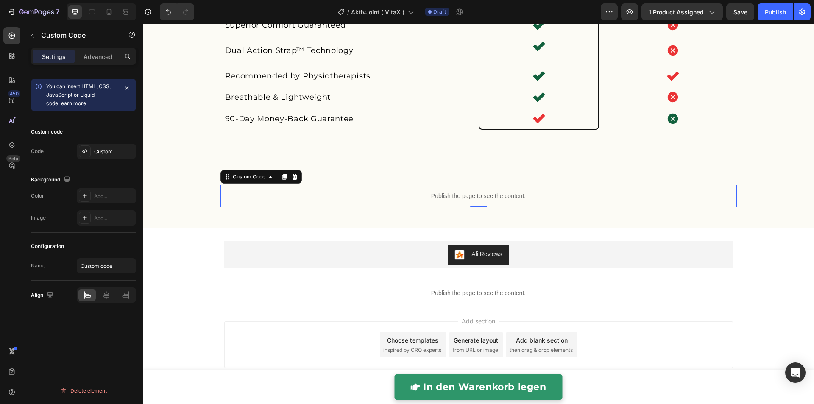
click at [426, 186] on div "Publish the page to see the content." at bounding box center [478, 196] width 516 height 22
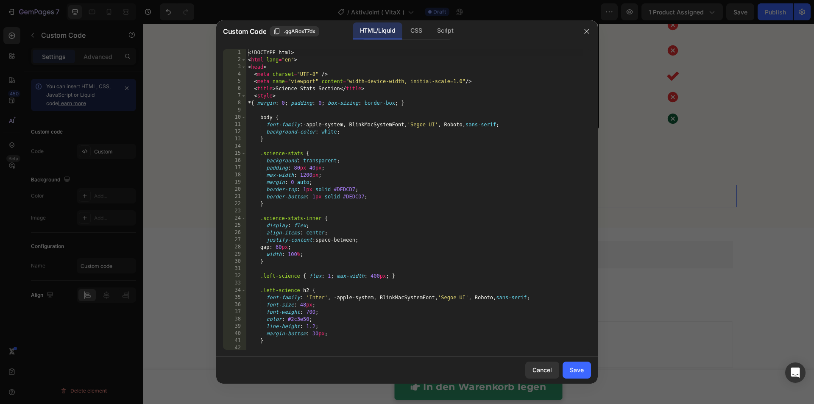
click at [426, 206] on div "<! DOCTYPE html > < html lang = "en" > < head > < meta charset = "UTF-8" /> < m…" at bounding box center [414, 206] width 336 height 315
type textarea "</html>"
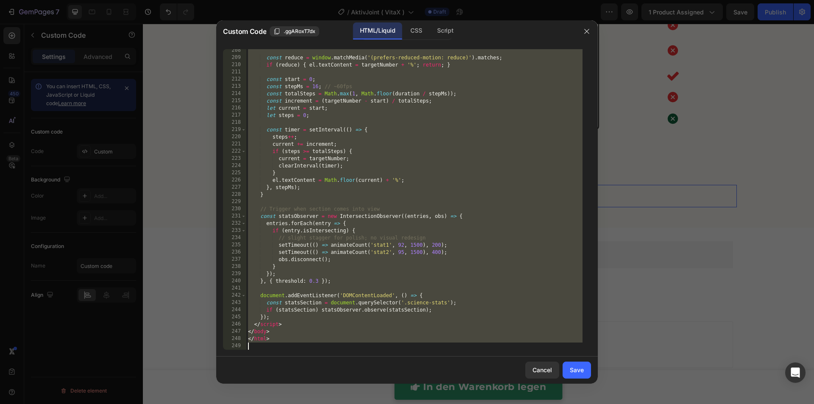
paste textarea
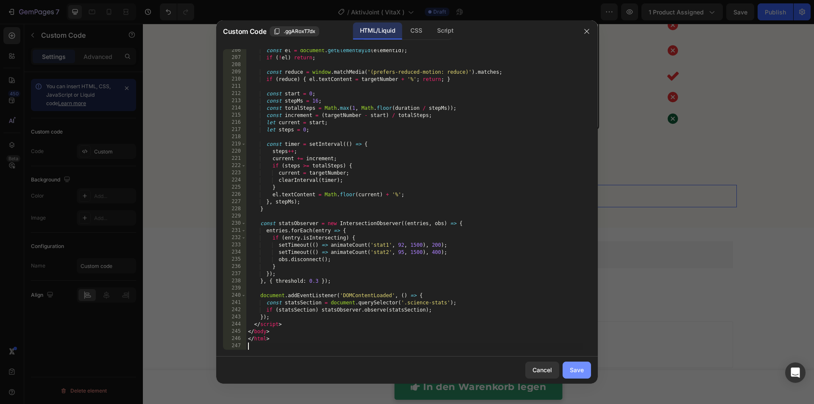
click at [575, 371] on div "Save" at bounding box center [577, 369] width 14 height 9
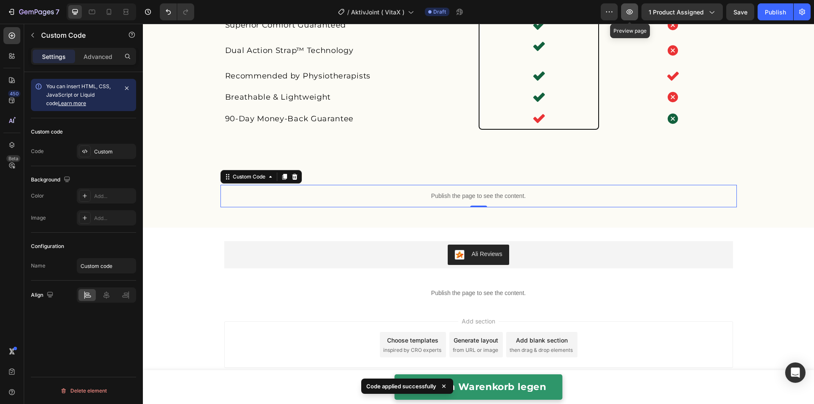
click at [630, 16] on button "button" at bounding box center [629, 11] width 17 height 17
click at [637, 14] on button "button" at bounding box center [629, 11] width 17 height 17
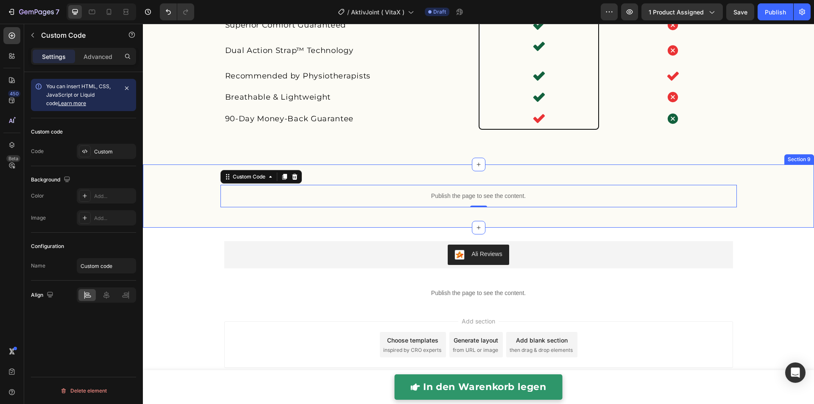
click at [460, 173] on div "Publish the page to see the content. Custom Code 0 Row Section 9" at bounding box center [478, 195] width 671 height 63
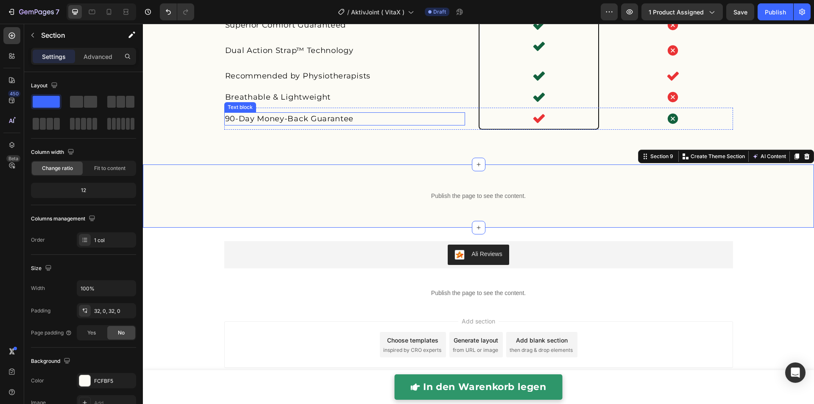
click at [321, 118] on span "90-Day Money-Back Guarantee" at bounding box center [289, 118] width 129 height 9
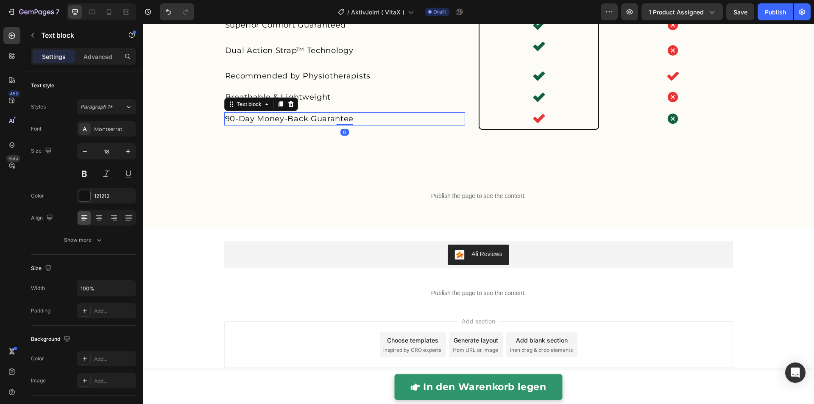
click at [321, 118] on span "90-Day Money-Back Guarantee" at bounding box center [289, 118] width 129 height 9
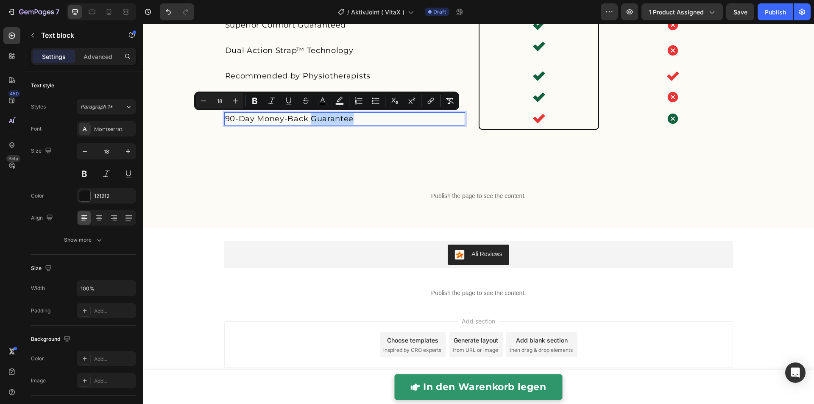
click at [321, 118] on span "90-Day Money-Back Guarantee" at bounding box center [289, 118] width 129 height 9
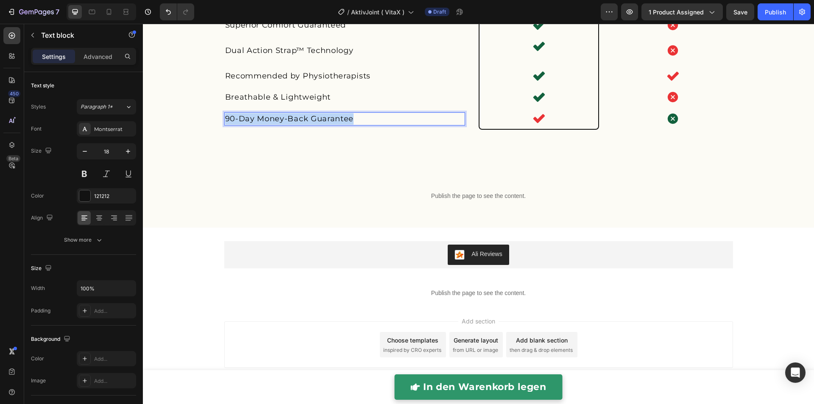
click at [321, 118] on span "90-Day Money-Back Guarantee" at bounding box center [289, 118] width 129 height 9
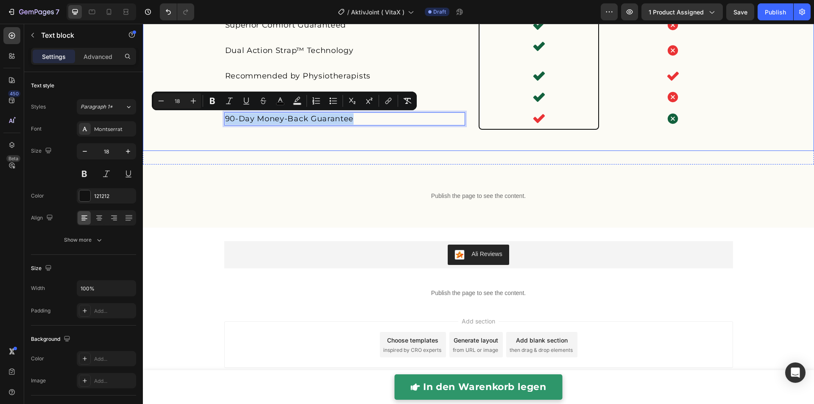
click at [253, 153] on div "Not all knee supports are Created Equal Heading Image Muut Text Block Other Pro…" at bounding box center [478, 41] width 671 height 245
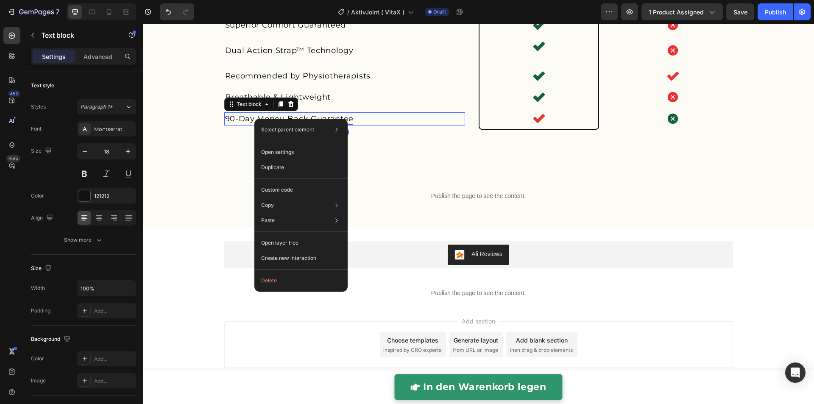
click at [227, 189] on div "Publish the page to see the content." at bounding box center [478, 196] width 516 height 22
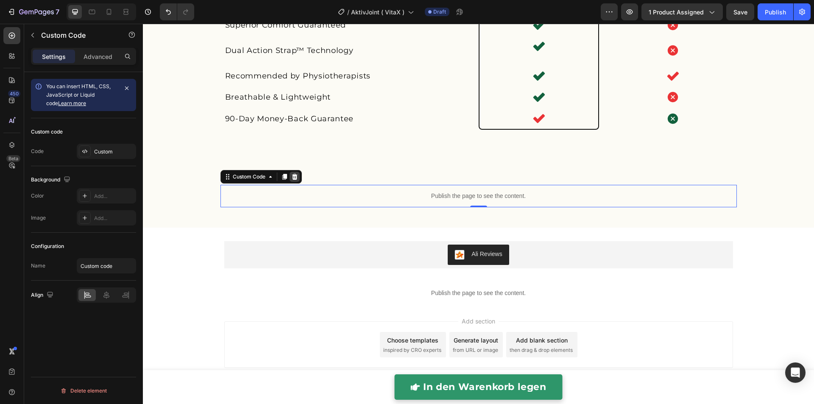
click at [293, 177] on icon at bounding box center [294, 176] width 7 height 7
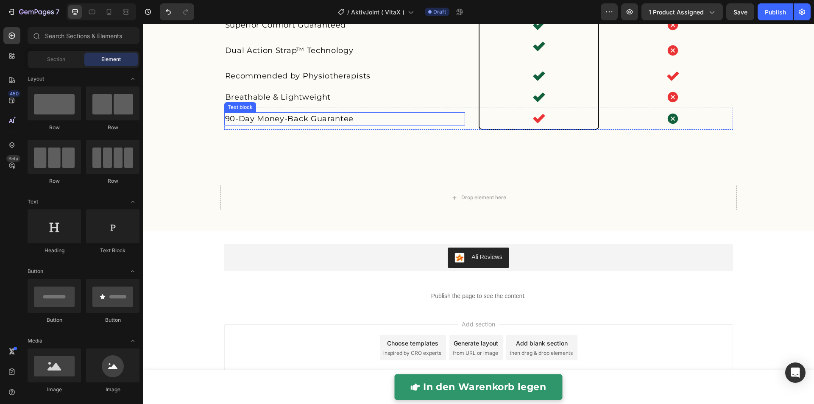
click at [324, 120] on span "90-Day Money-Back Guarantee" at bounding box center [289, 118] width 129 height 9
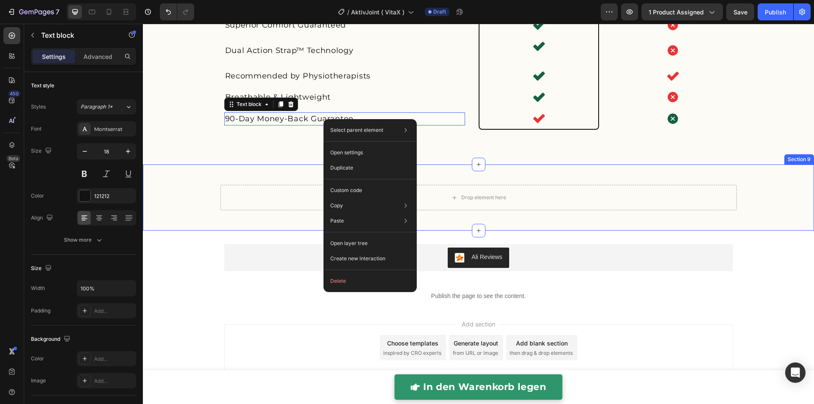
click at [199, 203] on div "Drop element here Row" at bounding box center [478, 197] width 671 height 39
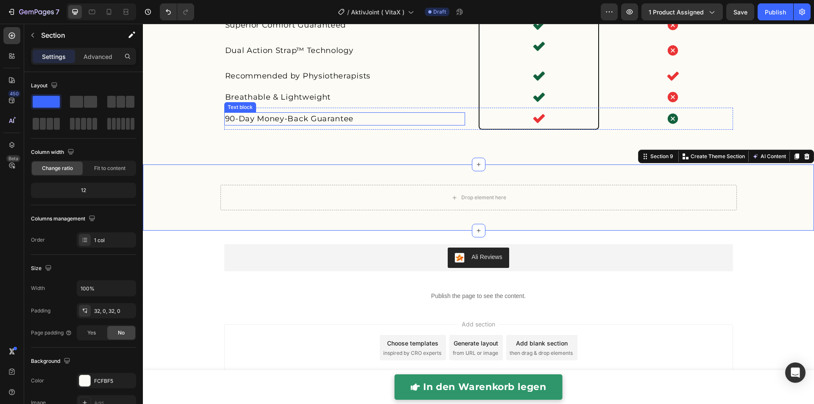
click at [279, 121] on span "90-Day Money-Back Guarantee" at bounding box center [289, 118] width 129 height 9
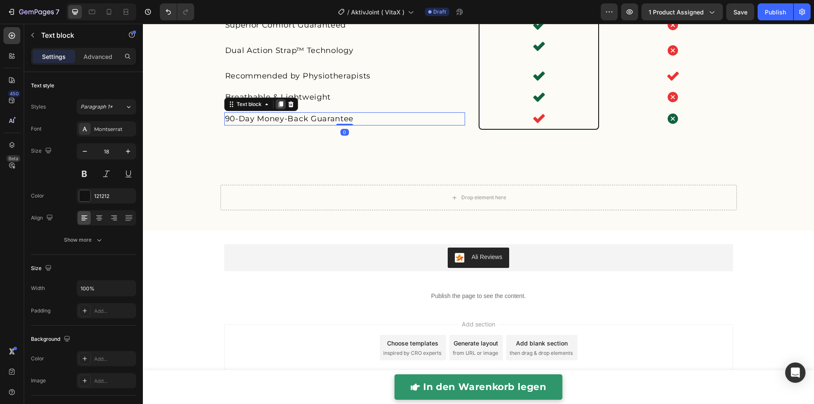
click at [278, 106] on icon at bounding box center [280, 104] width 7 height 7
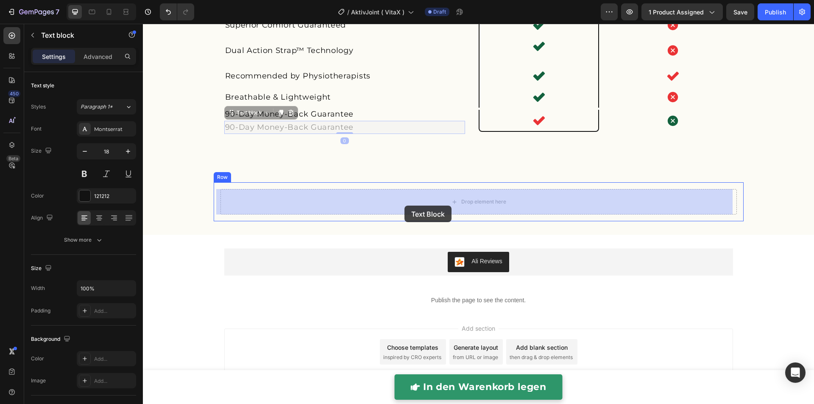
drag, startPoint x: 251, startPoint y: 117, endPoint x: 404, endPoint y: 206, distance: 177.6
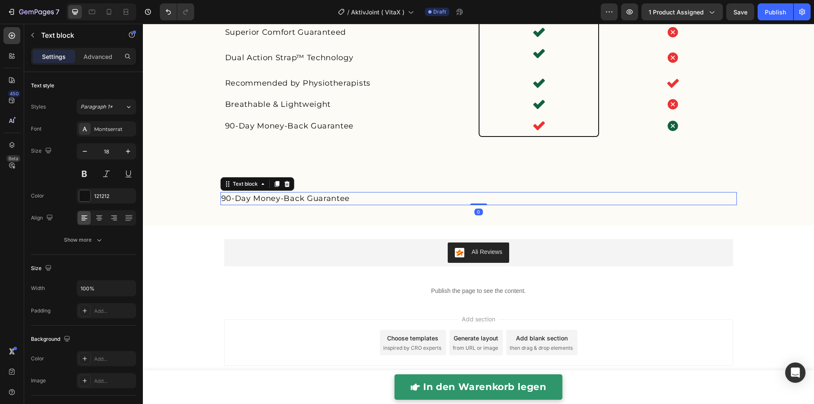
scroll to position [2132, 0]
click at [387, 201] on p "90-Day Money-Back Guarantee" at bounding box center [478, 199] width 515 height 11
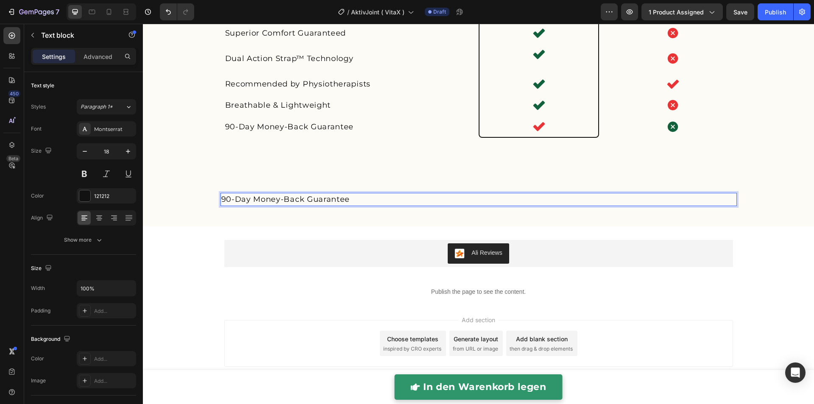
click at [387, 201] on p "90-Day Money-Back Guarantee" at bounding box center [478, 199] width 515 height 11
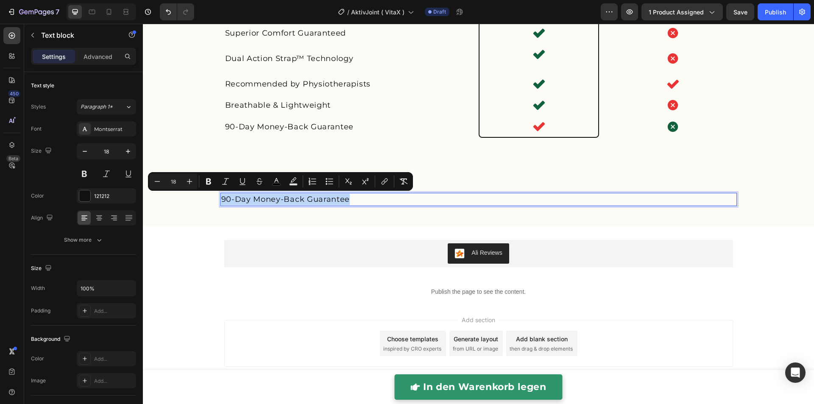
click at [349, 215] on div "90-Day Money-Back Guarantee Text block 0 Row Section 9" at bounding box center [478, 200] width 671 height 54
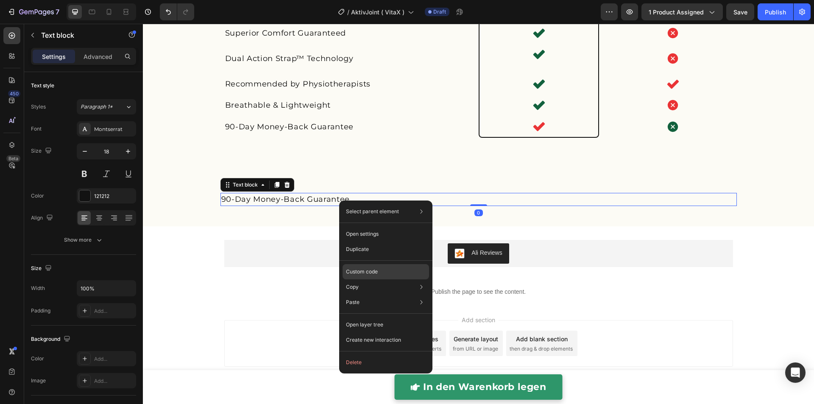
click at [375, 274] on p "Custom code" at bounding box center [362, 272] width 32 height 8
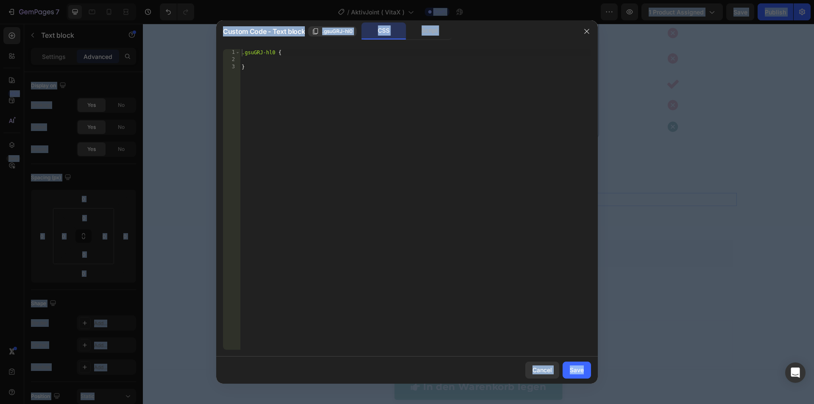
click at [371, 166] on div ".gsuGRJ-hl0 { }" at bounding box center [415, 206] width 351 height 315
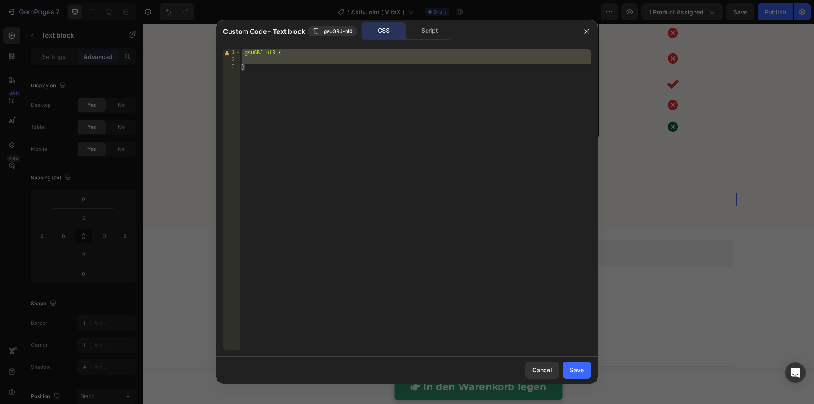
paste textarea
type textarea "}"
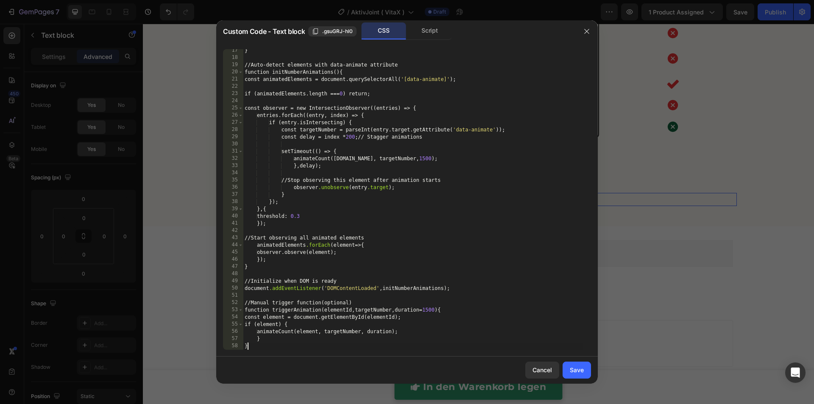
scroll to position [117, 0]
click at [569, 368] on button "Save" at bounding box center [577, 370] width 28 height 17
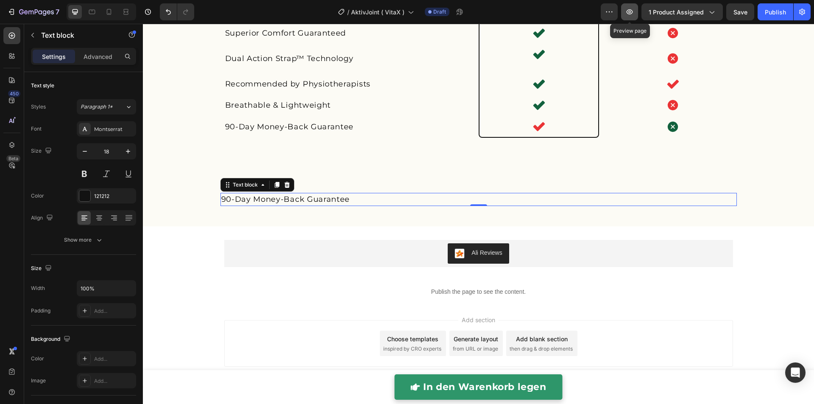
click at [632, 15] on icon "button" at bounding box center [629, 12] width 8 height 8
click at [284, 183] on icon at bounding box center [287, 185] width 6 height 6
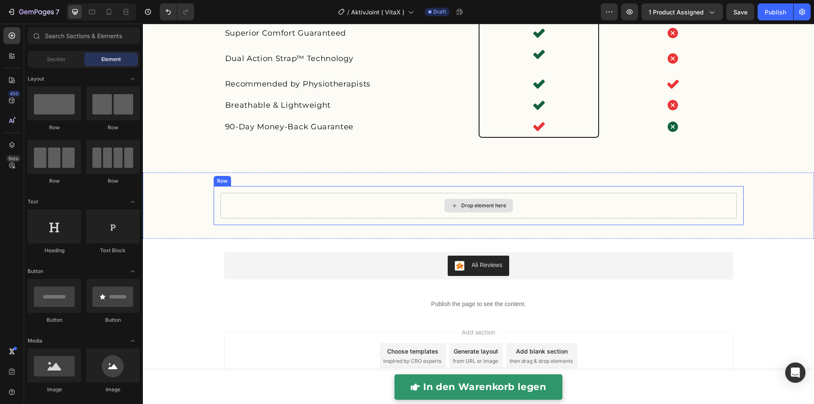
click at [292, 199] on div "Drop element here" at bounding box center [478, 205] width 516 height 25
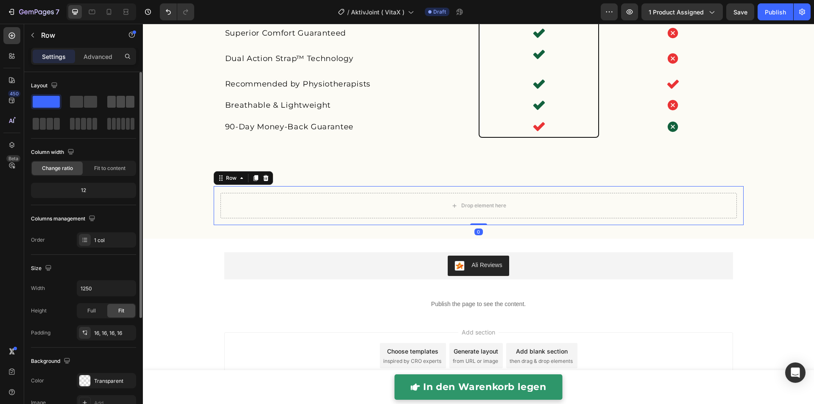
click at [125, 105] on div at bounding box center [120, 102] width 27 height 12
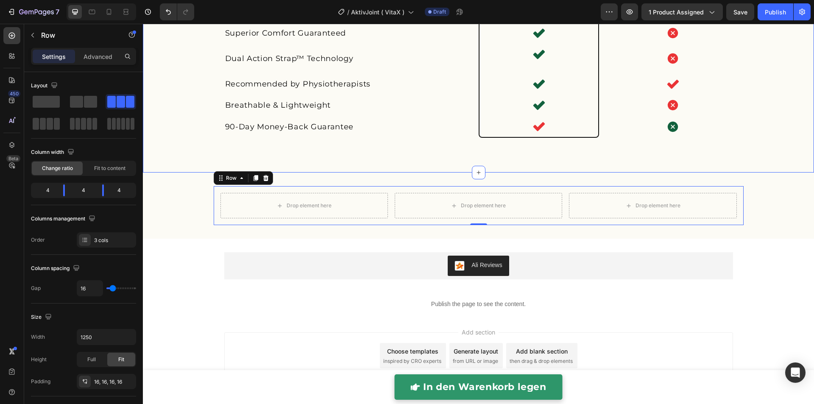
click at [544, 164] on div "Not all knee supports are Created Equal Heading Image Muut Text Block Other Pro…" at bounding box center [478, 50] width 671 height 245
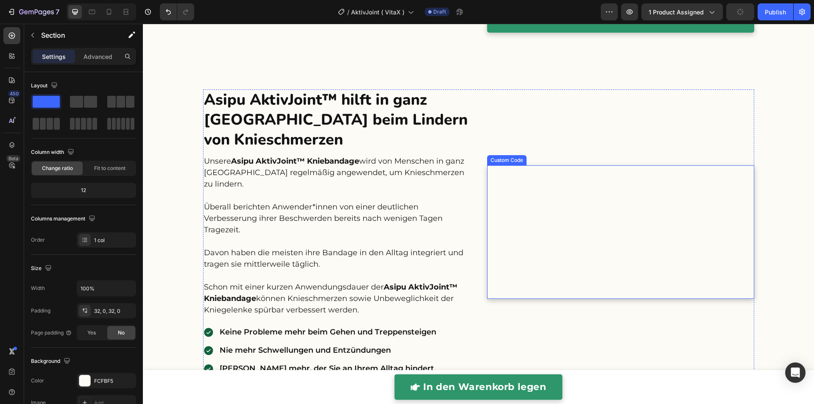
scroll to position [0, 0]
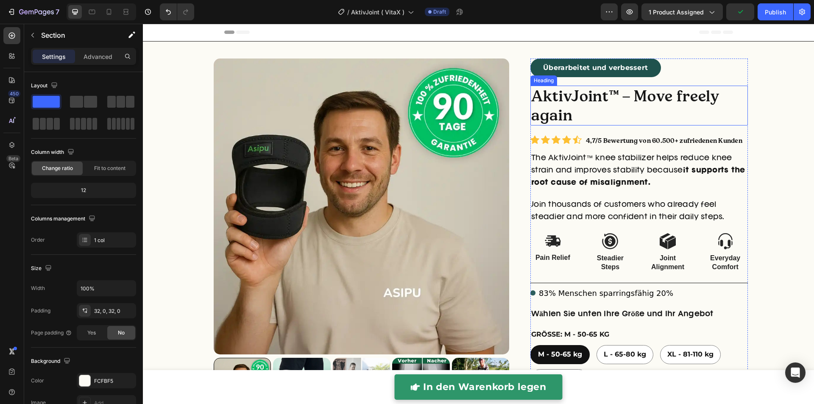
click at [583, 93] on h2 "AktivJoint™ – Move freely again" at bounding box center [638, 106] width 217 height 40
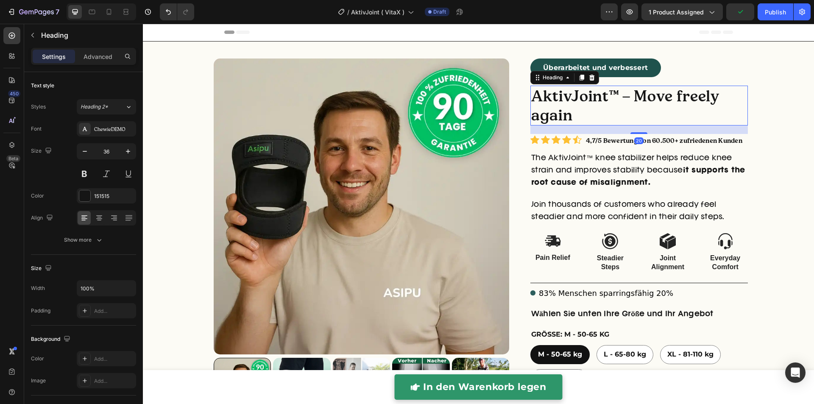
click at [579, 78] on icon at bounding box center [581, 78] width 5 height 6
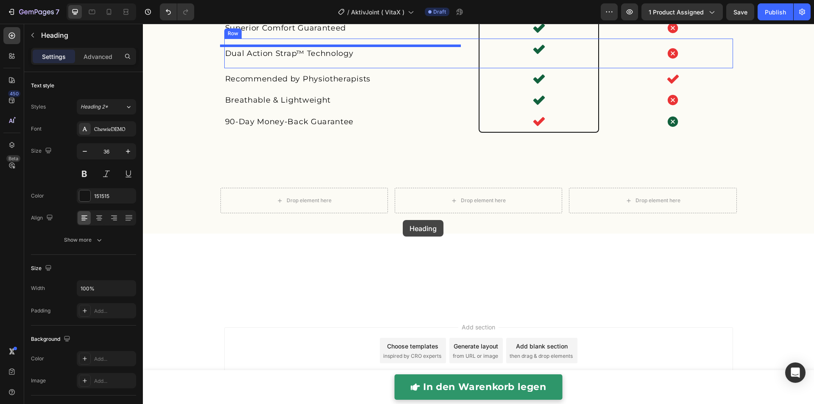
scroll to position [2193, 0]
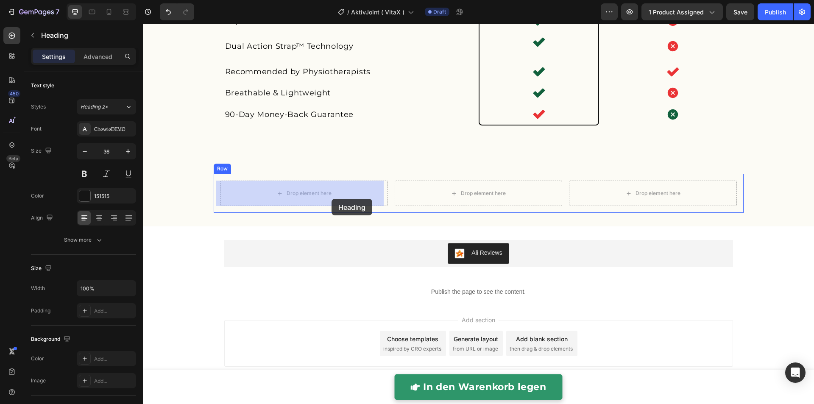
drag, startPoint x: 552, startPoint y: 127, endPoint x: 331, endPoint y: 199, distance: 231.9
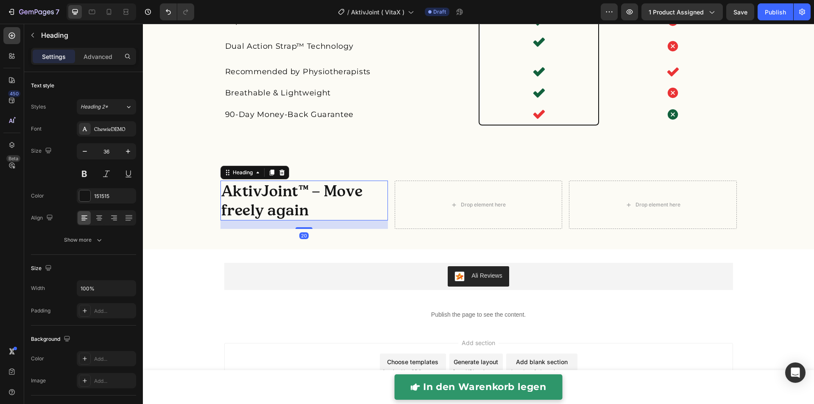
click at [329, 199] on h2 "AktivJoint™ – Move freely again" at bounding box center [303, 201] width 167 height 40
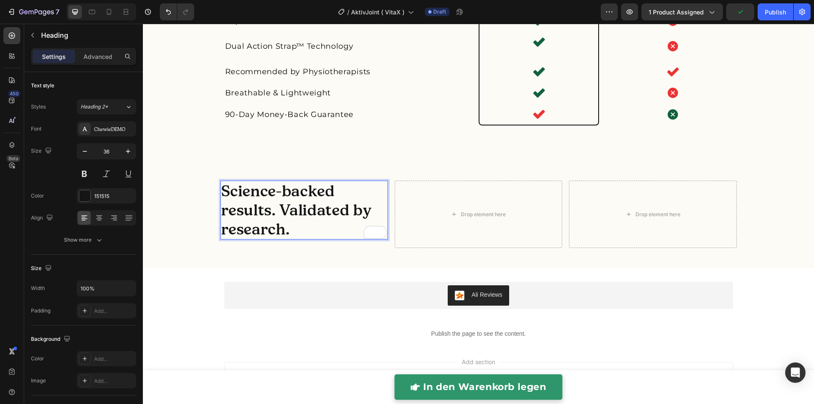
click at [298, 217] on p "Science-backed results. Validated by research." at bounding box center [304, 209] width 166 height 57
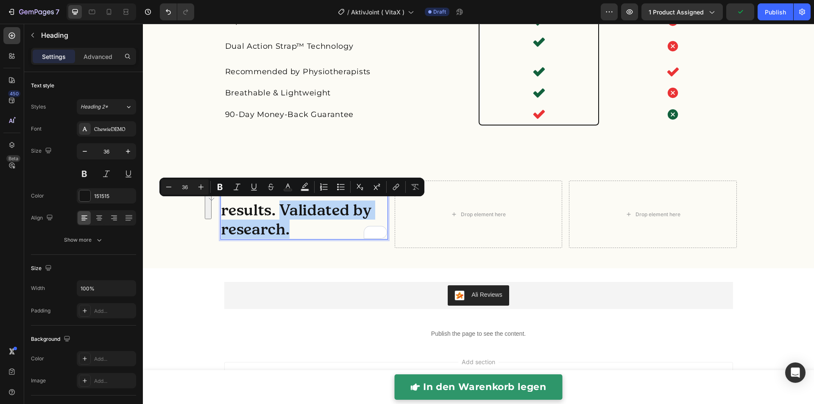
drag, startPoint x: 277, startPoint y: 211, endPoint x: 298, endPoint y: 235, distance: 31.9
click at [298, 235] on p "Science-backed results. Validated by research." at bounding box center [304, 209] width 166 height 57
drag, startPoint x: 223, startPoint y: 186, endPoint x: 230, endPoint y: 195, distance: 12.0
click at [223, 186] on icon "Editor contextual toolbar" at bounding box center [220, 187] width 8 height 8
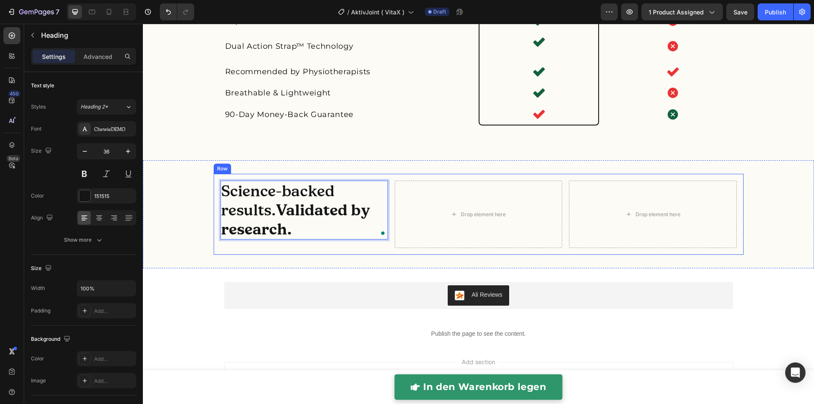
click at [294, 256] on div "Science-backed results. Validated by research. Heading 20 Drop element here Dro…" at bounding box center [478, 214] width 671 height 108
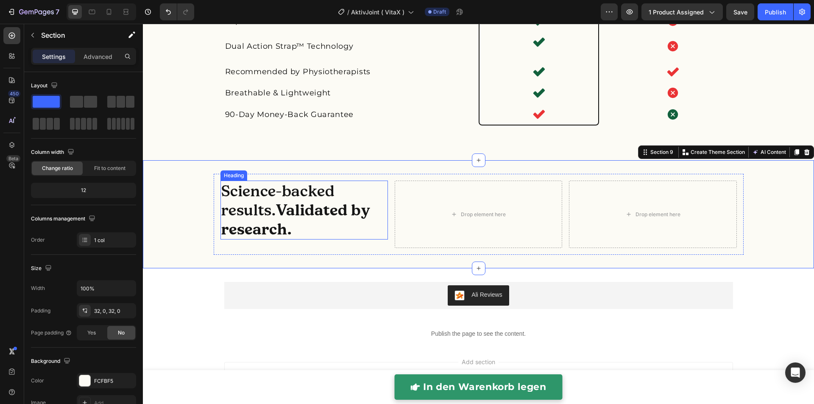
click at [262, 216] on p "Science-backed results. Validated by research." at bounding box center [304, 209] width 166 height 57
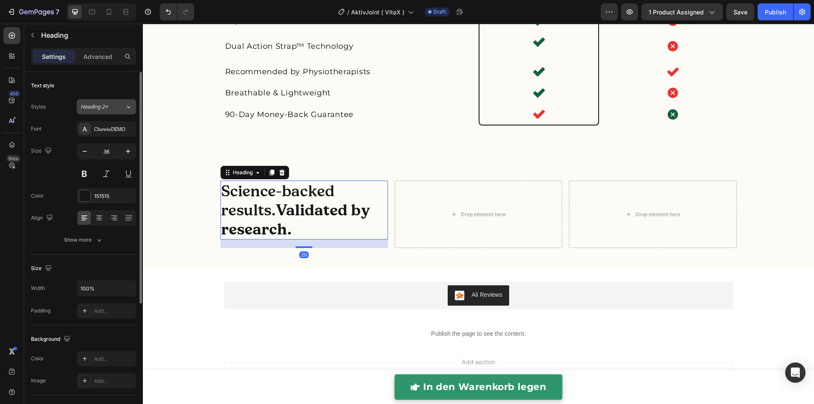
click at [100, 111] on button "Heading 2*" at bounding box center [106, 106] width 59 height 15
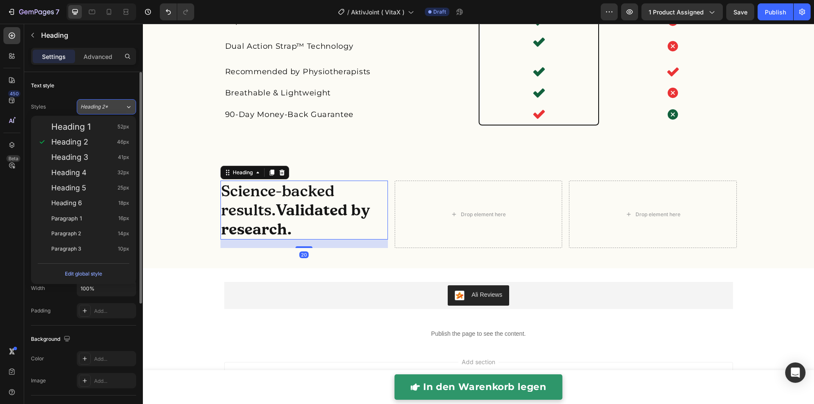
click at [100, 110] on button "Heading 2*" at bounding box center [106, 106] width 59 height 15
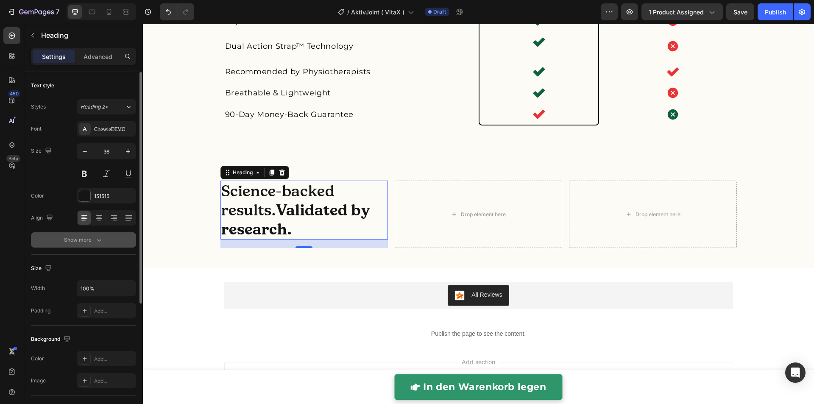
click at [104, 235] on button "Show more" at bounding box center [83, 239] width 105 height 15
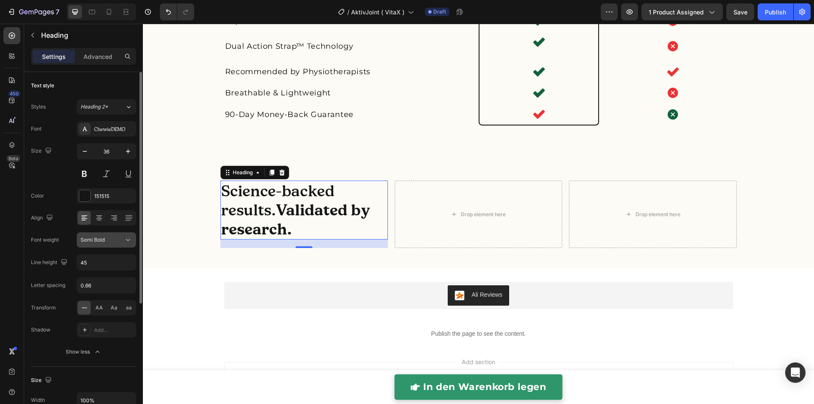
click at [104, 240] on div "Semi Bold" at bounding box center [102, 240] width 43 height 8
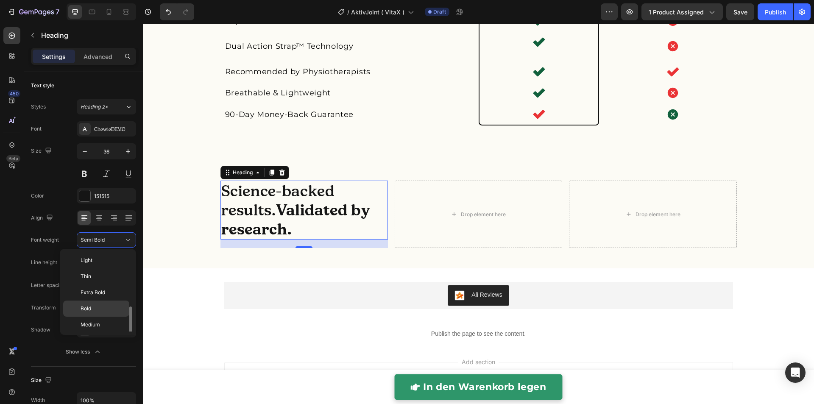
scroll to position [31, 0]
click at [97, 302] on div "Normal" at bounding box center [96, 309] width 66 height 16
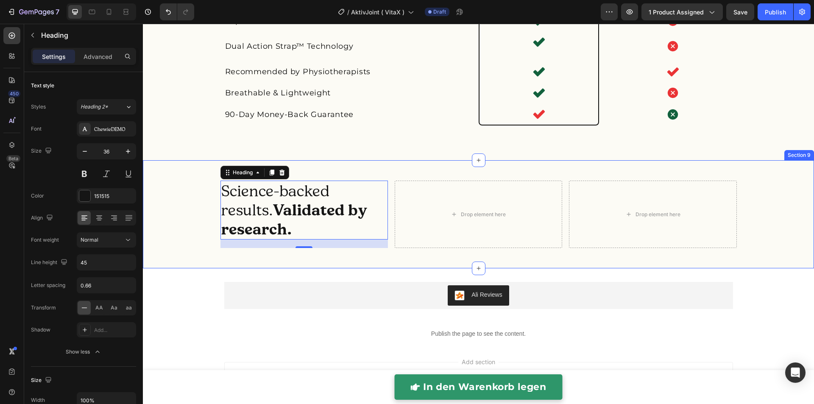
click at [182, 223] on div "Science-backed results. Validated by research. Heading 20 Drop element here Dro…" at bounding box center [478, 214] width 671 height 81
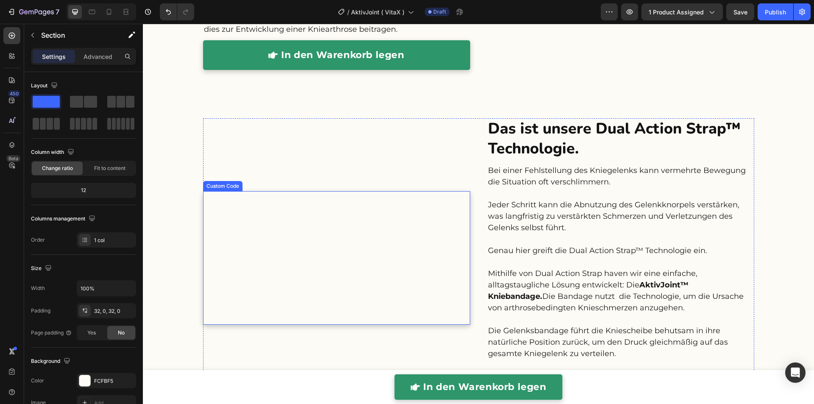
scroll to position [958, 0]
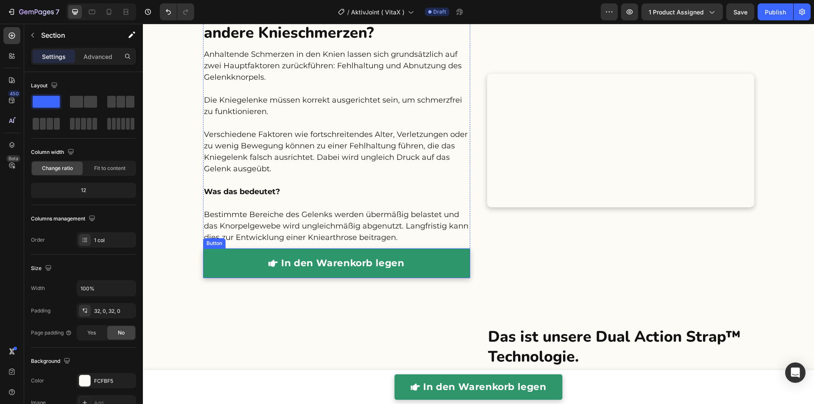
click at [417, 255] on link "In den Warenkorb legen" at bounding box center [336, 263] width 267 height 30
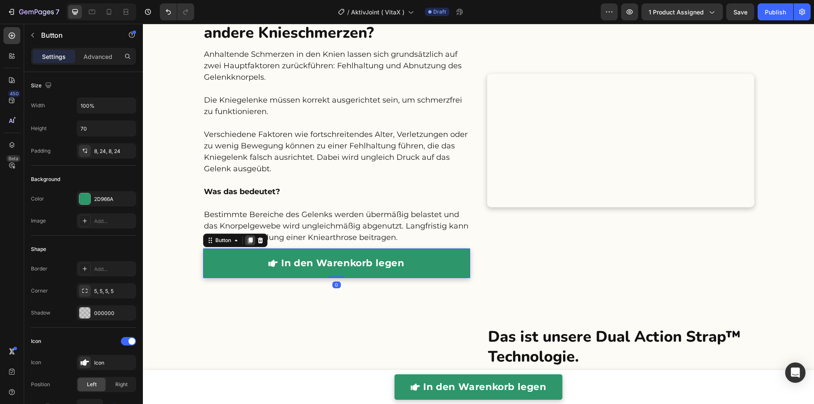
click at [248, 238] on icon at bounding box center [250, 241] width 5 height 6
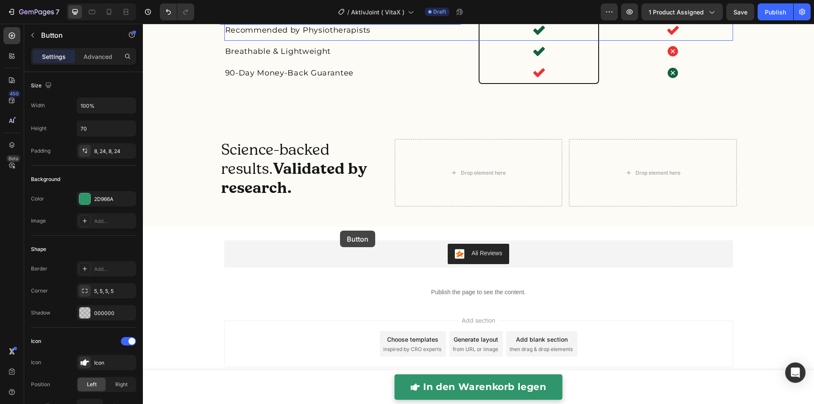
scroll to position [2265, 0]
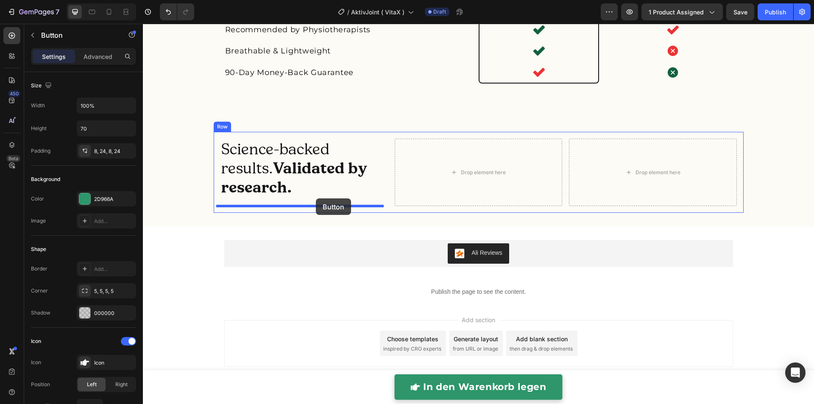
drag, startPoint x: 226, startPoint y: 274, endPoint x: 316, endPoint y: 198, distance: 117.7
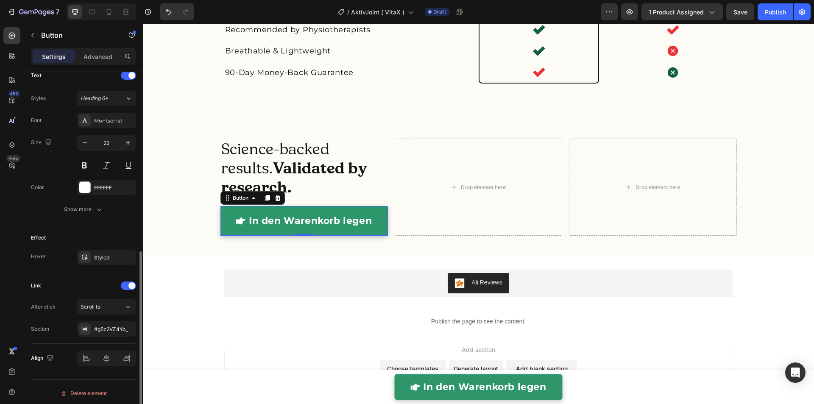
scroll to position [121, 0]
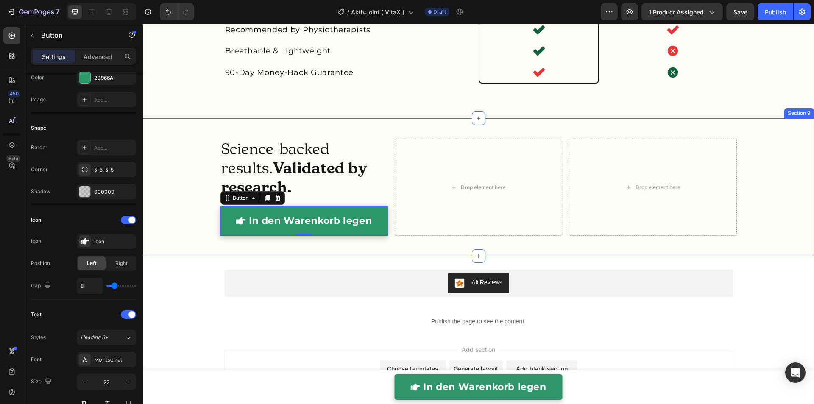
drag, startPoint x: 200, startPoint y: 223, endPoint x: 207, endPoint y: 222, distance: 7.7
click at [200, 223] on div "Science-backed results. Validated by research. Heading In den Warenkorb legen B…" at bounding box center [478, 187] width 671 height 111
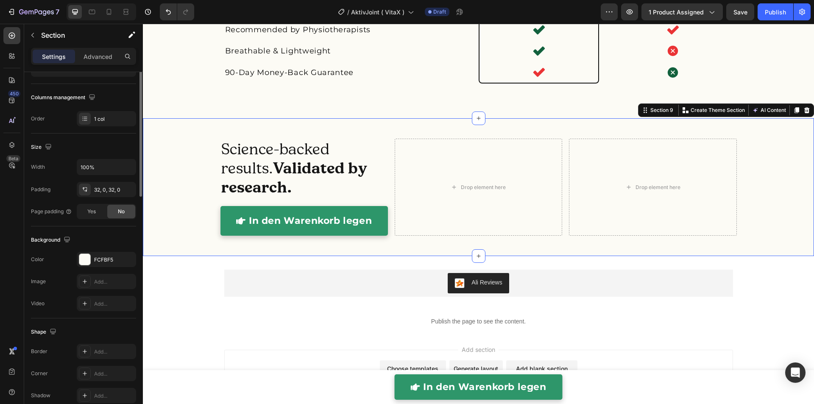
scroll to position [0, 0]
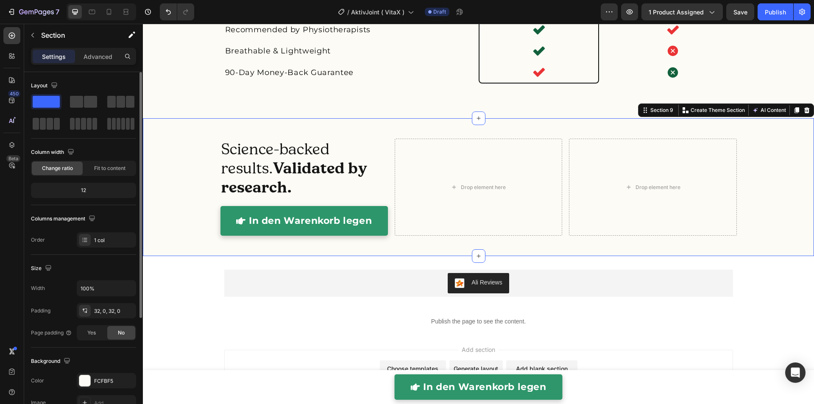
click at [225, 217] on link "In den Warenkorb legen" at bounding box center [303, 221] width 167 height 30
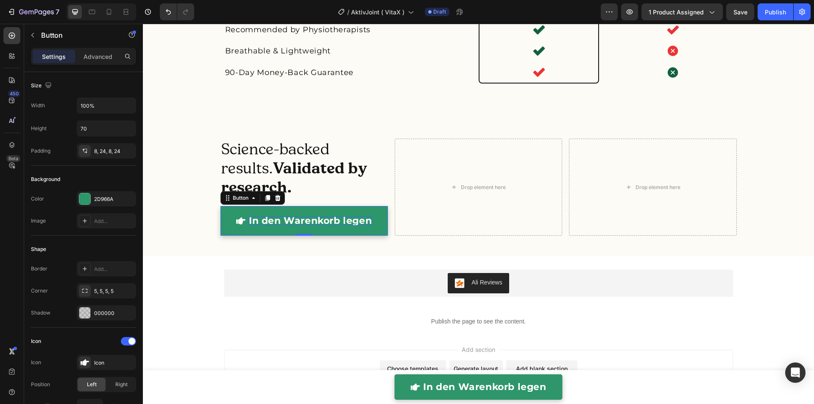
click at [249, 222] on p "In den Warenkorb legen" at bounding box center [310, 220] width 123 height 9
click at [241, 222] on div "In den Warenkorb legen" at bounding box center [304, 220] width 136 height 9
click at [37, 38] on button "button" at bounding box center [33, 35] width 14 height 14
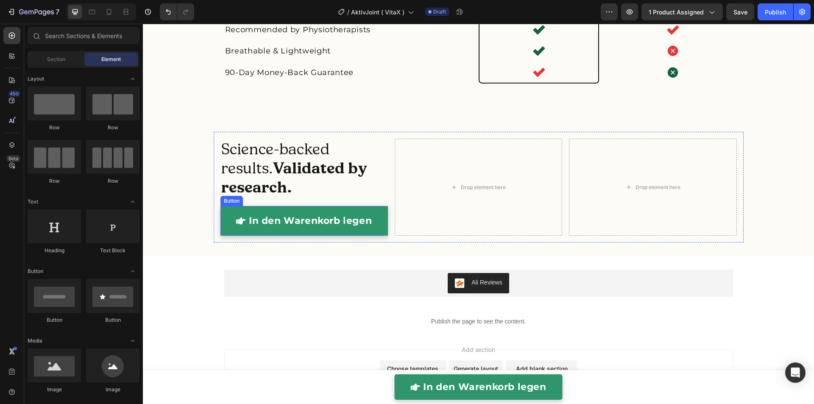
click at [252, 210] on link "In den Warenkorb legen" at bounding box center [303, 221] width 167 height 30
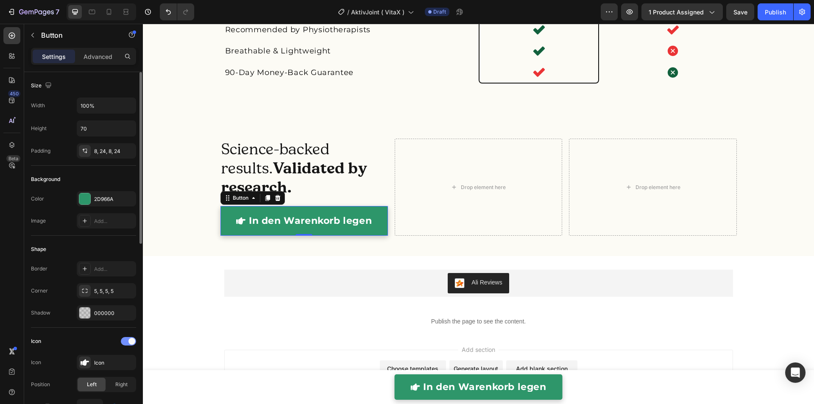
click at [127, 340] on div at bounding box center [128, 341] width 15 height 8
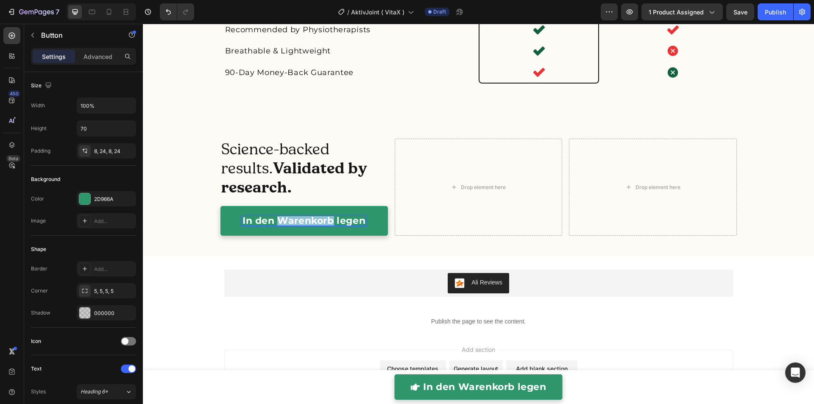
click at [286, 221] on p "In den Warenkorb legen" at bounding box center [303, 220] width 123 height 9
click at [224, 213] on link "Take advantage of the offer" at bounding box center [303, 221] width 167 height 30
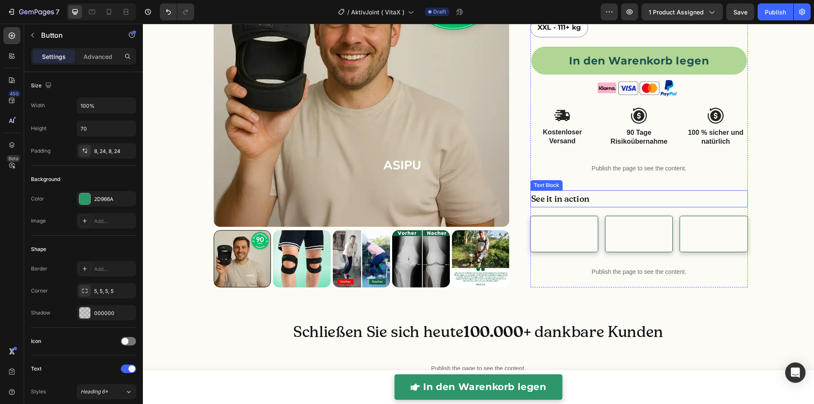
scroll to position [363, 0]
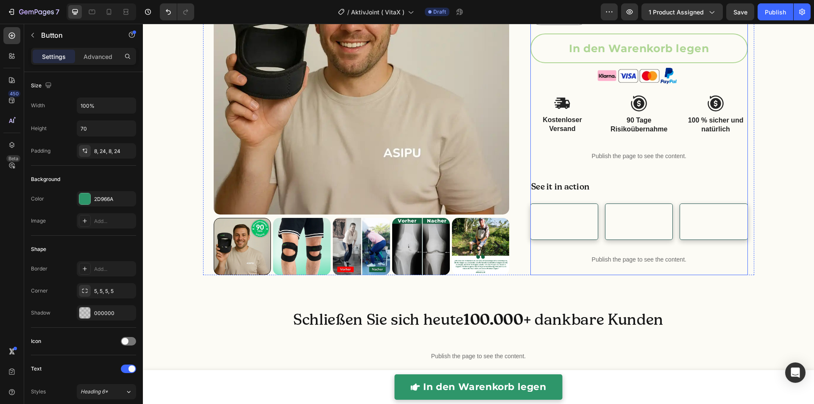
click at [542, 51] on button "In den Warenkorb legen" at bounding box center [638, 48] width 217 height 30
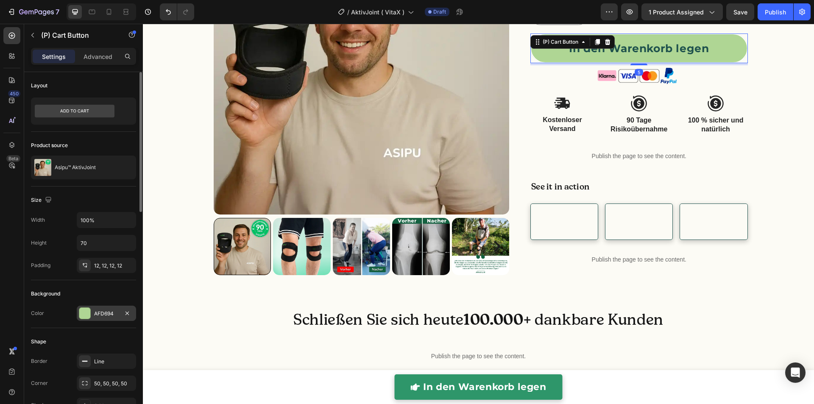
click at [102, 314] on div "AFD694" at bounding box center [106, 314] width 25 height 8
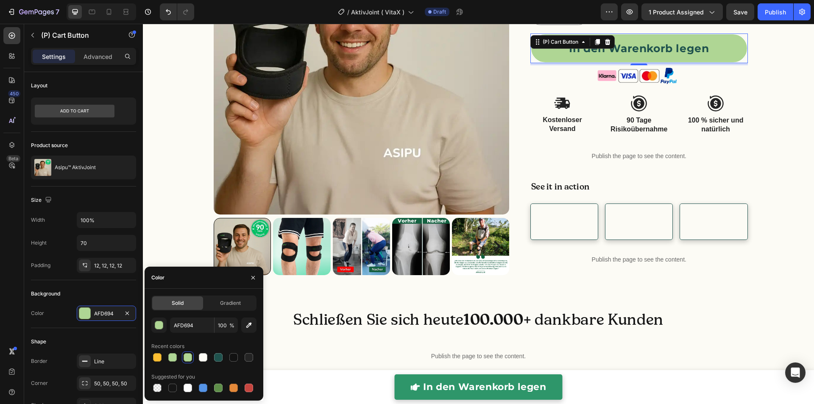
click at [530, 62] on div "In den Warenkorb legen (P) Cart Button 5" at bounding box center [638, 48] width 217 height 30
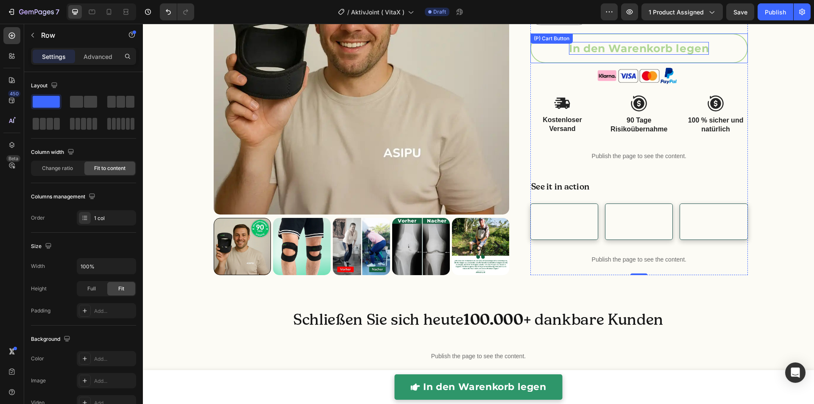
click at [592, 53] on div "In den Warenkorb legen" at bounding box center [639, 48] width 140 height 13
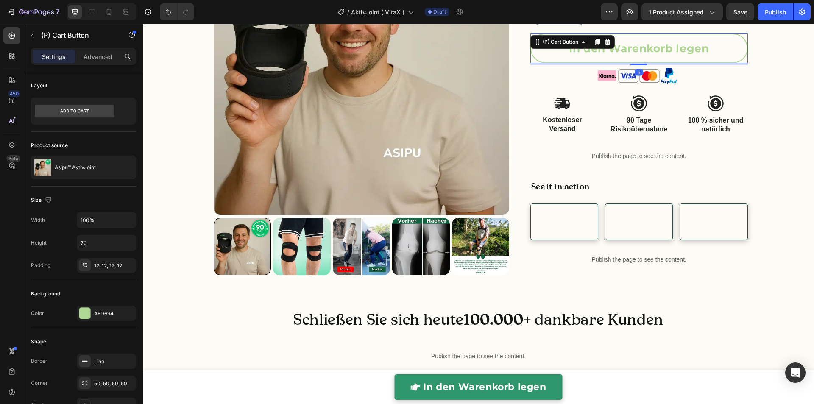
drag, startPoint x: 592, startPoint y: 39, endPoint x: 580, endPoint y: 57, distance: 21.0
click at [595, 40] on icon at bounding box center [597, 42] width 5 height 6
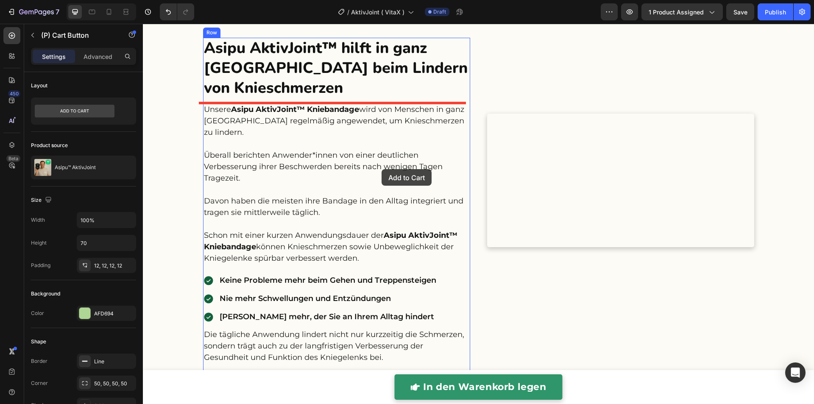
scroll to position [2220, 0]
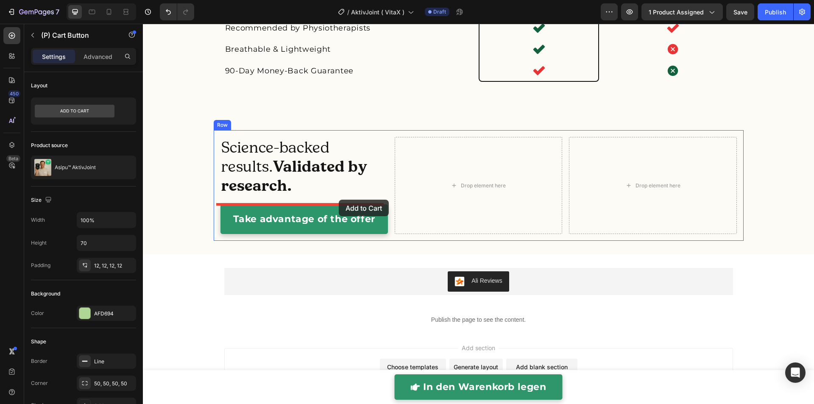
drag, startPoint x: 556, startPoint y: 59, endPoint x: 339, endPoint y: 200, distance: 258.8
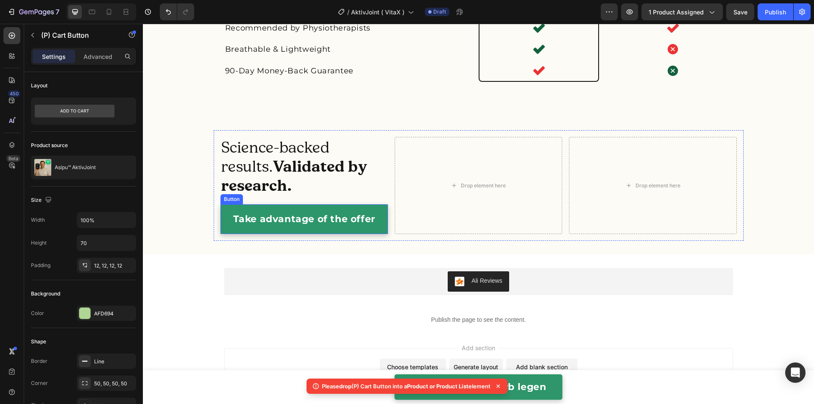
click at [320, 208] on link "Take advantage of the offer" at bounding box center [303, 219] width 167 height 30
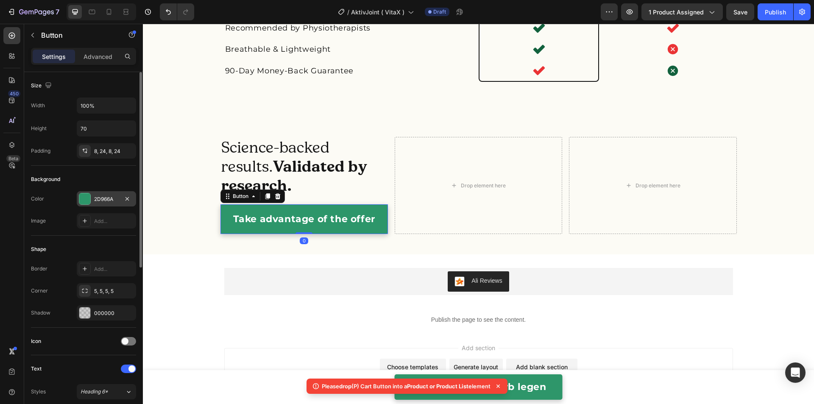
click at [100, 198] on div "2D966A" at bounding box center [106, 199] width 25 height 8
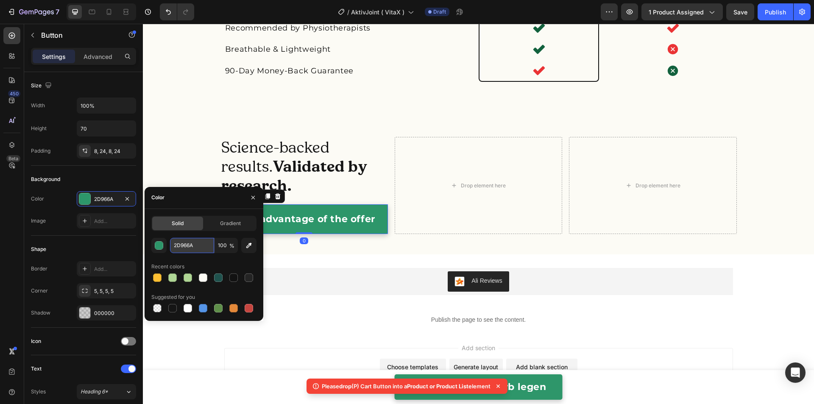
click at [198, 241] on input "2D966A" at bounding box center [192, 245] width 44 height 15
paste input "Take advantage of the offer"
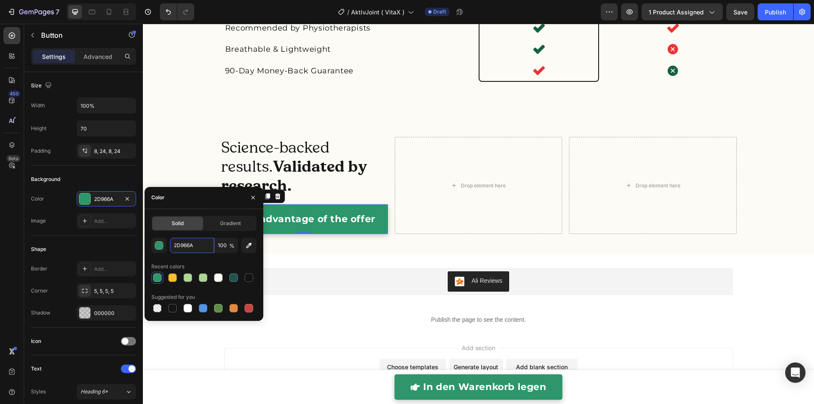
scroll to position [0, 0]
paste input "#AFD694"
type input "#AFD694"
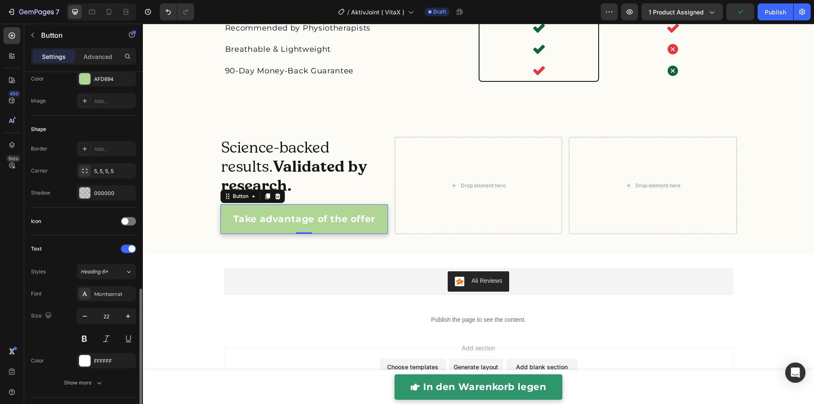
scroll to position [217, 0]
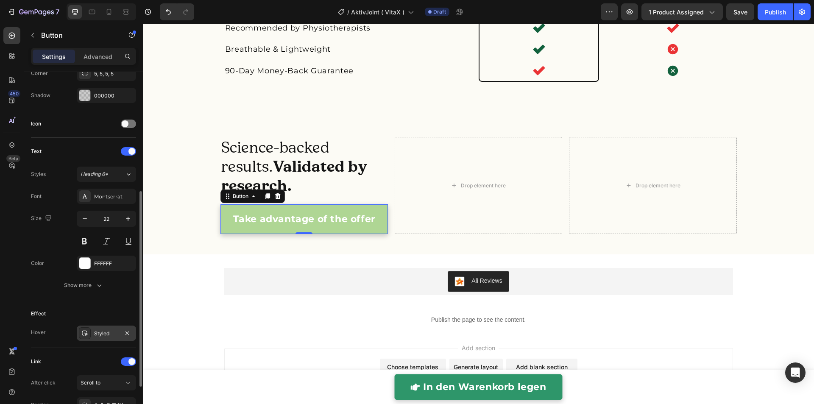
click at [116, 332] on div "Styled" at bounding box center [106, 334] width 25 height 8
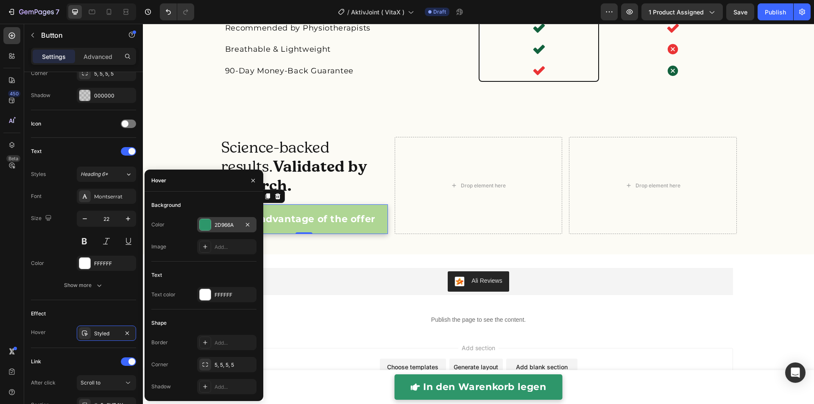
click at [218, 227] on div "2D966A" at bounding box center [226, 225] width 25 height 8
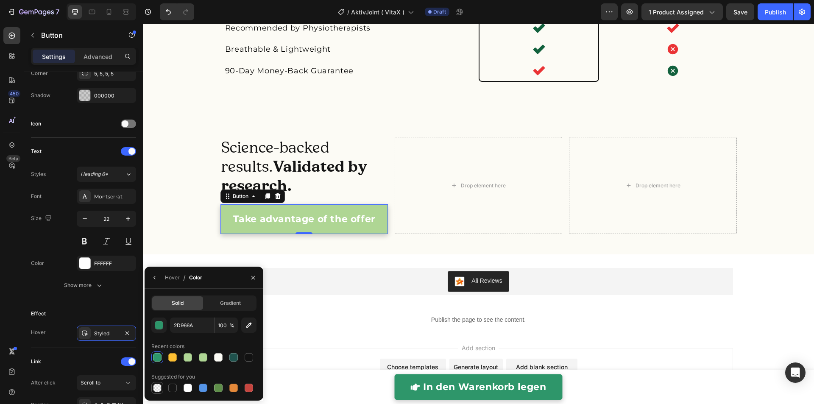
click at [155, 388] on div at bounding box center [157, 388] width 8 height 8
type input "000000"
type input "0"
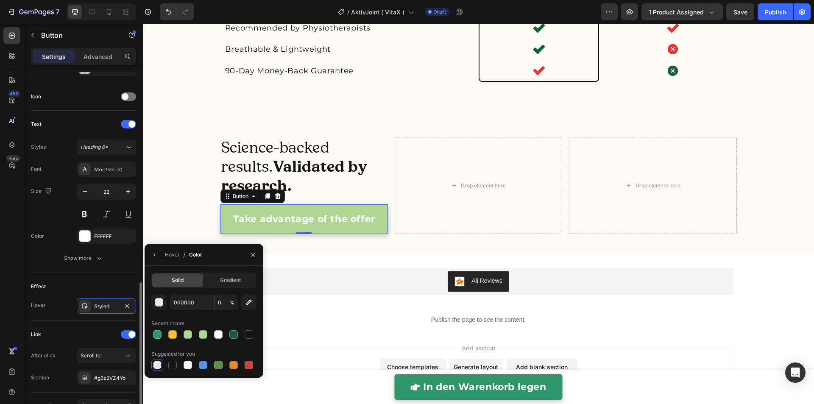
scroll to position [294, 0]
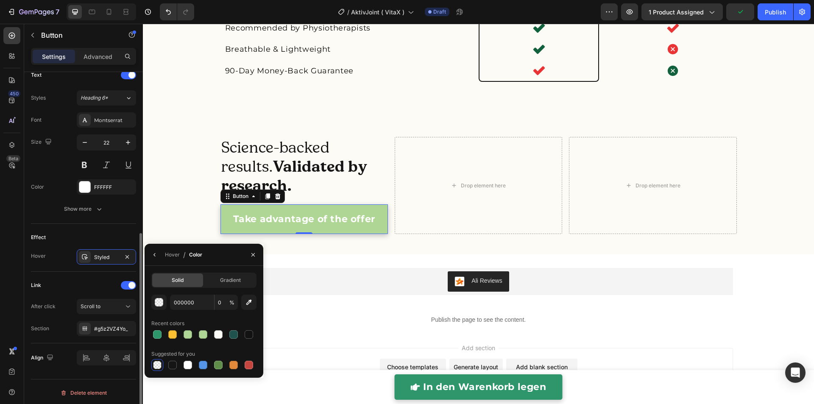
click at [62, 279] on div "Link" at bounding box center [83, 286] width 105 height 14
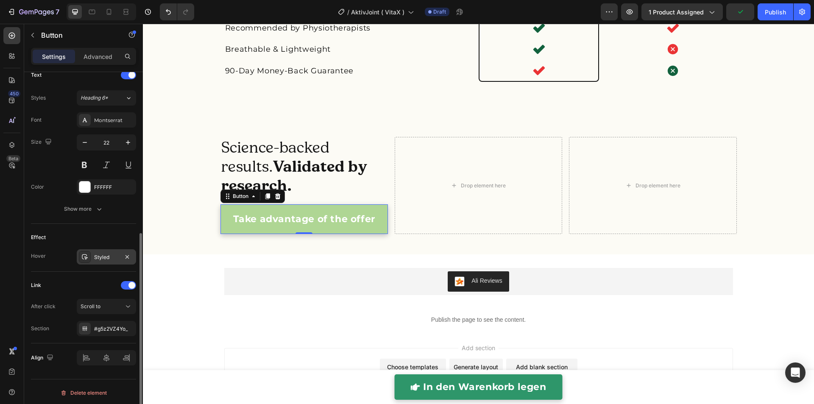
click at [93, 260] on div "Styled" at bounding box center [106, 256] width 59 height 15
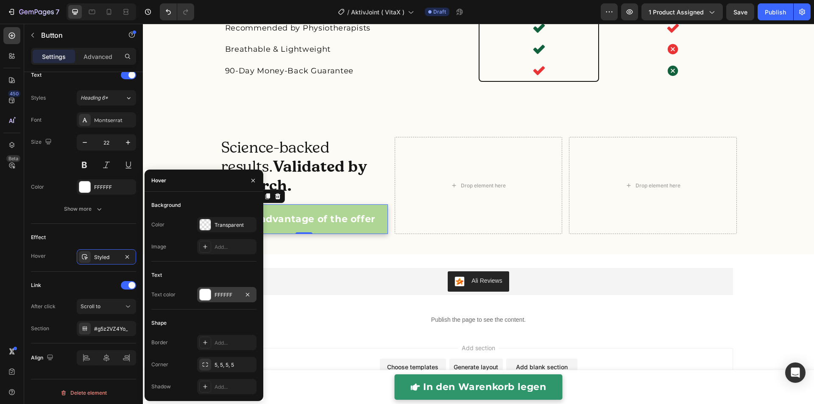
click at [208, 296] on div at bounding box center [205, 294] width 11 height 11
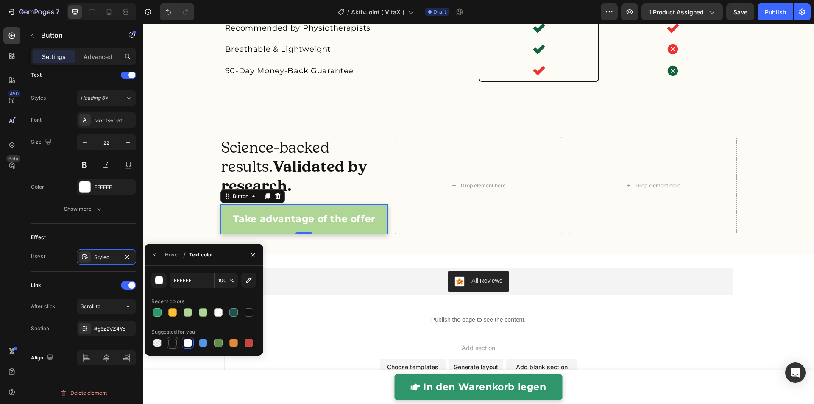
click at [171, 341] on div at bounding box center [172, 343] width 8 height 8
type input "151515"
click at [179, 226] on div "Science-backed results. Validated by research. Heading Take advantage of the of…" at bounding box center [478, 185] width 671 height 111
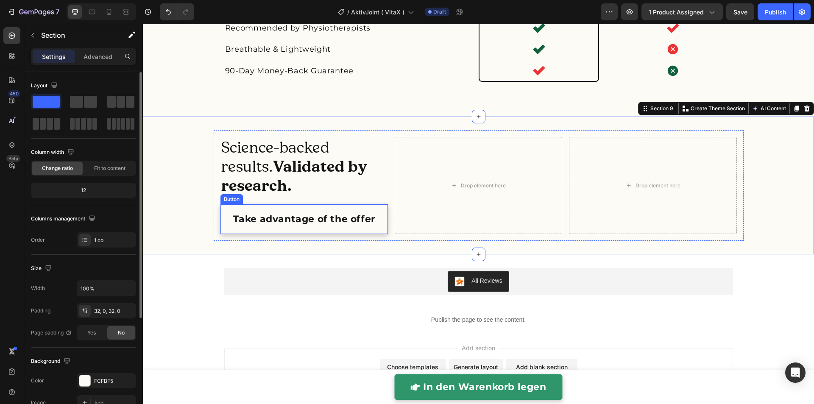
click at [220, 213] on link "Take advantage of the offer" at bounding box center [303, 219] width 167 height 30
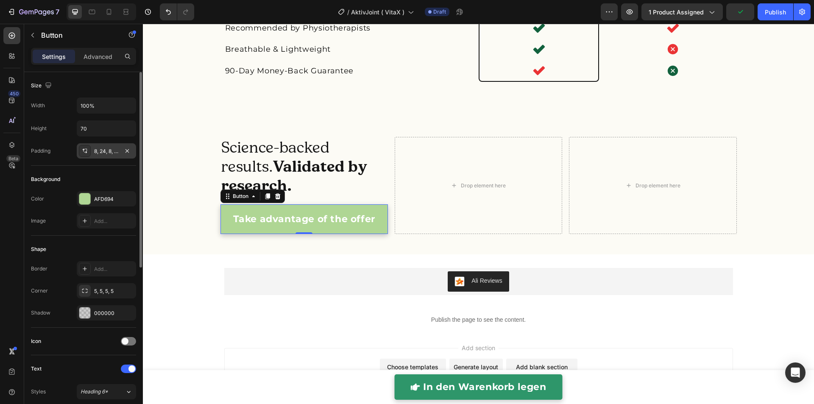
click at [106, 151] on div "8, 24, 8, 24" at bounding box center [106, 152] width 25 height 8
click at [108, 173] on div "Background" at bounding box center [83, 180] width 105 height 14
click at [98, 290] on div "5, 5, 5, 5" at bounding box center [106, 291] width 25 height 8
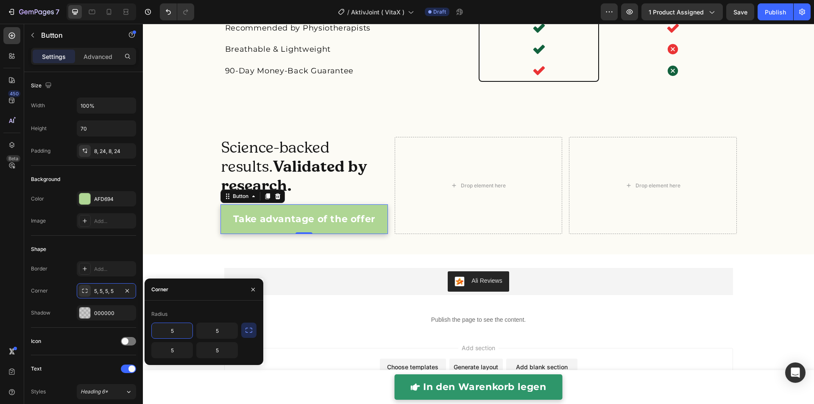
click at [173, 323] on input "5" at bounding box center [172, 330] width 41 height 15
type input "50"
click at [254, 331] on button "button" at bounding box center [248, 330] width 15 height 15
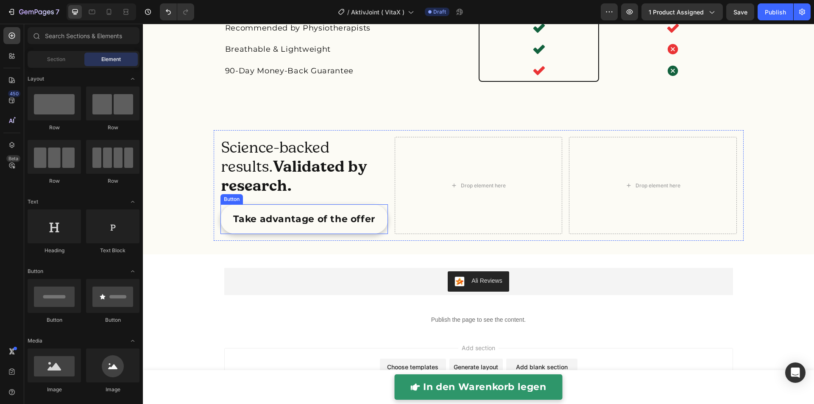
click at [225, 220] on link "Take advantage of the offer" at bounding box center [303, 219] width 167 height 30
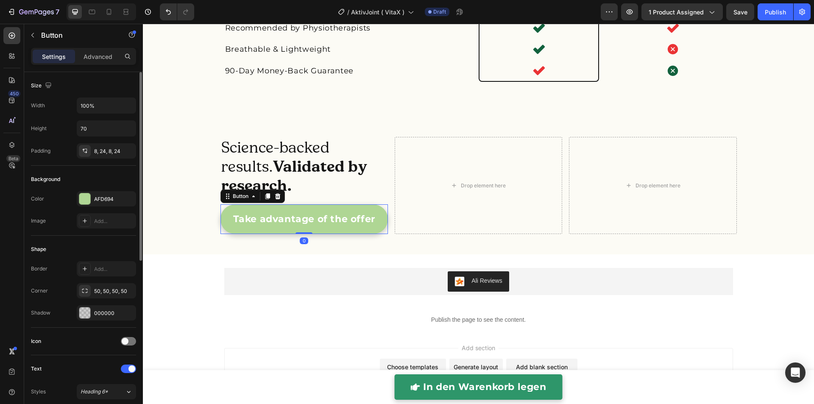
click at [85, 54] on p "Advanced" at bounding box center [98, 56] width 29 height 9
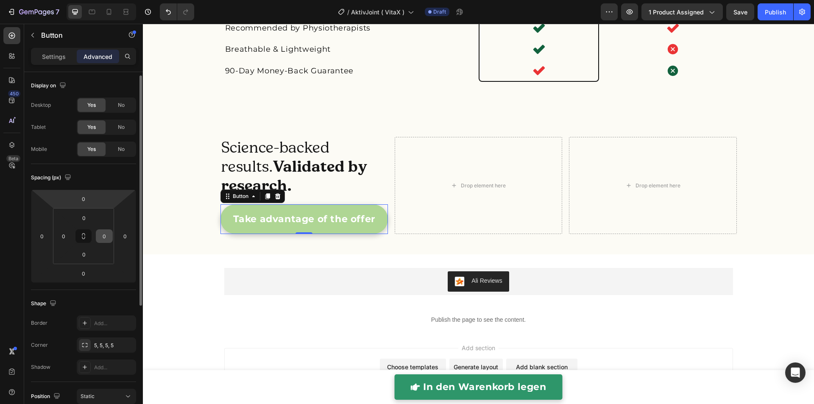
scroll to position [195, 0]
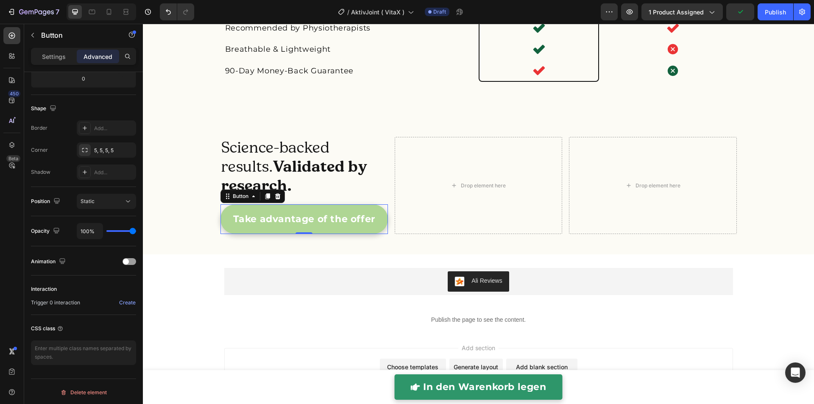
click at [58, 64] on div "Settings Advanced" at bounding box center [83, 56] width 105 height 17
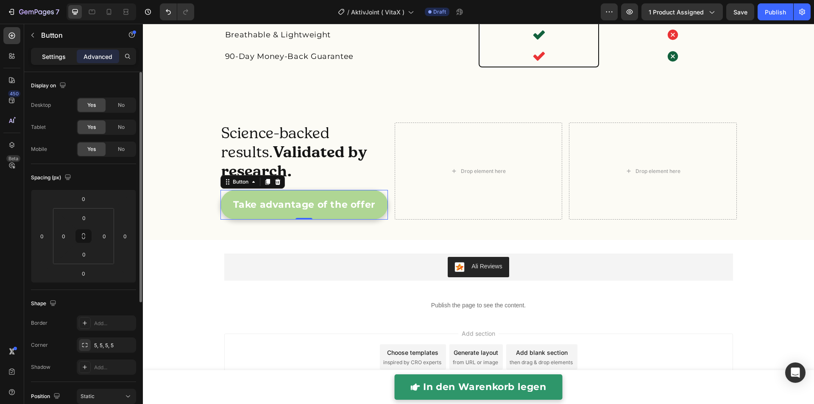
click at [48, 60] on p "Settings" at bounding box center [54, 56] width 24 height 9
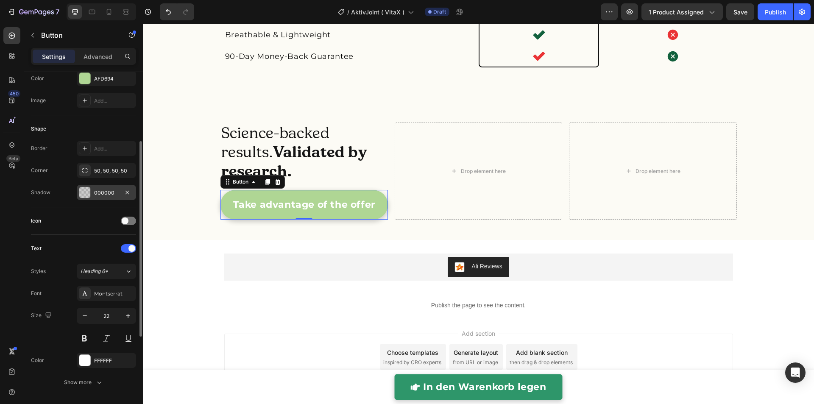
scroll to position [294, 0]
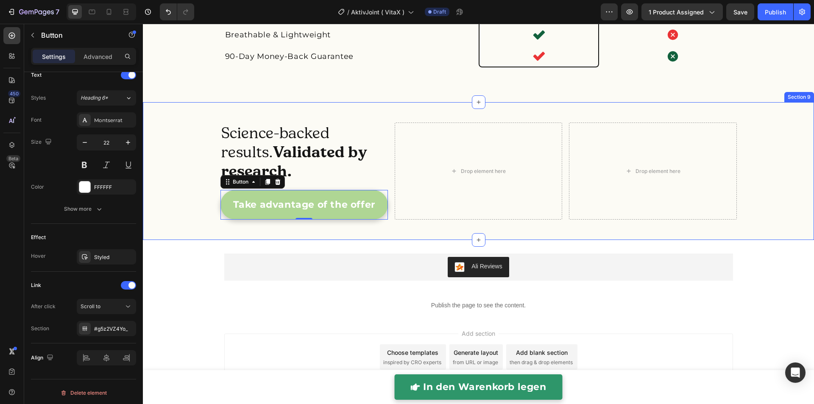
click at [195, 226] on div "Science-backed results. Validated by research. Heading Take advantage of the of…" at bounding box center [478, 171] width 671 height 111
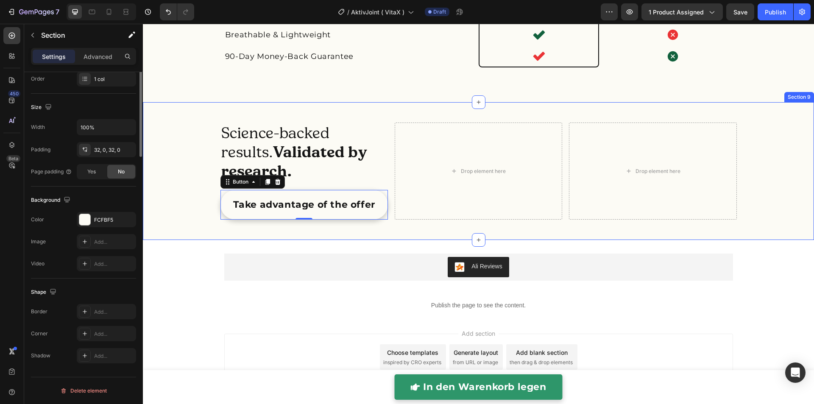
scroll to position [0, 0]
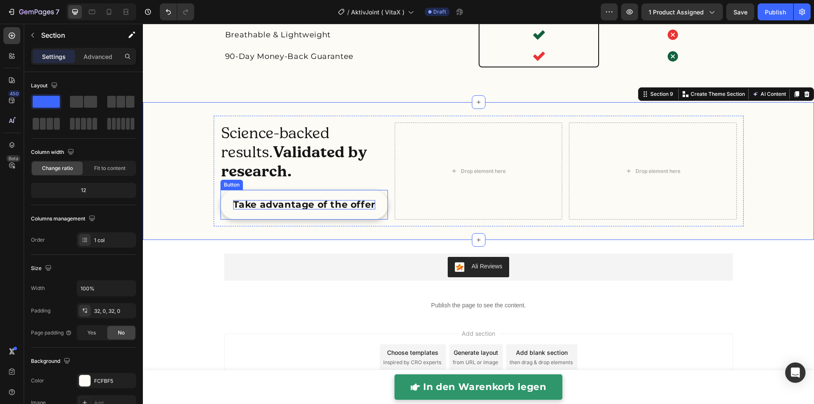
click at [235, 209] on p "Take advantage of the offer" at bounding box center [304, 204] width 142 height 9
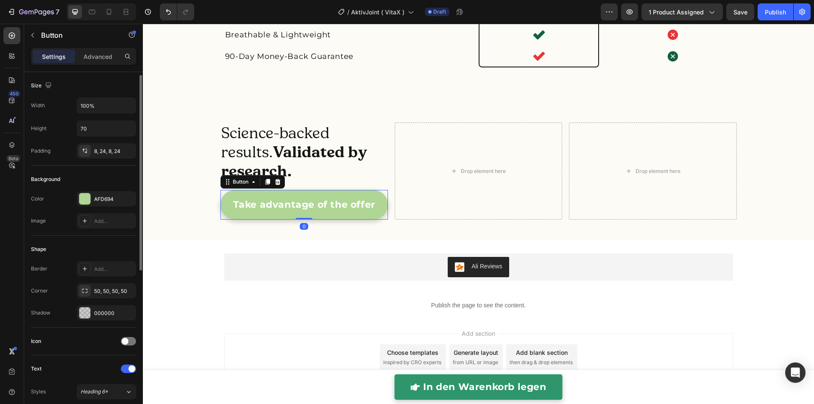
scroll to position [29, 0]
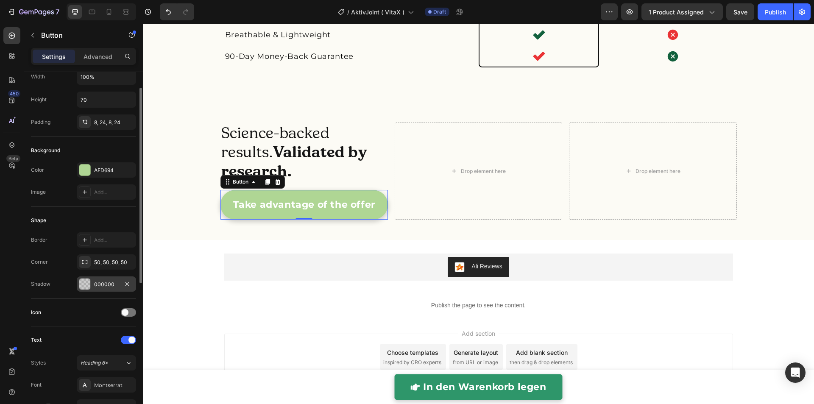
click at [88, 282] on div at bounding box center [84, 284] width 11 height 11
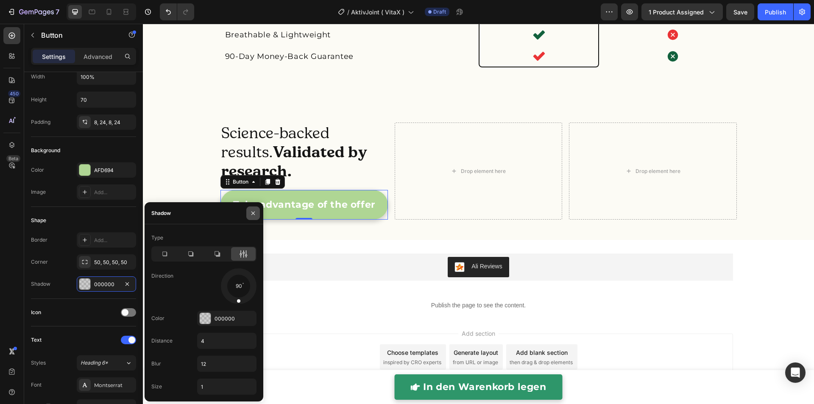
drag, startPoint x: 254, startPoint y: 213, endPoint x: 250, endPoint y: 217, distance: 5.7
click at [254, 213] on icon "button" at bounding box center [253, 213] width 7 height 7
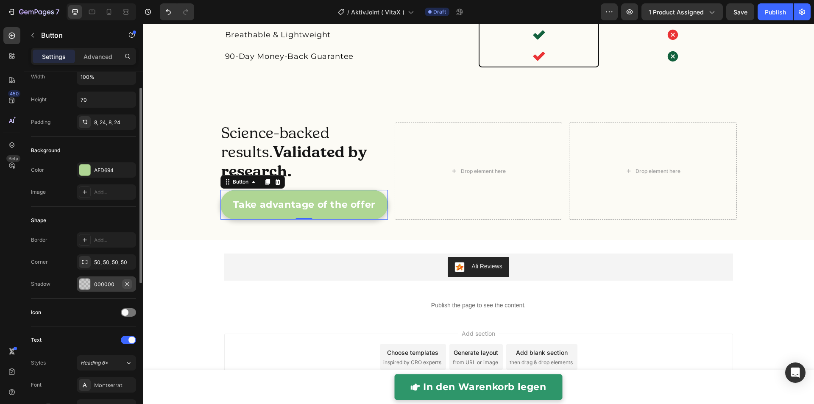
click at [128, 282] on icon "button" at bounding box center [127, 284] width 7 height 7
click at [181, 226] on div "Science-backed results. Validated by research. Heading Take advantage of the of…" at bounding box center [478, 171] width 671 height 111
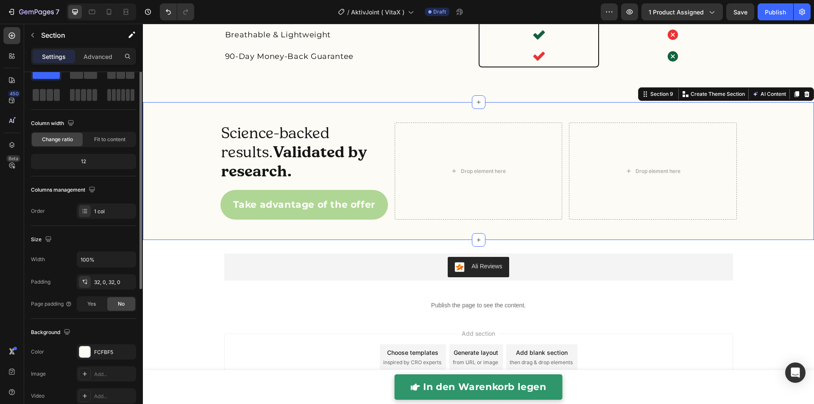
scroll to position [0, 0]
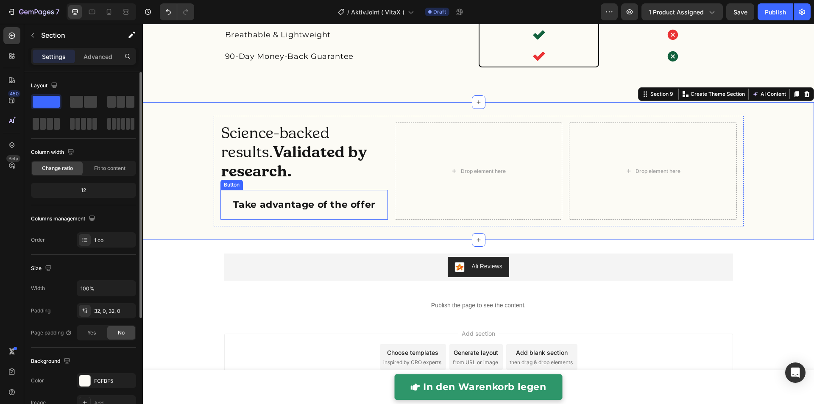
click at [226, 212] on link "Take advantage of the offer" at bounding box center [303, 205] width 167 height 30
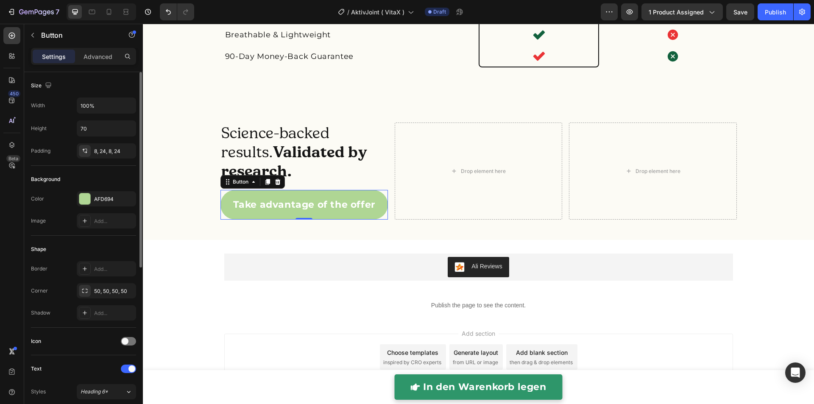
scroll to position [294, 0]
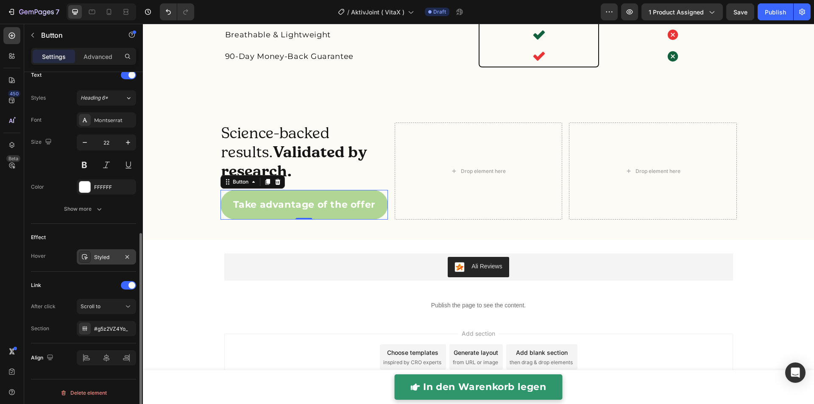
click at [99, 253] on div "Styled" at bounding box center [106, 257] width 25 height 8
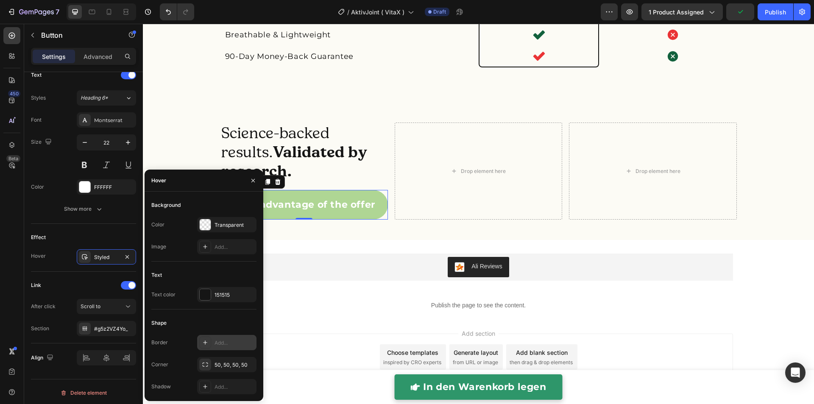
click at [231, 341] on div "Add..." at bounding box center [234, 343] width 40 height 8
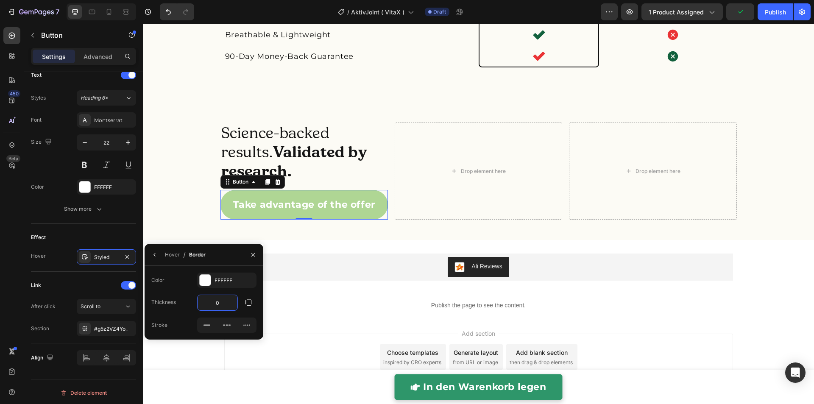
click at [222, 304] on input "0" at bounding box center [218, 302] width 40 height 15
type input "1"
click at [213, 325] on div at bounding box center [207, 325] width 18 height 14
click at [208, 284] on div at bounding box center [205, 280] width 11 height 11
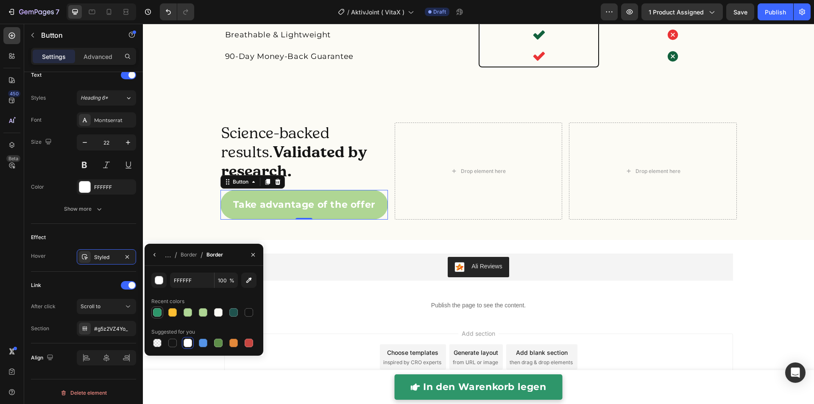
click at [156, 313] on div at bounding box center [157, 312] width 8 height 8
type input "2D966A"
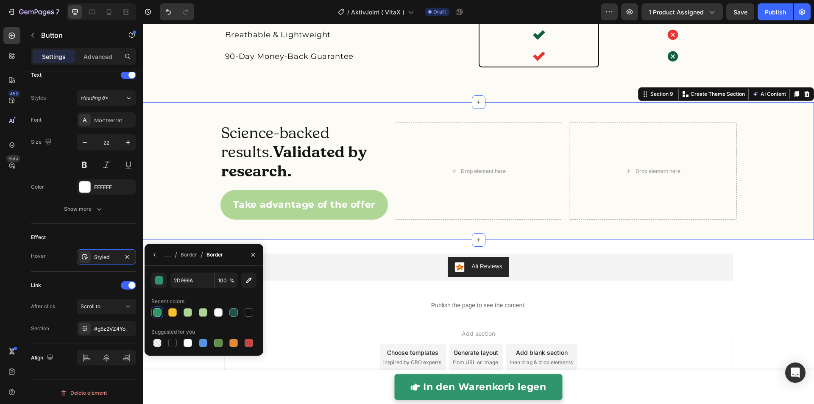
click at [195, 211] on div "Science-backed results. Validated by research. Heading Take advantage of the of…" at bounding box center [478, 171] width 671 height 111
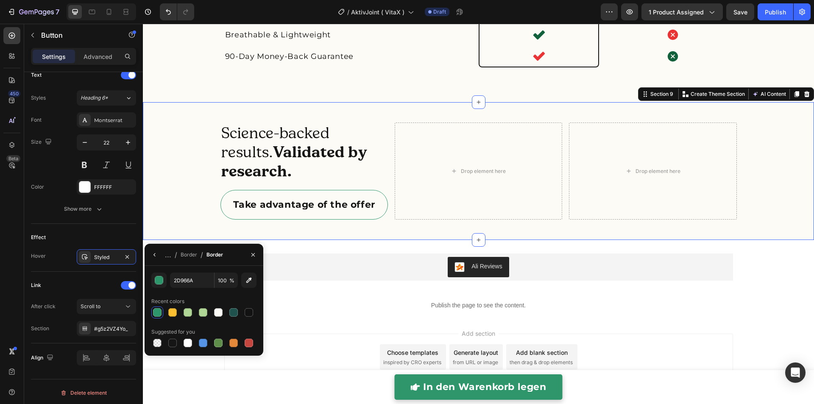
scroll to position [0, 0]
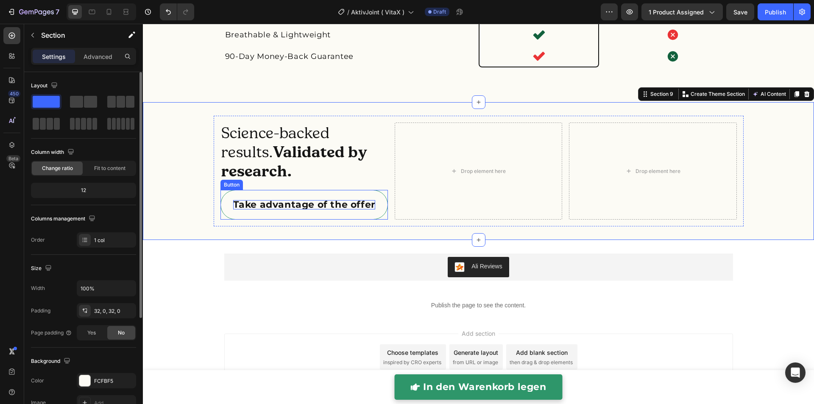
click at [249, 209] on p "Take advantage of the offer" at bounding box center [304, 204] width 142 height 9
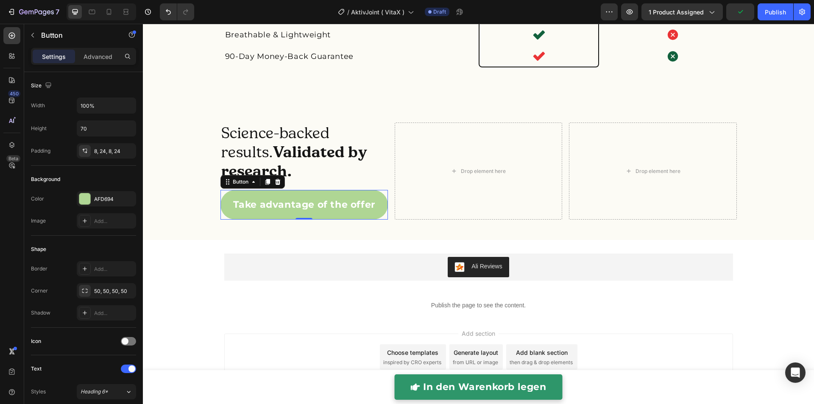
click at [214, 216] on div "Science-backed results. Validated by research. Heading Take advantage of the of…" at bounding box center [479, 171] width 530 height 111
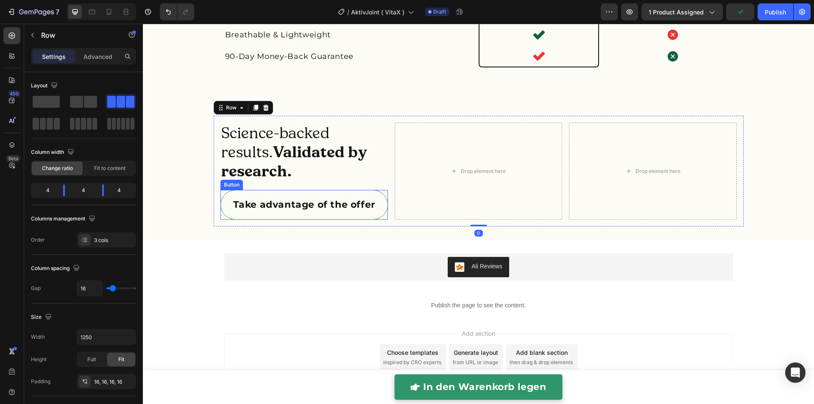
click at [230, 212] on link "Take advantage of the offer" at bounding box center [303, 205] width 167 height 30
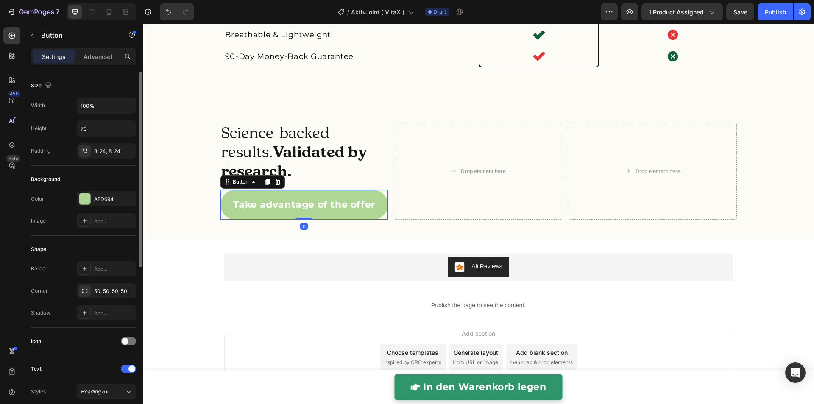
scroll to position [294, 0]
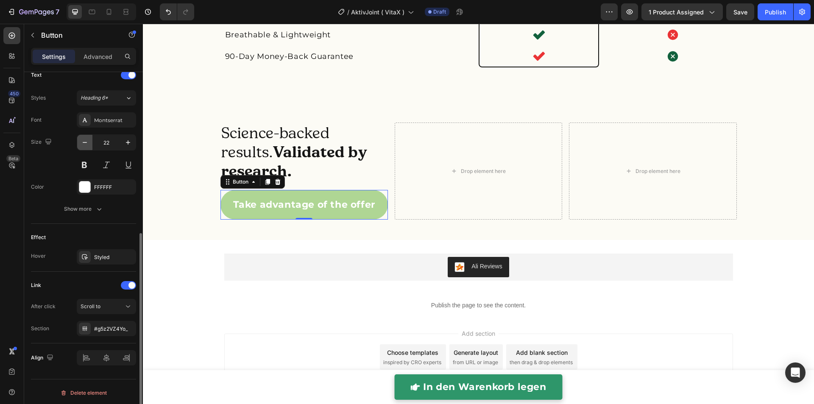
click at [86, 139] on icon "button" at bounding box center [85, 142] width 8 height 8
click at [127, 140] on icon "button" at bounding box center [128, 142] width 8 height 8
type input "20"
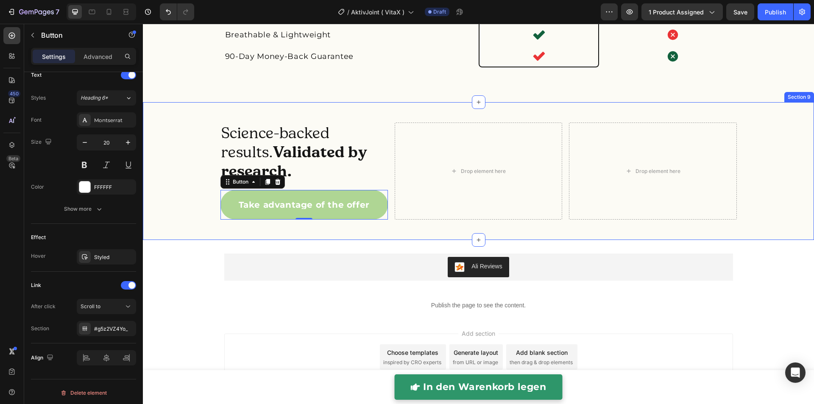
click at [159, 184] on div "Science-backed results. Validated by research. Heading Take advantage of the of…" at bounding box center [478, 171] width 671 height 111
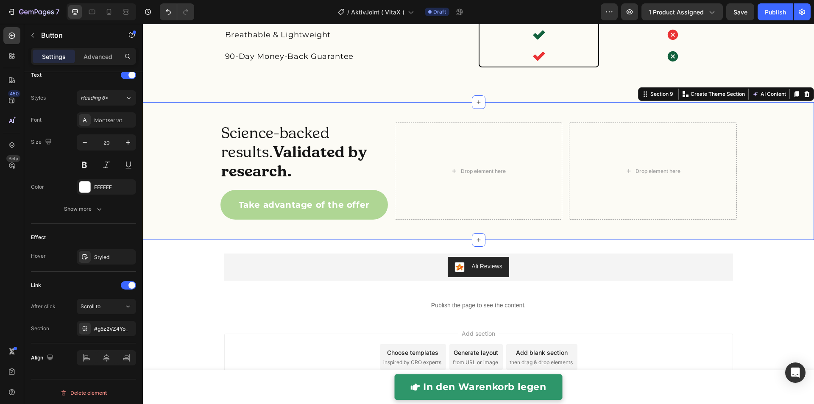
scroll to position [0, 0]
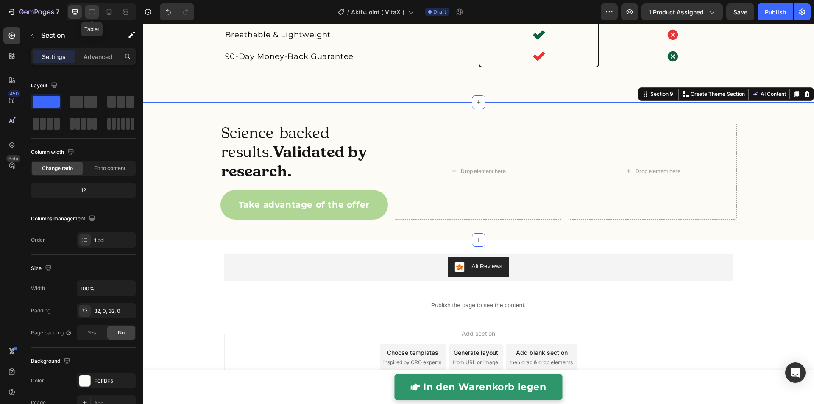
click at [95, 13] on icon at bounding box center [92, 12] width 6 height 5
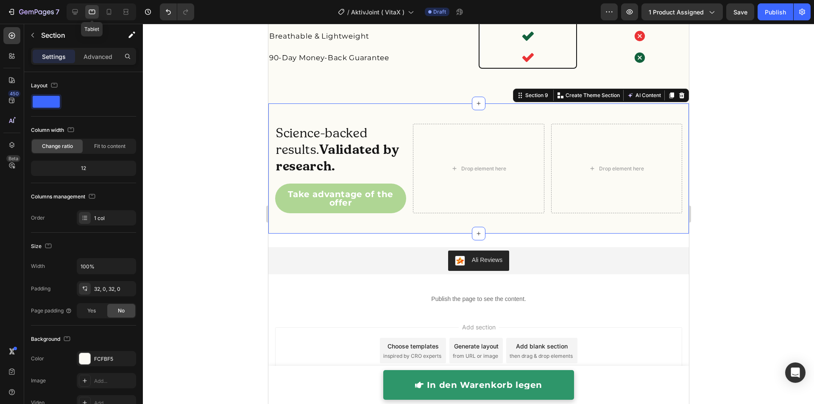
scroll to position [2301, 0]
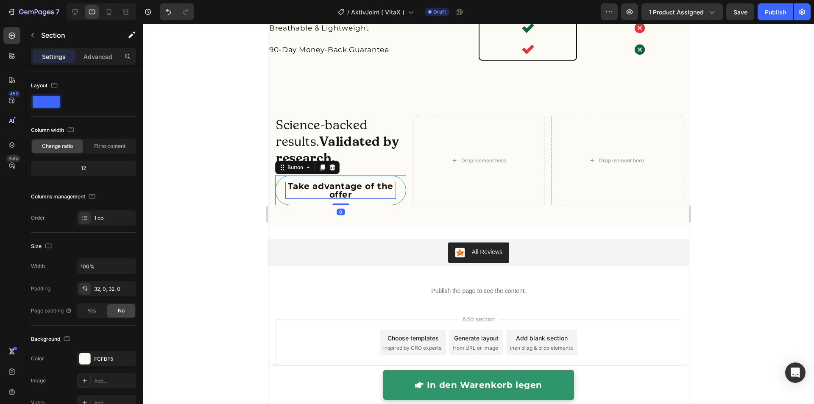
click at [296, 192] on p "Take advantage of the offer" at bounding box center [340, 190] width 111 height 17
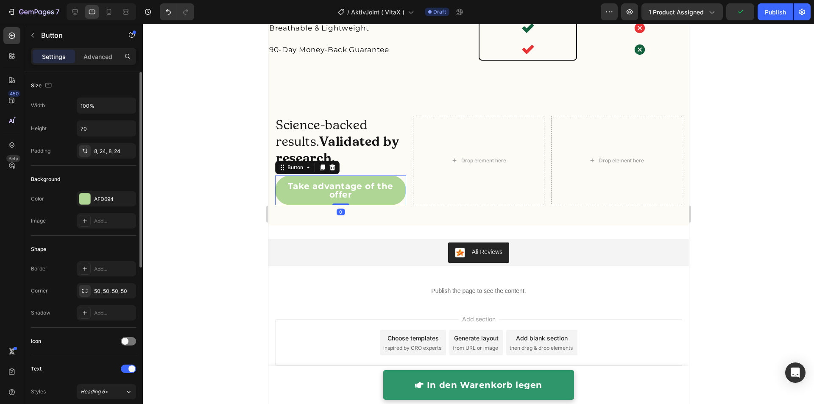
scroll to position [294, 0]
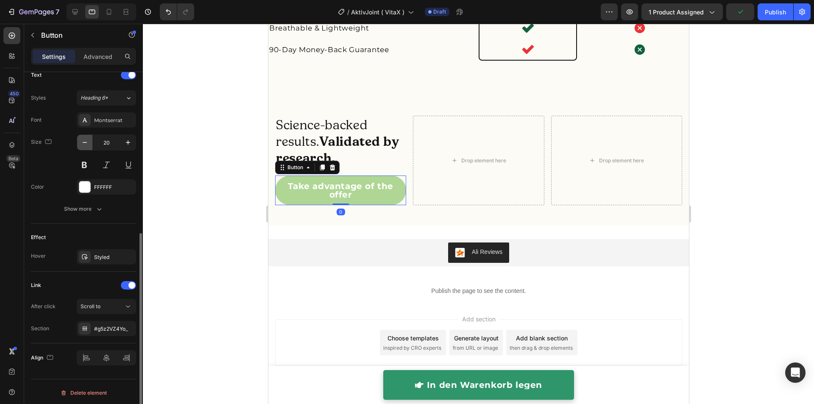
click at [81, 138] on icon "button" at bounding box center [85, 142] width 8 height 8
type input "16"
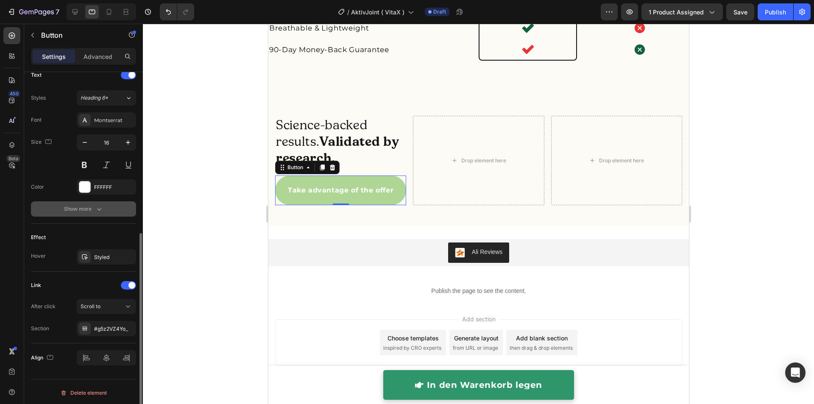
click at [106, 203] on button "Show more" at bounding box center [83, 208] width 105 height 15
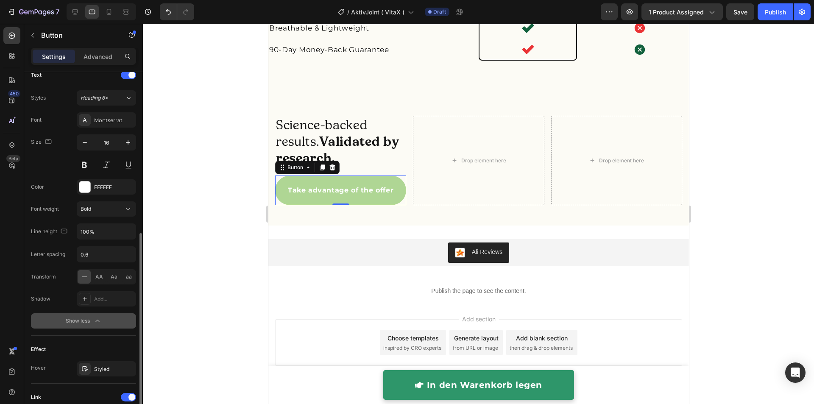
click at [95, 317] on icon "button" at bounding box center [97, 321] width 8 height 8
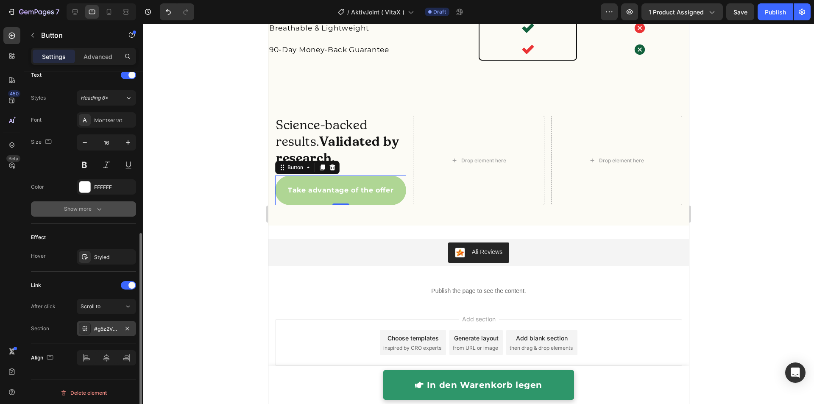
click at [105, 327] on div "#g5z2VZ4Yo_" at bounding box center [106, 329] width 25 height 8
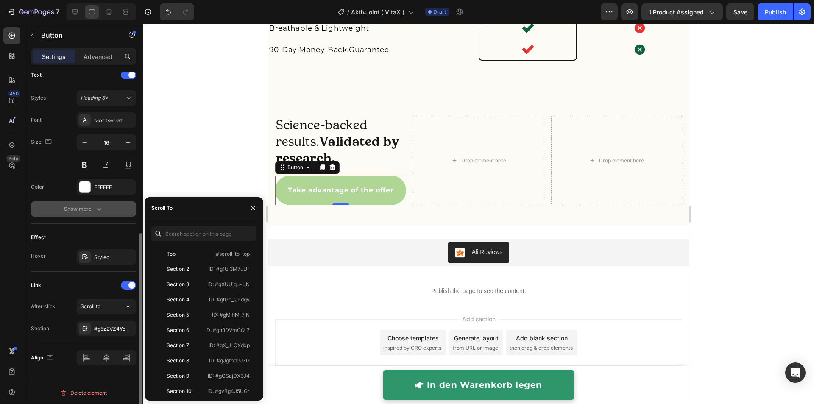
click at [93, 273] on div "Link After click Scroll to Section #g5z2VZ4Yo_" at bounding box center [83, 308] width 105 height 72
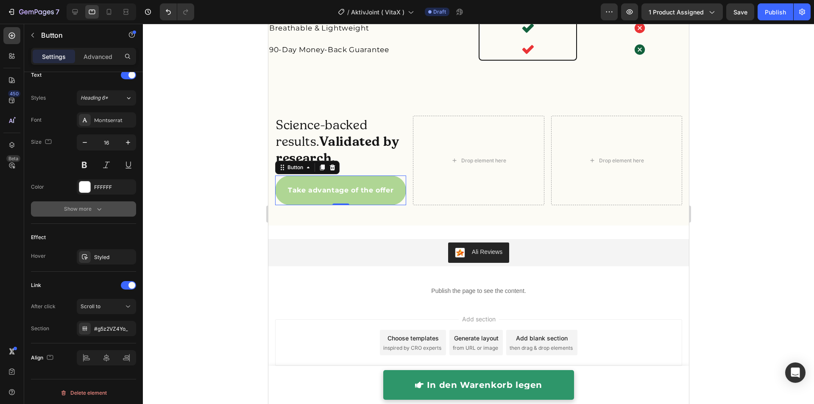
scroll to position [51, 0]
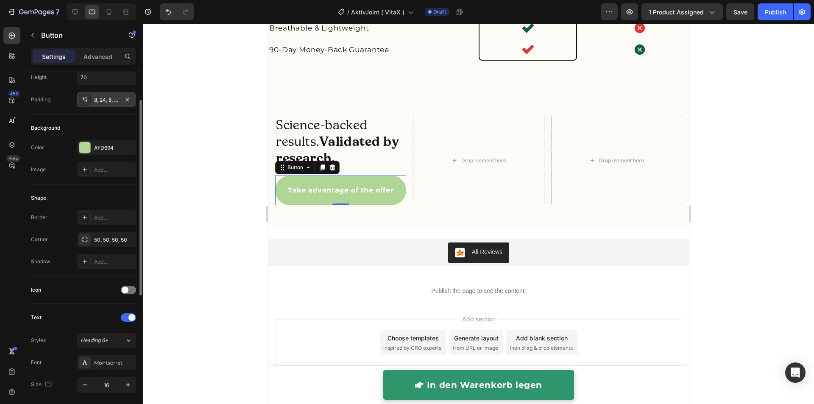
click at [101, 100] on div "8, 24, 8, 24" at bounding box center [106, 100] width 25 height 8
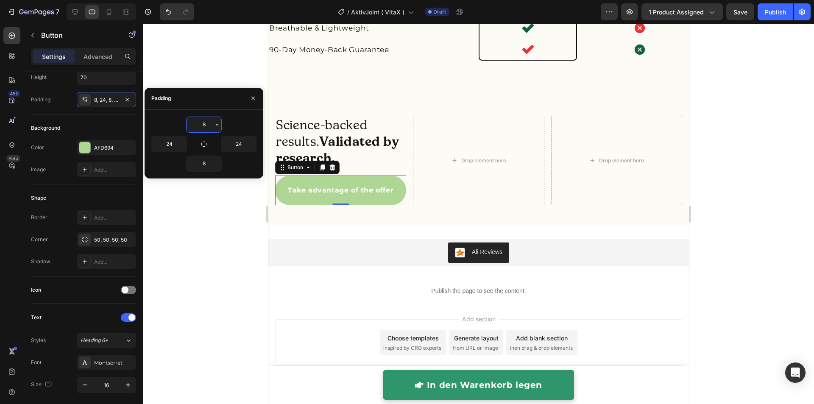
click at [201, 123] on input "8" at bounding box center [204, 124] width 35 height 15
type input "0"
click at [204, 164] on input "8" at bounding box center [204, 163] width 35 height 15
type input "0"
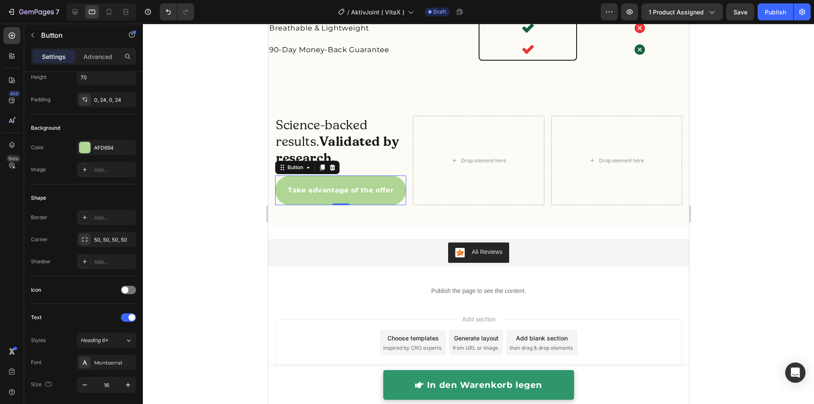
click at [204, 203] on div at bounding box center [478, 214] width 671 height 380
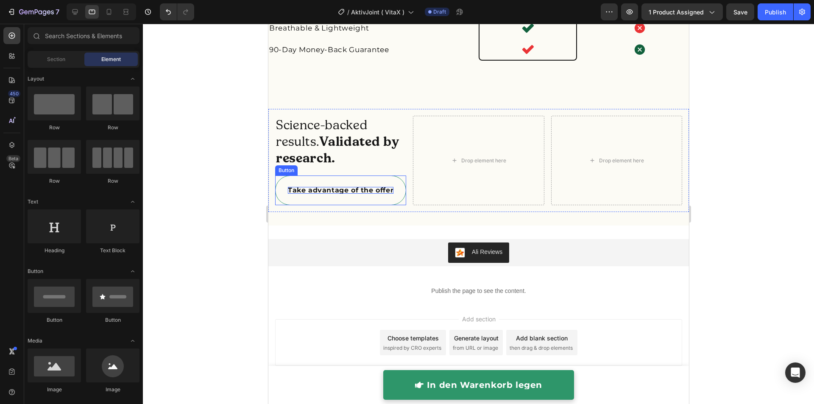
click at [293, 191] on p "Take advantage of the offer" at bounding box center [340, 190] width 106 height 7
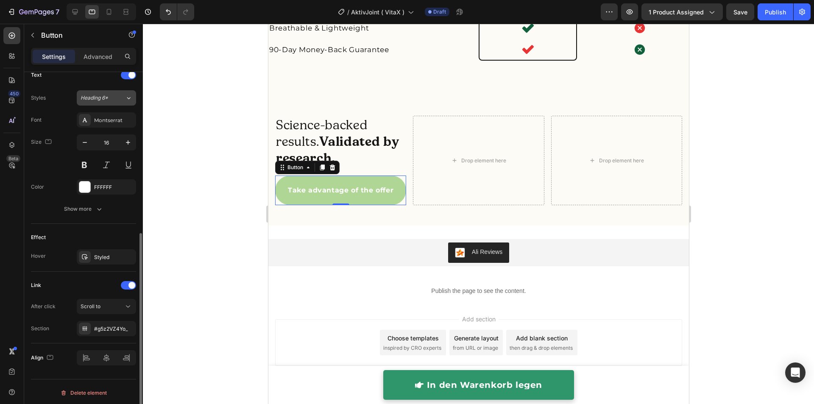
scroll to position [0, 0]
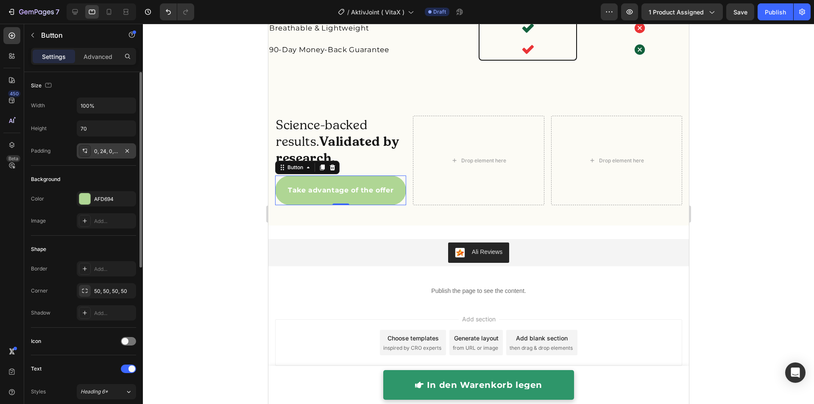
click at [102, 156] on div "0, 24, 0, 24" at bounding box center [106, 150] width 59 height 15
click at [103, 130] on input "70" at bounding box center [106, 128] width 58 height 15
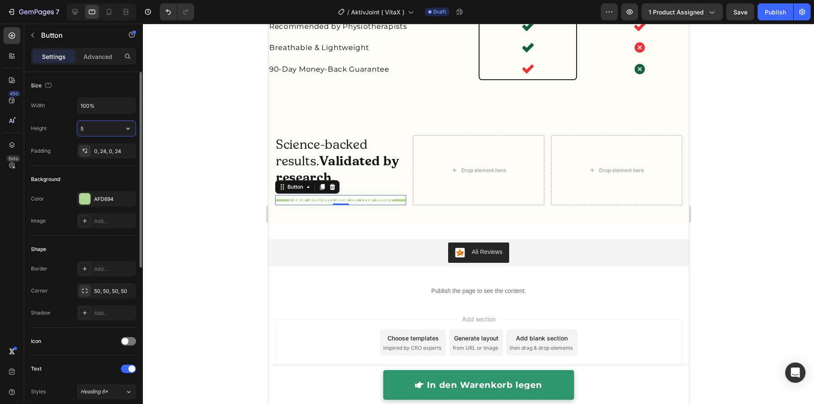
type input "50"
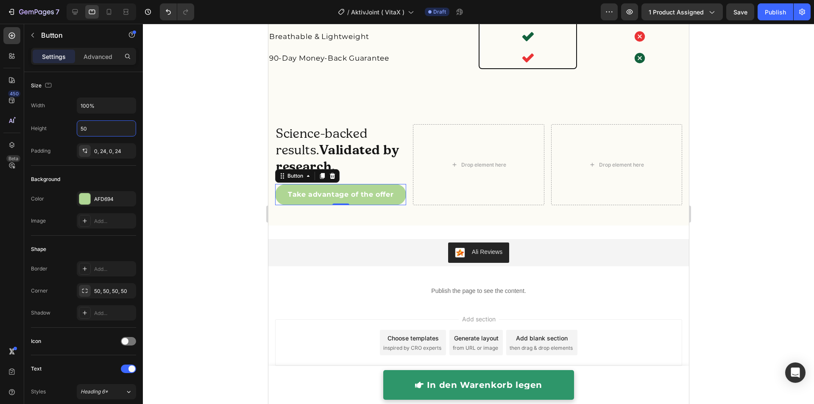
click at [229, 204] on div at bounding box center [478, 214] width 671 height 380
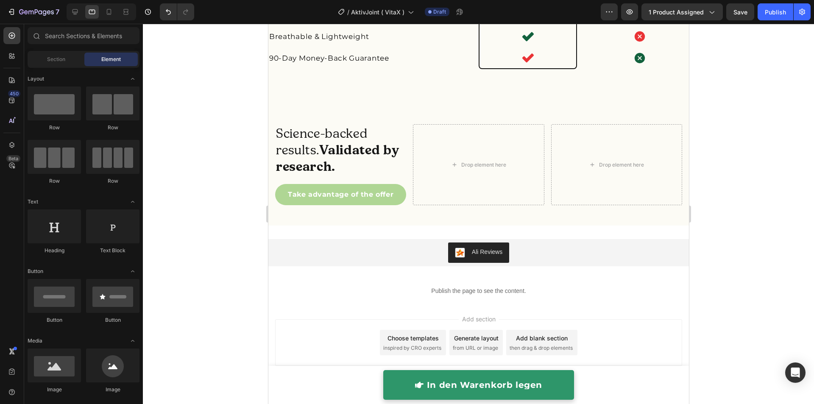
click at [75, 19] on div at bounding box center [102, 11] width 70 height 17
click at [77, 14] on icon at bounding box center [75, 12] width 8 height 8
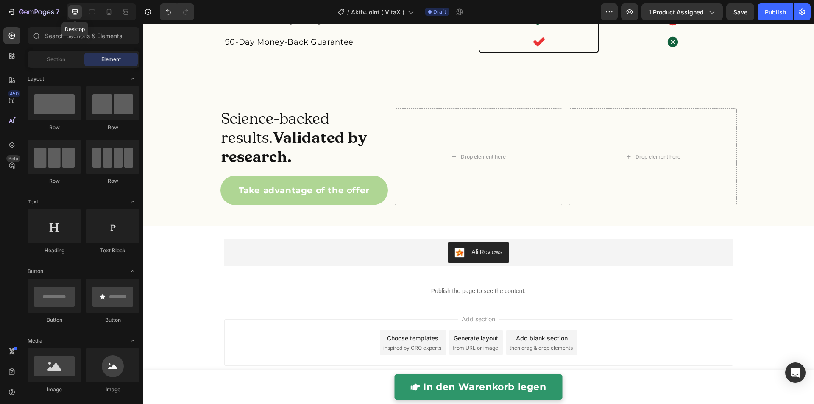
scroll to position [2248, 0]
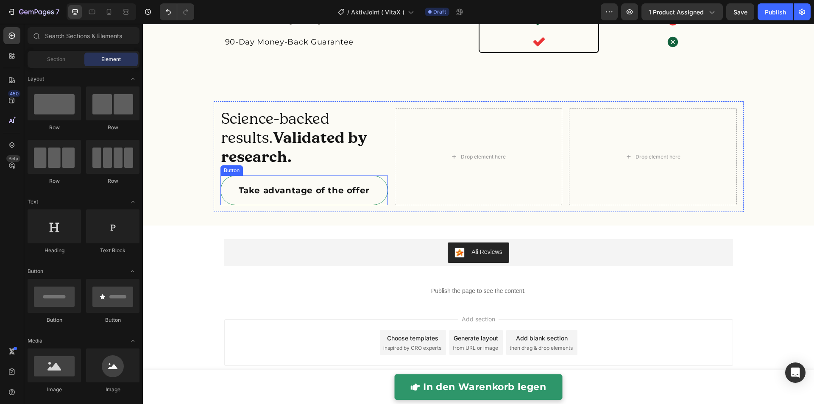
click at [263, 179] on link "Take advantage of the offer" at bounding box center [303, 190] width 167 height 30
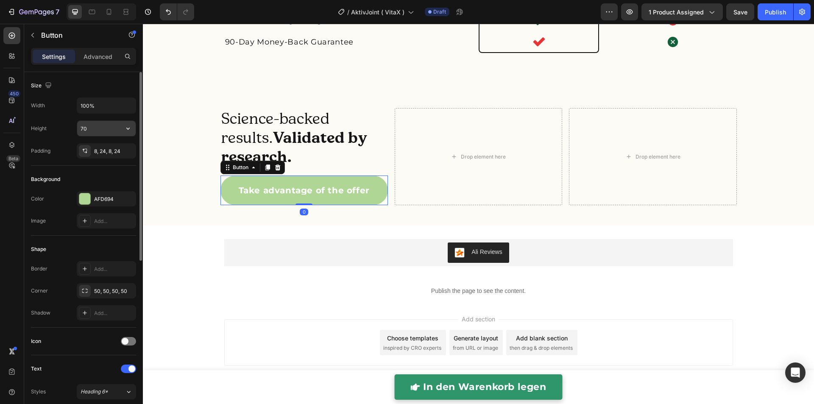
click at [100, 126] on input "70" at bounding box center [106, 128] width 58 height 15
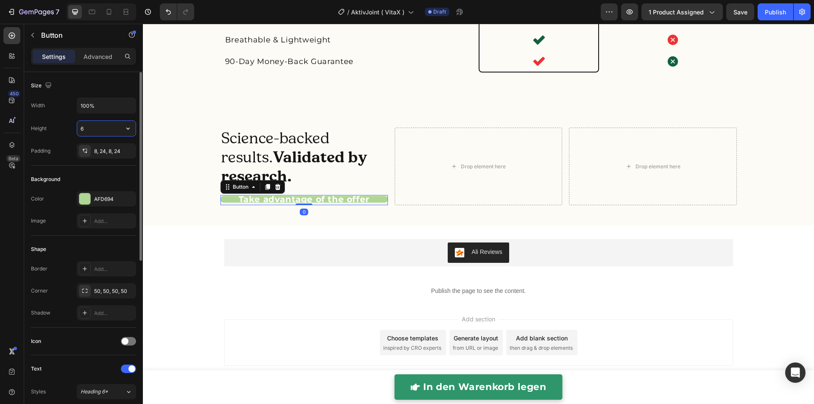
type input "60"
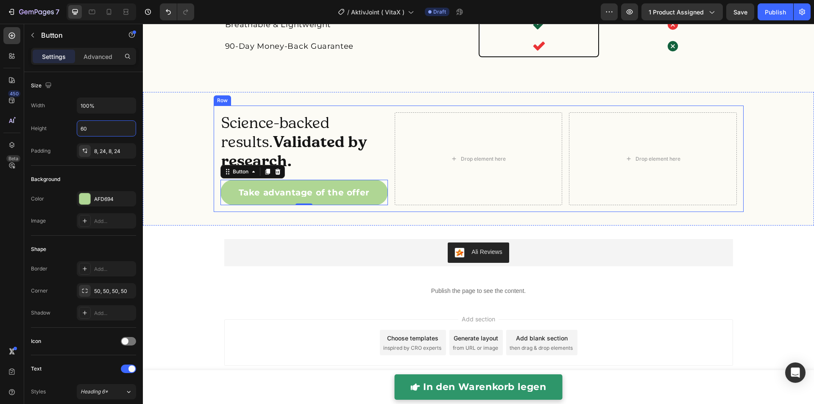
click at [202, 205] on div "Science-backed results. Validated by research. Heading Take advantage of the of…" at bounding box center [478, 159] width 671 height 106
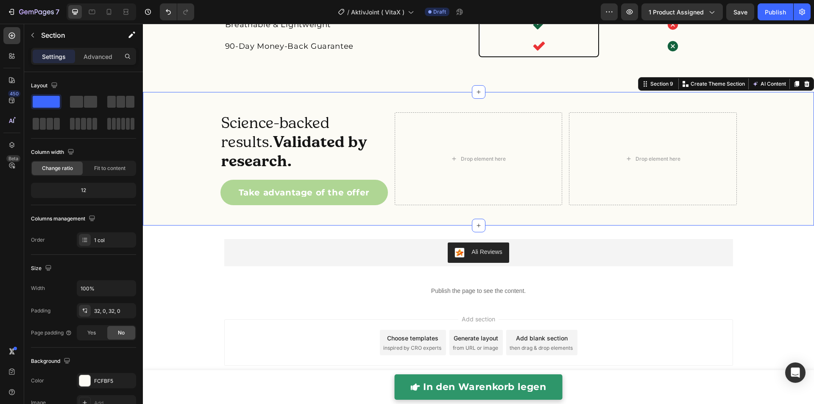
click at [181, 186] on div "Science-backed results. Validated by research. Heading Take advantage of the of…" at bounding box center [478, 159] width 671 height 106
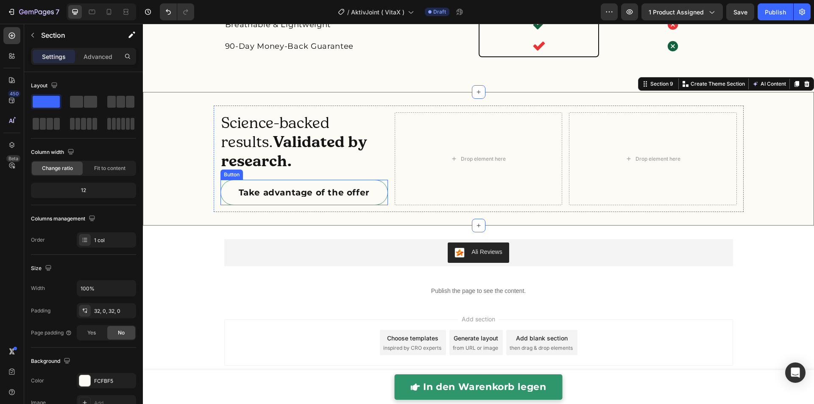
click at [233, 186] on link "Take advantage of the offer" at bounding box center [303, 192] width 167 height 25
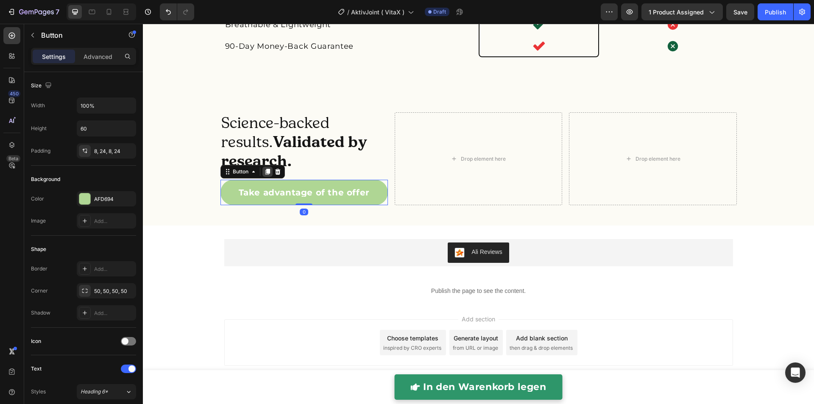
click at [265, 173] on icon at bounding box center [267, 172] width 5 height 6
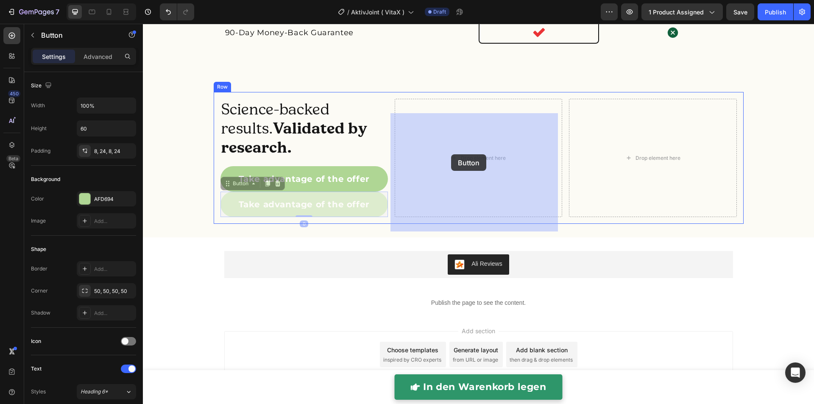
drag, startPoint x: 239, startPoint y: 200, endPoint x: 451, endPoint y: 154, distance: 217.3
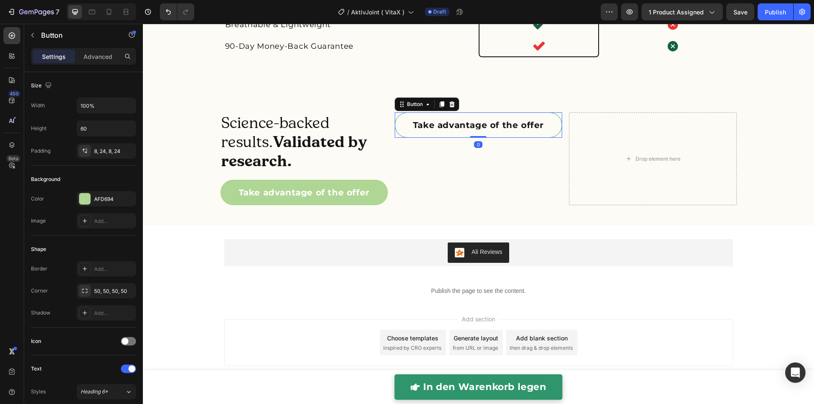
click at [401, 134] on link "Take advantage of the offer" at bounding box center [478, 124] width 167 height 25
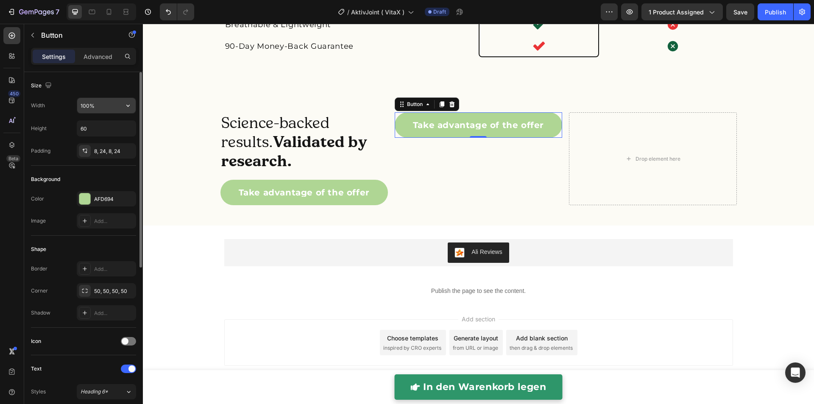
click at [104, 110] on input "100%" at bounding box center [106, 105] width 58 height 15
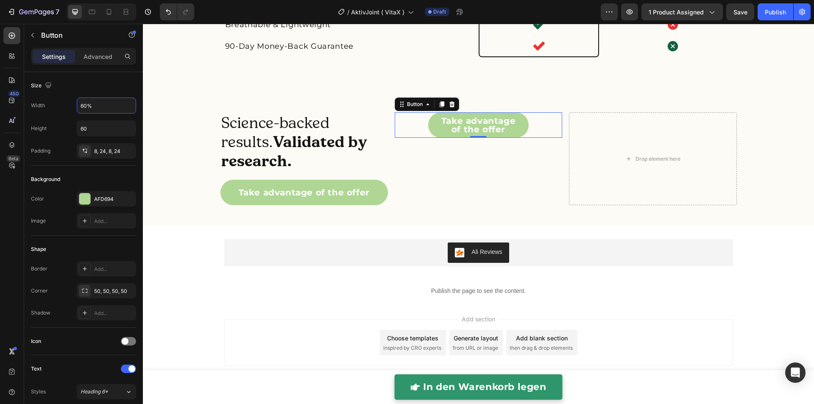
type input "60%"
click at [469, 128] on p "Take advantage of the offer" at bounding box center [478, 125] width 80 height 17
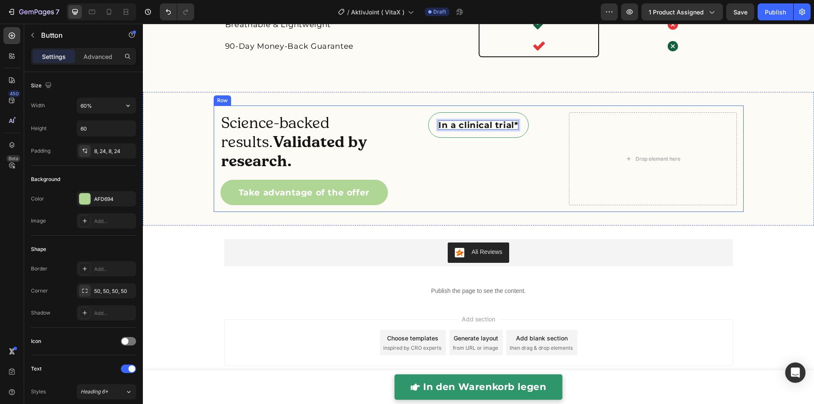
click at [480, 162] on div "In a clinical trial* Button 0" at bounding box center [478, 158] width 167 height 93
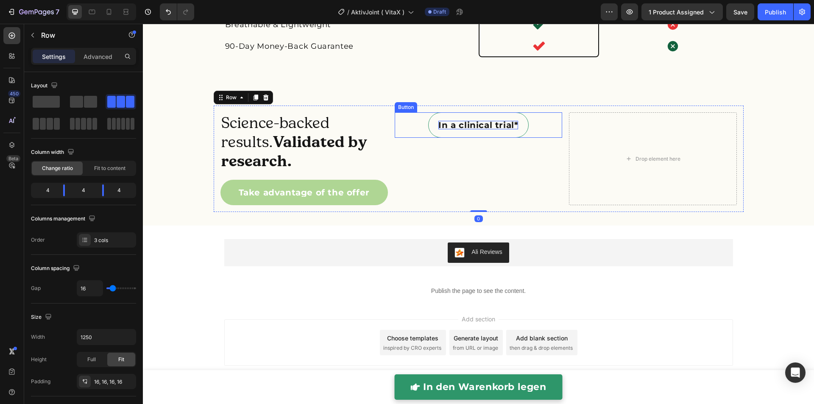
click at [468, 137] on div "In a clinical trial* Button" at bounding box center [478, 124] width 167 height 25
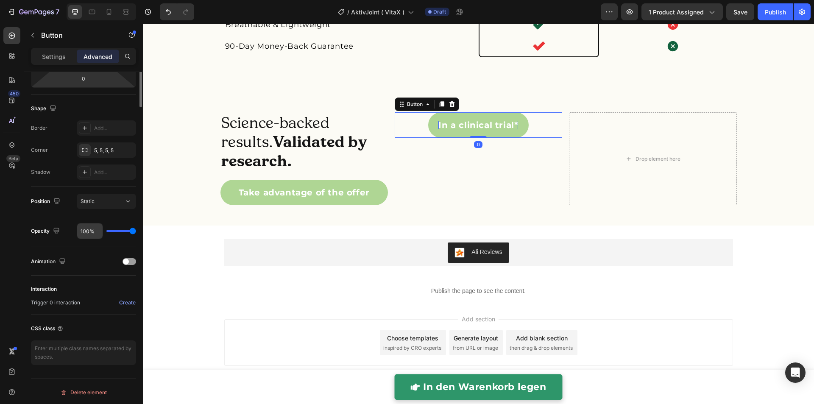
scroll to position [0, 0]
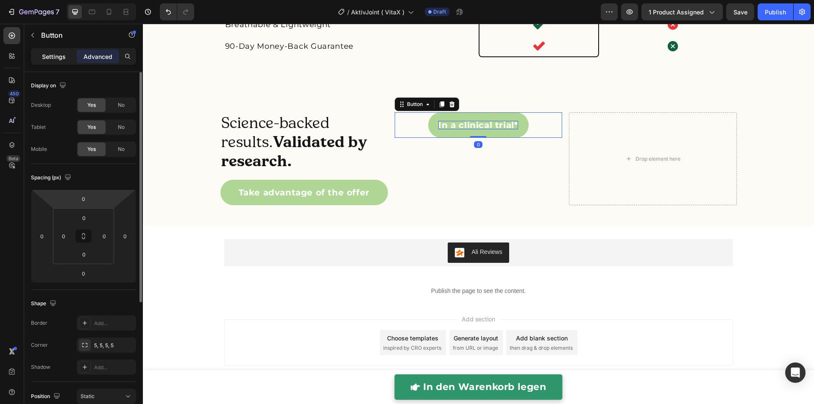
click at [54, 53] on p "Settings" at bounding box center [54, 56] width 24 height 9
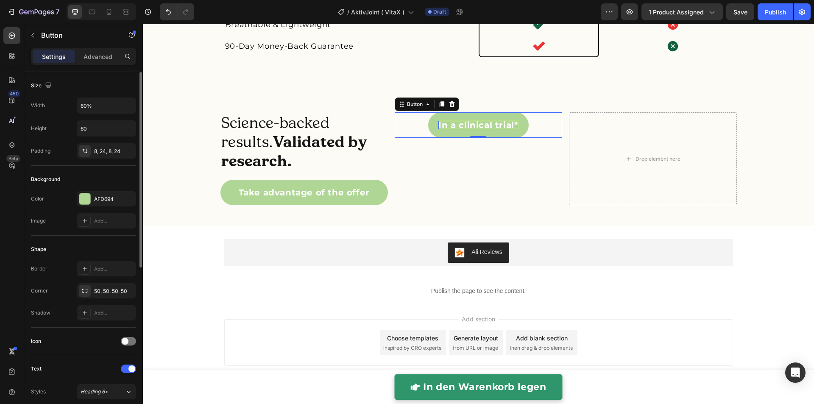
scroll to position [294, 0]
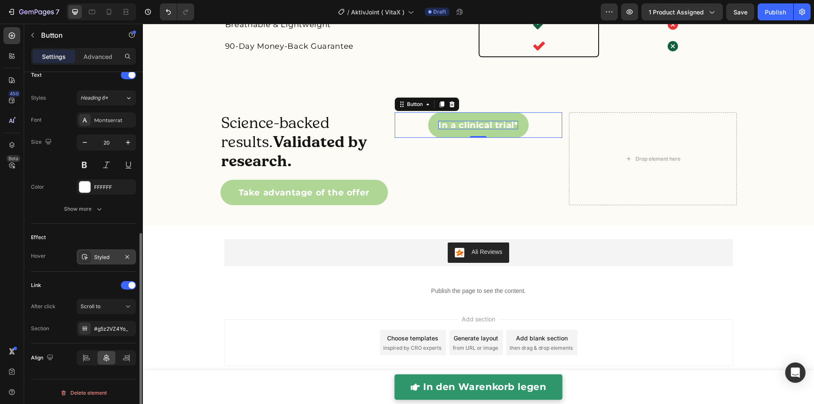
click at [106, 262] on div "Styled" at bounding box center [106, 256] width 59 height 15
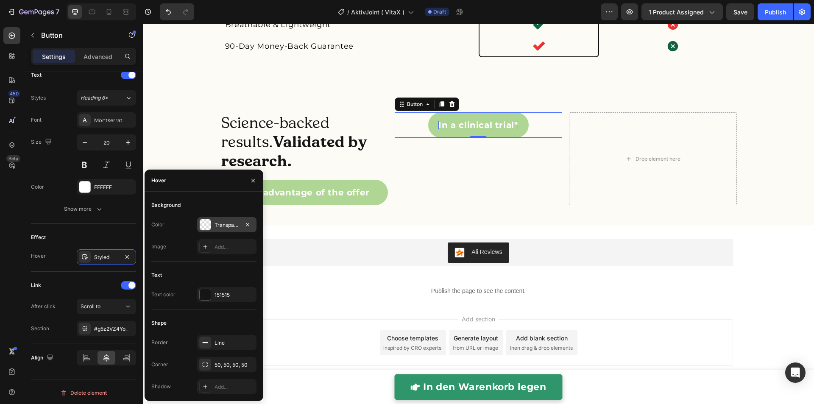
click at [207, 226] on div at bounding box center [205, 224] width 11 height 11
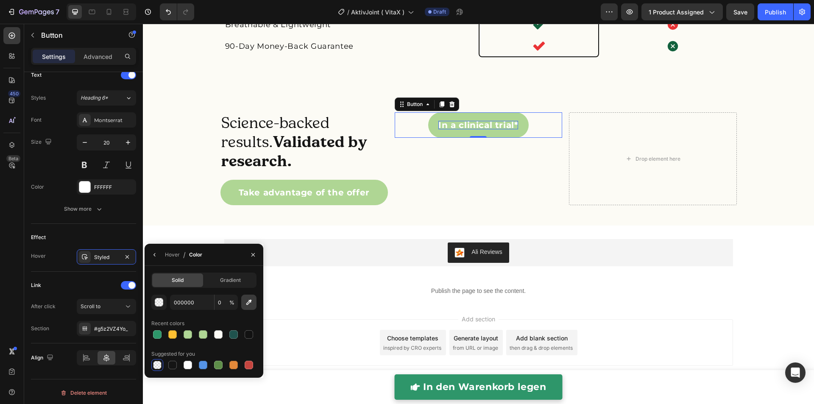
click at [250, 302] on icon "button" at bounding box center [249, 303] width 6 height 6
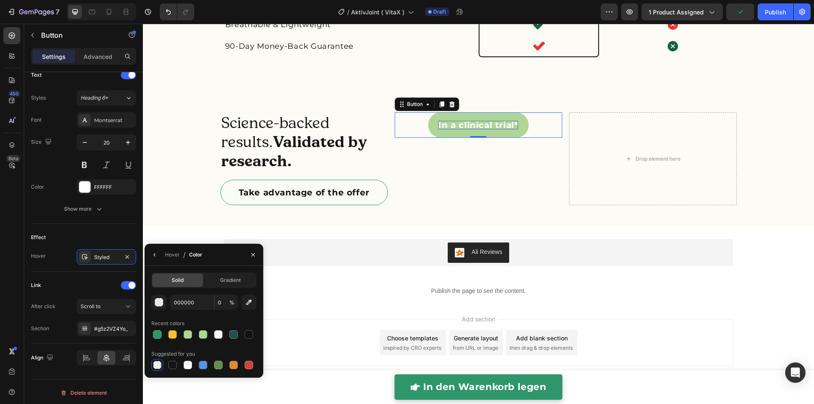
type input "AFD695"
type input "100"
click at [226, 198] on link "Take advantage of the offer" at bounding box center [303, 192] width 167 height 25
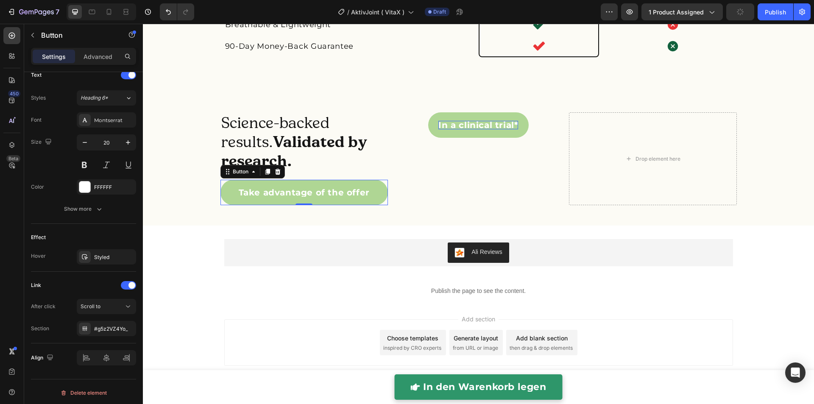
scroll to position [0, 0]
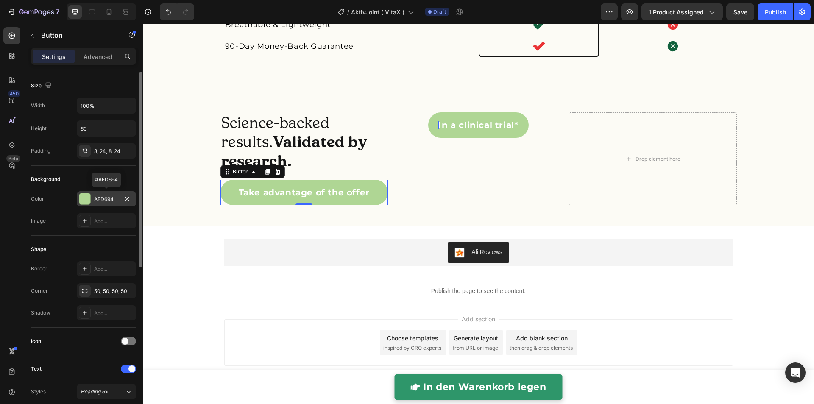
click at [97, 202] on div "AFD694" at bounding box center [106, 198] width 59 height 15
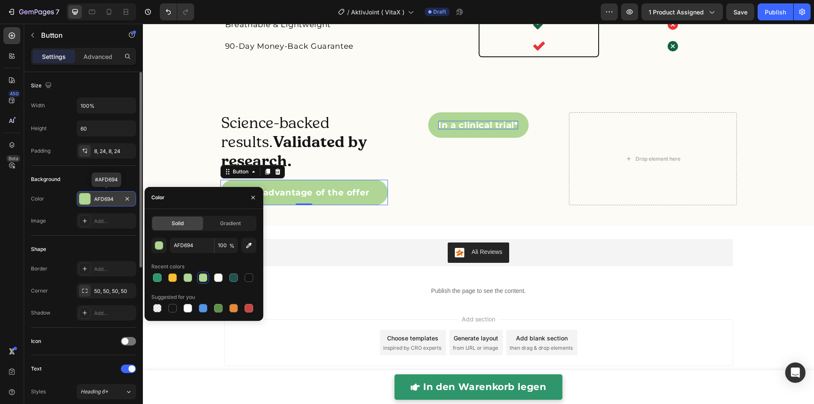
click at [97, 202] on div "AFD694" at bounding box center [106, 198] width 59 height 15
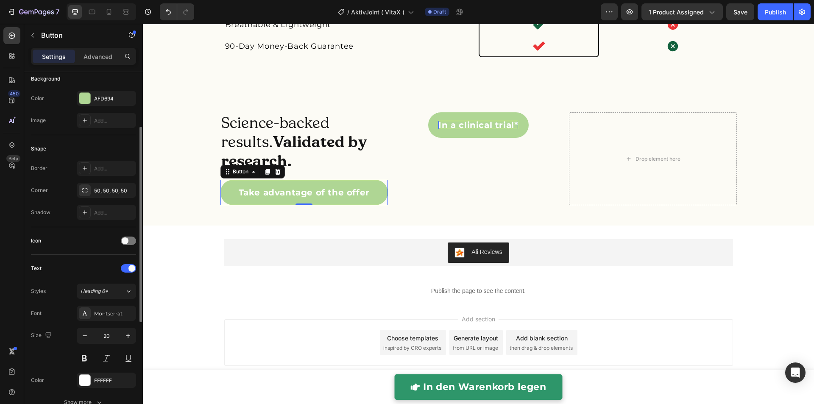
scroll to position [131, 0]
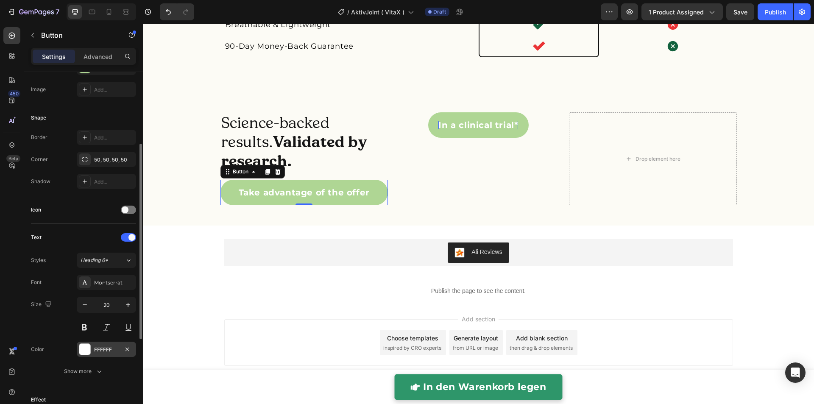
click at [92, 349] on div "FFFFFF" at bounding box center [106, 349] width 59 height 15
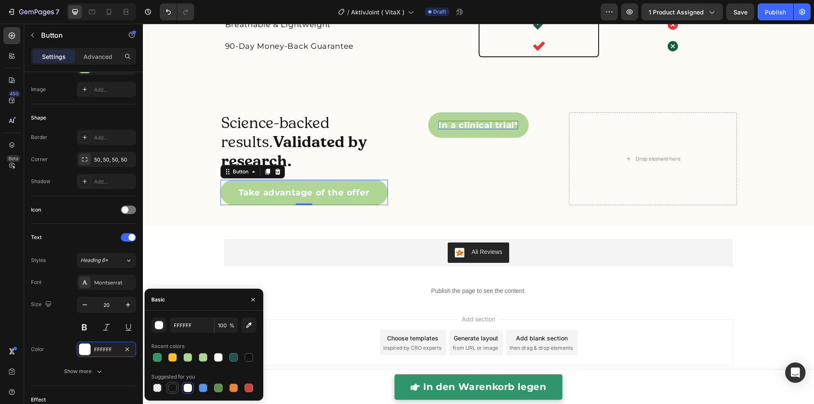
click at [170, 385] on div at bounding box center [172, 388] width 8 height 8
type input "151515"
click at [176, 225] on div "Science-backed results. Validated by research. Heading Take advantage of the of…" at bounding box center [478, 159] width 671 height 134
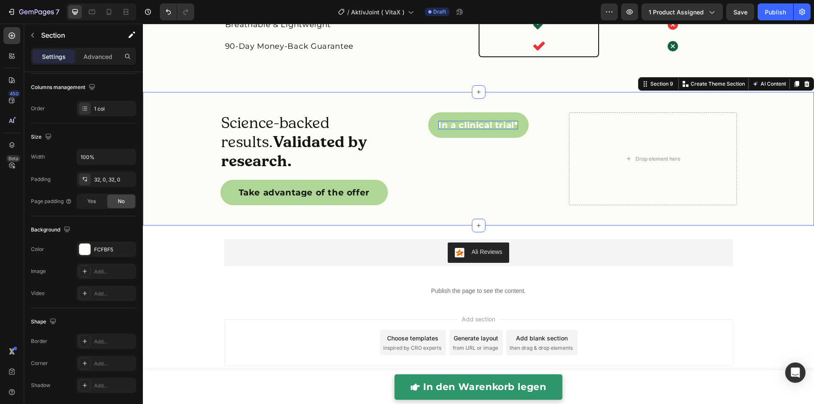
scroll to position [0, 0]
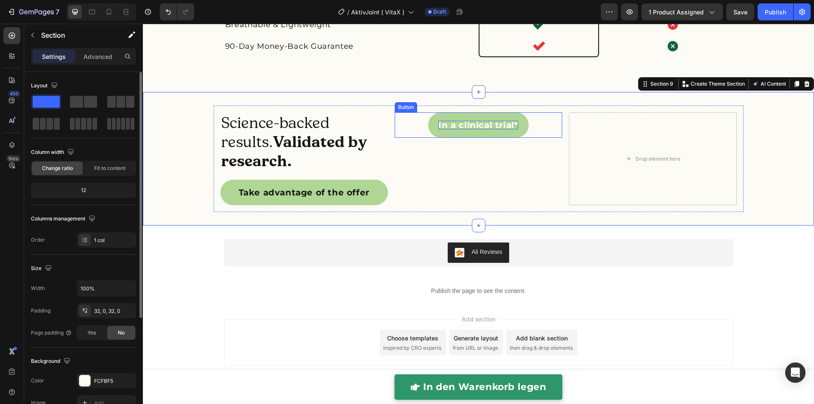
click at [446, 126] on p "In a clinical trial*" at bounding box center [478, 125] width 80 height 8
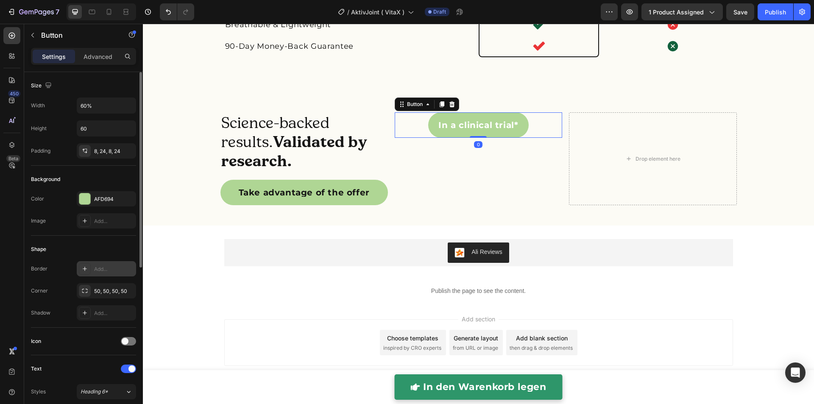
scroll to position [294, 0]
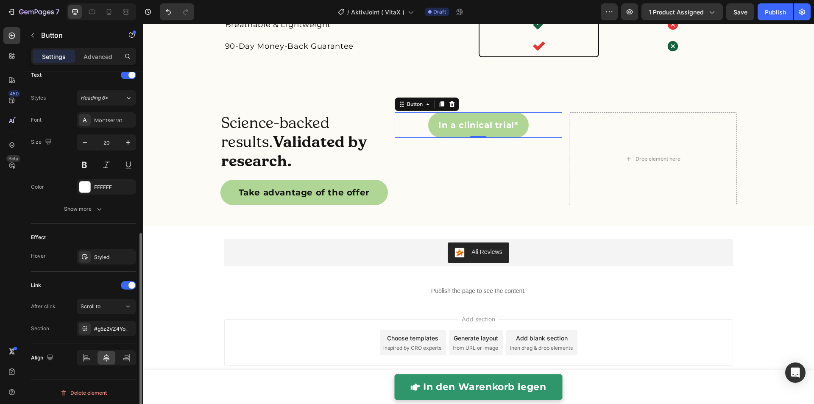
click at [89, 176] on div "Font Montserrat Size 20 Color FFFFFF Show more" at bounding box center [83, 164] width 105 height 104
click at [89, 188] on div at bounding box center [84, 186] width 11 height 11
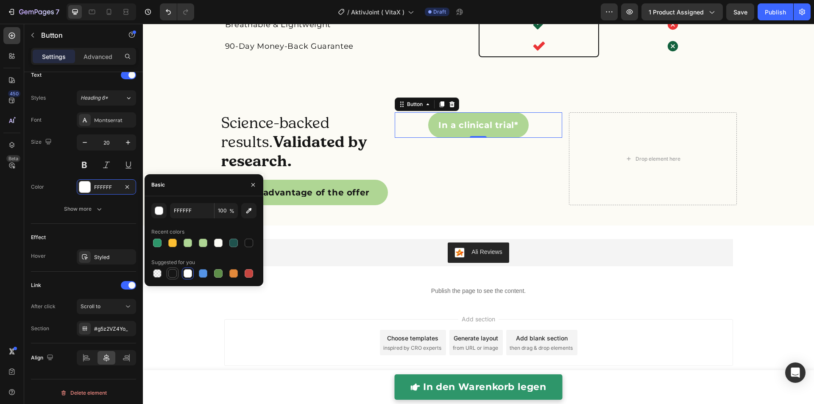
click at [167, 274] on div at bounding box center [173, 273] width 12 height 12
type input "151515"
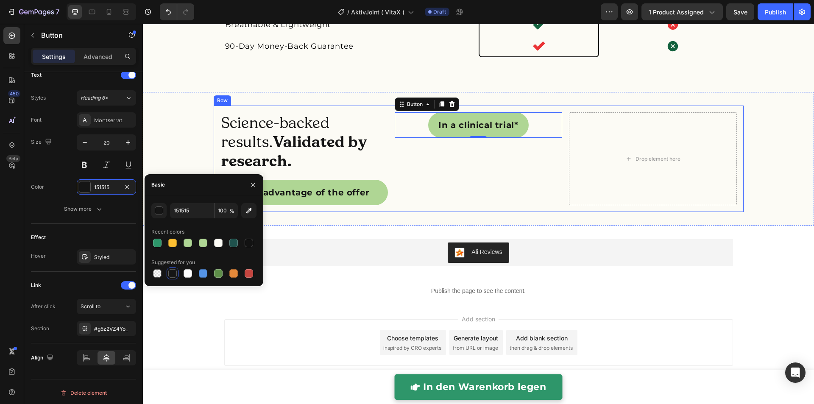
click at [426, 167] on div "In a clinical trial* Button 0" at bounding box center [478, 158] width 167 height 93
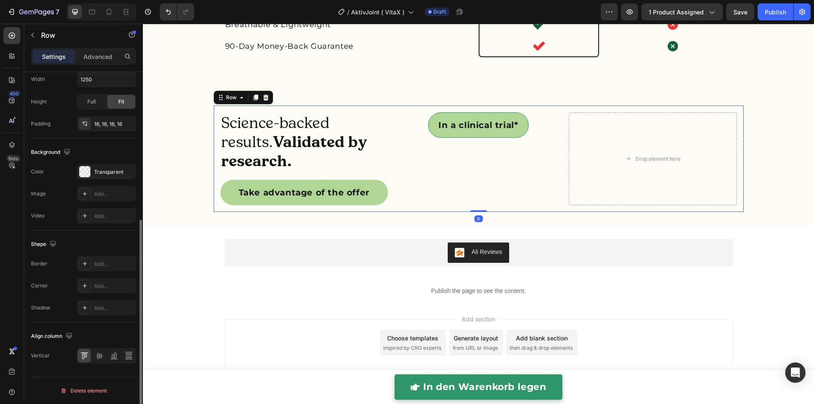
scroll to position [0, 0]
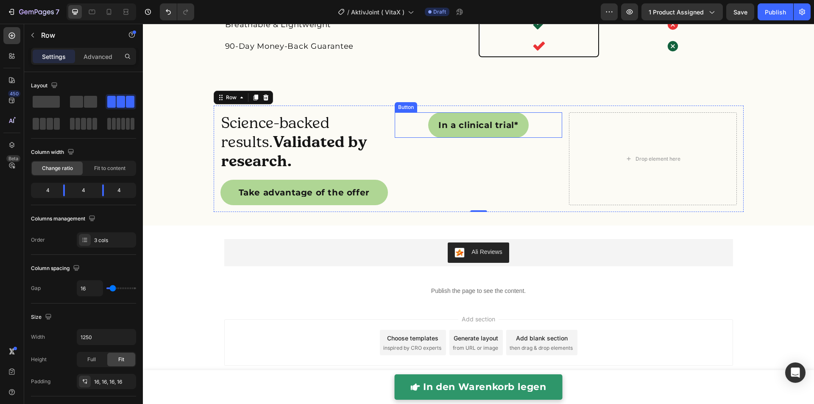
click at [429, 125] on link "In a clinical trial*" at bounding box center [478, 124] width 100 height 25
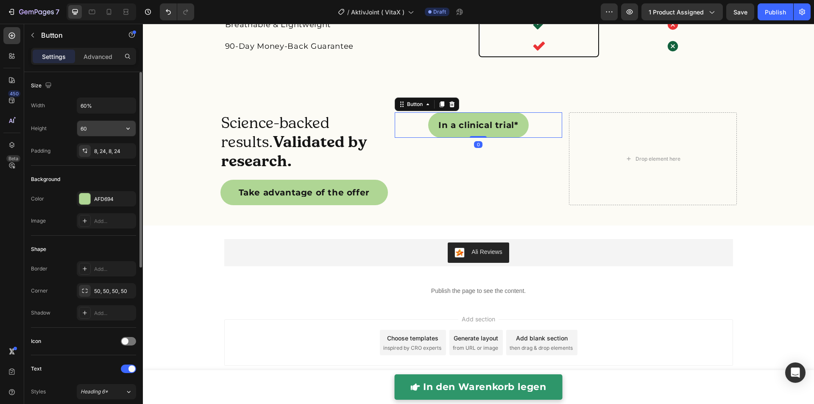
click at [94, 126] on input "60" at bounding box center [106, 128] width 58 height 15
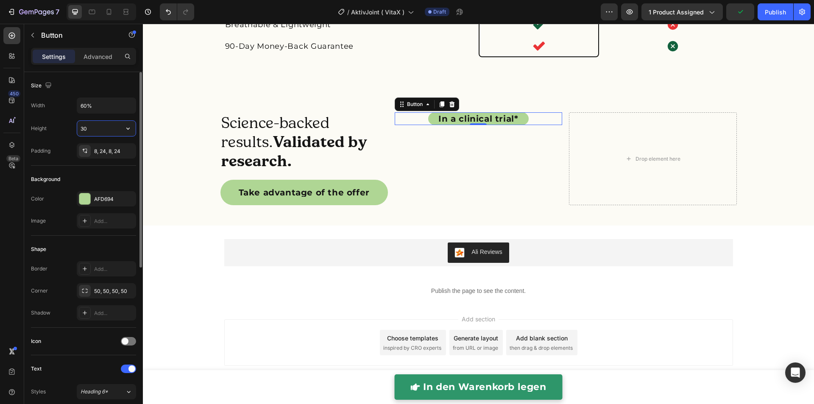
click at [97, 125] on input "30" at bounding box center [106, 128] width 58 height 15
type input "40"
click at [105, 149] on div "8, 24, 8, 24" at bounding box center [106, 152] width 25 height 8
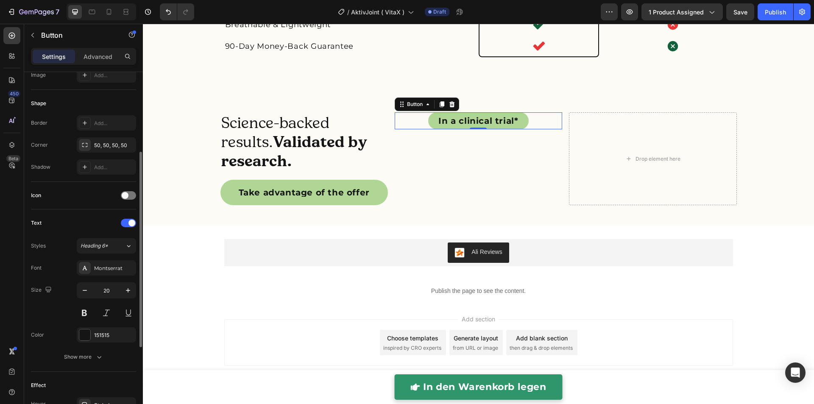
scroll to position [108, 0]
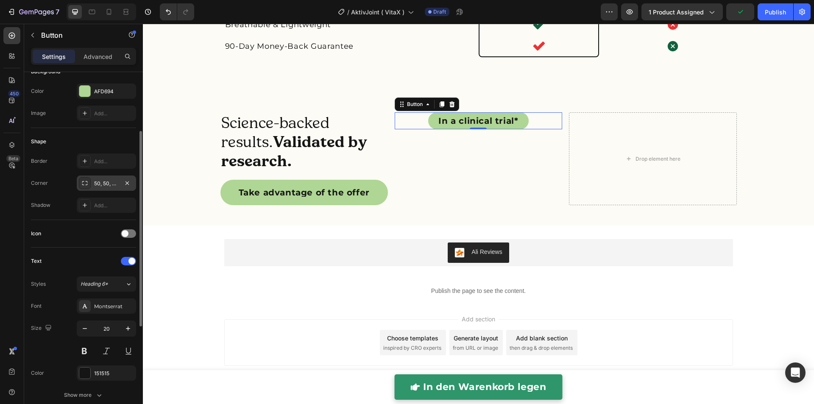
click at [101, 187] on div "50, 50, 50, 50" at bounding box center [106, 182] width 59 height 15
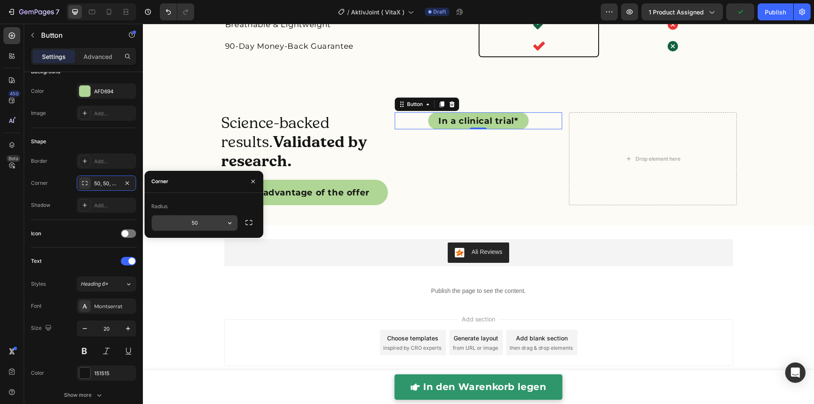
click at [190, 223] on input "50" at bounding box center [195, 222] width 86 height 15
type input "20"
click at [250, 224] on icon "button" at bounding box center [249, 222] width 8 height 8
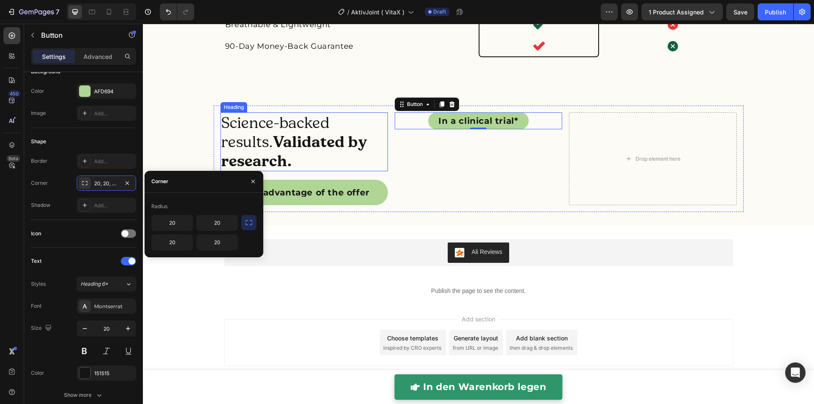
drag, startPoint x: 316, startPoint y: 89, endPoint x: 322, endPoint y: 90, distance: 5.8
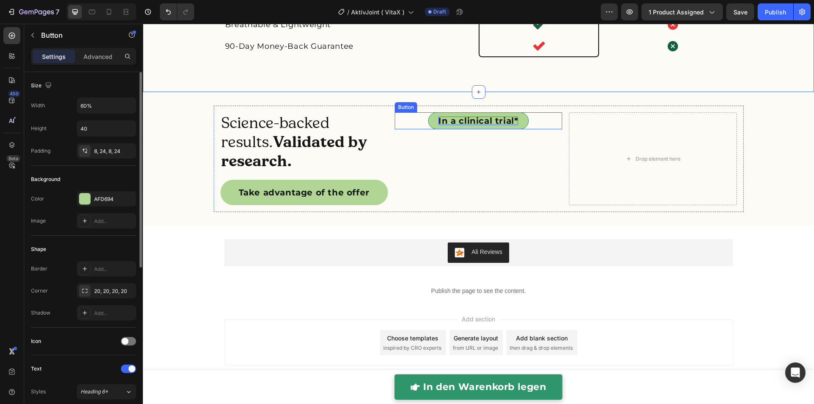
click at [443, 121] on p "In a clinical trial*" at bounding box center [478, 121] width 80 height 8
click at [429, 125] on link "In a clinical trial*" at bounding box center [478, 120] width 100 height 17
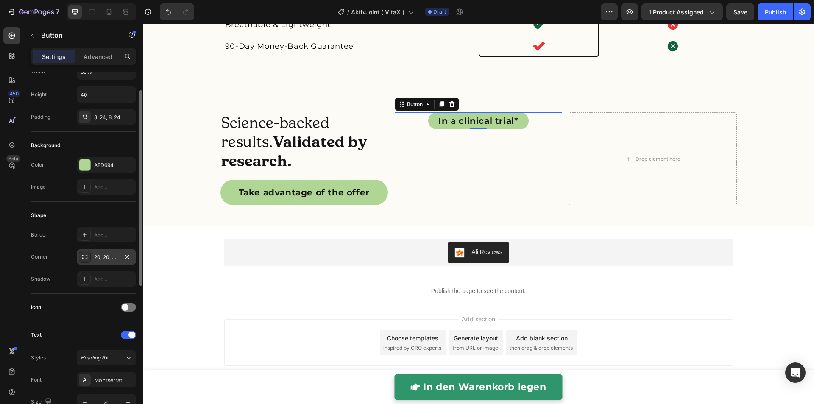
click at [112, 259] on div "20, 20, 20, 20" at bounding box center [106, 257] width 25 height 8
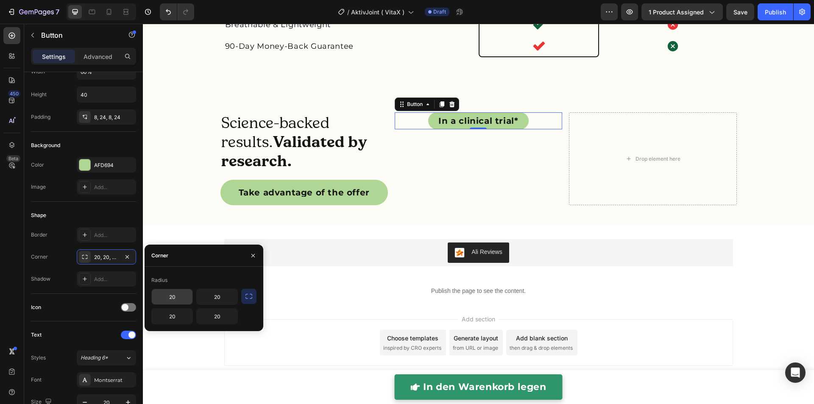
click at [179, 295] on input "20" at bounding box center [172, 296] width 41 height 15
click at [253, 296] on button "button" at bounding box center [248, 296] width 15 height 15
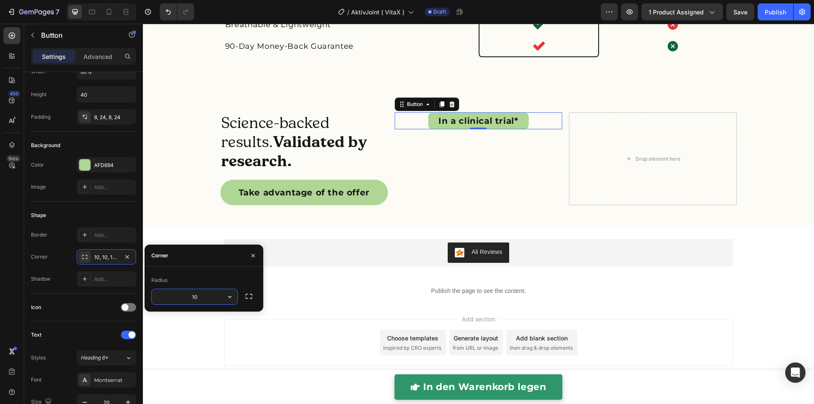
click at [185, 292] on input "10" at bounding box center [195, 296] width 86 height 15
type input "15"
click at [245, 295] on icon "button" at bounding box center [249, 296] width 8 height 8
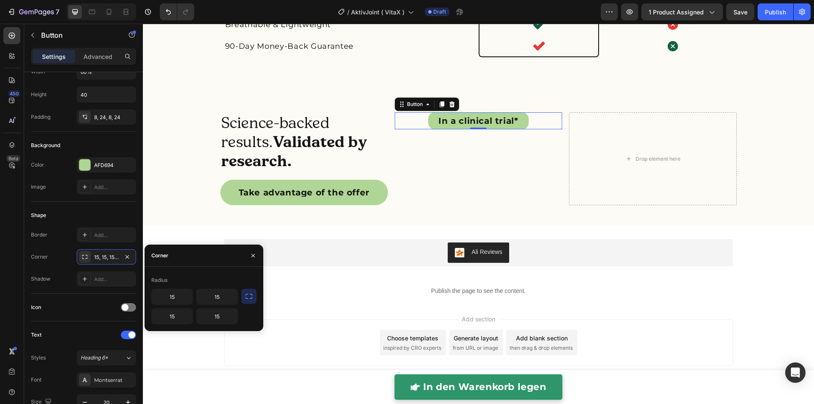
click at [246, 297] on icon "button" at bounding box center [249, 296] width 8 height 8
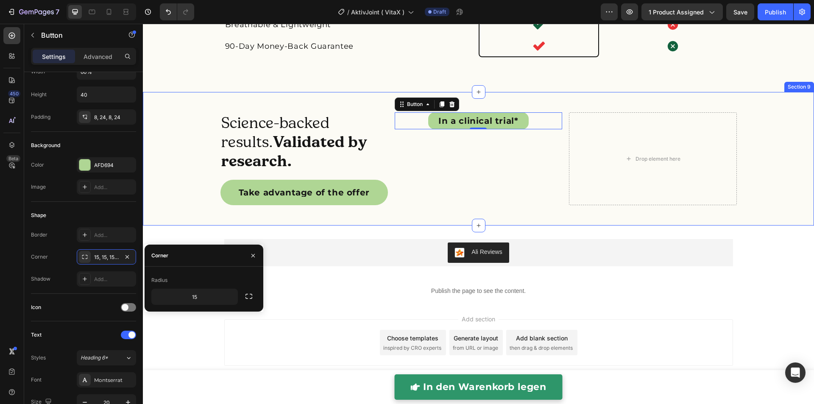
click at [281, 99] on div "Science-backed results. Validated by research. Heading Take advantage of the of…" at bounding box center [478, 159] width 671 height 134
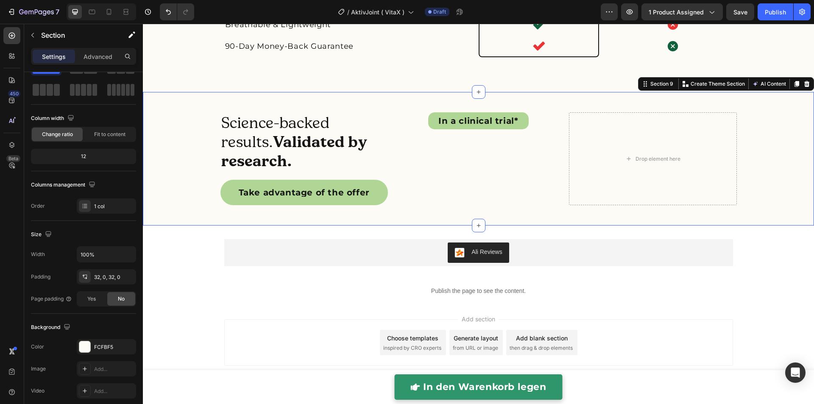
scroll to position [0, 0]
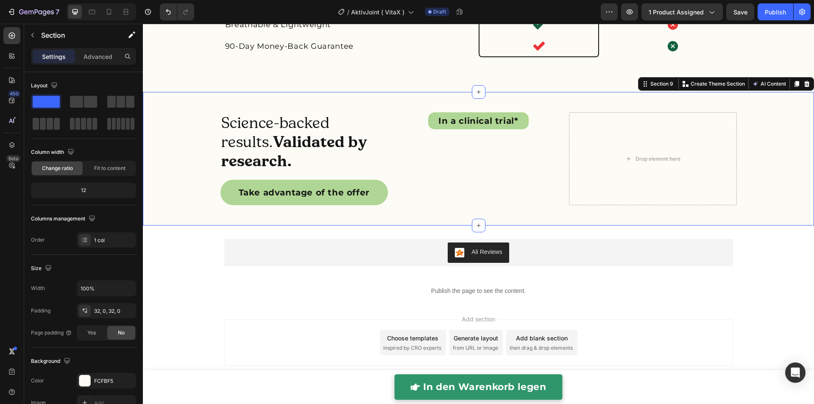
click at [766, 158] on div "Science-backed results. Validated by research. Heading Take advantage of the of…" at bounding box center [478, 159] width 671 height 106
click at [514, 119] on link "In a clinical trial*" at bounding box center [478, 120] width 100 height 17
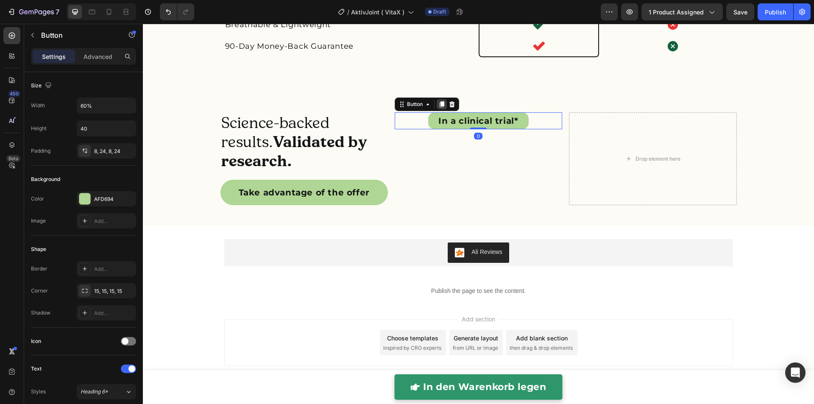
click at [440, 106] on icon at bounding box center [442, 104] width 5 height 6
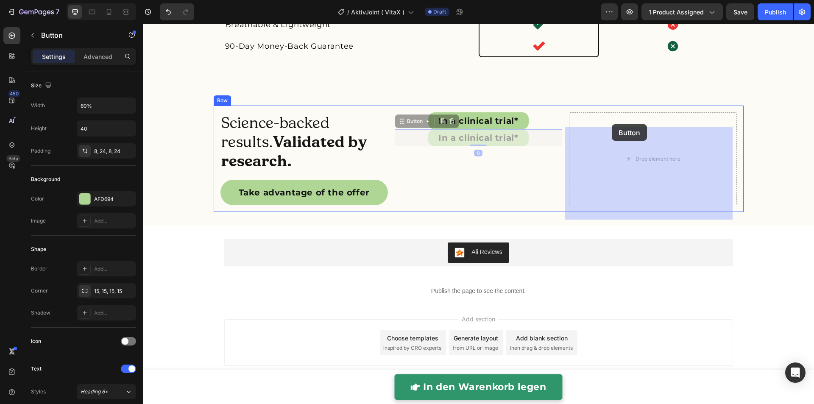
drag, startPoint x: 412, startPoint y: 126, endPoint x: 608, endPoint y: 124, distance: 195.4
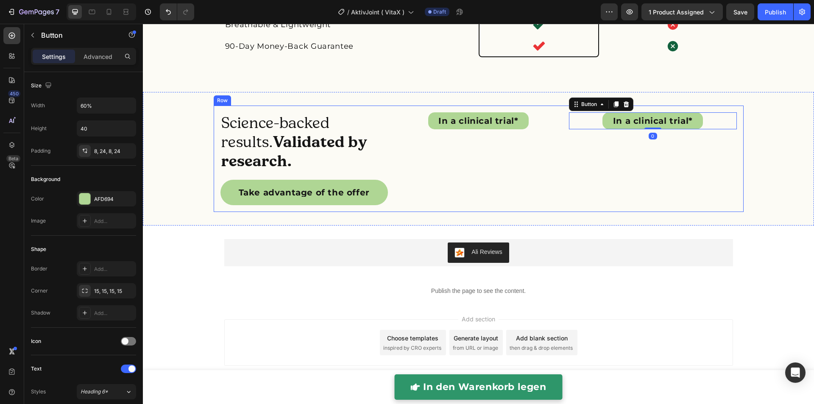
click at [518, 155] on div "In a clinical trial* Button" at bounding box center [478, 158] width 167 height 93
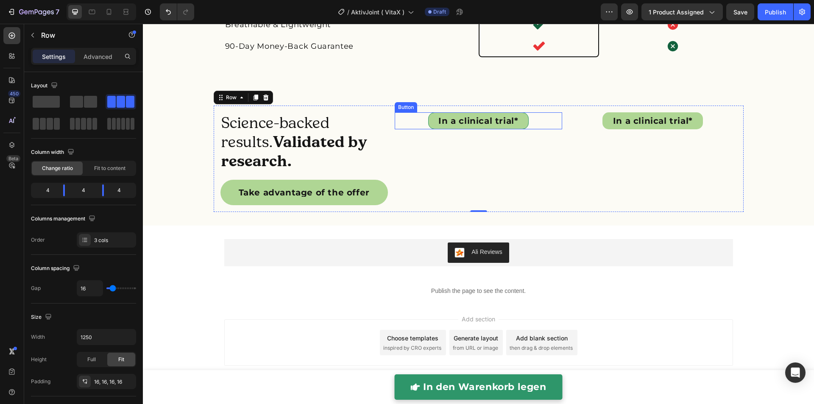
click at [431, 123] on link "In a clinical trial*" at bounding box center [478, 120] width 100 height 17
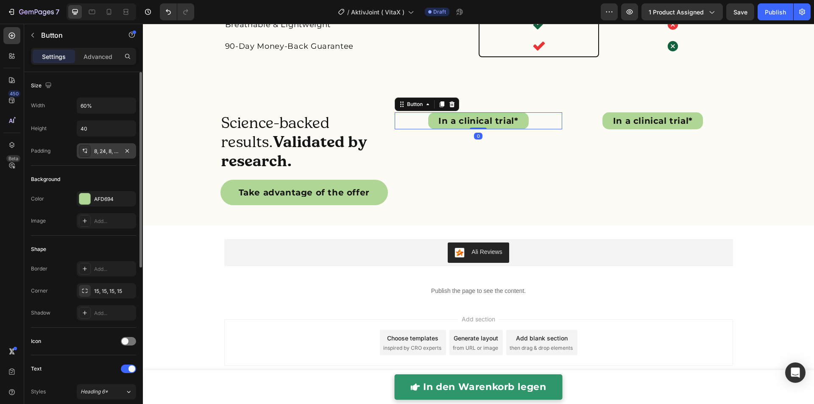
click at [105, 154] on div "8, 24, 8, 24" at bounding box center [106, 150] width 59 height 15
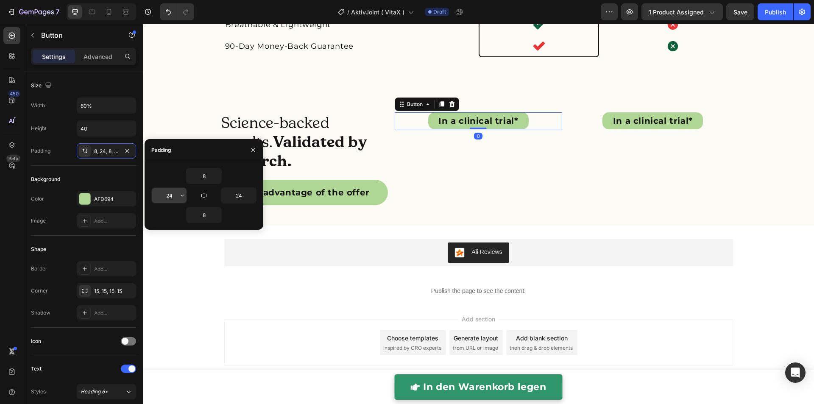
click at [172, 200] on input "24" at bounding box center [169, 195] width 35 height 15
click at [173, 195] on input "115" at bounding box center [169, 195] width 35 height 15
type input "15"
click at [236, 194] on input "24" at bounding box center [238, 195] width 35 height 15
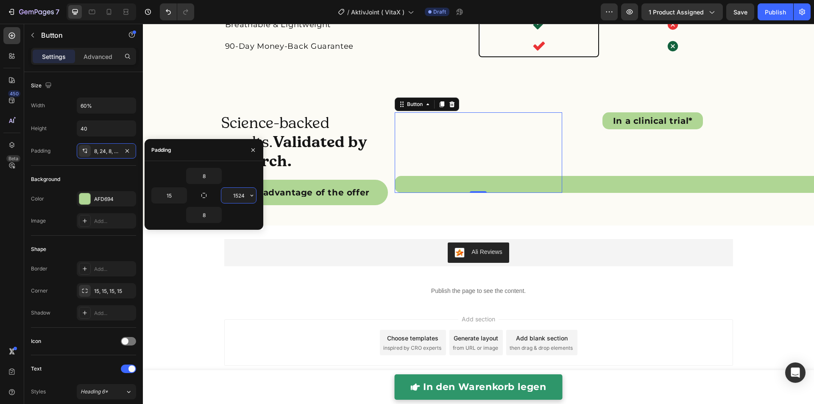
click at [240, 196] on input "1524" at bounding box center [238, 195] width 35 height 15
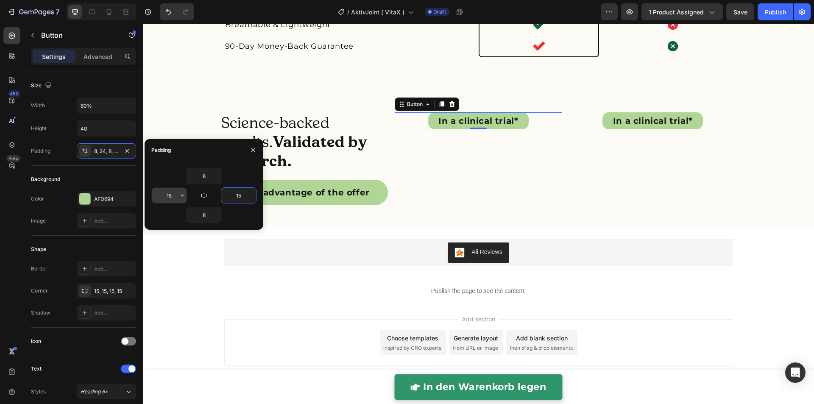
type input "15"
click at [172, 198] on input "15" at bounding box center [169, 195] width 35 height 15
type input "0"
drag, startPoint x: 240, startPoint y: 195, endPoint x: 252, endPoint y: 209, distance: 19.2
click at [240, 195] on input "15" at bounding box center [238, 195] width 35 height 15
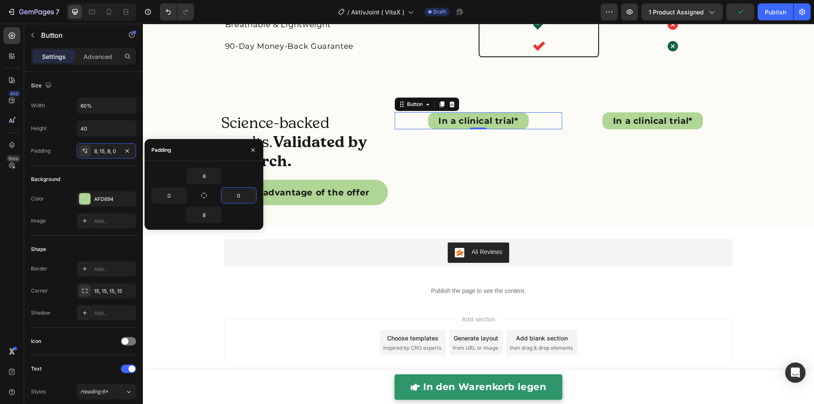
type input "0"
click at [240, 181] on div "8" at bounding box center [203, 176] width 105 height 16
click at [604, 122] on link "In a clinical trial*" at bounding box center [652, 120] width 100 height 17
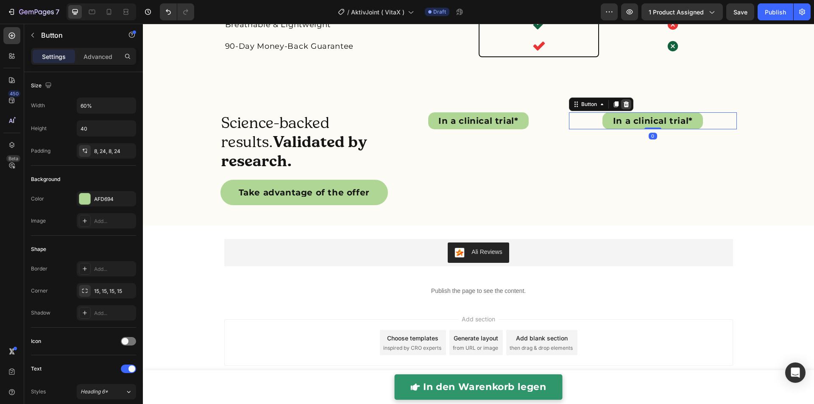
click at [624, 102] on icon at bounding box center [627, 104] width 6 height 6
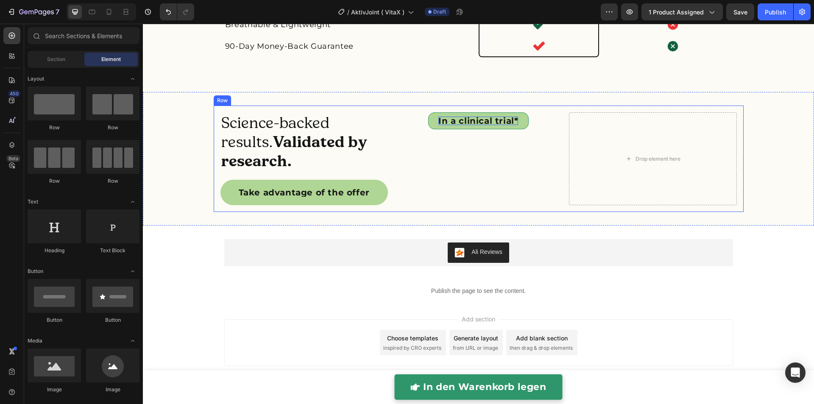
click at [504, 122] on p "In a clinical trial*" at bounding box center [478, 121] width 80 height 8
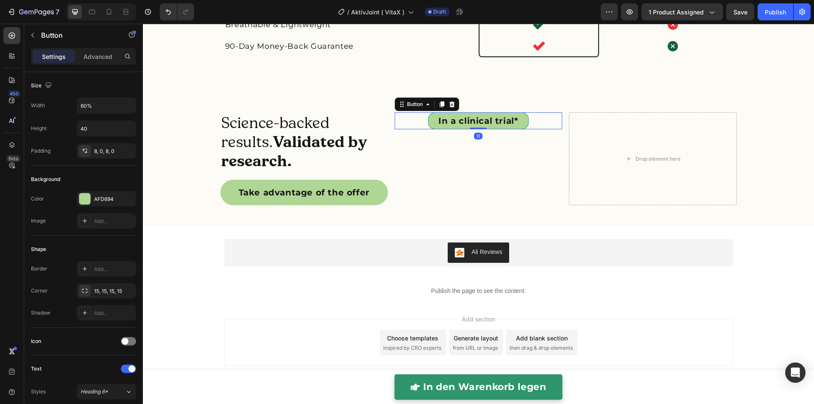
drag, startPoint x: 439, startPoint y: 103, endPoint x: 439, endPoint y: 115, distance: 12.7
click at [440, 103] on icon at bounding box center [442, 104] width 5 height 6
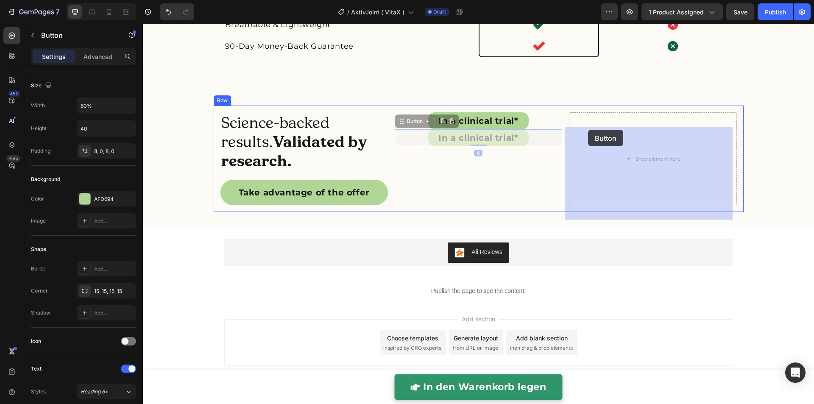
drag, startPoint x: 418, startPoint y: 125, endPoint x: 570, endPoint y: 128, distance: 152.2
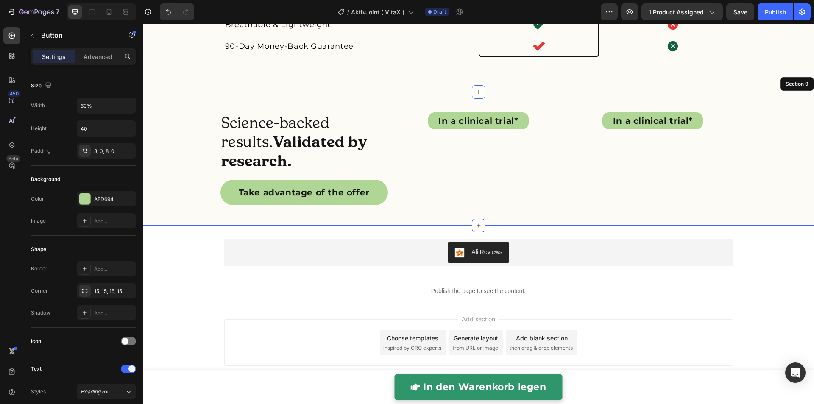
click at [524, 99] on div "Science-backed results. Validated by research. Heading Take advantage of the of…" at bounding box center [478, 159] width 671 height 134
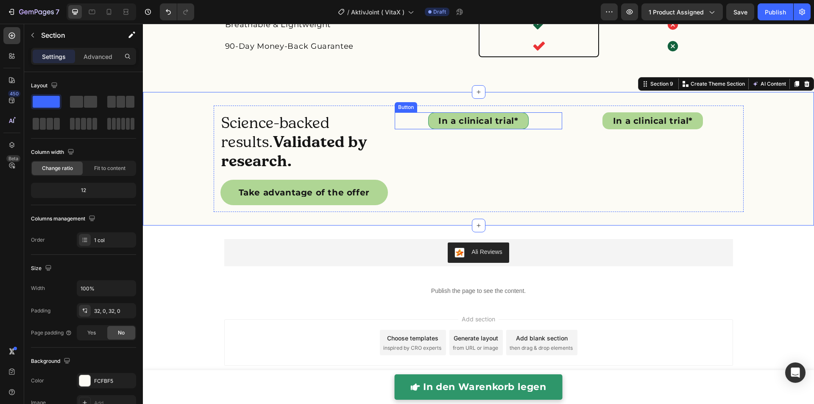
click at [510, 127] on link "In a clinical trial*" at bounding box center [478, 120] width 100 height 17
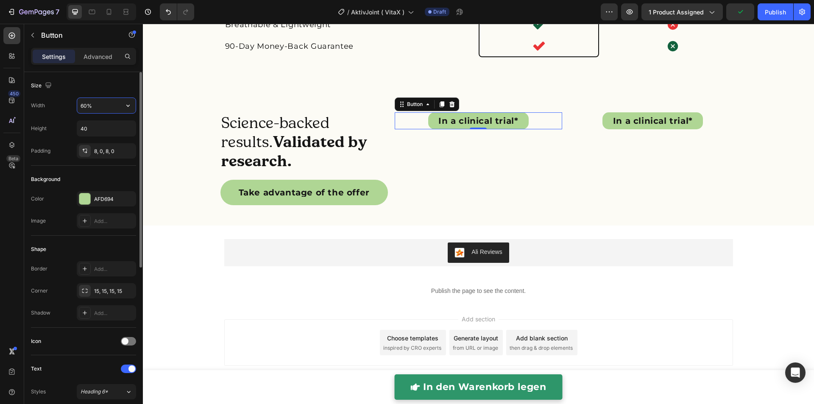
click at [98, 111] on input "60%" at bounding box center [106, 105] width 58 height 15
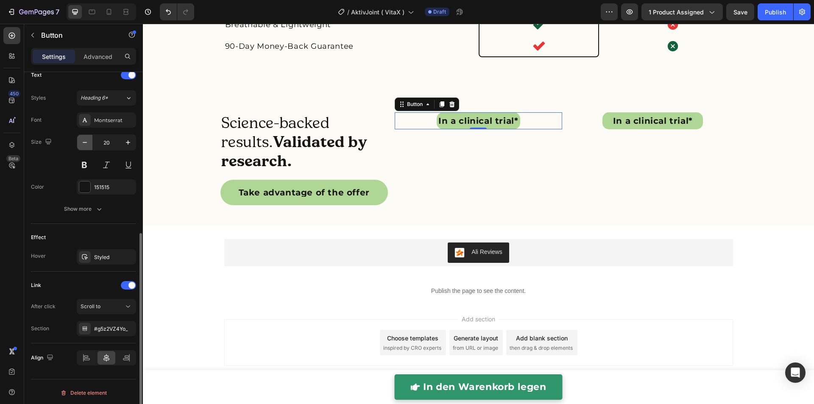
type input "50%"
click at [86, 144] on icon "button" at bounding box center [85, 142] width 8 height 8
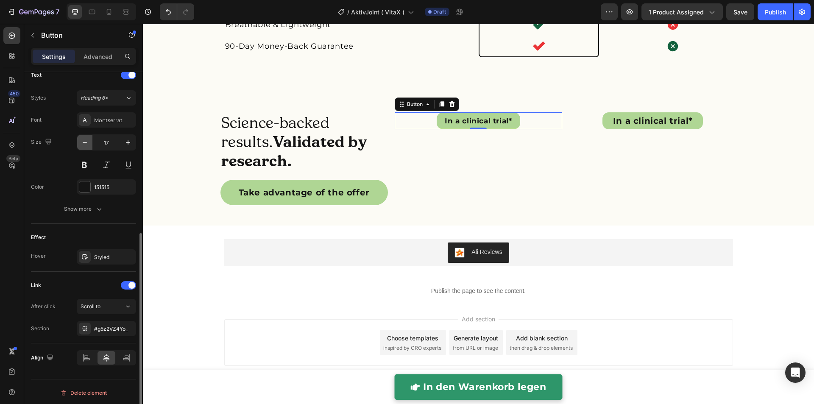
type input "16"
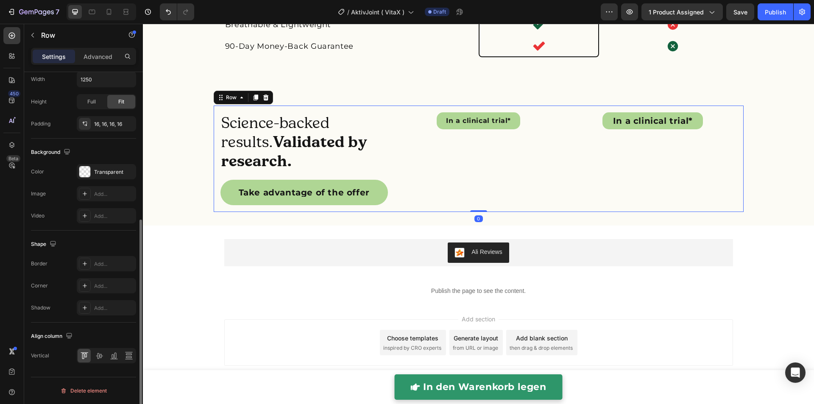
click at [417, 145] on div "In a clinical trial* Button" at bounding box center [478, 158] width 167 height 93
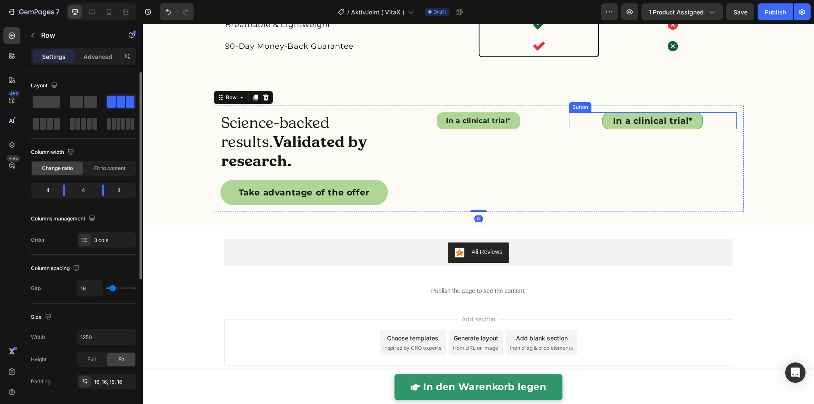
click at [603, 117] on link "In a clinical trial*" at bounding box center [652, 120] width 100 height 17
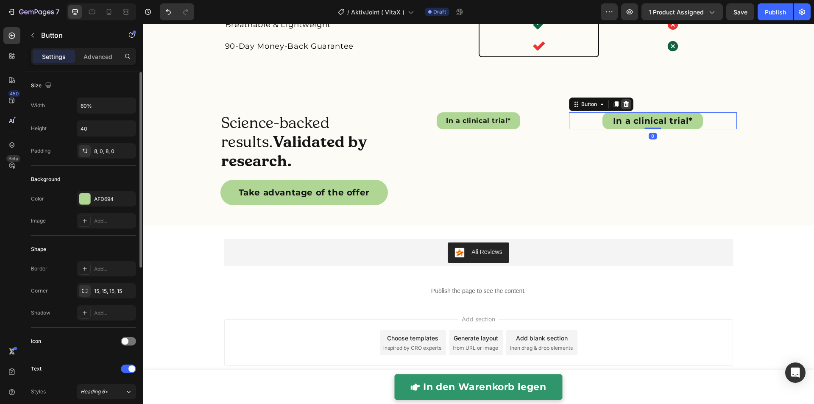
click at [625, 102] on icon at bounding box center [626, 104] width 7 height 7
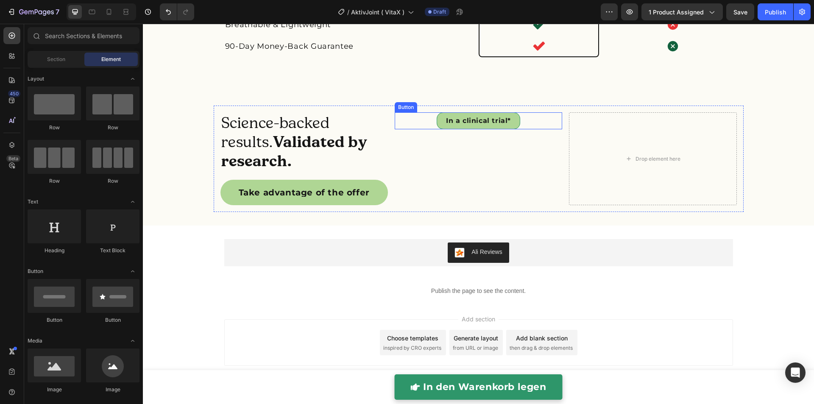
click at [512, 119] on link "In a clinical trial*" at bounding box center [479, 120] width 84 height 17
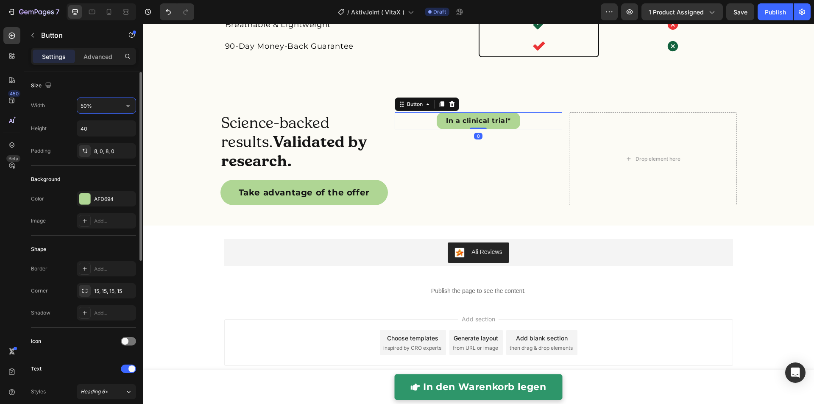
click at [93, 107] on input "50%" at bounding box center [106, 105] width 58 height 15
click at [85, 106] on input "40%" at bounding box center [106, 105] width 58 height 15
type input "45%"
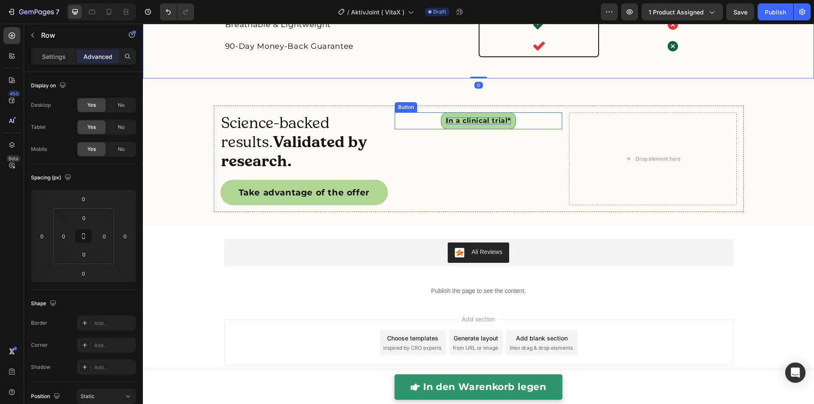
click at [447, 120] on p "In a clinical trial*" at bounding box center [478, 120] width 65 height 7
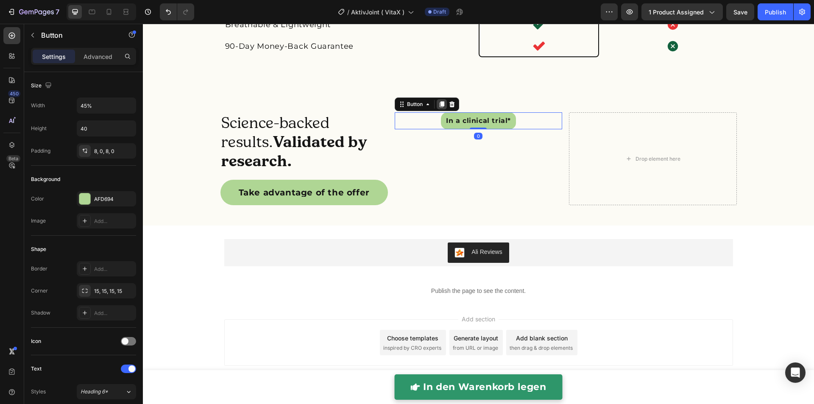
click at [440, 105] on icon at bounding box center [442, 104] width 5 height 6
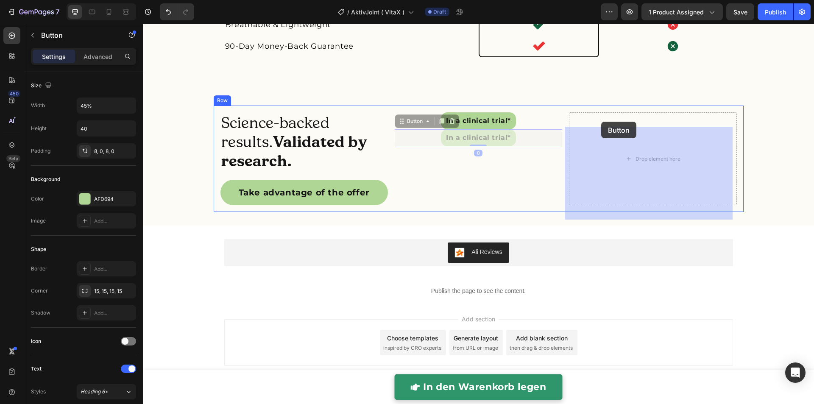
drag, startPoint x: 421, startPoint y: 123, endPoint x: 580, endPoint y: 121, distance: 159.4
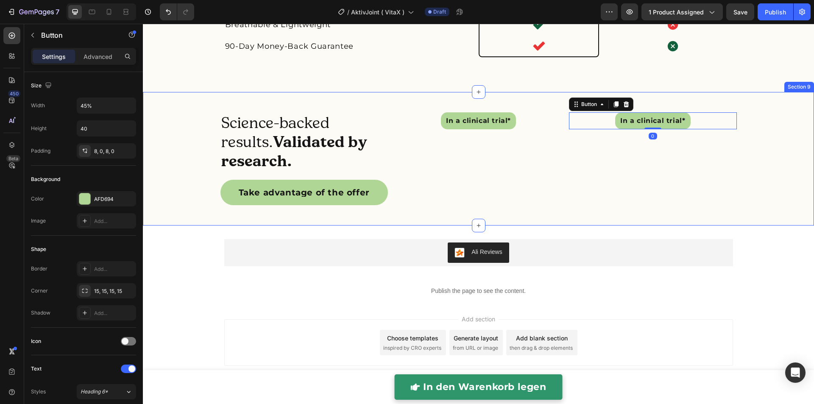
click at [510, 98] on div "Science-backed results. Validated by research. Heading Take advantage of the of…" at bounding box center [478, 159] width 671 height 134
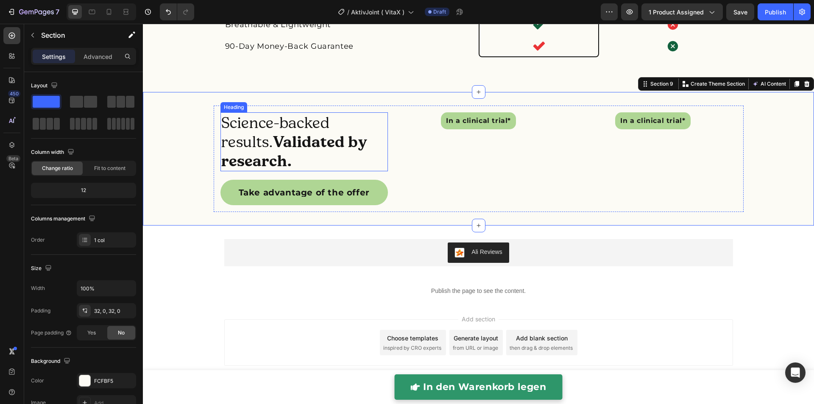
click at [288, 139] on strong "Validated by research." at bounding box center [294, 151] width 146 height 38
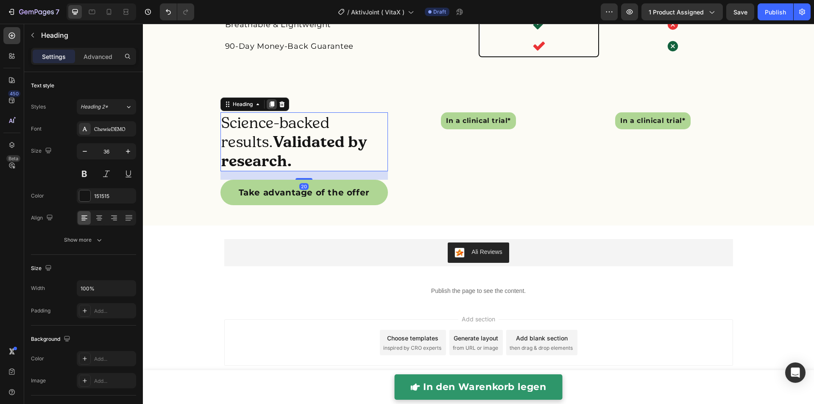
click at [270, 104] on icon at bounding box center [271, 104] width 5 height 6
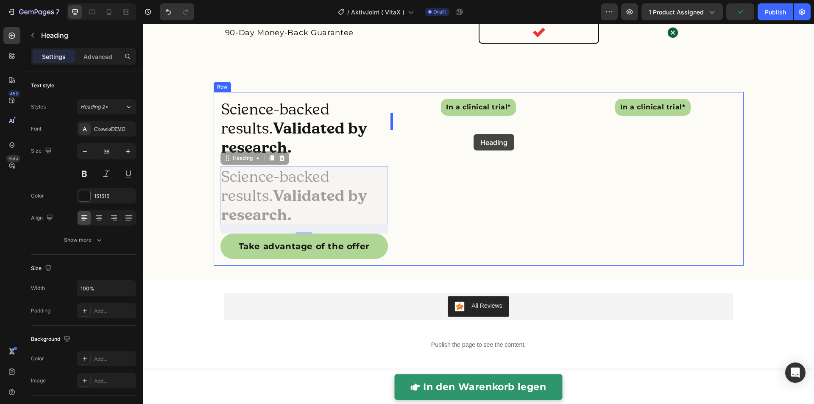
drag, startPoint x: 331, startPoint y: 170, endPoint x: 474, endPoint y: 134, distance: 146.8
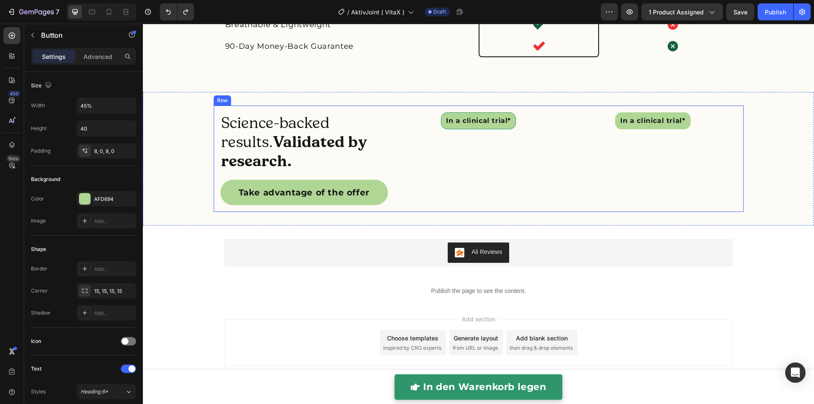
click at [467, 126] on link "In a clinical trial*" at bounding box center [478, 120] width 75 height 17
click at [420, 151] on div "In a clinical trial* Button" at bounding box center [478, 158] width 167 height 93
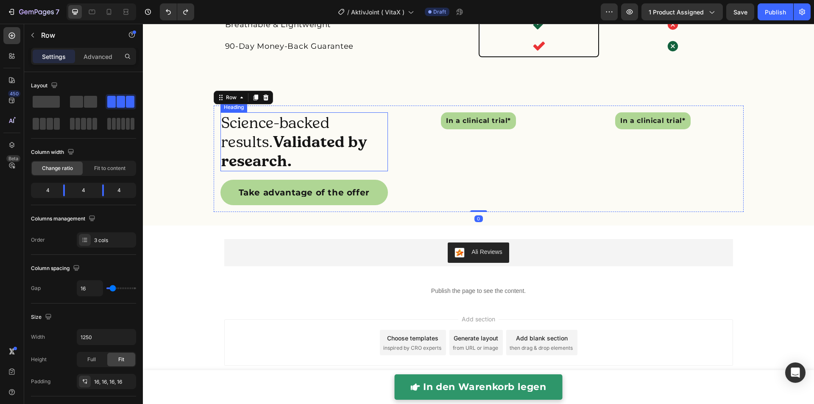
click at [240, 124] on h2 "Science-backed results. Validated by research." at bounding box center [303, 141] width 167 height 59
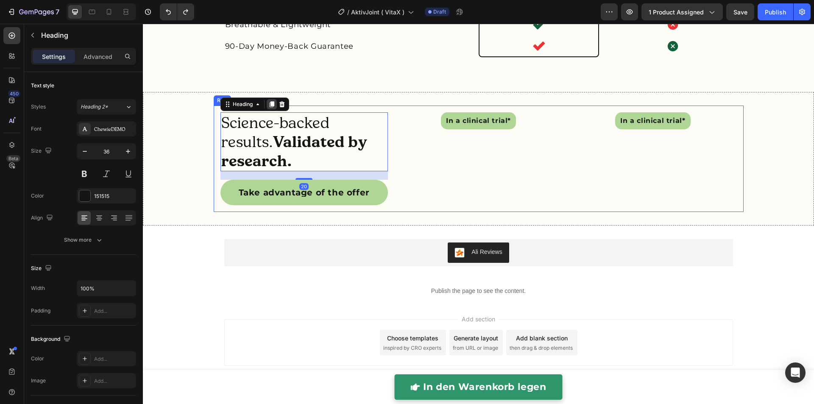
click at [269, 107] on icon at bounding box center [271, 104] width 5 height 6
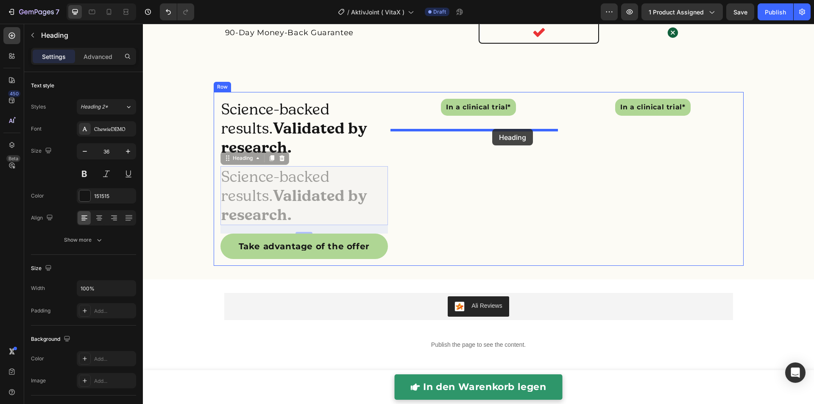
drag, startPoint x: 245, startPoint y: 169, endPoint x: 492, endPoint y: 129, distance: 250.8
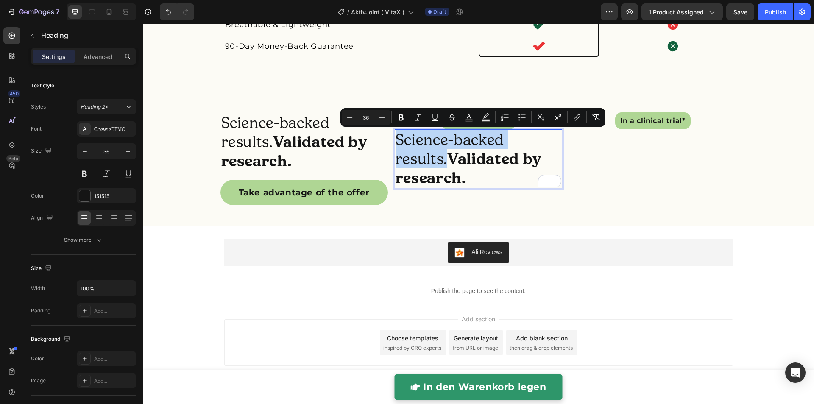
click at [426, 157] on strong "Validated by research." at bounding box center [469, 168] width 146 height 38
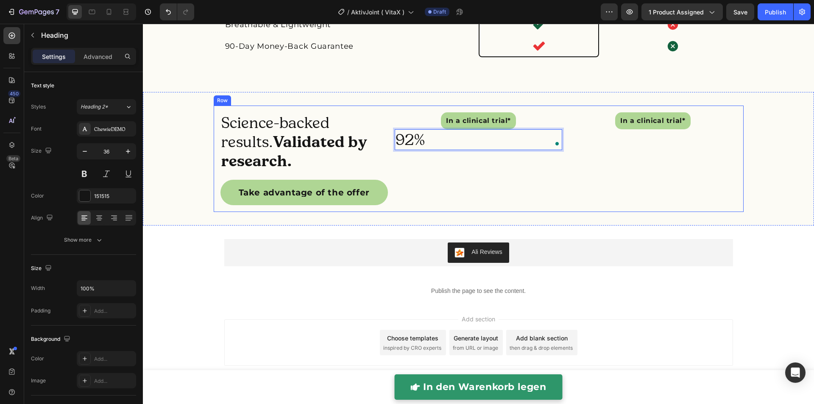
click at [428, 167] on div "In a clinical trial* Button 92% Heading 20" at bounding box center [478, 158] width 167 height 93
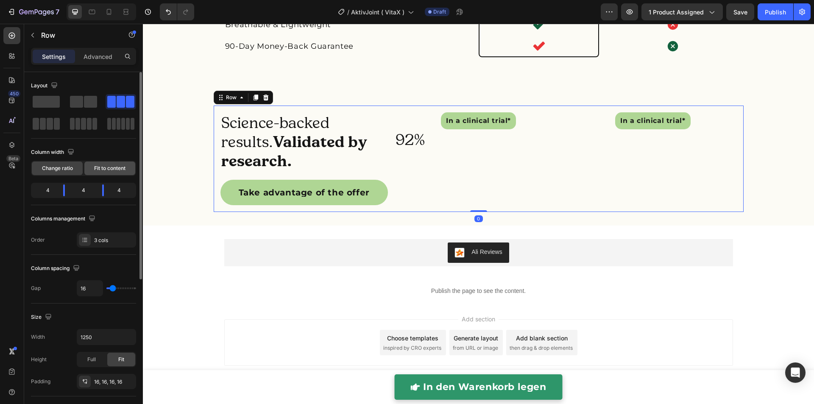
click at [104, 172] on div "Fit to content" at bounding box center [109, 169] width 51 height 14
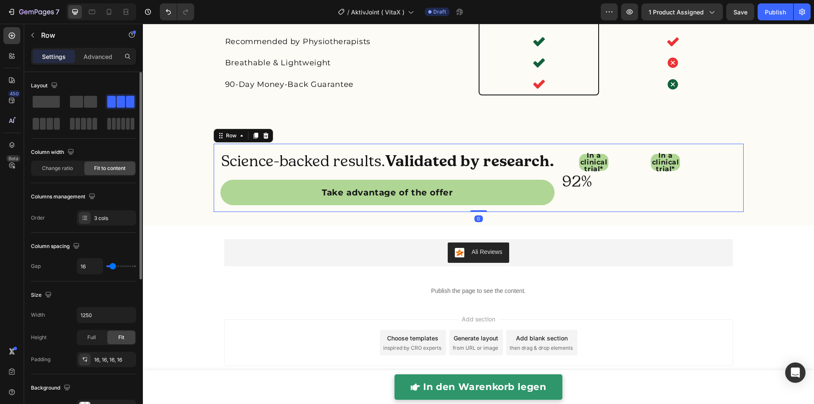
scroll to position [2206, 0]
click at [65, 170] on span "Change ratio" at bounding box center [57, 168] width 31 height 8
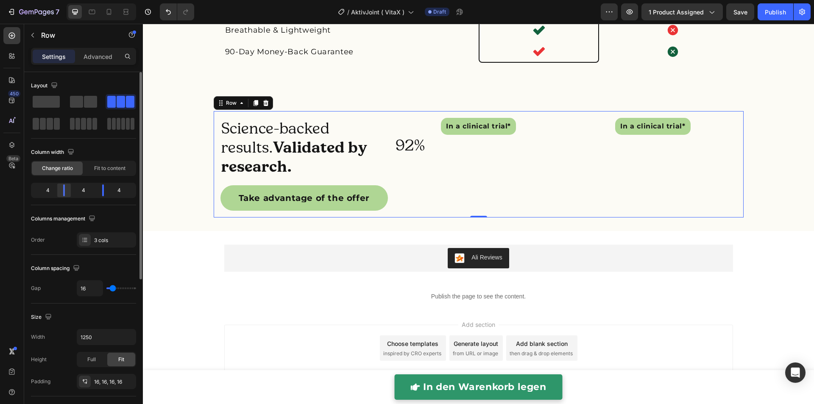
scroll to position [2244, 0]
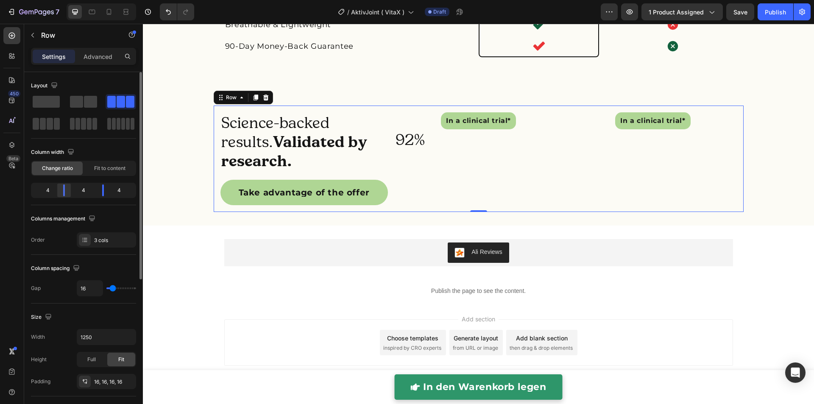
click at [95, 194] on div at bounding box center [102, 190] width 15 height 12
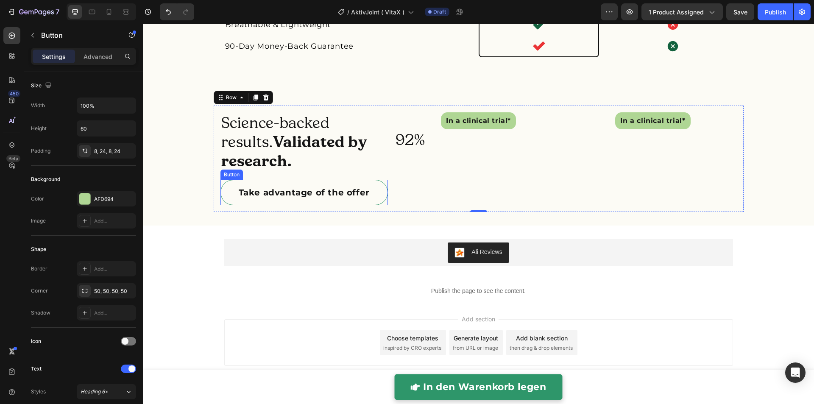
click at [374, 189] on link "Take advantage of the offer" at bounding box center [303, 192] width 167 height 25
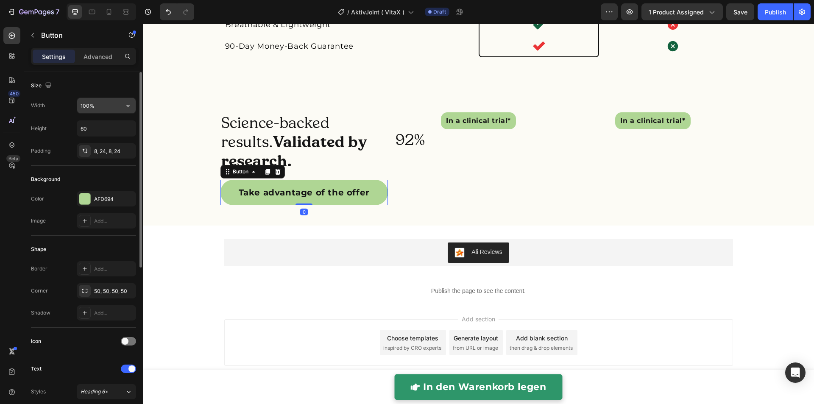
click at [98, 110] on input "100%" at bounding box center [106, 105] width 58 height 15
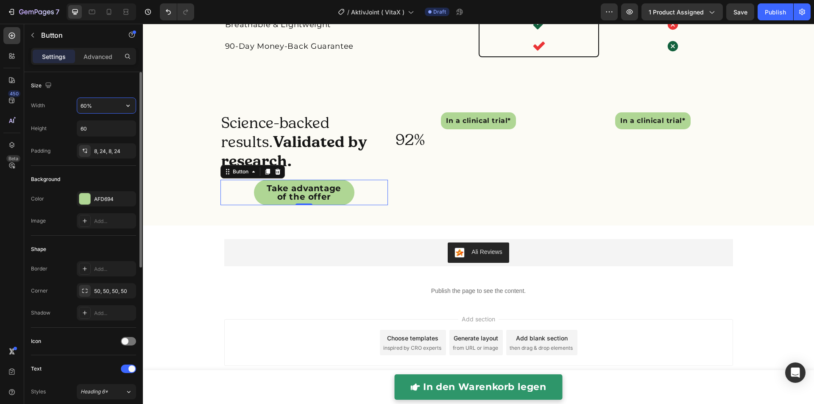
click at [105, 108] on input "60%" at bounding box center [106, 105] width 58 height 15
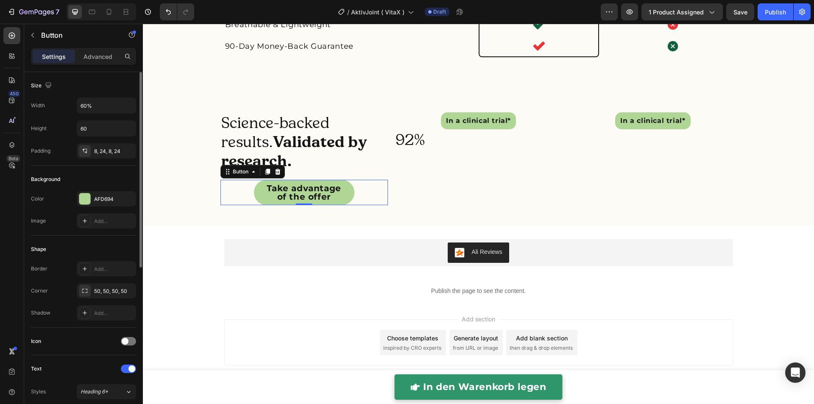
click at [106, 236] on div "Size Width 60% Height 60 Padding 8, 24, 8, 24" at bounding box center [83, 282] width 105 height 92
click at [106, 110] on input "60%" at bounding box center [106, 105] width 58 height 15
click at [127, 106] on icon "button" at bounding box center [128, 105] width 8 height 8
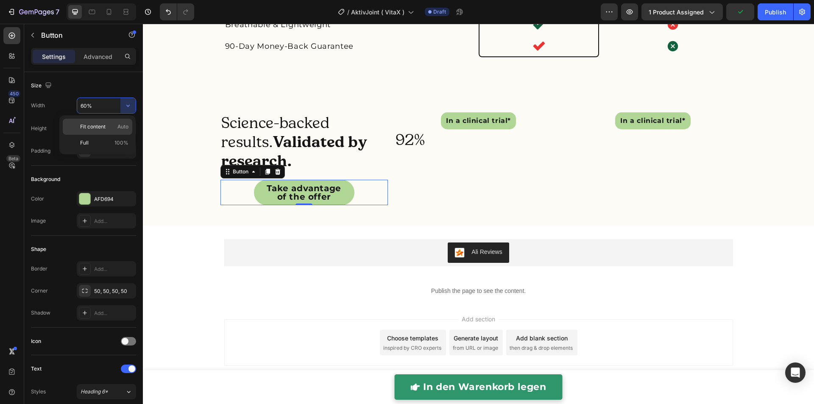
click at [99, 127] on span "Fit content" at bounding box center [92, 127] width 25 height 8
type input "Auto"
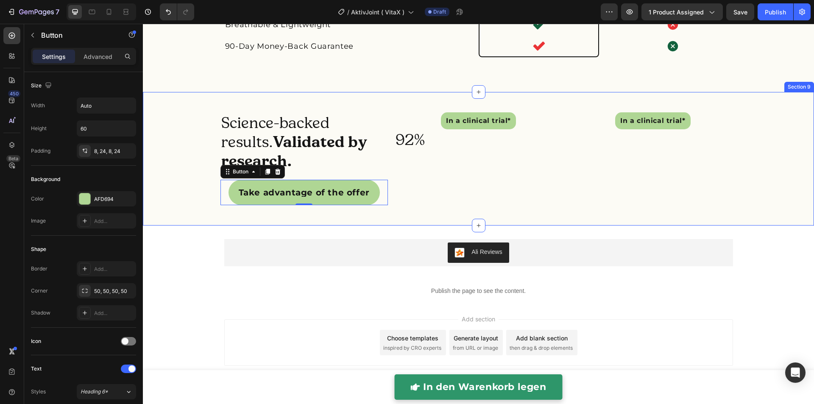
click at [170, 169] on div "Science-backed results. Validated by research. Heading Take advantage of the of…" at bounding box center [478, 159] width 671 height 106
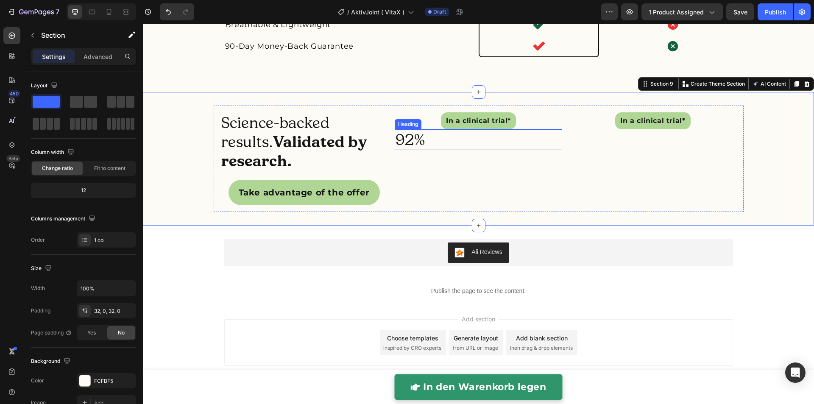
click at [468, 141] on p "92%" at bounding box center [479, 139] width 166 height 19
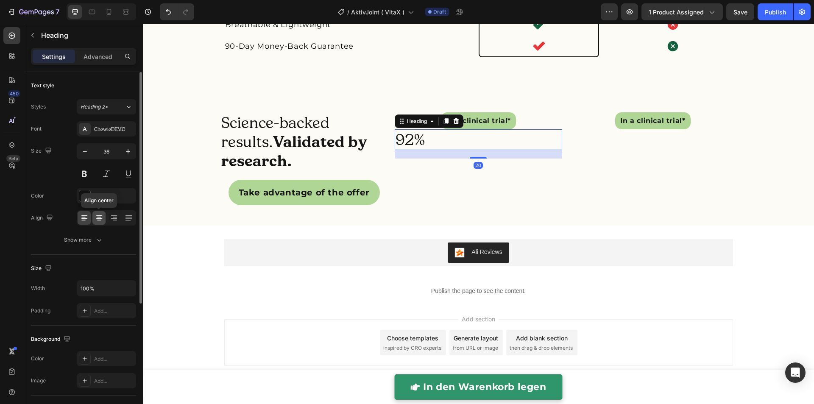
click at [97, 215] on icon at bounding box center [99, 215] width 6 height 1
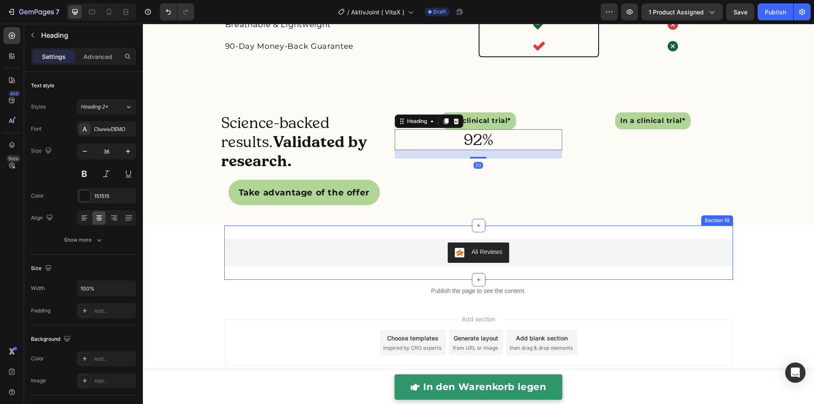
click at [571, 225] on div "Science-backed results. Validated by research. Heading Take advantage of the of…" at bounding box center [478, 159] width 671 height 134
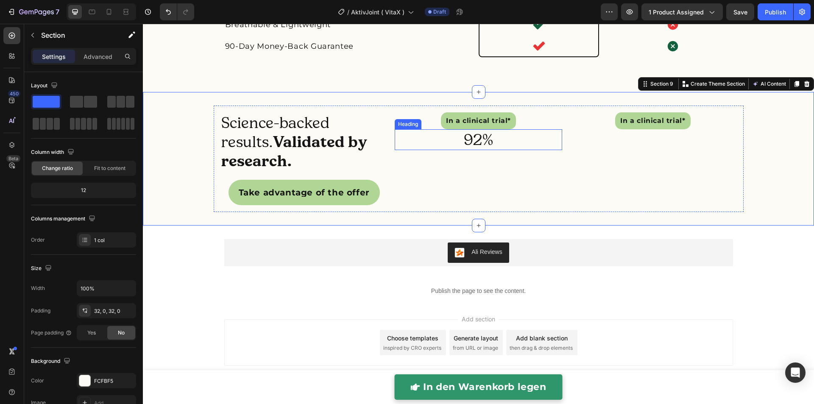
click at [490, 144] on p "92%" at bounding box center [479, 139] width 166 height 19
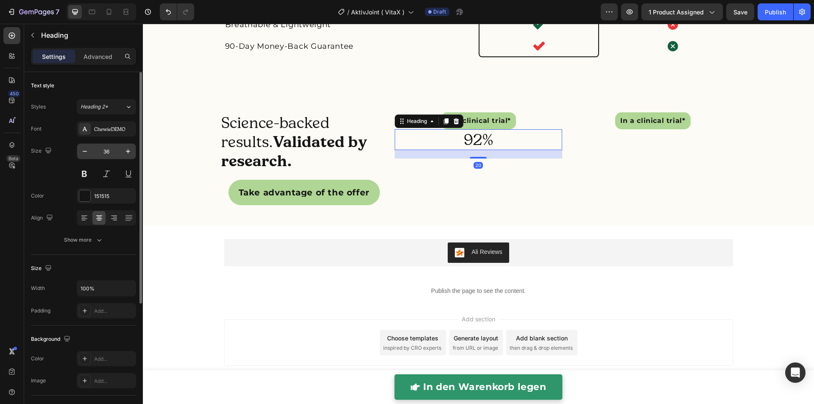
click at [111, 153] on input "36" at bounding box center [106, 151] width 28 height 15
click at [111, 151] on input "70" at bounding box center [106, 151] width 28 height 15
click at [111, 152] on input "70" at bounding box center [106, 151] width 28 height 15
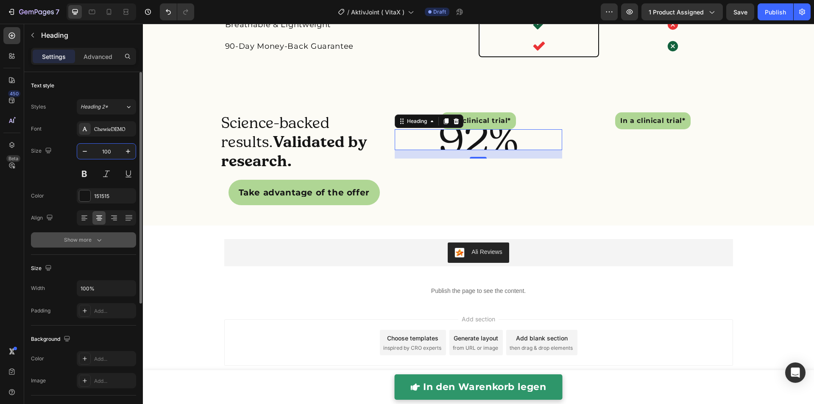
type input "100"
click at [105, 237] on button "Show more" at bounding box center [83, 239] width 105 height 15
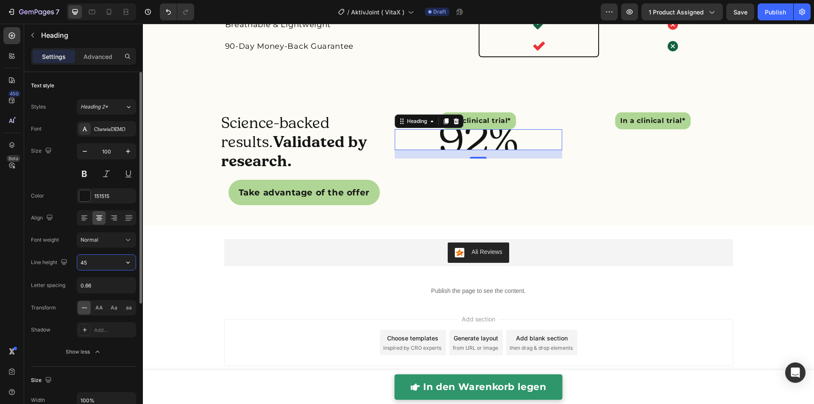
click at [102, 264] on input "45" at bounding box center [106, 262] width 58 height 15
type input "200"
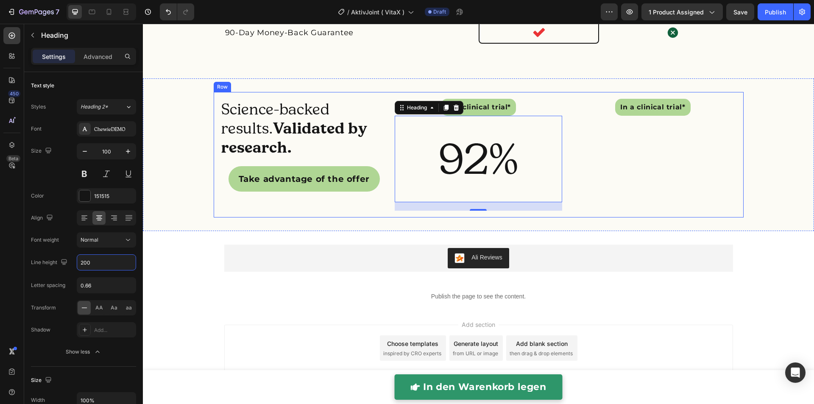
click at [214, 217] on div "Science-backed results. Validated by research. Heading Take advantage of the of…" at bounding box center [479, 154] width 530 height 125
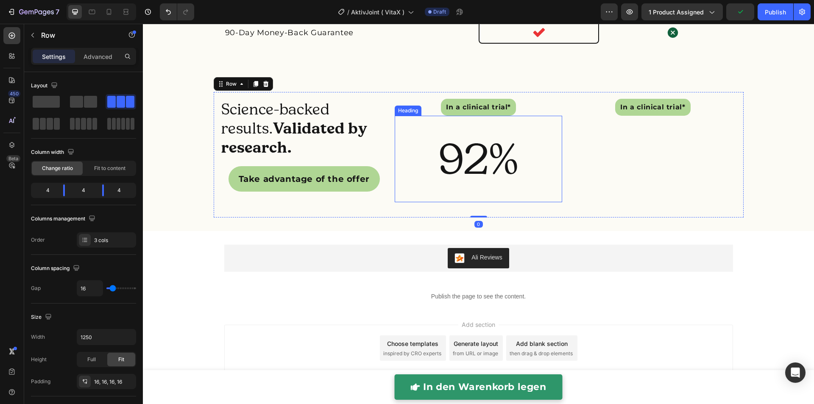
click at [463, 188] on p "92%" at bounding box center [479, 159] width 166 height 85
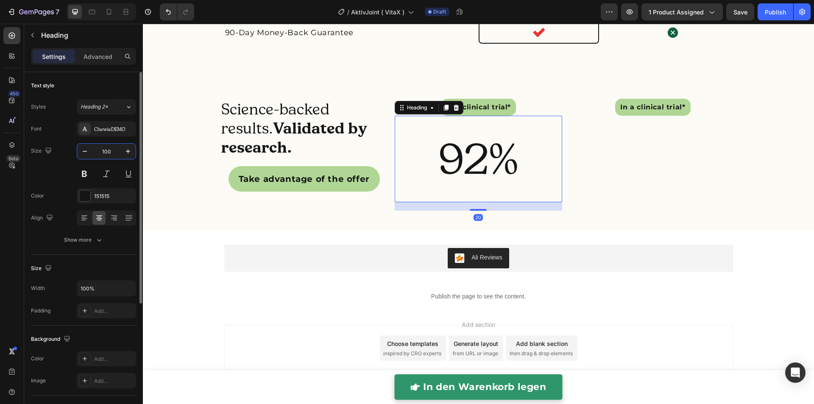
click at [112, 153] on input "100" at bounding box center [106, 151] width 28 height 15
type input "150"
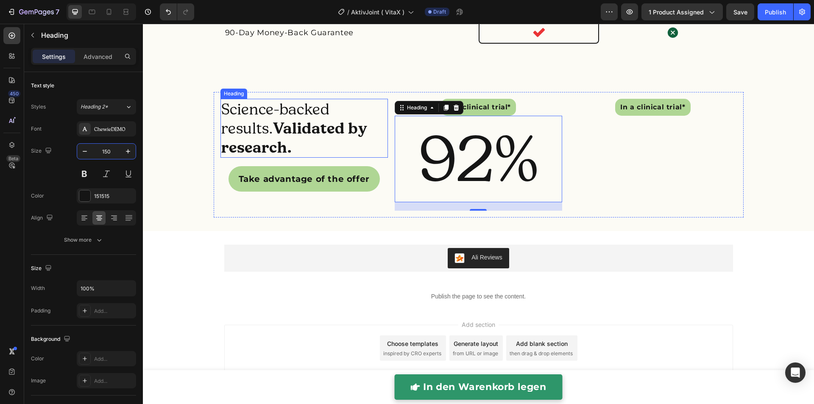
drag, startPoint x: 192, startPoint y: 158, endPoint x: 222, endPoint y: 160, distance: 29.7
click at [195, 158] on div "Science-backed results. Validated by research. Heading Take advantage of the of…" at bounding box center [478, 154] width 671 height 125
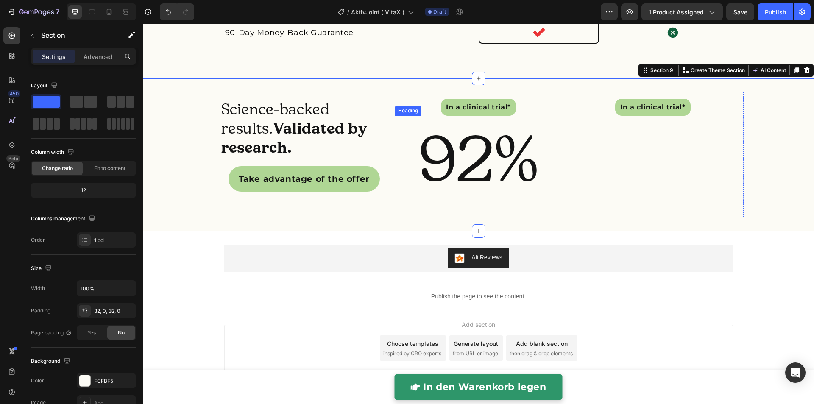
click at [485, 182] on p "92%" at bounding box center [479, 159] width 166 height 85
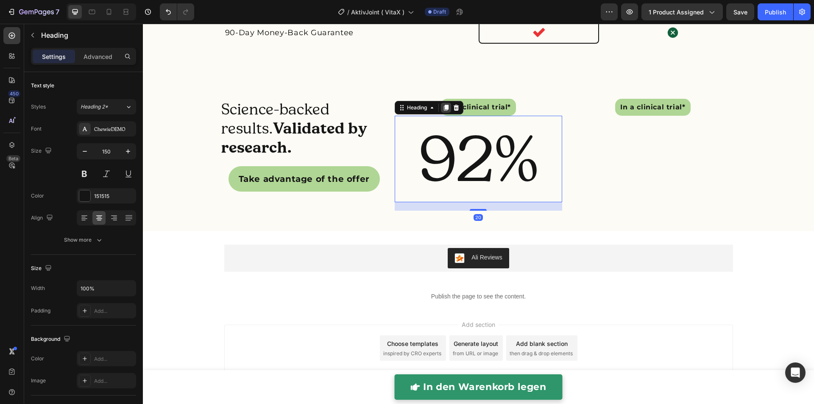
click at [444, 111] on icon at bounding box center [446, 108] width 5 height 6
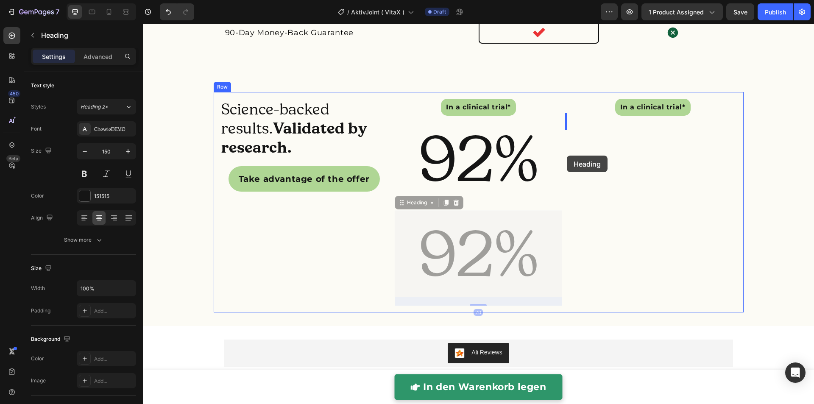
drag, startPoint x: 418, startPoint y: 212, endPoint x: 567, endPoint y: 156, distance: 158.6
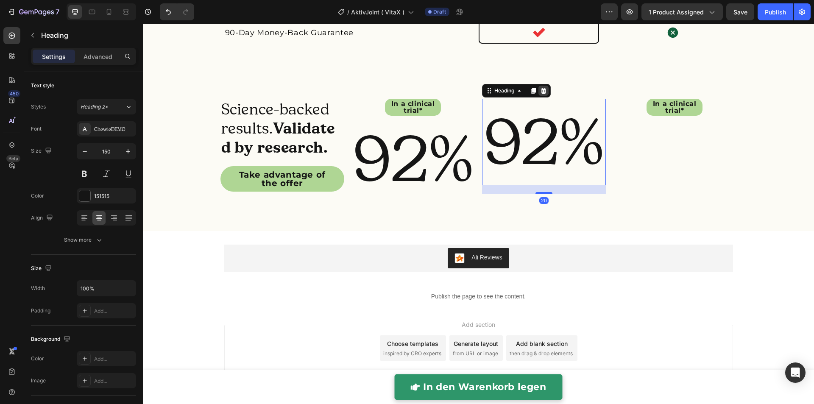
click at [544, 96] on div at bounding box center [543, 91] width 10 height 10
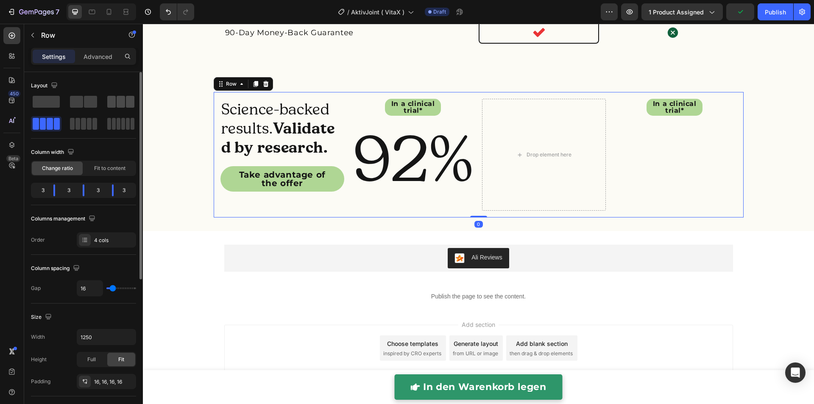
click at [114, 106] on span at bounding box center [111, 102] width 8 height 12
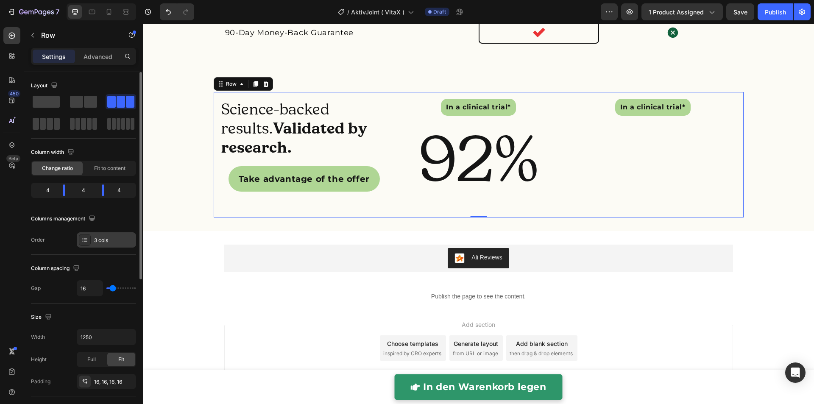
click at [101, 239] on div "3 cols" at bounding box center [114, 241] width 40 height 8
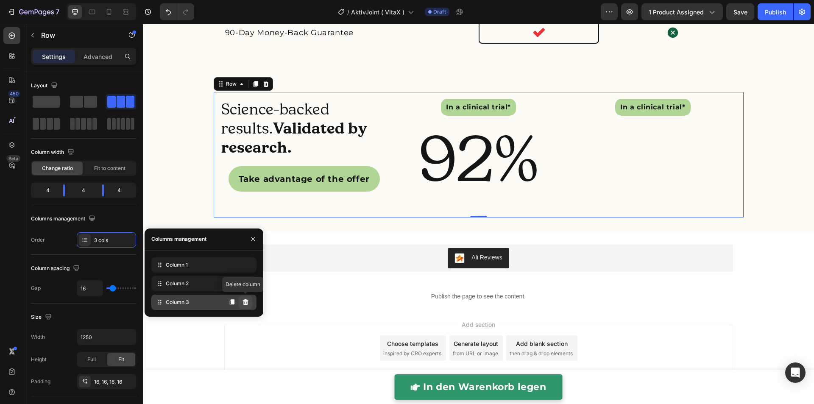
click at [249, 307] on button at bounding box center [246, 302] width 14 height 14
click at [246, 301] on icon at bounding box center [245, 302] width 7 height 7
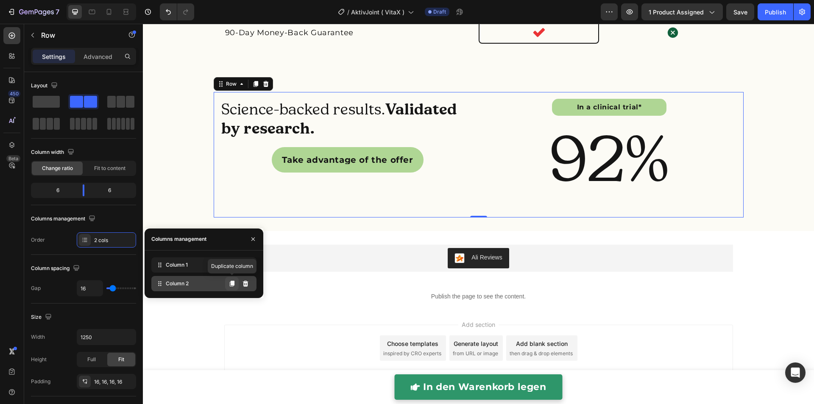
click at [234, 284] on icon at bounding box center [232, 284] width 5 height 6
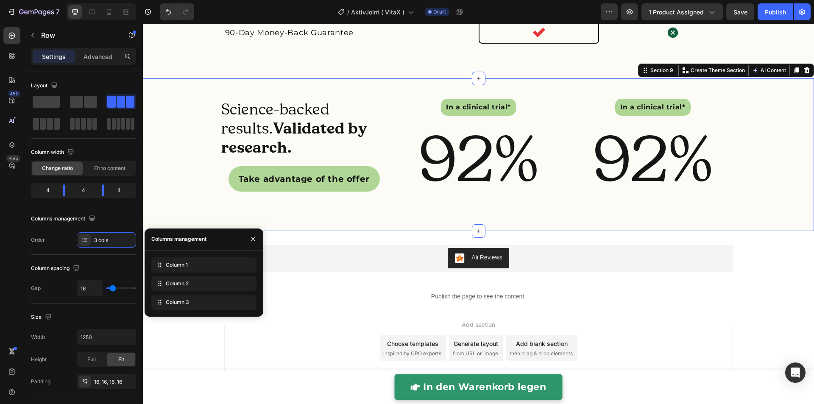
click at [748, 184] on div "Science-backed results. Validated by research. Heading Take advantage of the of…" at bounding box center [478, 154] width 671 height 125
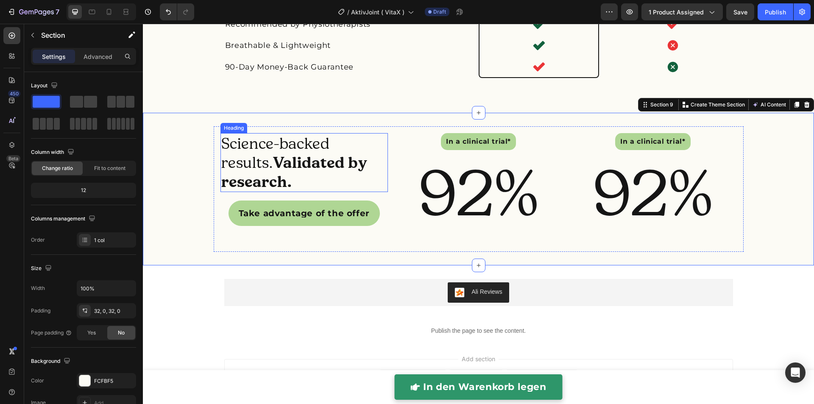
scroll to position [2209, 0]
click at [296, 162] on h2 "Science-backed results. Validated by research." at bounding box center [303, 163] width 167 height 59
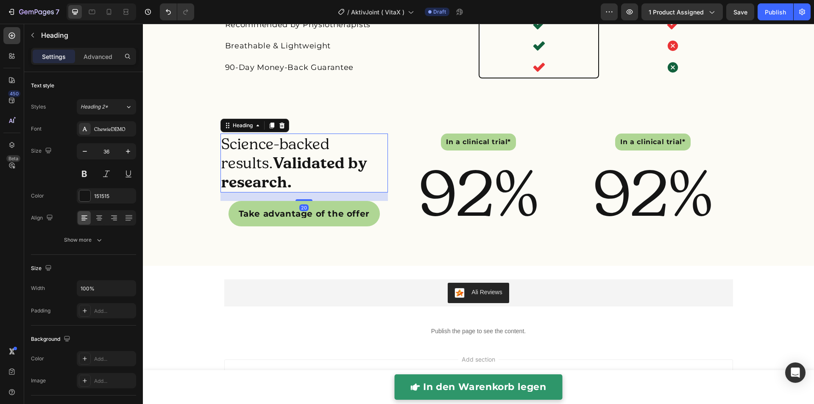
drag, startPoint x: 268, startPoint y: 138, endPoint x: 264, endPoint y: 177, distance: 39.3
click at [269, 128] on icon at bounding box center [271, 126] width 5 height 6
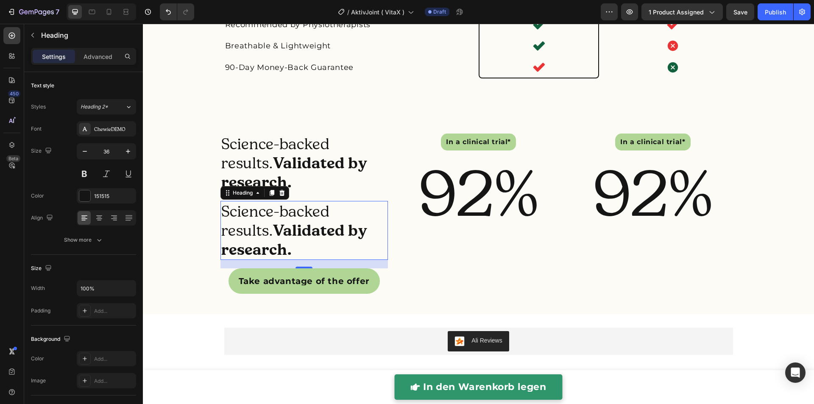
drag, startPoint x: 277, startPoint y: 207, endPoint x: 328, endPoint y: 197, distance: 51.5
click at [279, 196] on icon at bounding box center [282, 193] width 6 height 6
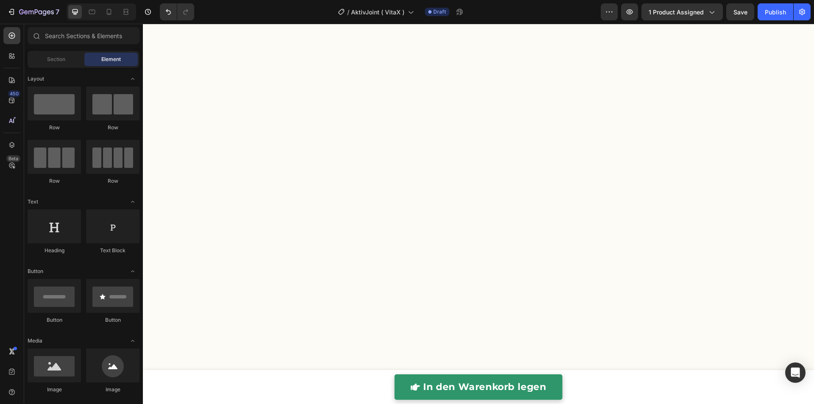
scroll to position [0, 0]
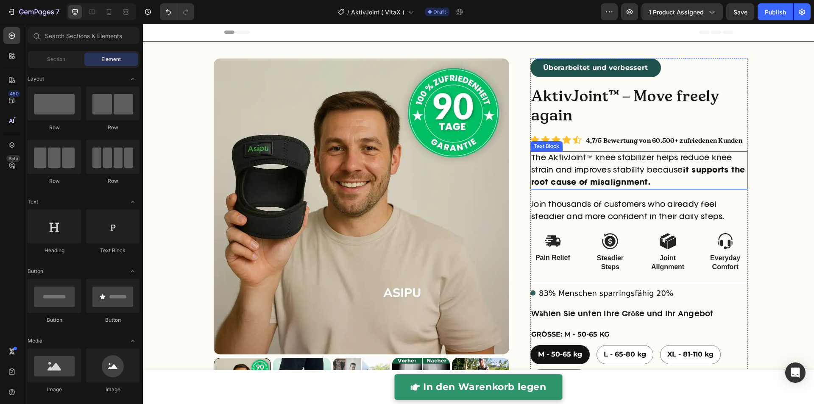
click at [600, 168] on p "The AktivJoint™ knee stabilizer helps reduce knee strain and improves stability…" at bounding box center [639, 170] width 216 height 36
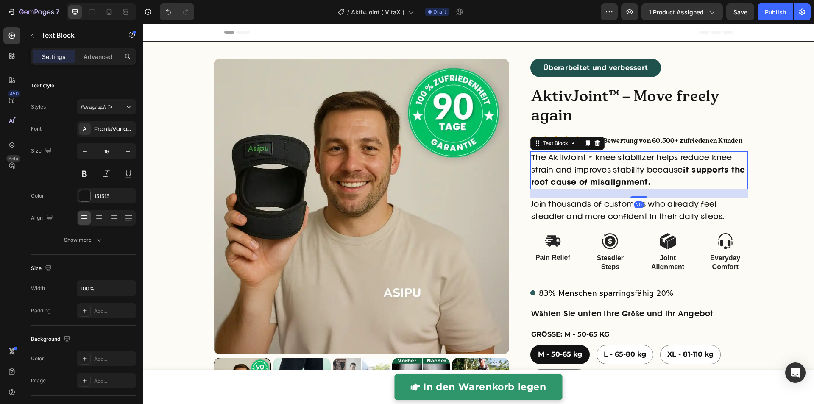
drag, startPoint x: 580, startPoint y: 144, endPoint x: 566, endPoint y: 170, distance: 29.6
click at [585, 144] on icon at bounding box center [587, 143] width 5 height 6
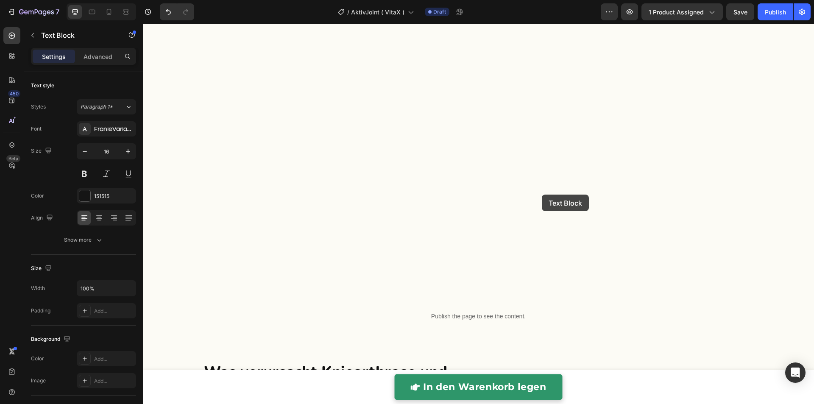
scroll to position [2250, 0]
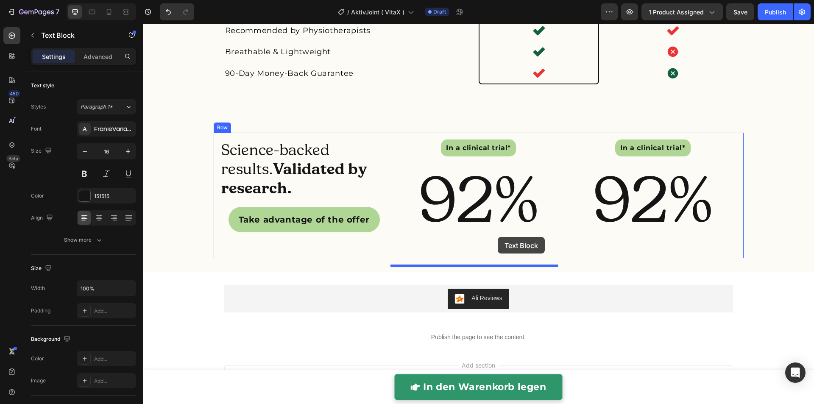
drag, startPoint x: 558, startPoint y: 185, endPoint x: 498, endPoint y: 237, distance: 79.7
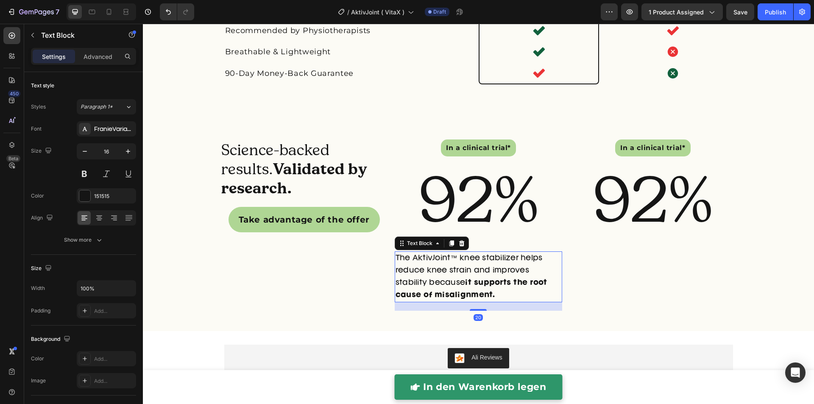
click at [468, 301] on p "The AktivJoint™ knee stabilizer helps reduce knee strain and improves stability…" at bounding box center [479, 276] width 166 height 49
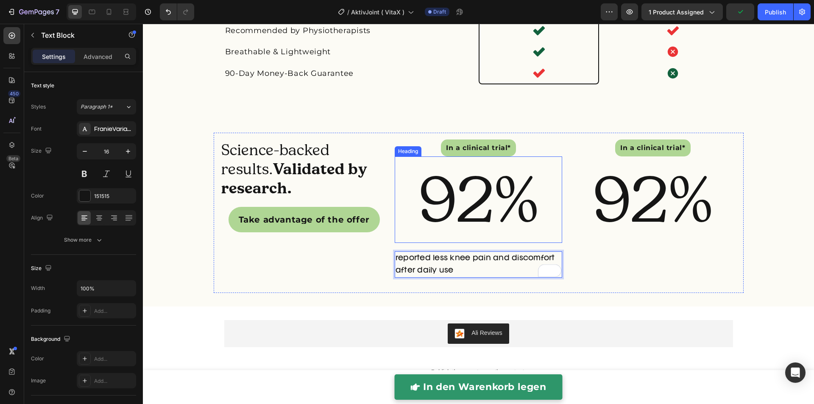
click at [476, 243] on h2 "92%" at bounding box center [478, 199] width 167 height 86
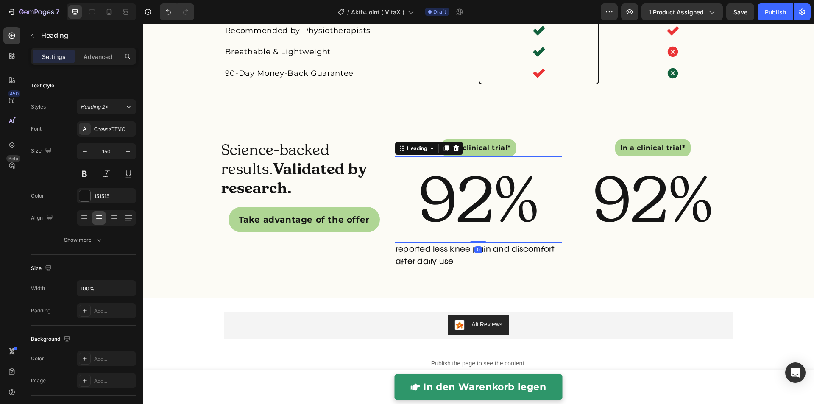
drag, startPoint x: 478, startPoint y: 265, endPoint x: 480, endPoint y: 237, distance: 28.0
click at [480, 237] on div "92% Heading 0" at bounding box center [478, 199] width 167 height 86
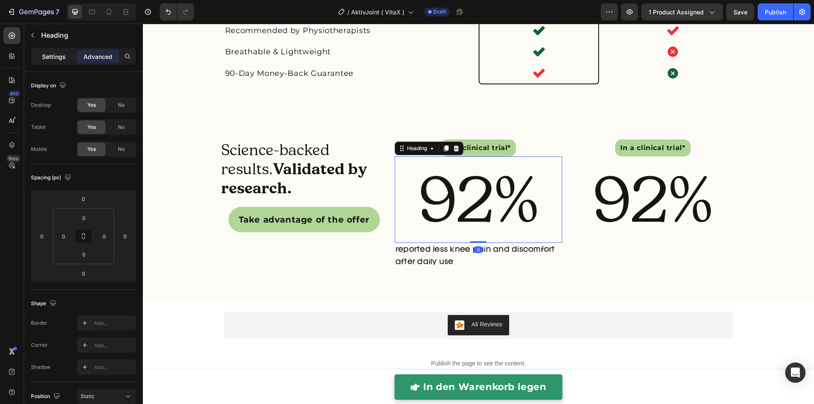
click at [57, 62] on div "Settings" at bounding box center [54, 57] width 42 height 14
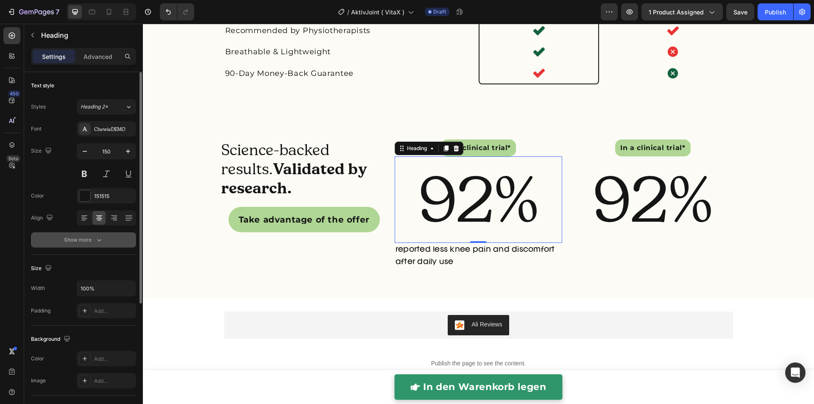
click at [106, 243] on button "Show more" at bounding box center [83, 239] width 105 height 15
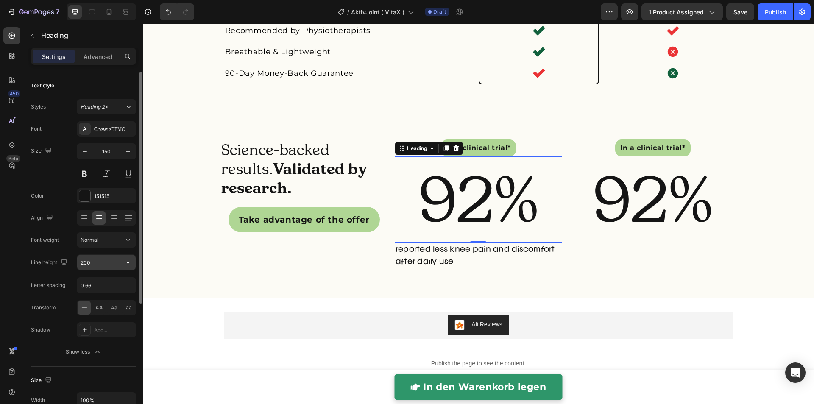
click at [101, 257] on input "200" at bounding box center [106, 262] width 58 height 15
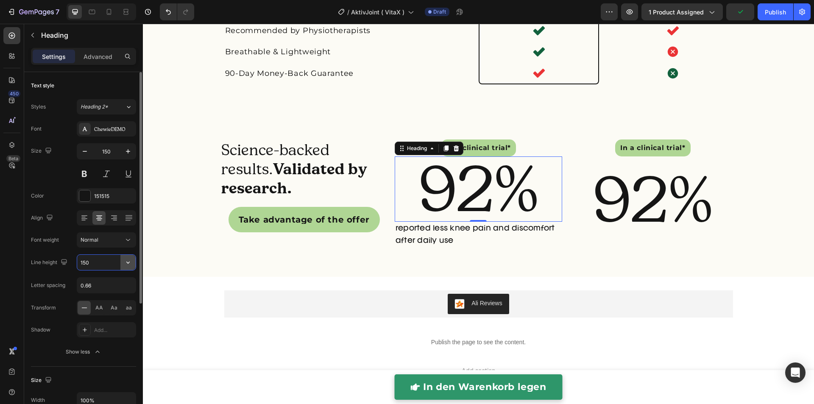
drag, startPoint x: 84, startPoint y: 261, endPoint x: 122, endPoint y: 264, distance: 38.3
click at [122, 264] on div "150" at bounding box center [106, 262] width 58 height 15
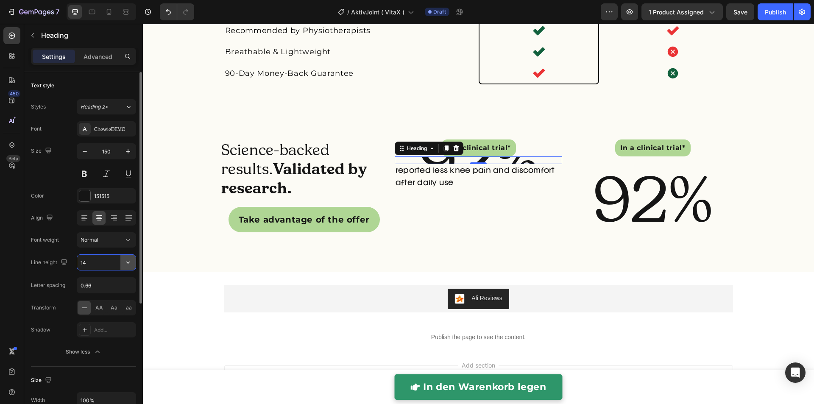
type input "140"
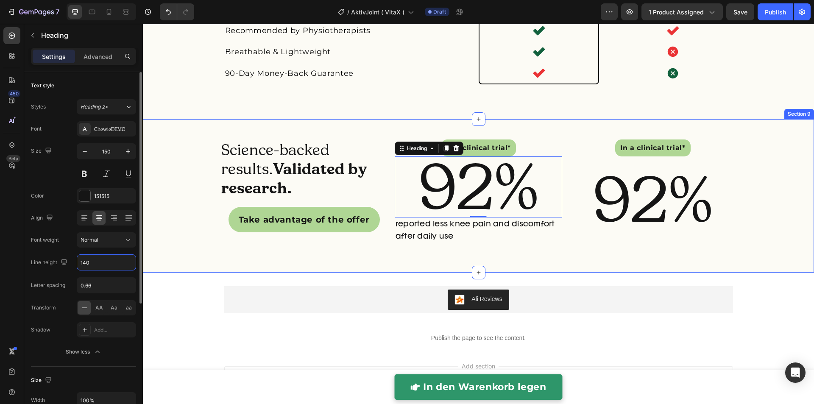
click at [180, 227] on div "Science-backed results. Validated by research. Heading Take advantage of the of…" at bounding box center [478, 196] width 671 height 126
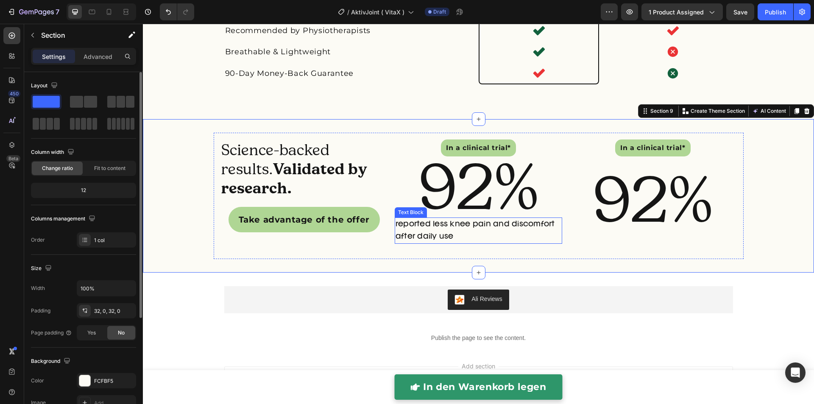
click at [406, 243] on p "reported less knee pain and discomfort after daily use" at bounding box center [479, 230] width 166 height 25
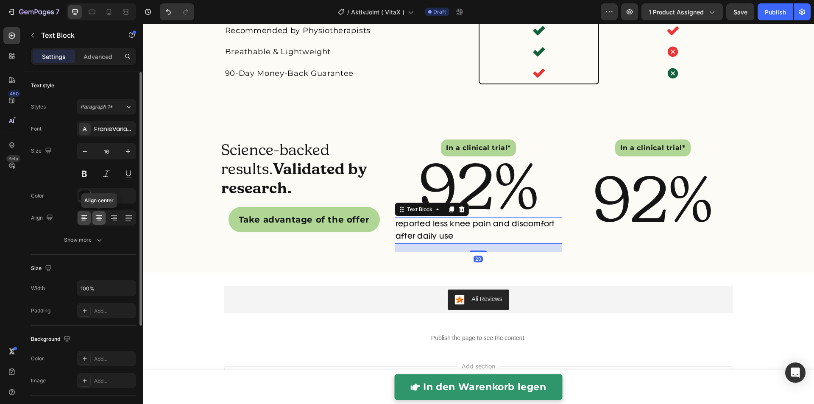
click at [100, 220] on icon at bounding box center [99, 218] width 8 height 8
click at [86, 218] on icon at bounding box center [84, 218] width 6 height 1
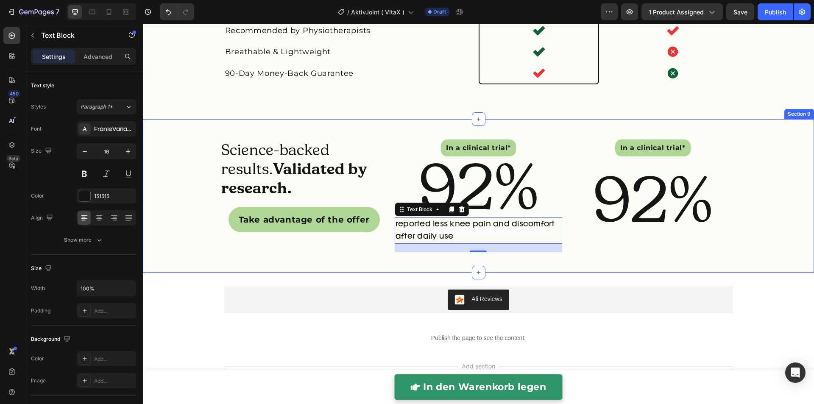
click at [377, 273] on div "Science-backed results. Validated by research. Heading Take advantage of the of…" at bounding box center [478, 195] width 671 height 153
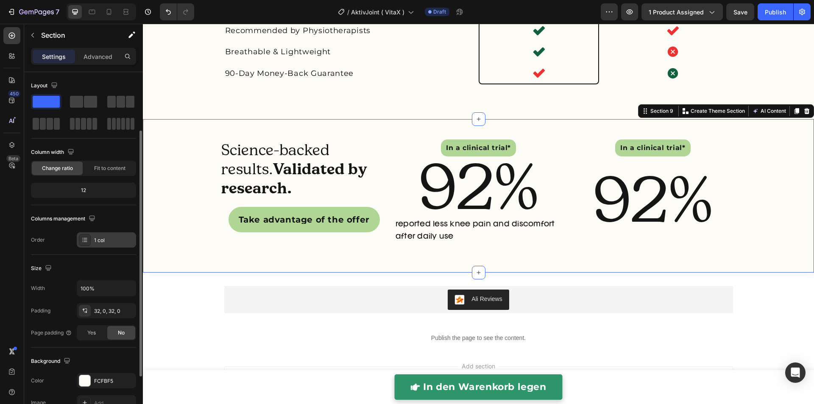
scroll to position [35, 0]
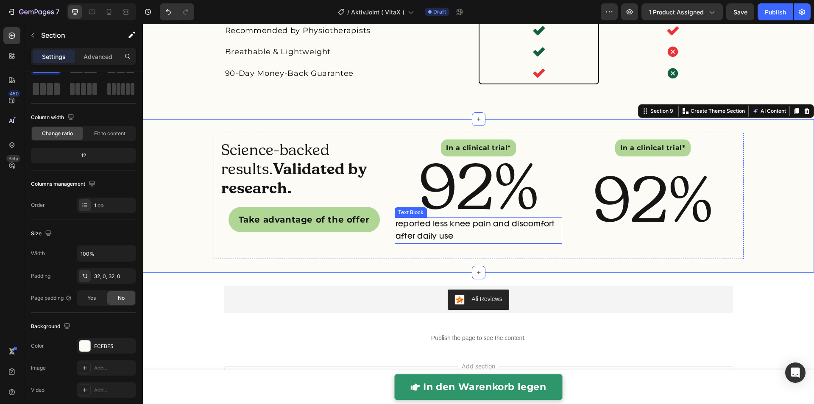
click at [460, 241] on p "reported less knee pain and discomfort after daily use" at bounding box center [479, 230] width 166 height 25
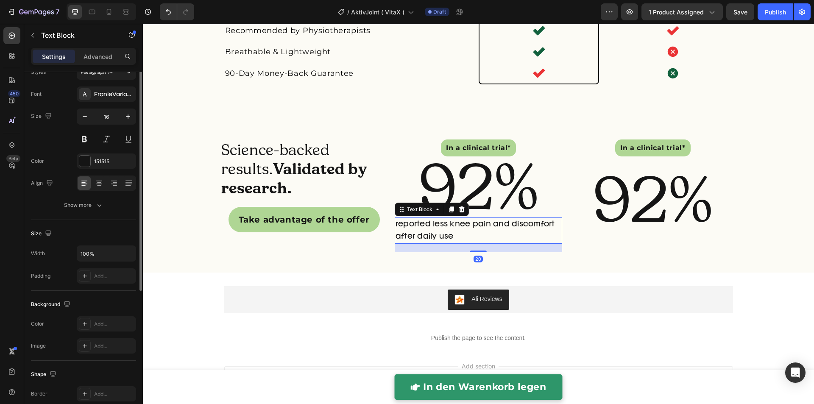
scroll to position [0, 0]
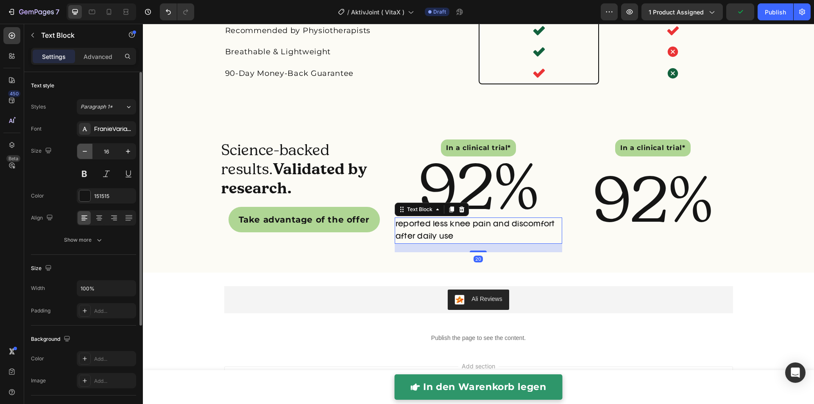
click at [88, 149] on icon "button" at bounding box center [85, 151] width 8 height 8
type input "14"
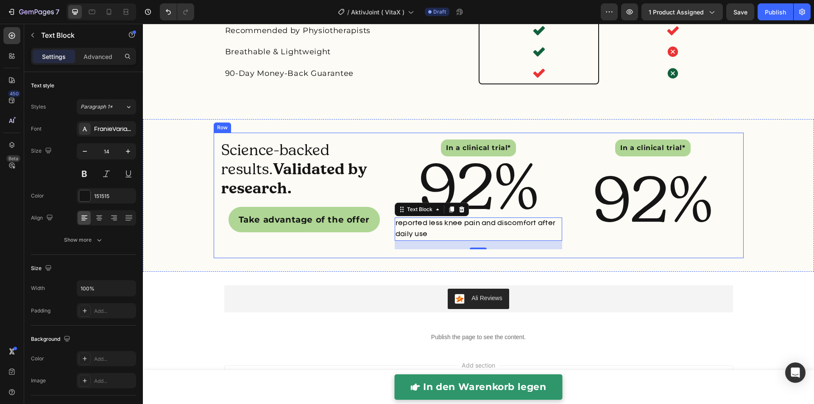
click at [245, 251] on div "Science-backed results. Validated by research. Heading Take advantage of the of…" at bounding box center [303, 195] width 167 height 112
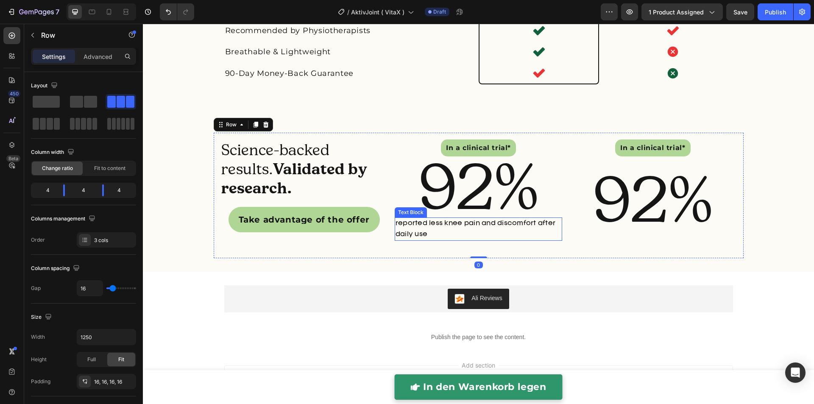
click at [405, 240] on p "reported less knee pain and discomfort after daily use" at bounding box center [479, 228] width 166 height 21
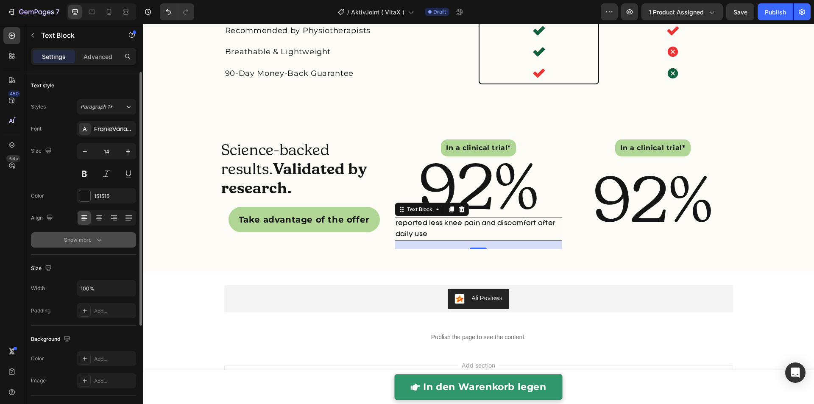
click at [100, 233] on button "Show more" at bounding box center [83, 239] width 105 height 15
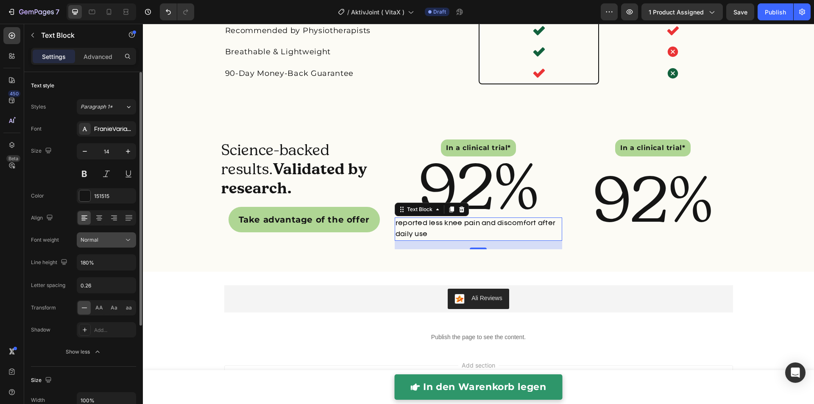
click at [127, 240] on icon at bounding box center [128, 240] width 8 height 8
click at [53, 226] on div "Font FranieVariableTest Size 14 Color 151515 Align Font weight Normal Line heig…" at bounding box center [83, 240] width 105 height 238
click at [129, 240] on icon at bounding box center [128, 240] width 8 height 8
click at [129, 237] on icon at bounding box center [128, 240] width 8 height 8
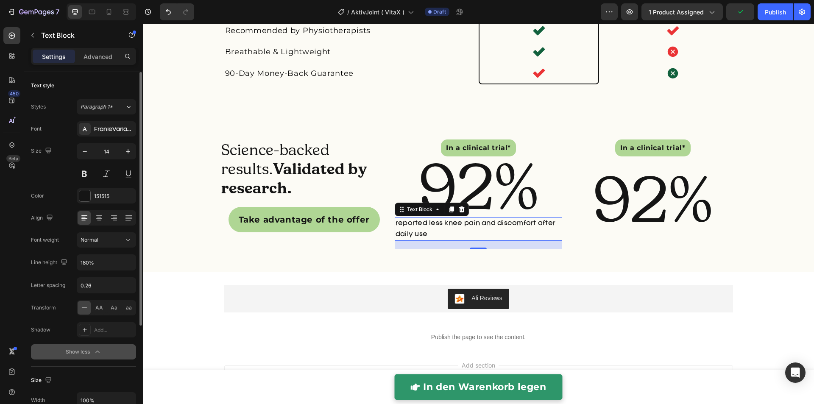
click at [87, 352] on div "Show less" at bounding box center [84, 352] width 36 height 8
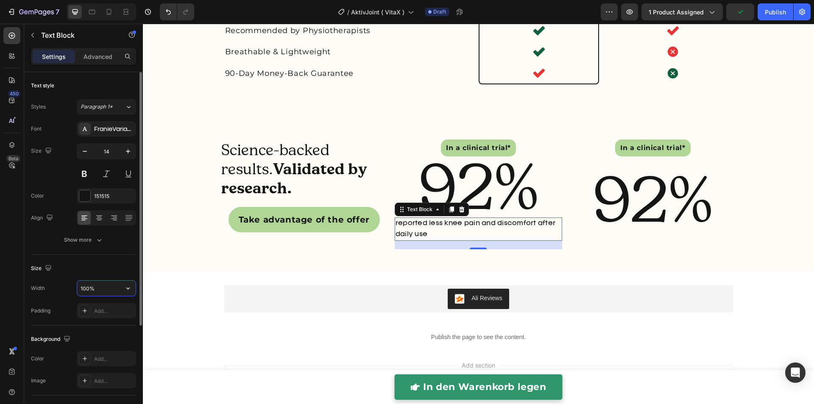
click at [88, 287] on input "100%" at bounding box center [106, 288] width 58 height 15
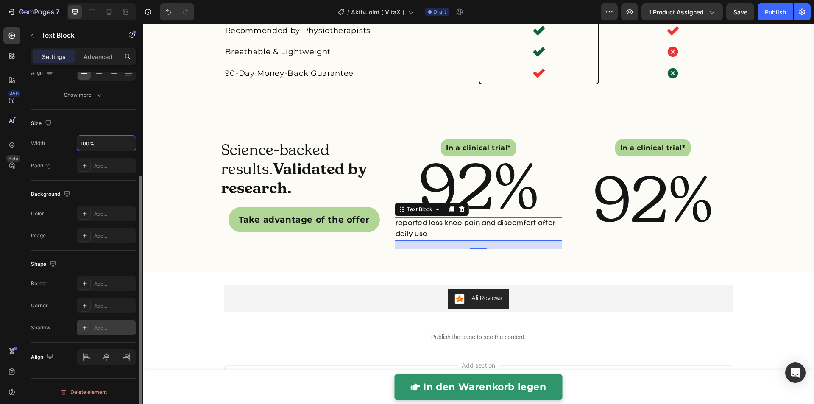
scroll to position [145, 0]
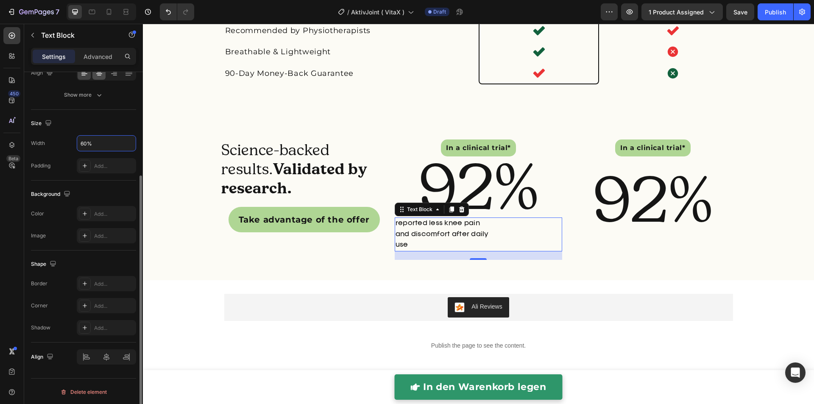
type input "60%"
click at [97, 75] on icon at bounding box center [99, 75] width 4 height 1
drag, startPoint x: 84, startPoint y: 75, endPoint x: 95, endPoint y: 77, distance: 11.6
click at [84, 75] on icon at bounding box center [84, 73] width 8 height 8
click at [105, 61] on div "Advanced" at bounding box center [98, 57] width 42 height 14
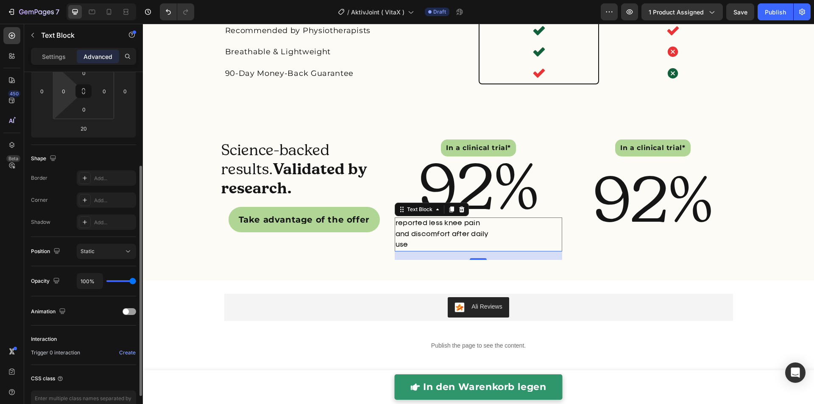
click at [65, 0] on html "7 Version history / AktivJoint ( VitaX ) Draft Preview 1 product assigned Save …" at bounding box center [407, 0] width 814 height 0
type input "3"
type input "60"
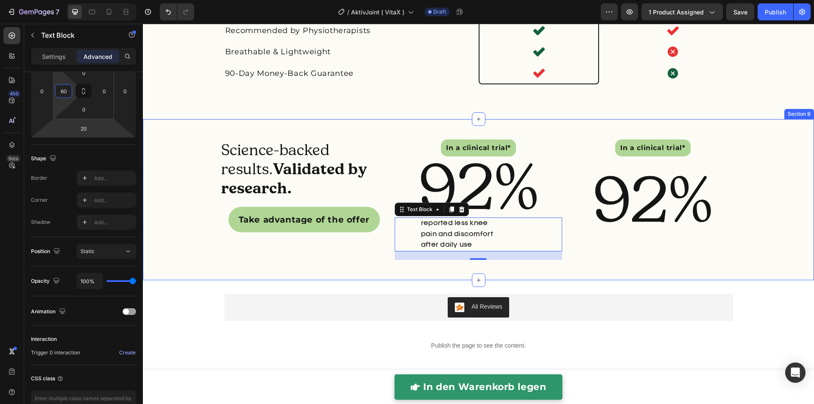
click at [201, 194] on div "Science-backed results. Validated by research. Heading Take advantage of the of…" at bounding box center [478, 200] width 671 height 134
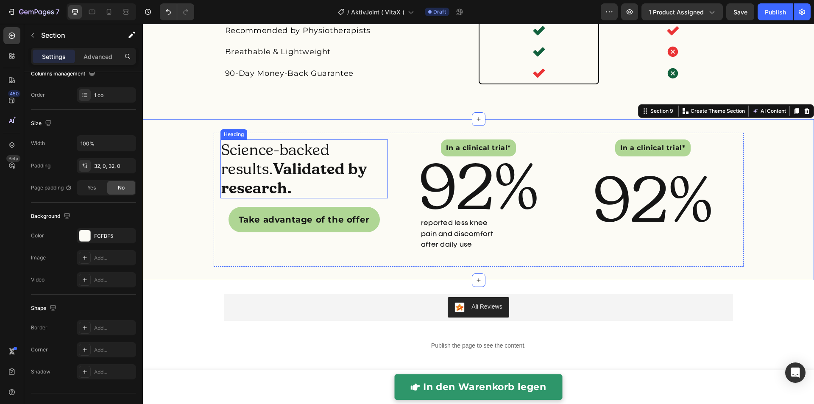
scroll to position [0, 0]
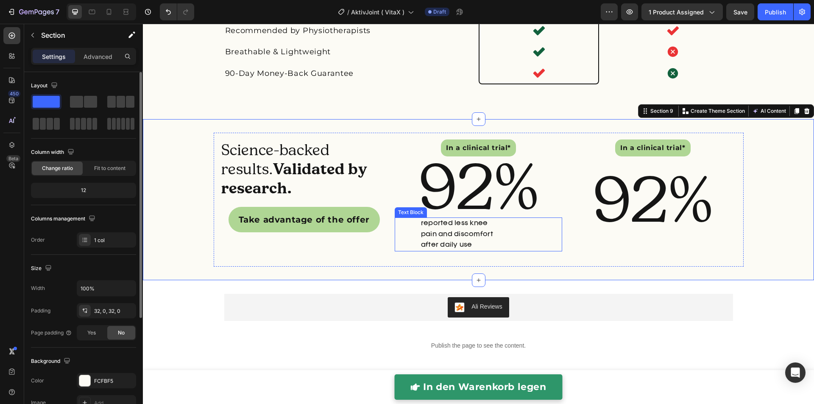
click at [438, 249] on p "reported less knee pain and discomfort after daily use" at bounding box center [463, 234] width 84 height 32
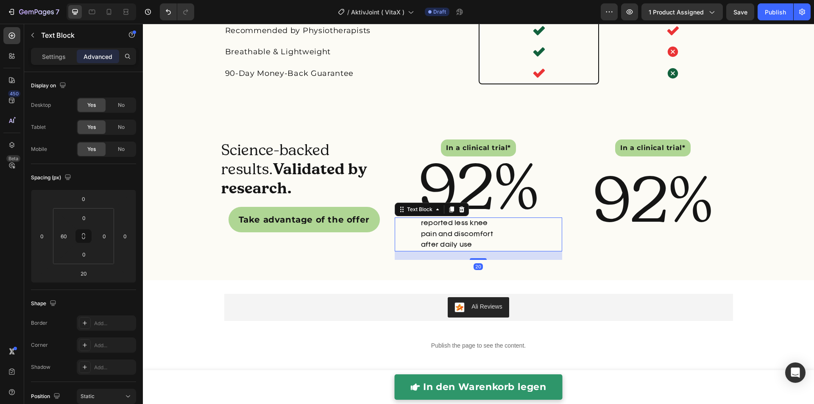
click at [53, 66] on div "Settings Advanced" at bounding box center [83, 60] width 119 height 24
click at [55, 62] on div "Settings" at bounding box center [54, 57] width 42 height 14
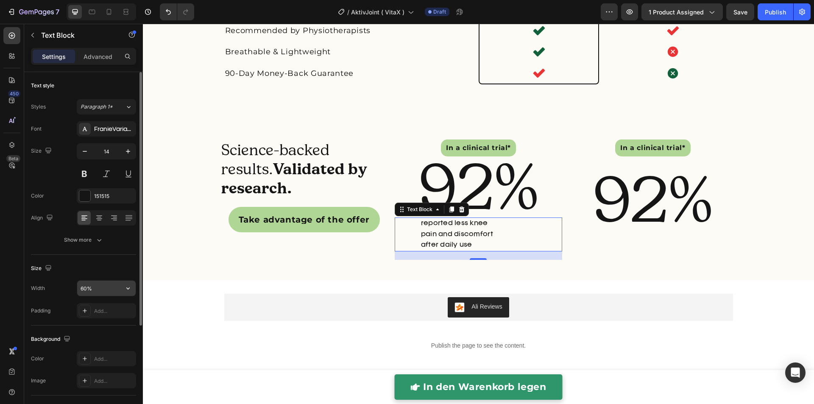
click at [106, 290] on input "60%" at bounding box center [106, 288] width 58 height 15
click at [131, 290] on icon "button" at bounding box center [128, 288] width 8 height 8
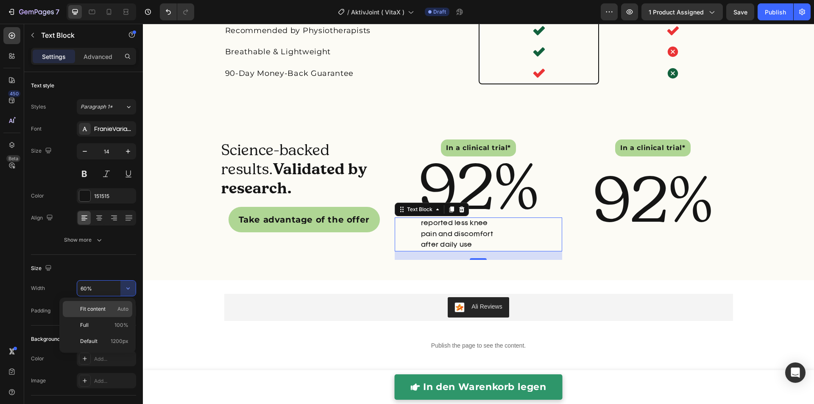
click at [106, 312] on p "Fit content Auto" at bounding box center [104, 309] width 48 height 8
type input "Auto"
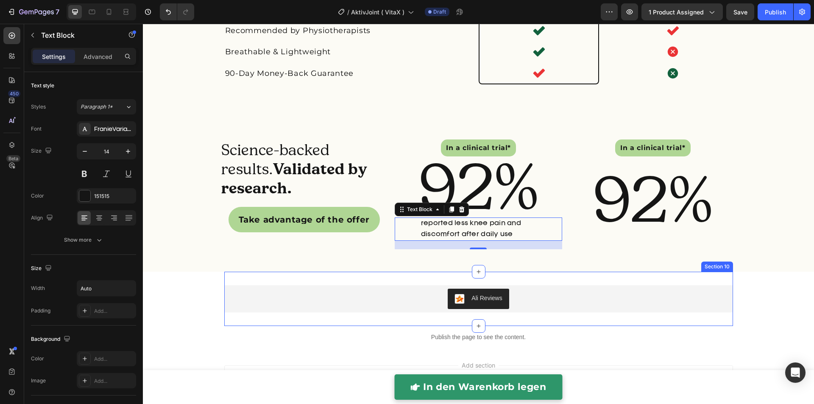
click at [350, 272] on div "Science-backed results. Validated by research. Heading Take advantage of the of…" at bounding box center [478, 195] width 671 height 153
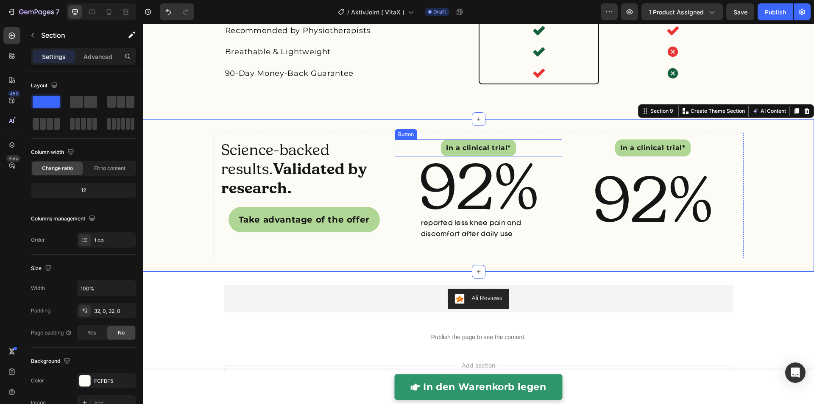
click at [522, 156] on div "In a clinical trial* Button" at bounding box center [478, 147] width 167 height 17
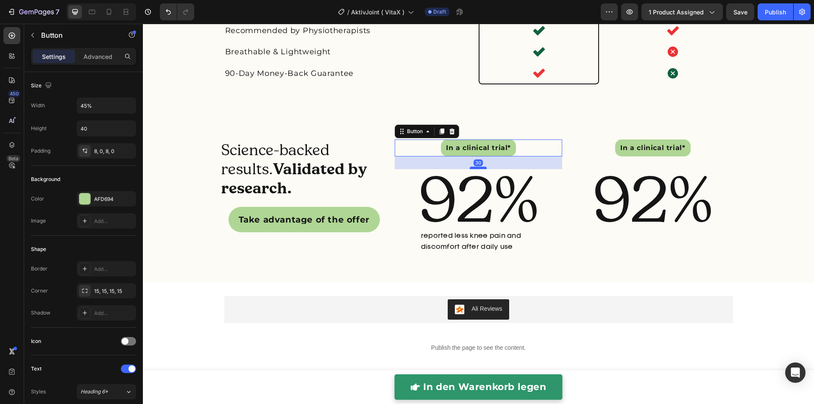
drag, startPoint x: 479, startPoint y: 170, endPoint x: 480, endPoint y: 182, distance: 12.8
click at [480, 169] on div at bounding box center [478, 168] width 17 height 3
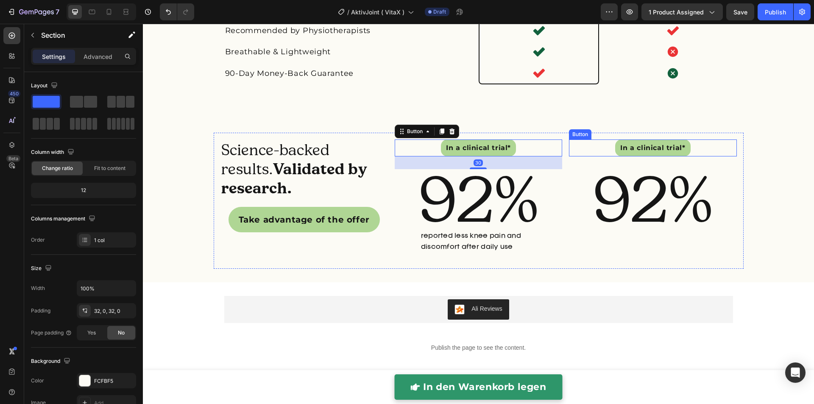
click at [602, 133] on div "Science-backed results. Validated by research. Heading Take advantage of the of…" at bounding box center [478, 200] width 671 height 163
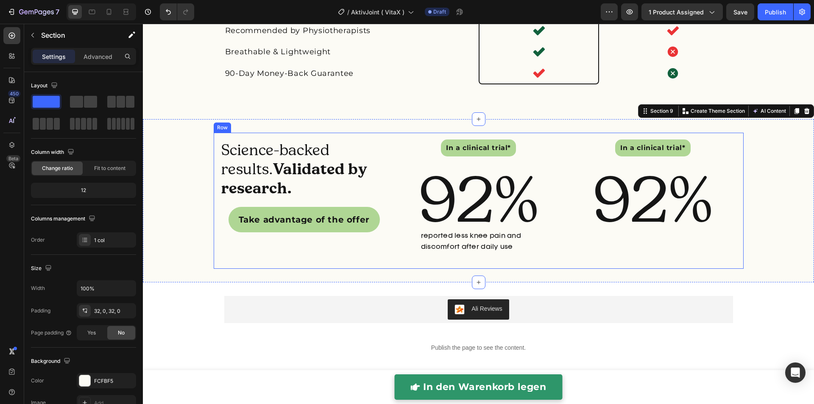
click at [560, 173] on div "Science-backed results. Validated by research. Heading Take advantage of the of…" at bounding box center [479, 201] width 530 height 136
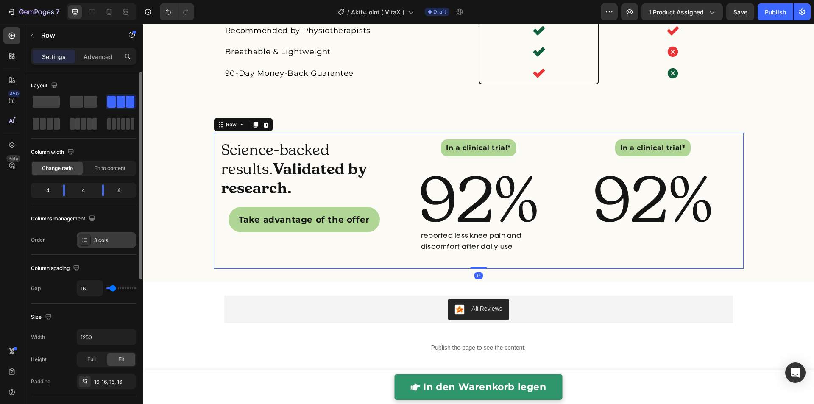
click at [106, 239] on div "3 cols" at bounding box center [114, 241] width 40 height 8
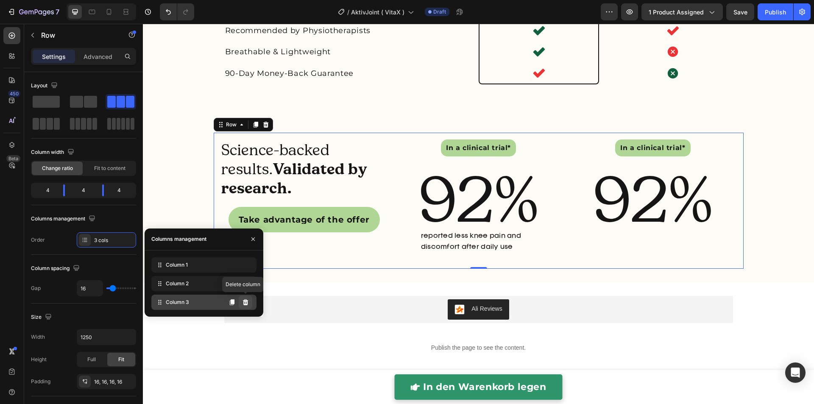
click at [248, 303] on icon at bounding box center [245, 302] width 7 height 7
drag, startPoint x: 250, startPoint y: 304, endPoint x: 102, endPoint y: 274, distance: 150.8
click at [250, 304] on button at bounding box center [246, 302] width 14 height 14
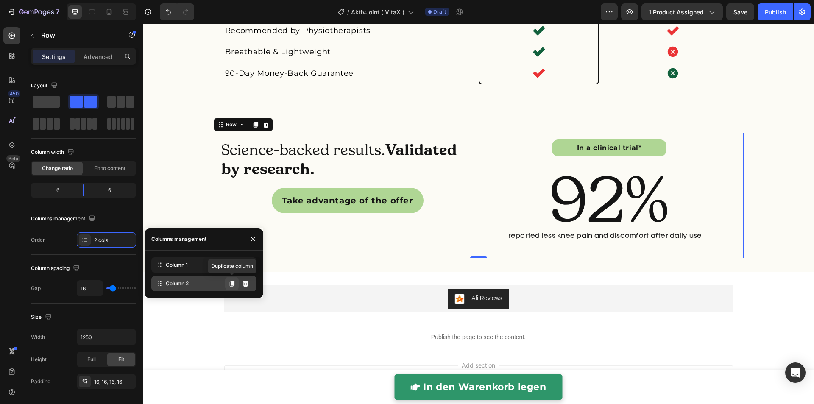
click at [236, 280] on button at bounding box center [232, 284] width 14 height 14
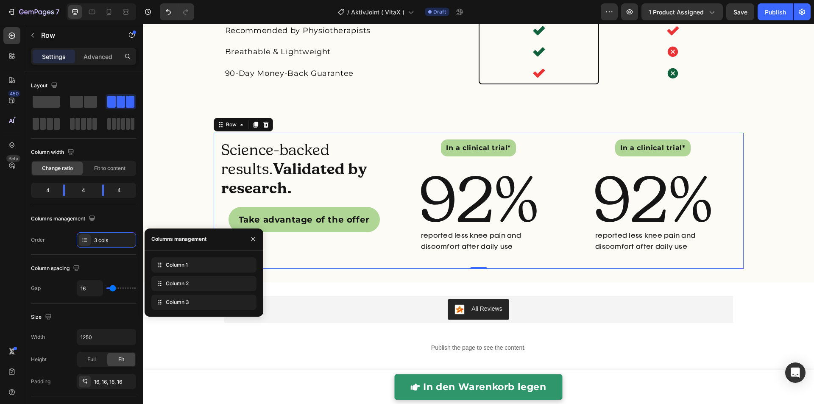
click at [721, 148] on div "Science-backed results. Validated by research. Heading Take advantage of the of…" at bounding box center [479, 201] width 530 height 136
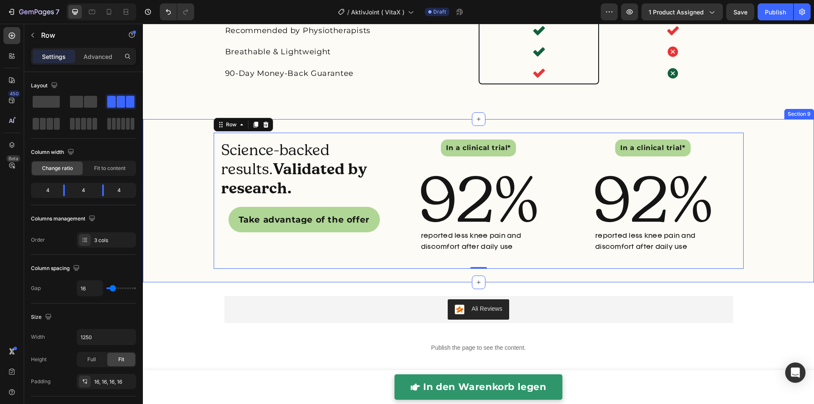
click at [741, 120] on div "Not all knee supports are Created Equal Heading Image Muut Text Block Other Pro…" at bounding box center [478, 4] width 671 height 231
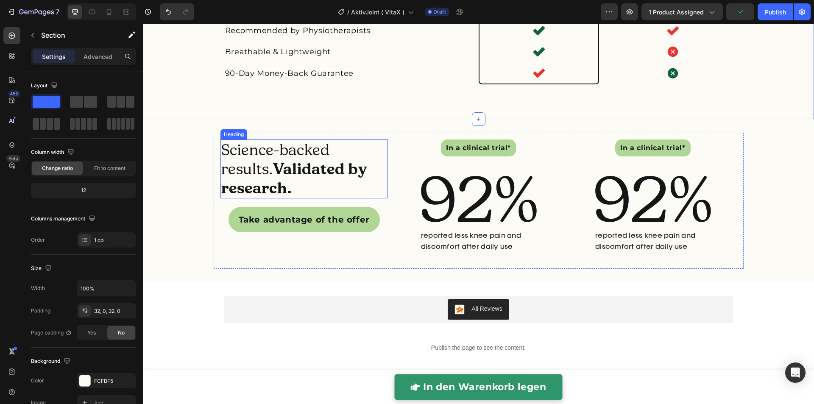
click at [347, 174] on h2 "Science-backed results. Validated by research." at bounding box center [303, 168] width 167 height 59
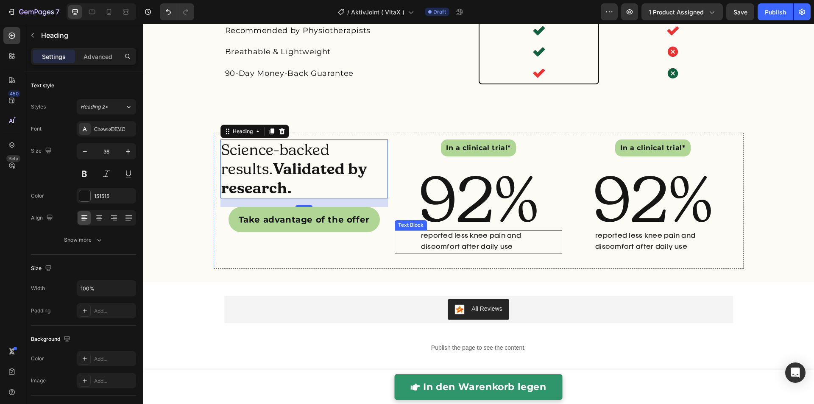
click at [438, 252] on p "reported less knee pain and discomfort after daily use" at bounding box center [491, 241] width 140 height 21
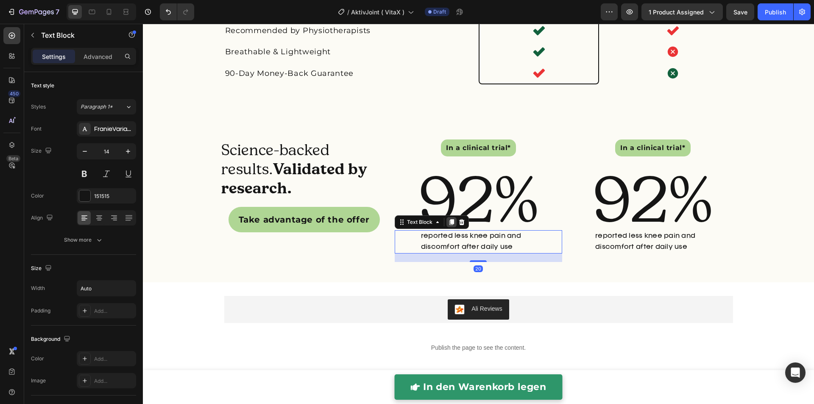
click at [449, 226] on icon at bounding box center [451, 223] width 5 height 6
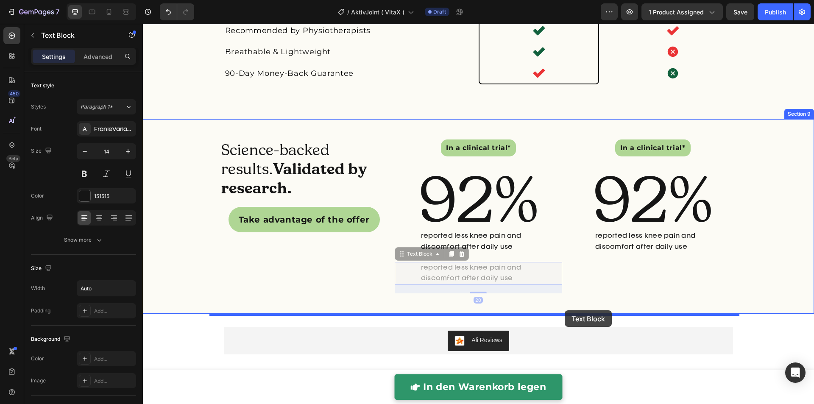
drag, startPoint x: 417, startPoint y: 269, endPoint x: 565, endPoint y: 310, distance: 153.1
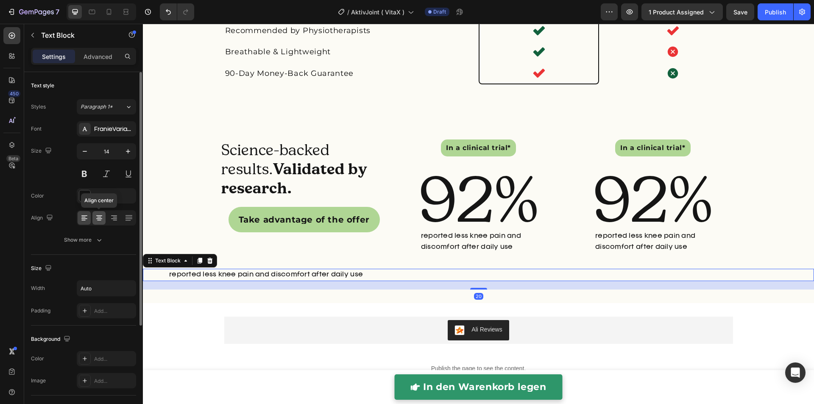
click at [100, 218] on icon at bounding box center [99, 218] width 8 height 8
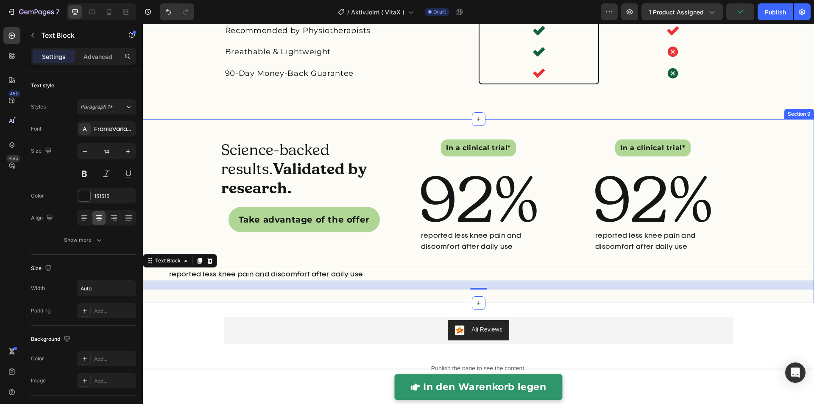
click at [232, 254] on div "Science-backed results. Validated by research. Heading Take advantage of the of…" at bounding box center [303, 200] width 167 height 122
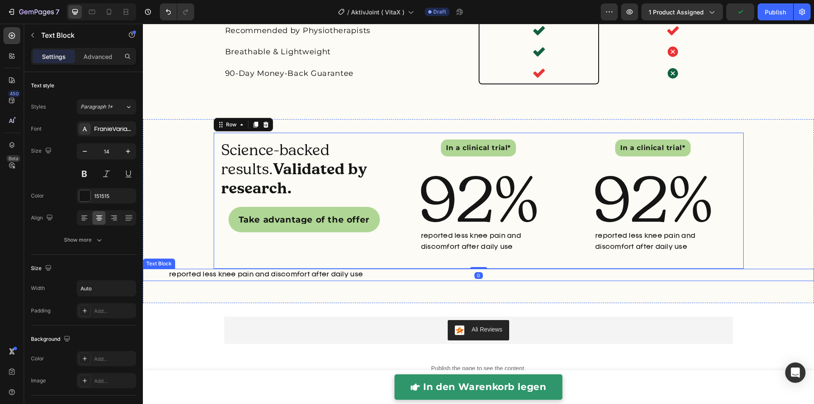
click at [245, 280] on p "reported less knee pain and discomfort after daily use" at bounding box center [266, 275] width 194 height 11
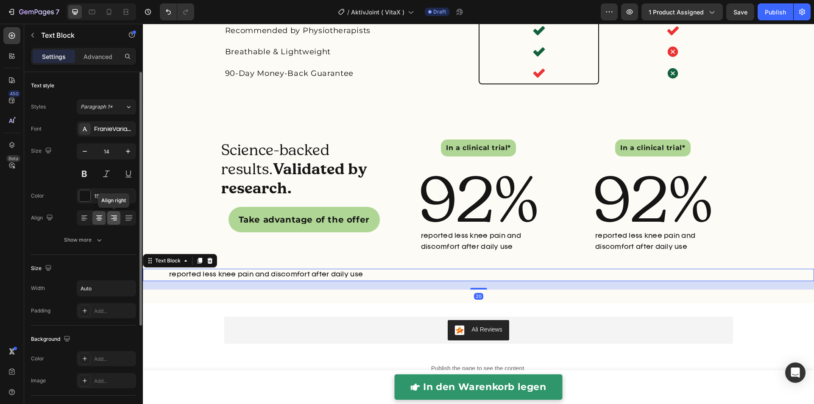
click at [114, 215] on icon at bounding box center [114, 215] width 6 height 1
click at [214, 266] on div at bounding box center [210, 261] width 10 height 10
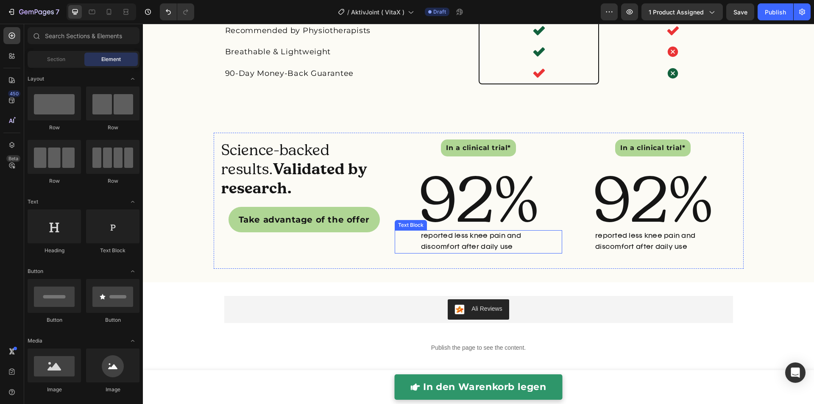
click at [425, 252] on p "reported less knee pain and discomfort after daily use" at bounding box center [491, 241] width 140 height 21
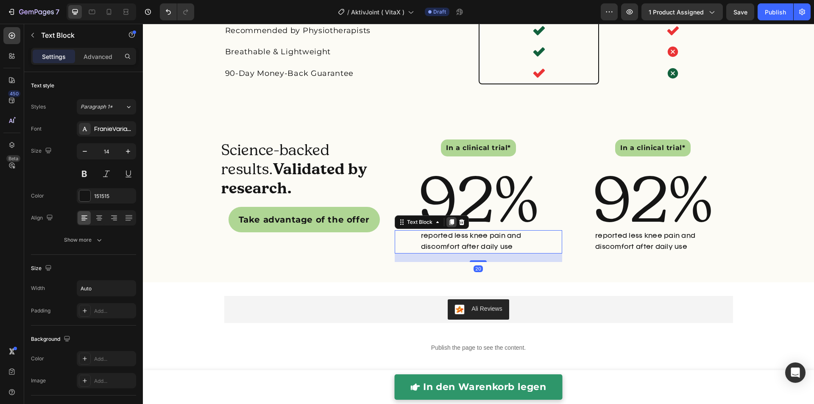
click at [449, 226] on icon at bounding box center [451, 223] width 5 height 6
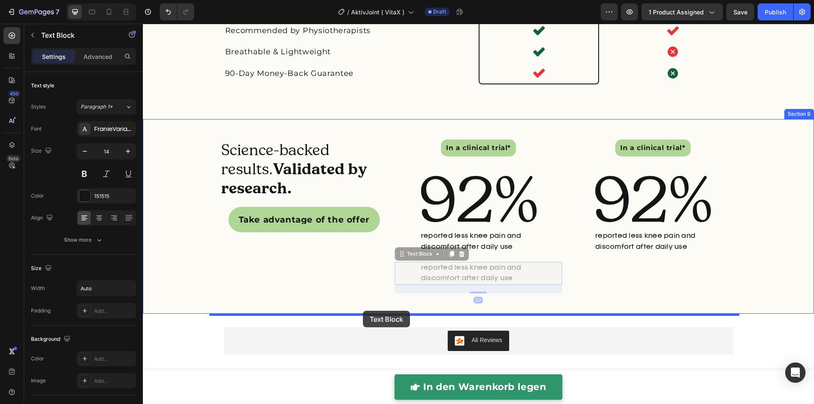
drag, startPoint x: 426, startPoint y: 268, endPoint x: 363, endPoint y: 311, distance: 75.7
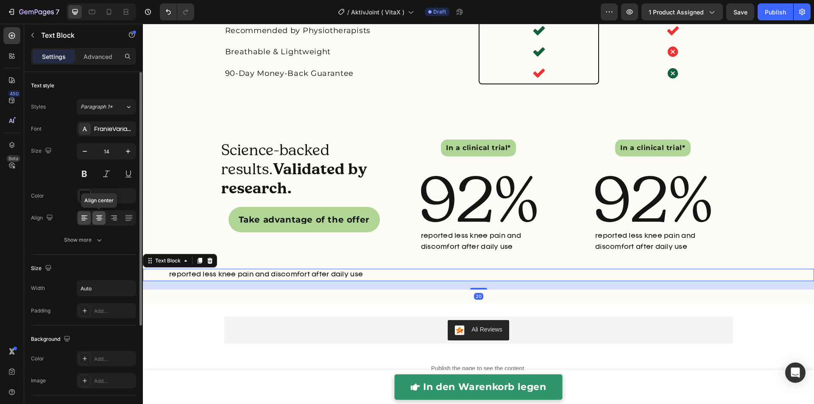
click at [102, 215] on icon at bounding box center [99, 218] width 8 height 8
click at [86, 217] on icon at bounding box center [84, 218] width 8 height 8
click at [207, 264] on icon at bounding box center [209, 260] width 7 height 7
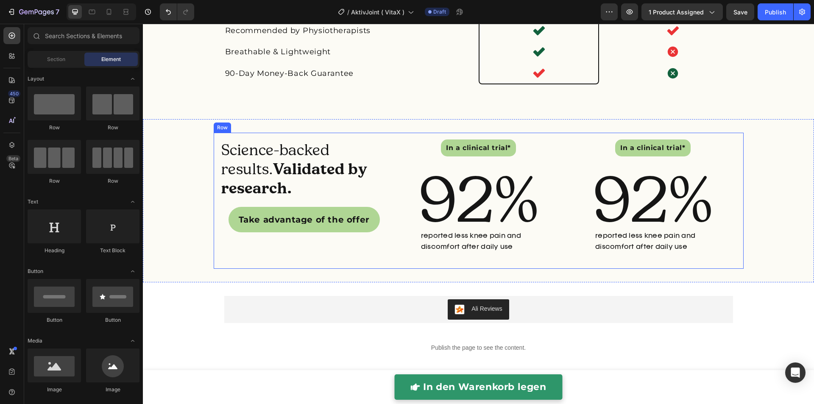
click at [247, 262] on div "Science-backed results. Validated by research. Heading Take advantage of the of…" at bounding box center [303, 200] width 167 height 122
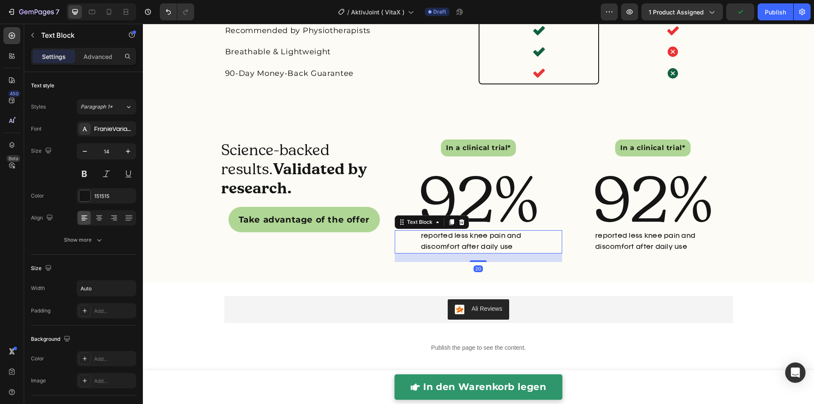
drag, startPoint x: 447, startPoint y: 237, endPoint x: 428, endPoint y: 251, distance: 24.0
click at [449, 226] on icon at bounding box center [451, 223] width 5 height 6
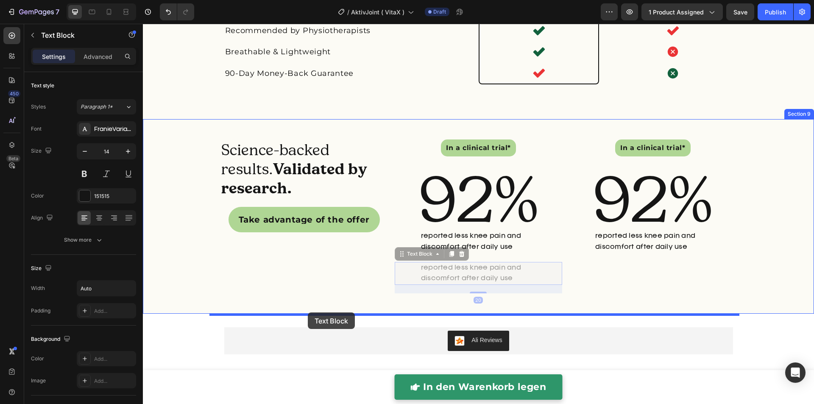
drag, startPoint x: 414, startPoint y: 268, endPoint x: 308, endPoint y: 312, distance: 114.9
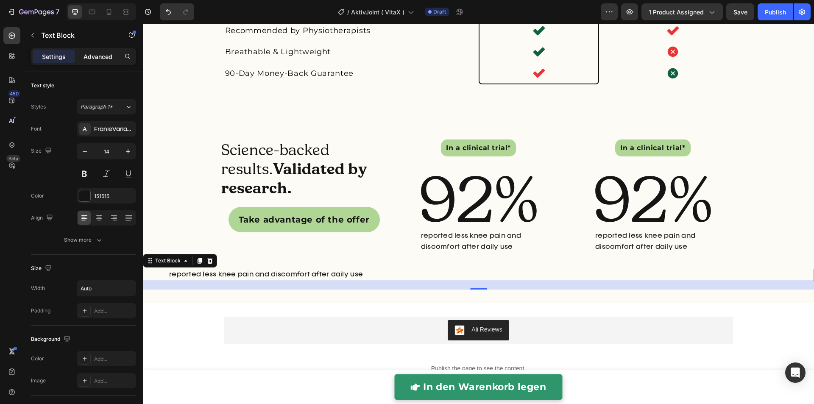
click at [99, 58] on p "Advanced" at bounding box center [98, 56] width 29 height 9
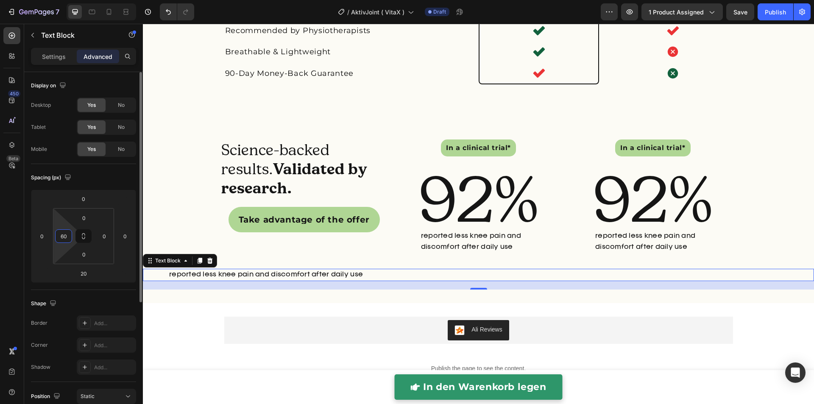
drag, startPoint x: 63, startPoint y: 231, endPoint x: 71, endPoint y: 239, distance: 11.7
click at [63, 231] on input "60" at bounding box center [63, 236] width 13 height 13
click at [60, 234] on input "60" at bounding box center [63, 236] width 13 height 13
type input "0"
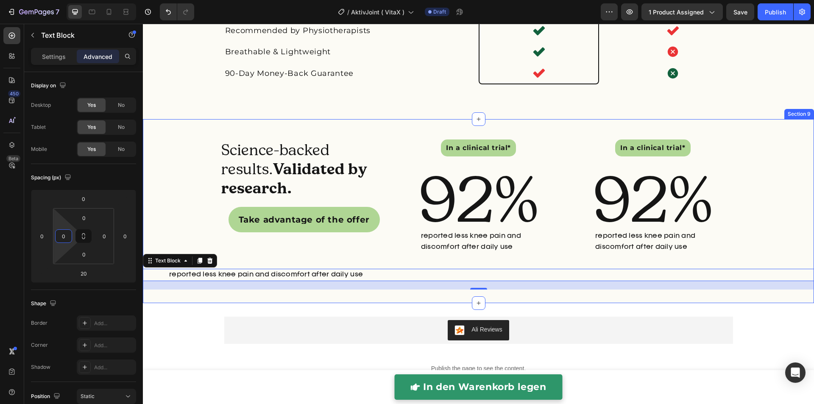
click at [207, 242] on div "Science-backed results. Validated by research. Heading Take advantage of the of…" at bounding box center [478, 211] width 671 height 157
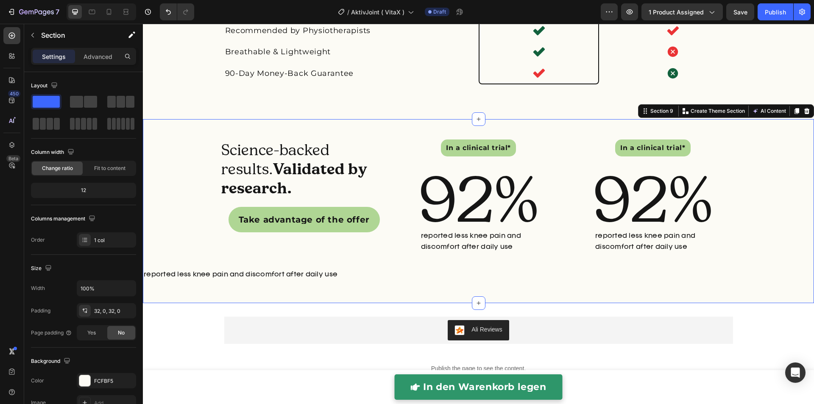
click at [198, 280] on p "reported less knee pain and discomfort after daily use" at bounding box center [241, 275] width 194 height 11
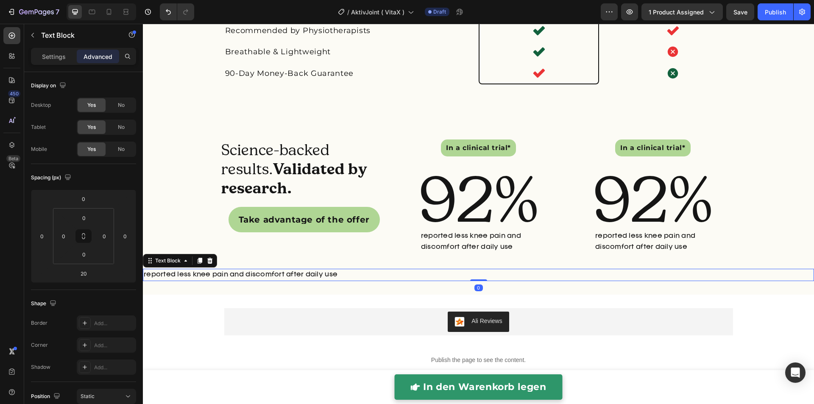
drag, startPoint x: 473, startPoint y: 301, endPoint x: 448, endPoint y: 280, distance: 32.8
click at [476, 279] on div "Science-backed results. Validated by research. Heading Take advantage of the of…" at bounding box center [478, 207] width 671 height 148
type input "0"
click at [61, 57] on p "Settings" at bounding box center [54, 56] width 24 height 9
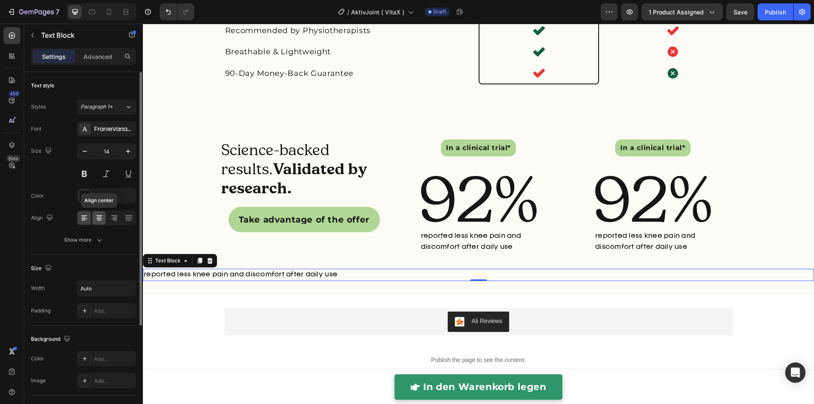
click at [102, 220] on icon at bounding box center [99, 218] width 8 height 8
click at [90, 219] on div at bounding box center [84, 218] width 13 height 14
click at [110, 259] on div "Size Width Auto Padding Add..." at bounding box center [83, 290] width 105 height 71
click at [85, 238] on div "Show more" at bounding box center [83, 240] width 39 height 8
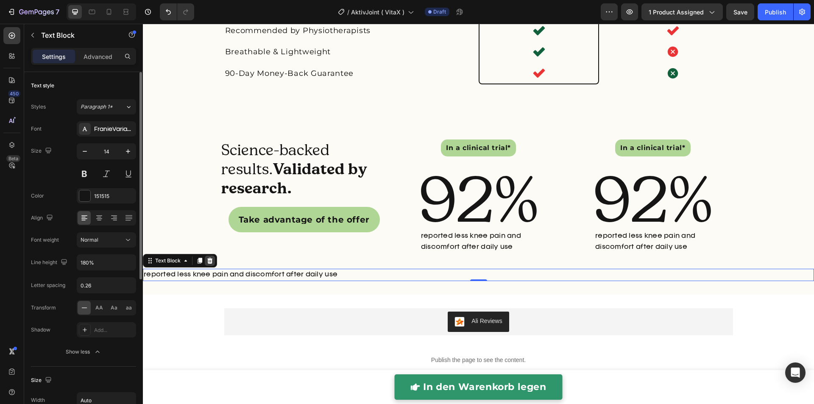
click at [211, 264] on icon at bounding box center [210, 261] width 6 height 6
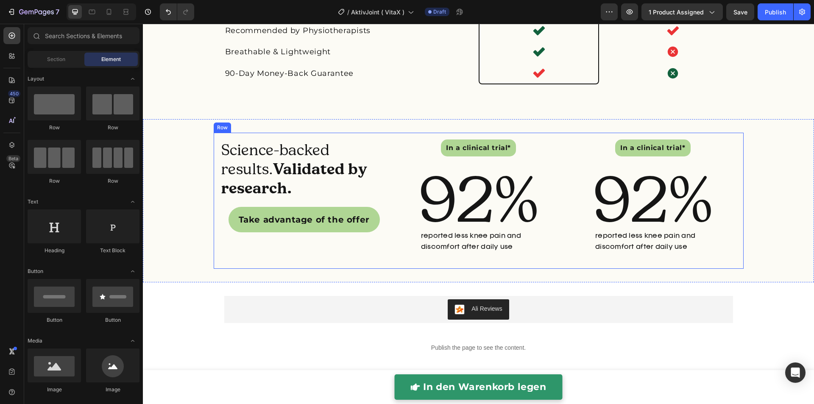
click at [387, 265] on div "Science-backed results. Validated by research. Heading Take advantage of the of…" at bounding box center [479, 201] width 530 height 136
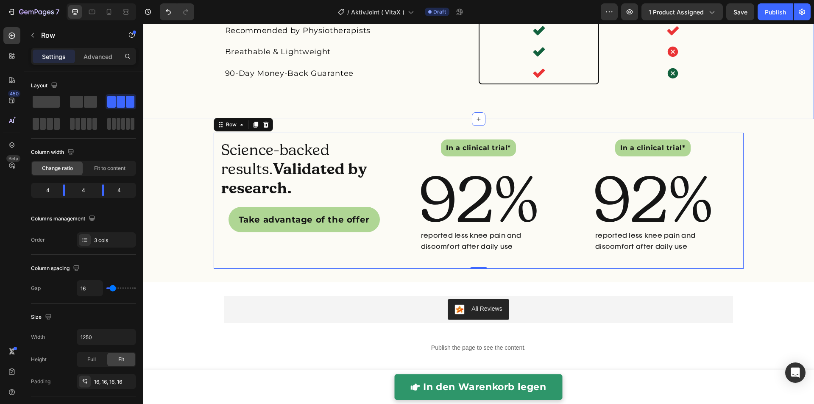
click at [398, 120] on div "Not all knee supports are Created Equal Heading Image Muut Text Block Other Pro…" at bounding box center [478, 4] width 671 height 231
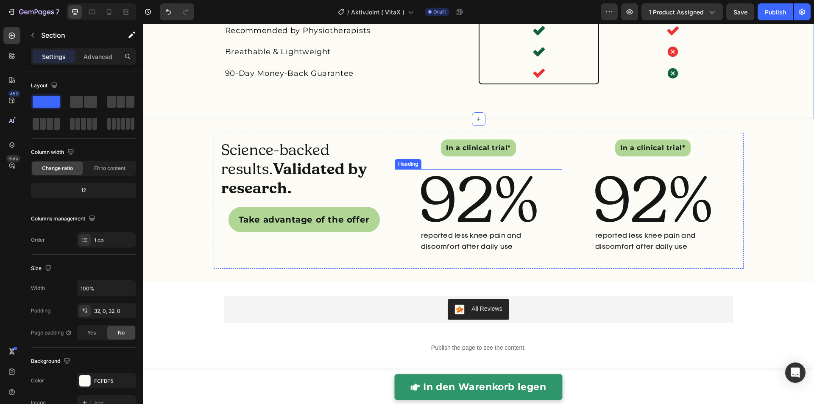
click at [458, 217] on h2 "92%" at bounding box center [478, 199] width 167 height 61
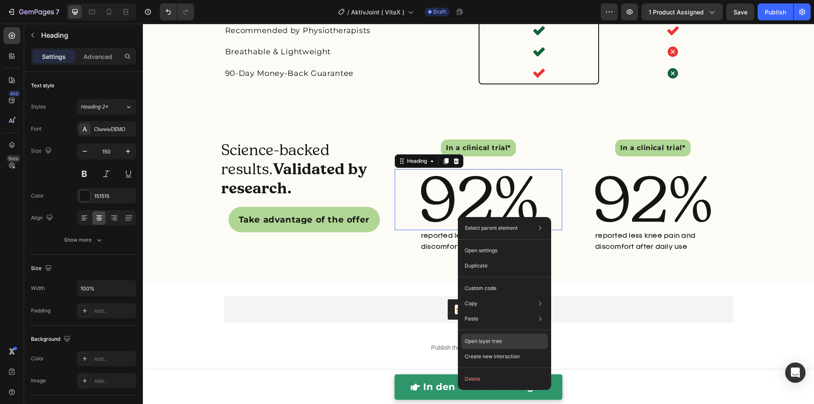
click at [490, 343] on p "Open layer tree" at bounding box center [483, 341] width 37 height 8
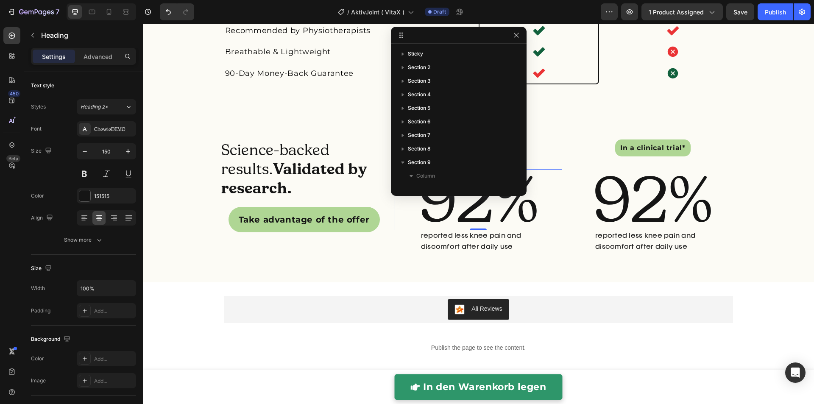
scroll to position [161, 0]
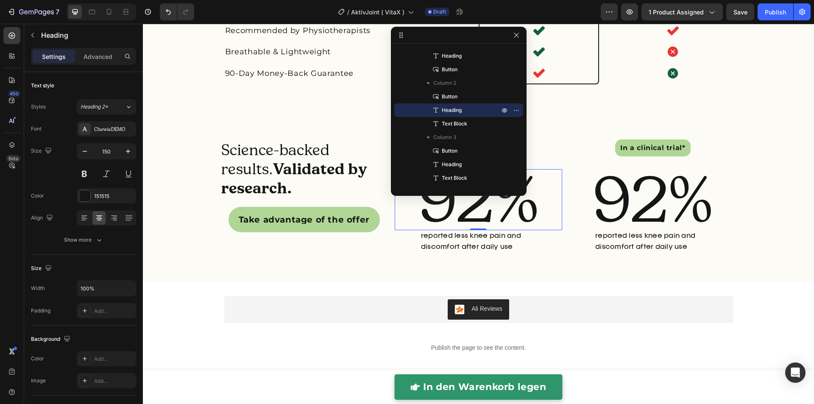
click at [493, 230] on h2 "92%" at bounding box center [478, 199] width 167 height 61
click at [546, 156] on div "In a clinical trial* Button" at bounding box center [478, 147] width 167 height 17
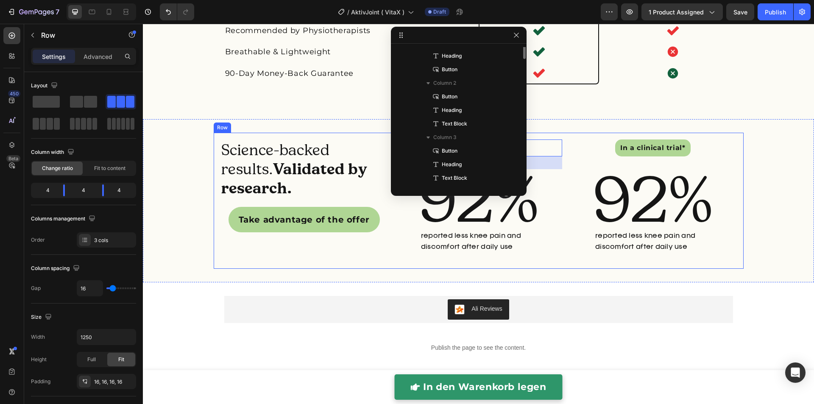
click at [558, 193] on div "Science-backed results. Validated by research. Heading Take advantage of the of…" at bounding box center [479, 201] width 530 height 136
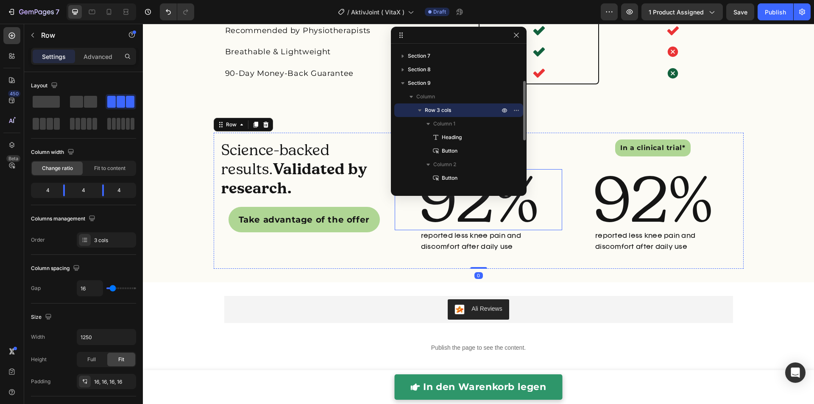
click at [543, 209] on p "92%" at bounding box center [479, 199] width 166 height 59
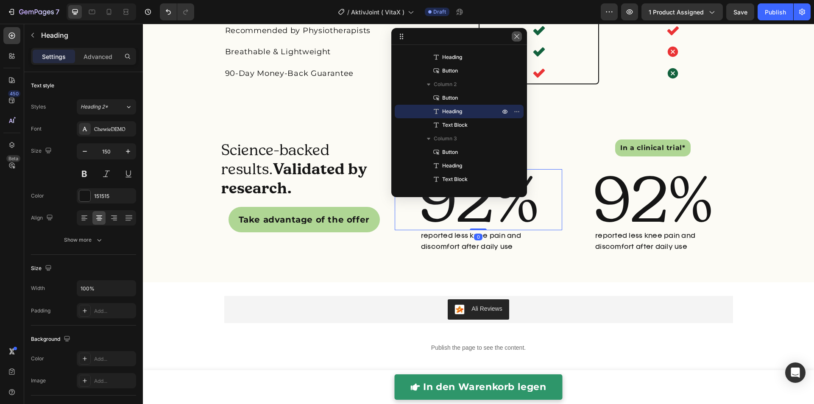
drag, startPoint x: 521, startPoint y: 33, endPoint x: 374, endPoint y: 80, distance: 154.3
click at [521, 33] on button "button" at bounding box center [517, 36] width 10 height 10
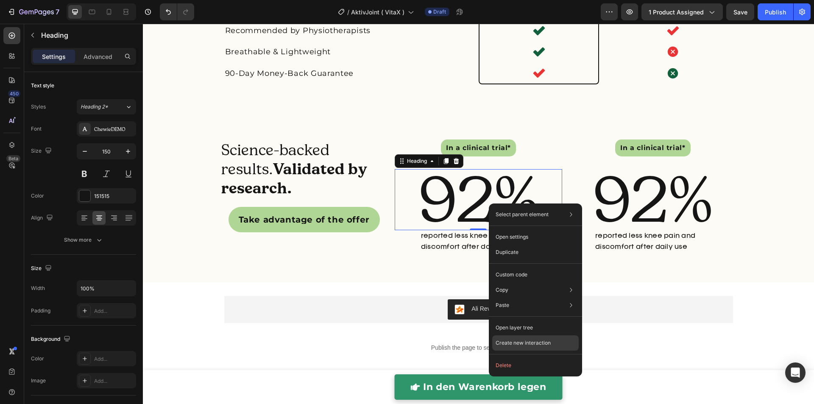
click at [518, 346] on p "Create new interaction" at bounding box center [523, 343] width 55 height 8
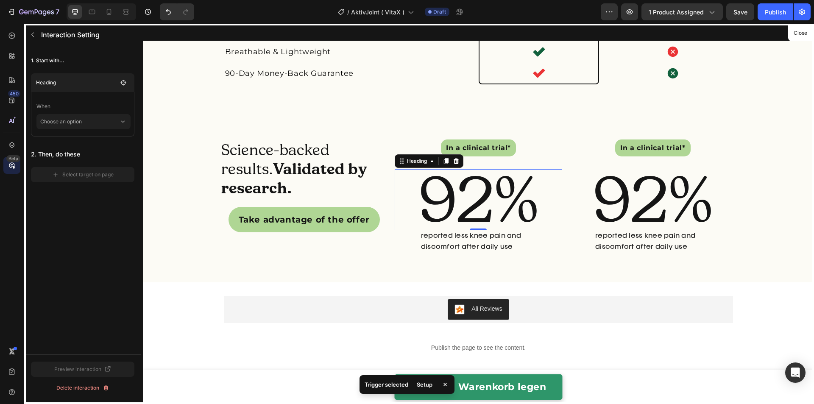
click at [448, 384] on icon at bounding box center [445, 384] width 8 height 8
click at [165, 14] on icon "Undo/Redo" at bounding box center [168, 12] width 8 height 8
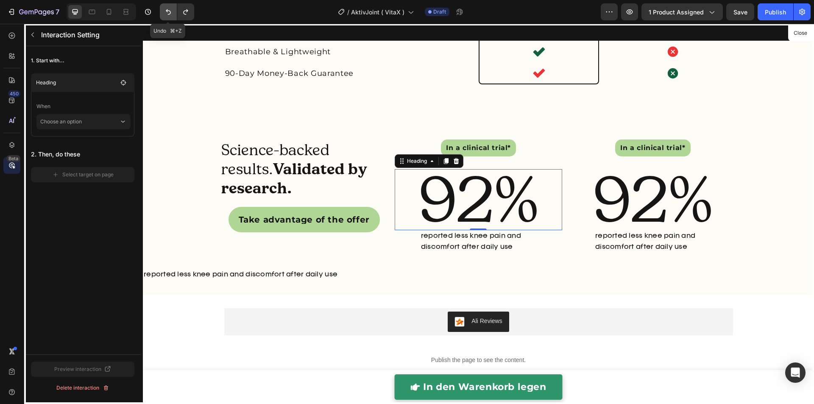
click at [165, 14] on icon "Undo/Redo" at bounding box center [168, 12] width 8 height 8
click at [184, 14] on icon "Undo/Redo" at bounding box center [185, 12] width 8 height 8
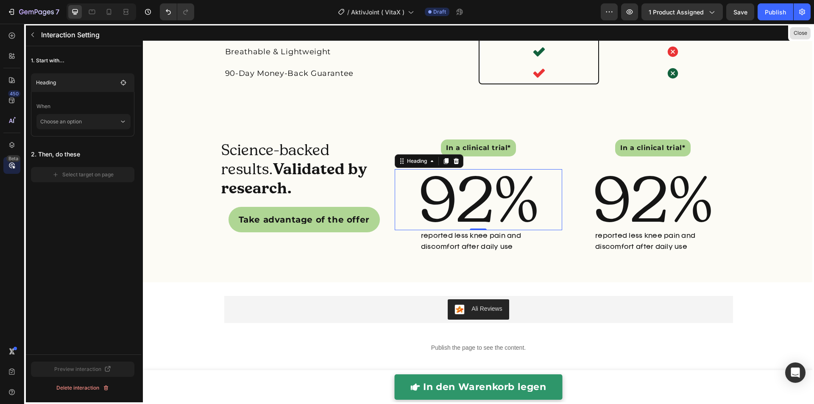
click at [805, 34] on button "Close" at bounding box center [800, 33] width 21 height 12
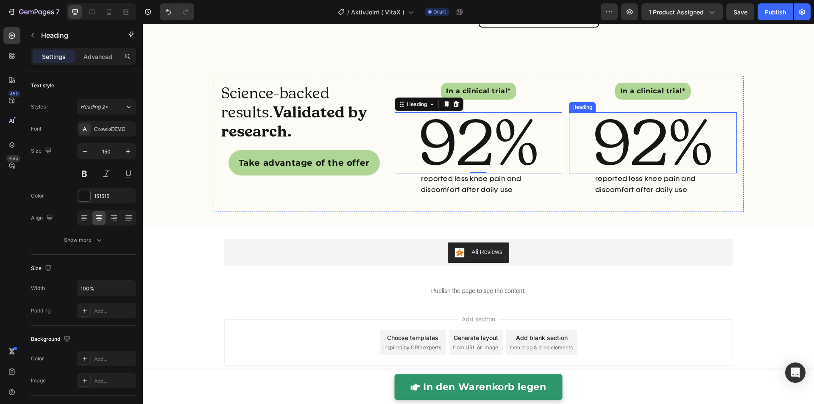
scroll to position [2320, 0]
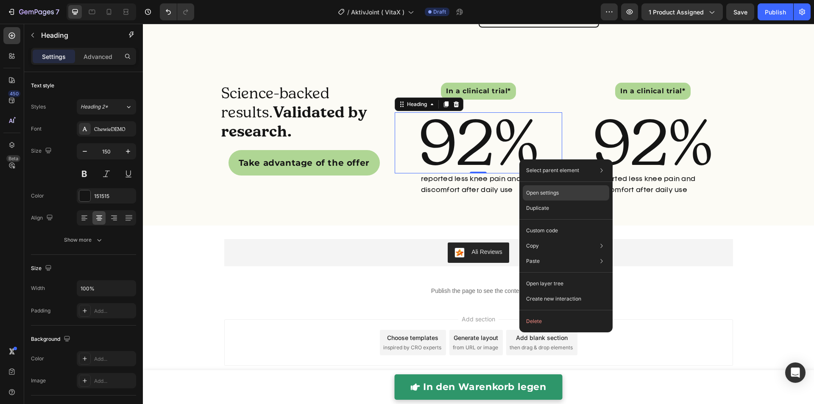
click at [549, 191] on p "Open settings" at bounding box center [542, 193] width 33 height 8
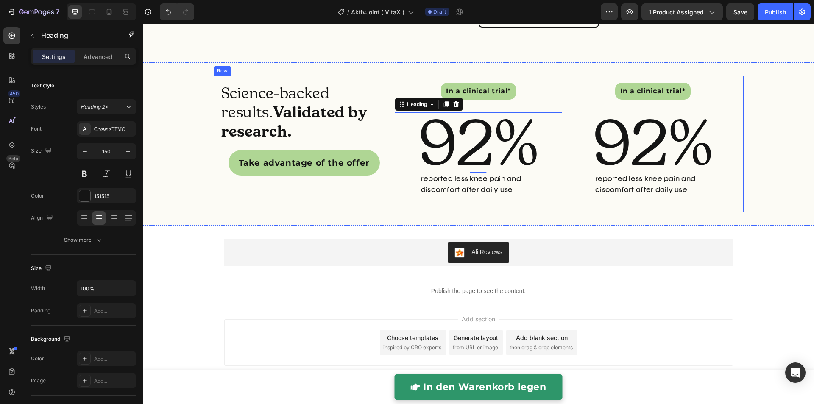
click at [382, 201] on div "Science-backed results. Validated by research. Heading Take advantage of the of…" at bounding box center [303, 144] width 167 height 122
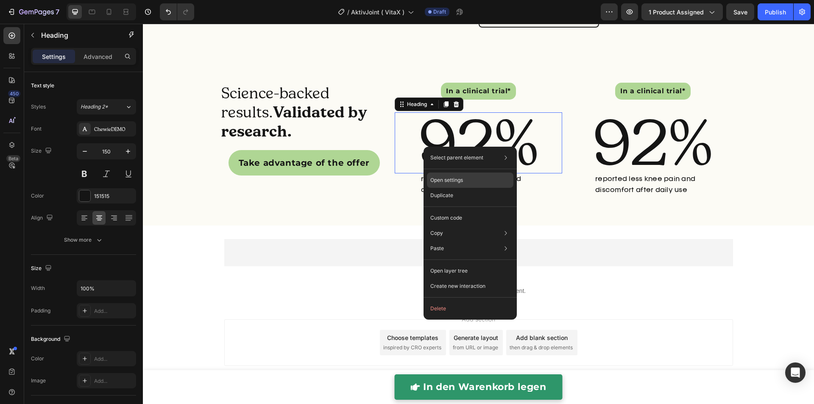
click at [453, 183] on p "Open settings" at bounding box center [446, 180] width 33 height 8
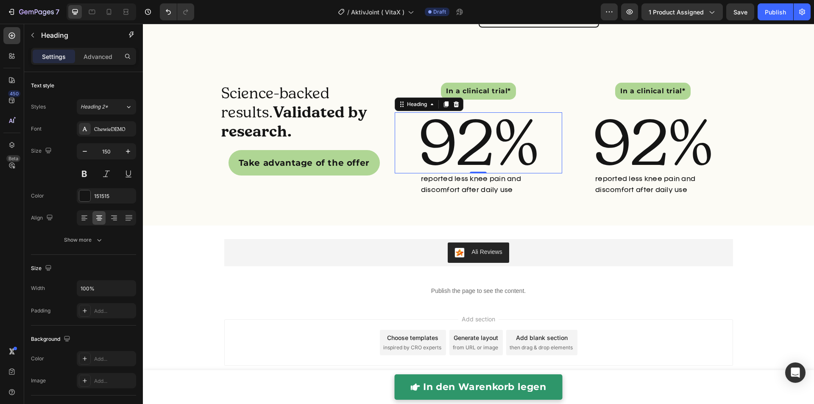
click at [395, 180] on div "reported less knee pain and discomfort after daily use Text Block" at bounding box center [478, 184] width 167 height 23
click at [443, 143] on p "92%" at bounding box center [479, 142] width 166 height 59
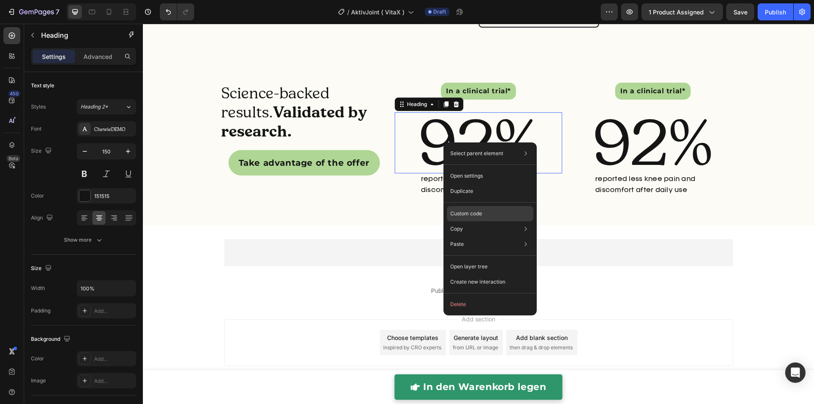
click at [463, 213] on p "Custom code" at bounding box center [466, 214] width 32 height 8
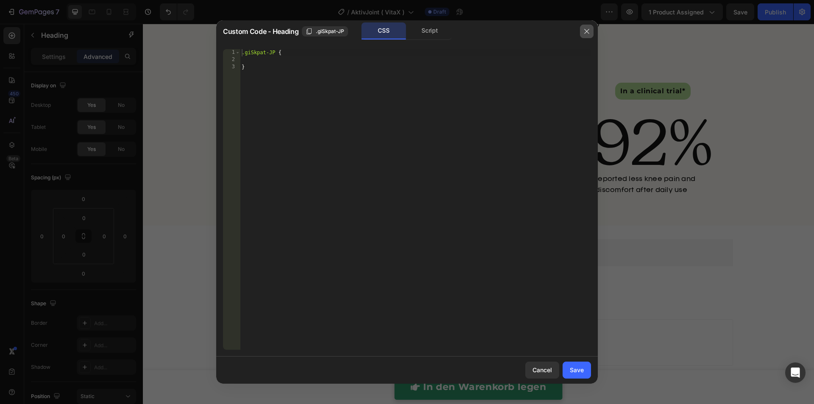
click at [585, 32] on icon "button" at bounding box center [586, 31] width 7 height 7
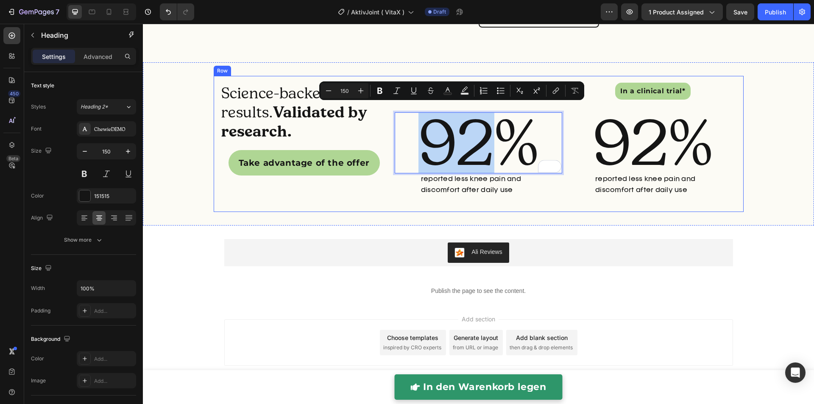
drag, startPoint x: 340, startPoint y: 128, endPoint x: 371, endPoint y: 131, distance: 32.0
click at [340, 128] on h2 "Science-backed results. Validated by research." at bounding box center [303, 112] width 167 height 59
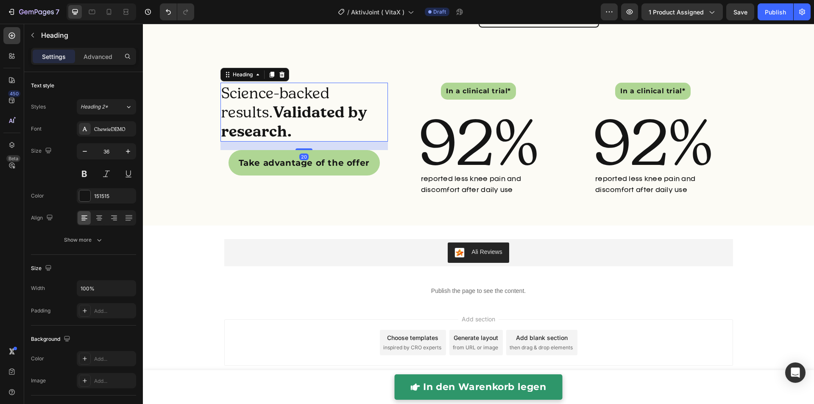
click at [462, 140] on p "92%" at bounding box center [479, 142] width 166 height 59
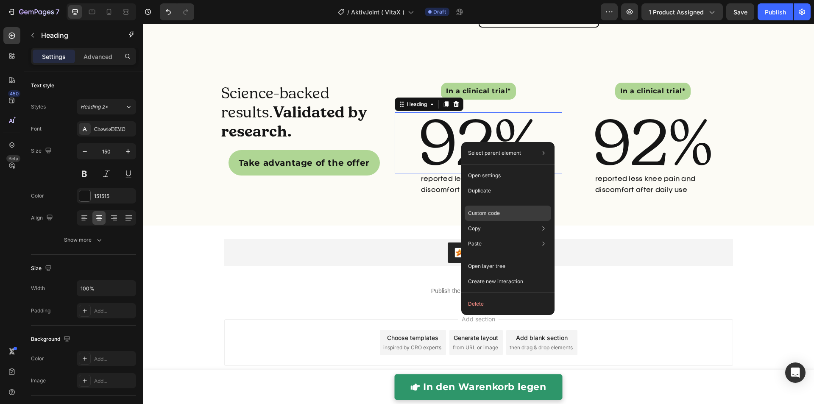
click at [487, 211] on p "Custom code" at bounding box center [484, 213] width 32 height 8
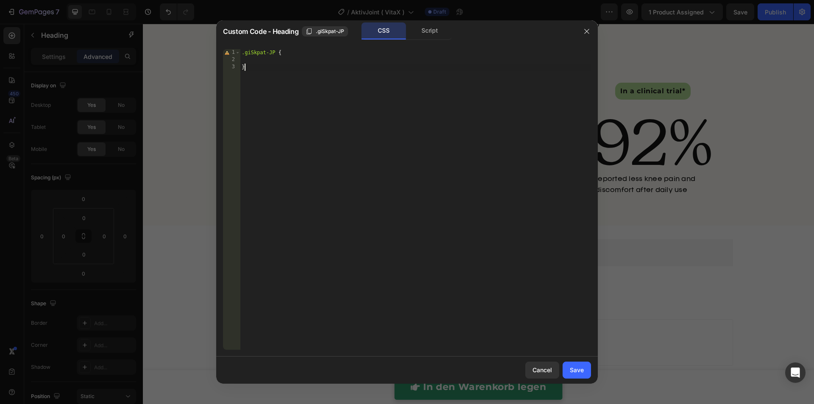
click at [400, 145] on div ".giSkpat-JP { }" at bounding box center [415, 206] width 351 height 315
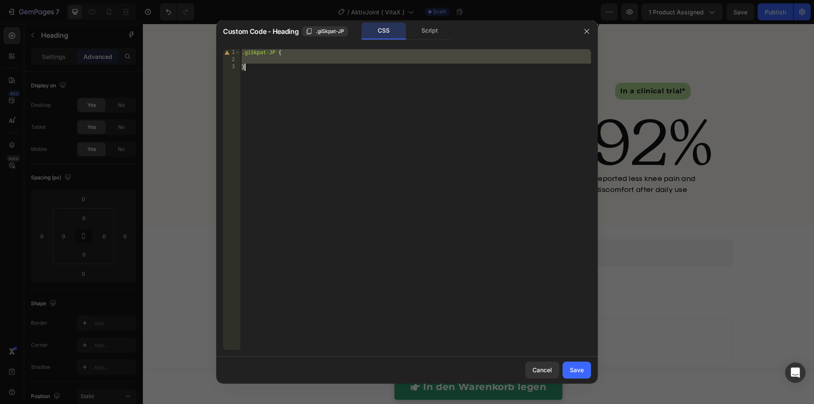
paste textarea "<h3 data-animate="92">0%</h3>"
type textarea "<h3 data-animate="92">0%</h3>"
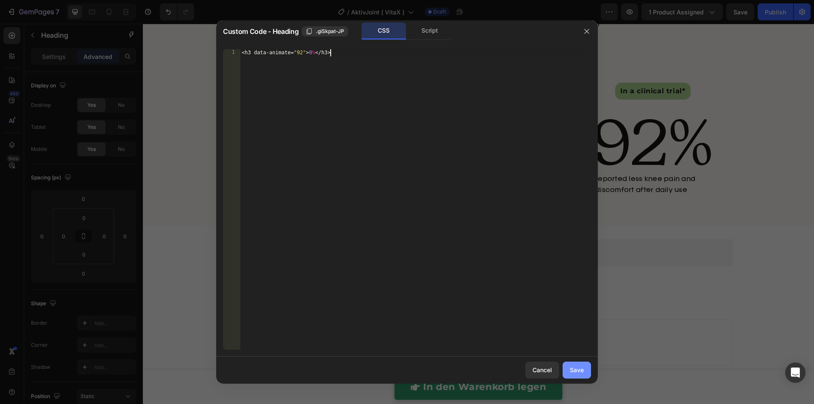
click at [578, 373] on div "Save" at bounding box center [577, 369] width 14 height 9
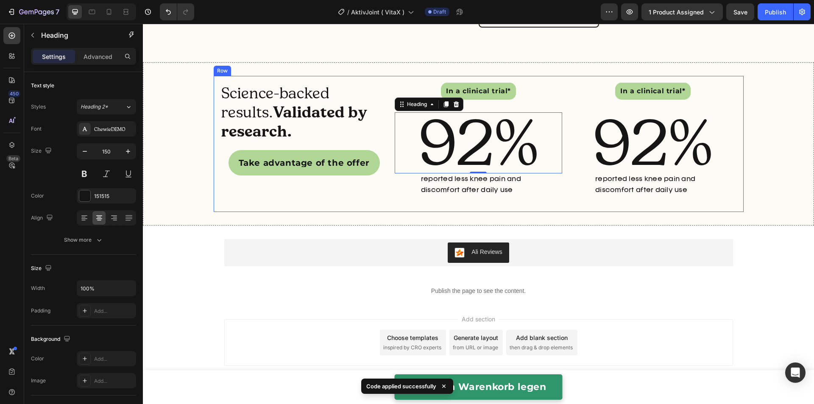
click at [584, 207] on div "Science-backed results. Validated by research. Heading Take advantage of the of…" at bounding box center [479, 144] width 530 height 136
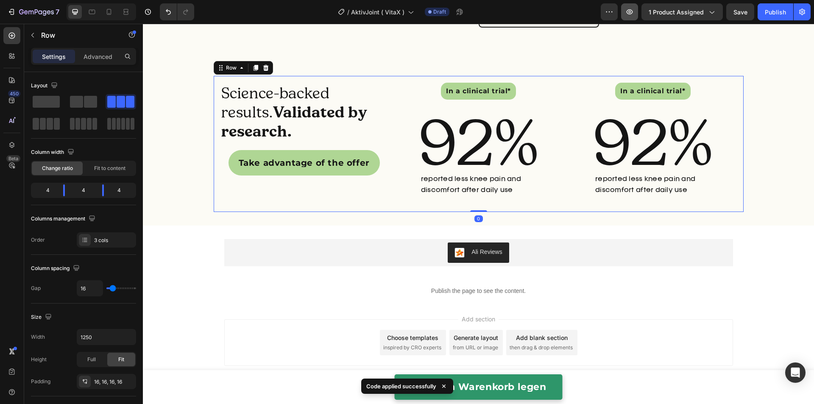
click at [636, 19] on button "button" at bounding box center [629, 11] width 17 height 17
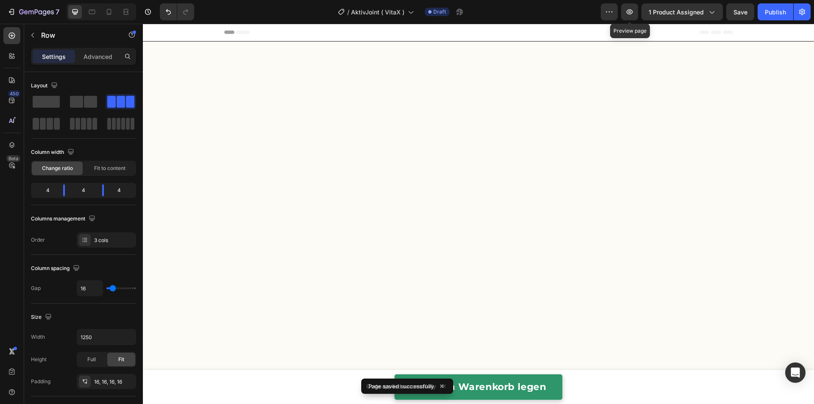
scroll to position [2320, 0]
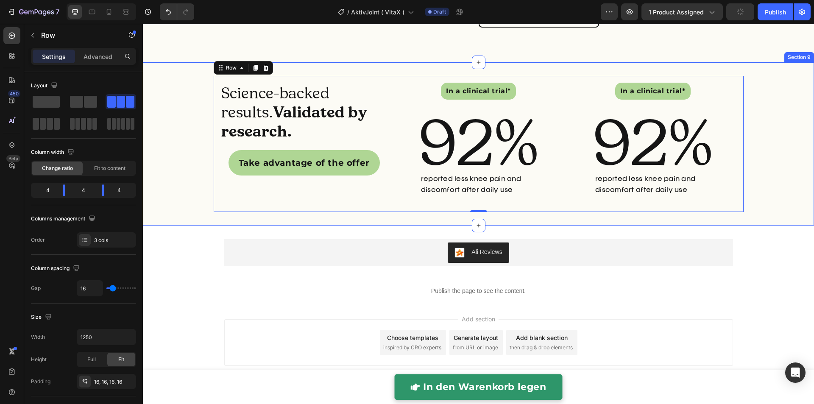
click at [754, 215] on div "Science-backed results. Validated by research. Heading Take advantage of the of…" at bounding box center [478, 143] width 671 height 163
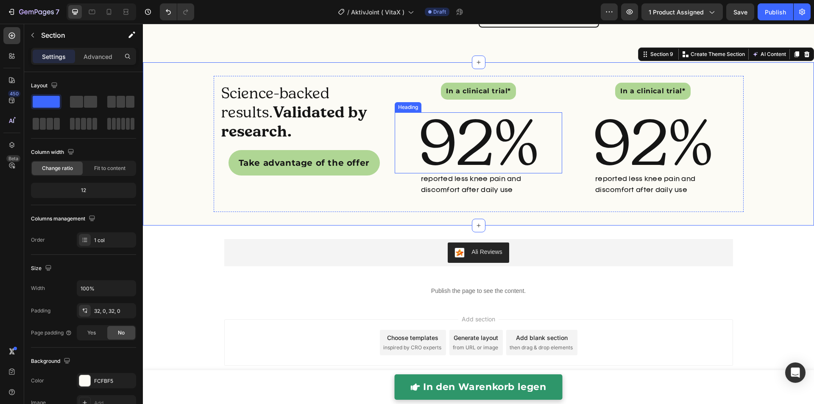
click at [444, 156] on p "92%" at bounding box center [479, 142] width 166 height 59
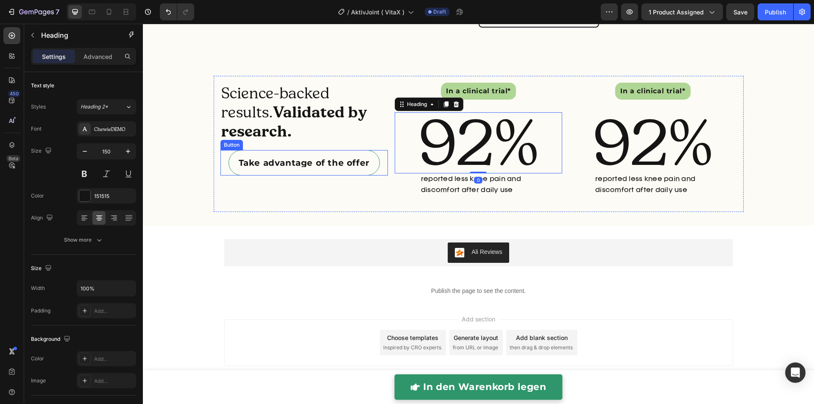
drag, startPoint x: 349, startPoint y: 156, endPoint x: 366, endPoint y: 153, distance: 17.2
click at [350, 156] on link "Take advantage of the offer" at bounding box center [303, 162] width 151 height 25
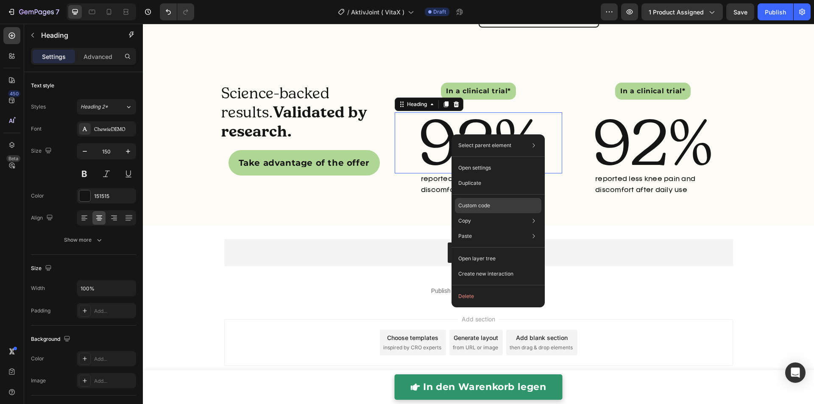
click at [479, 228] on div "Custom code" at bounding box center [498, 235] width 86 height 15
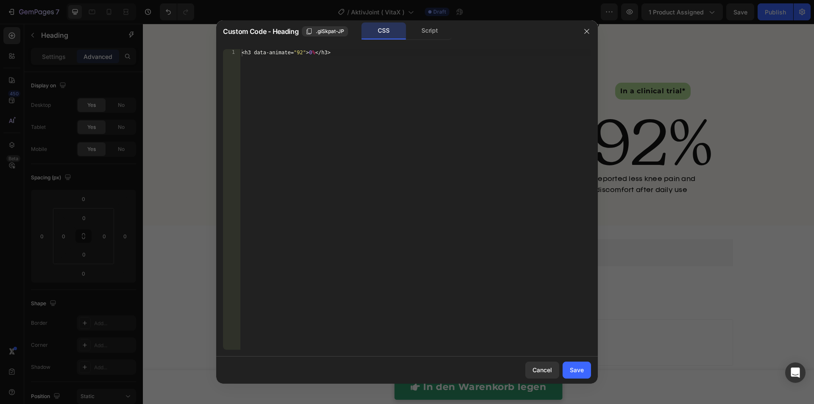
type textarea "<h3 data-animate="92">0%</h3>"
click at [423, 153] on div "< h3 data-animate = " 92 " > 0 % </ h3 >" at bounding box center [415, 206] width 351 height 315
click at [654, 131] on div at bounding box center [407, 202] width 814 height 404
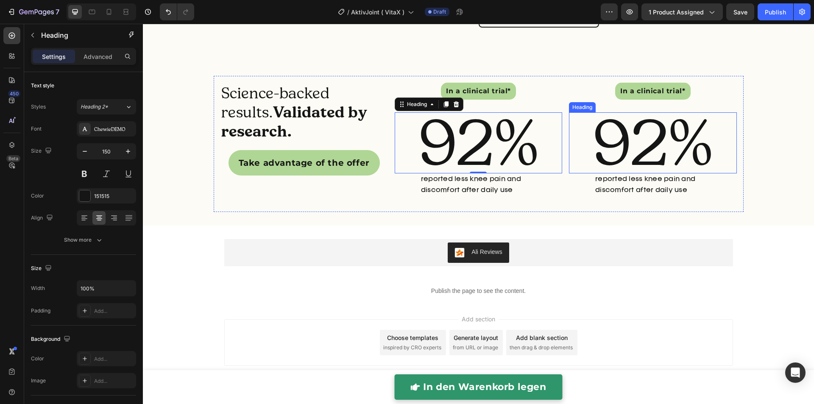
click at [635, 147] on h2 "92%" at bounding box center [652, 142] width 167 height 61
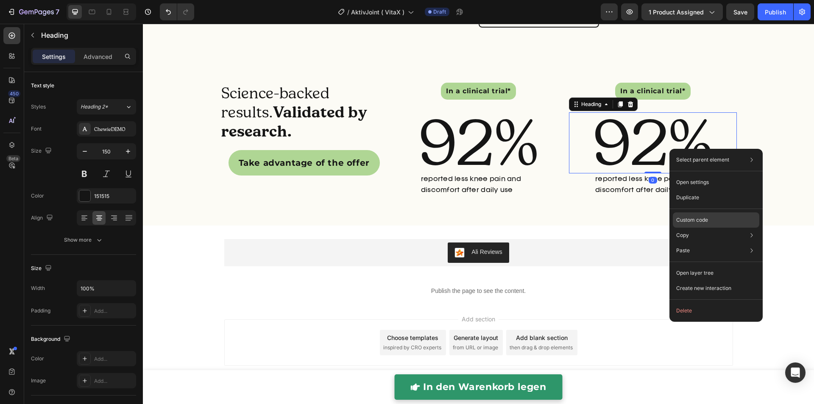
click at [687, 223] on p "Custom code" at bounding box center [692, 220] width 32 height 8
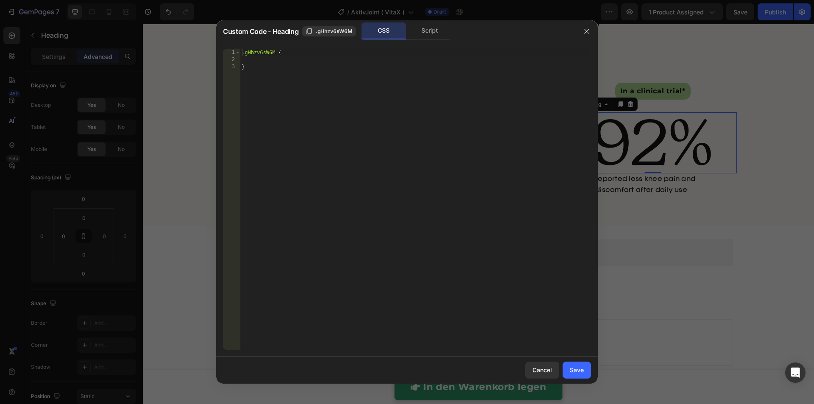
click at [515, 117] on div ".gHhzv6sW6M { }" at bounding box center [415, 206] width 351 height 315
type textarea "}"
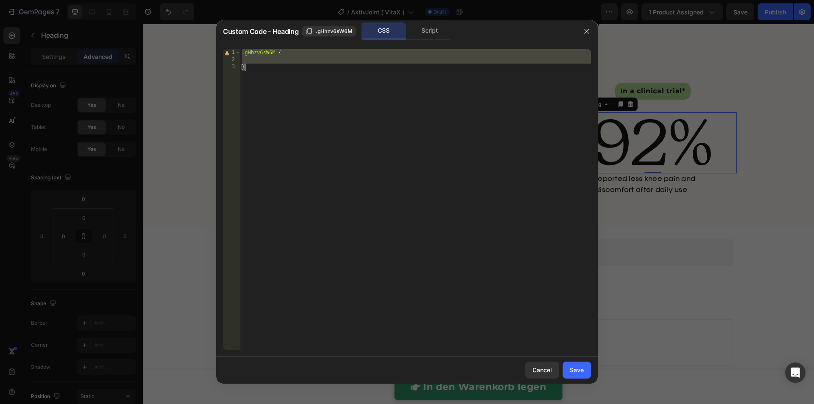
click at [706, 162] on div at bounding box center [407, 202] width 814 height 404
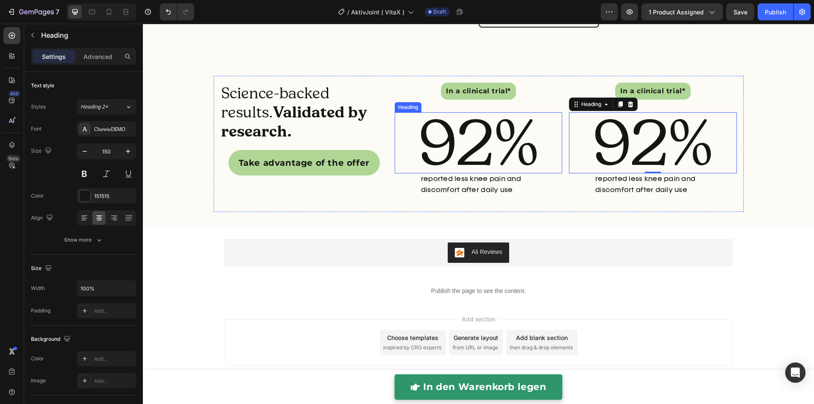
click at [504, 153] on p "92%" at bounding box center [479, 142] width 166 height 59
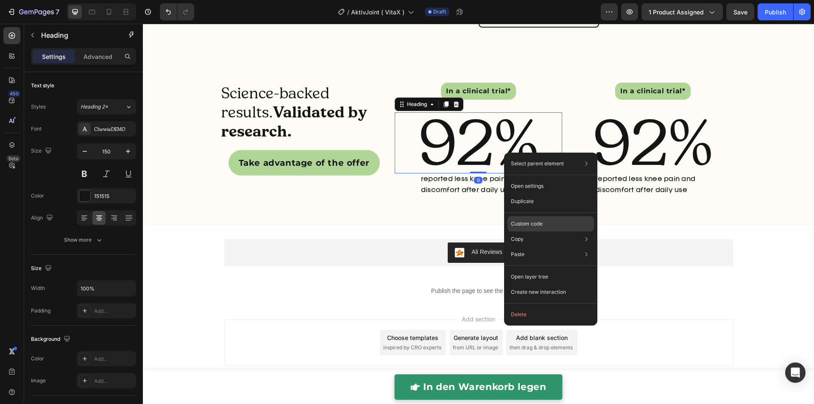
click at [526, 223] on p "Custom code" at bounding box center [527, 224] width 32 height 8
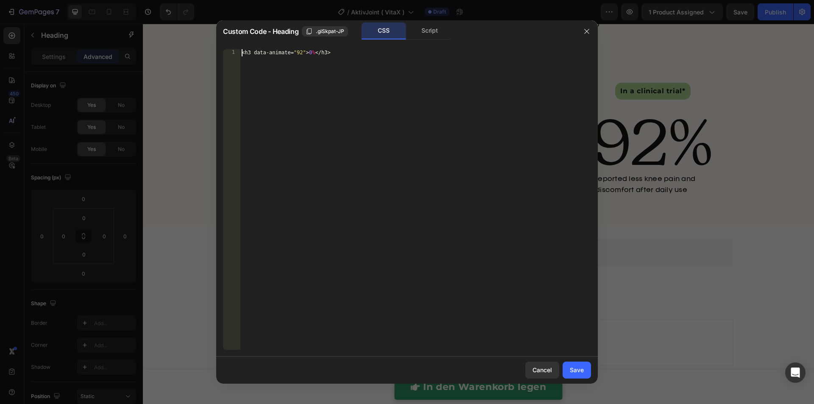
drag, startPoint x: 243, startPoint y: 53, endPoint x: 265, endPoint y: 68, distance: 26.5
click at [243, 53] on div "< h3 data-animate = " 92 " > 0 % </ h3 >" at bounding box center [415, 206] width 351 height 315
type textarea "<h3 data-animate="92">0%</h3>"
paste textarea "}"
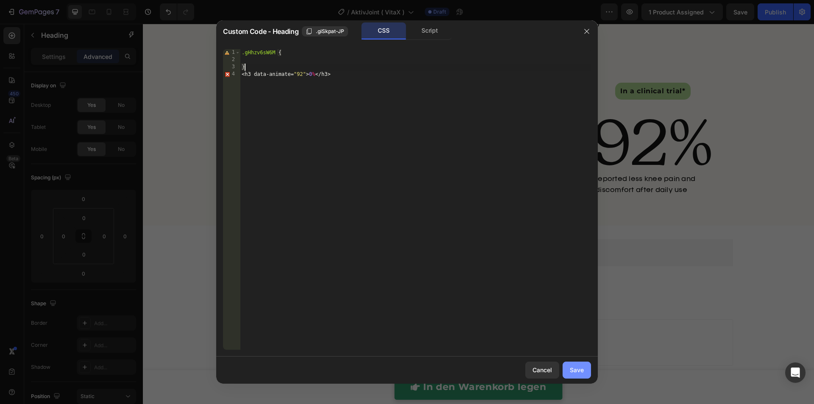
type textarea "}"
click at [575, 370] on div "Save" at bounding box center [577, 369] width 14 height 9
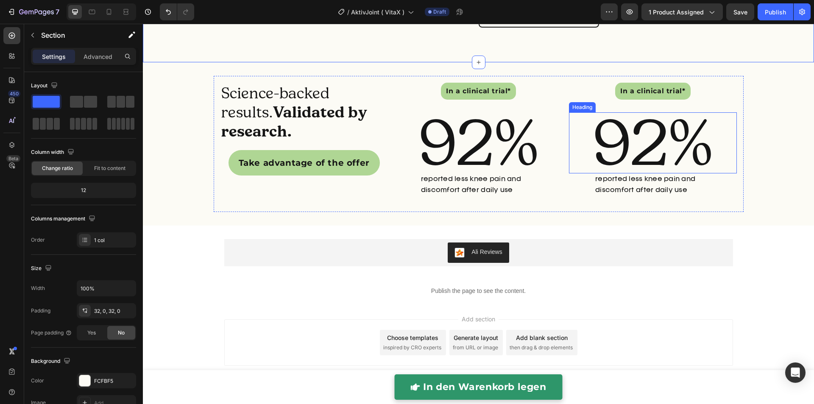
click at [626, 145] on h2 "92%" at bounding box center [652, 142] width 167 height 61
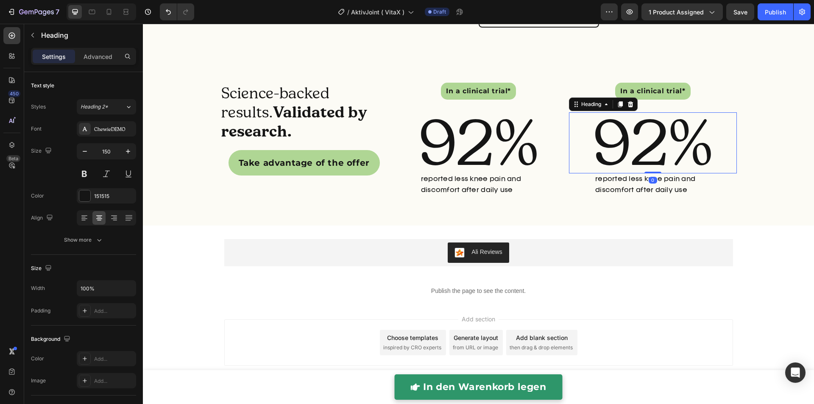
click at [626, 145] on h2 "92%" at bounding box center [652, 142] width 167 height 61
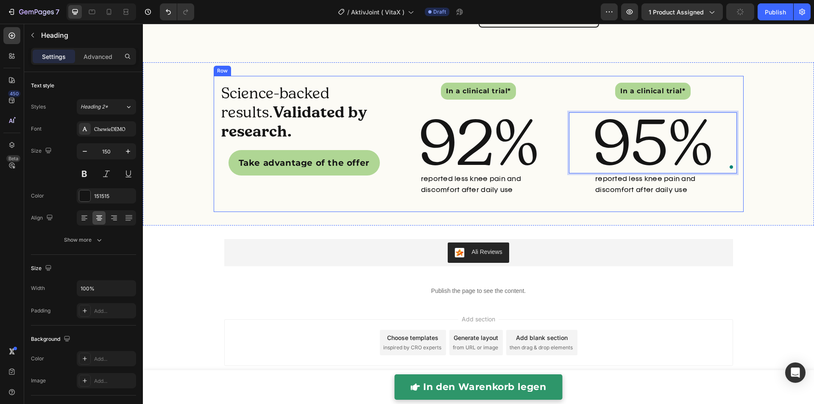
click at [635, 187] on p "reported less knee pain and discomfort after daily use" at bounding box center [665, 184] width 140 height 21
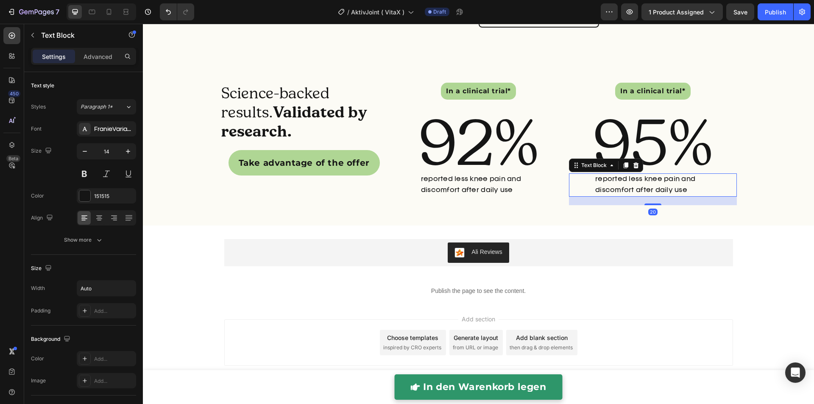
click at [635, 187] on p "reported less knee pain and discomfort after daily use" at bounding box center [665, 184] width 140 height 21
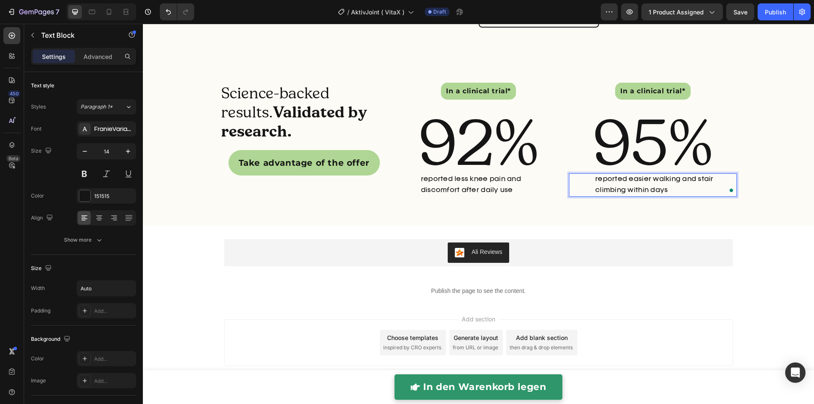
click at [748, 186] on div "Science-backed results. Validated by research. Heading Take advantage of the of…" at bounding box center [478, 144] width 671 height 136
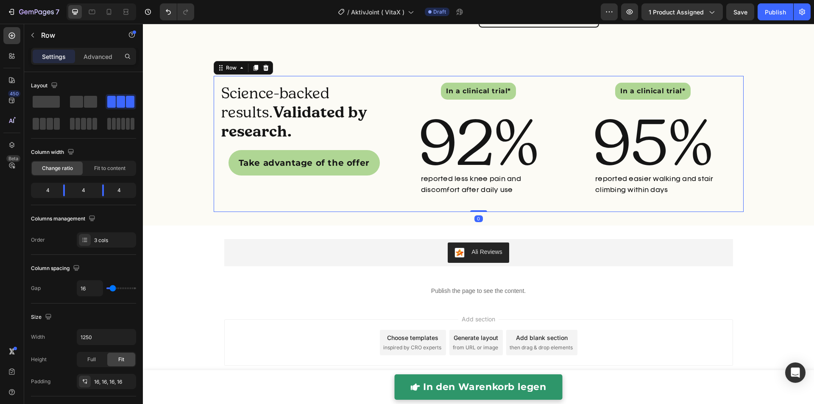
click at [564, 189] on div "Science-backed results. Validated by research. Heading Take advantage of the of…" at bounding box center [479, 144] width 530 height 136
click at [465, 185] on p "reported less knee pain and discomfort after daily use" at bounding box center [491, 184] width 140 height 21
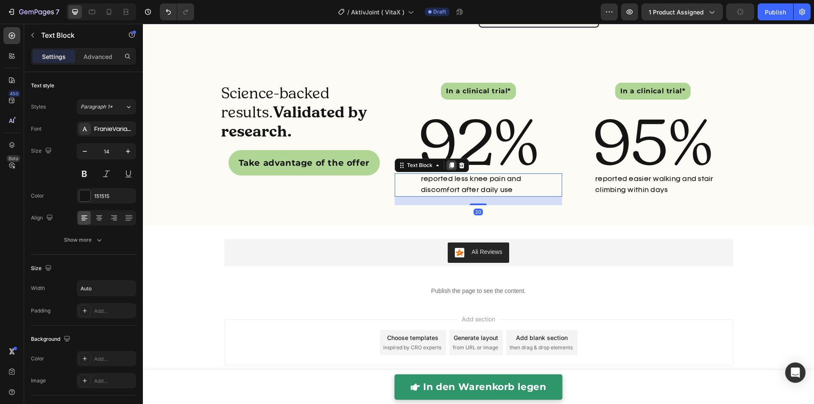
click at [448, 168] on icon at bounding box center [451, 165] width 7 height 7
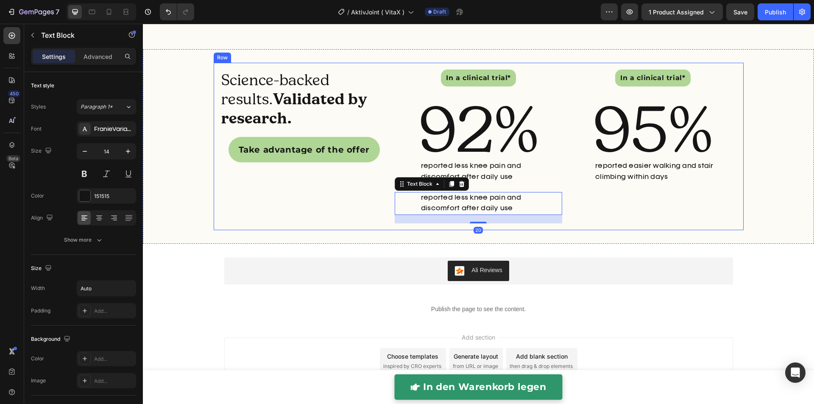
click at [365, 223] on div "Science-backed results. Validated by research. Heading Take advantage of the of…" at bounding box center [303, 147] width 167 height 154
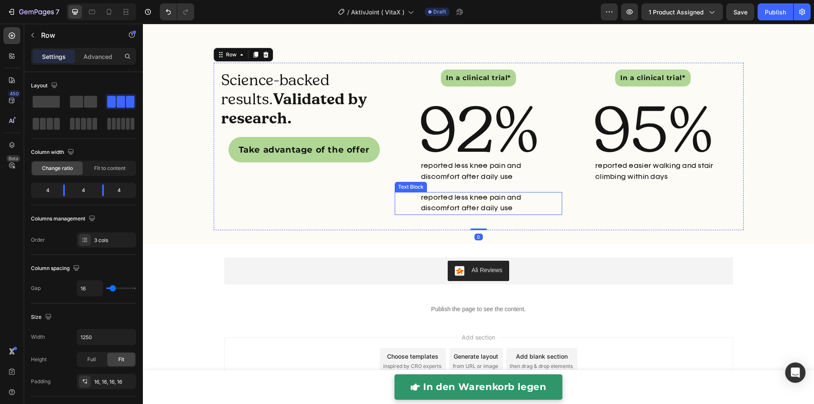
click at [421, 214] on p "reported less knee pain and discomfort after daily use" at bounding box center [491, 203] width 140 height 21
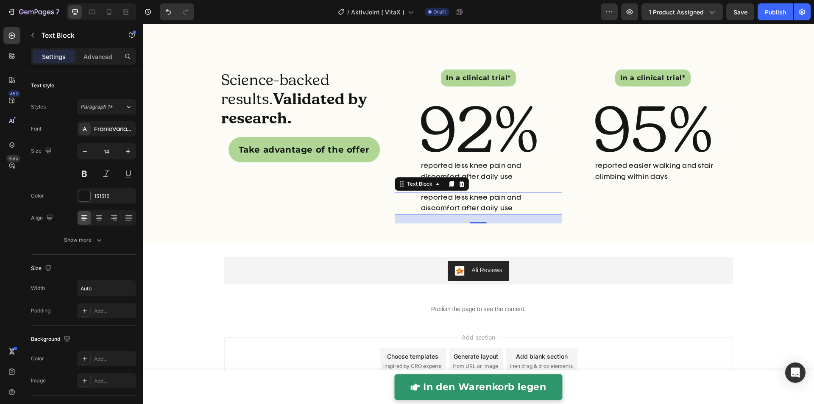
click at [427, 214] on p "reported less knee pain and discomfort after daily use" at bounding box center [491, 203] width 140 height 21
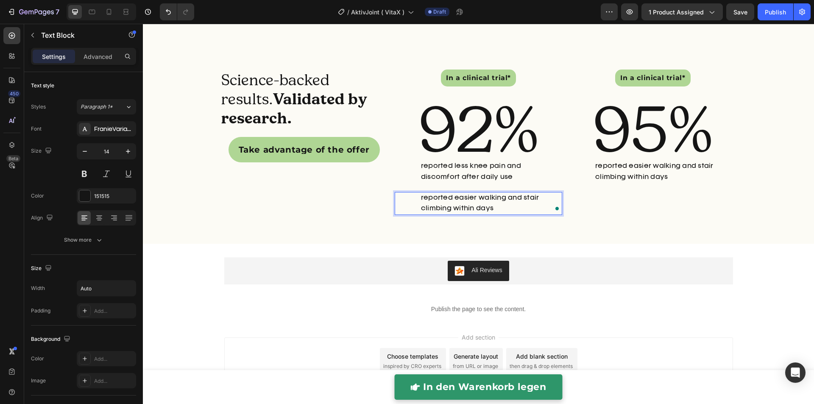
scroll to position [2320, 0]
click at [450, 214] on p "reported easier walking and stair climbing within days" at bounding box center [491, 203] width 140 height 21
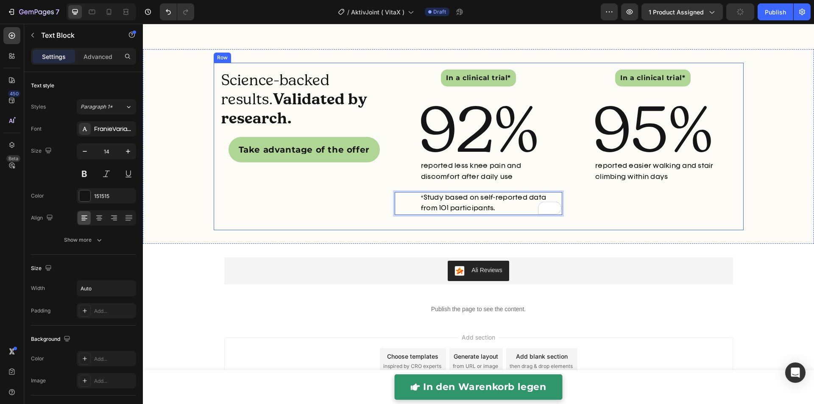
click at [601, 215] on div "In a clinical trial* Button 95% Heading reported easier walking and stair climb…" at bounding box center [652, 147] width 167 height 154
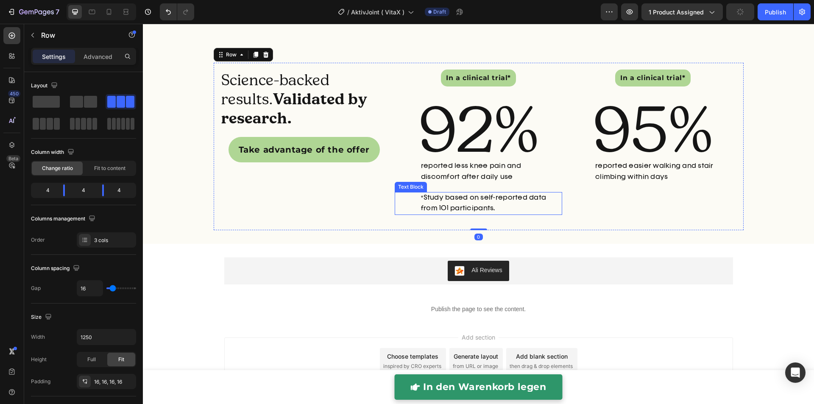
click at [527, 214] on p "*Study based on self-reported data from 101 participants." at bounding box center [491, 203] width 140 height 21
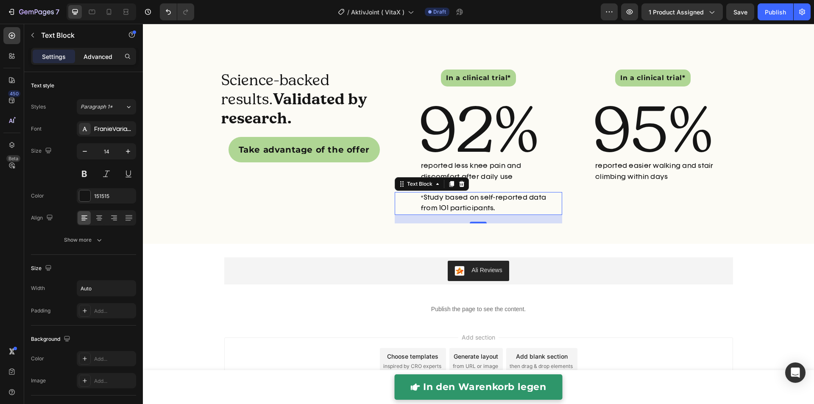
click at [98, 59] on p "Advanced" at bounding box center [98, 56] width 29 height 9
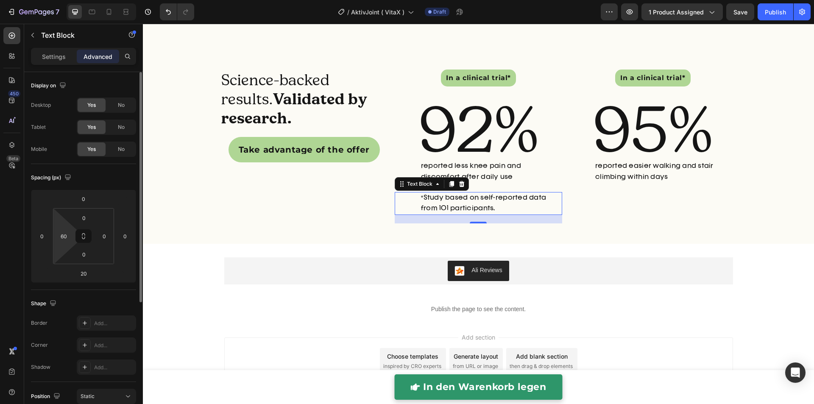
click at [72, 240] on div "60" at bounding box center [63, 236] width 17 height 14
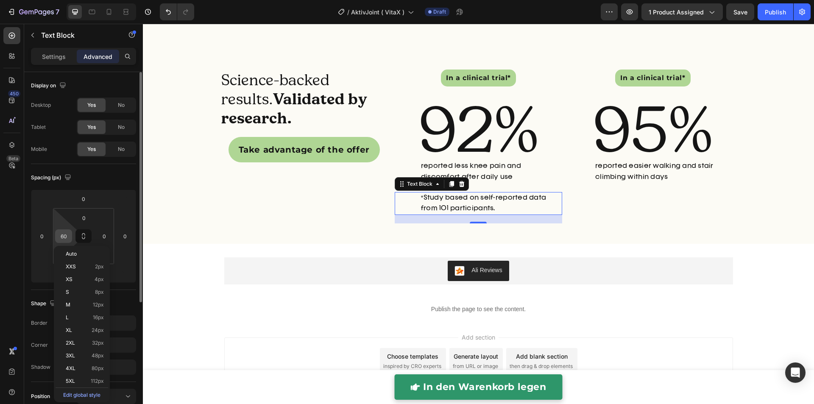
click at [62, 234] on input "60" at bounding box center [63, 236] width 13 height 13
type input "0"
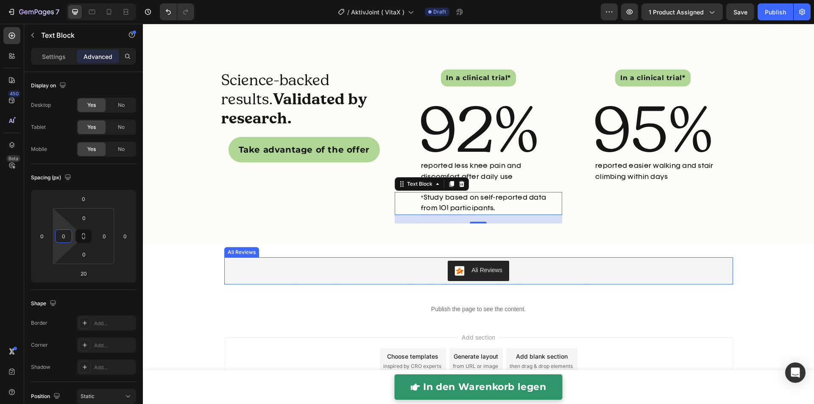
click at [381, 244] on div "Science-backed results. Validated by research. Heading Take advantage of the of…" at bounding box center [478, 146] width 671 height 195
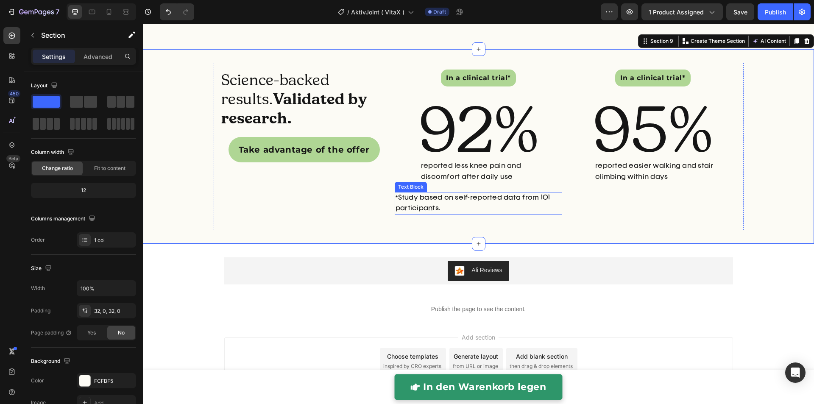
click at [411, 214] on p "*Study based on self-reported data from 101 participants." at bounding box center [479, 203] width 166 height 21
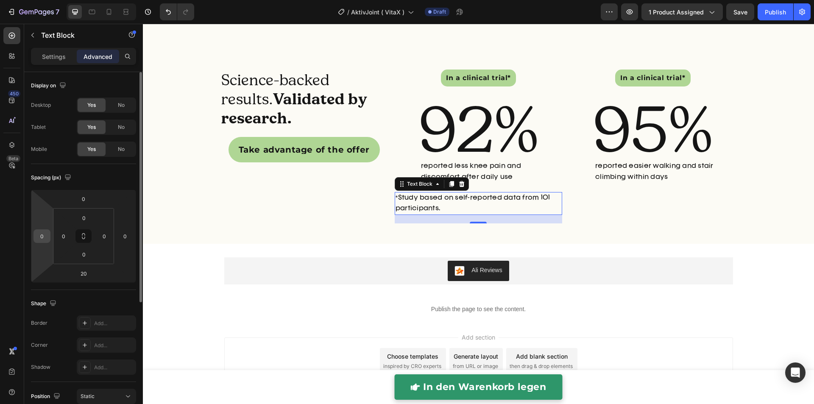
click at [48, 232] on div "0" at bounding box center [41, 236] width 17 height 14
click at [44, 235] on input "0" at bounding box center [42, 236] width 13 height 13
type input "50"
click at [76, 177] on div "Spacing (px)" at bounding box center [83, 178] width 105 height 14
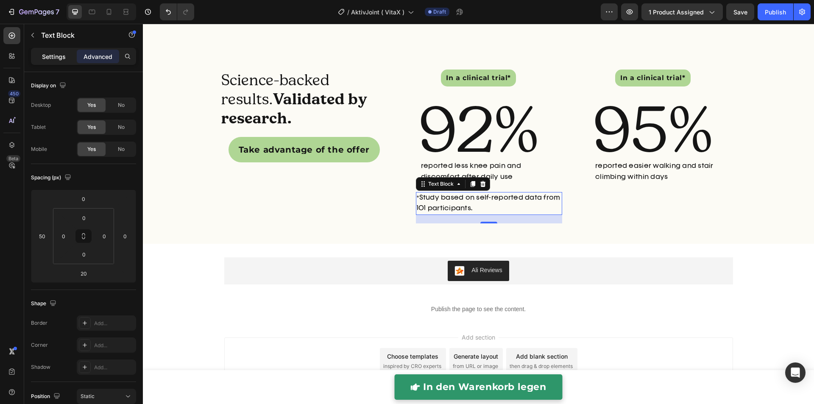
click at [61, 59] on p "Settings" at bounding box center [54, 56] width 24 height 9
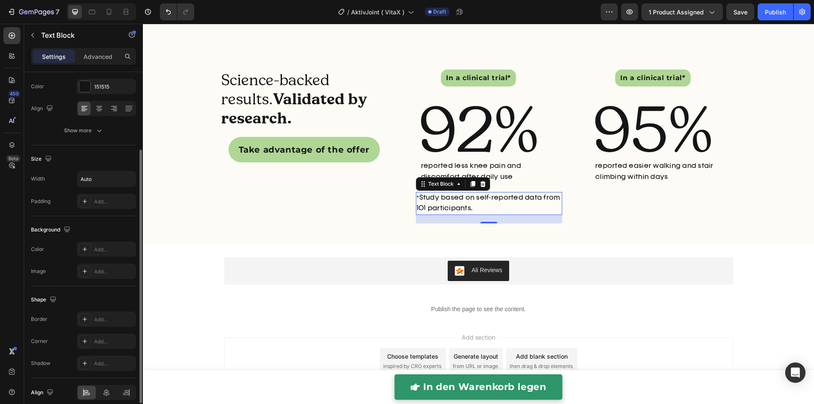
scroll to position [84, 0]
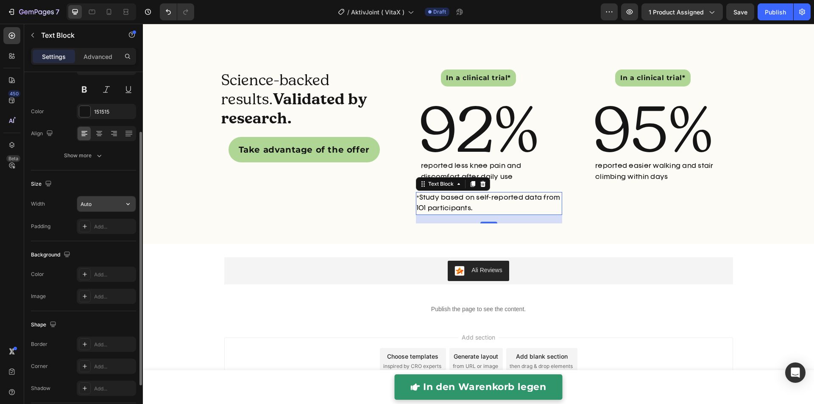
click at [110, 202] on input "Auto" at bounding box center [106, 203] width 58 height 15
click at [117, 203] on input "Auto" at bounding box center [106, 203] width 58 height 15
click at [132, 203] on icon "button" at bounding box center [128, 204] width 8 height 8
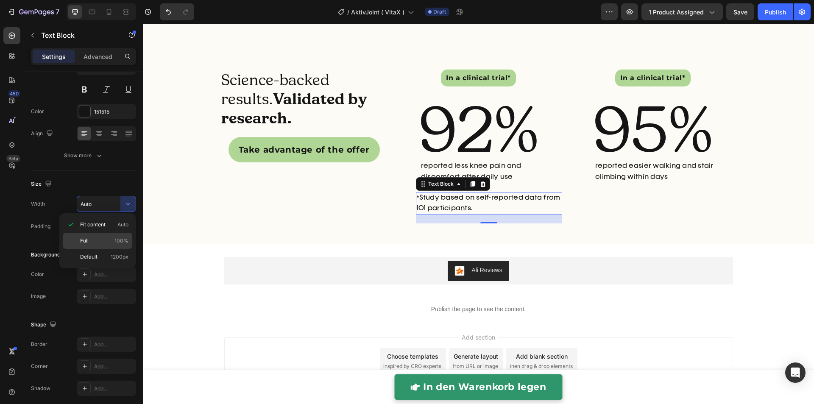
click at [110, 237] on p "Full 100%" at bounding box center [104, 241] width 48 height 8
type input "100%"
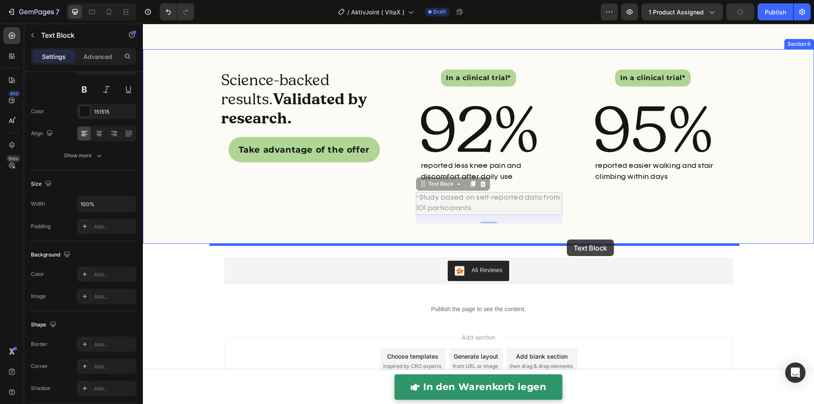
drag, startPoint x: 448, startPoint y: 199, endPoint x: 567, endPoint y: 240, distance: 124.9
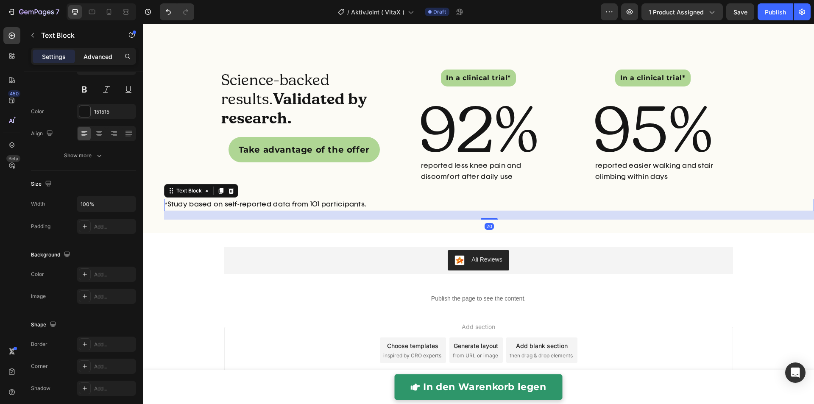
click at [100, 50] on div "Advanced" at bounding box center [98, 57] width 42 height 14
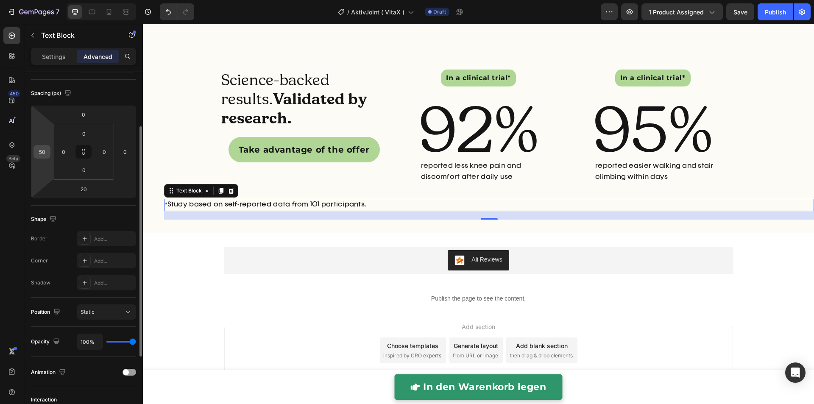
drag, startPoint x: 45, startPoint y: 152, endPoint x: 48, endPoint y: 156, distance: 5.7
click at [45, 152] on input "50" at bounding box center [42, 151] width 13 height 13
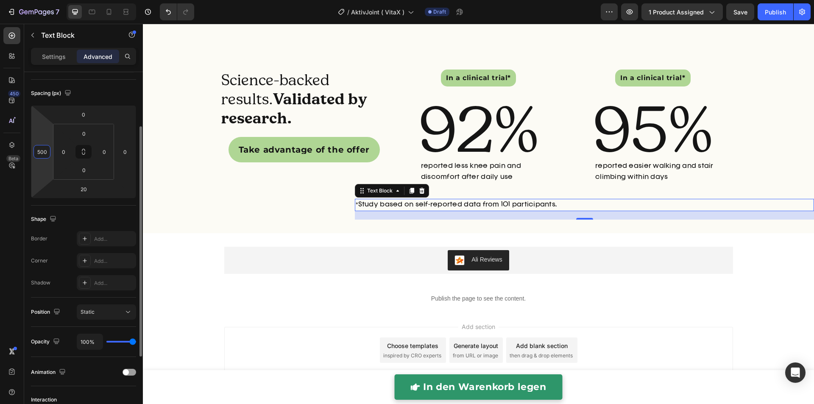
click at [46, 153] on input "500" at bounding box center [42, 151] width 13 height 13
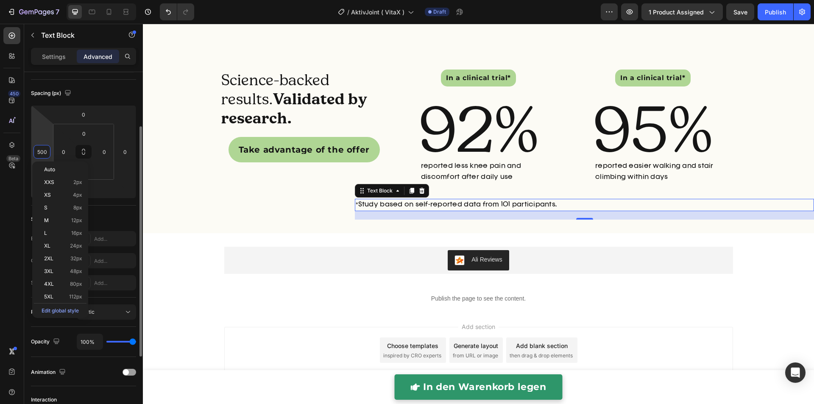
click at [46, 153] on input "500" at bounding box center [42, 151] width 13 height 13
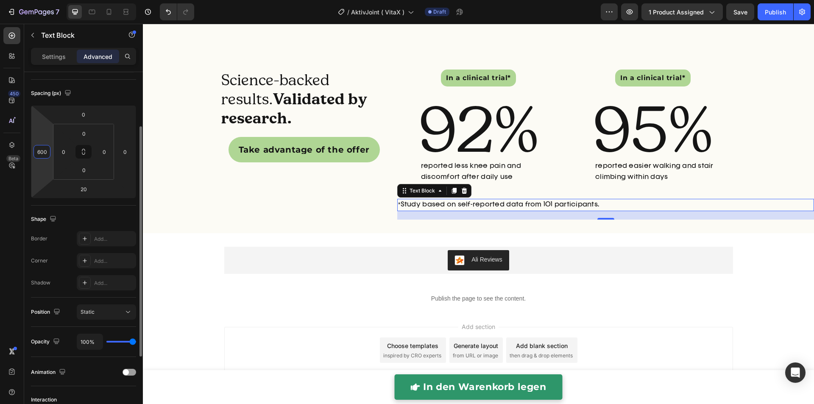
click at [47, 151] on input "600" at bounding box center [42, 151] width 13 height 13
click at [41, 152] on input "600" at bounding box center [42, 151] width 13 height 13
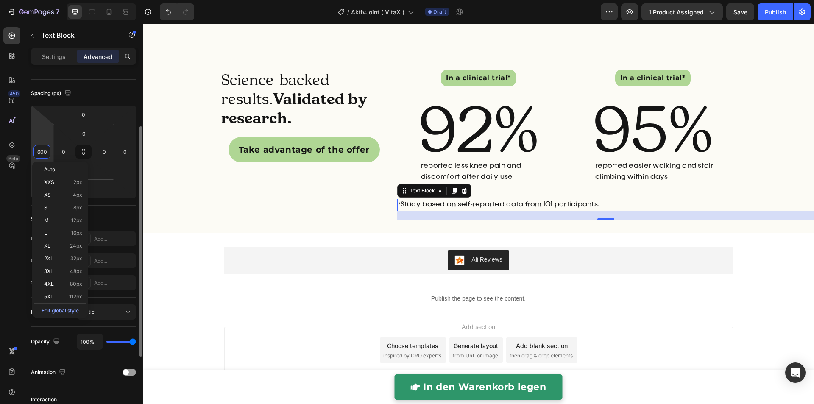
click at [41, 152] on input "600" at bounding box center [42, 151] width 13 height 13
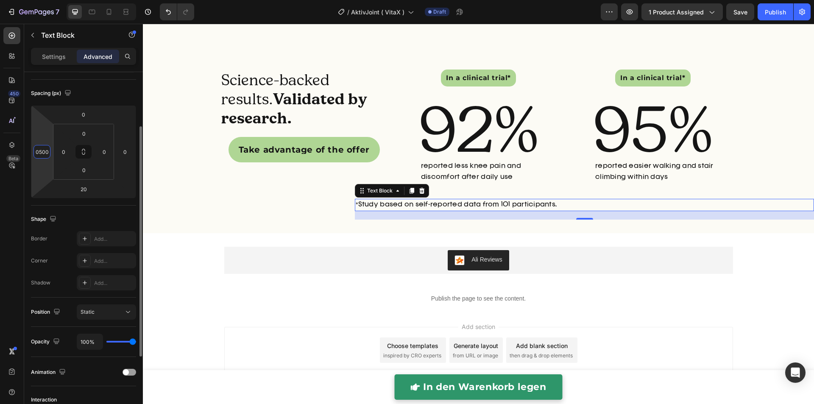
click at [44, 155] on input "0500" at bounding box center [42, 151] width 13 height 13
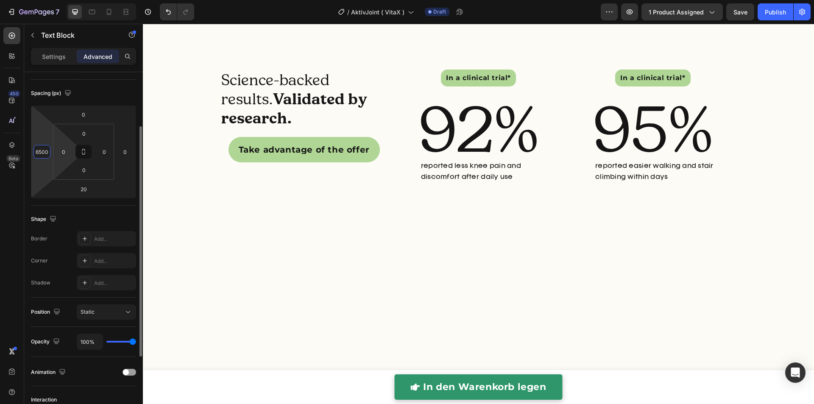
type input "650"
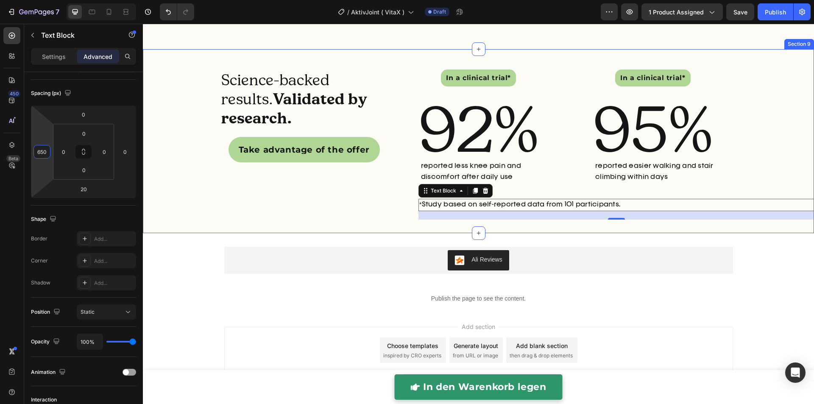
click at [338, 220] on div "Science-backed results. Validated by research. Heading Take advantage of the of…" at bounding box center [478, 141] width 671 height 157
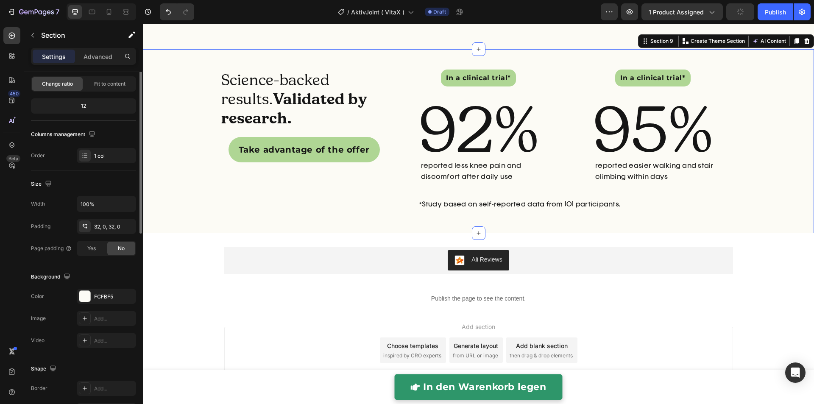
scroll to position [0, 0]
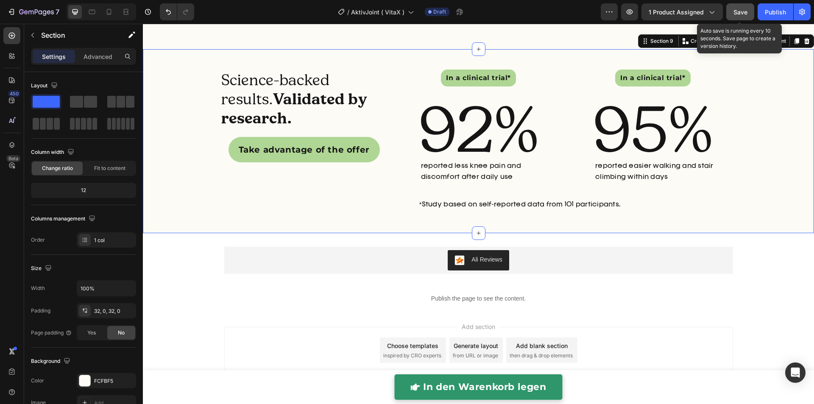
click at [744, 16] on div "Save" at bounding box center [740, 12] width 14 height 9
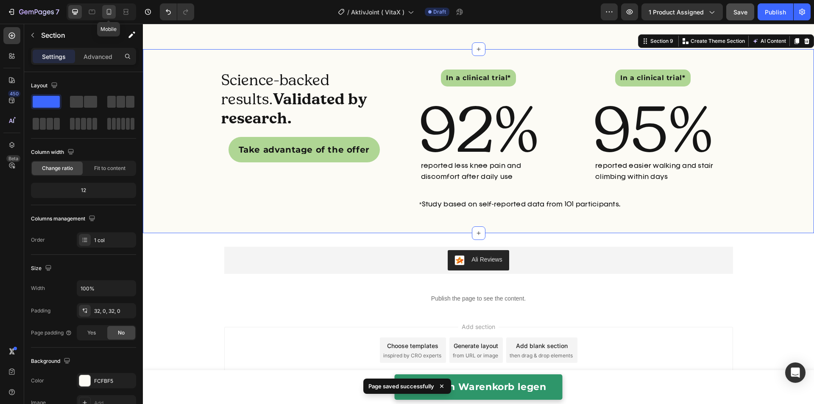
click at [107, 11] on icon at bounding box center [109, 12] width 5 height 6
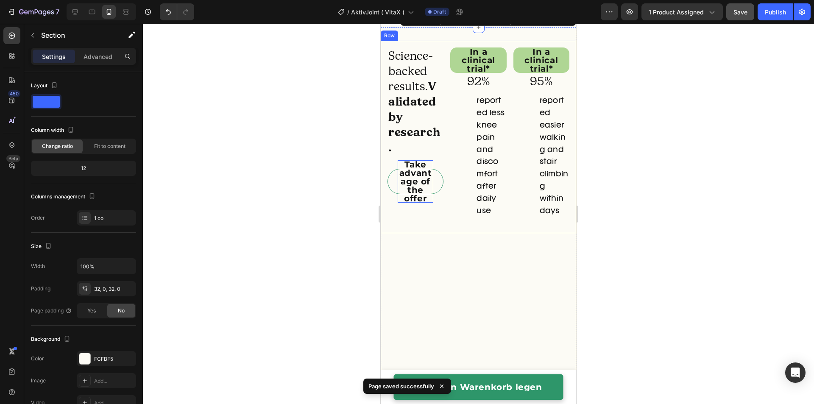
scroll to position [2450, 0]
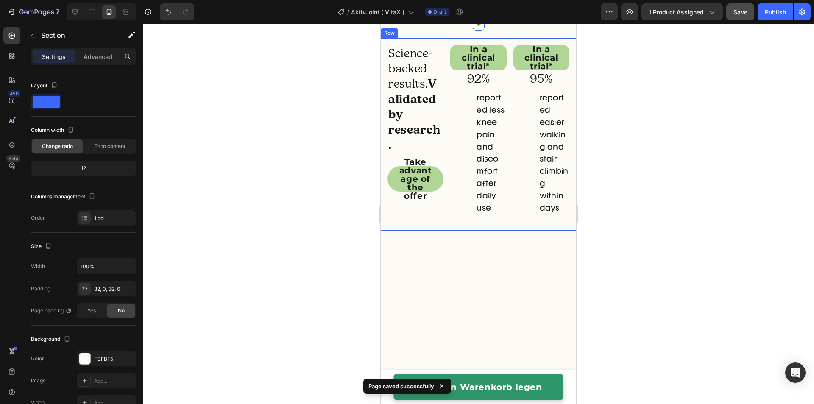
click at [443, 231] on div "Science-backed results. Validated by research. Heading Take advantage of the of…" at bounding box center [478, 134] width 195 height 192
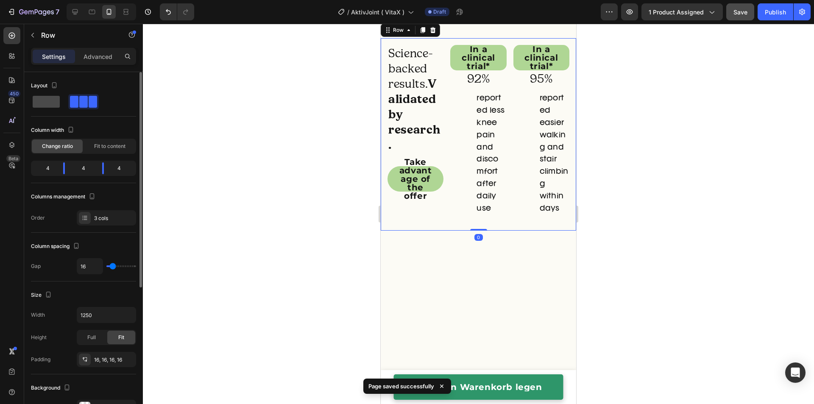
click at [48, 103] on span at bounding box center [46, 102] width 27 height 12
type input "0"
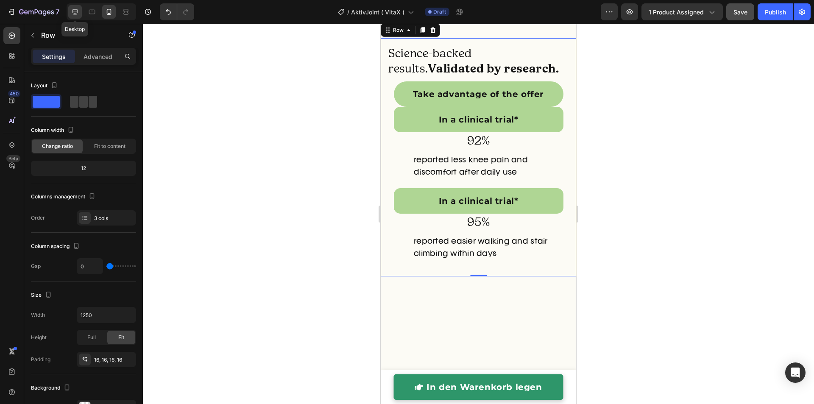
click at [75, 8] on icon at bounding box center [75, 12] width 8 height 8
type input "16"
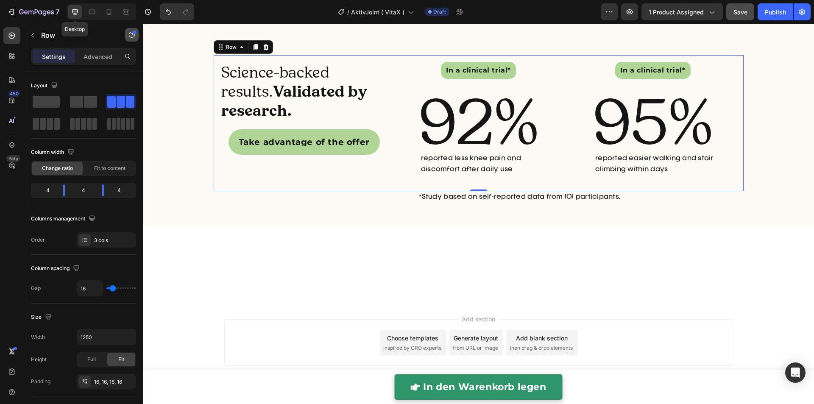
scroll to position [2341, 0]
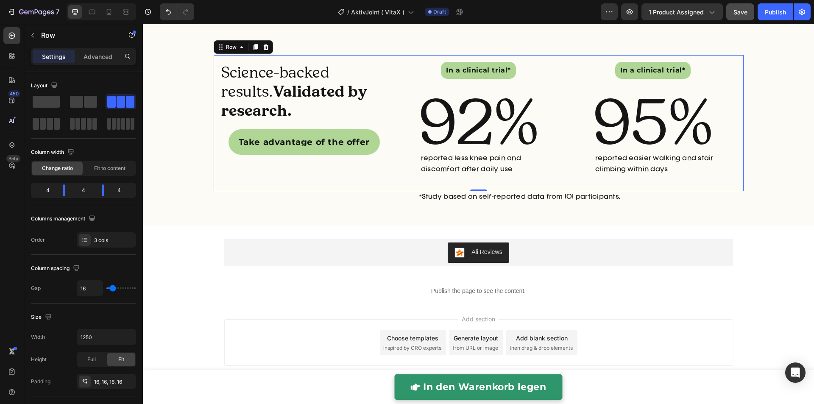
click at [385, 165] on div "Science-backed results. Validated by research. Heading Take advantage of the of…" at bounding box center [479, 123] width 530 height 136
click at [91, 6] on div at bounding box center [92, 12] width 14 height 14
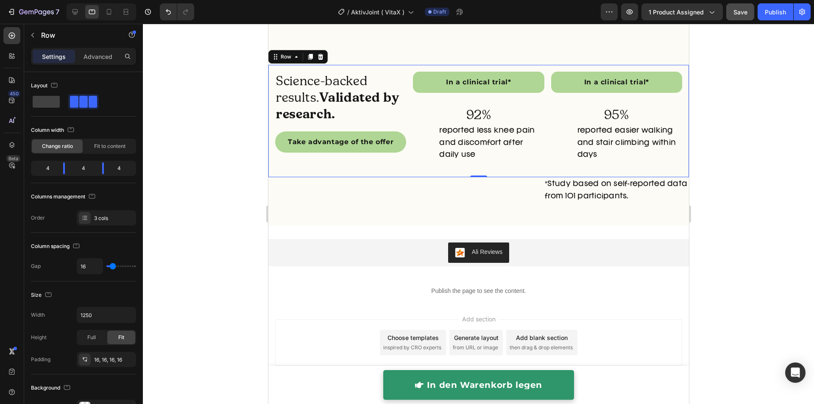
scroll to position [2392, 0]
click at [75, 10] on icon at bounding box center [75, 12] width 6 height 6
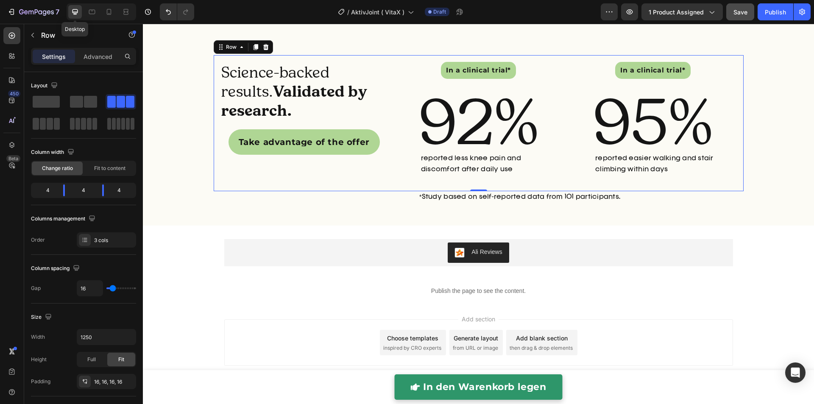
scroll to position [2341, 0]
click at [112, 11] on icon at bounding box center [109, 12] width 8 height 8
type input "0"
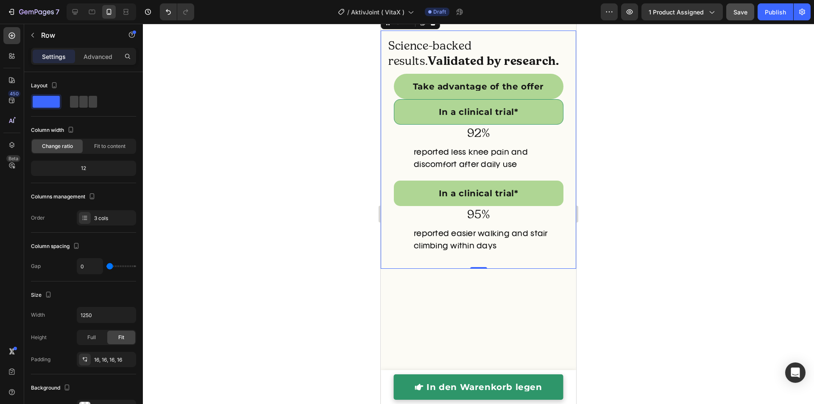
scroll to position [2463, 0]
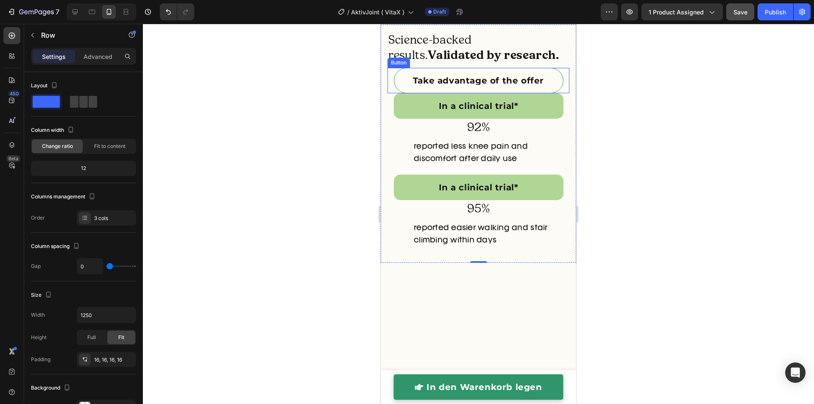
click at [419, 93] on link "Take advantage of the offer" at bounding box center [479, 80] width 170 height 25
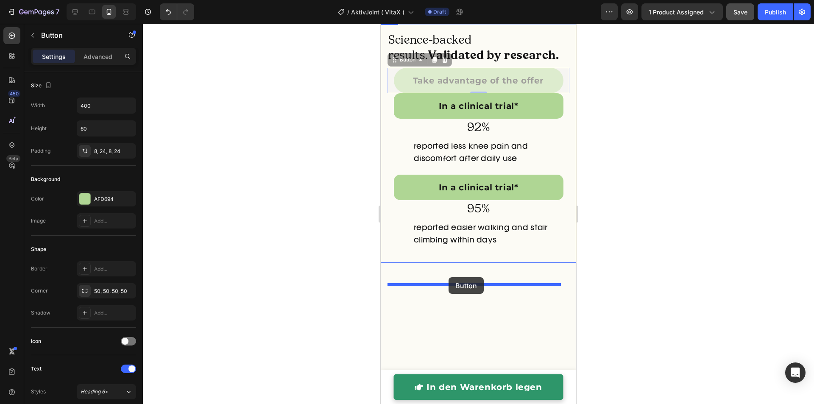
drag, startPoint x: 406, startPoint y: 91, endPoint x: 448, endPoint y: 277, distance: 191.4
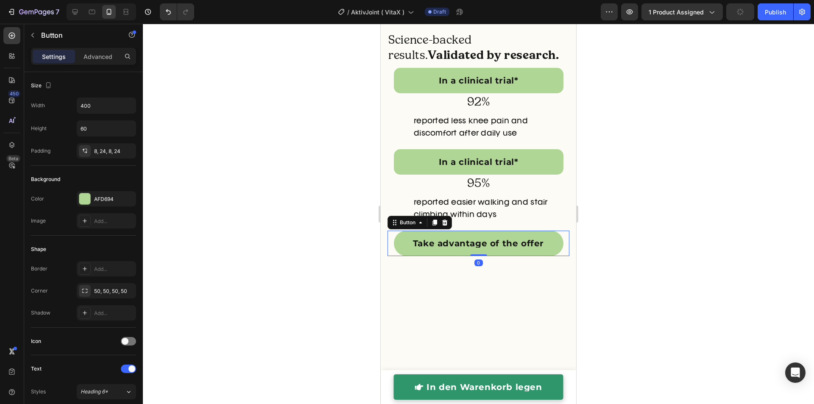
click at [313, 243] on div at bounding box center [478, 214] width 671 height 380
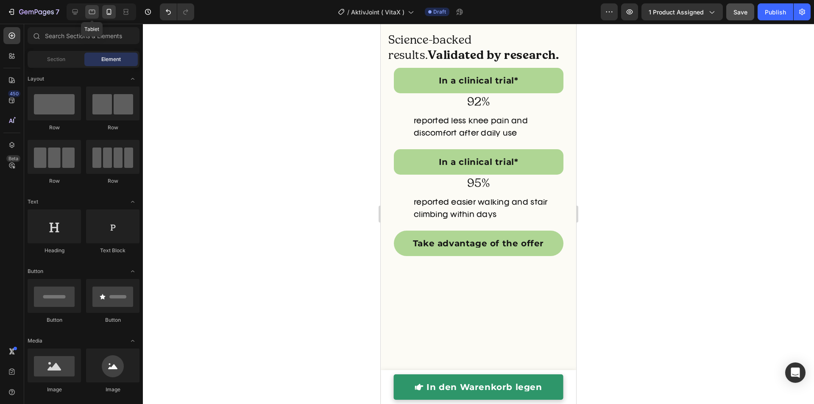
click at [92, 14] on icon at bounding box center [92, 12] width 6 height 5
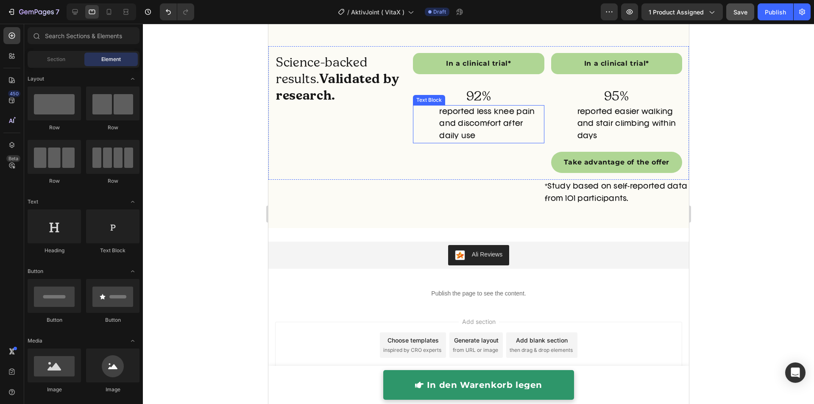
scroll to position [2375, 0]
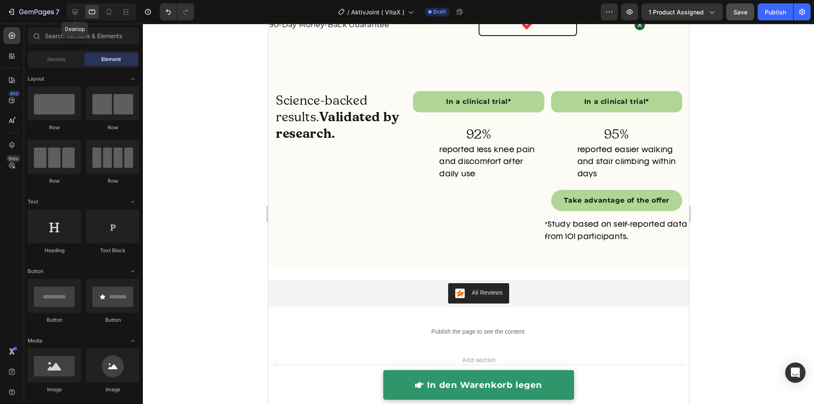
drag, startPoint x: 76, startPoint y: 14, endPoint x: 150, endPoint y: 56, distance: 85.1
click at [77, 14] on icon at bounding box center [75, 12] width 8 height 8
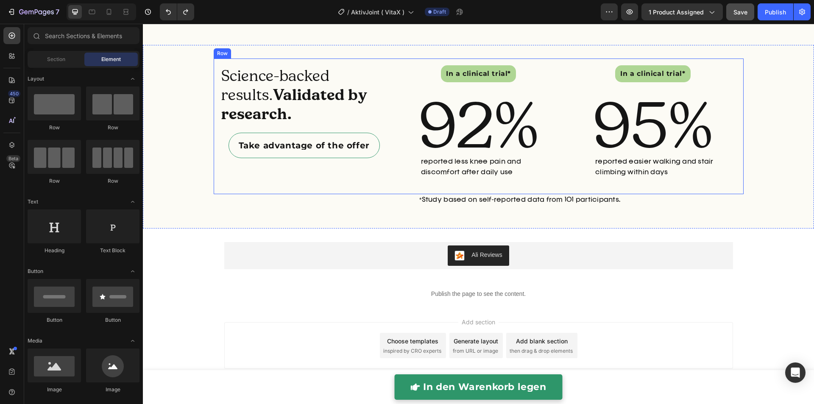
scroll to position [2338, 0]
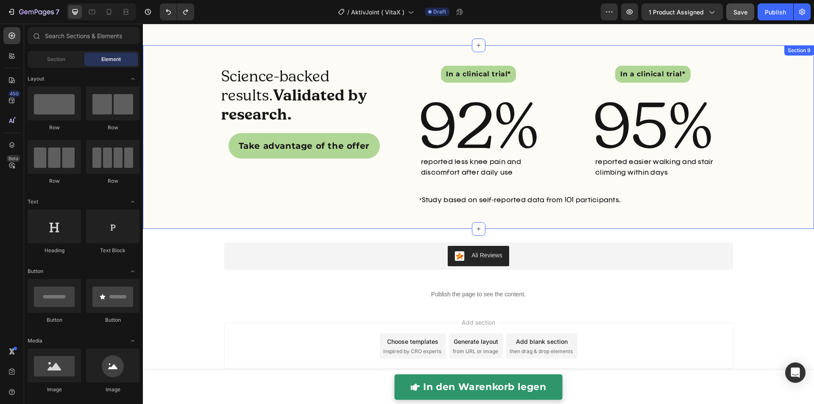
click at [183, 132] on div "Science-backed results. Validated by research. Heading Take advantage of the of…" at bounding box center [478, 137] width 671 height 157
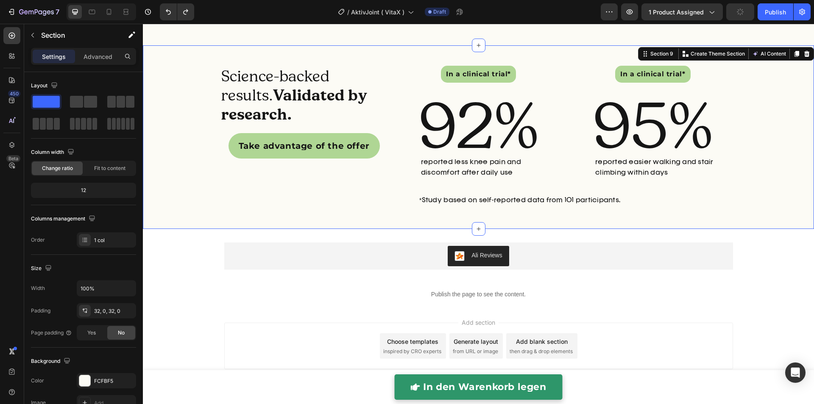
click at [758, 146] on div "Science-backed results. Validated by research. Heading Take advantage of the of…" at bounding box center [478, 137] width 671 height 157
click at [509, 74] on link "In a clinical trial*" at bounding box center [478, 74] width 75 height 17
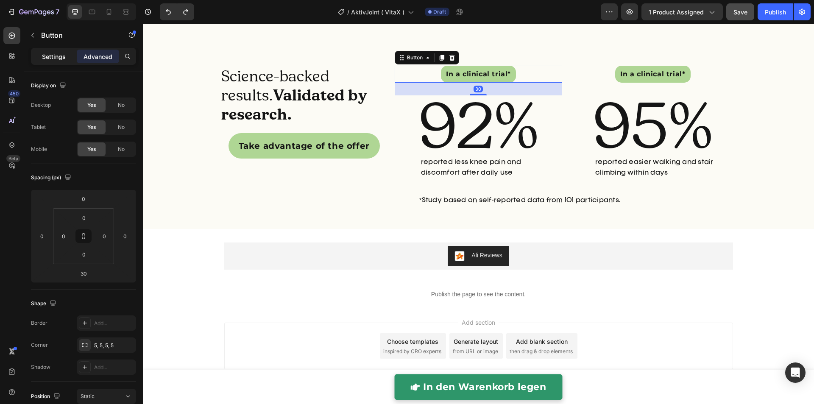
click at [48, 54] on p "Settings" at bounding box center [54, 56] width 24 height 9
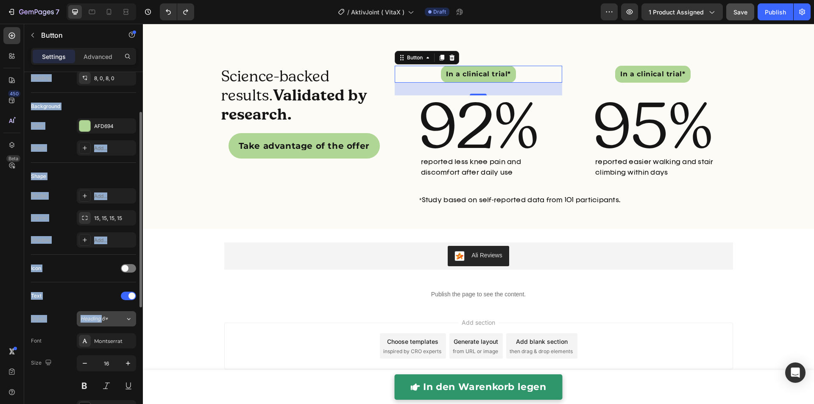
scroll to position [294, 0]
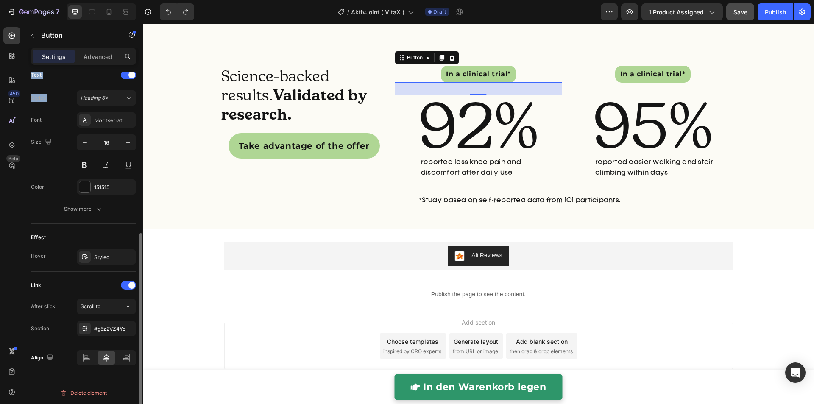
drag, startPoint x: 31, startPoint y: 86, endPoint x: 64, endPoint y: 103, distance: 37.9
click at [64, 103] on div "Size Width 45% Height 40 Padding 8, 0, 8, 0 Background Color AFD694 Image Add..…" at bounding box center [83, 75] width 105 height 594
click at [238, 115] on strong "Validated by research." at bounding box center [294, 105] width 146 height 38
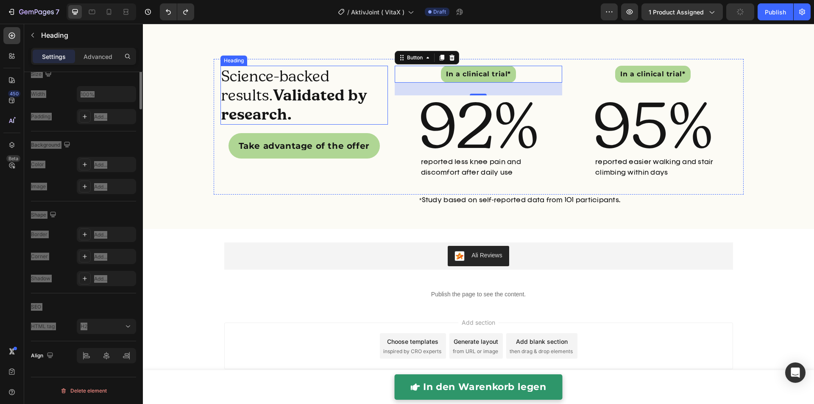
scroll to position [0, 0]
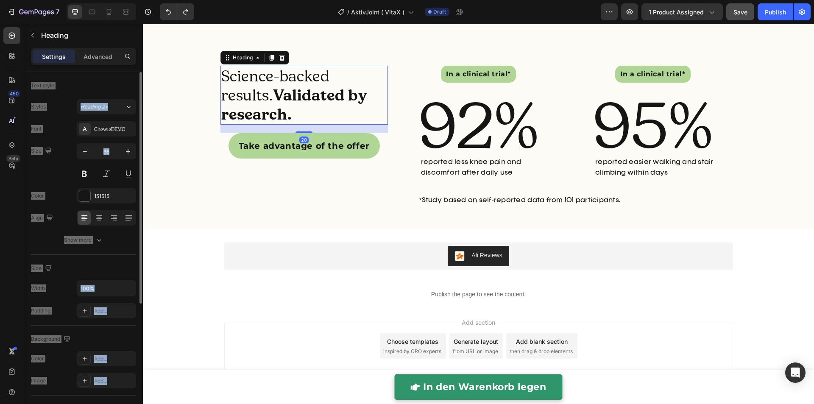
click at [67, 326] on div "Text style Styles Heading 2* Font ChewieDEMO Size 36 Color 151515 Align Show mo…" at bounding box center [83, 361] width 105 height 70
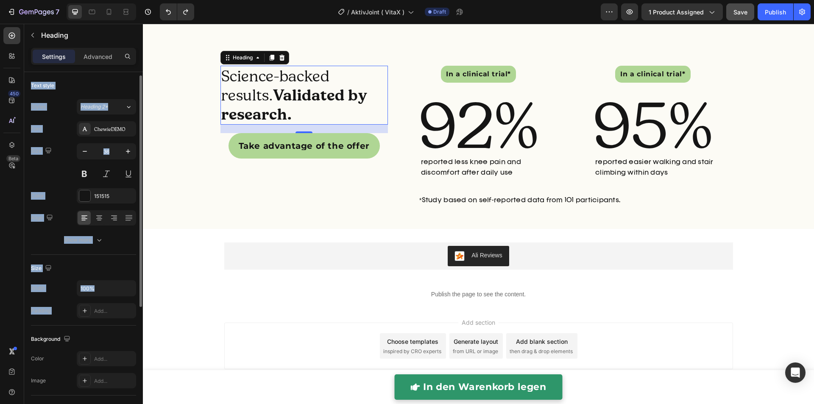
scroll to position [192, 0]
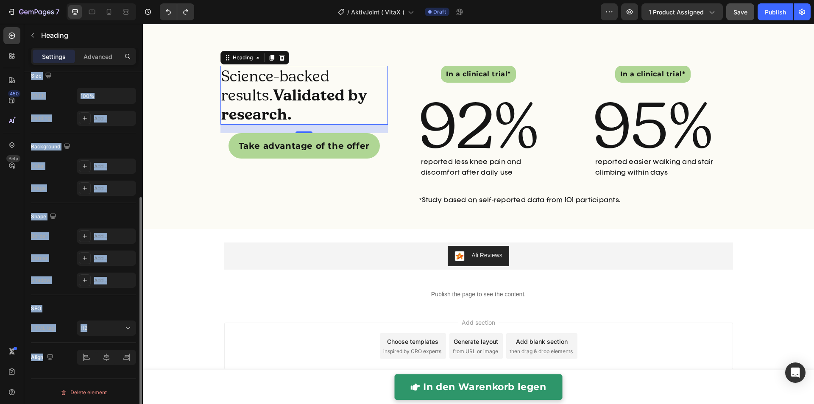
drag, startPoint x: 28, startPoint y: 79, endPoint x: 100, endPoint y: 365, distance: 295.1
click at [89, 375] on div "Text style Styles Heading 2* Font ChewieDEMO Size 36 Color 151515 Align Show mo…" at bounding box center [83, 155] width 119 height 550
copy div "Text style Styles Heading 2* Font ChewieDEMO Size Color 151515 Align Show more …"
click at [319, 174] on div "Science-backed results. Validated by research. Heading 20 Take advantage of the…" at bounding box center [303, 127] width 167 height 122
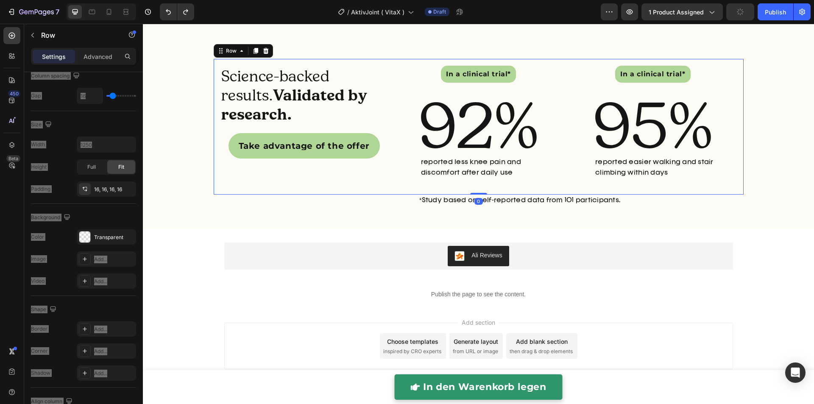
scroll to position [0, 0]
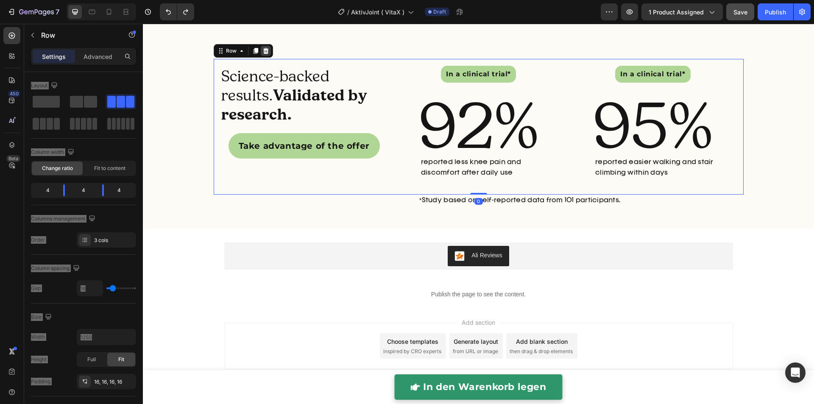
click at [262, 51] on icon at bounding box center [265, 50] width 7 height 7
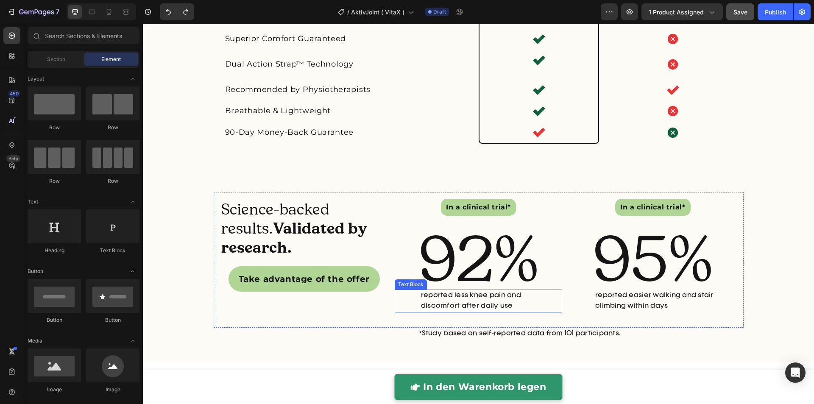
scroll to position [2338, 0]
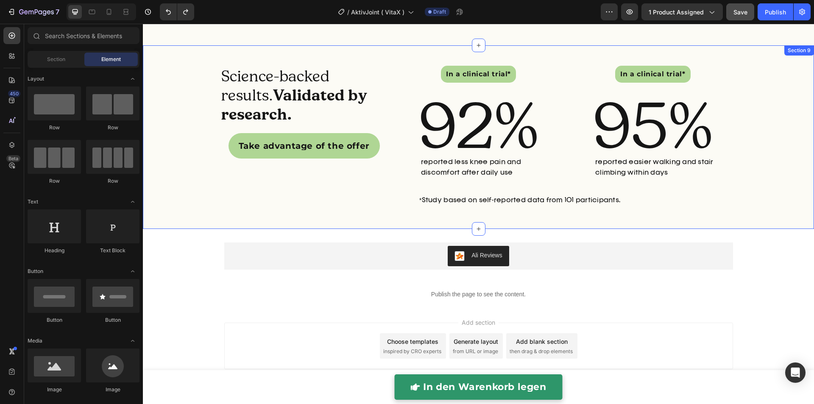
click at [752, 112] on div "Science-backed results. Validated by research. Heading Take advantage of the of…" at bounding box center [478, 137] width 671 height 157
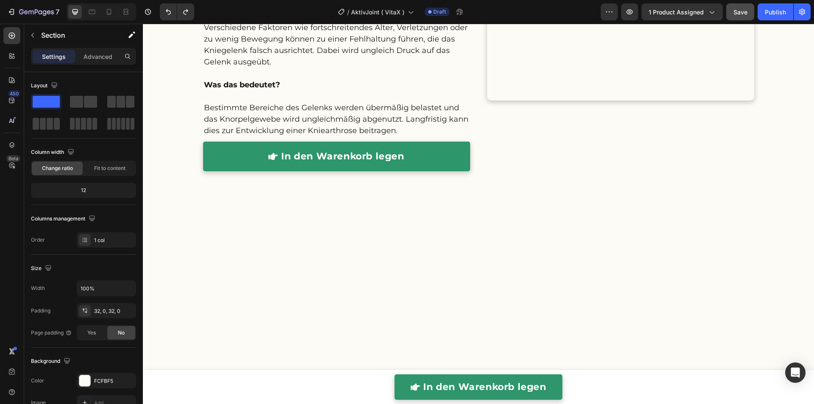
scroll to position [622, 0]
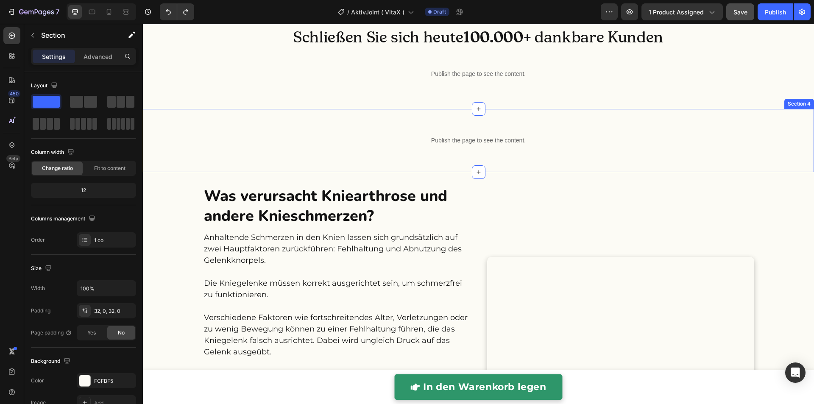
click at [773, 159] on div "Publish the page to see the content. Custom Code Row" at bounding box center [478, 141] width 671 height 36
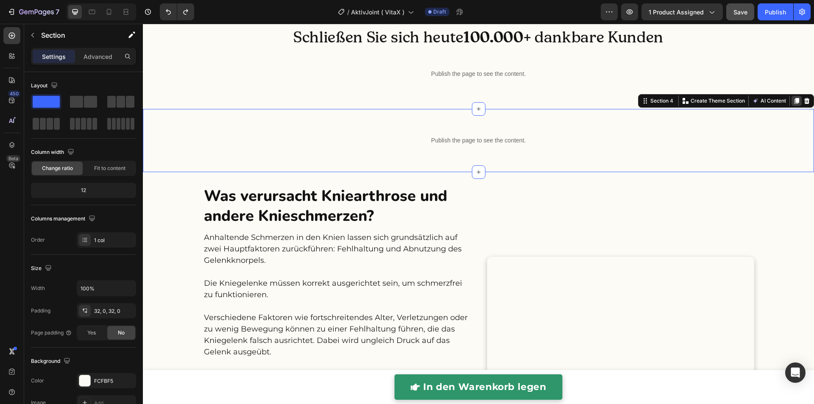
click at [793, 104] on icon at bounding box center [796, 100] width 7 height 7
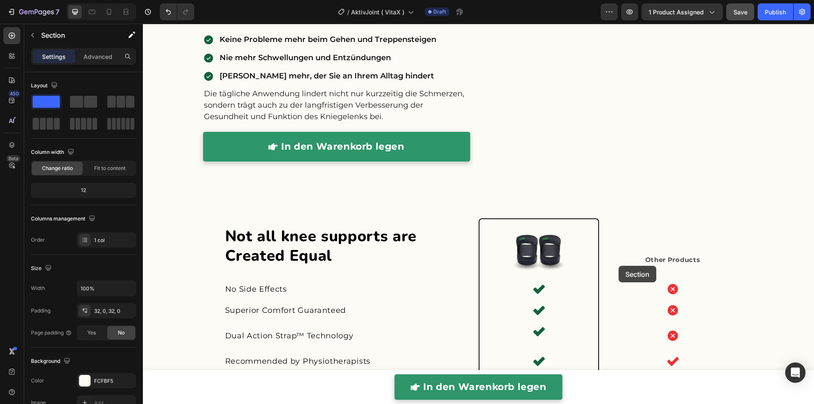
scroll to position [2343, 0]
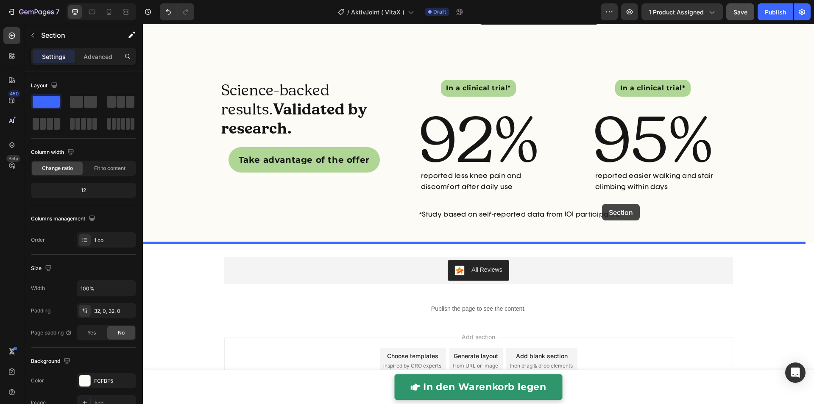
drag, startPoint x: 635, startPoint y: 299, endPoint x: 602, endPoint y: 204, distance: 100.8
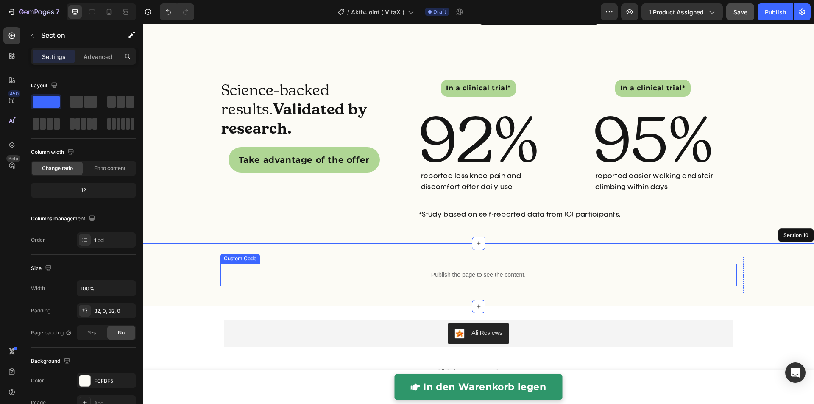
click at [517, 276] on p "Publish the page to see the content." at bounding box center [478, 274] width 516 height 9
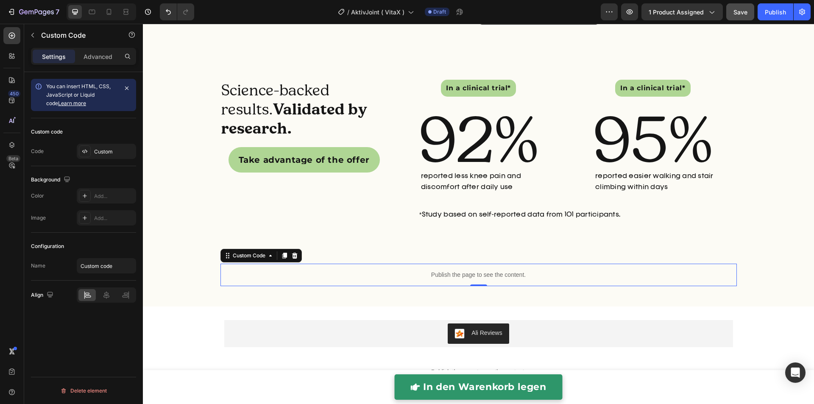
click at [517, 276] on p "Publish the page to see the content." at bounding box center [478, 274] width 516 height 9
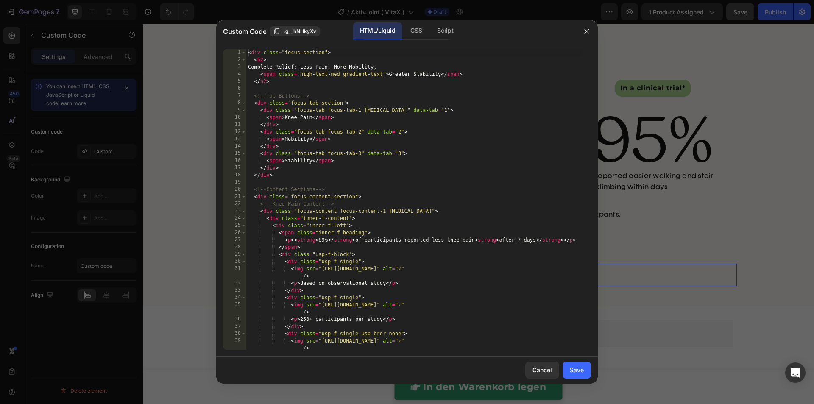
click at [515, 277] on div "< div class = "focus-section" > < h2 > Complete Relief: Less Pain, More Mobilit…" at bounding box center [414, 206] width 336 height 315
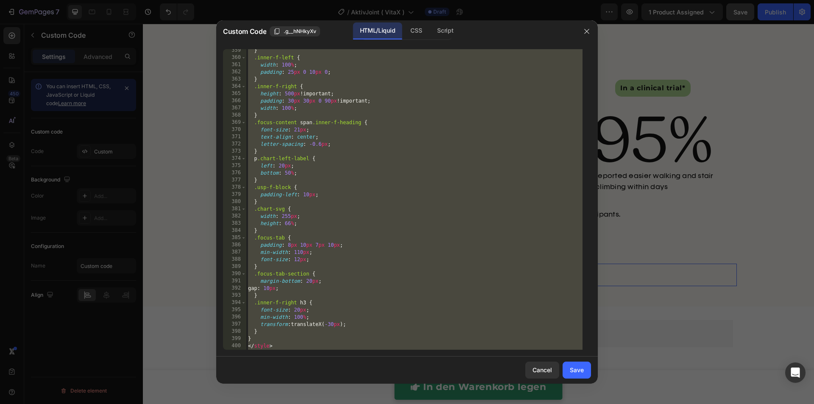
paste textarea "</html"
type textarea "</html>"
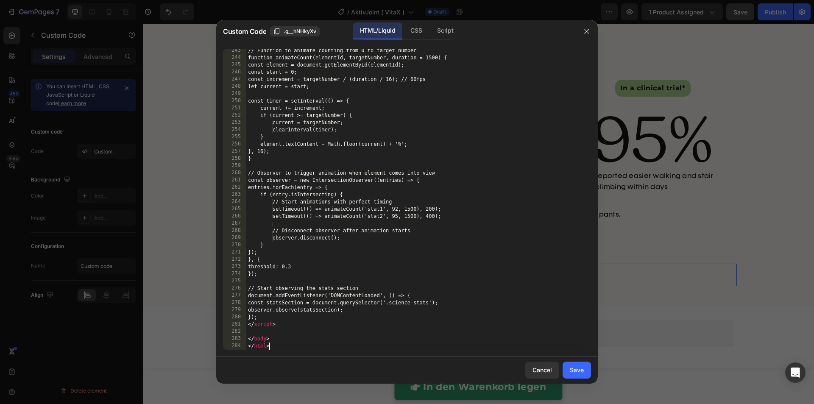
scroll to position [1746, 0]
click at [579, 376] on button "Save" at bounding box center [577, 370] width 28 height 17
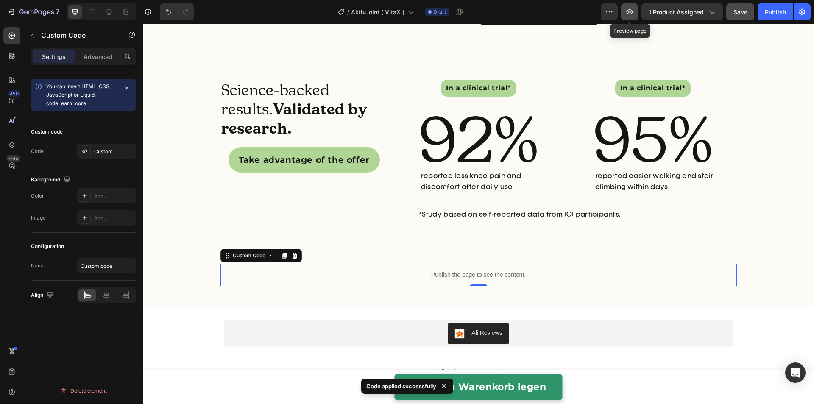
click at [630, 11] on icon "button" at bounding box center [629, 12] width 8 height 8
click at [635, 13] on button "button" at bounding box center [629, 11] width 17 height 17
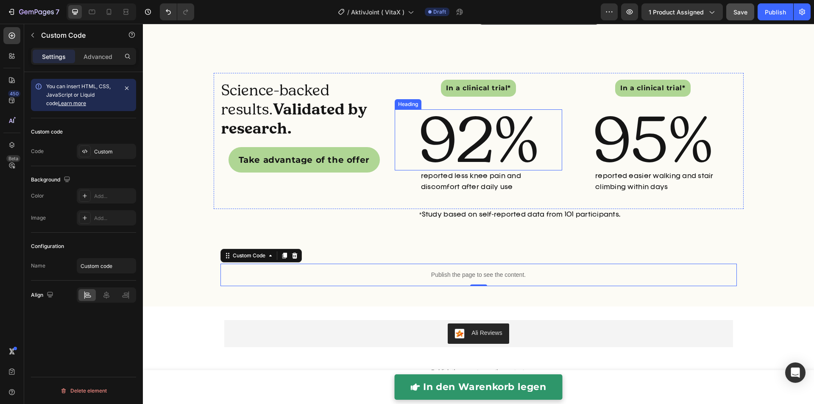
click at [442, 127] on h2 "92%" at bounding box center [478, 139] width 167 height 61
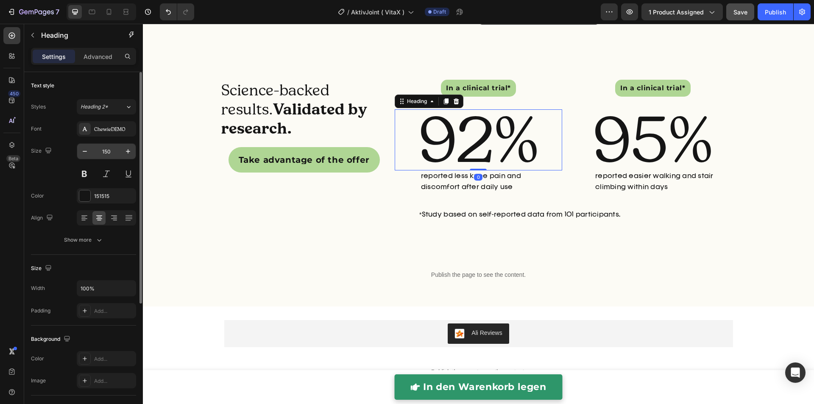
click at [111, 153] on input "150" at bounding box center [106, 151] width 28 height 15
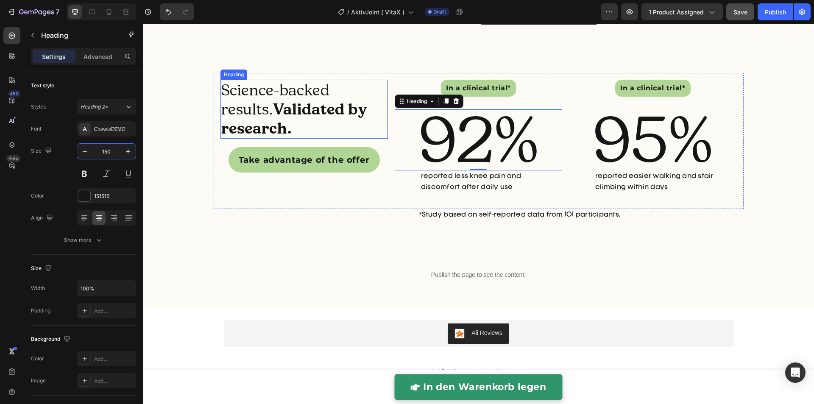
click at [223, 106] on strong "Validated by research." at bounding box center [294, 119] width 146 height 38
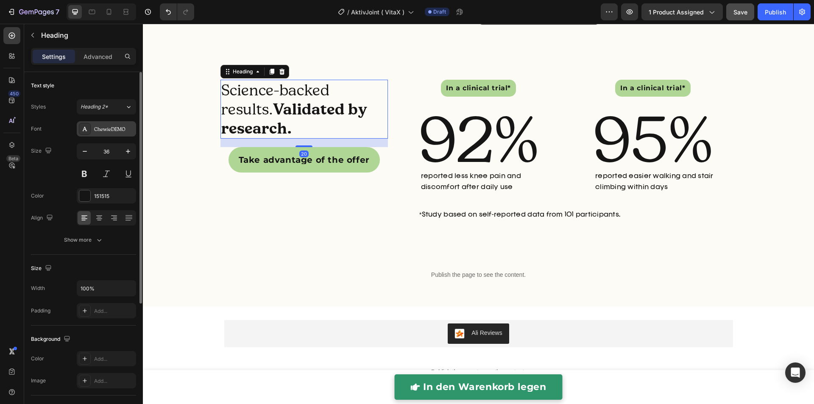
drag, startPoint x: 72, startPoint y: 129, endPoint x: 80, endPoint y: 125, distance: 9.3
click at [104, 128] on div "Font ChewieDEMO" at bounding box center [83, 128] width 105 height 15
click at [35, 153] on div "Size" at bounding box center [42, 150] width 22 height 11
click at [81, 146] on button "button" at bounding box center [84, 151] width 15 height 15
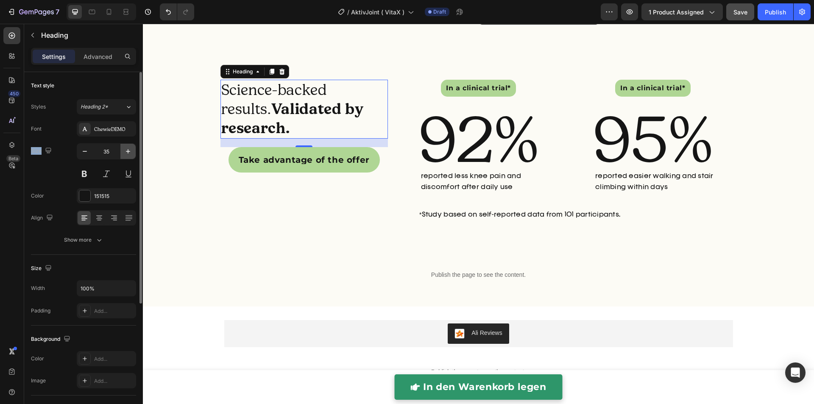
click at [128, 148] on icon "button" at bounding box center [128, 151] width 8 height 8
click at [60, 152] on div "Size 36" at bounding box center [83, 162] width 105 height 38
drag, startPoint x: 27, startPoint y: 152, endPoint x: 73, endPoint y: 155, distance: 46.3
click at [110, 153] on div "Text style Styles Heading 2* Font ChewieDEMO Size 36 Color 151515 Align Show mo…" at bounding box center [83, 347] width 119 height 550
click at [67, 147] on div "Size 36" at bounding box center [83, 162] width 105 height 38
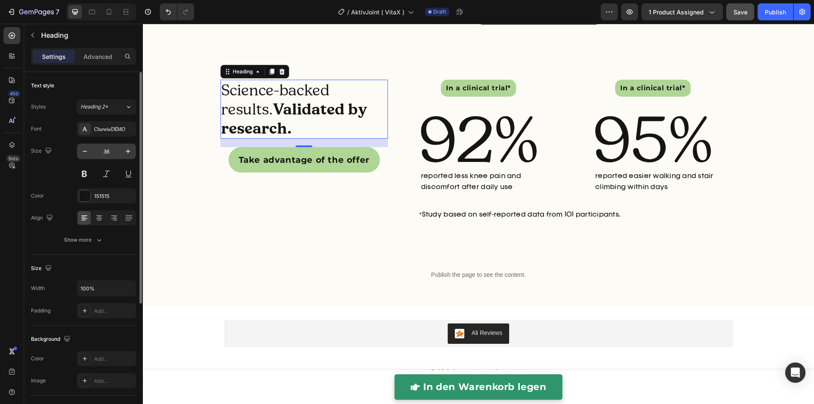
click at [113, 147] on input "36" at bounding box center [106, 151] width 28 height 15
click at [131, 149] on icon "button" at bounding box center [128, 151] width 8 height 8
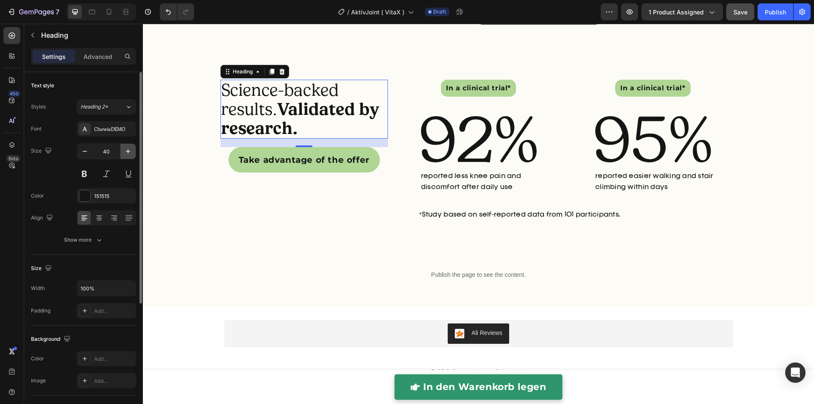
click at [131, 149] on icon "button" at bounding box center [128, 151] width 8 height 8
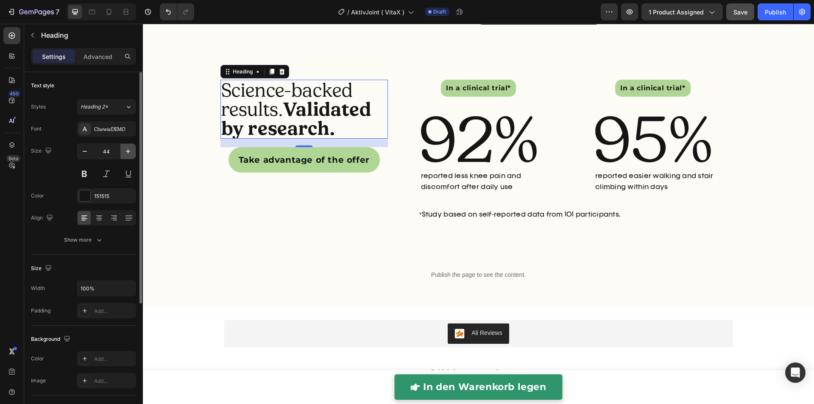
click at [131, 149] on icon "button" at bounding box center [128, 151] width 8 height 8
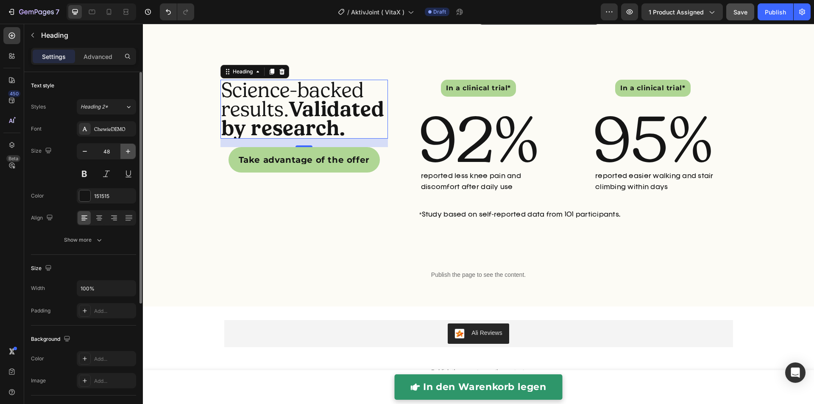
type input "49"
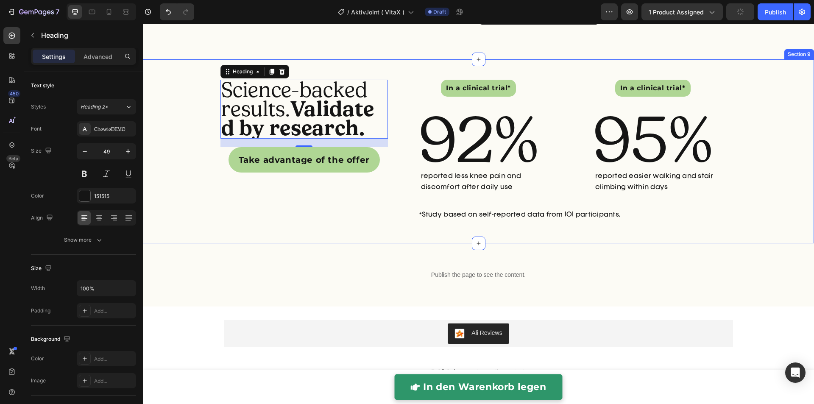
click at [174, 142] on div "Science-backed results. Validated by research. Heading 20 Take advantage of the…" at bounding box center [478, 151] width 671 height 157
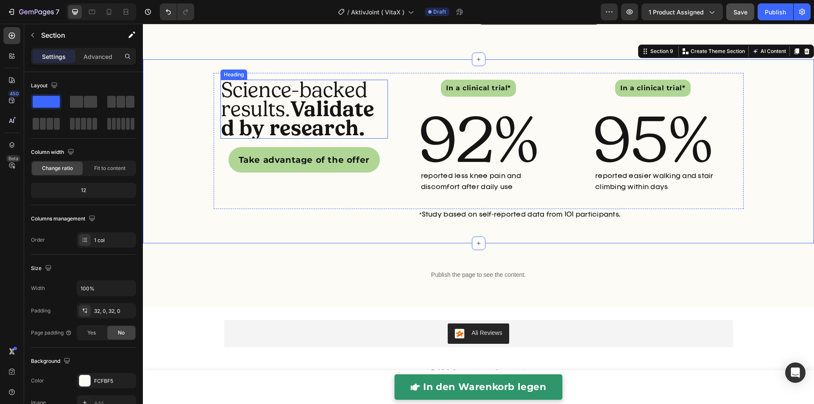
click at [244, 125] on strong "Validated by research." at bounding box center [297, 118] width 153 height 45
click at [191, 126] on div "Science-backed results. Validated by research. Heading Take advantage of the of…" at bounding box center [478, 151] width 671 height 157
click at [284, 133] on strong "Validated by research." at bounding box center [297, 118] width 153 height 45
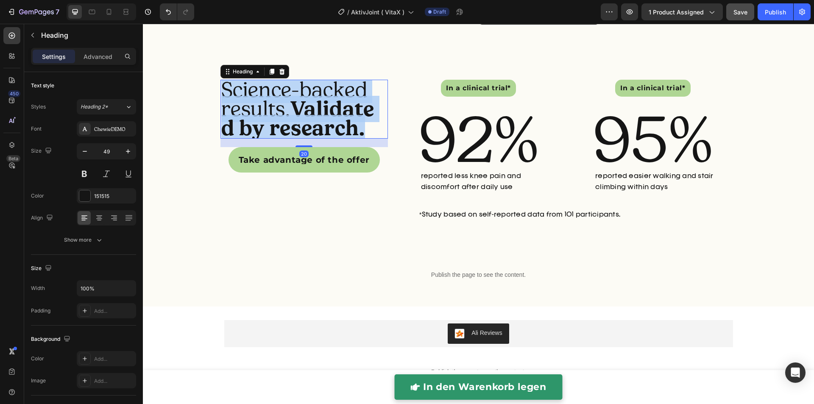
click at [284, 133] on strong "Validated by research." at bounding box center [297, 118] width 153 height 45
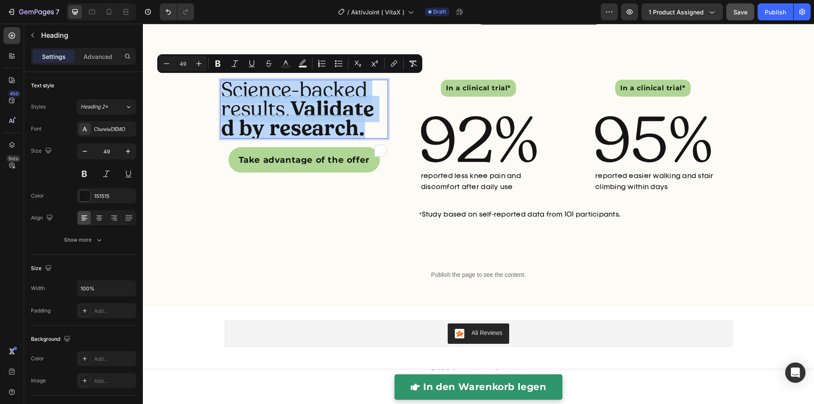
click at [312, 138] on p "Science-backed results. Validated by research." at bounding box center [304, 109] width 166 height 57
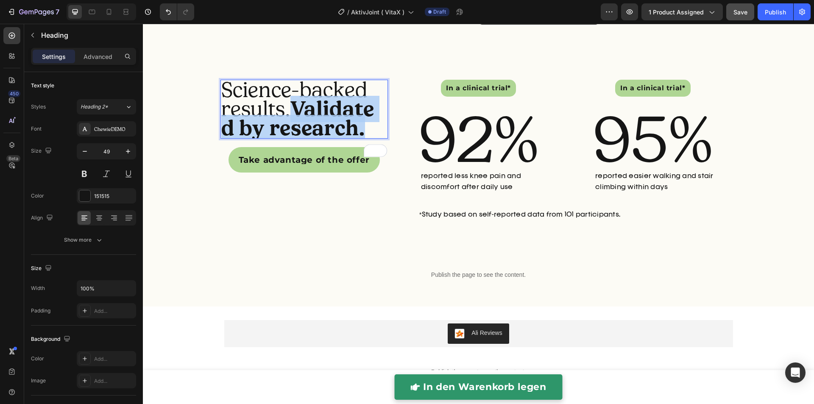
copy strong "Validated by research."
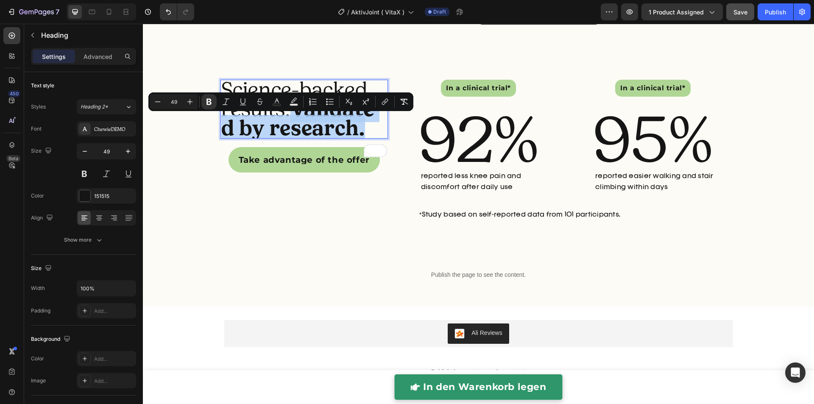
drag, startPoint x: 314, startPoint y: 146, endPoint x: 223, endPoint y: 130, distance: 92.2
click at [223, 130] on p "Science-backed results. Validated by research." at bounding box center [304, 109] width 166 height 57
click at [467, 85] on p "In a clinical trial*" at bounding box center [478, 88] width 65 height 7
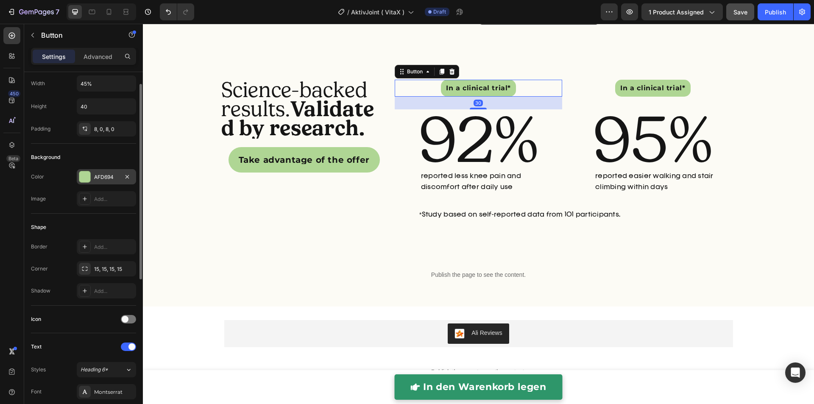
scroll to position [213, 0]
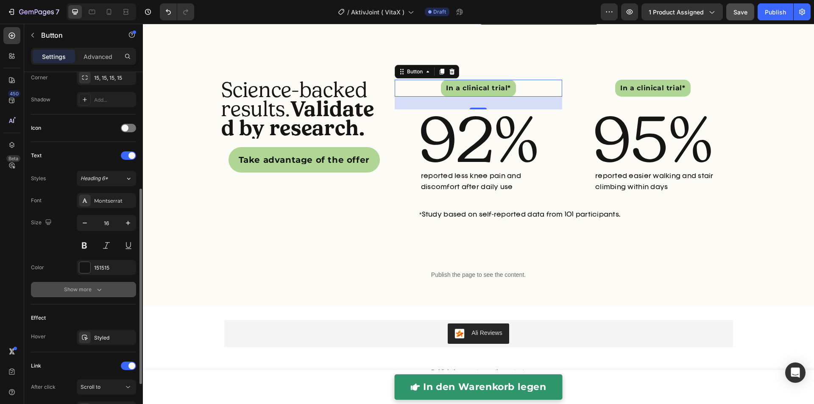
click at [99, 285] on icon "button" at bounding box center [99, 289] width 8 height 8
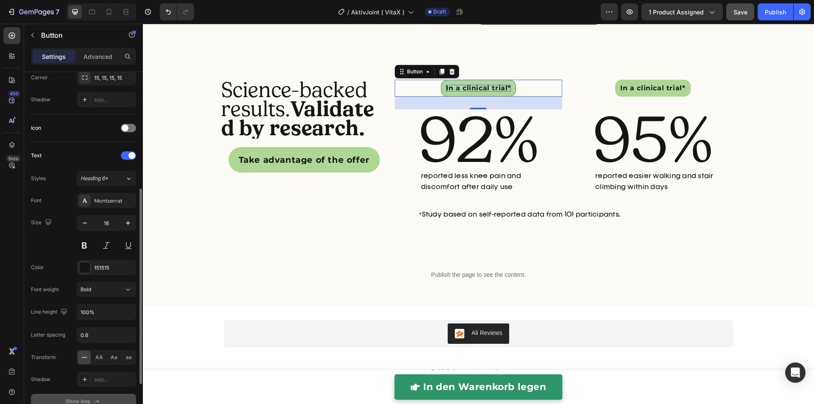
click at [469, 90] on p "In a clinical trial*" at bounding box center [478, 88] width 65 height 7
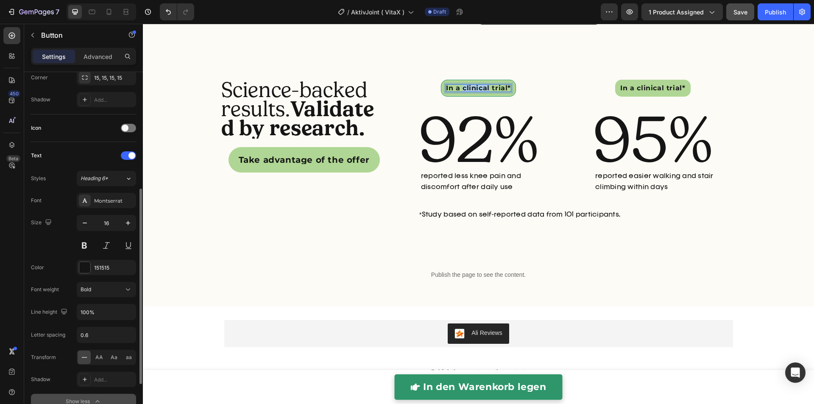
click at [469, 90] on p "In a clinical trial*" at bounding box center [478, 88] width 65 height 7
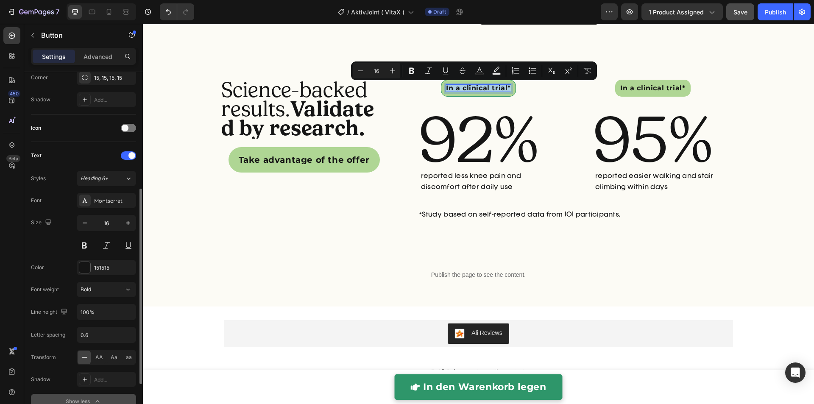
copy p "In a clinical trial*"
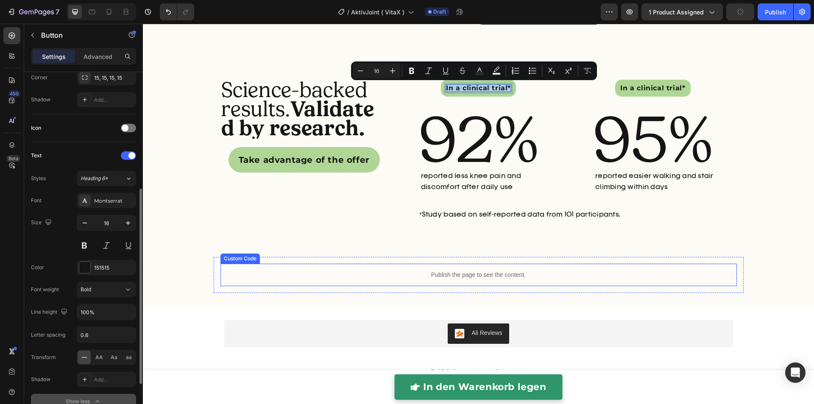
click at [414, 277] on p "Publish the page to see the content." at bounding box center [478, 274] width 516 height 9
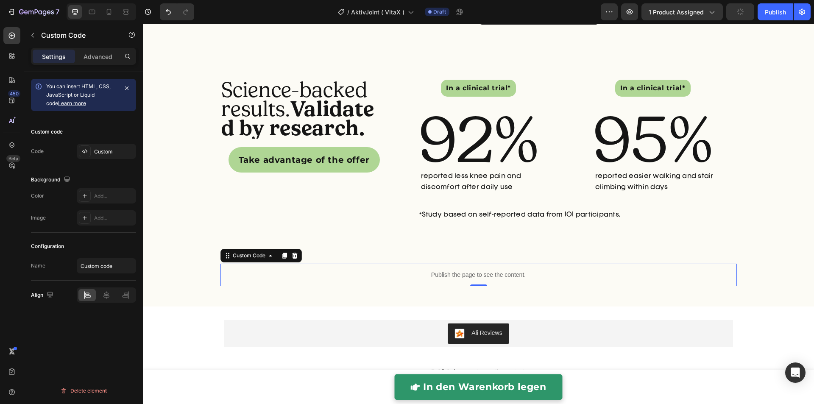
scroll to position [0, 0]
click at [414, 277] on p "Publish the page to see the content." at bounding box center [478, 274] width 516 height 9
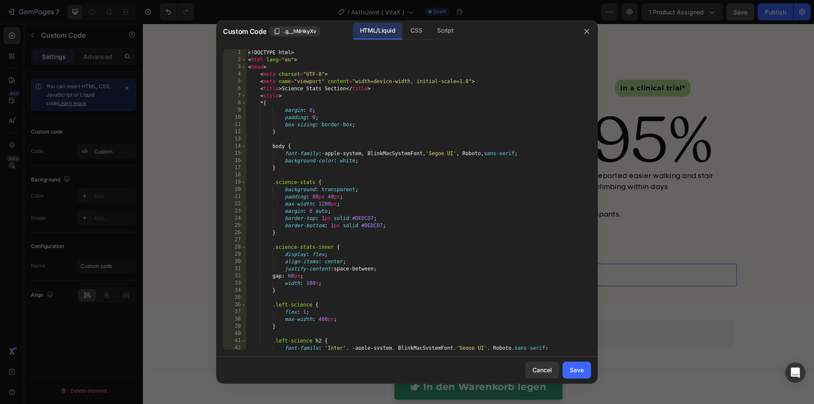
drag, startPoint x: 271, startPoint y: 253, endPoint x: 413, endPoint y: 276, distance: 144.3
click at [414, 276] on div "<! DOCTYPE html > < html lang = "en" > < head > < meta charset = "UTF-8" > < me…" at bounding box center [414, 206] width 336 height 315
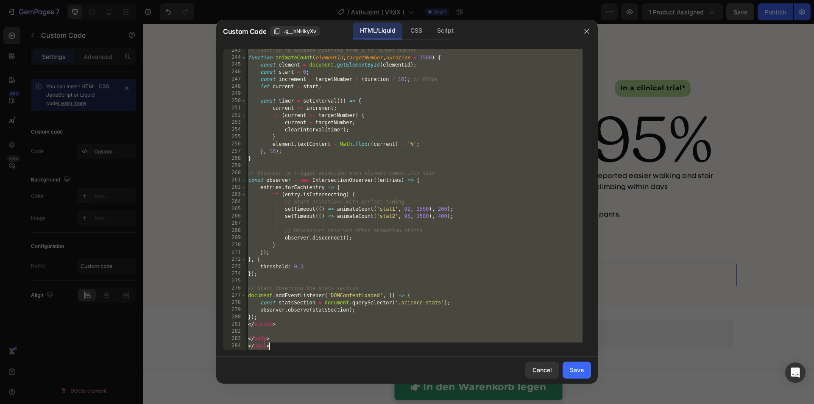
paste textarea
type textarea "</html>"
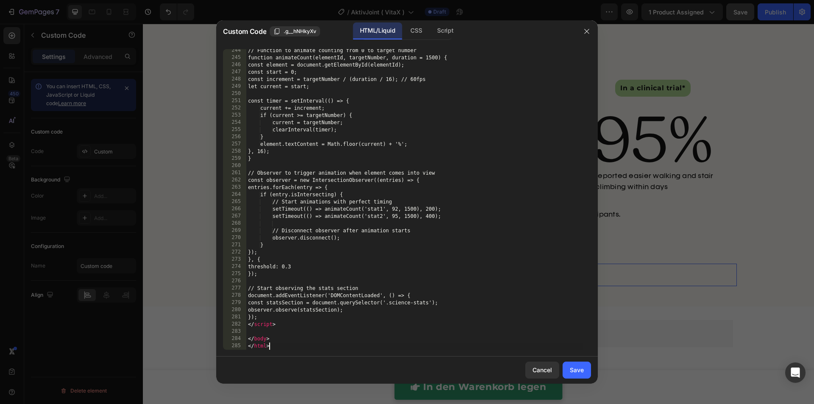
scroll to position [1768, 0]
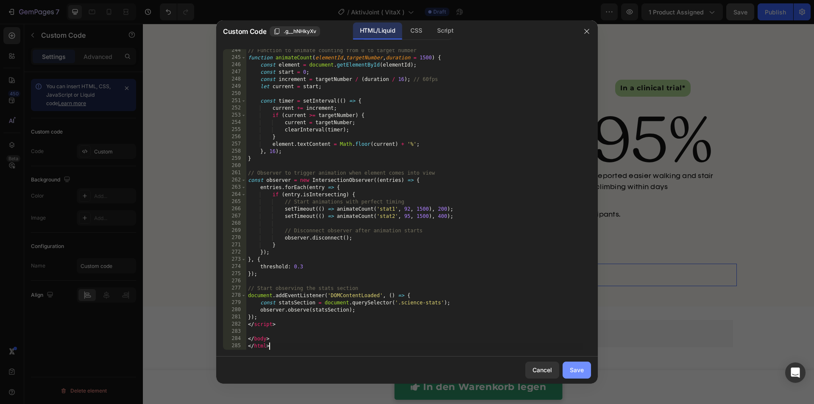
click at [571, 366] on div "Save" at bounding box center [577, 369] width 14 height 9
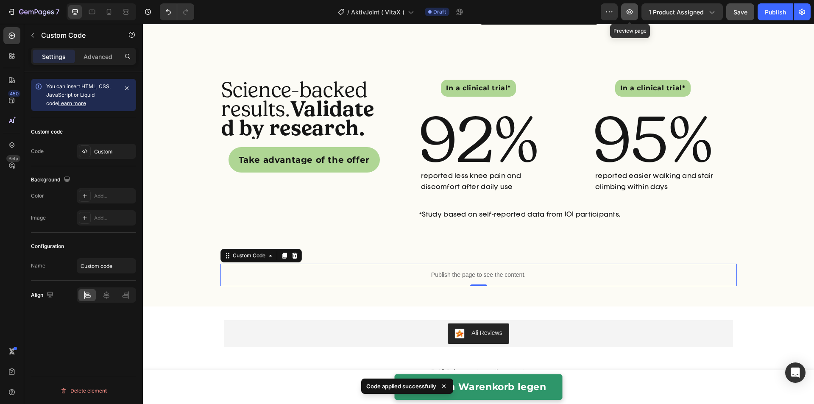
click at [631, 18] on button "button" at bounding box center [629, 11] width 17 height 17
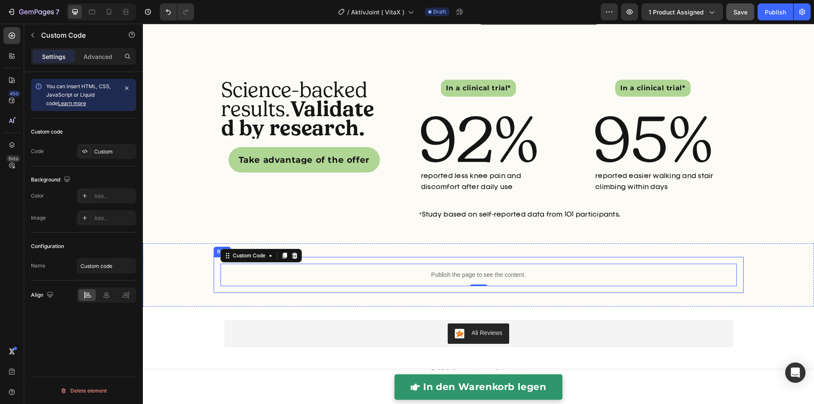
click at [337, 278] on p "Publish the page to see the content." at bounding box center [478, 274] width 516 height 9
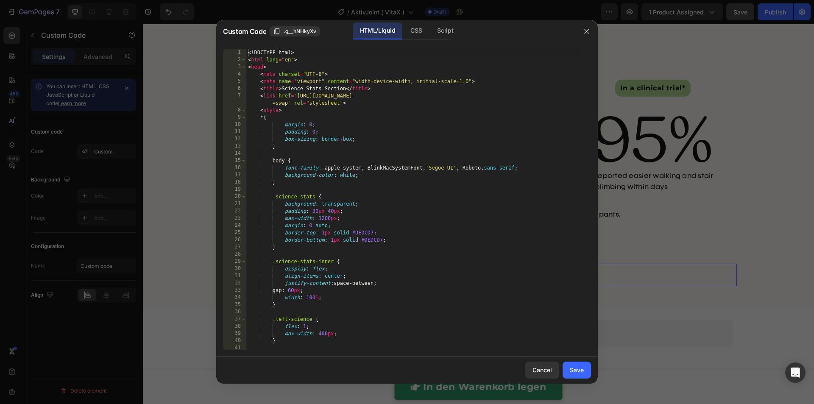
click at [339, 273] on div "<! DOCTYPE html > < html lang = "en" > < head > < meta charset = "UTF-8" > < me…" at bounding box center [414, 206] width 336 height 315
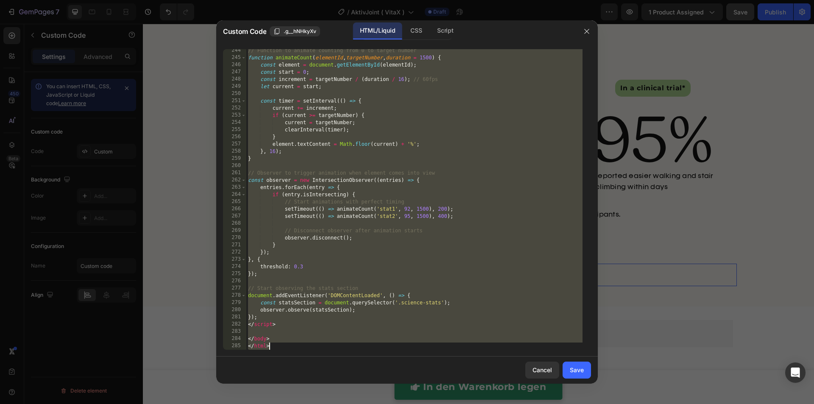
paste textarea
type textarea "</html>"
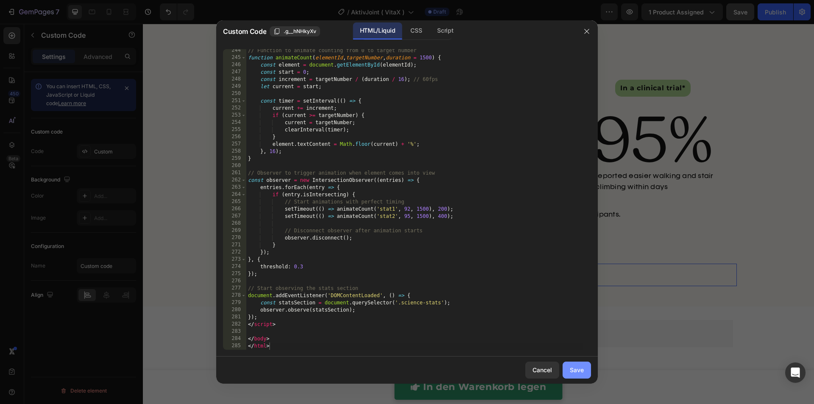
click at [570, 370] on div "Save" at bounding box center [577, 369] width 14 height 9
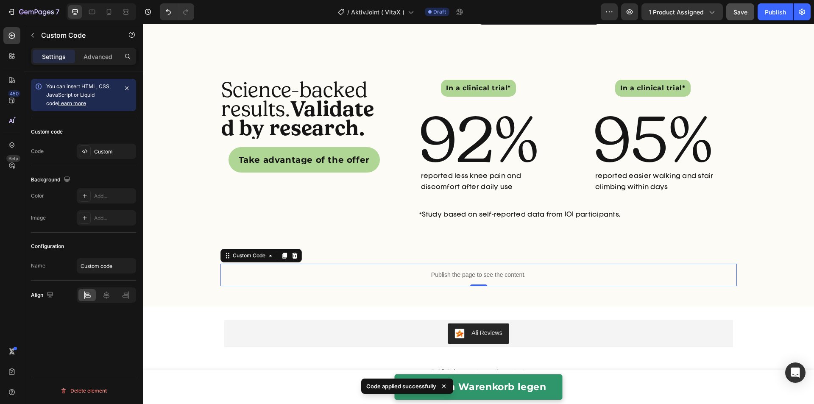
click at [349, 267] on div "Publish the page to see the content." at bounding box center [478, 275] width 516 height 22
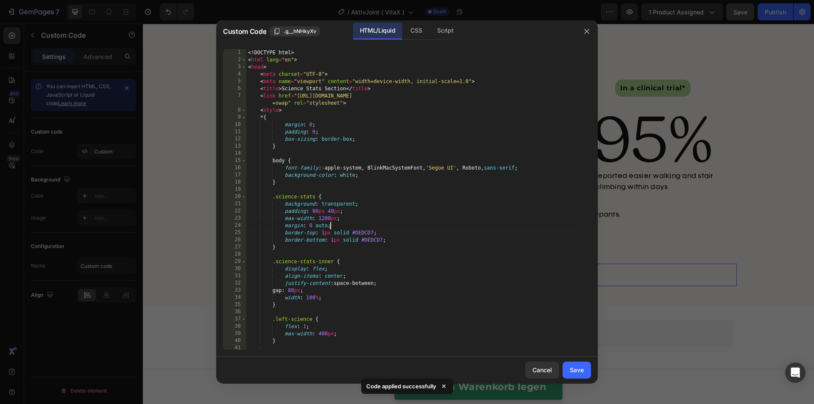
click at [365, 229] on div "<! DOCTYPE html > < html lang = "en" > < head > < meta charset = "UTF-8" > < me…" at bounding box center [414, 206] width 336 height 315
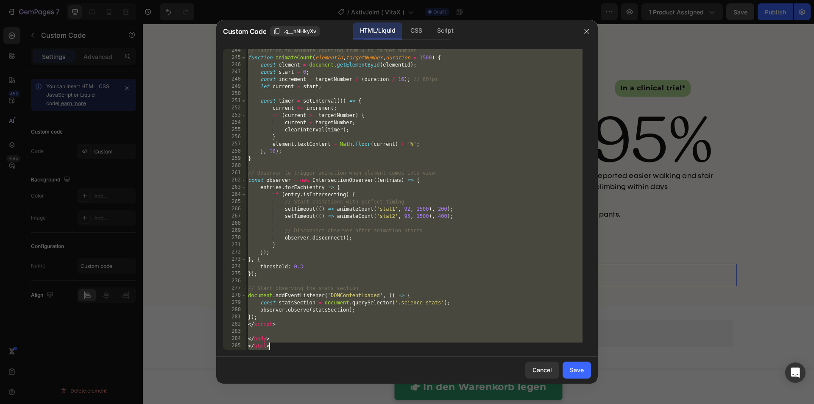
type textarea "</html>"
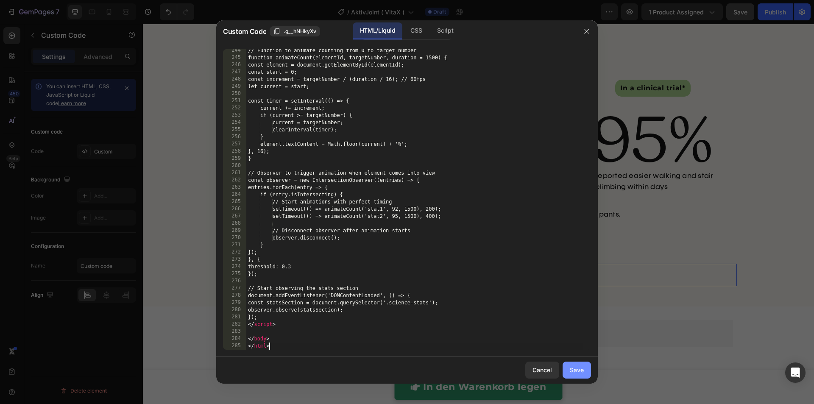
click at [566, 370] on button "Save" at bounding box center [577, 370] width 28 height 17
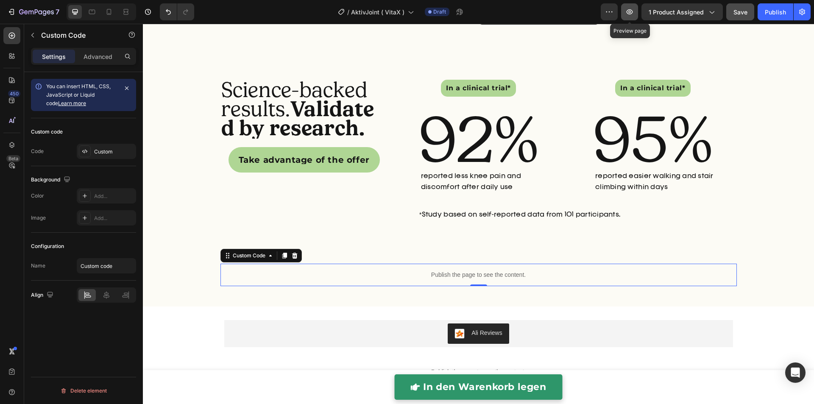
click at [637, 18] on button "button" at bounding box center [629, 11] width 17 height 17
click at [188, 194] on div "Science-backed results. Validated by research. Heading Take advantage of the of…" at bounding box center [478, 151] width 671 height 157
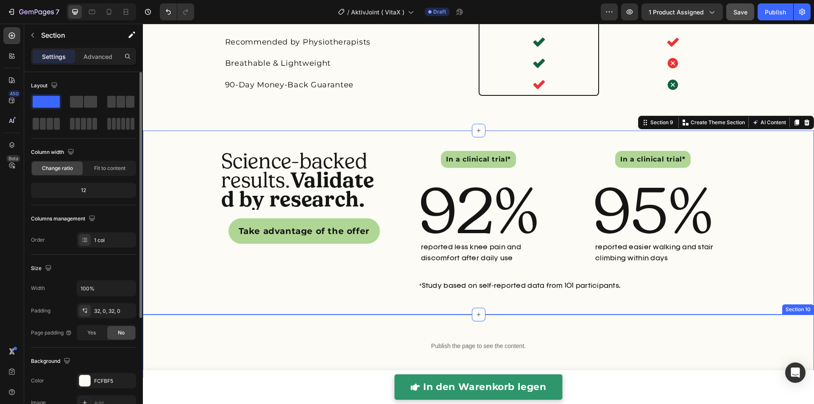
scroll to position [2298, 0]
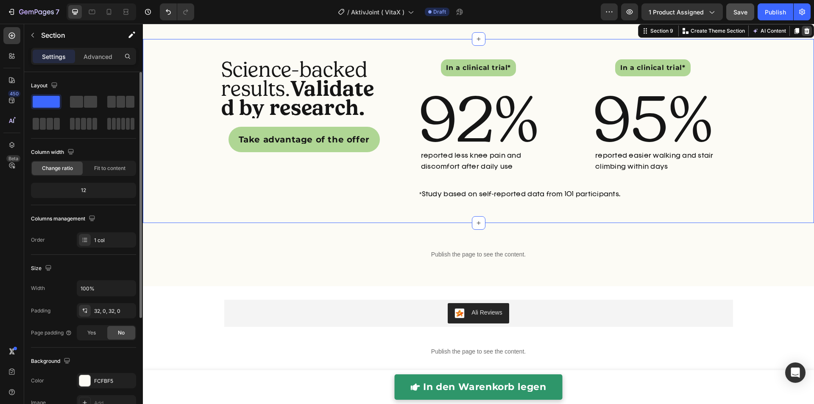
click at [803, 32] on icon at bounding box center [806, 31] width 7 height 7
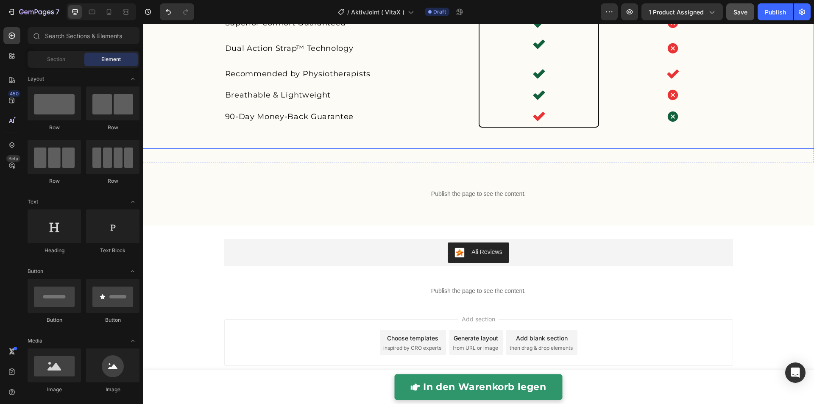
scroll to position [2173, 0]
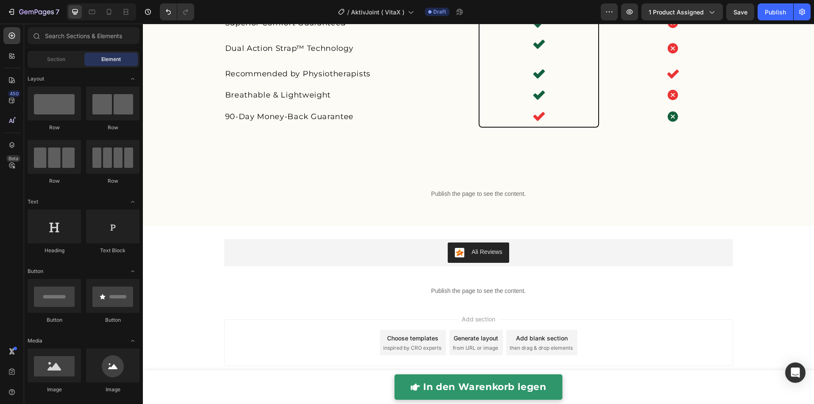
scroll to position [2173, 0]
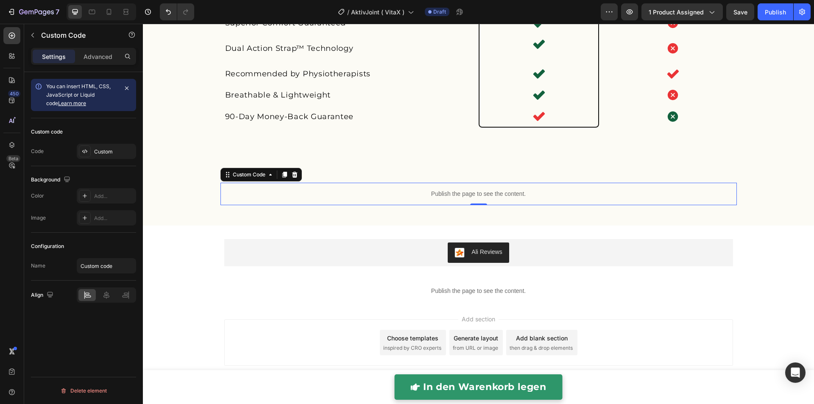
click at [362, 200] on div "Publish the page to see the content." at bounding box center [478, 194] width 516 height 22
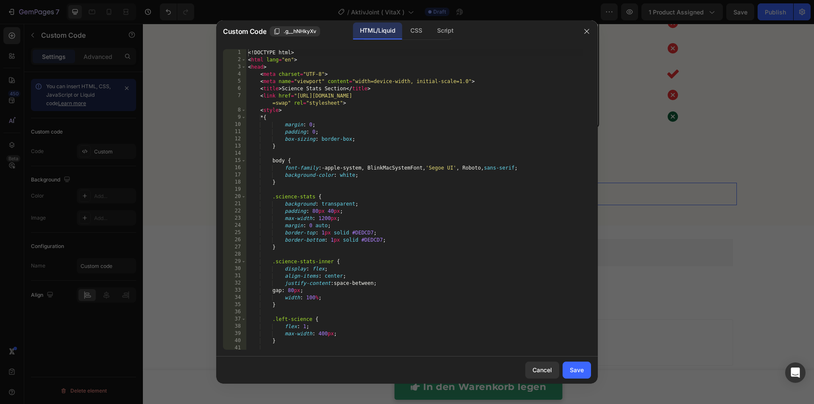
click at [362, 200] on div "<! DOCTYPE html > < html lang = "en" > < head > < meta charset = "UTF-8" > < me…" at bounding box center [414, 206] width 336 height 315
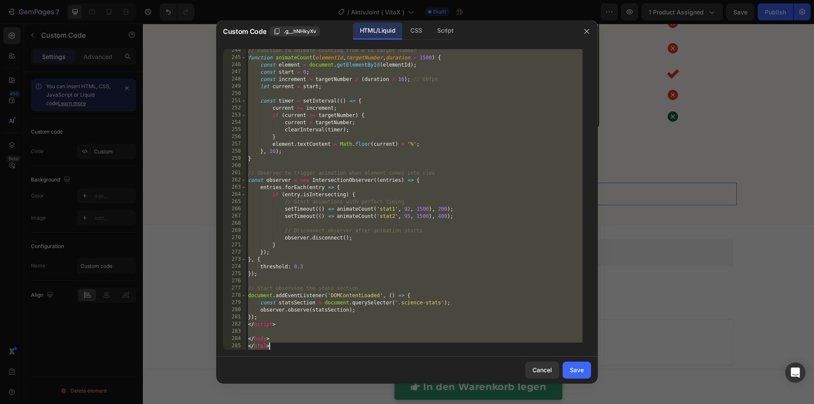
paste textarea
type textarea "</html>"
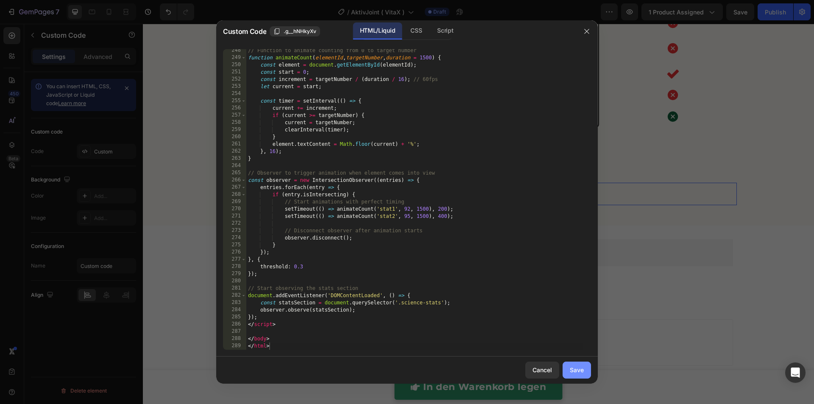
click at [585, 372] on button "Save" at bounding box center [577, 370] width 28 height 17
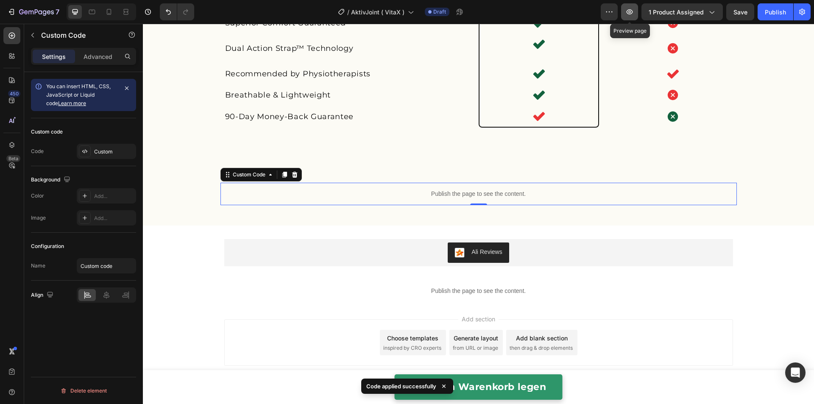
click at [630, 15] on icon "button" at bounding box center [629, 12] width 8 height 8
click at [345, 195] on p "Publish the page to see the content." at bounding box center [478, 193] width 516 height 9
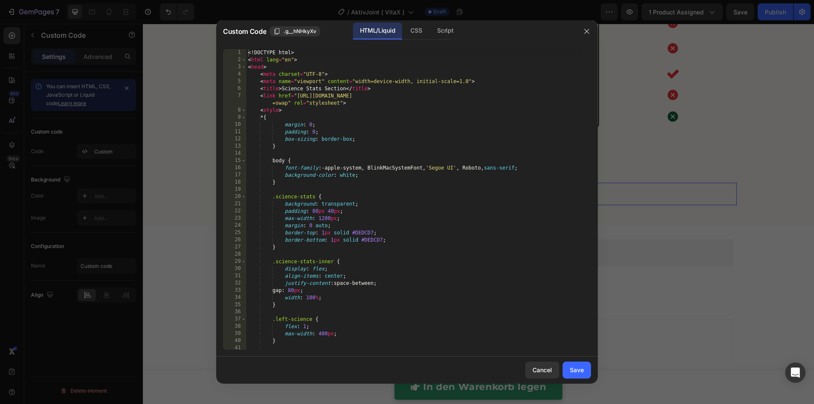
click at [353, 206] on div "<! DOCTYPE html > < html lang = "en" > < head > < meta charset = "UTF-8" > < me…" at bounding box center [414, 206] width 336 height 315
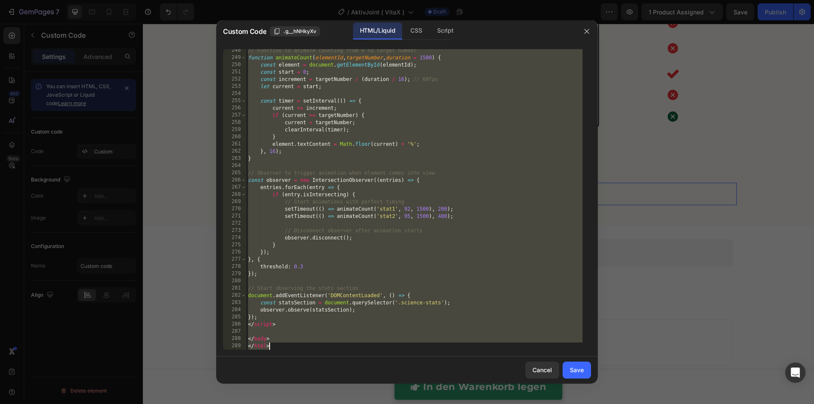
paste textarea
type textarea "</html>"
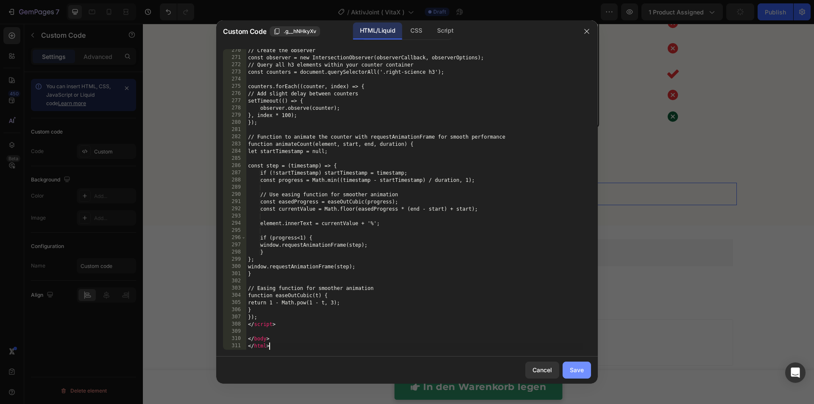
click at [581, 375] on button "Save" at bounding box center [577, 370] width 28 height 17
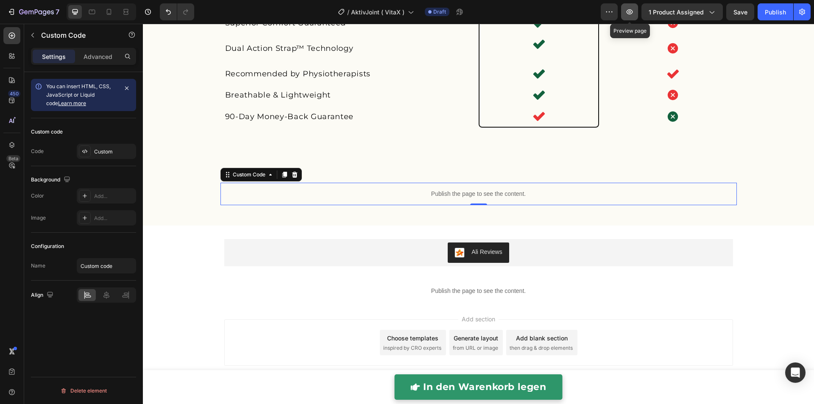
click at [634, 13] on icon "button" at bounding box center [629, 12] width 8 height 8
click at [301, 198] on p "Publish the page to see the content." at bounding box center [478, 193] width 516 height 9
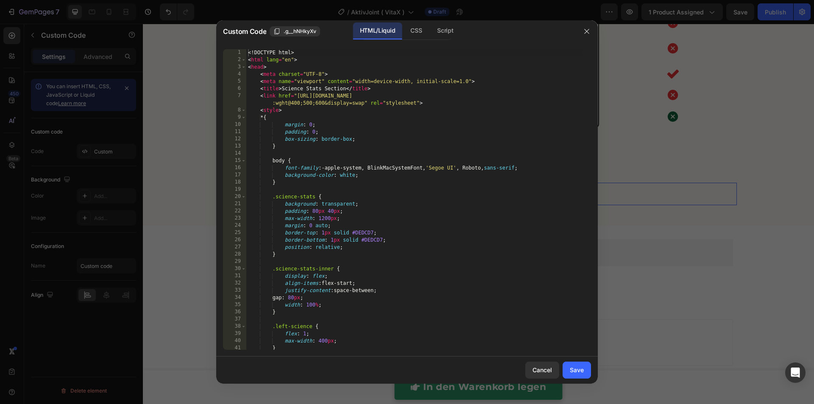
drag, startPoint x: 158, startPoint y: 175, endPoint x: 303, endPoint y: 201, distance: 147.0
click at [302, 199] on div "<! DOCTYPE html > < html lang = "en" > < head > < meta charset = "UTF-8" > < me…" at bounding box center [414, 206] width 336 height 315
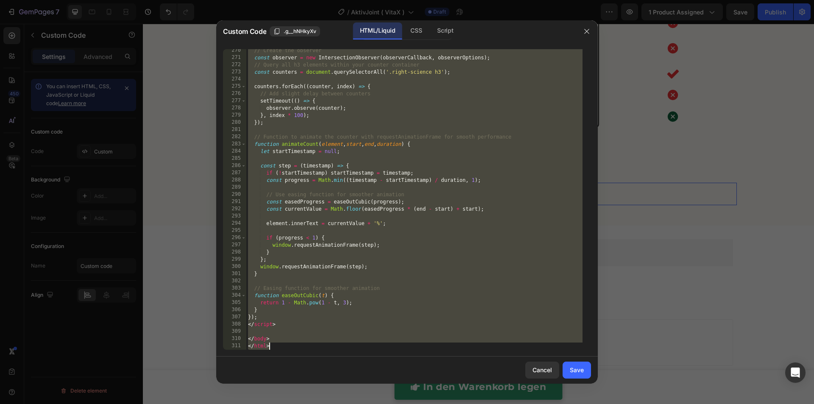
paste textarea
type textarea "</html>"
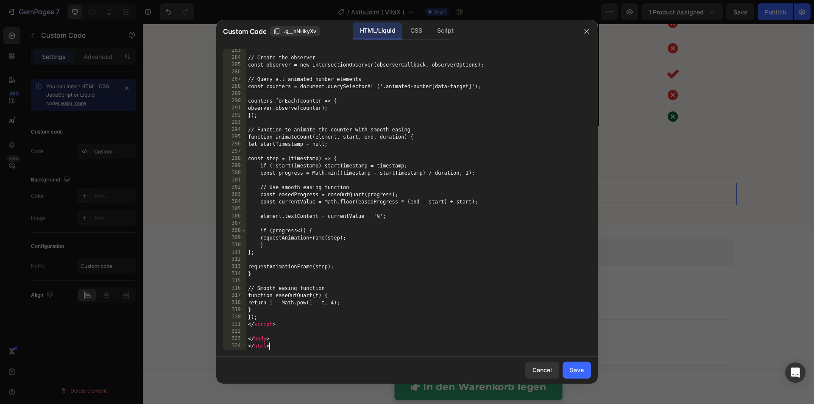
scroll to position [2048, 0]
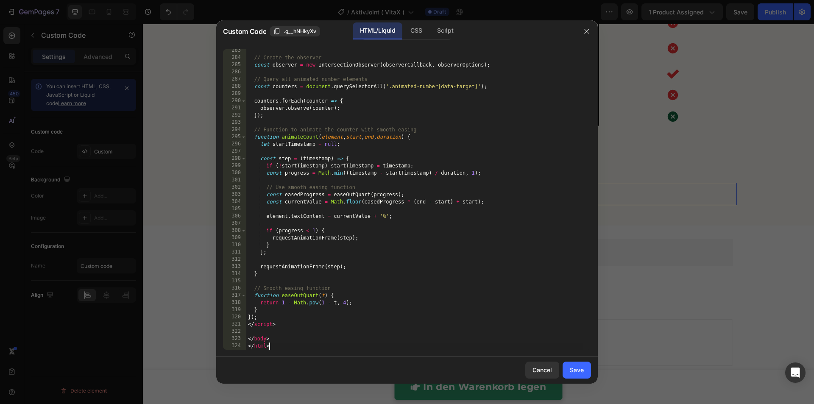
drag, startPoint x: 585, startPoint y: 373, endPoint x: 593, endPoint y: 311, distance: 62.1
click at [585, 373] on button "Save" at bounding box center [577, 370] width 28 height 17
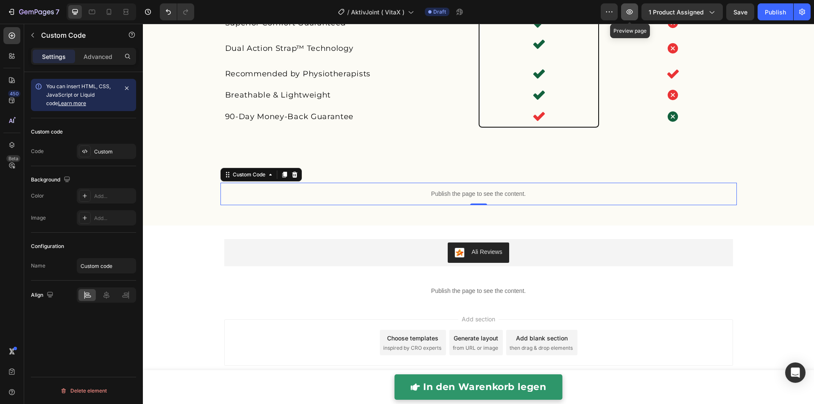
click at [638, 14] on button "button" at bounding box center [629, 11] width 17 height 17
click at [470, 198] on p "Publish the page to see the content." at bounding box center [478, 193] width 516 height 9
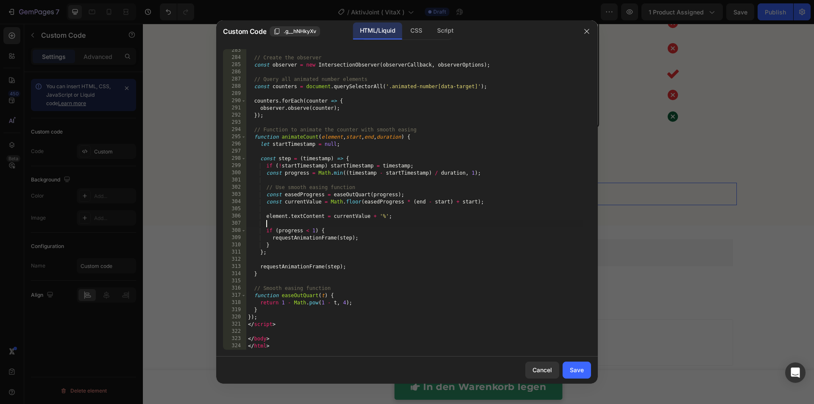
click at [423, 221] on div "// Create the observer const observer = new IntersectionObserver ( observerCall…" at bounding box center [414, 204] width 336 height 315
type textarea "</body> </html>"
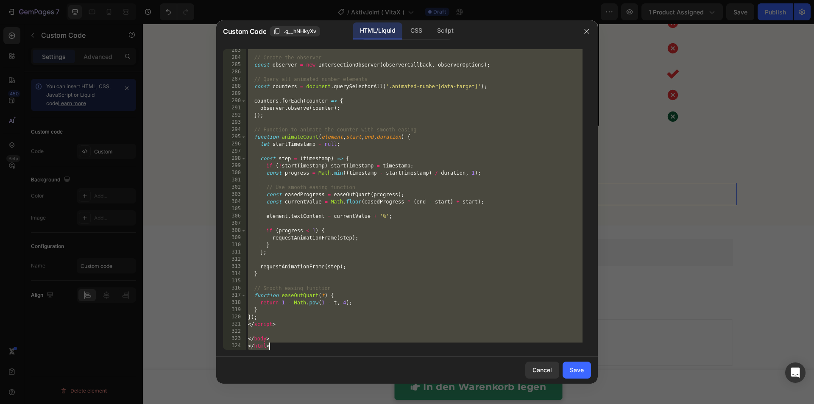
paste textarea
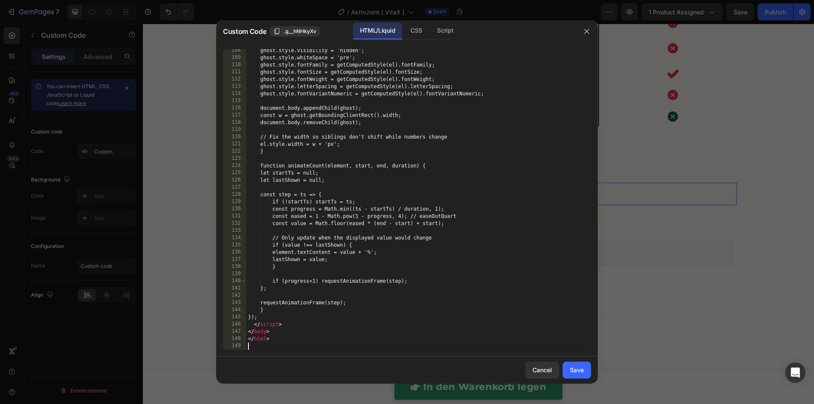
scroll to position [852, 0]
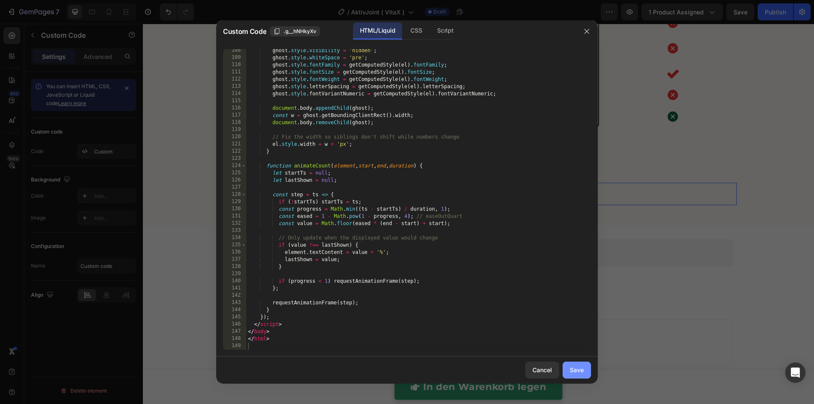
click at [582, 376] on button "Save" at bounding box center [577, 370] width 28 height 17
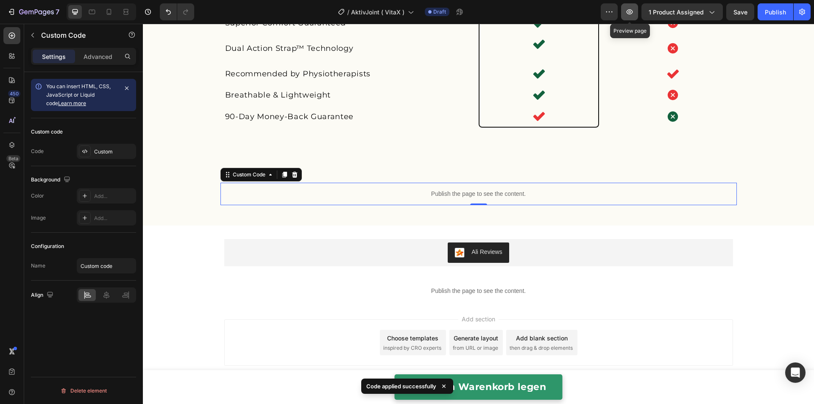
click at [632, 13] on icon "button" at bounding box center [629, 12] width 8 height 8
click at [388, 196] on p "Publish the page to see the content." at bounding box center [478, 193] width 516 height 9
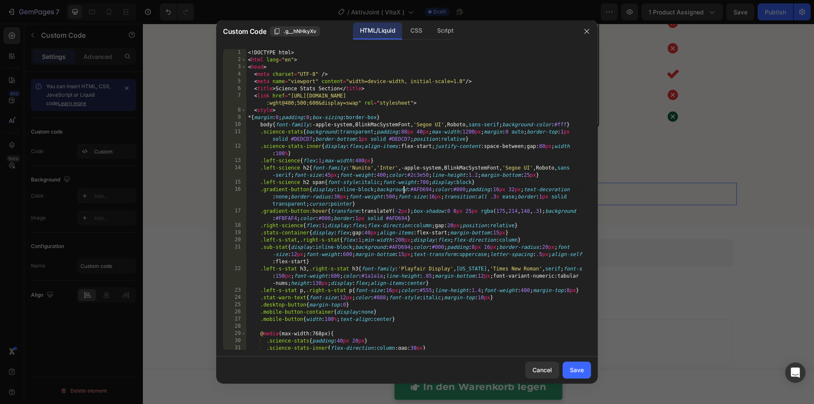
click at [403, 192] on div "<! DOCTYPE html > < html lang = "en" > < head > < meta charset = "UTF-8" /> < m…" at bounding box center [414, 206] width 336 height 315
type textarea "</html>"
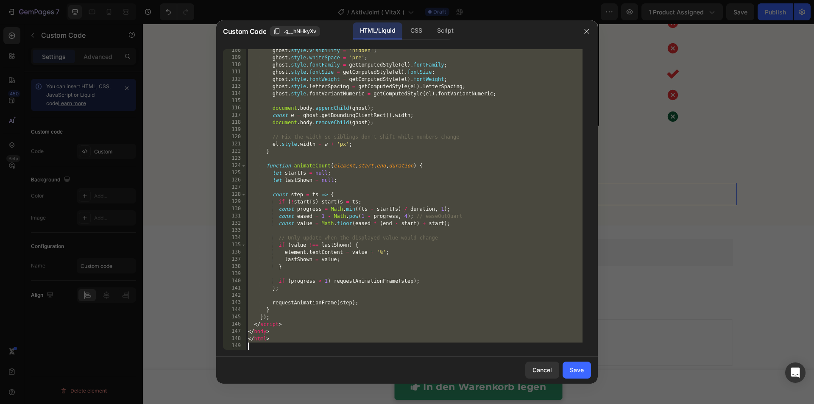
paste textarea
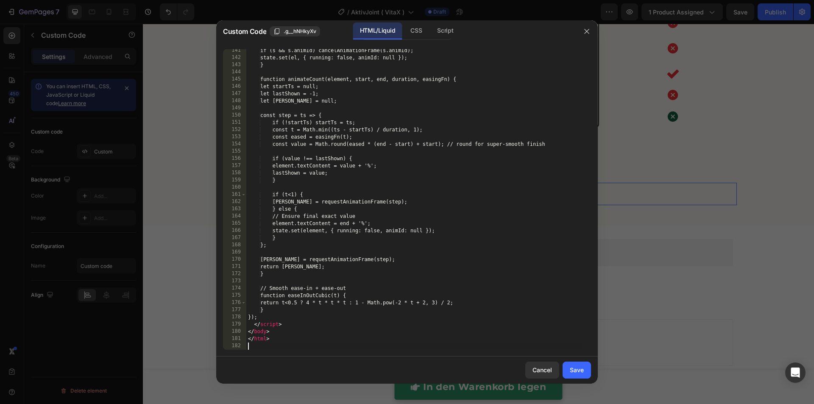
scroll to position [1090, 0]
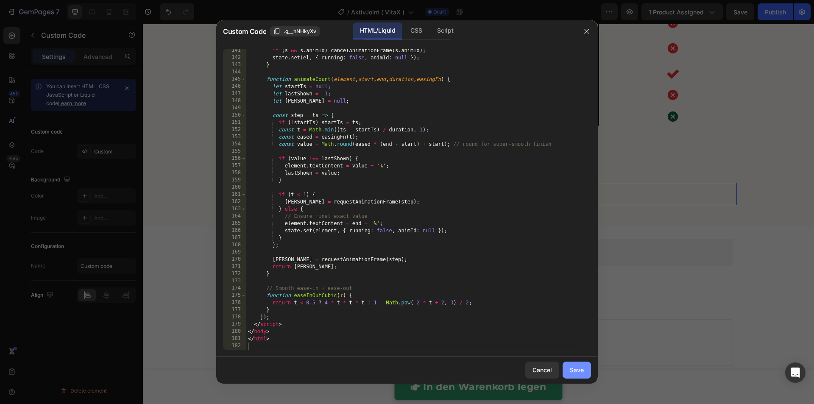
click at [574, 371] on div "Save" at bounding box center [577, 369] width 14 height 9
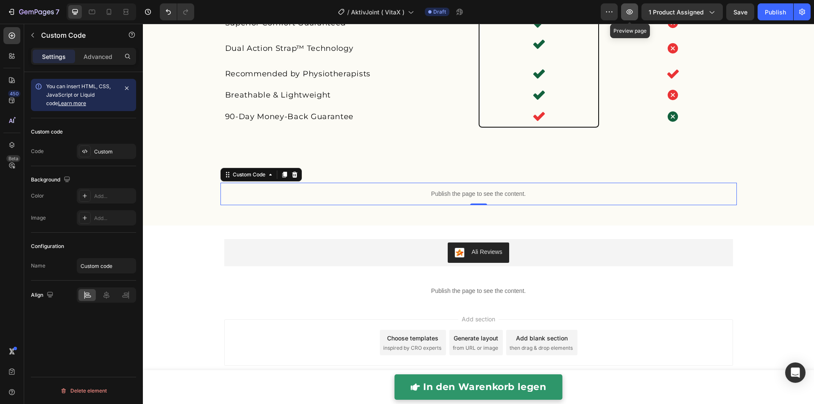
click at [635, 15] on button "button" at bounding box center [629, 11] width 17 height 17
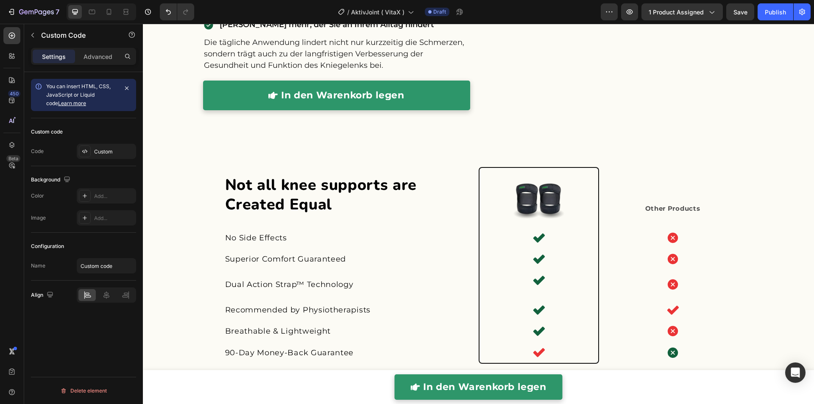
scroll to position [1886, 0]
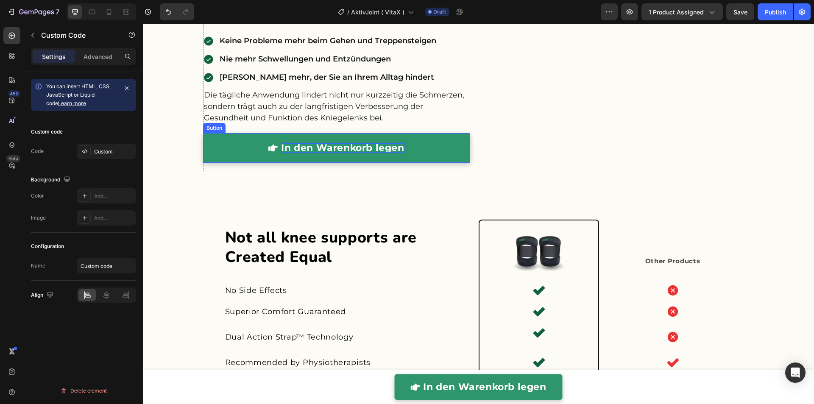
click at [393, 136] on link "In den Warenkorb legen" at bounding box center [336, 148] width 267 height 30
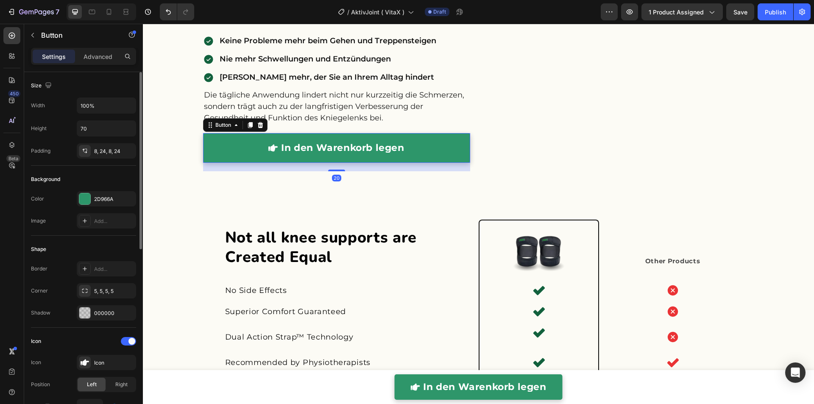
click at [46, 129] on div "Height" at bounding box center [39, 129] width 16 height 8
copy div "Height"
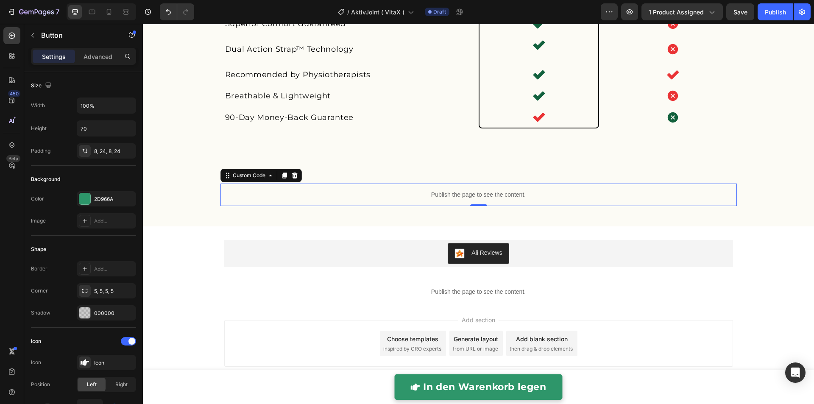
click at [454, 196] on p "Publish the page to see the content." at bounding box center [478, 194] width 516 height 9
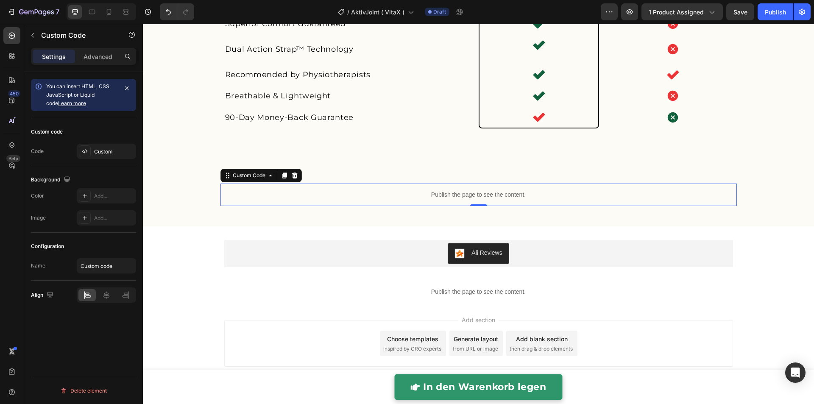
click at [454, 196] on p "Publish the page to see the content." at bounding box center [478, 194] width 516 height 9
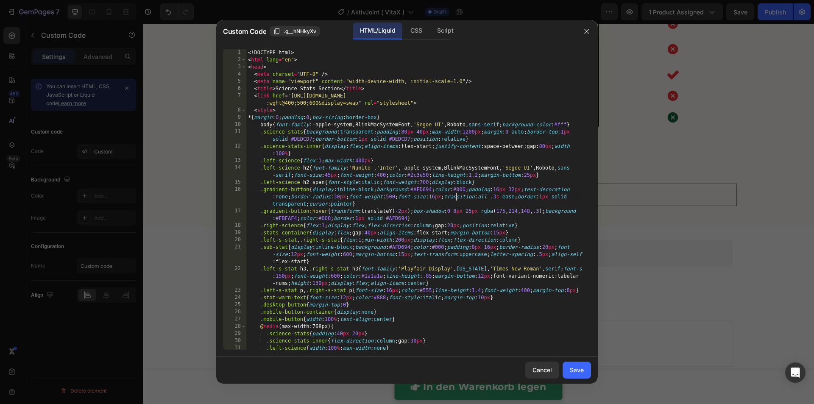
click at [454, 196] on div "<! DOCTYPE html > < html lang = "en" > < head > < meta charset = "UTF-8" /> < m…" at bounding box center [414, 206] width 336 height 315
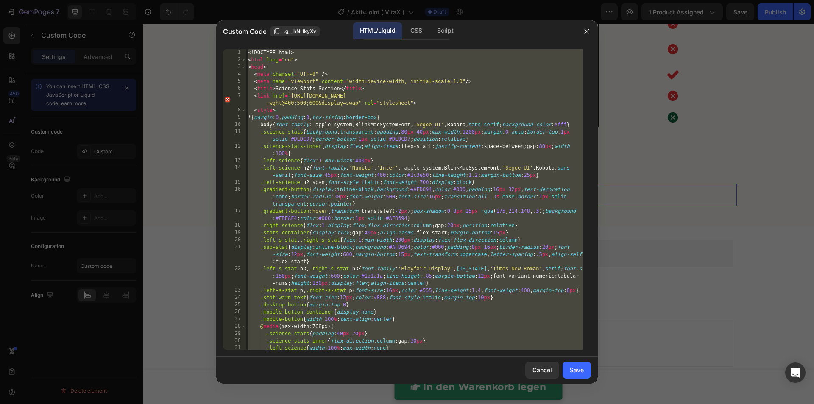
scroll to position [1, 0]
click at [454, 196] on div "<! DOCTYPE html > < html lang = "en" > < head > < meta charset = "UTF-8" /> < m…" at bounding box center [414, 205] width 336 height 315
type textarea ".gradient-button{display:inline-block;background:#AFD694;color:#000;padding:16p…"
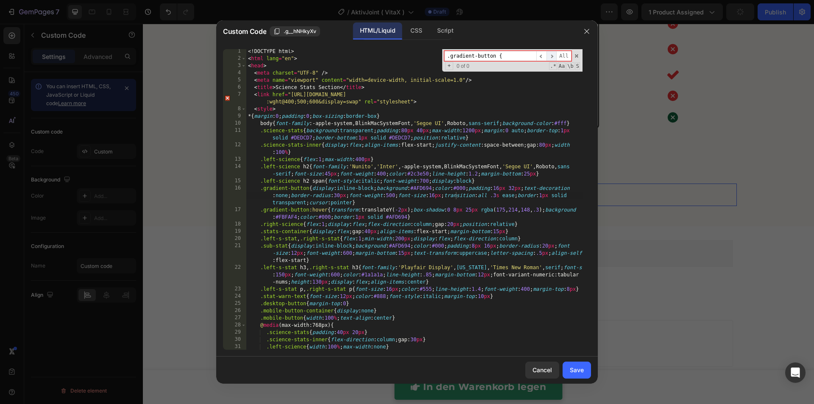
type input ".gradient-button {"
click at [554, 57] on span "​" at bounding box center [551, 56] width 10 height 11
click at [541, 58] on span "​" at bounding box center [541, 56] width 10 height 11
click at [504, 57] on input ".gradient-button {" at bounding box center [490, 56] width 92 height 11
click at [467, 134] on div "<! DOCTYPE html > < html lang = "en" > < head > < meta charset = "UTF-8" /> < m…" at bounding box center [414, 205] width 336 height 315
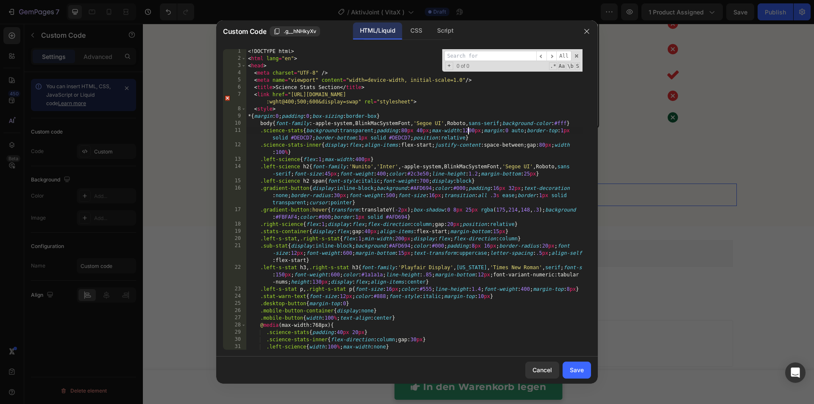
click at [467, 134] on div "<! DOCTYPE html > < html lang = "en" > < head > < meta charset = "UTF-8" /> < m…" at bounding box center [414, 205] width 336 height 315
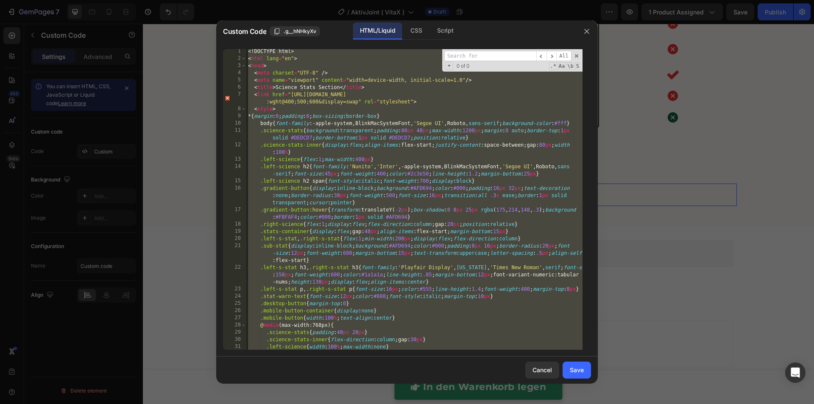
click at [409, 187] on div "<! DOCTYPE html > < html lang = "en" > < head > < meta charset = "UTF-8" /> < m…" at bounding box center [414, 205] width 336 height 315
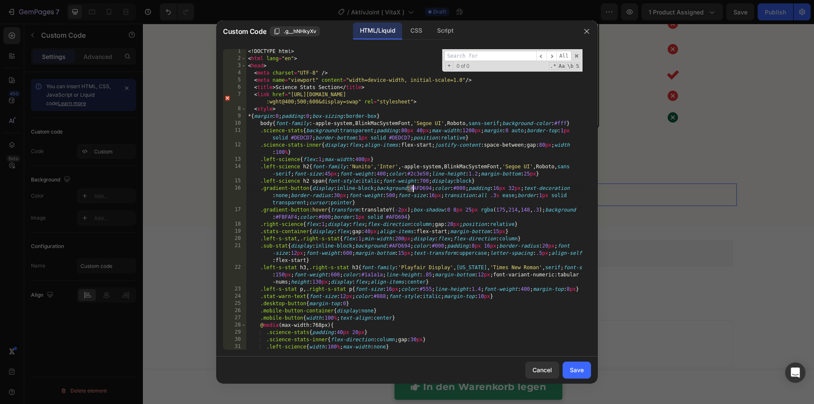
click at [409, 187] on div "<! DOCTYPE html > < html lang = "en" > < head > < meta charset = "UTF-8" /> < m…" at bounding box center [414, 205] width 336 height 315
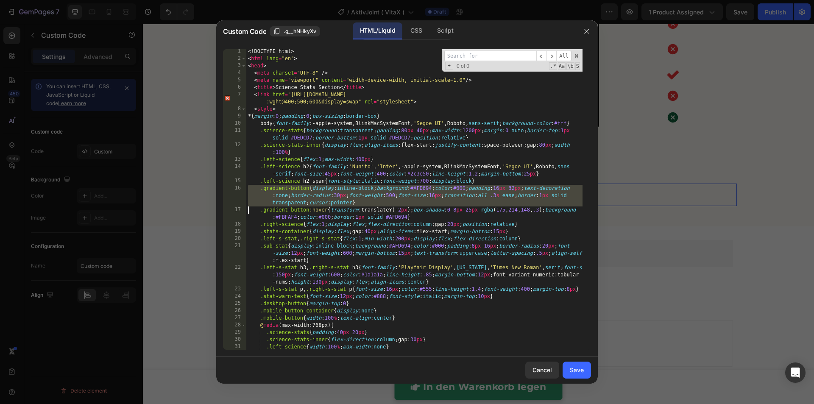
type textarea "</html>"
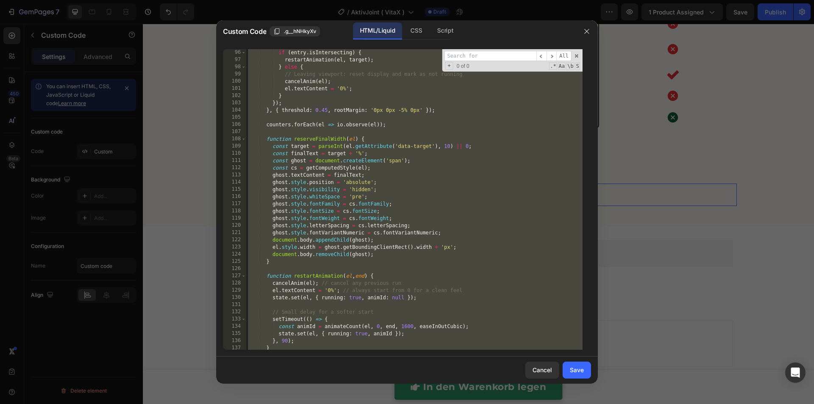
scroll to position [1090, 0]
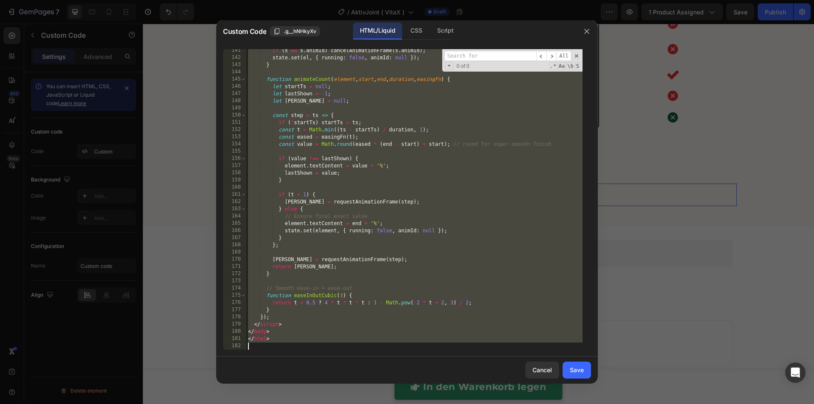
paste textarea
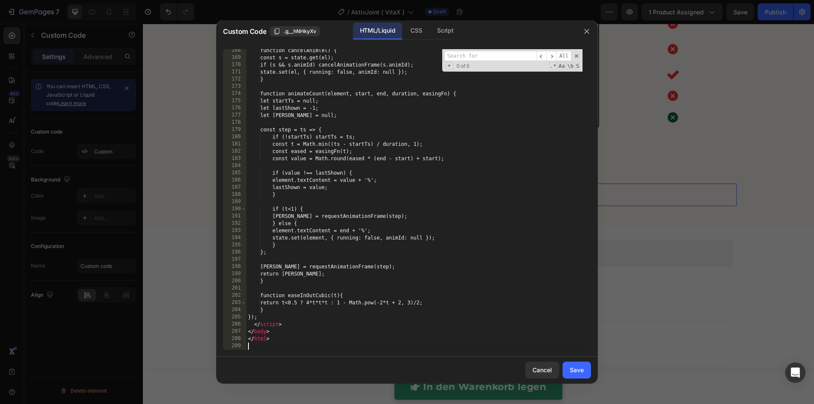
scroll to position [1263, 0]
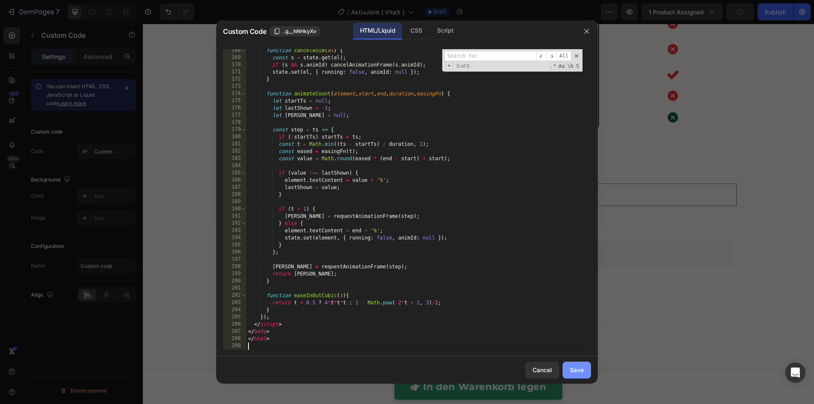
click at [575, 367] on div "Save" at bounding box center [577, 369] width 14 height 9
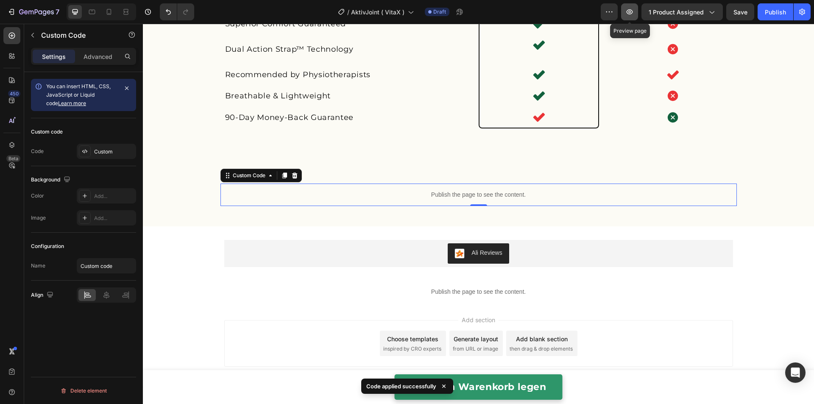
click at [627, 13] on icon "button" at bounding box center [629, 12] width 8 height 8
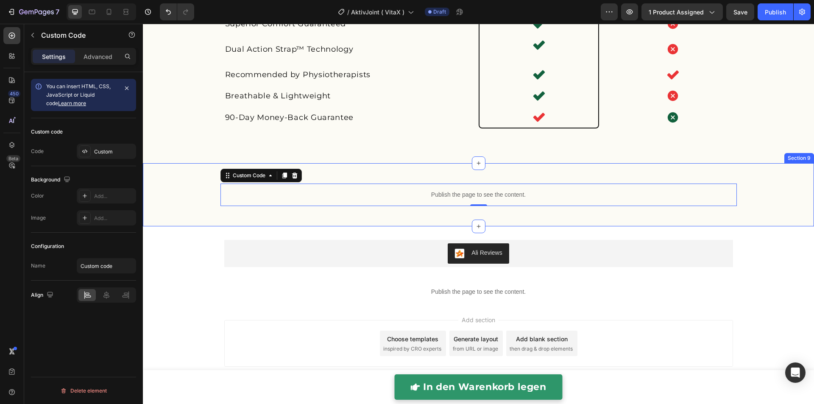
click at [762, 192] on div "Publish the page to see the content. Custom Code 0 Row" at bounding box center [478, 195] width 671 height 36
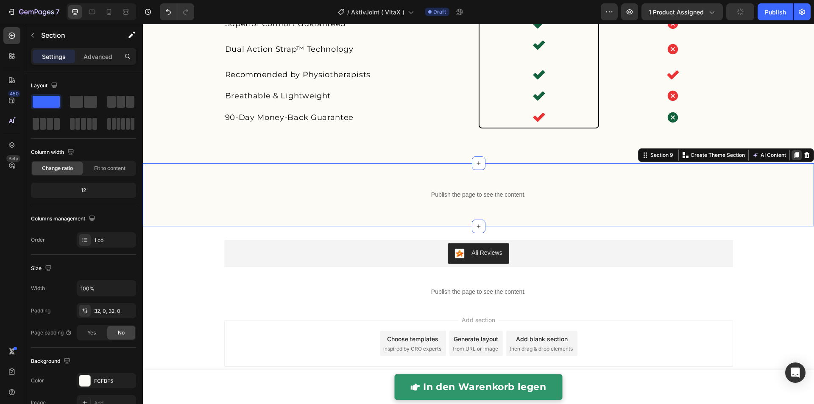
click at [793, 156] on icon at bounding box center [796, 155] width 7 height 7
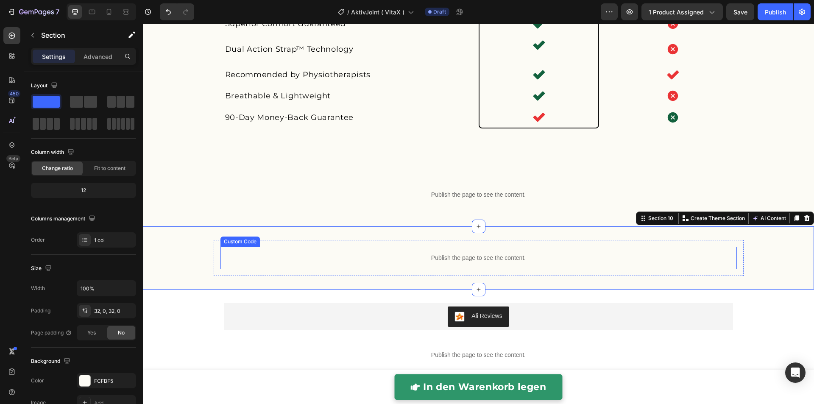
click at [521, 259] on p "Publish the page to see the content." at bounding box center [478, 257] width 516 height 9
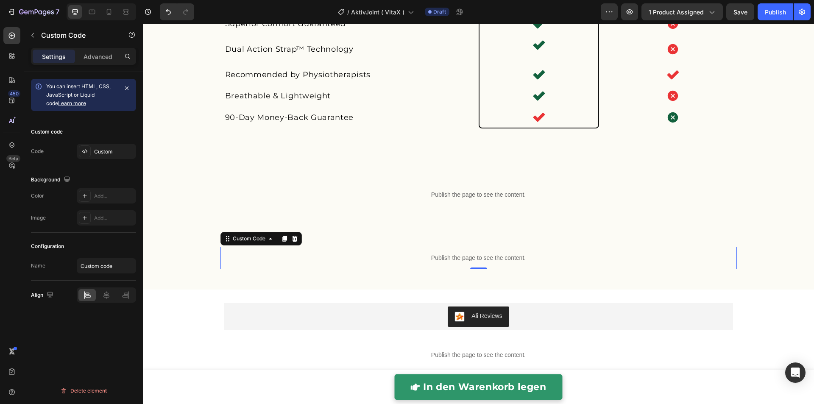
click at [521, 259] on p "Publish the page to see the content." at bounding box center [478, 257] width 516 height 9
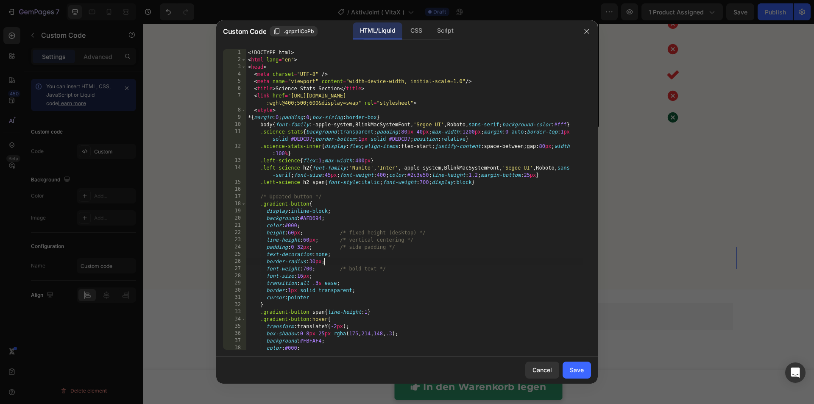
click at [521, 259] on div "<! DOCTYPE html > < html lang = "en" > < head > < meta charset = "UTF-8" /> < m…" at bounding box center [414, 206] width 336 height 315
type textarea "</html>"
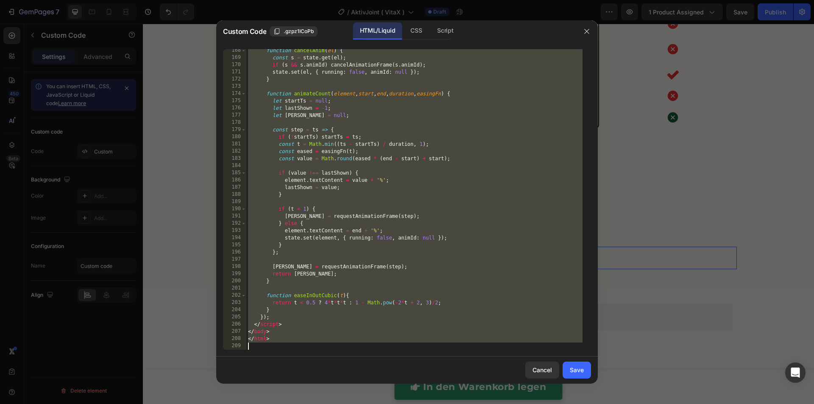
scroll to position [2661, 0]
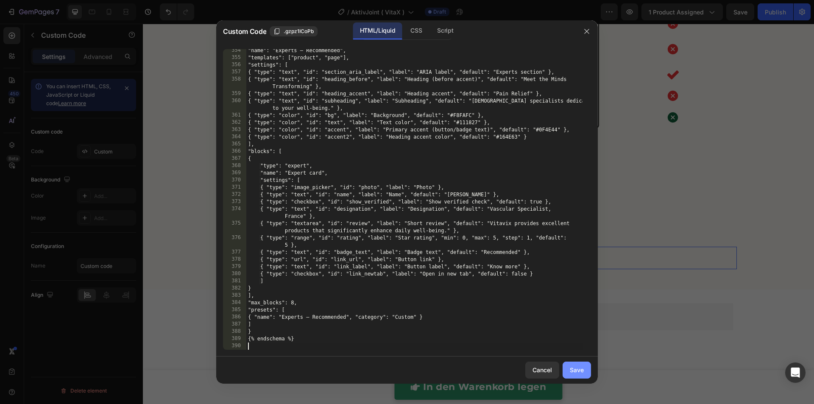
click at [581, 373] on div "Save" at bounding box center [577, 369] width 14 height 9
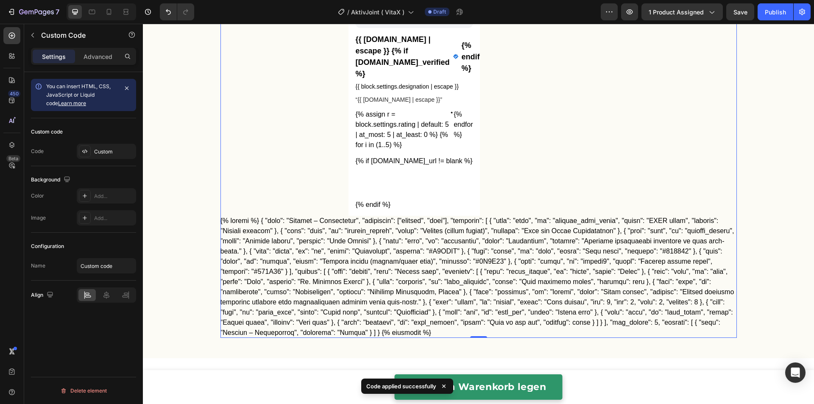
scroll to position [2540, 0]
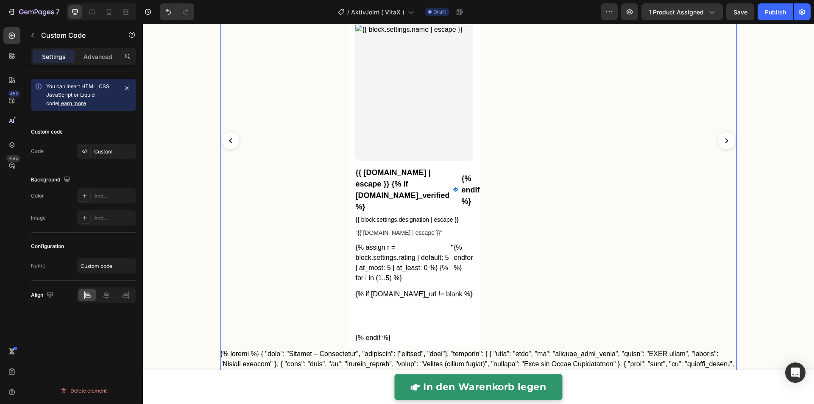
click at [429, 211] on h3 "{{ [DOMAIN_NAME] | escape }} {% if [DOMAIN_NAME]_verified %} {% endif %}" at bounding box center [413, 190] width 117 height 46
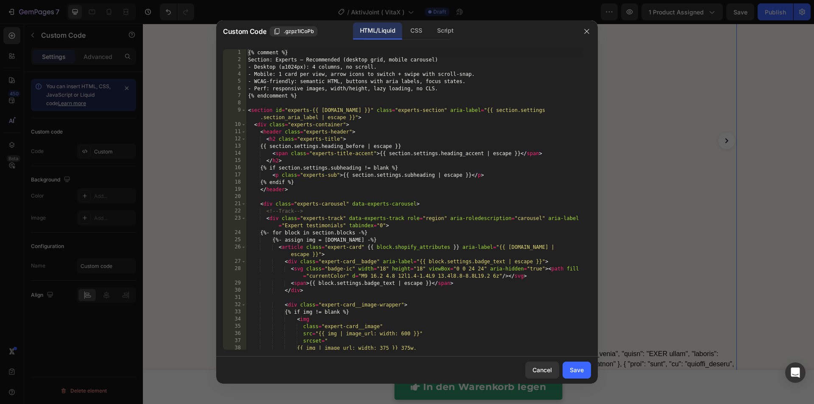
click at [429, 211] on div "{% comment %} Section: Experts – Recommended (desktop grid, mobile carousel) - …" at bounding box center [414, 206] width 336 height 315
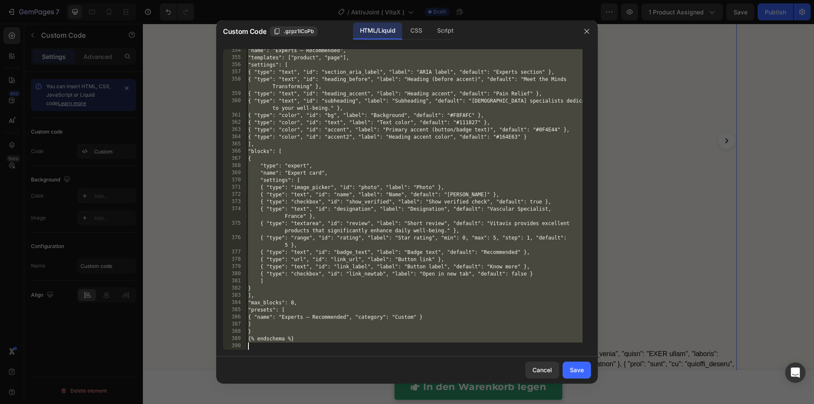
paste textarea "</div>"
type textarea "</div>"
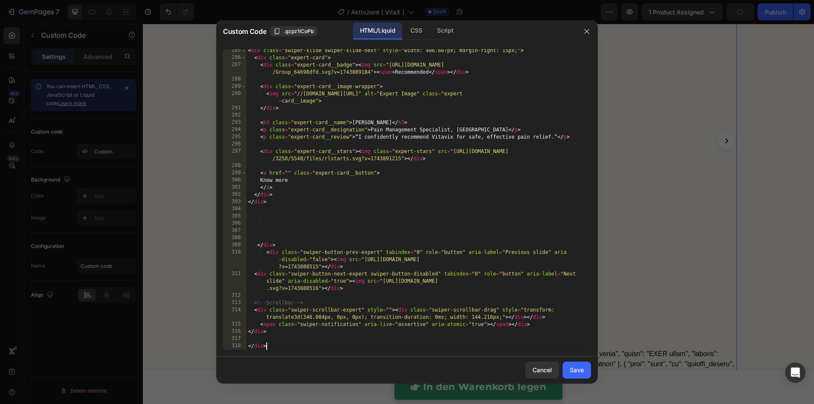
scroll to position [2149, 0]
click at [577, 368] on div "Save" at bounding box center [577, 369] width 14 height 9
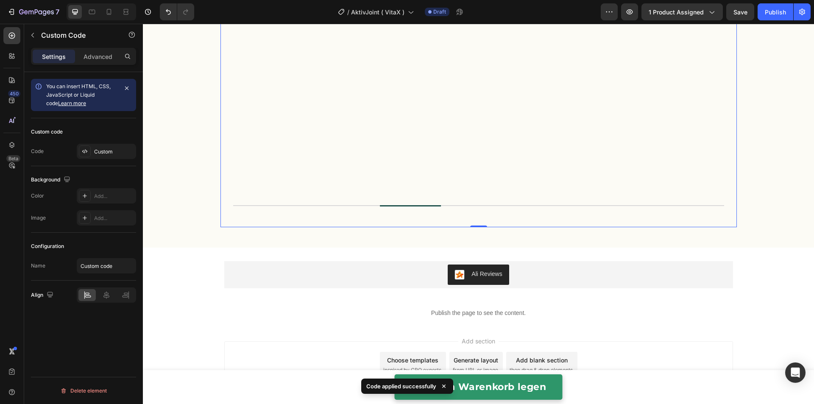
scroll to position [3336, 0]
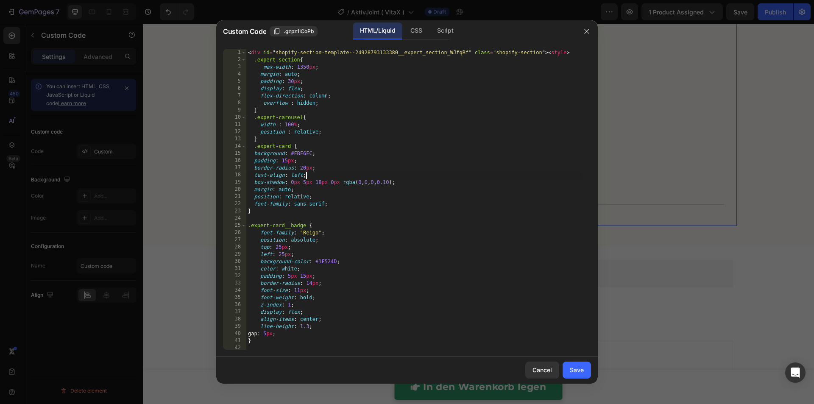
click at [454, 172] on div "< div id = "shopify-section-template--24928793133380__expert_section_WJfqRf" cl…" at bounding box center [414, 206] width 336 height 315
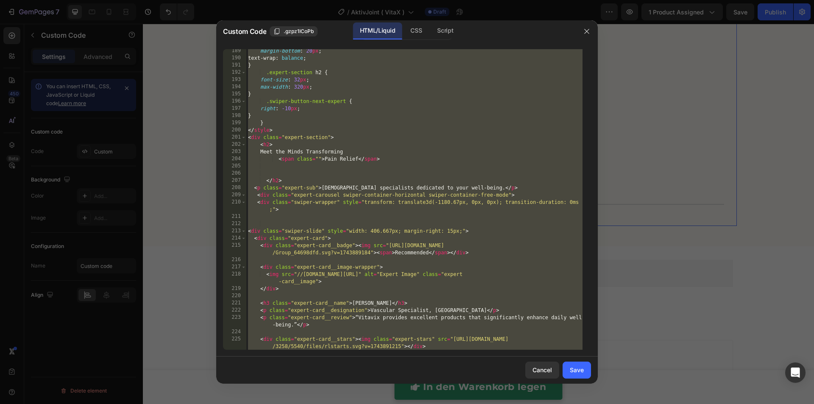
scroll to position [2149, 0]
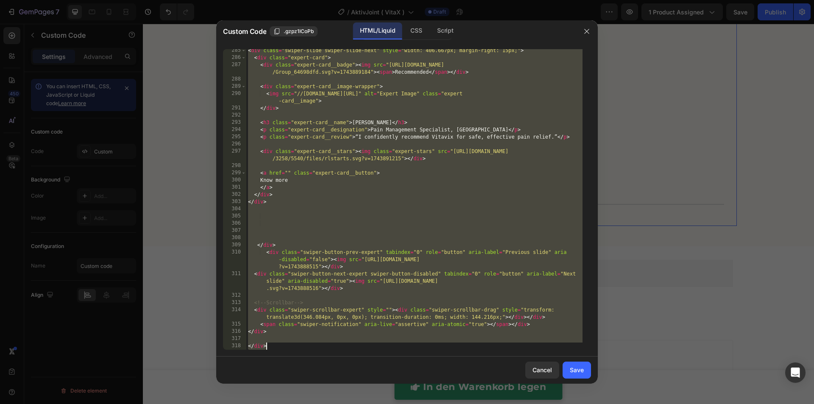
type textarea "</div>"
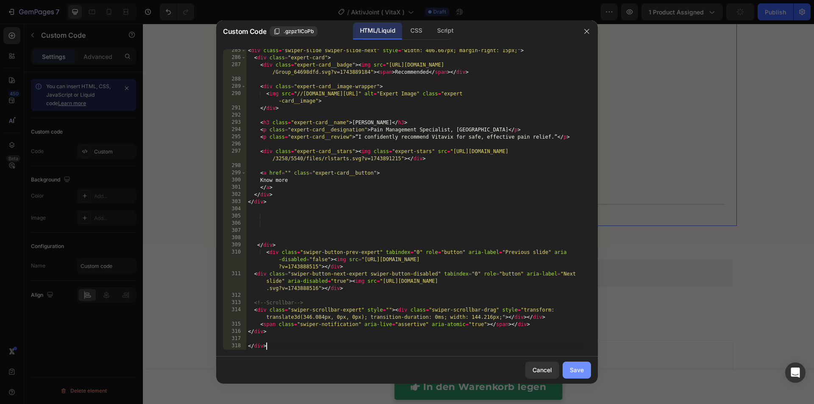
click at [577, 366] on div "Save" at bounding box center [577, 369] width 14 height 9
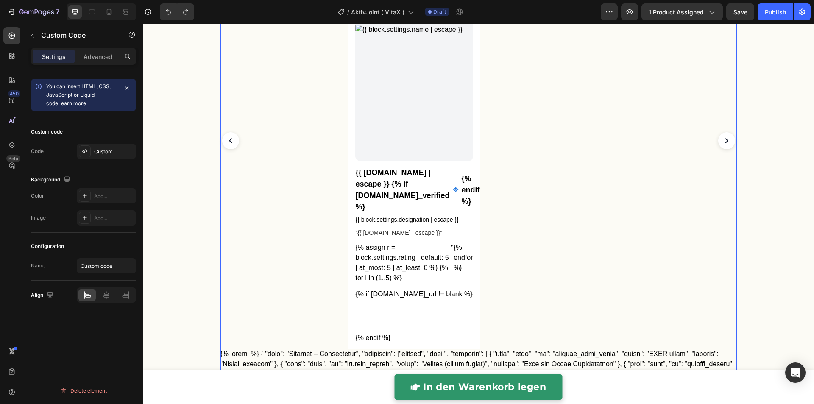
scroll to position [2563, 0]
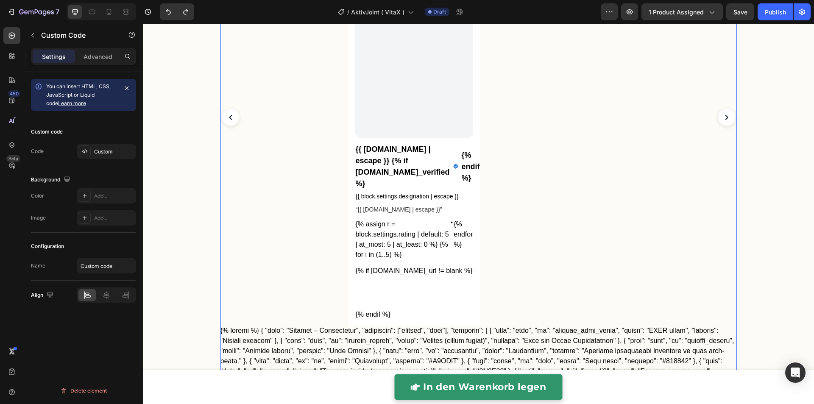
click at [433, 244] on div "{% assign r = block.settings.rating | default: 5 | at_most: 5 | at_least: 0 %} …" at bounding box center [413, 239] width 117 height 41
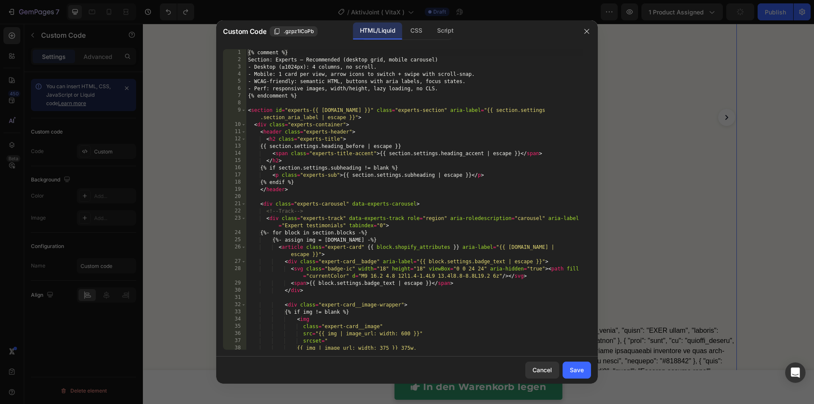
click at [433, 243] on div "{% comment %} Section: Experts – Recommended (desktop grid, mobile carousel) - …" at bounding box center [414, 206] width 336 height 315
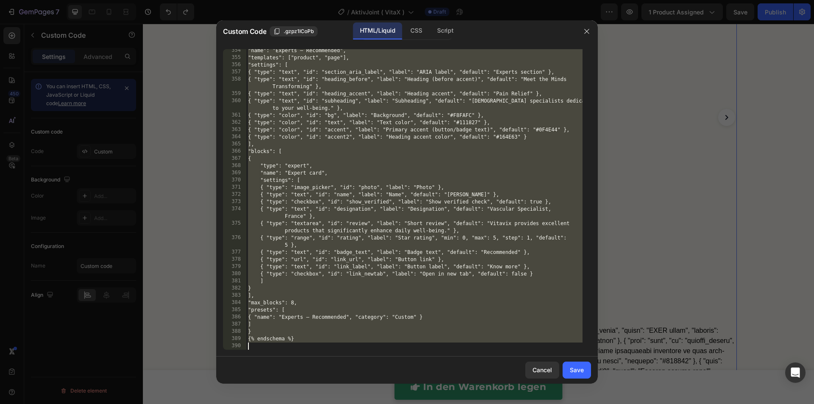
paste textarea "</html>"
type textarea "</html>"
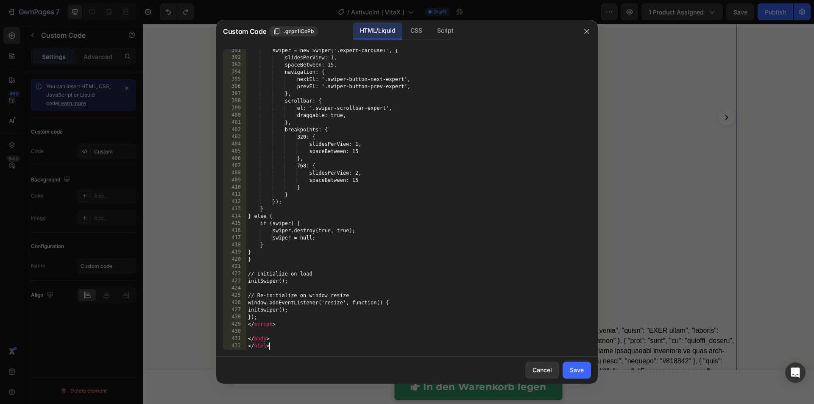
scroll to position [2942, 0]
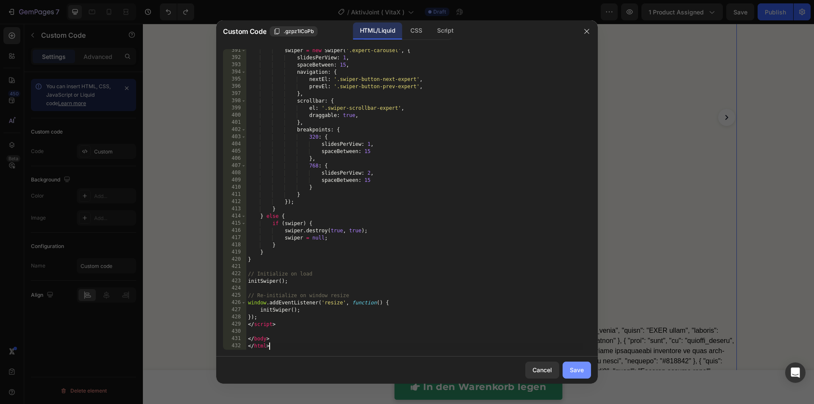
click at [577, 365] on button "Save" at bounding box center [577, 370] width 28 height 17
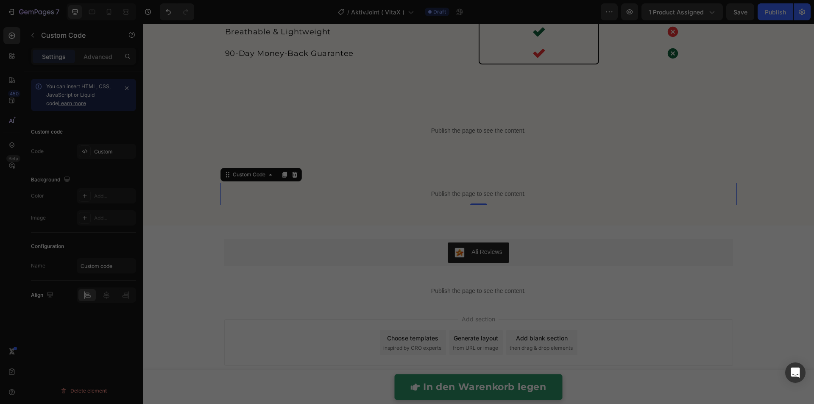
scroll to position [2237, 0]
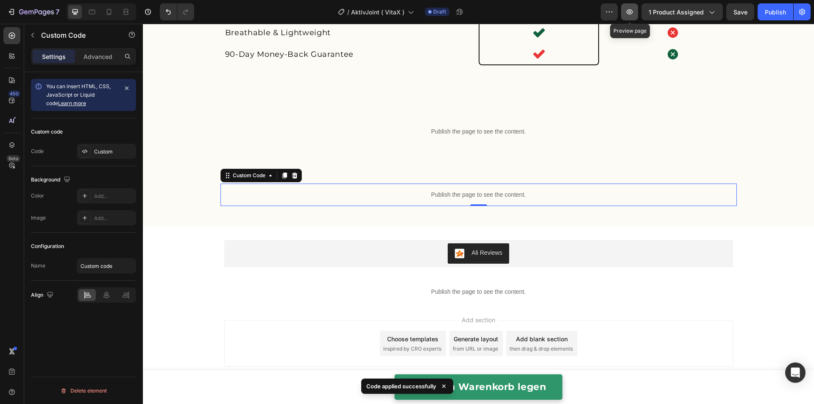
click at [630, 11] on icon "button" at bounding box center [629, 12] width 8 height 8
click at [379, 197] on p "Publish the page to see the content." at bounding box center [478, 194] width 516 height 9
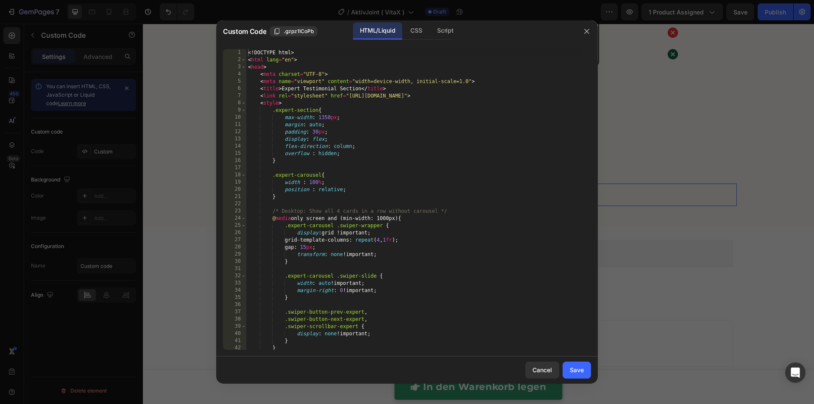
click at [391, 191] on div "<! DOCTYPE html > < html lang = "en" > < head > < meta charset = "UTF-8" > < me…" at bounding box center [414, 206] width 336 height 315
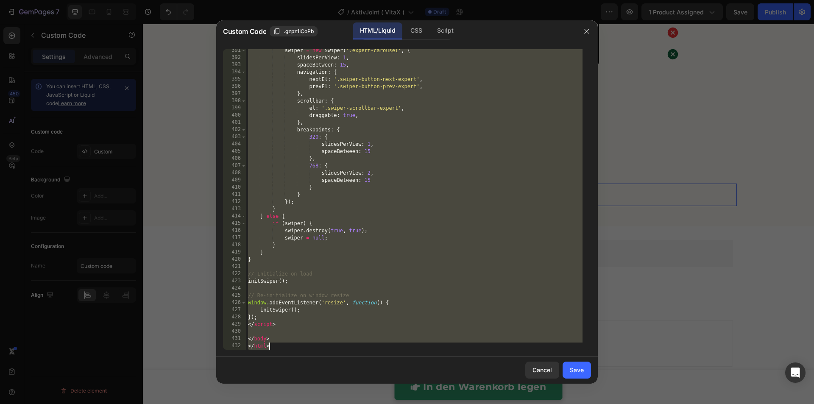
paste textarea
type textarea "</html>"
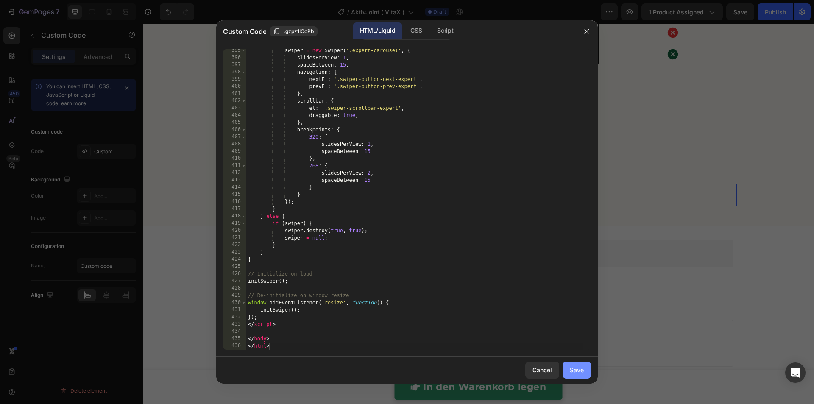
click at [580, 370] on div "Save" at bounding box center [577, 369] width 14 height 9
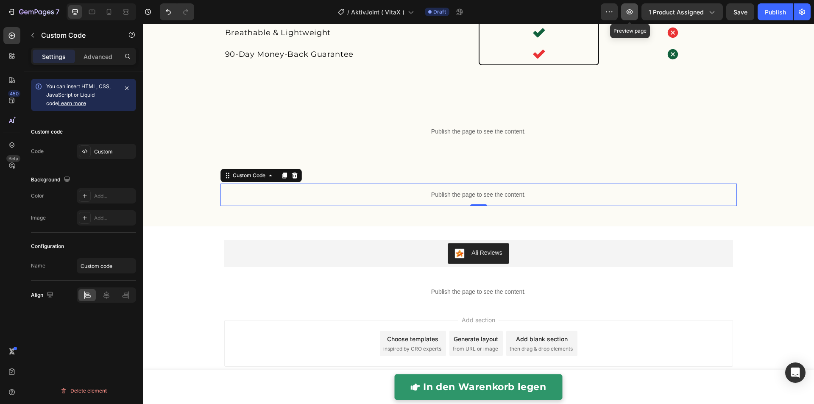
click at [634, 15] on icon "button" at bounding box center [629, 12] width 8 height 8
click at [306, 194] on p "Publish the page to see the content." at bounding box center [478, 194] width 516 height 9
click at [418, 191] on p "Publish the page to see the content." at bounding box center [478, 194] width 516 height 9
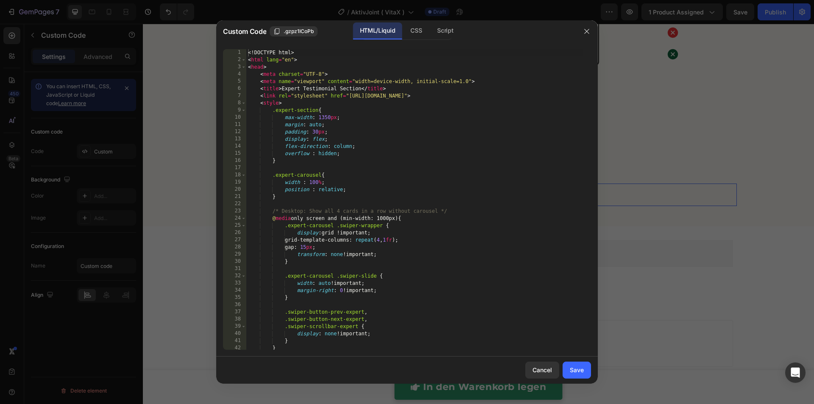
click at [407, 190] on div "<! DOCTYPE html > < html lang = "en" > < head > < meta charset = "UTF-8" > < me…" at bounding box center [414, 206] width 336 height 315
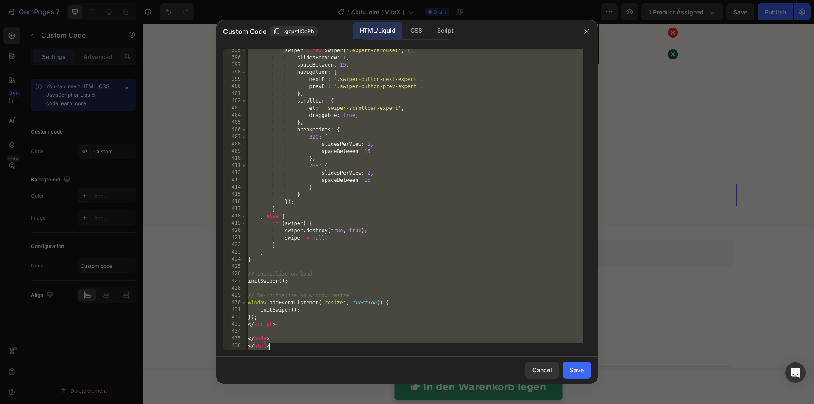
paste textarea
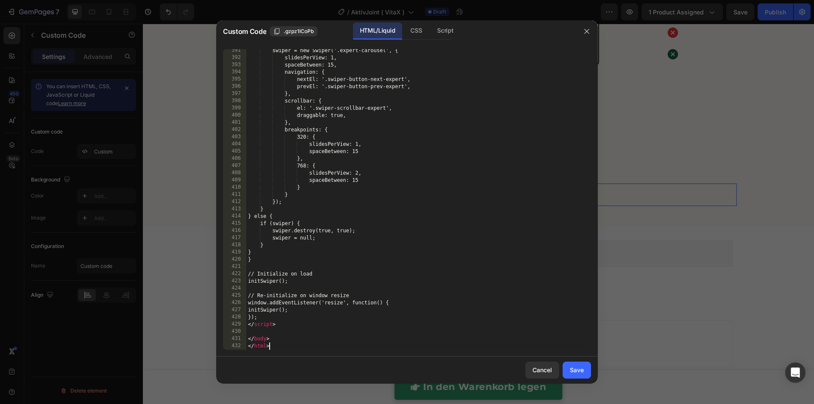
scroll to position [2942, 0]
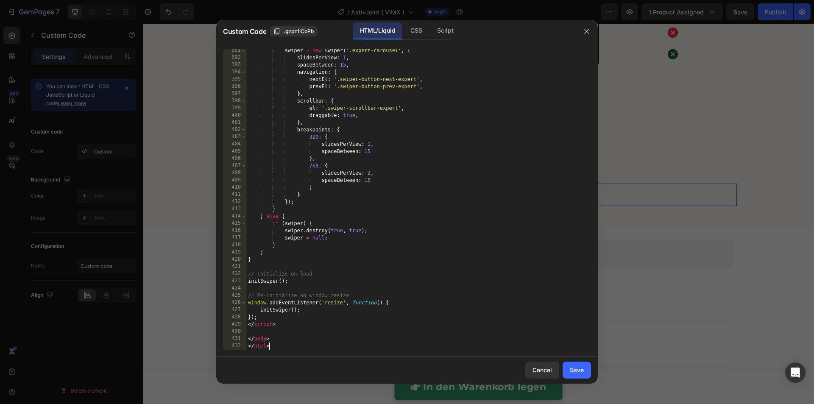
type textarea "</body> </html>"
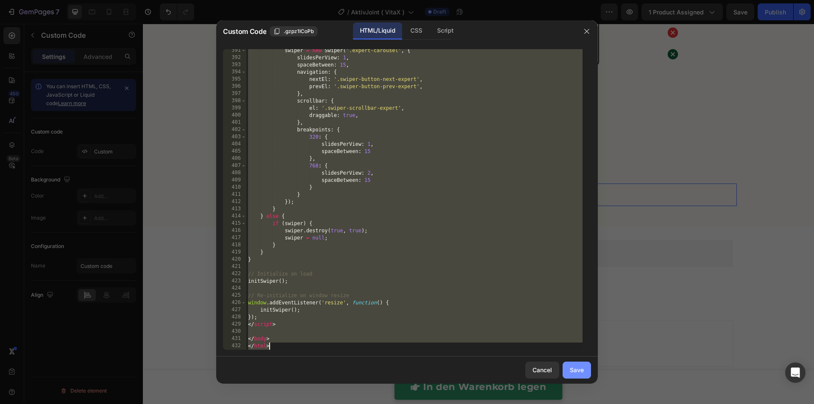
click at [574, 372] on div "Save" at bounding box center [577, 369] width 14 height 9
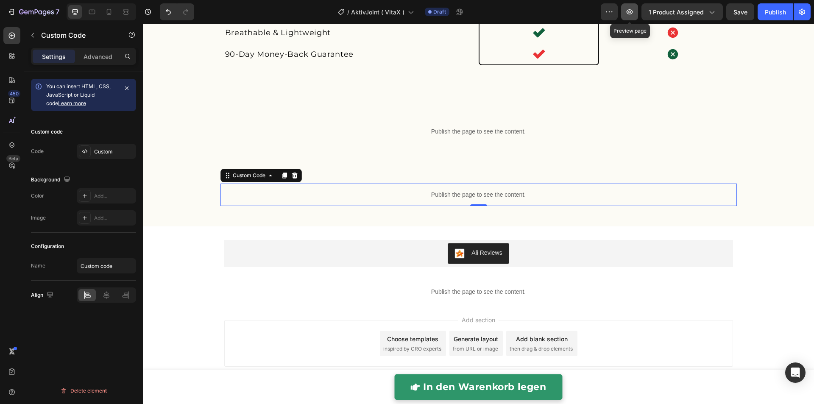
click at [633, 13] on icon "button" at bounding box center [630, 11] width 6 height 5
click at [420, 201] on div "Publish the page to see the content." at bounding box center [478, 195] width 516 height 22
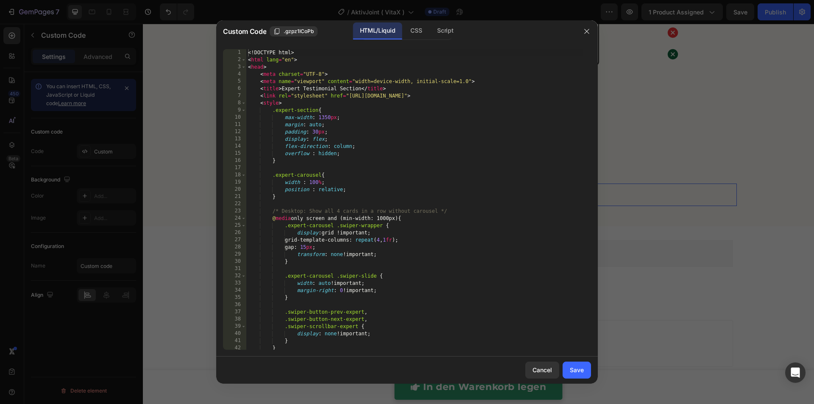
click at [401, 200] on div "<! DOCTYPE html > < html lang = "en" > < head > < meta charset = "UTF-8" > < me…" at bounding box center [414, 206] width 336 height 315
type textarea "</body> </html>"
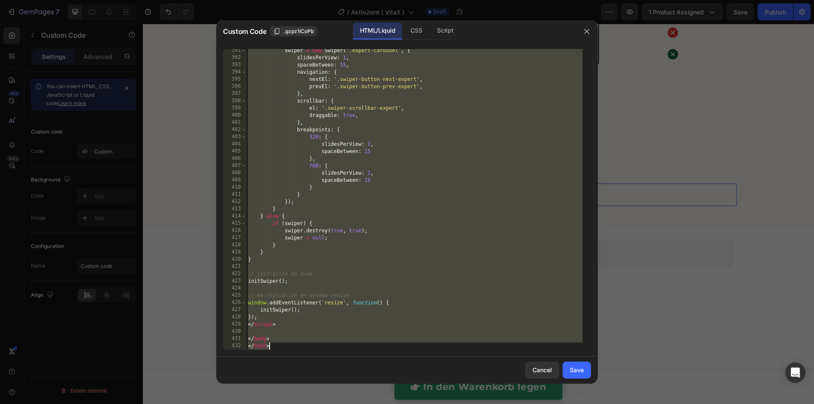
paste textarea
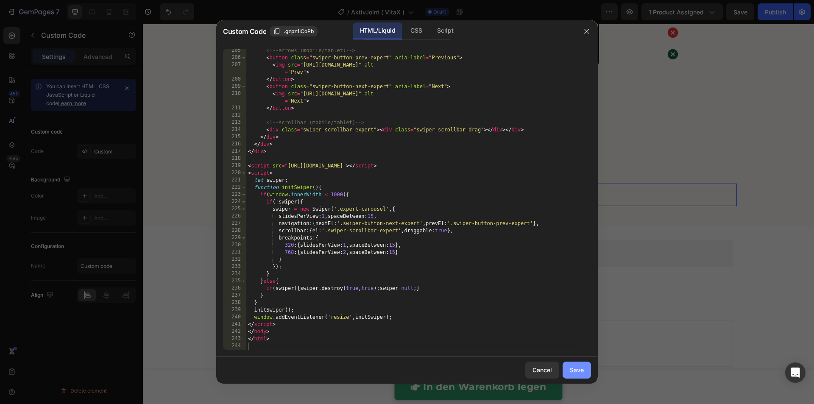
click at [577, 369] on div "Save" at bounding box center [577, 369] width 14 height 9
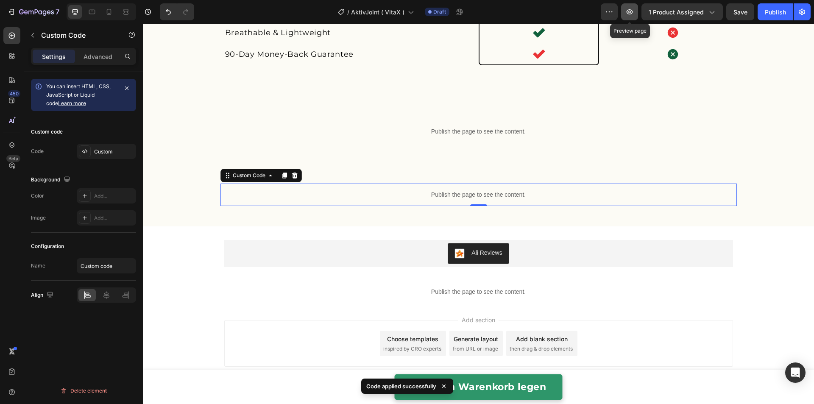
click at [628, 13] on icon "button" at bounding box center [629, 12] width 8 height 8
click at [399, 201] on div "Publish the page to see the content." at bounding box center [478, 195] width 516 height 22
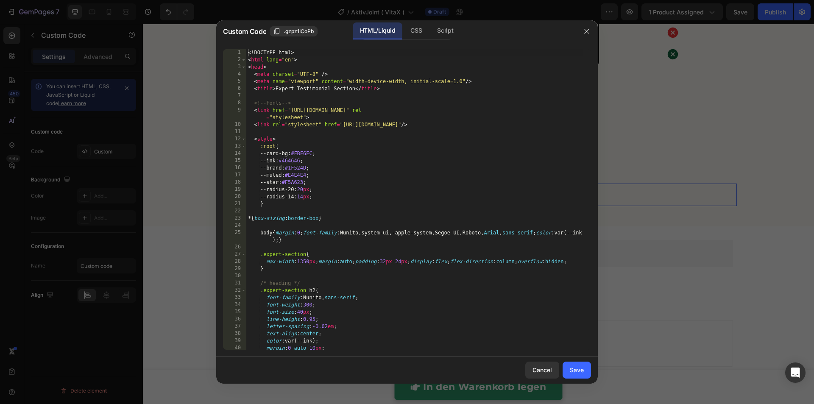
click at [399, 201] on div "<! DOCTYPE html > < html lang = "en" > < head > < meta charset = "UTF-8" /> < m…" at bounding box center [414, 206] width 336 height 315
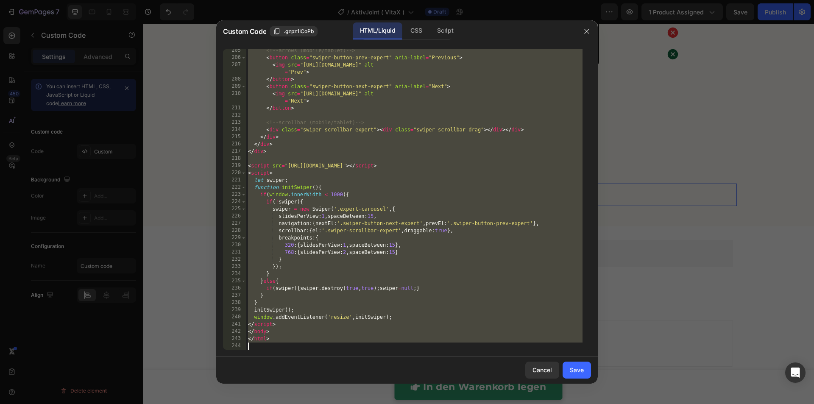
paste textarea
type textarea "</html>"
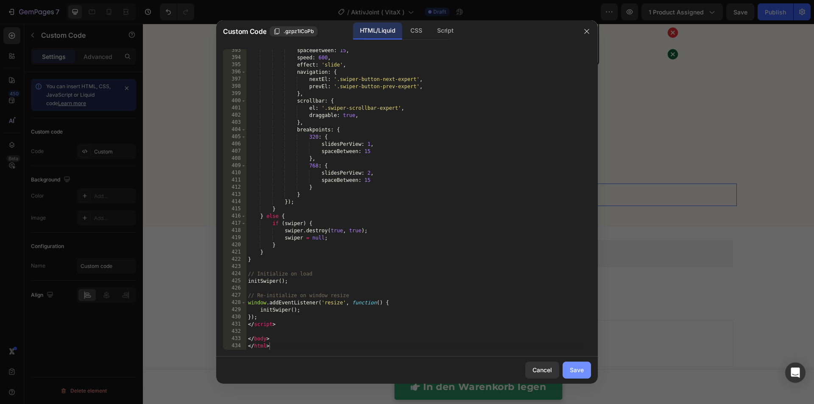
click at [574, 368] on div "Save" at bounding box center [577, 369] width 14 height 9
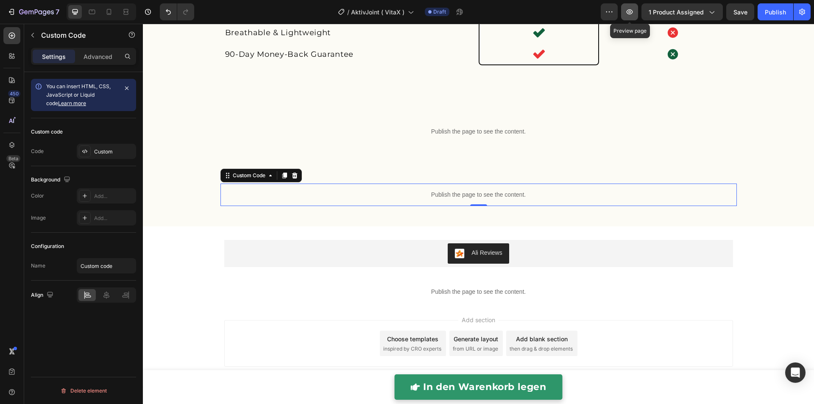
click at [634, 14] on icon "button" at bounding box center [629, 12] width 8 height 8
click at [435, 196] on p "Publish the page to see the content." at bounding box center [478, 194] width 516 height 9
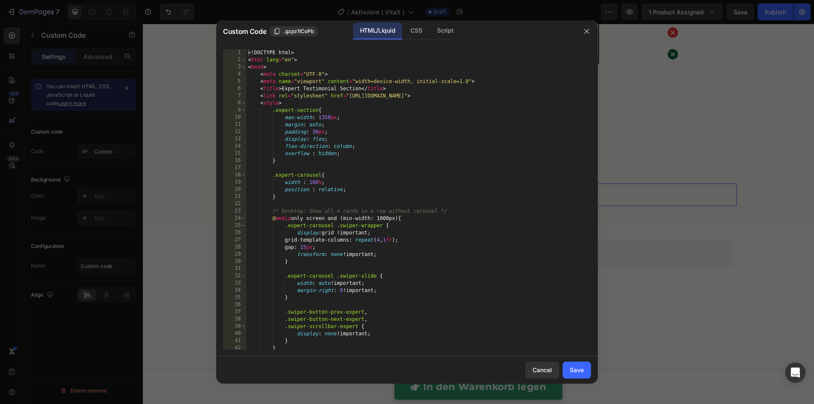
click at [435, 196] on div "<! DOCTYPE html > < html lang = "en" > < head > < meta charset = "UTF-8" > < me…" at bounding box center [414, 206] width 336 height 315
type textarea "</body> </html>"
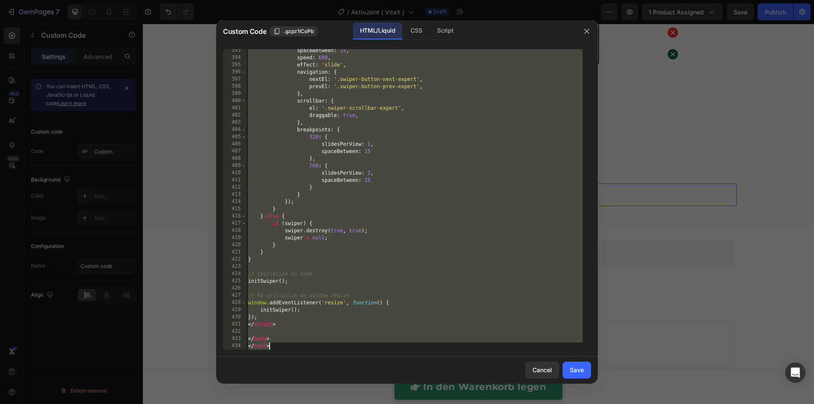
paste textarea
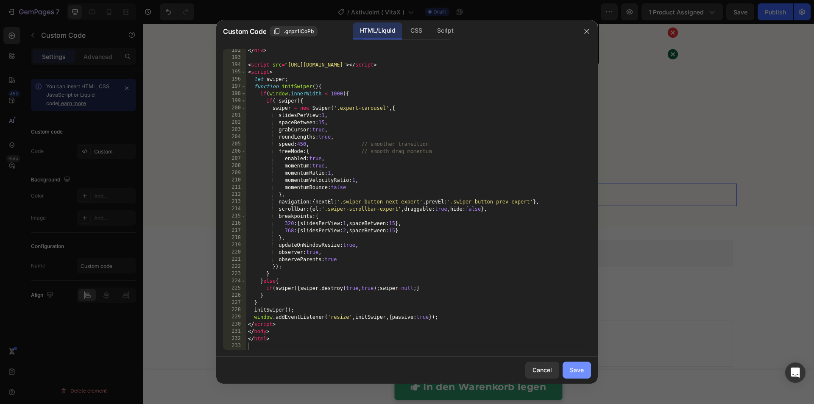
click at [582, 371] on div "Save" at bounding box center [577, 369] width 14 height 9
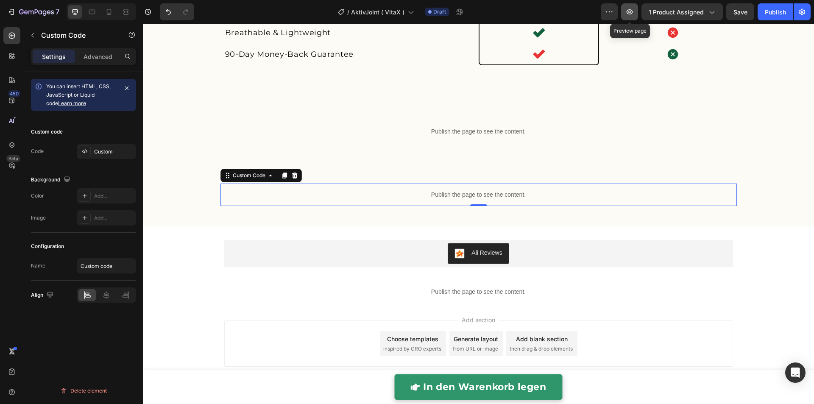
click at [635, 11] on button "button" at bounding box center [629, 11] width 17 height 17
click at [267, 200] on div "Publish the page to see the content." at bounding box center [478, 195] width 516 height 22
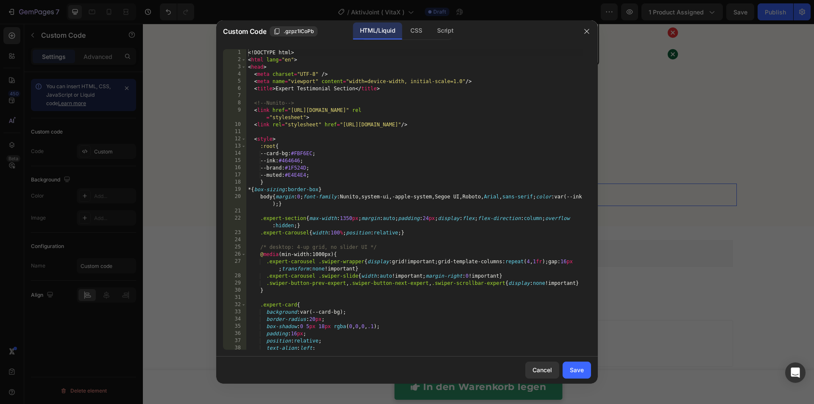
click at [267, 200] on div "<! DOCTYPE html > < html lang = "en" > < head > < meta charset = "UTF-8" /> < m…" at bounding box center [414, 206] width 336 height 315
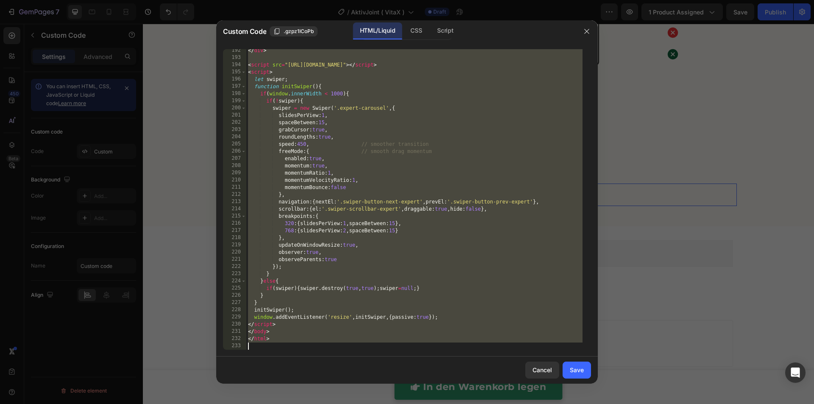
paste textarea
type textarea "</html>"
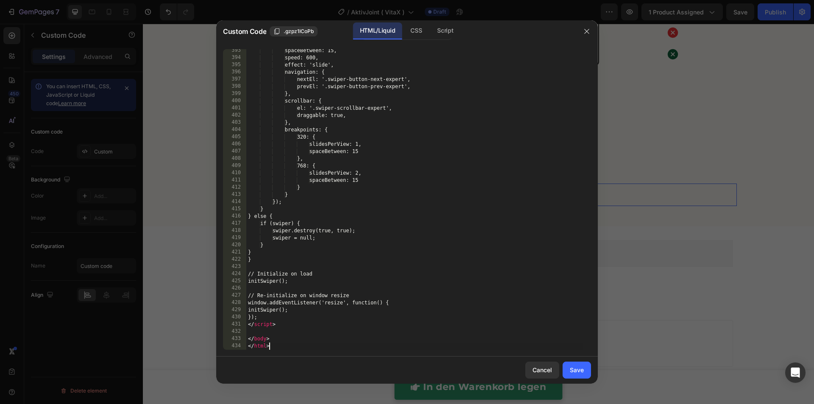
scroll to position [2956, 0]
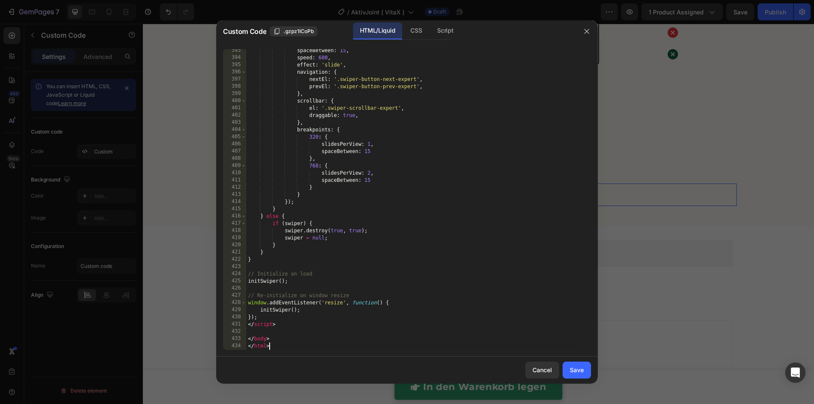
drag, startPoint x: 573, startPoint y: 370, endPoint x: 572, endPoint y: 329, distance: 41.1
click at [573, 370] on div "Save" at bounding box center [577, 369] width 14 height 9
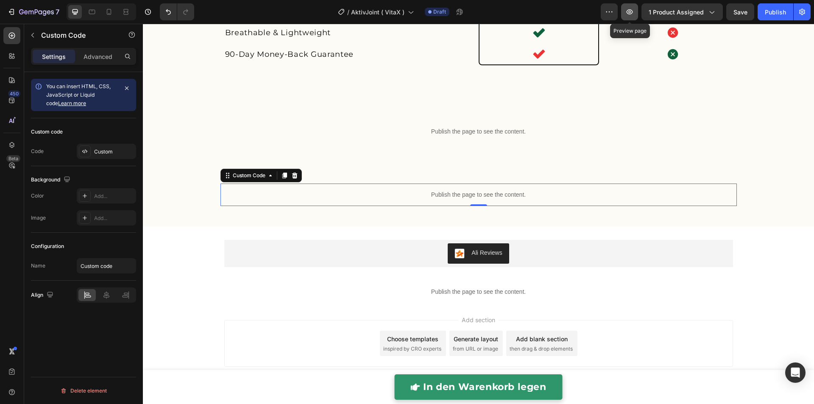
click at [631, 20] on button "button" at bounding box center [629, 11] width 17 height 17
click at [428, 201] on div "Publish the page to see the content." at bounding box center [478, 195] width 516 height 22
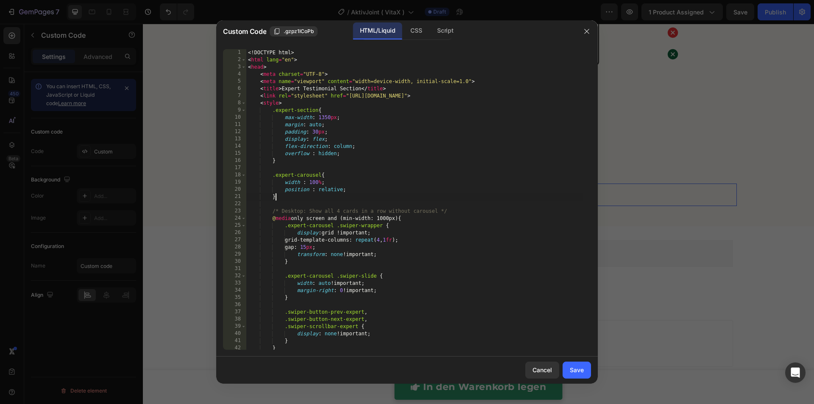
click at [425, 198] on div "<! DOCTYPE html > < html lang = "en" > < head > < meta charset = "UTF-8" > < me…" at bounding box center [414, 206] width 336 height 315
type textarea "</body> </html>"
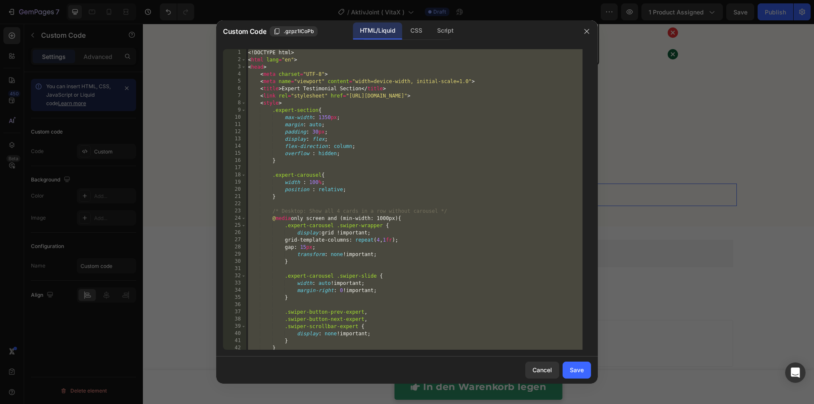
paste textarea
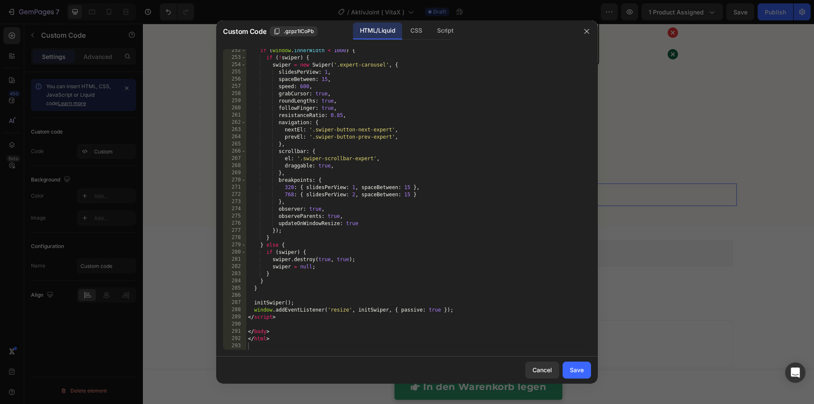
drag, startPoint x: 570, startPoint y: 370, endPoint x: 574, endPoint y: 357, distance: 14.2
click at [570, 370] on div "Save" at bounding box center [577, 369] width 14 height 9
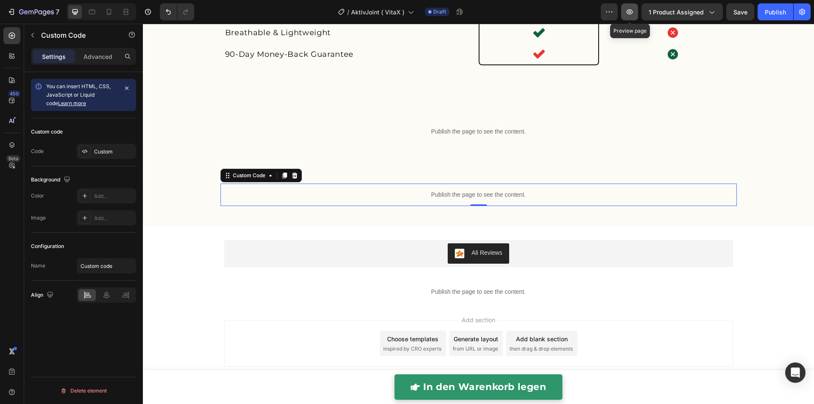
click at [632, 11] on icon "button" at bounding box center [629, 12] width 8 height 8
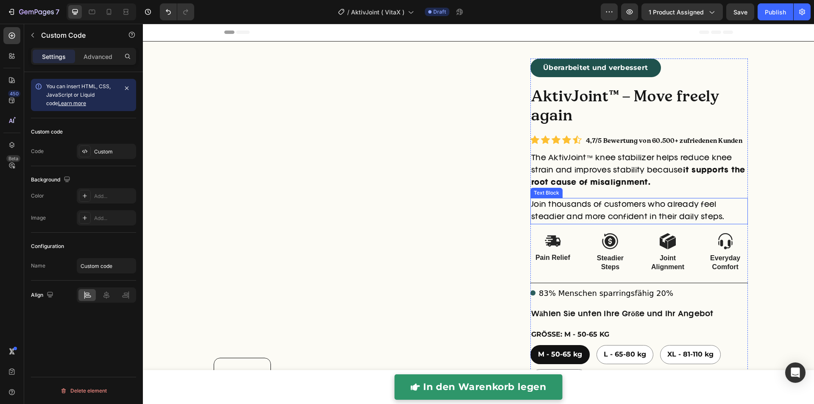
scroll to position [183, 0]
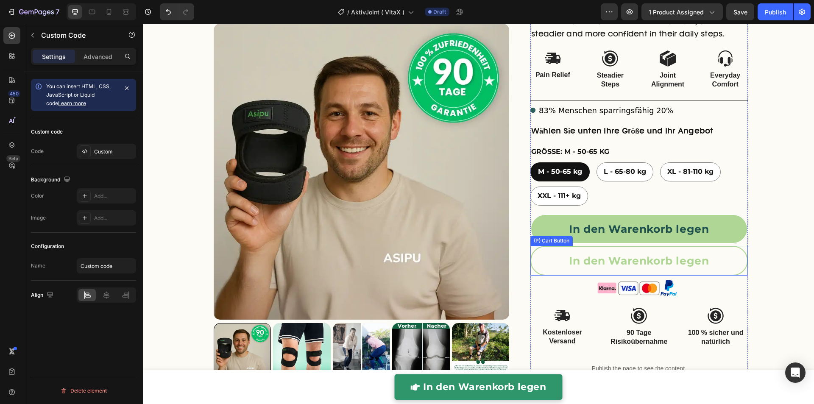
drag, startPoint x: 549, startPoint y: 259, endPoint x: 554, endPoint y: 253, distance: 7.5
click at [549, 259] on button "In den Warenkorb legen" at bounding box center [638, 261] width 217 height 30
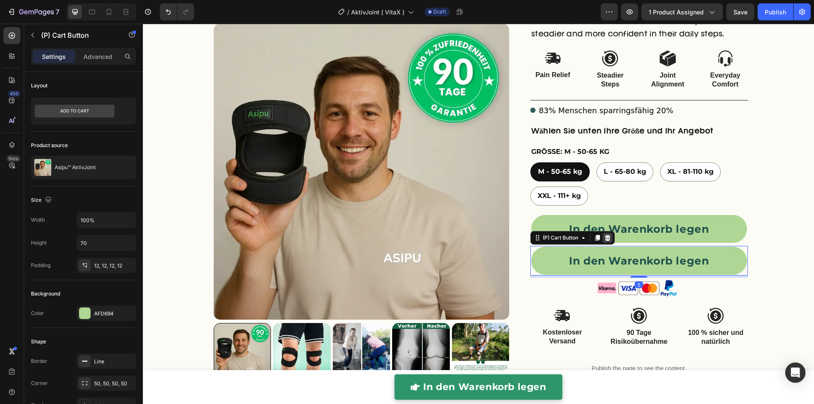
click at [607, 239] on div at bounding box center [607, 238] width 10 height 10
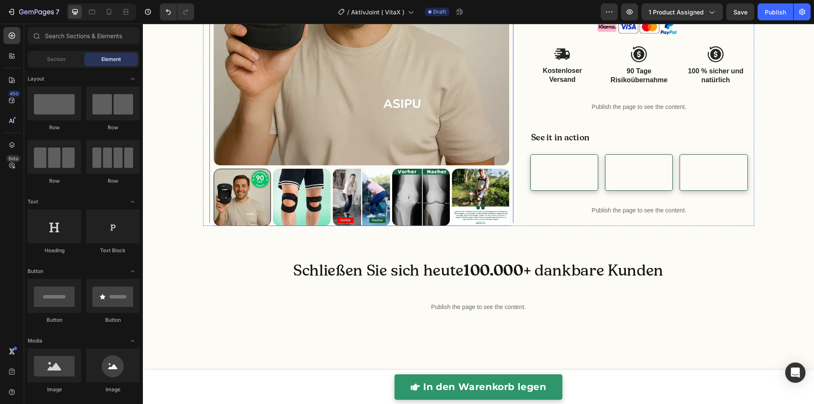
scroll to position [418, 0]
